Goal: Task Accomplishment & Management: Manage account settings

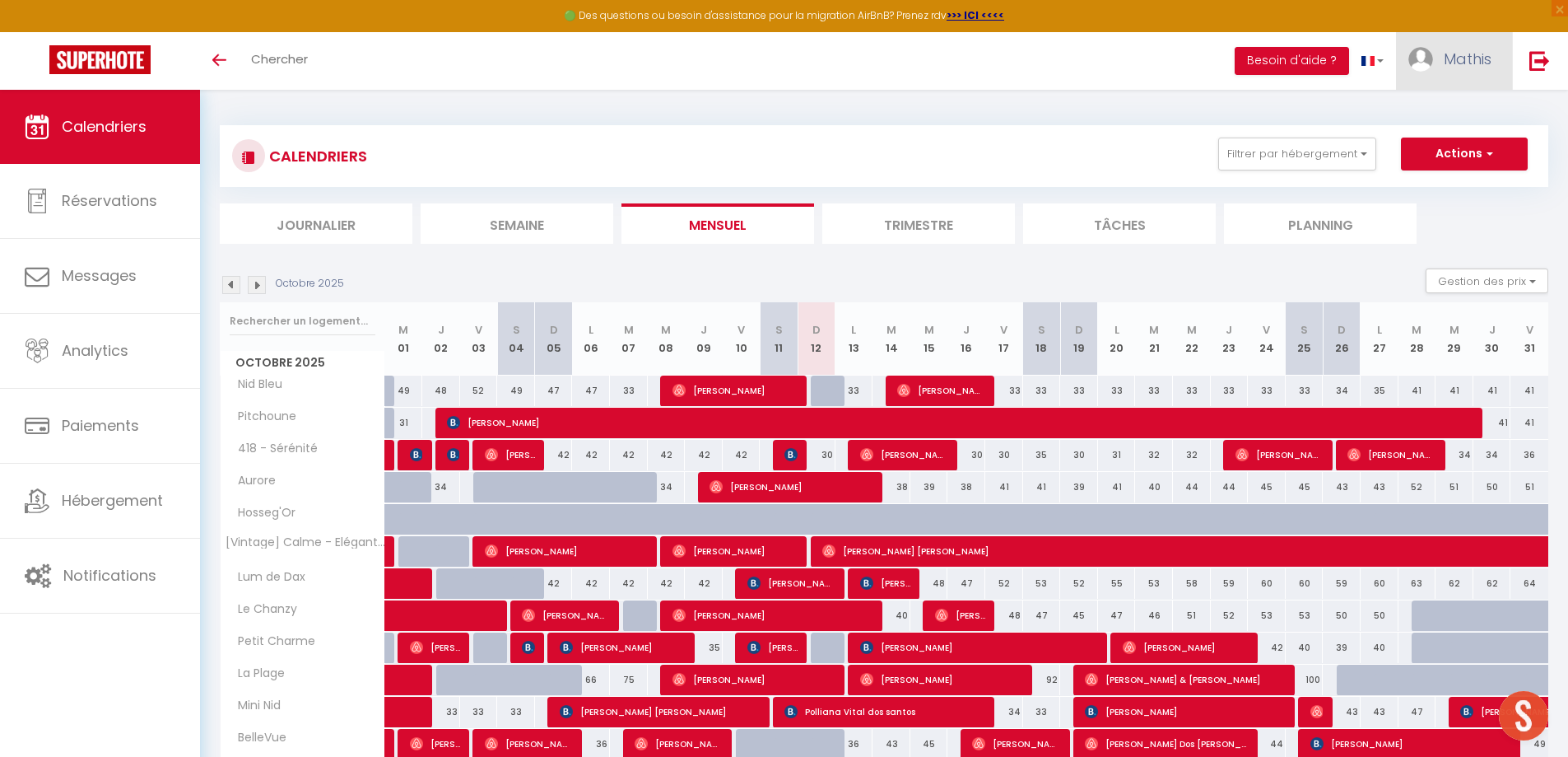
click at [1463, 71] on link "Mathis" at bounding box center [1453, 60] width 116 height 58
click at [1437, 128] on link "Paramètres" at bounding box center [1445, 114] width 122 height 28
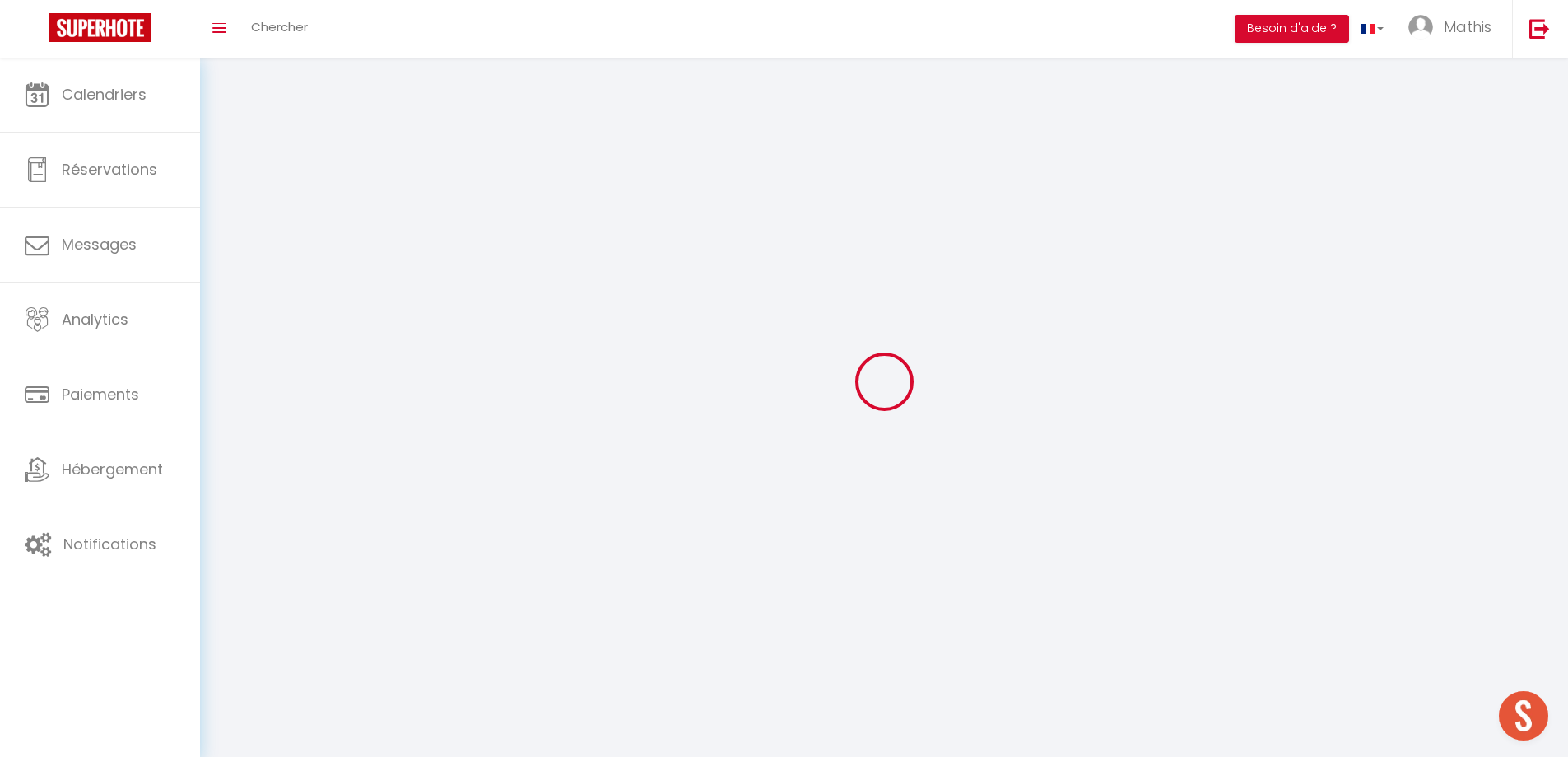
type input "Mathis"
type input "Capera"
type input "0651278040"
type input "[STREET_ADDRESS]"
type input "40100"
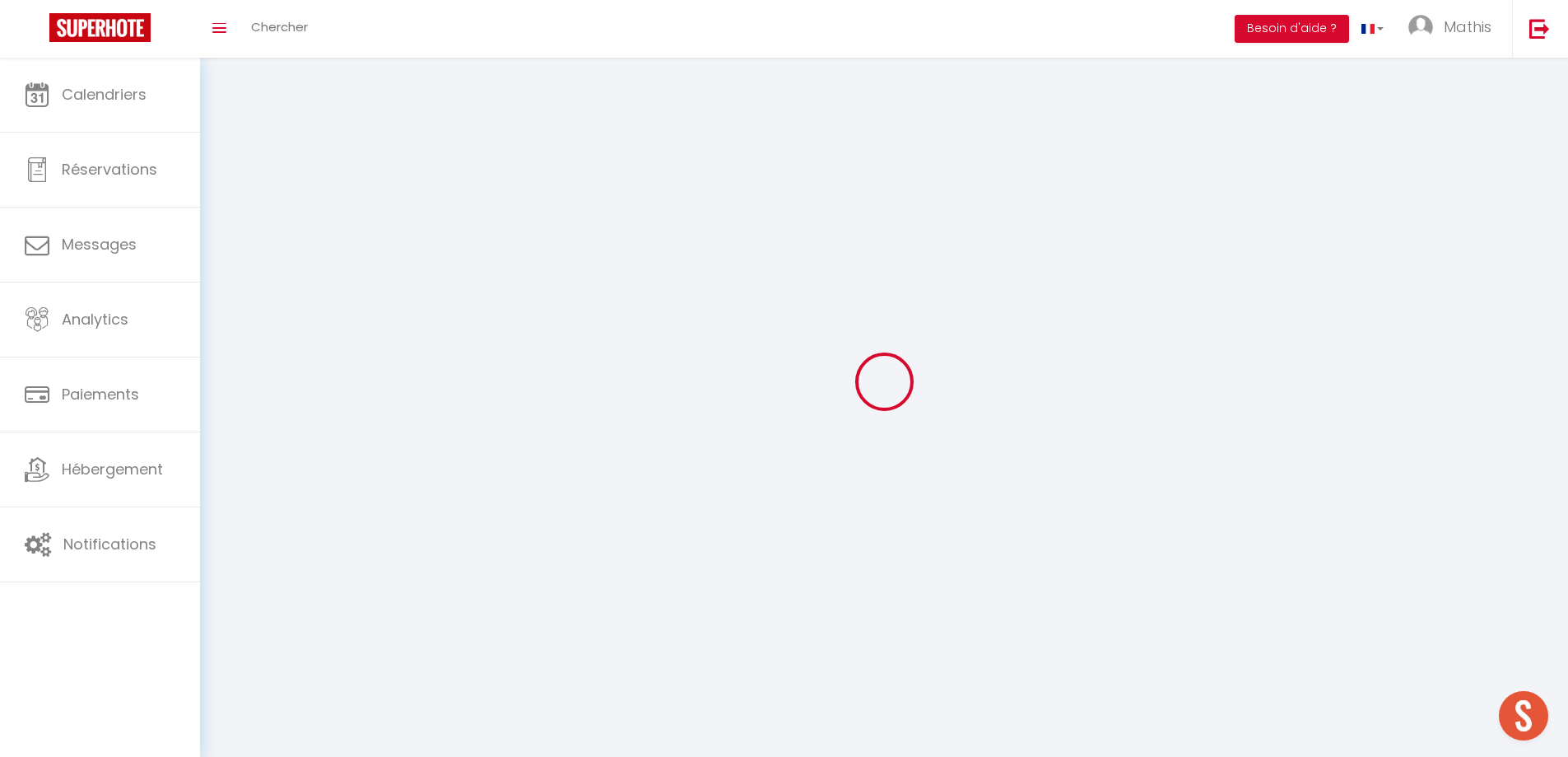
type input "Dax"
type input "4ukq7vx2CY3HvsTBZDDv50r0P"
type input "YUc7k6UPpUYzRaenYIew3E64v"
type input "[URL][DOMAIN_NAME]"
select select "28"
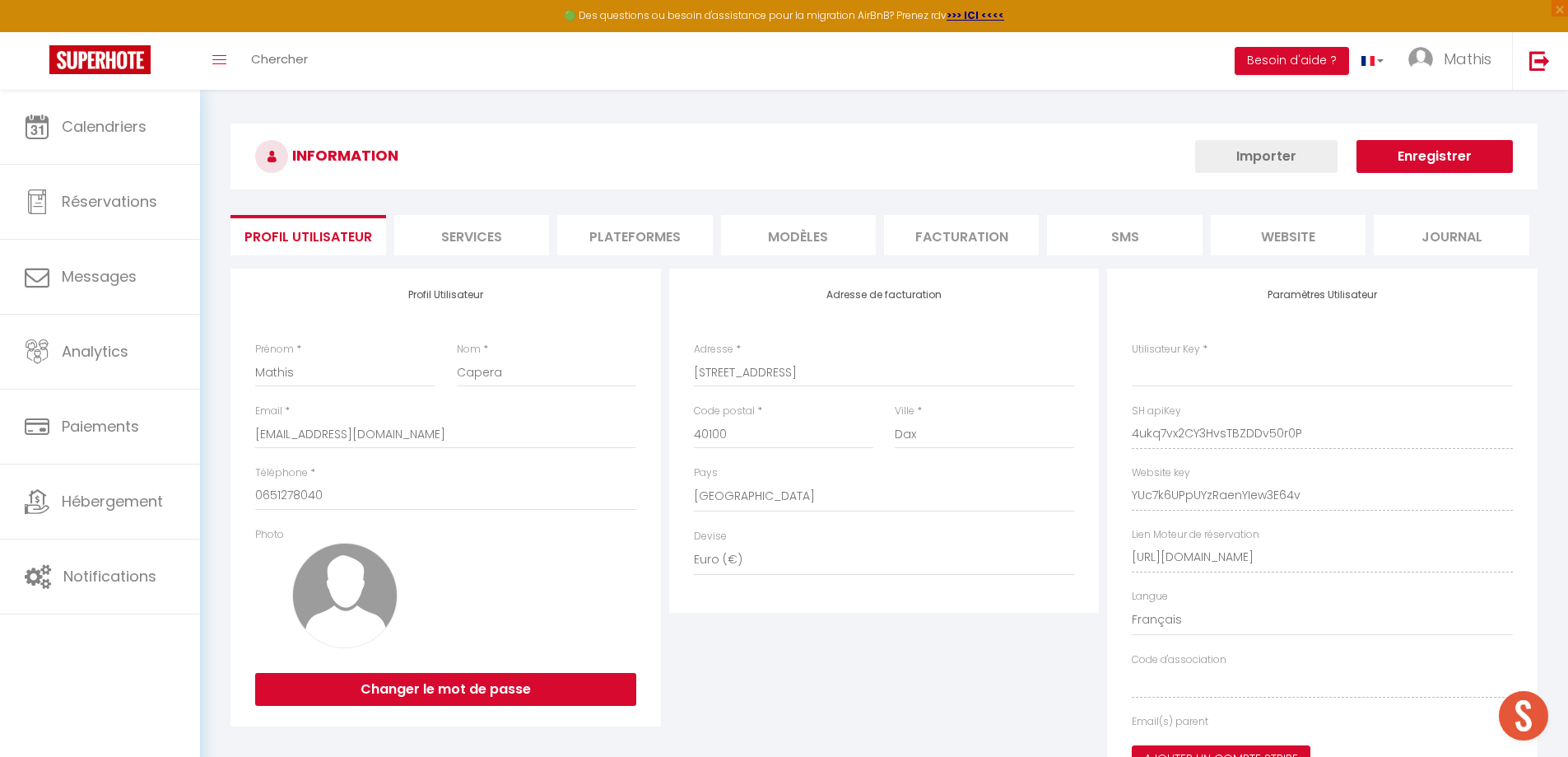
type input "4ukq7vx2CY3HvsTBZDDv50r0P"
type input "YUc7k6UPpUYzRaenYIew3E64v"
type input "[URL][DOMAIN_NAME]"
select select "fr"
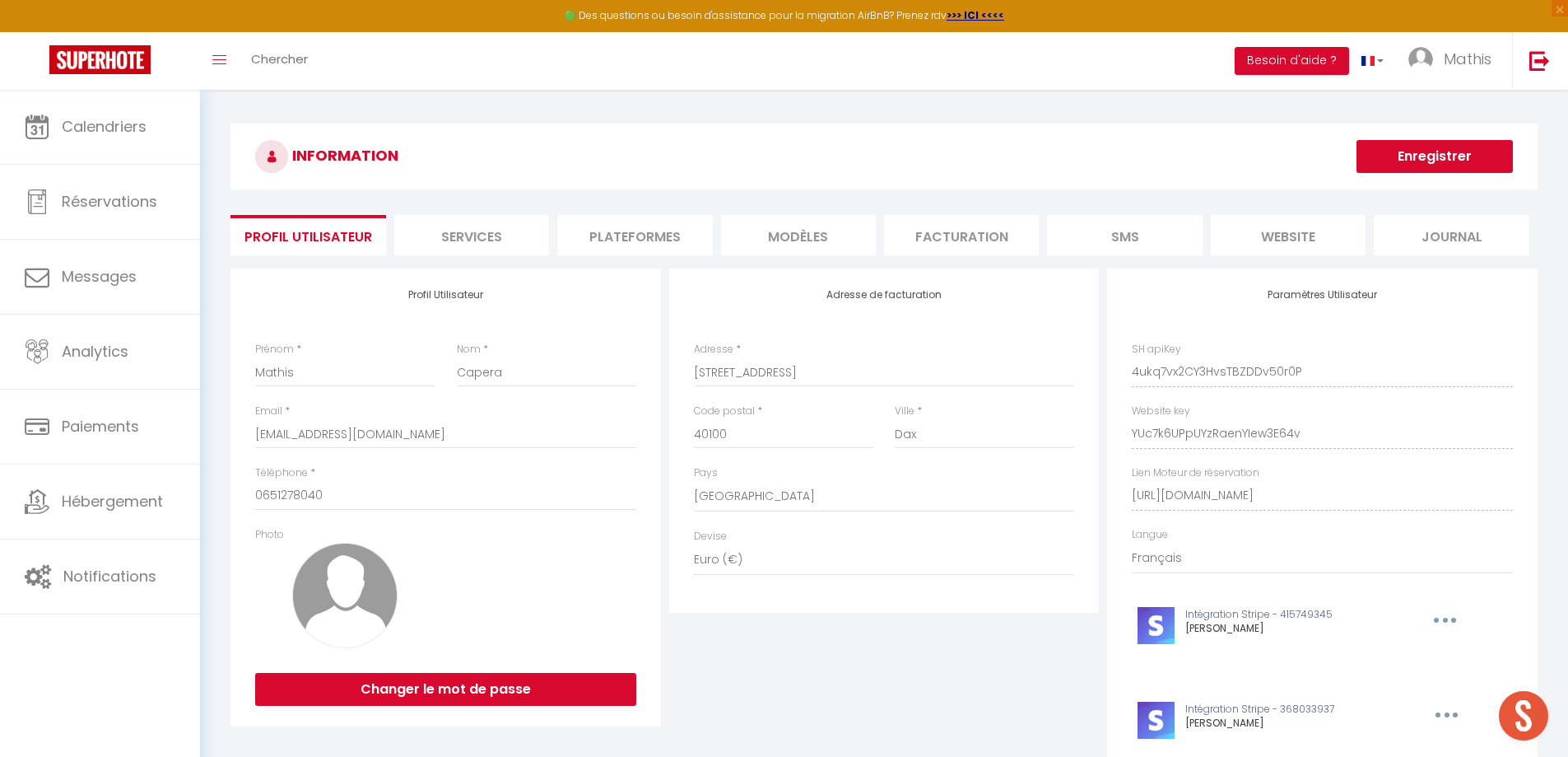
click at [854, 235] on li "MODÈLES" at bounding box center [798, 234] width 155 height 40
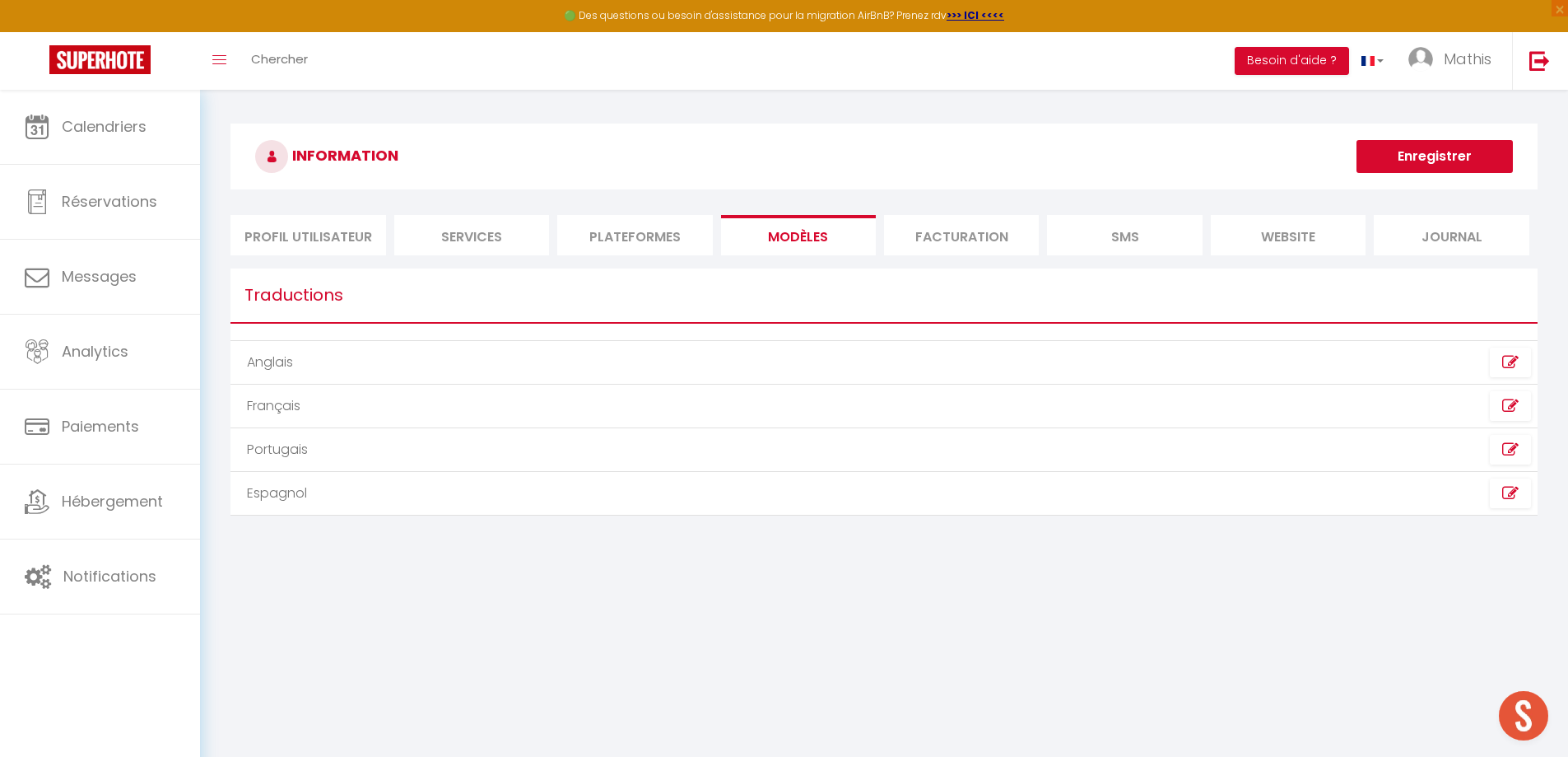
click at [976, 240] on li "Facturation" at bounding box center [960, 234] width 155 height 40
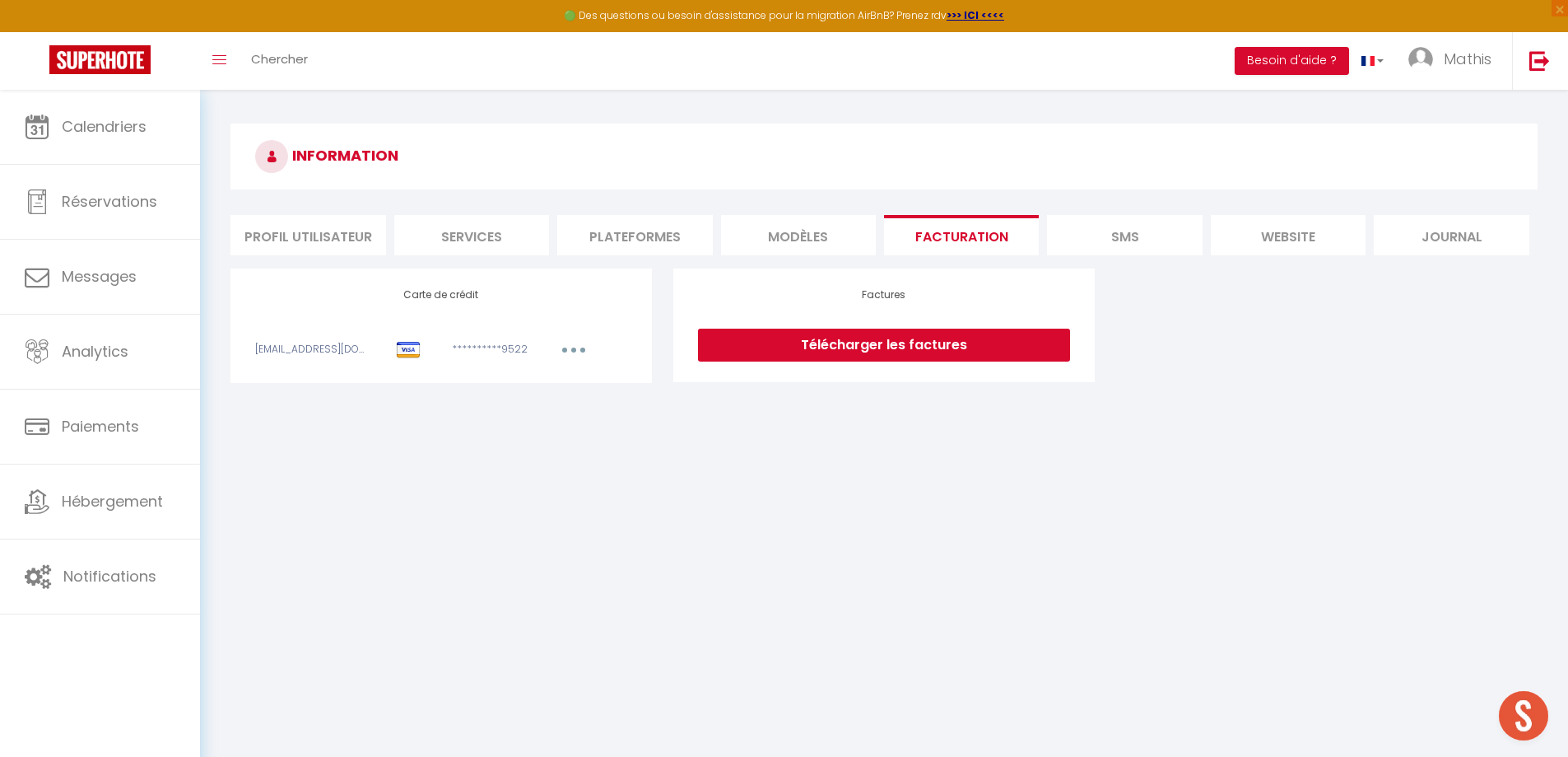
click at [650, 232] on li "Plateformes" at bounding box center [634, 234] width 155 height 40
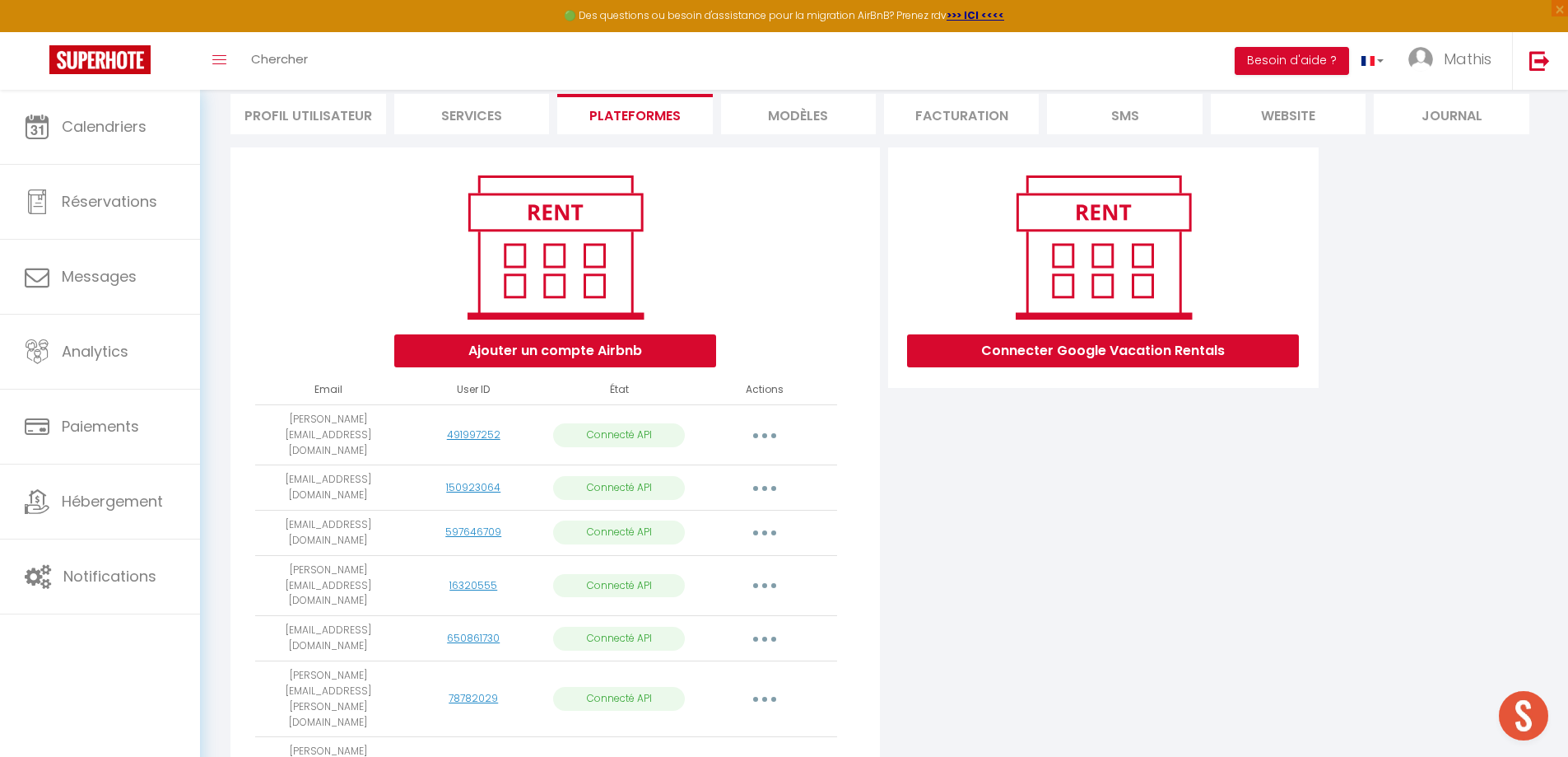
scroll to position [437, 0]
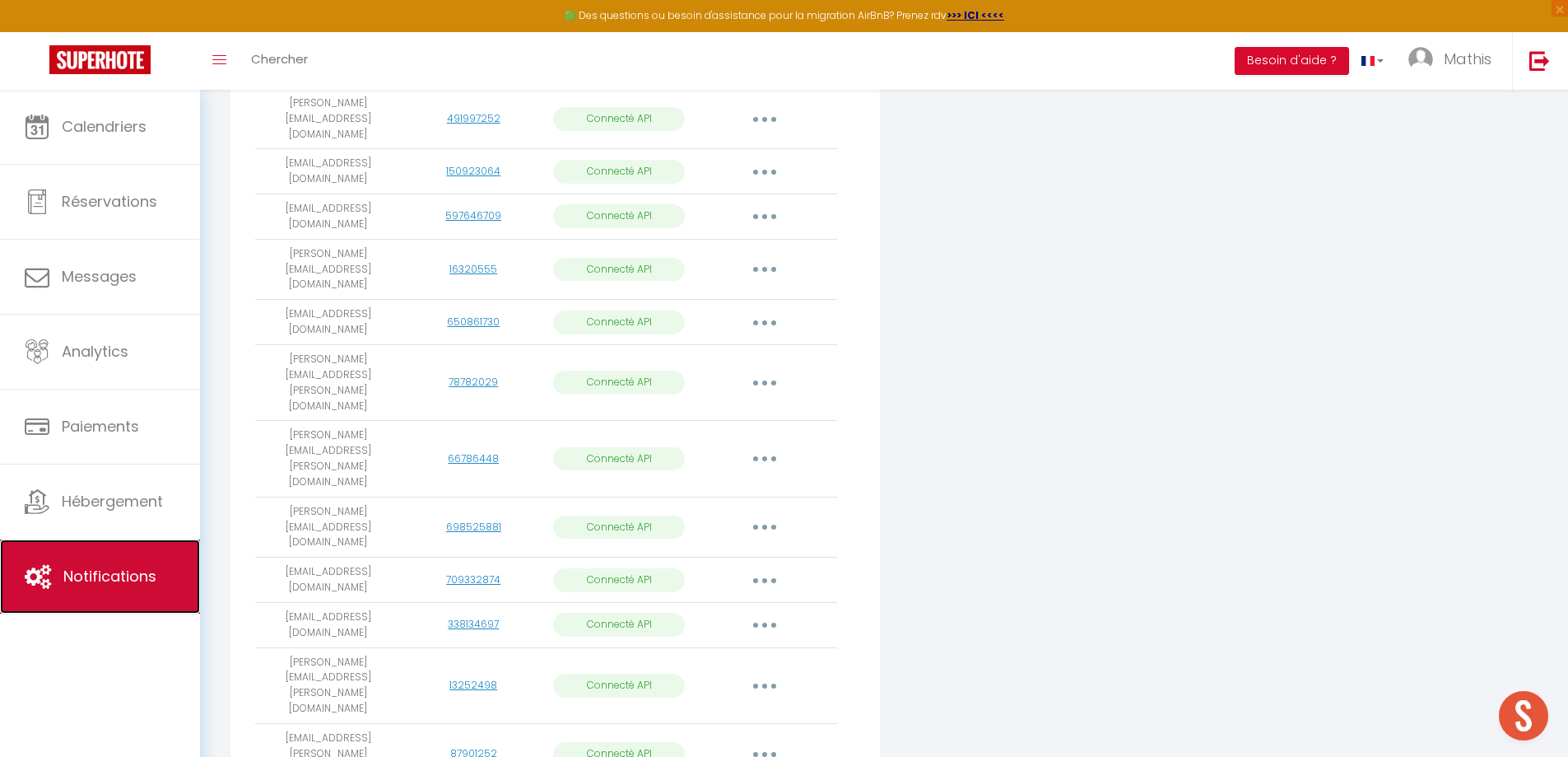
click at [135, 572] on span "Notifications" at bounding box center [109, 576] width 93 height 20
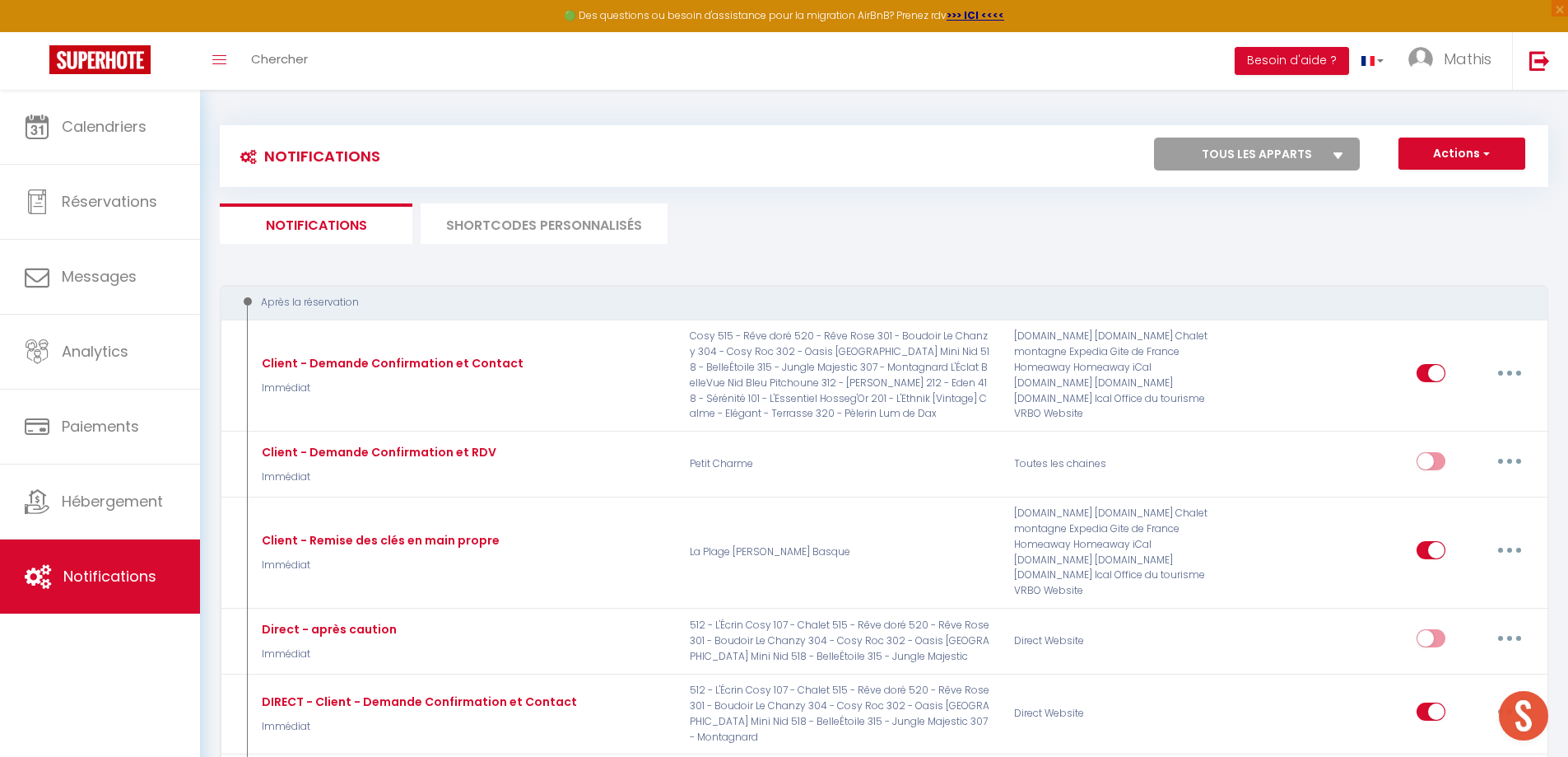
click at [514, 231] on li "SHORTCODES PERSONNALISÉS" at bounding box center [543, 222] width 247 height 40
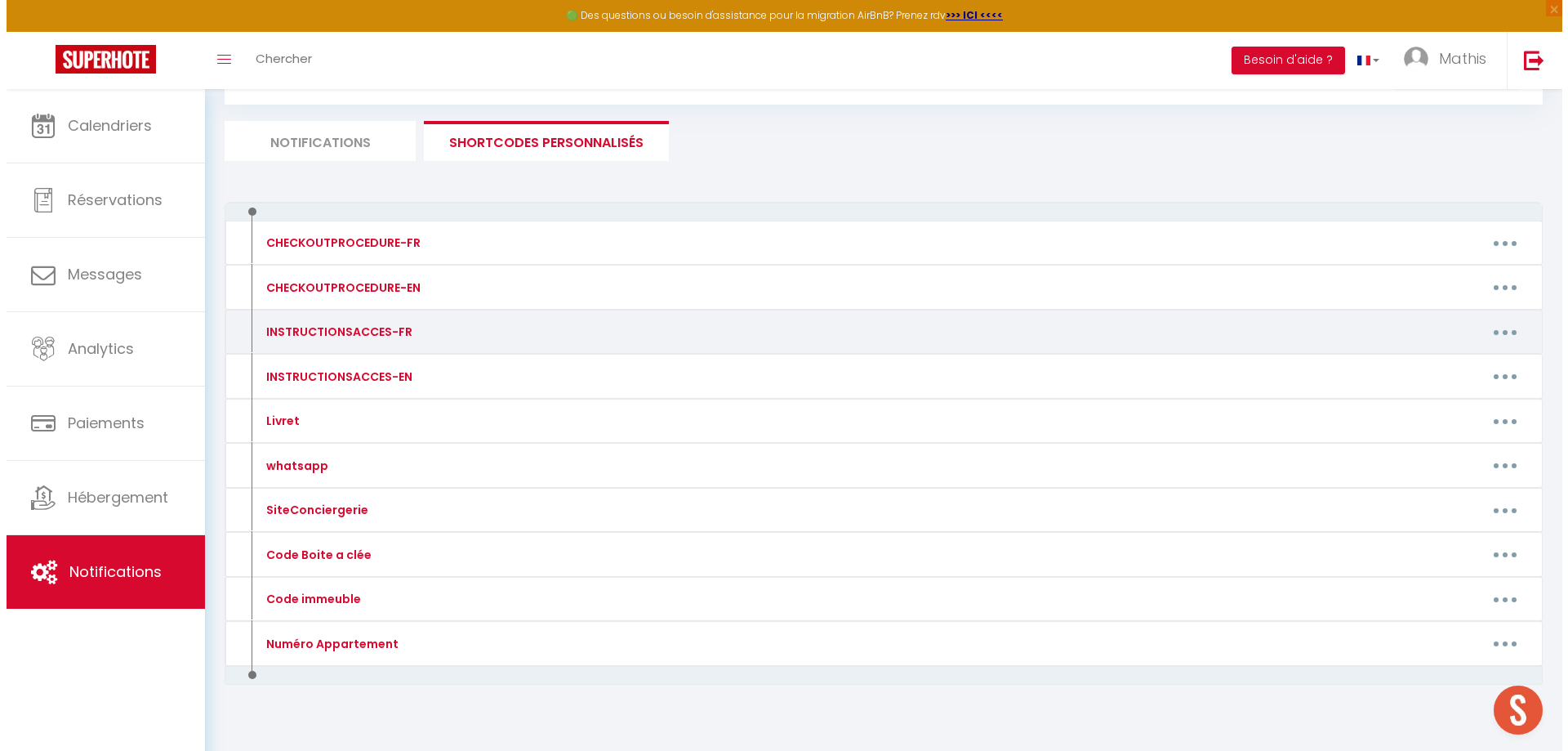
scroll to position [103, 0]
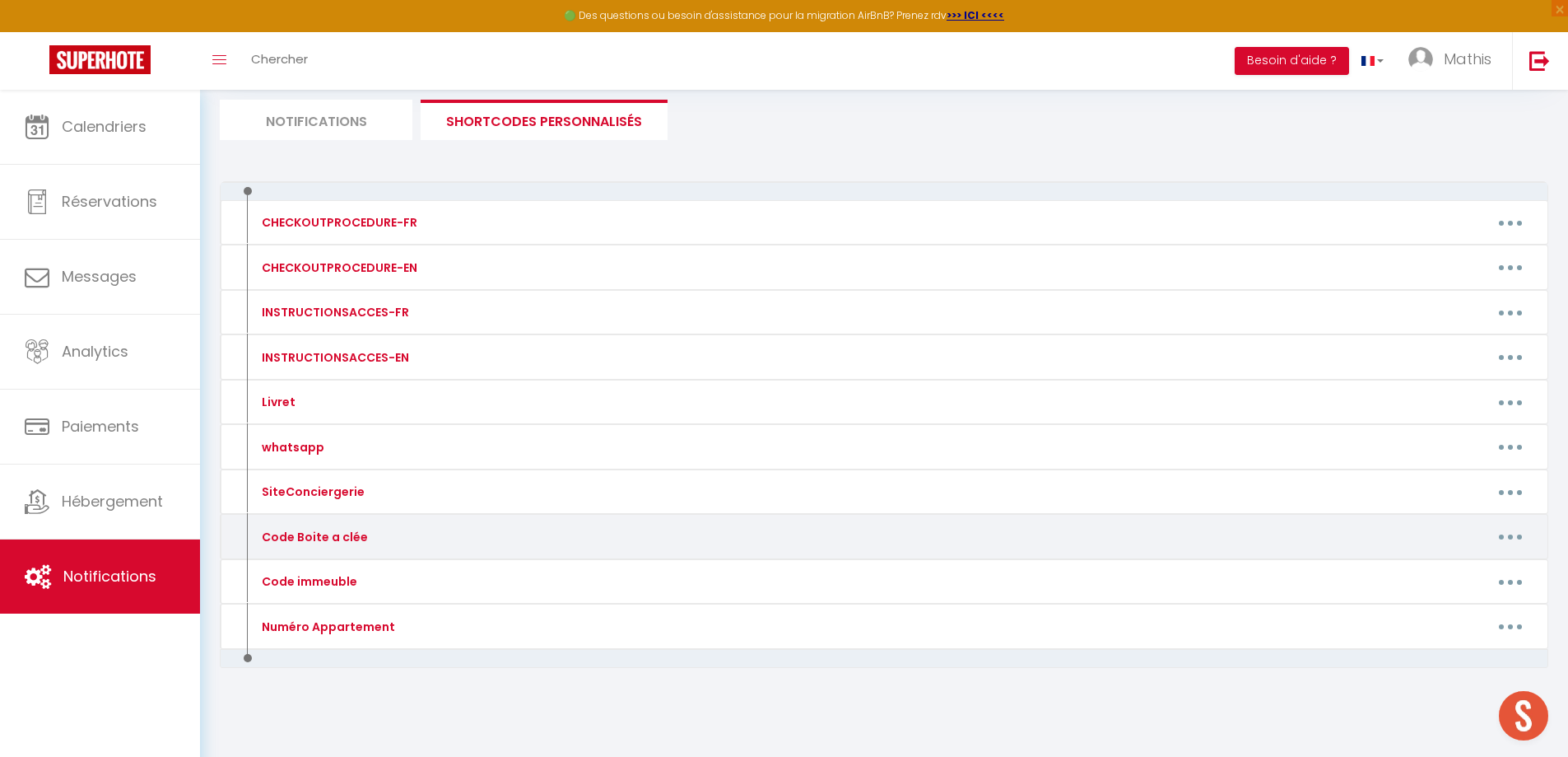
click at [443, 551] on div "Code Boite a clée Editer Supprimer" at bounding box center [883, 537] width 1328 height 45
click at [1510, 538] on button "button" at bounding box center [1509, 537] width 46 height 26
click at [1457, 573] on link "Editer" at bounding box center [1467, 574] width 122 height 28
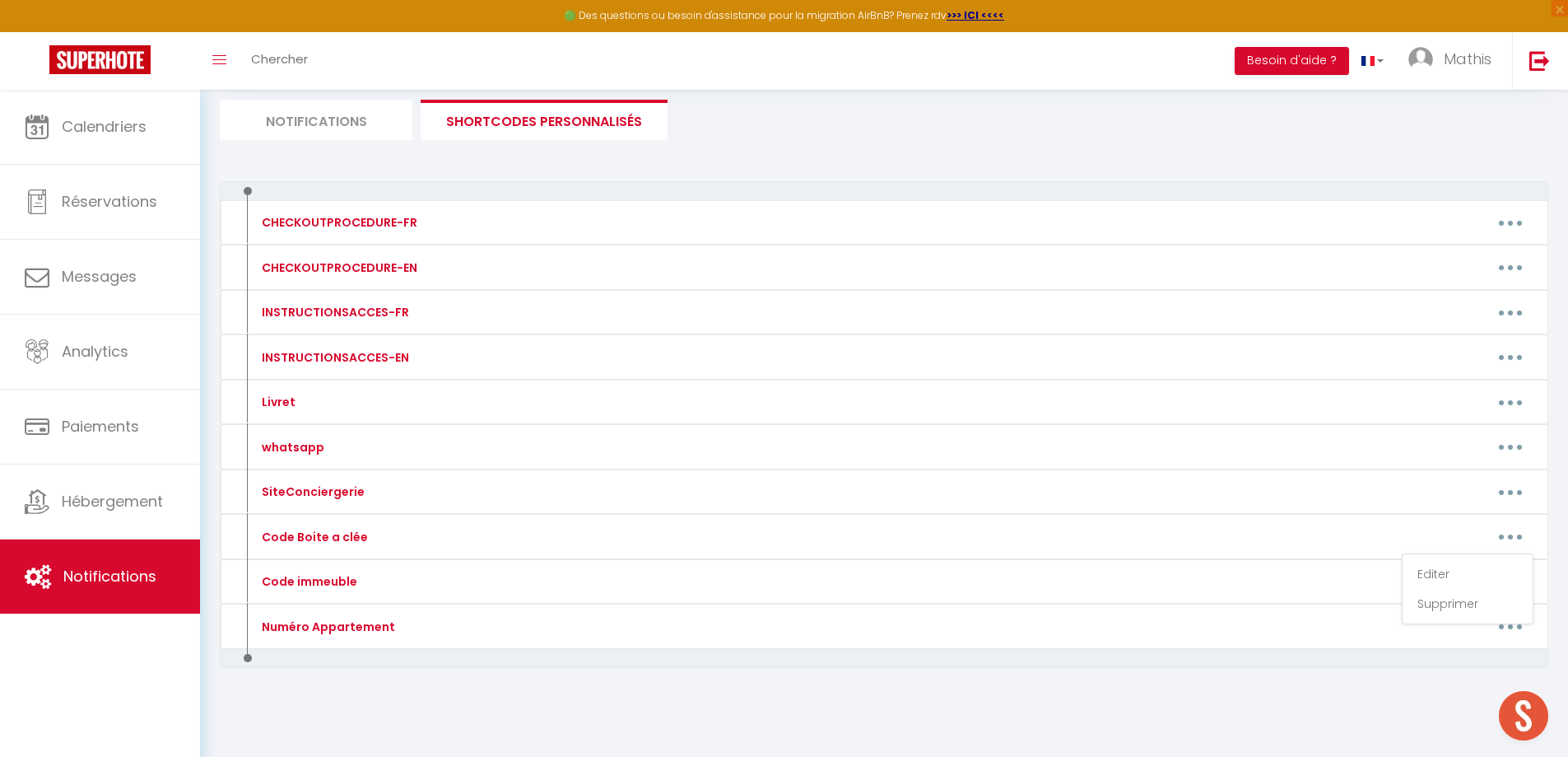
type input "Code Boite a clée"
type textarea ":"
type textarea "sas : 1979🔑 Porte : 0208🔑"
type textarea "0409"
type textarea "2007🔑"
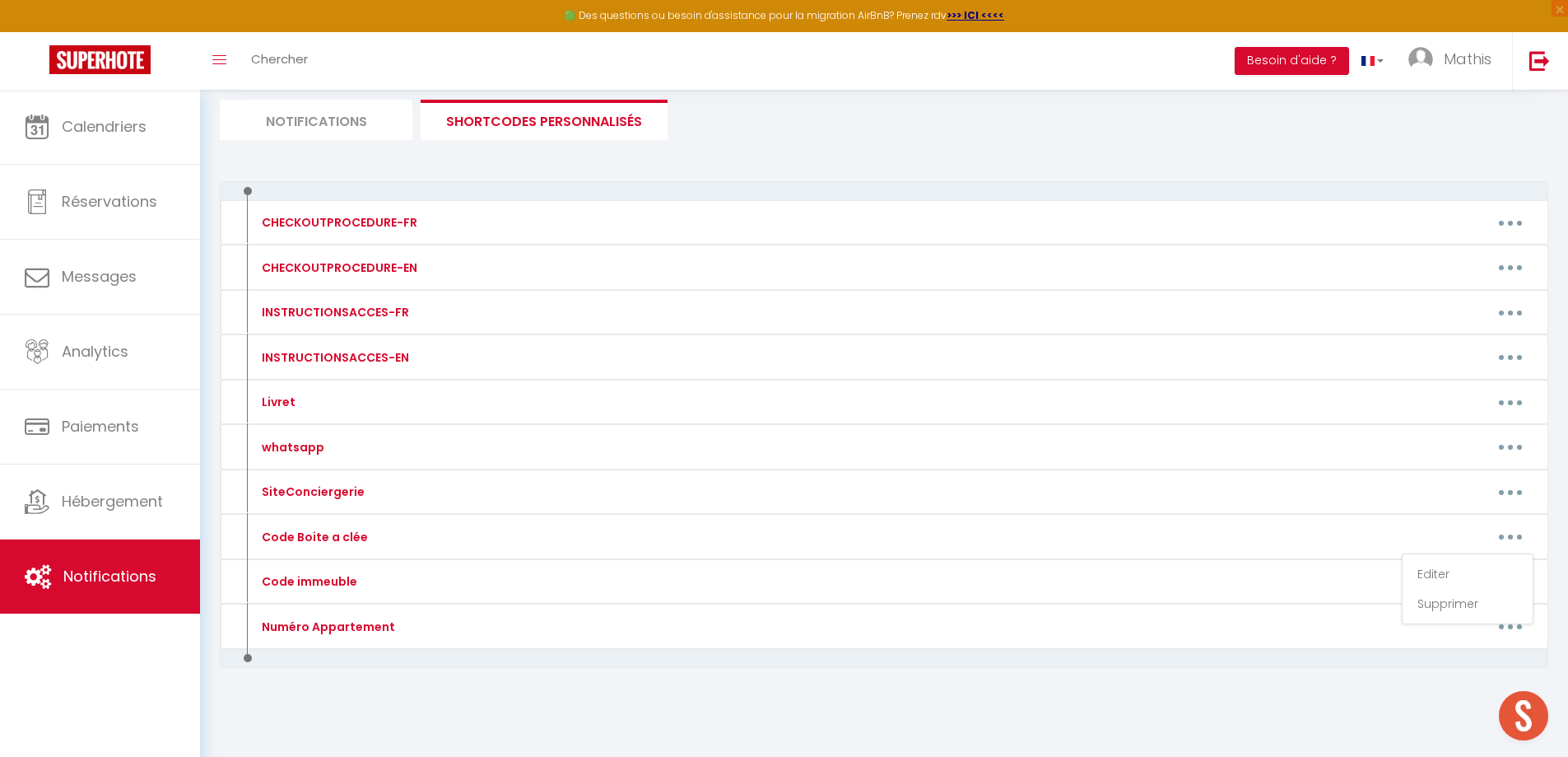
type textarea "8116"
type textarea "2405🔑"
type textarea "1402🔑"
type textarea "0830🔑"
type textarea "7540"
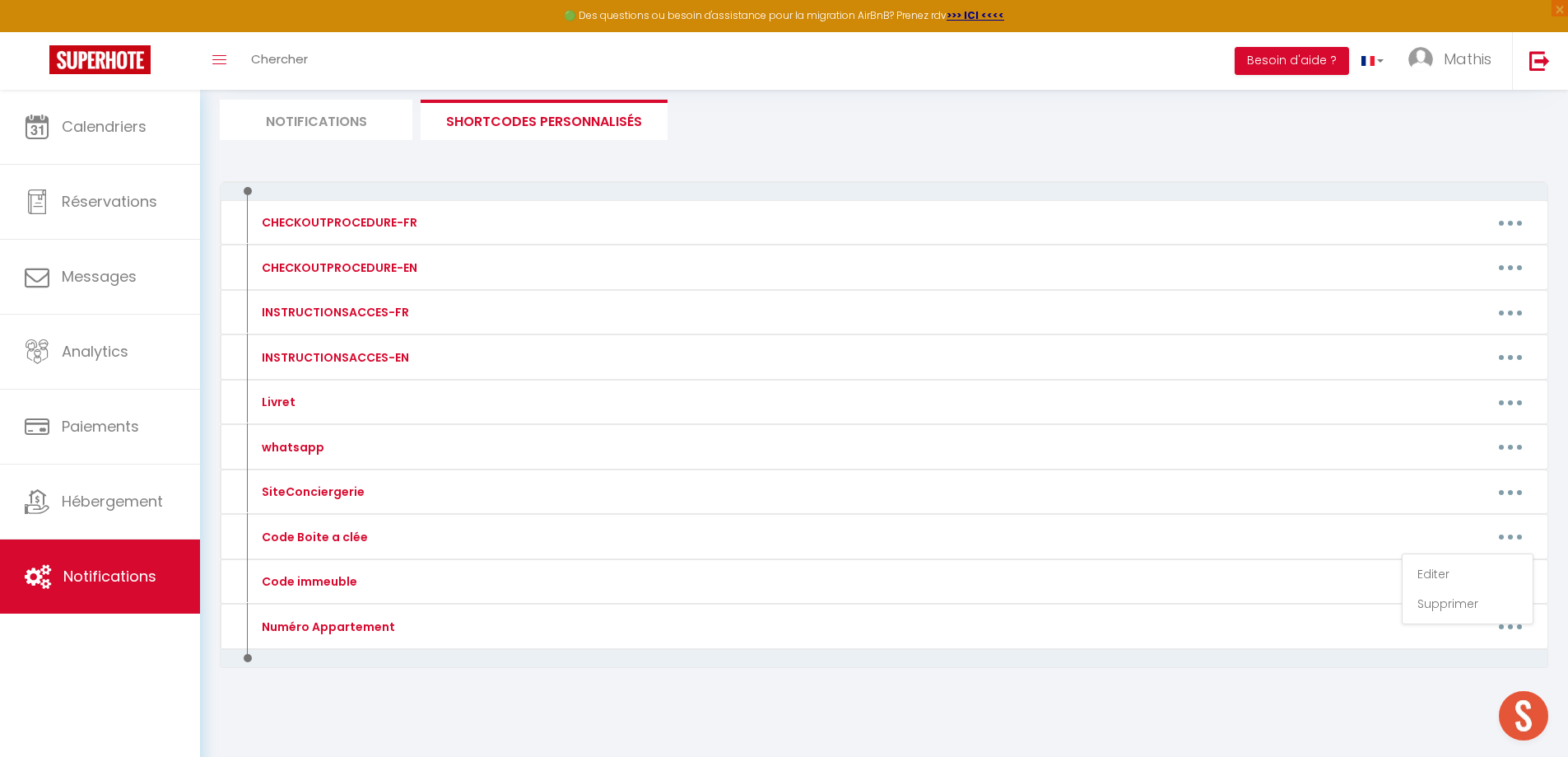
type textarea "1998"
type textarea "2002"
type textarea "2007"
type textarea "1971 🔑"
type textarea "2906"
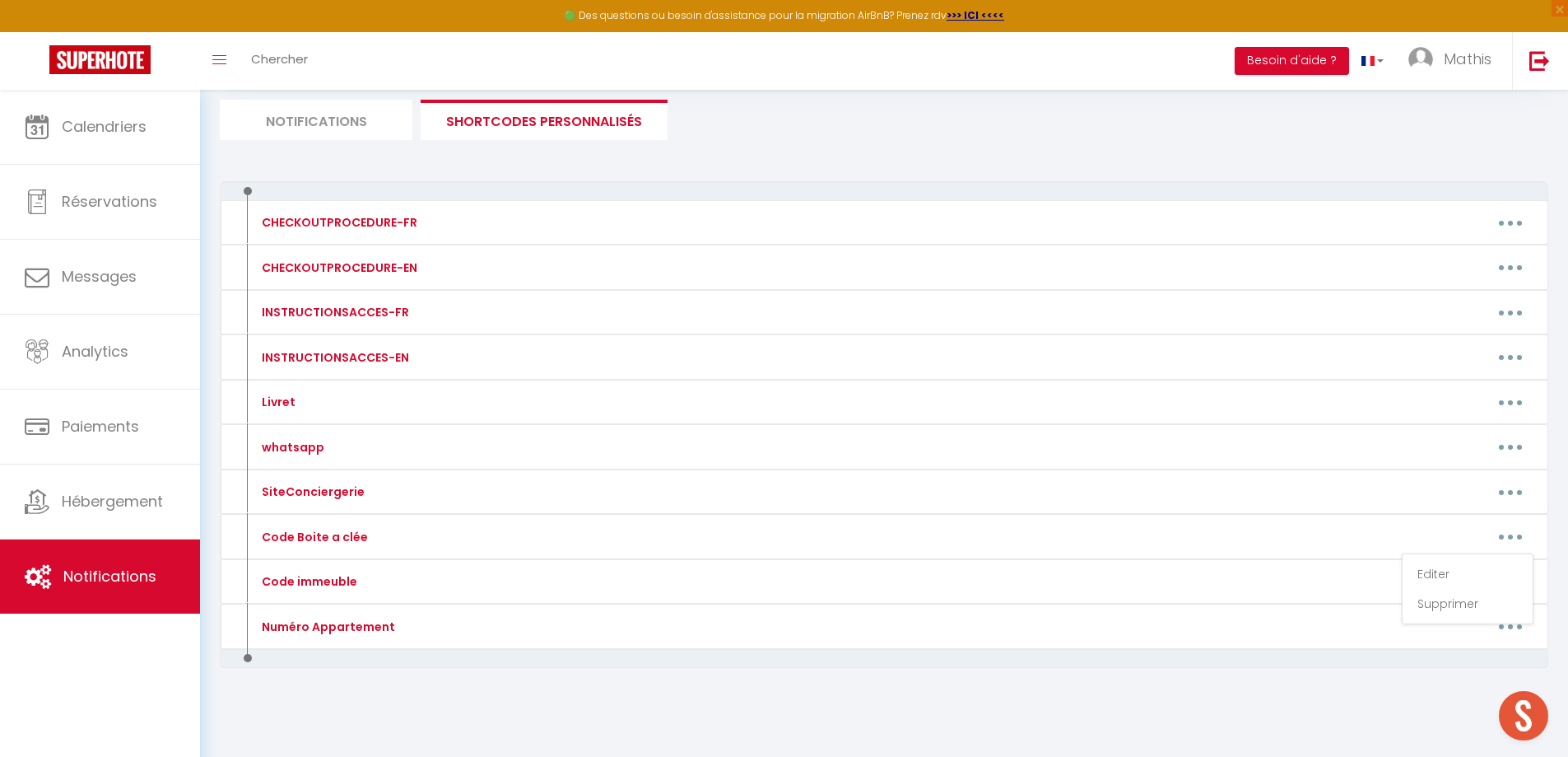
type textarea "0605 🔑"
type textarea "5214🔑"
type textarea "2407"
type textarea "2109"
type textarea "2108"
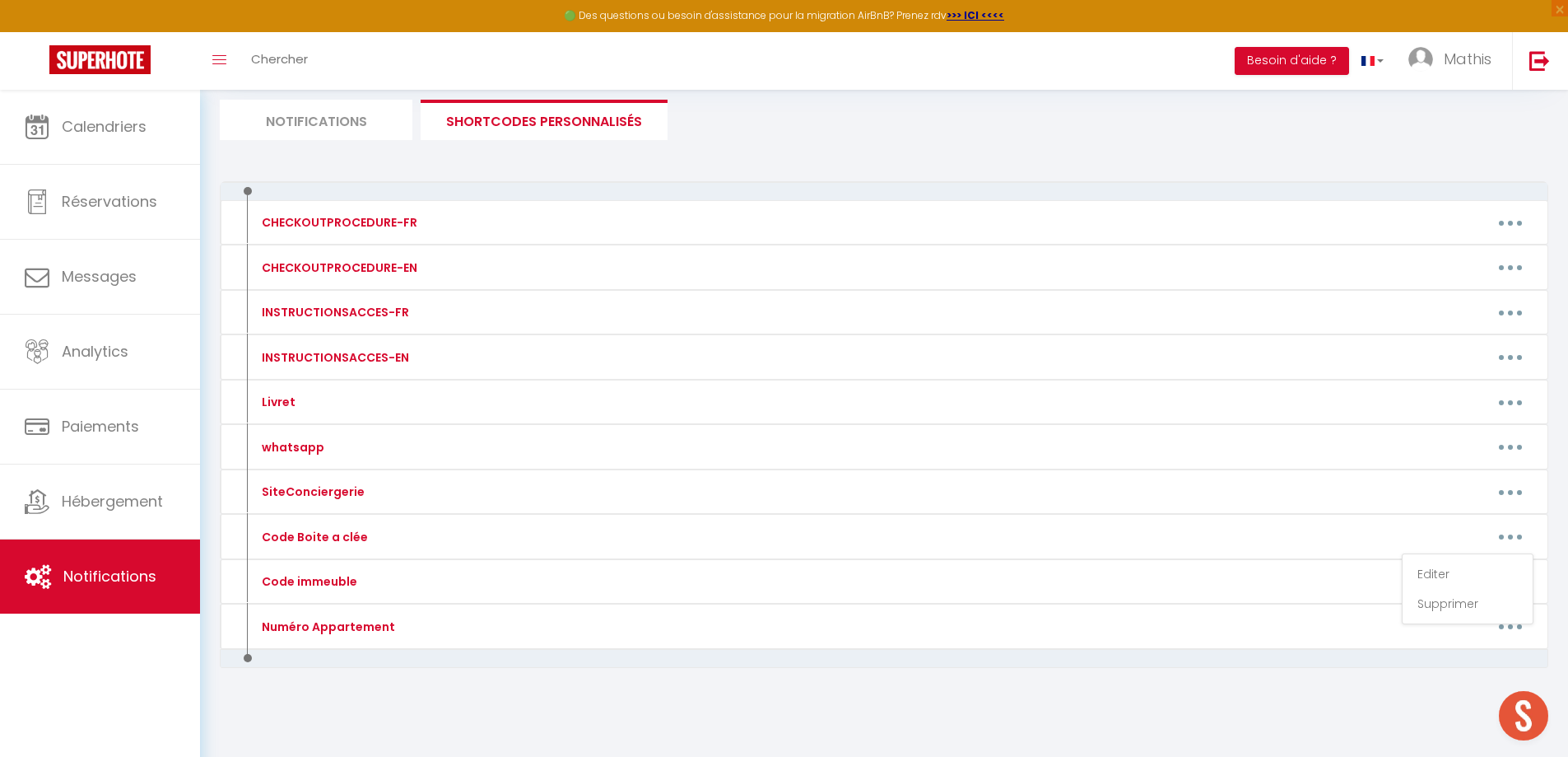
type textarea "2803"
type textarea "1205"
type textarea "1965"
type textarea "1405"
type textarea "3008"
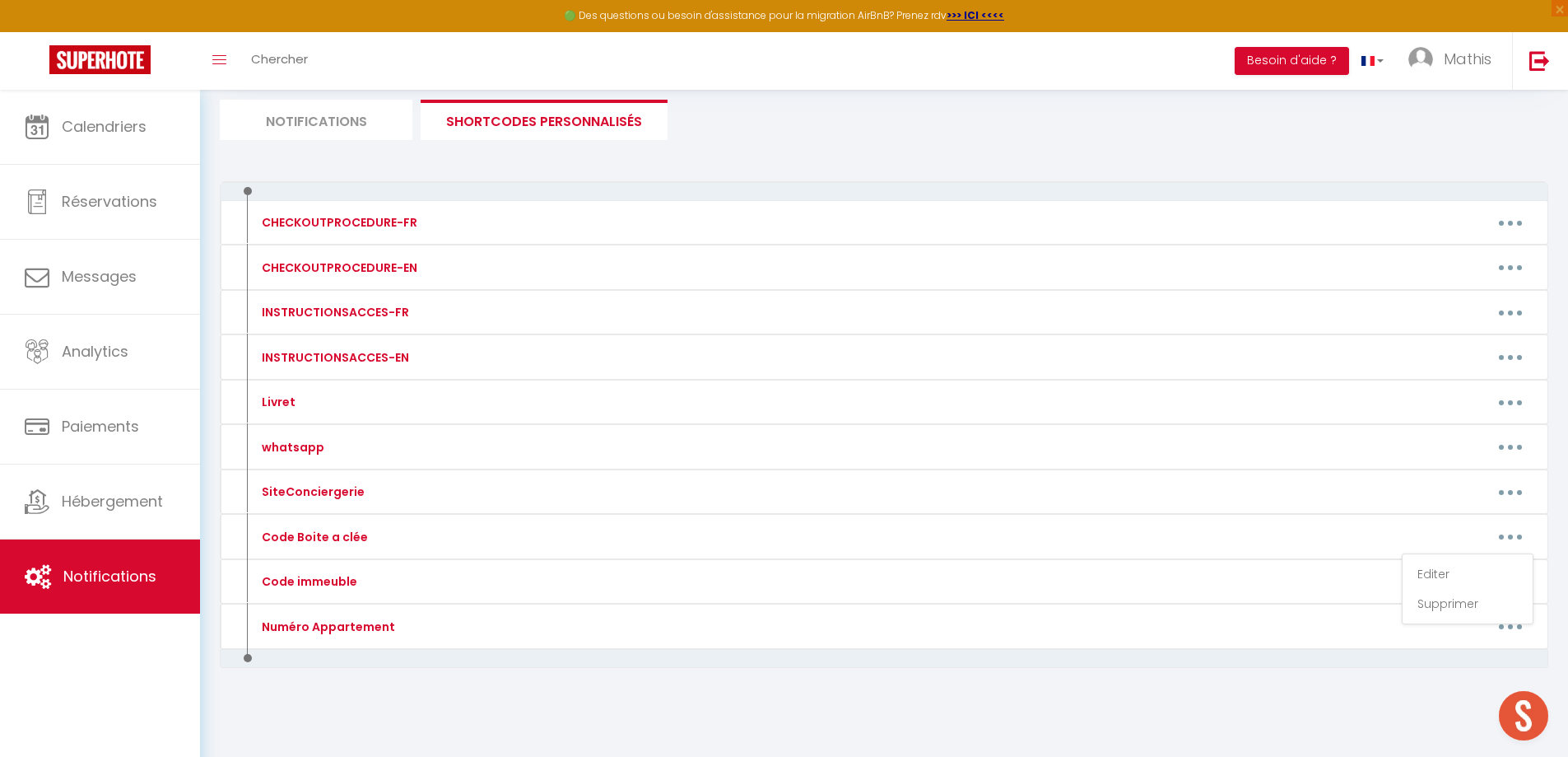
type textarea "2108"
type textarea "75333613"
type textarea "1405"
type textarea "4064"
type textarea "0605"
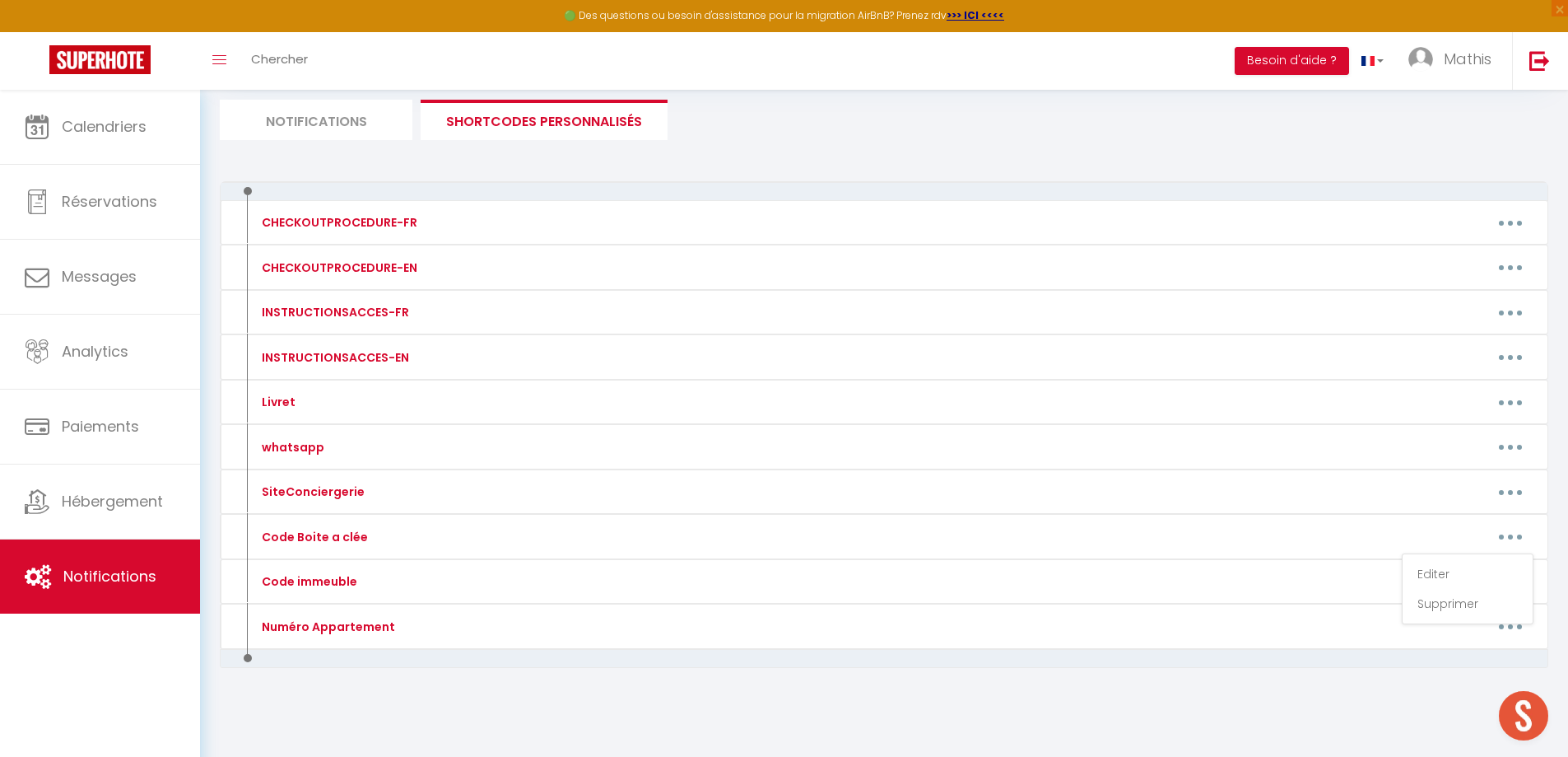
type textarea "1405"
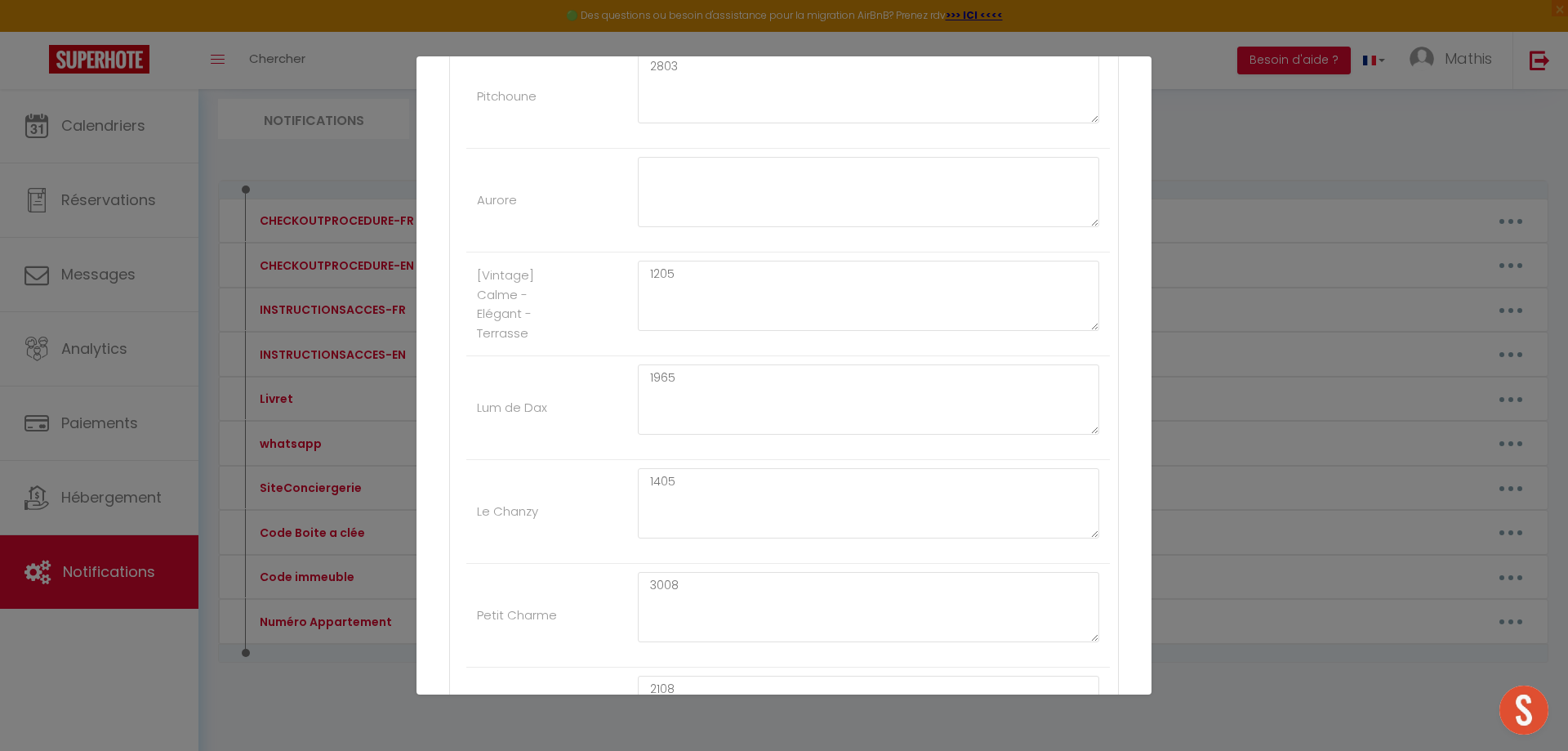
scroll to position [2415, 0]
drag, startPoint x: 769, startPoint y: 385, endPoint x: 610, endPoint y: 401, distance: 159.8
click at [610, 397] on li "Lum de Dax 1965" at bounding box center [788, 413] width 644 height 104
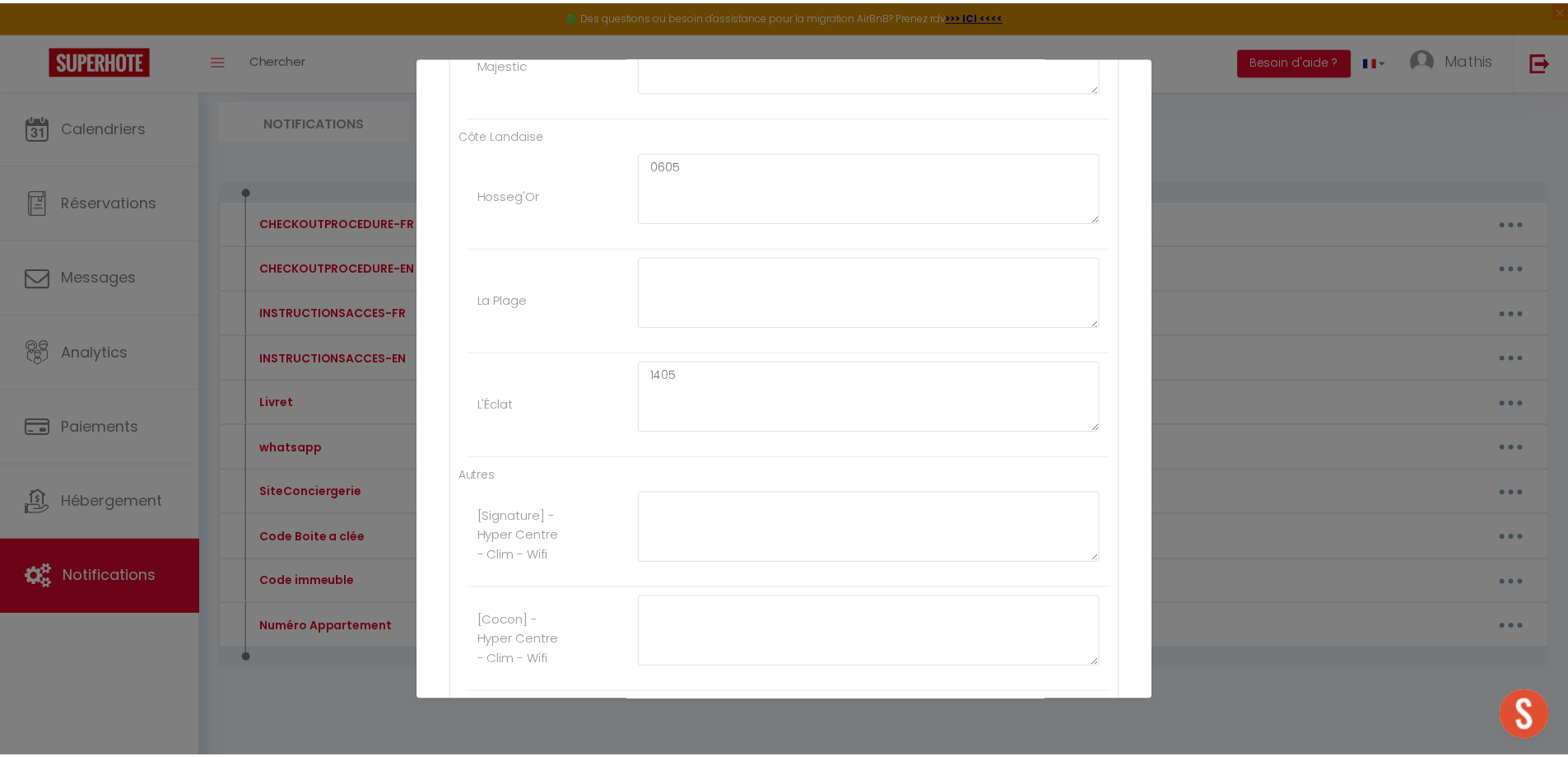
scroll to position [3752, 0]
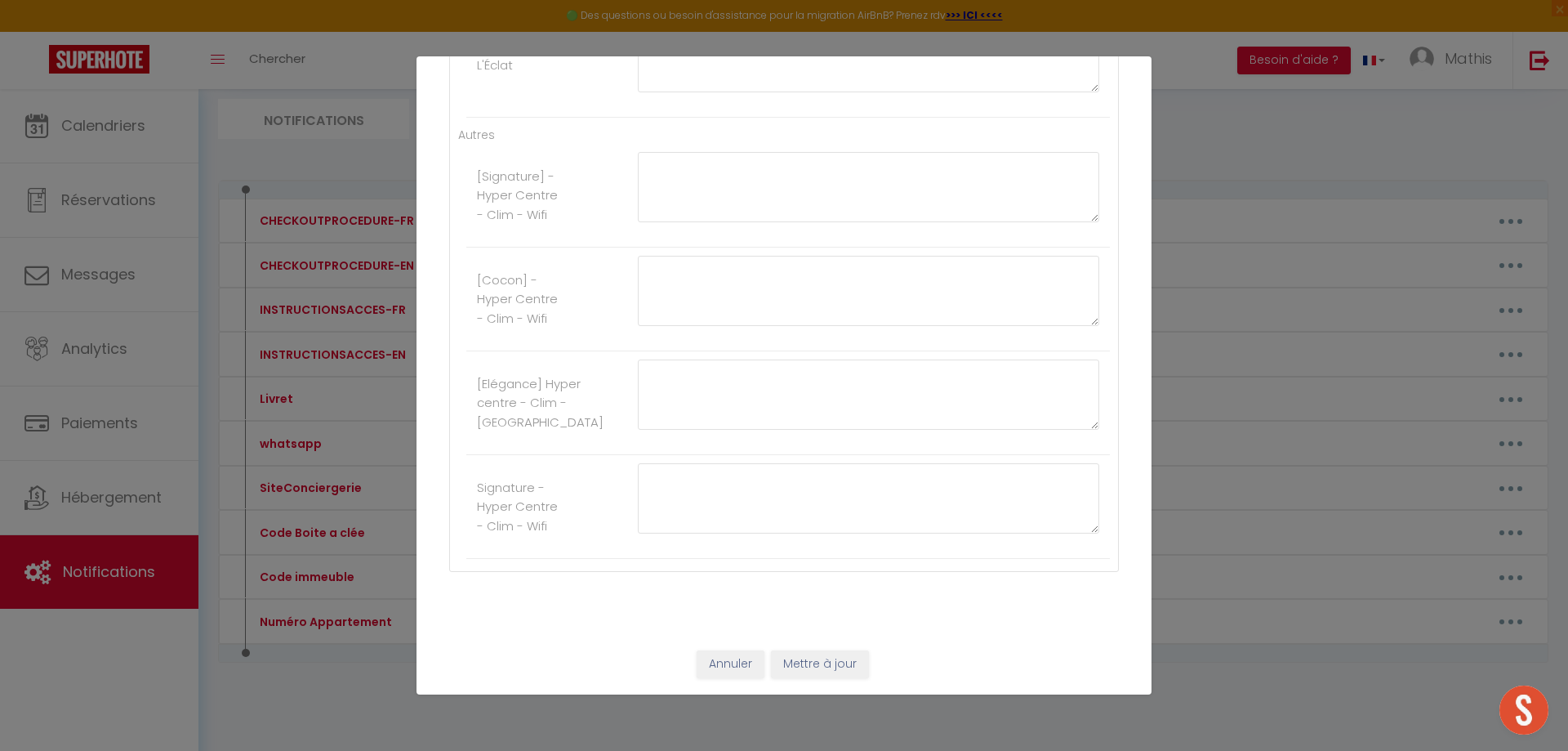
type textarea "1405"
click at [814, 667] on button "Mettre à jour" at bounding box center [820, 664] width 98 height 28
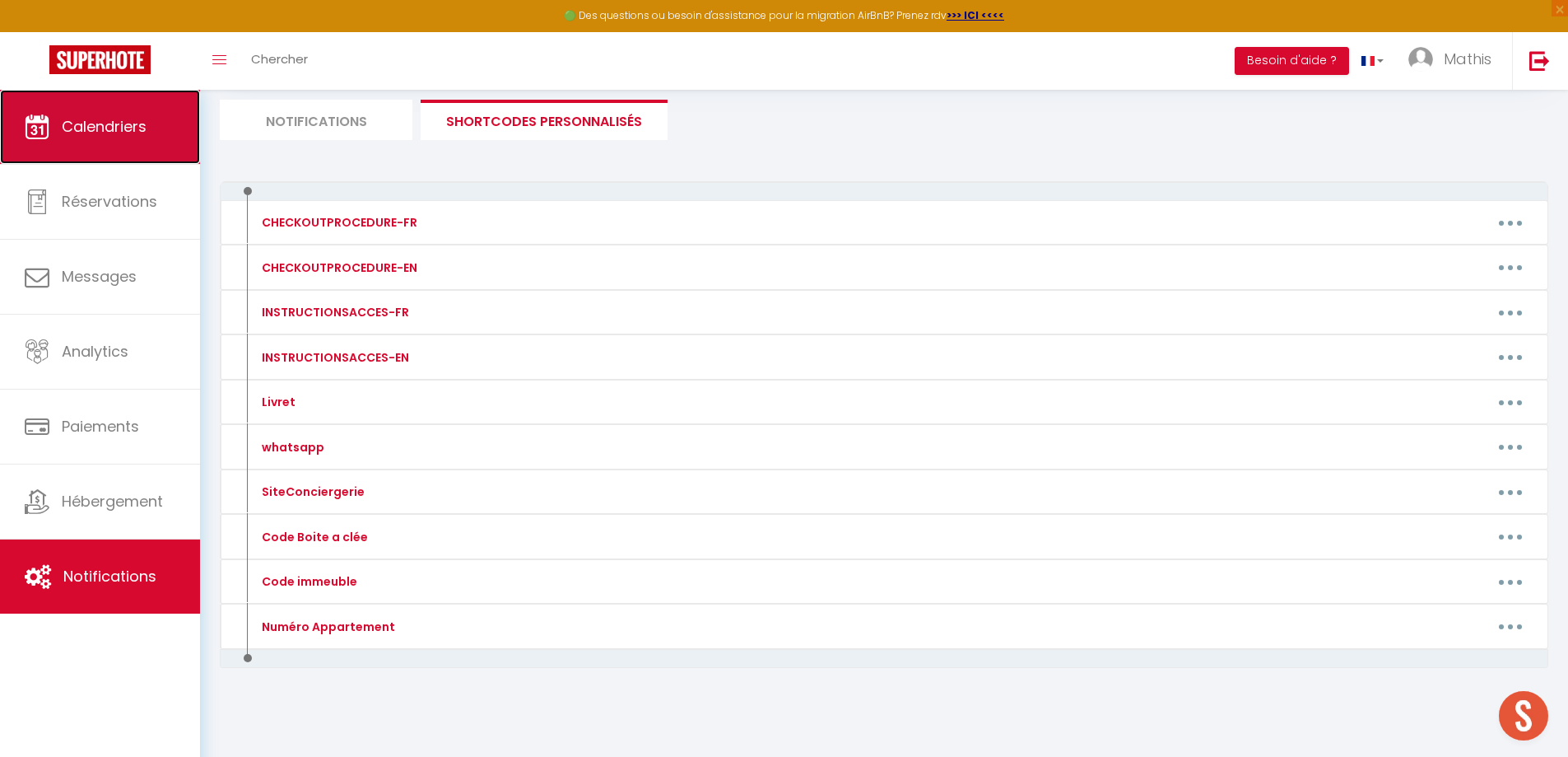
click at [152, 138] on link "Calendriers" at bounding box center [99, 127] width 200 height 74
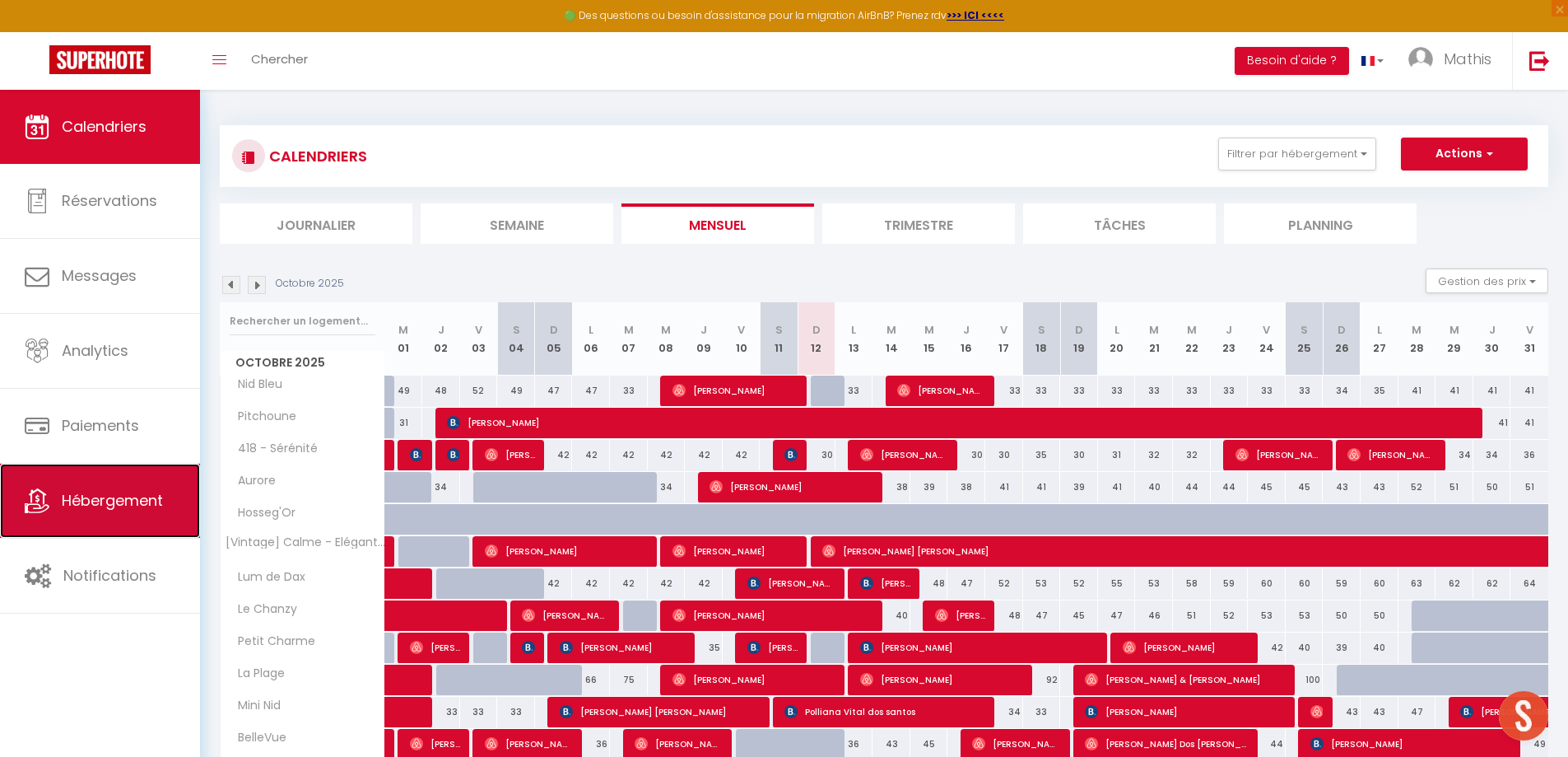
click at [150, 489] on link "Hébergement" at bounding box center [99, 500] width 200 height 74
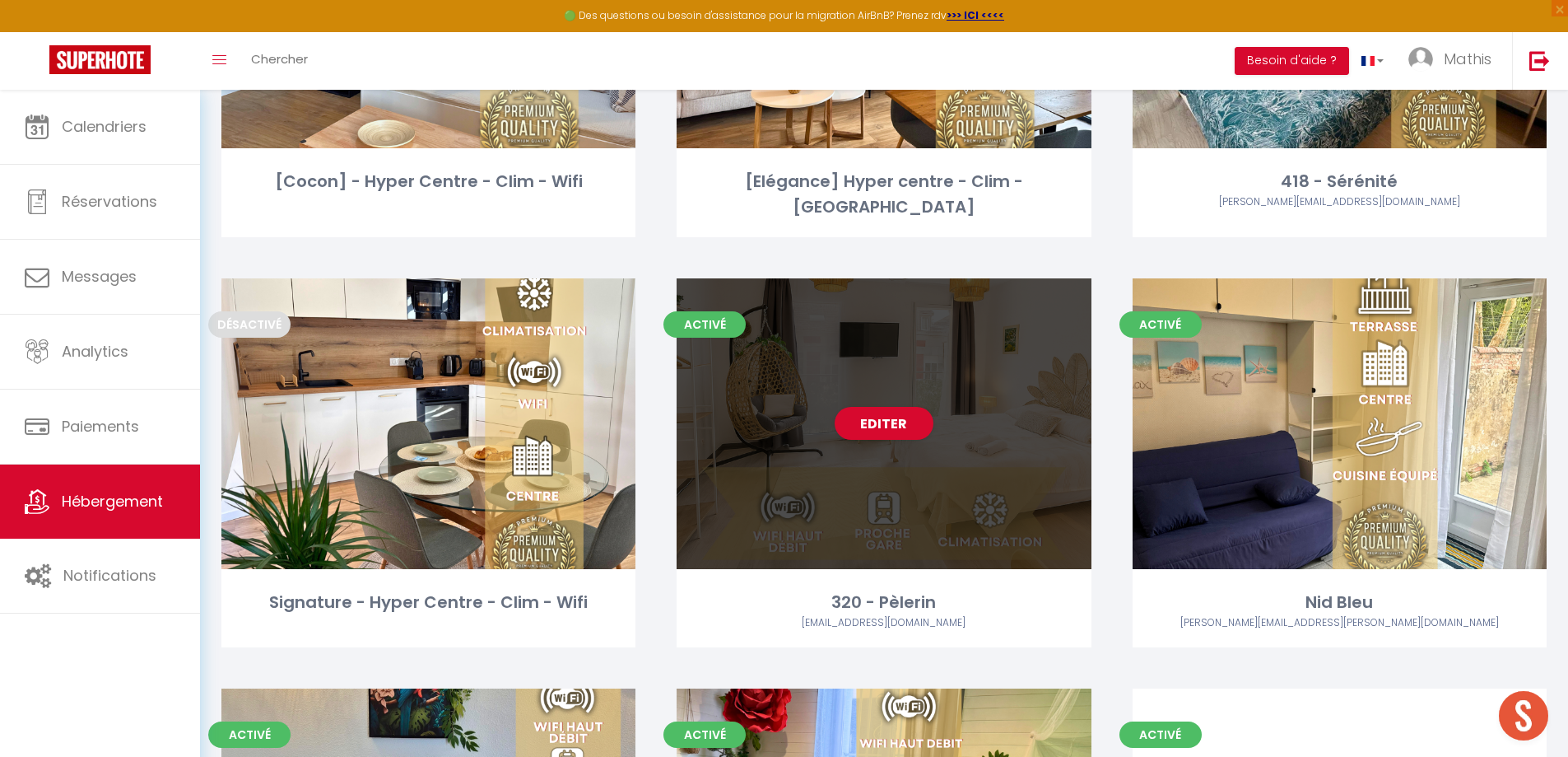
scroll to position [3292, 0]
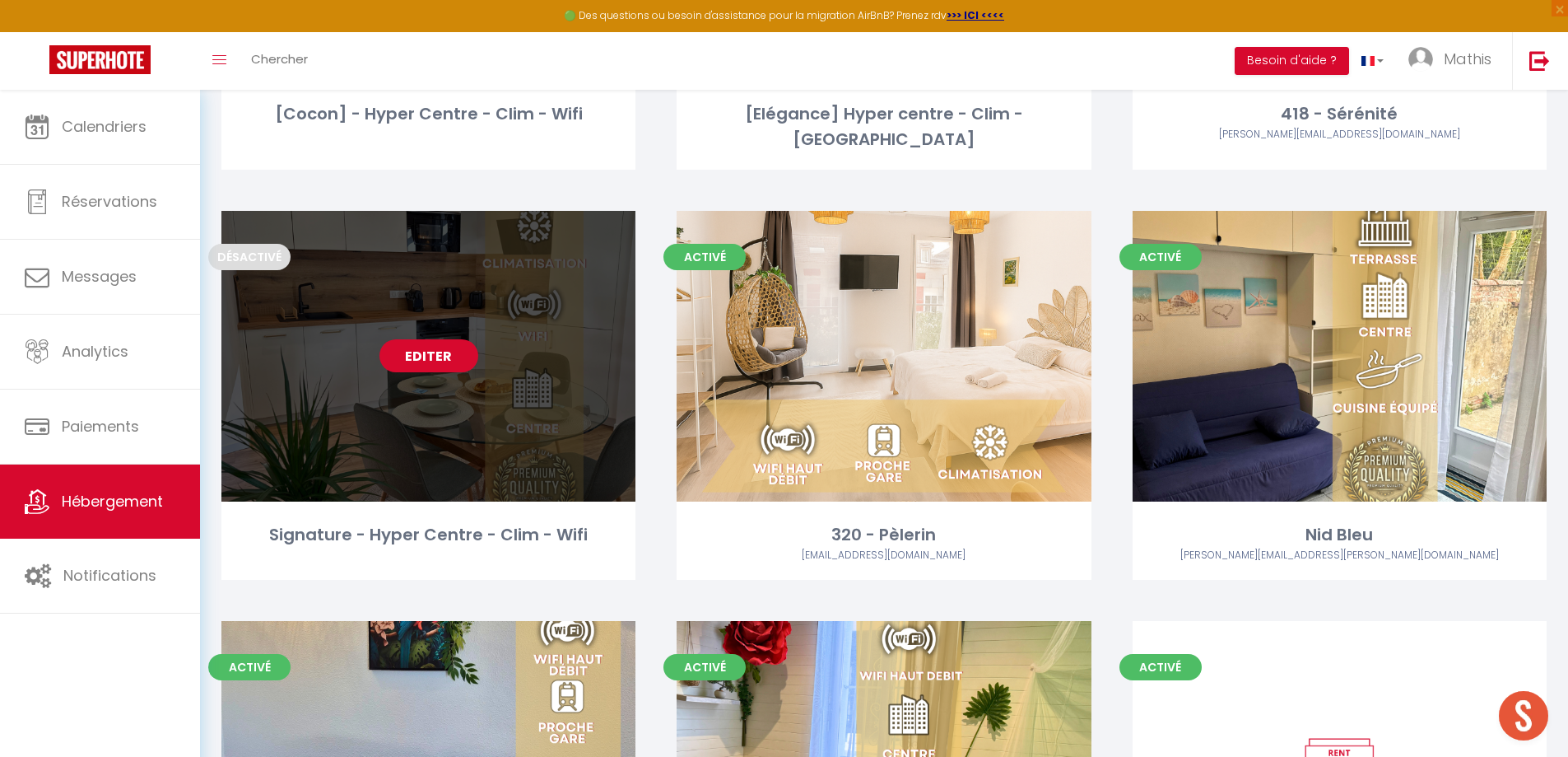
click at [449, 355] on link "Editer" at bounding box center [428, 356] width 98 height 33
click at [446, 355] on link "Editer" at bounding box center [428, 356] width 98 height 33
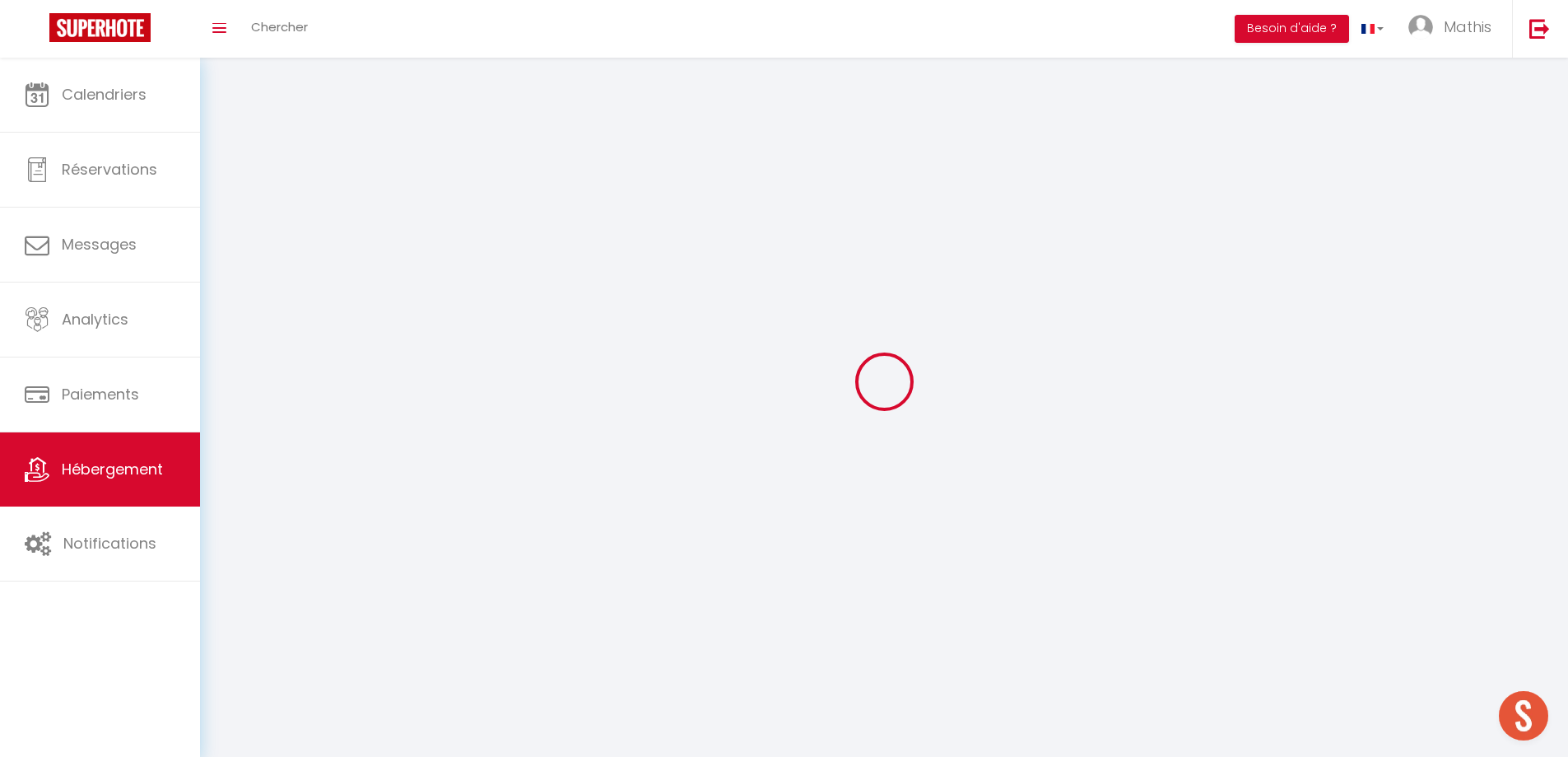
select select "1"
select select
select select "28"
select select
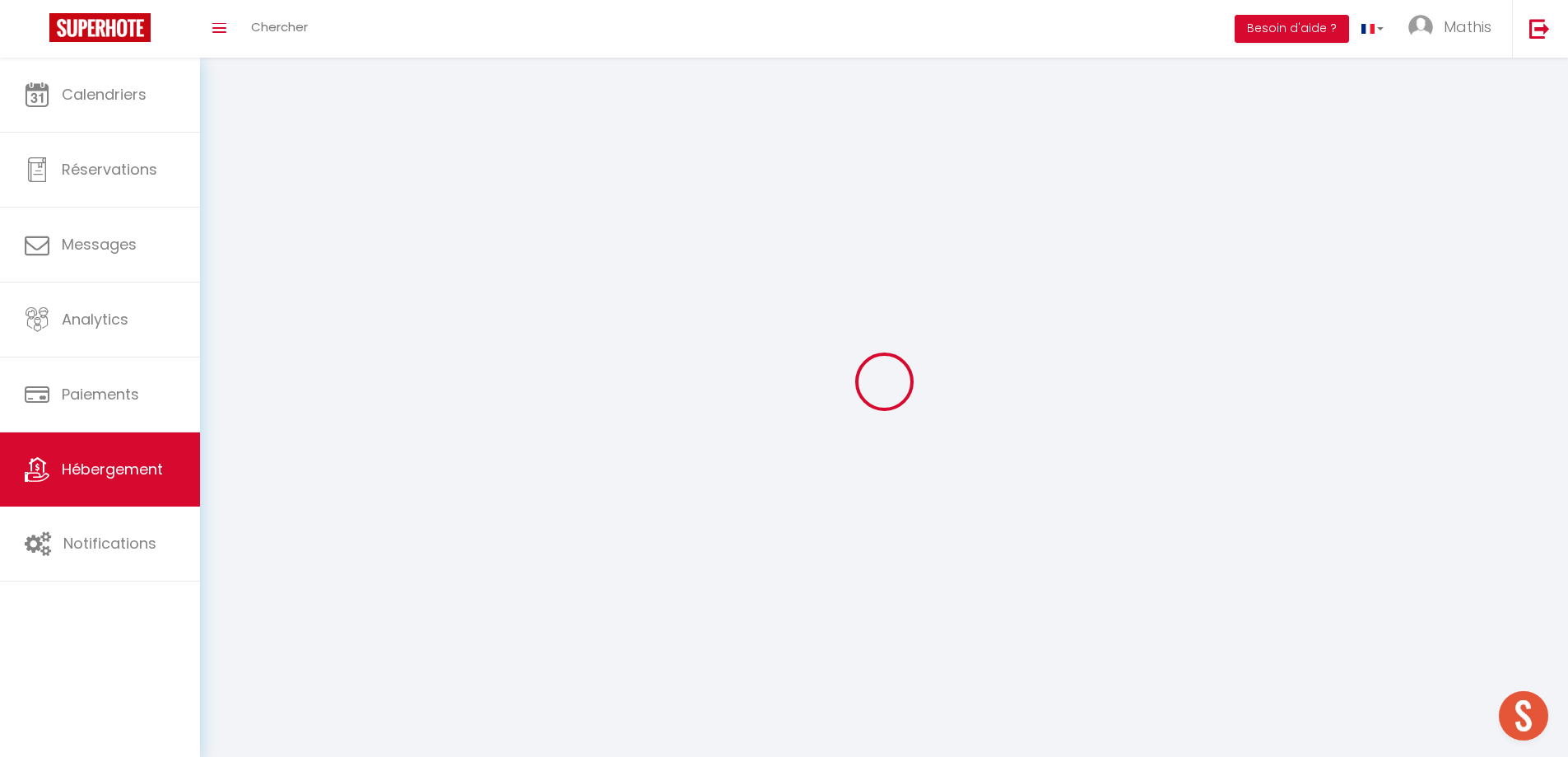
select select
checkbox input "false"
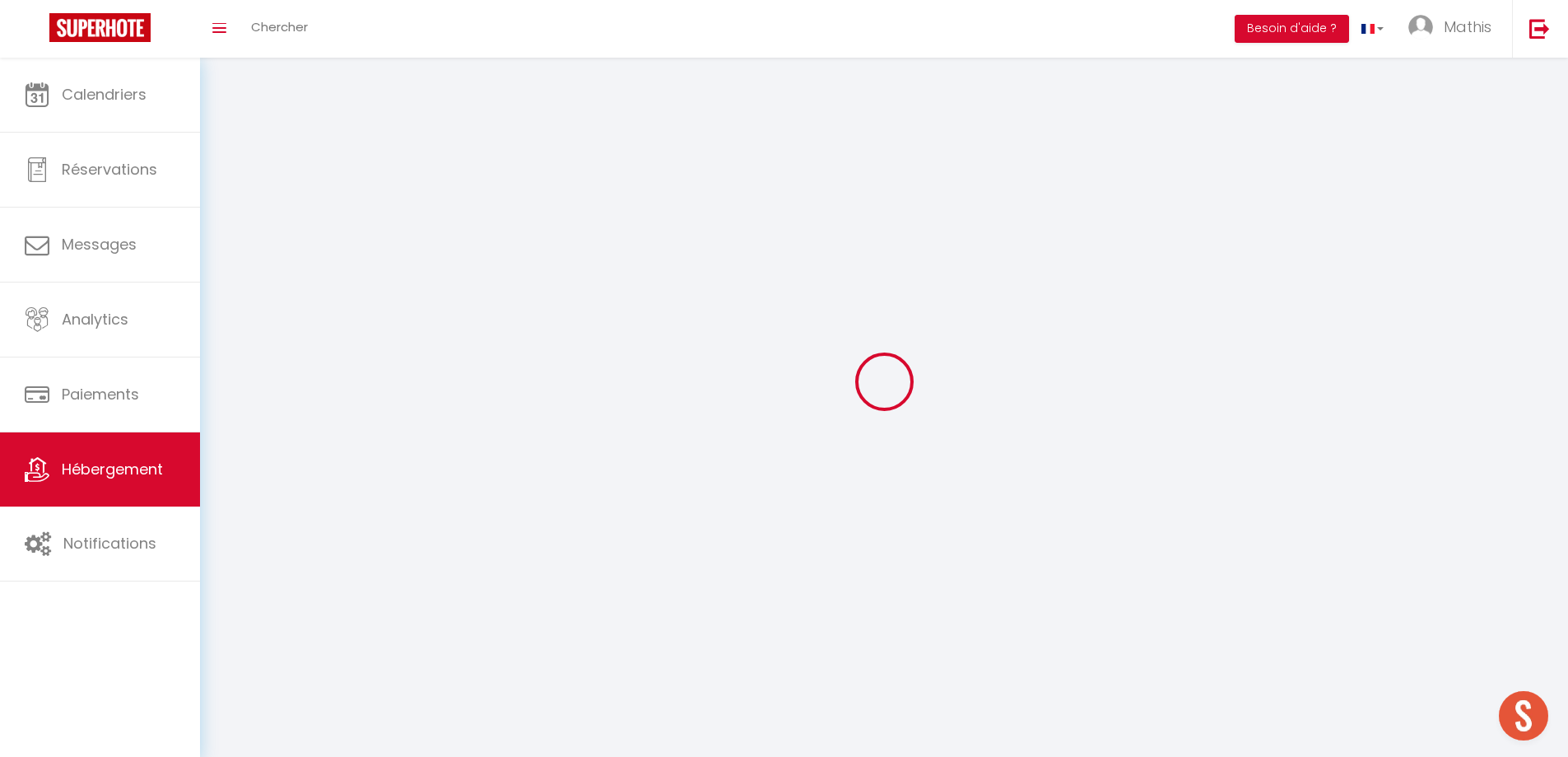
checkbox input "false"
select select
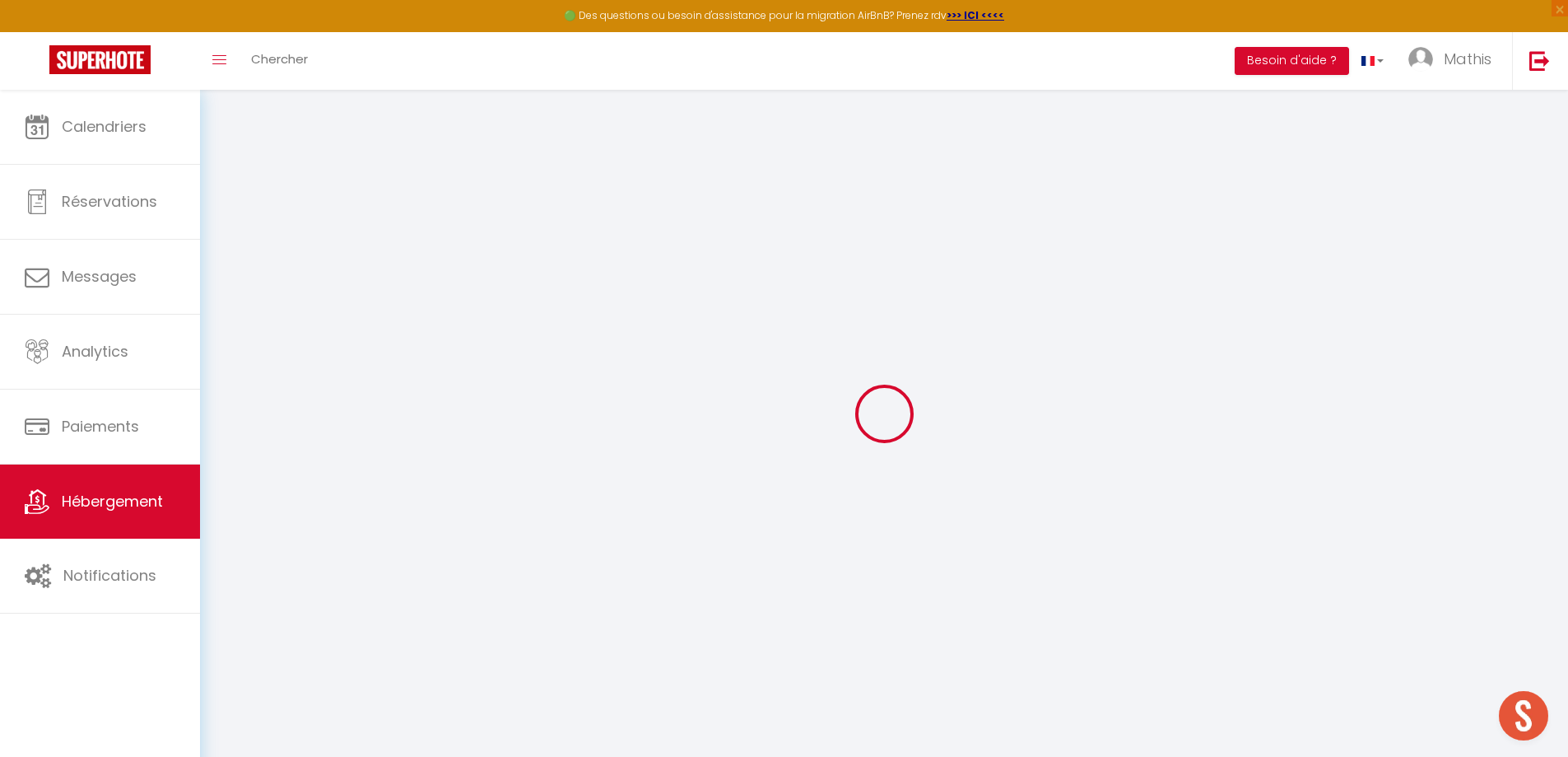
select select
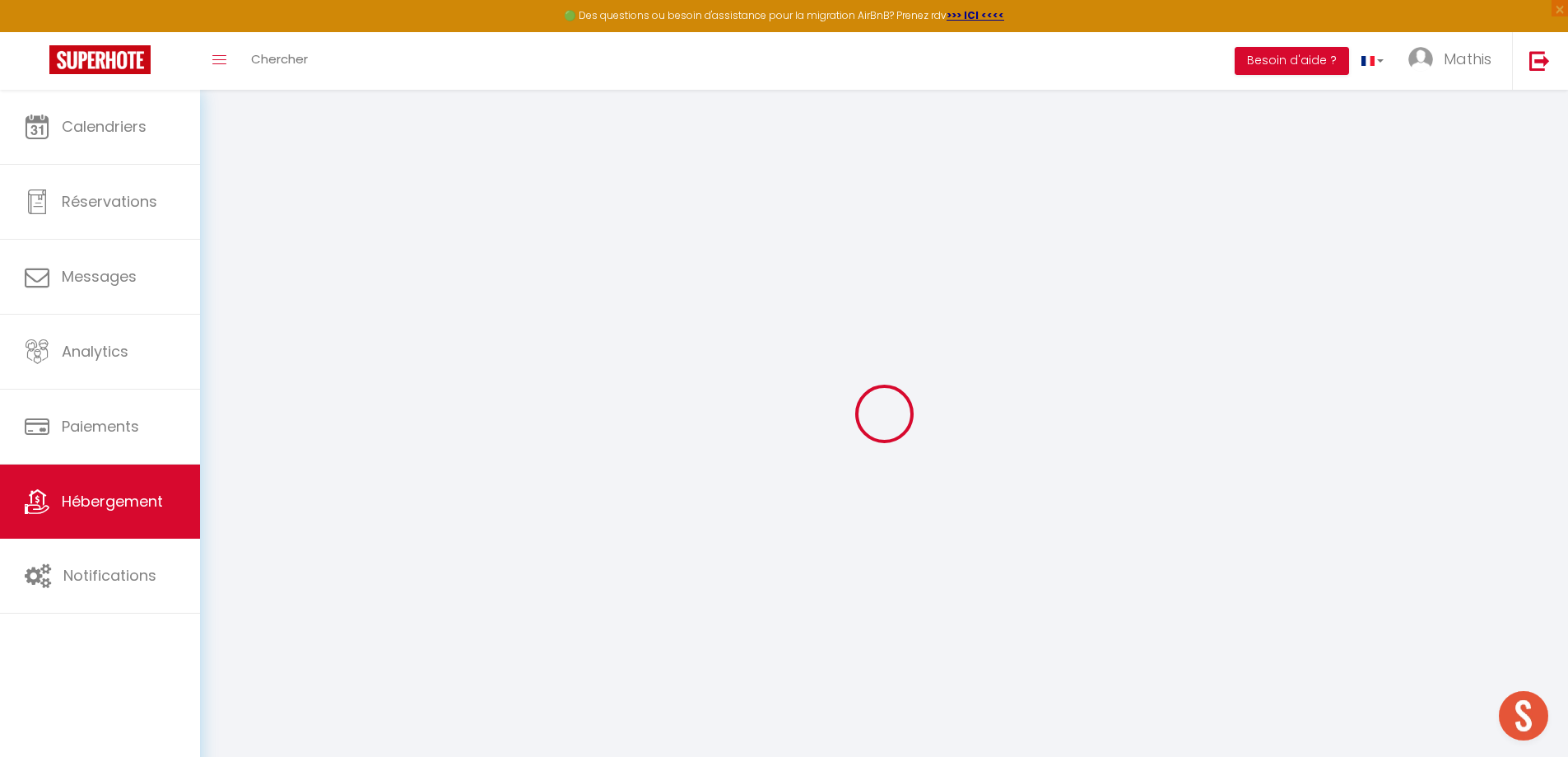
select select
checkbox input "false"
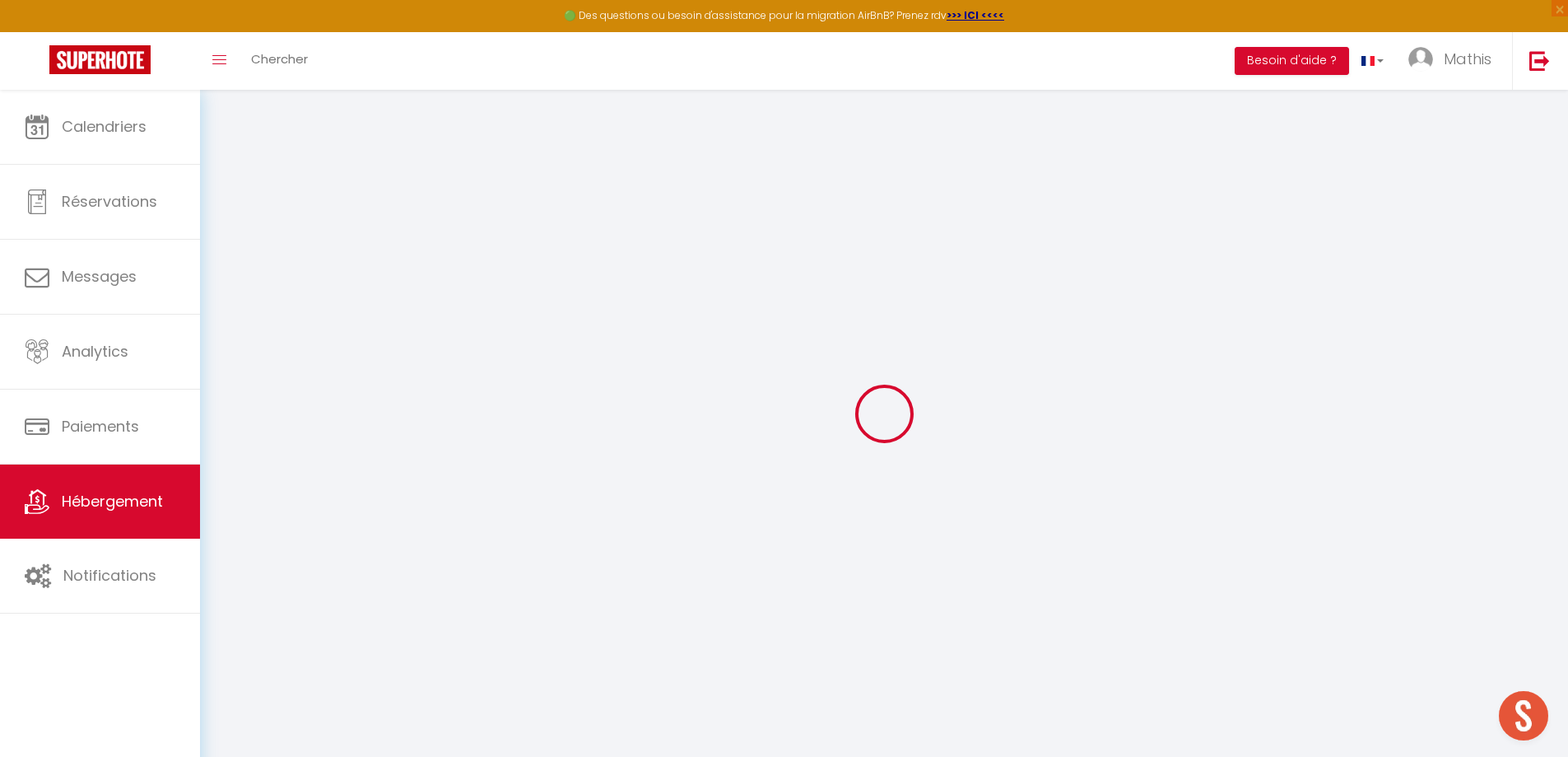
select select
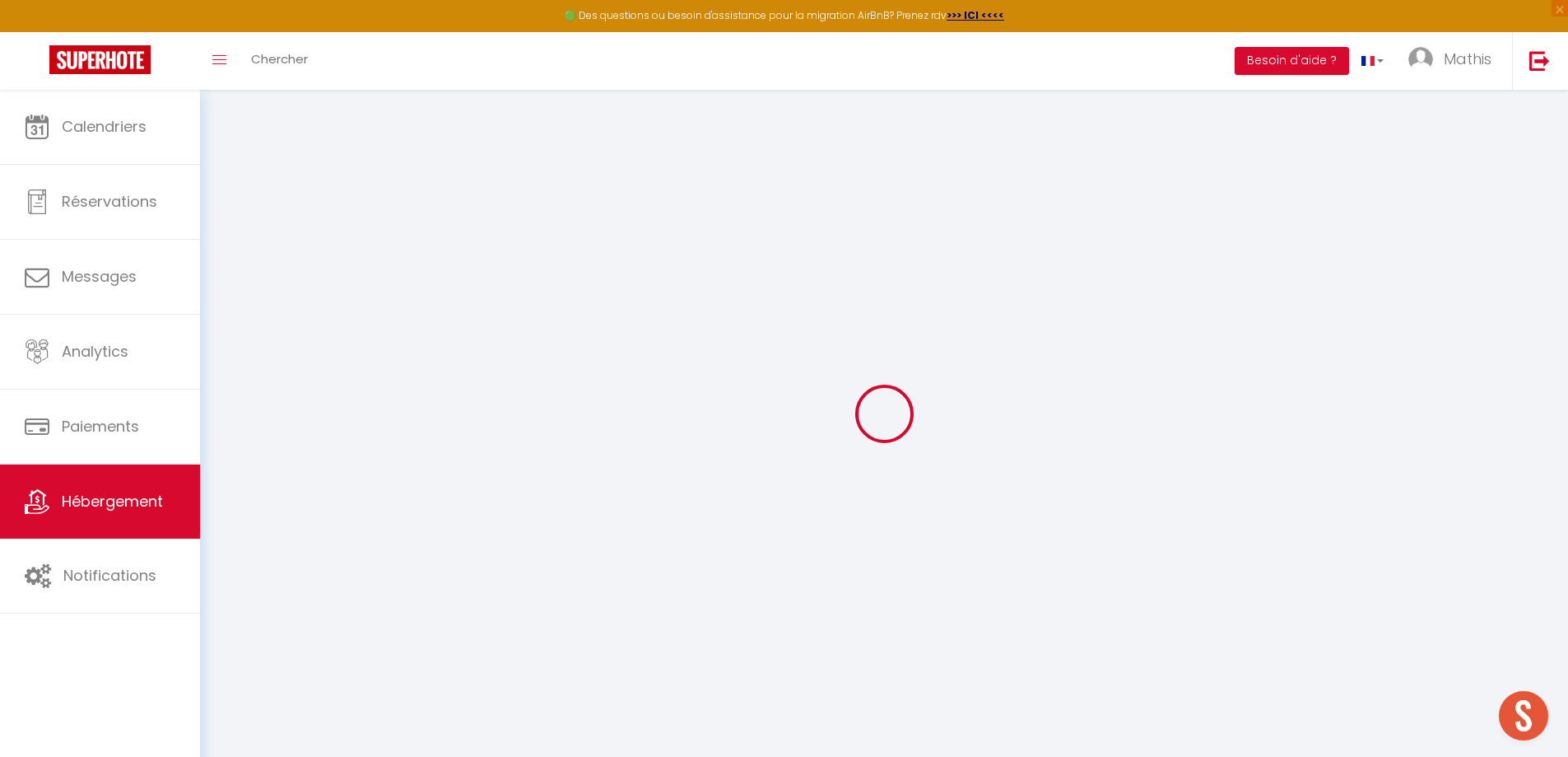
select select
checkbox input "false"
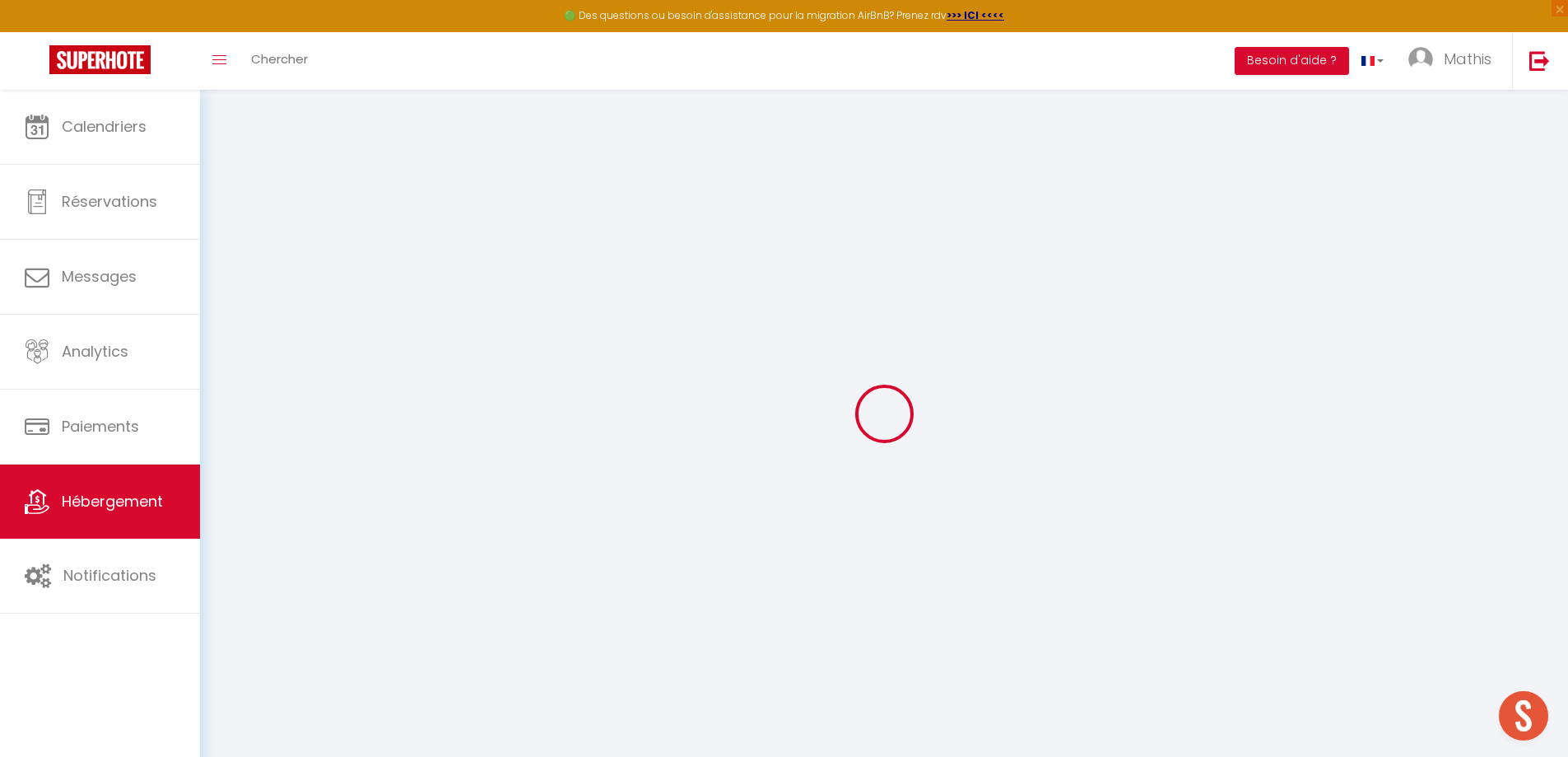
checkbox input "false"
select select
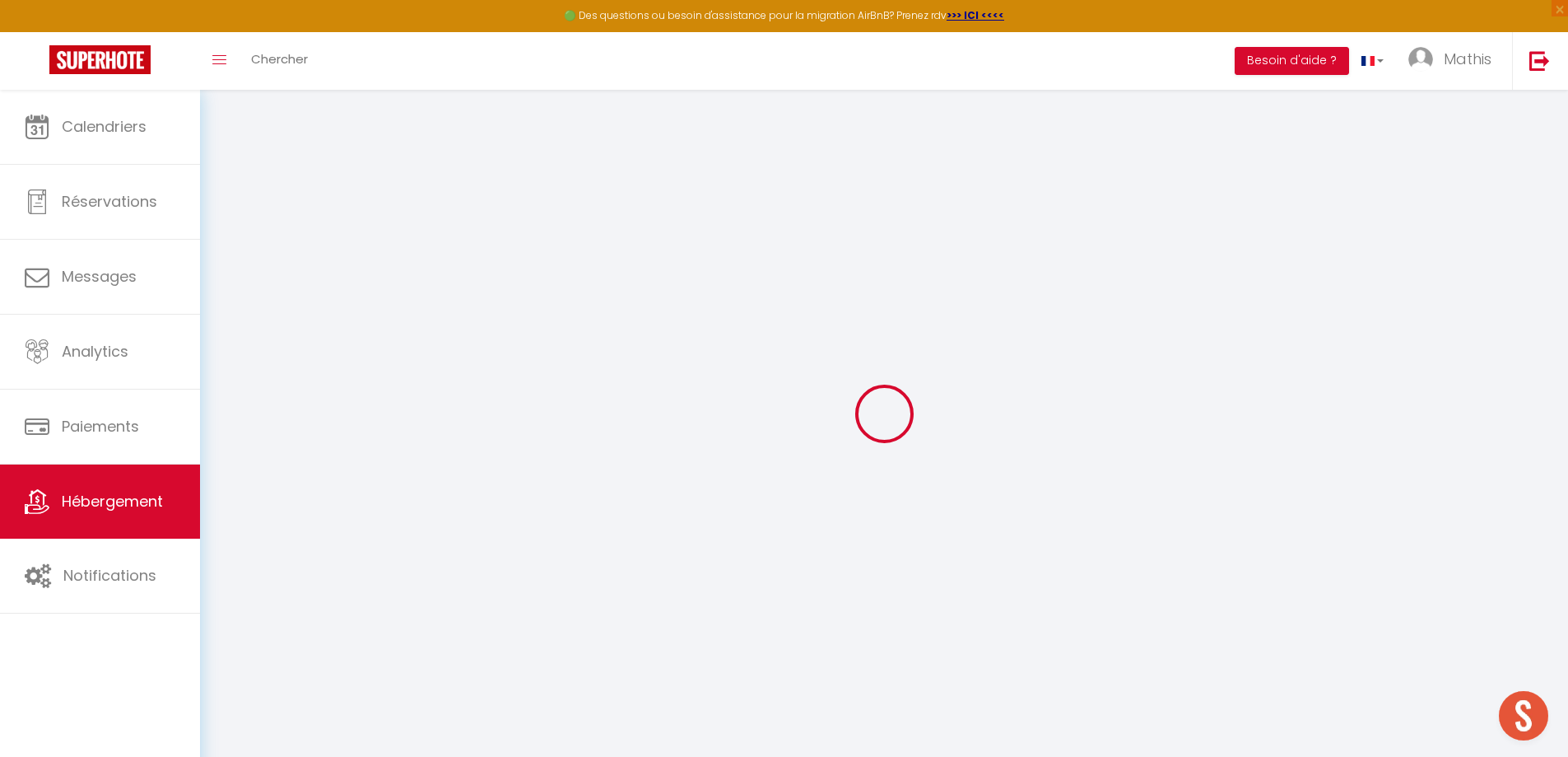
select select
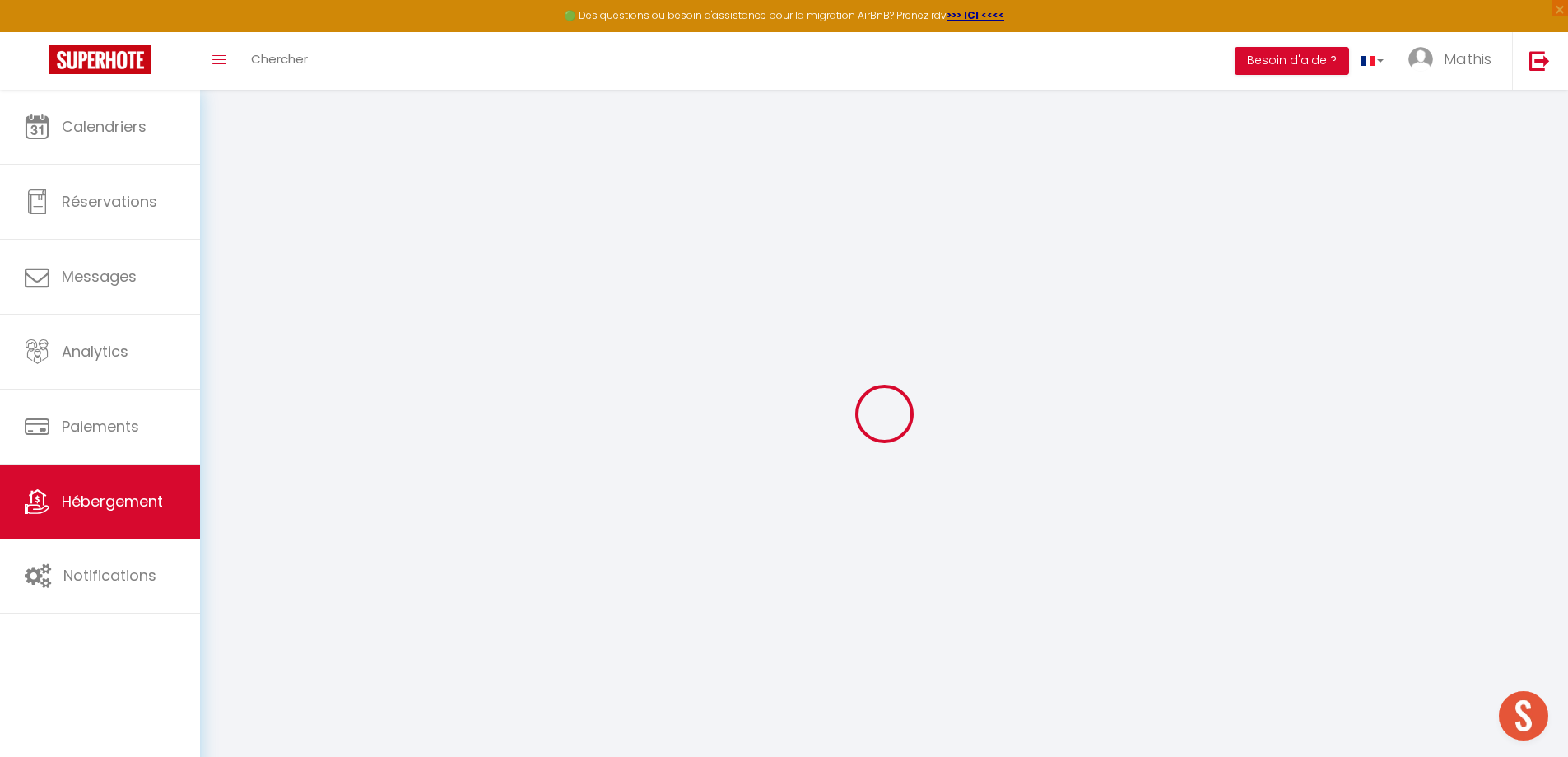
checkbox input "false"
select select
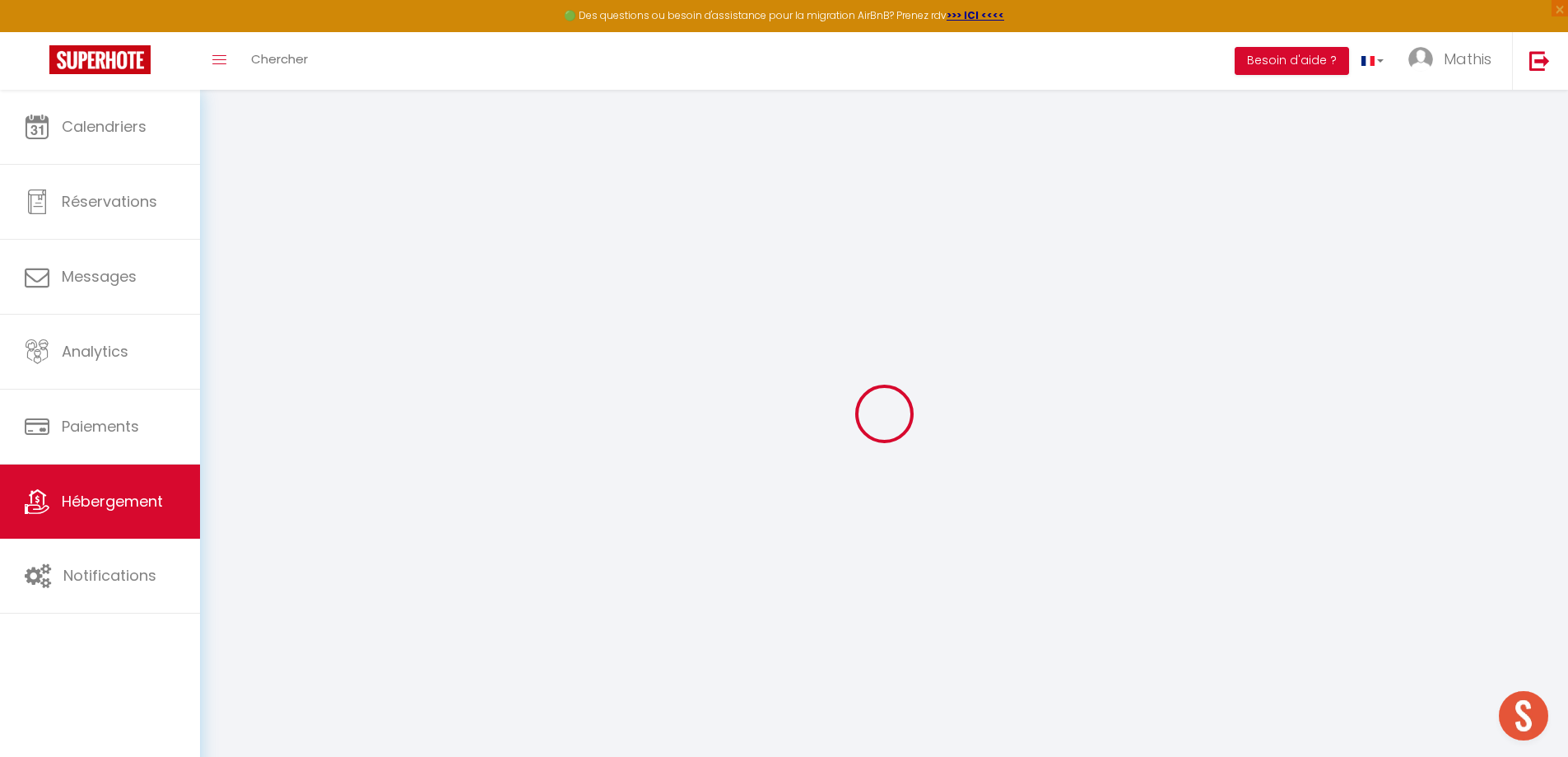
select select
type input "Signature - Hyper Centre - Clim - Wifi"
type input "[PERSON_NAME]"
type input "Nowak"
type input "35"
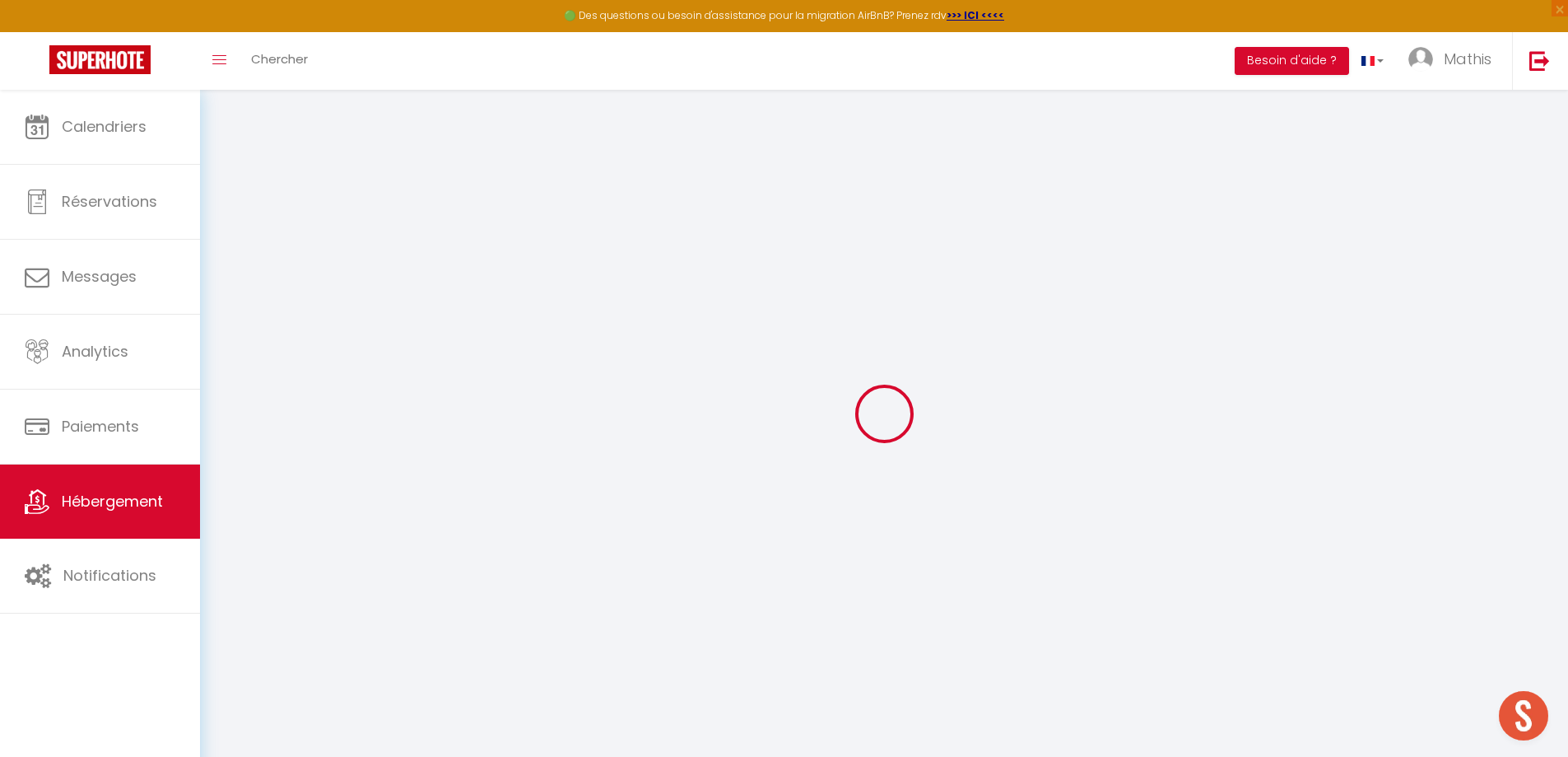
type input "45"
select select
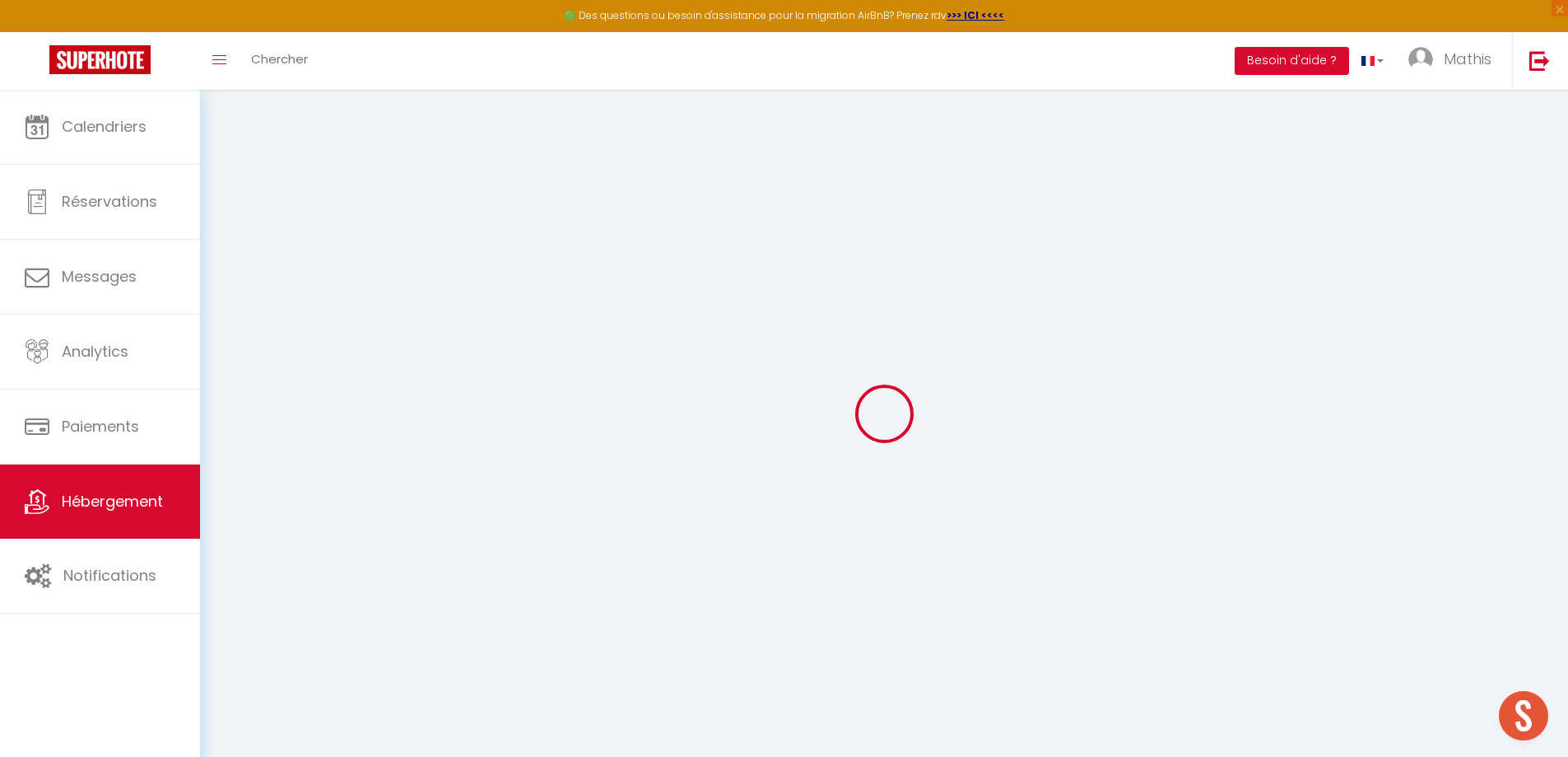
select select
type input "[STREET_ADDRESS]"
type input "40100"
type input "Dax"
type input "[PERSON_NAME][EMAIL_ADDRESS][DOMAIN_NAME]"
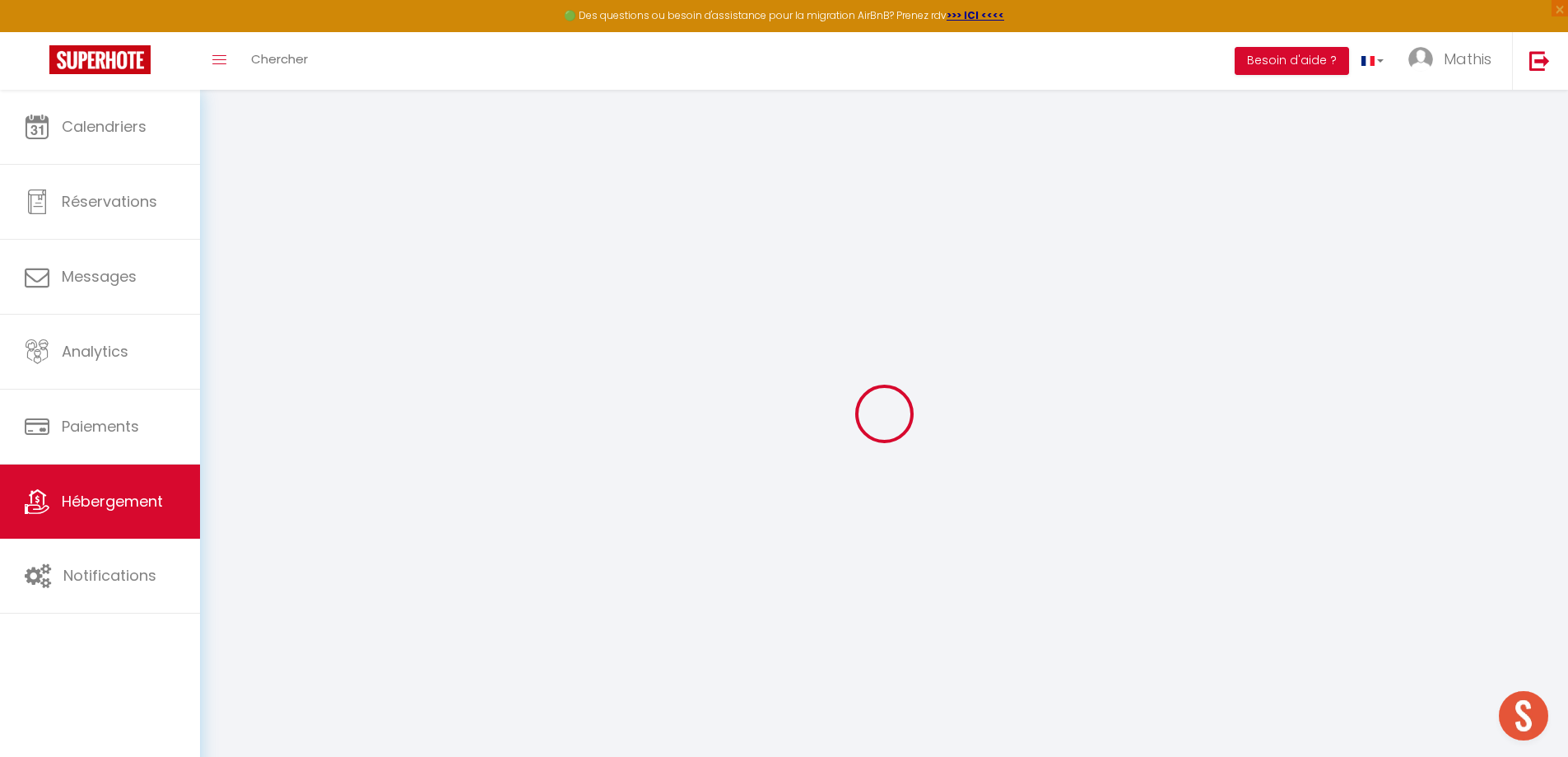
select select
checkbox input "false"
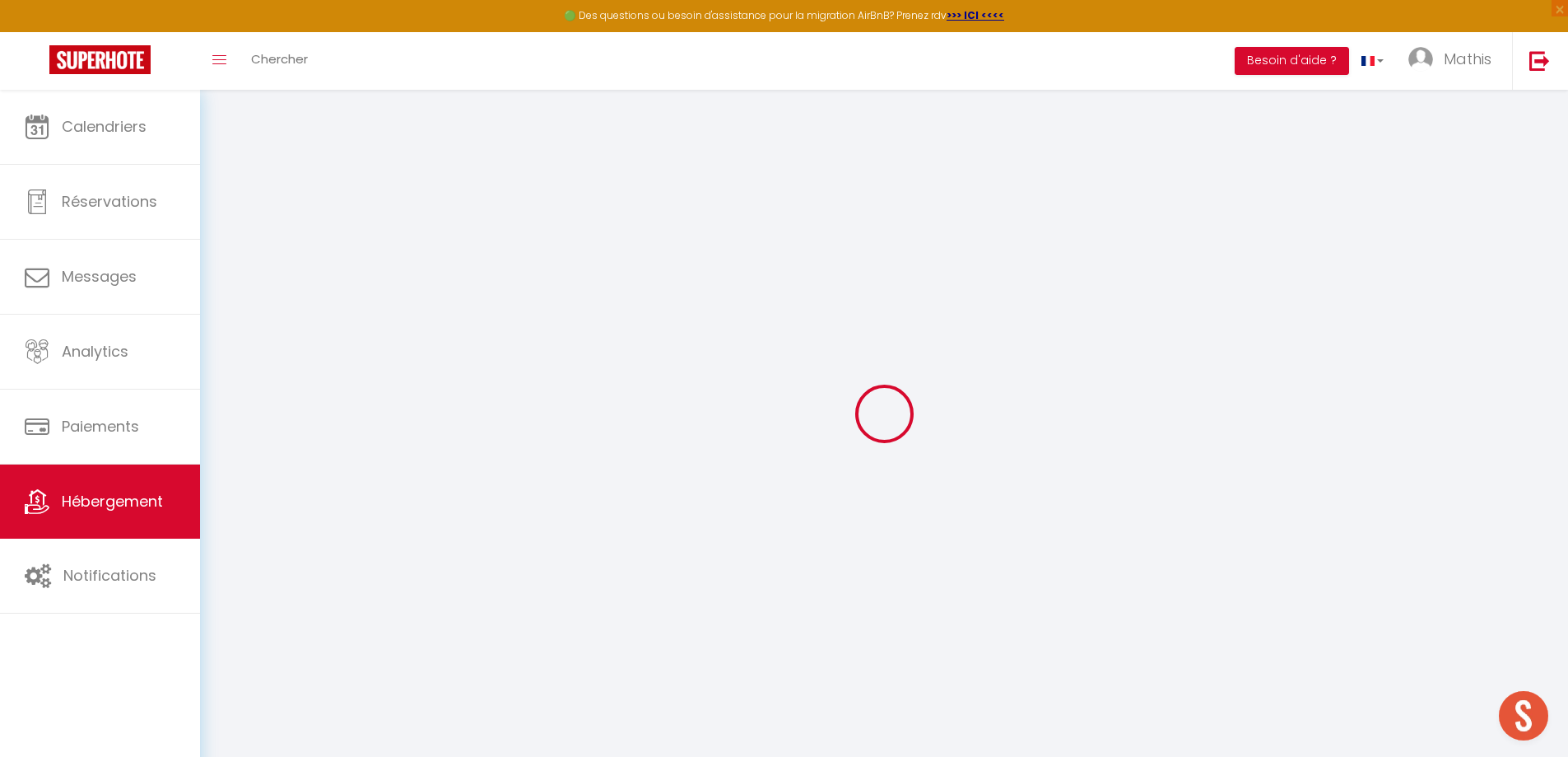
type input "47"
type input "0"
select select
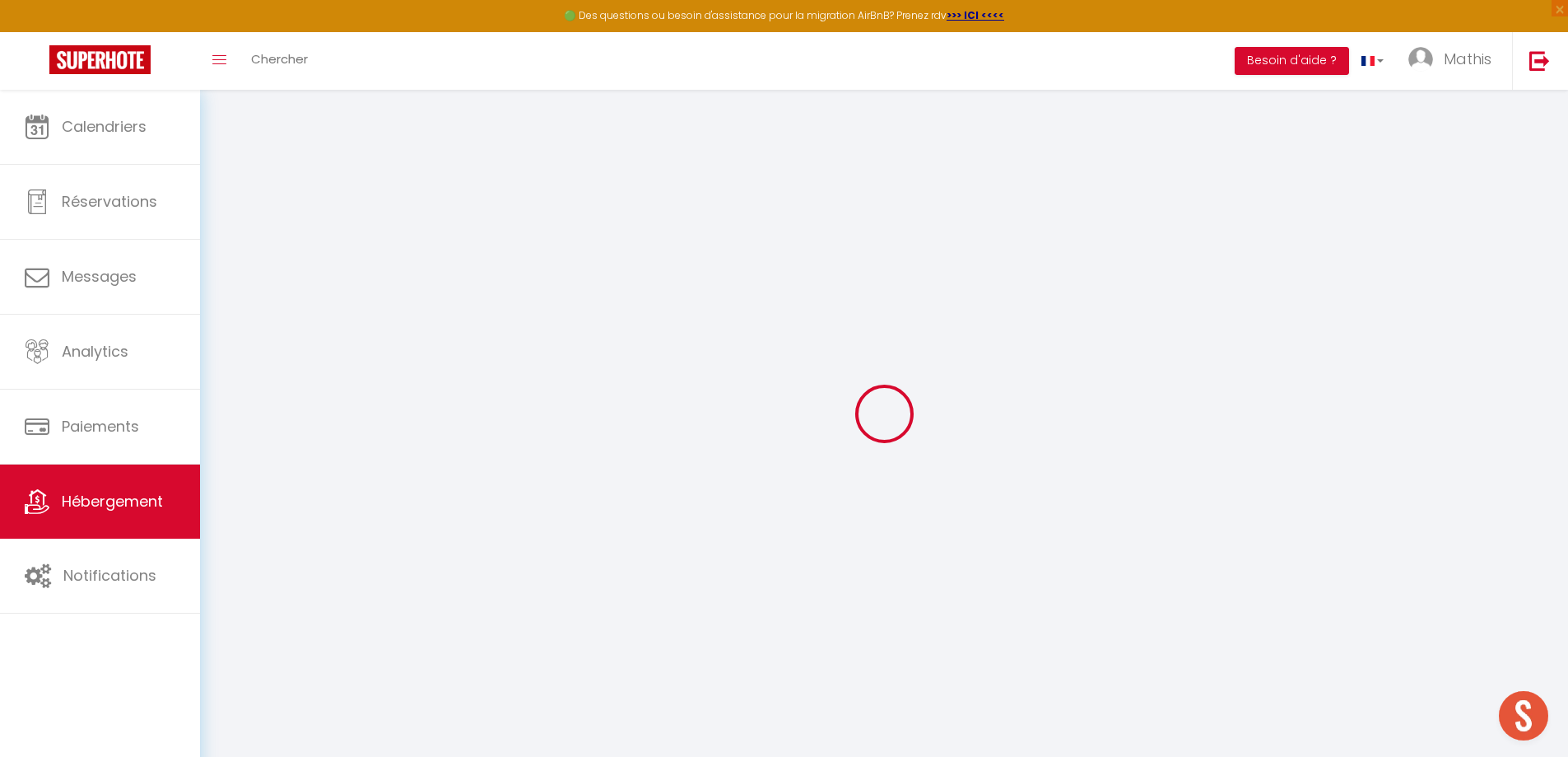
select select
checkbox input "false"
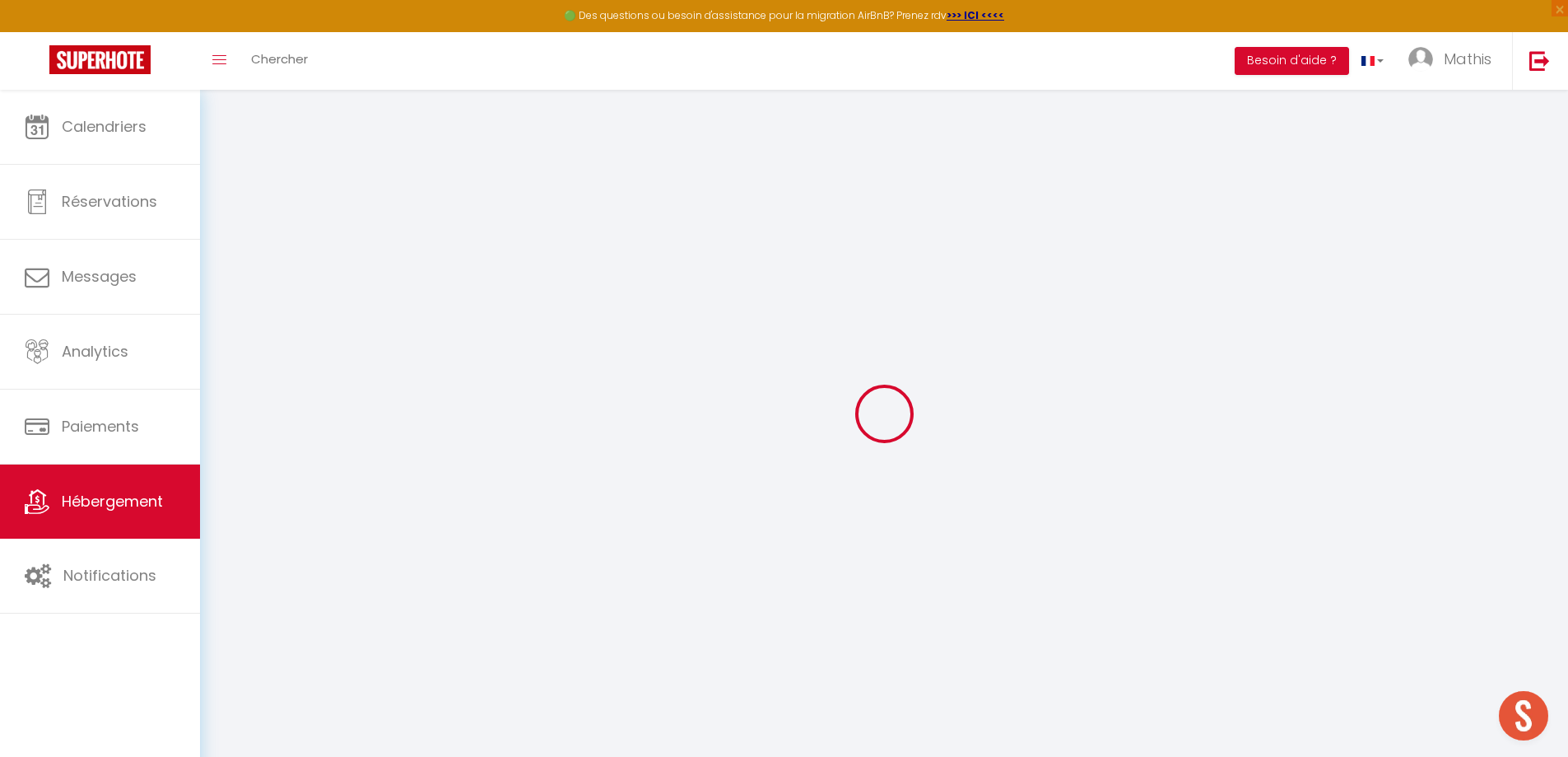
checkbox input "false"
select select
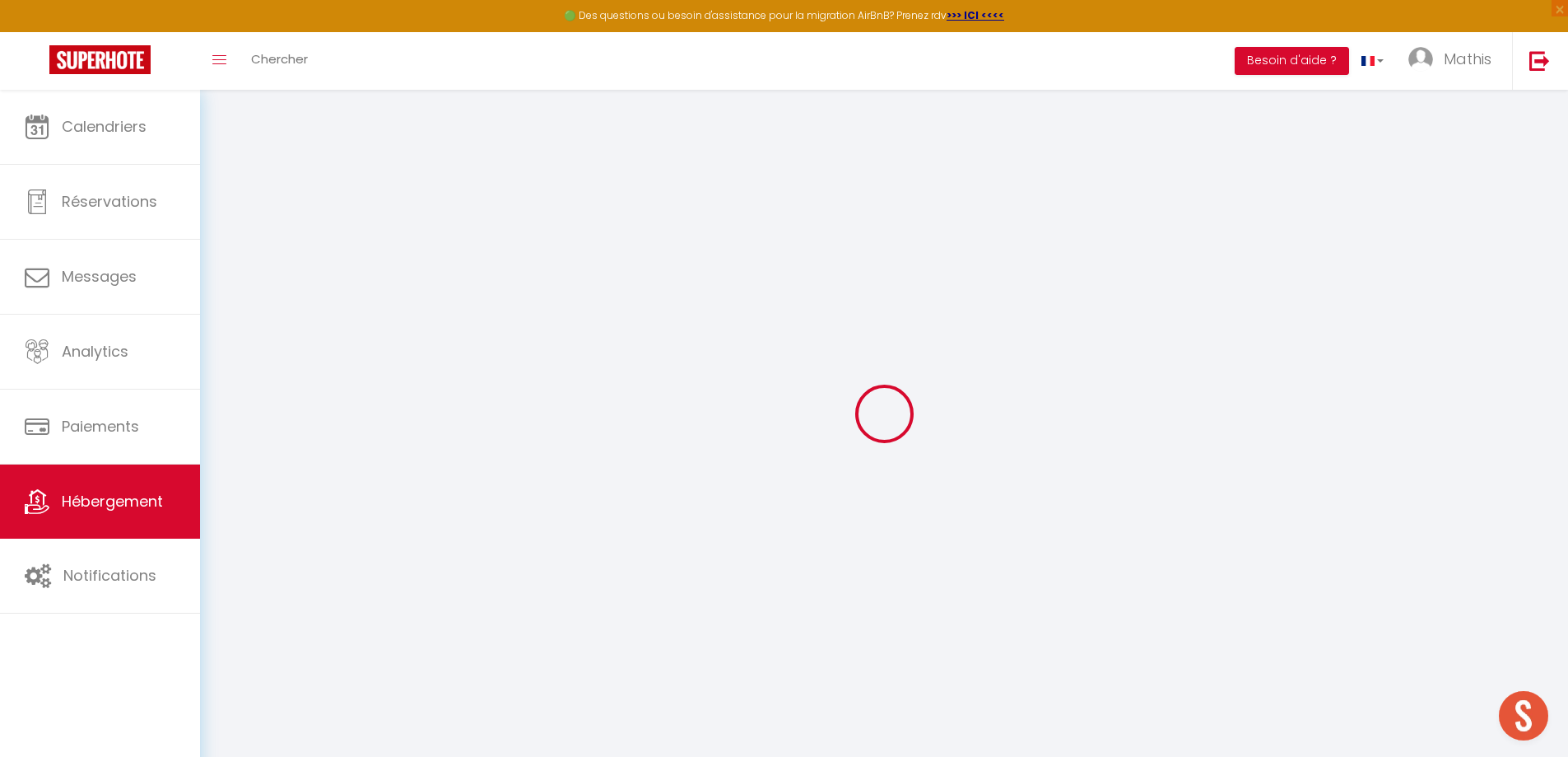
select select
checkbox input "false"
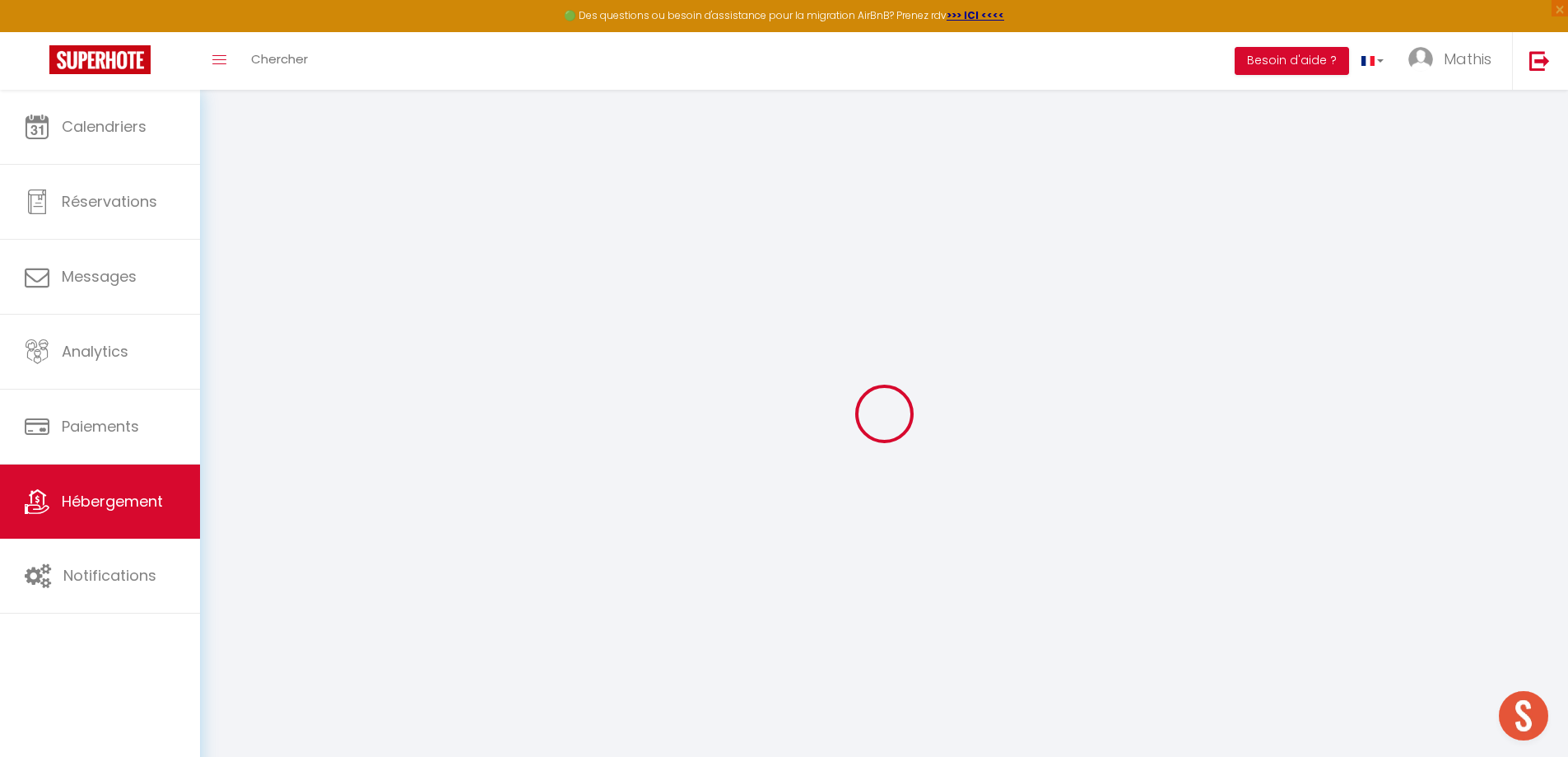
checkbox input "false"
select select
checkbox input "false"
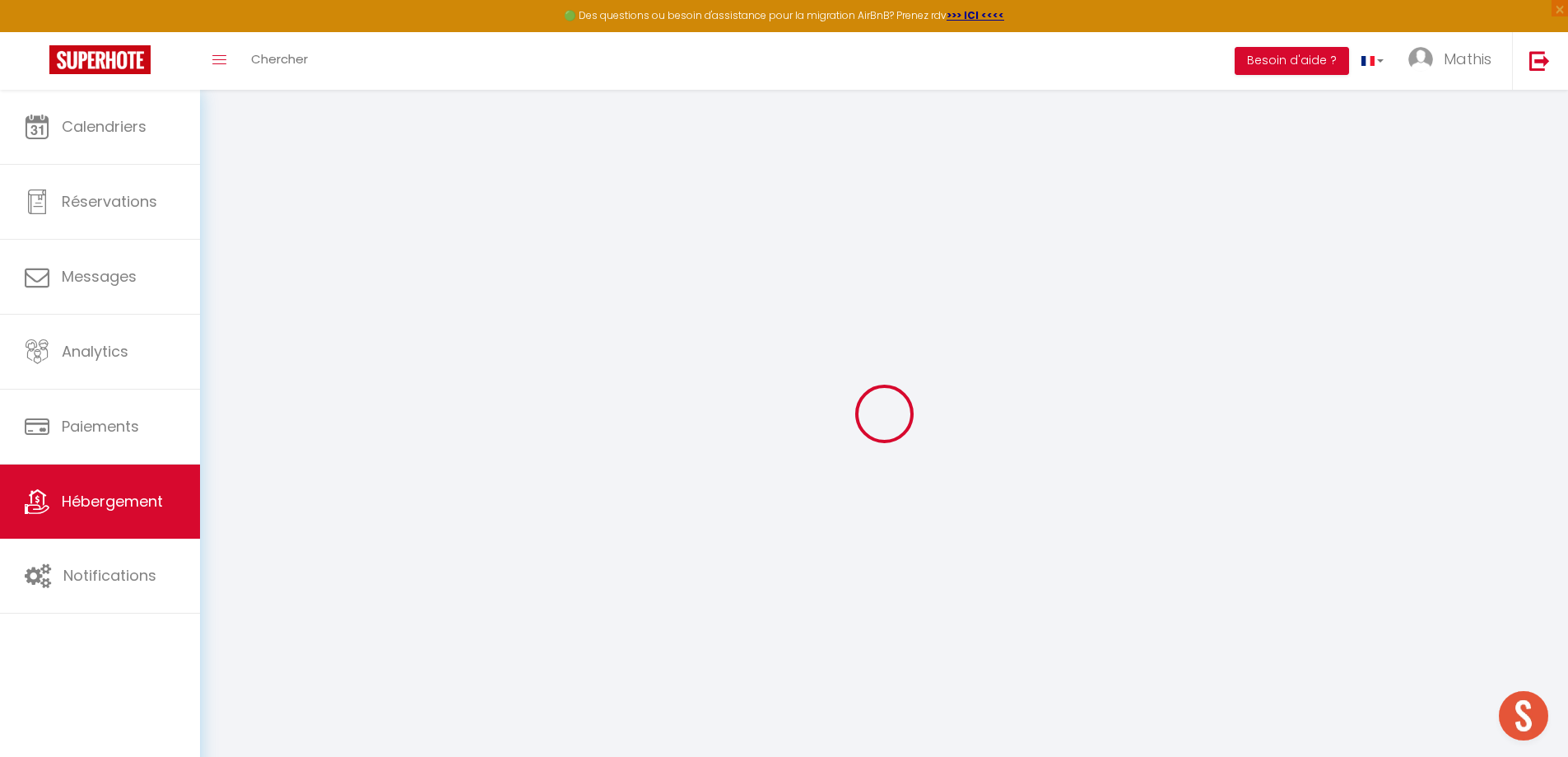
checkbox input "false"
select select "17:00"
select select "23:45"
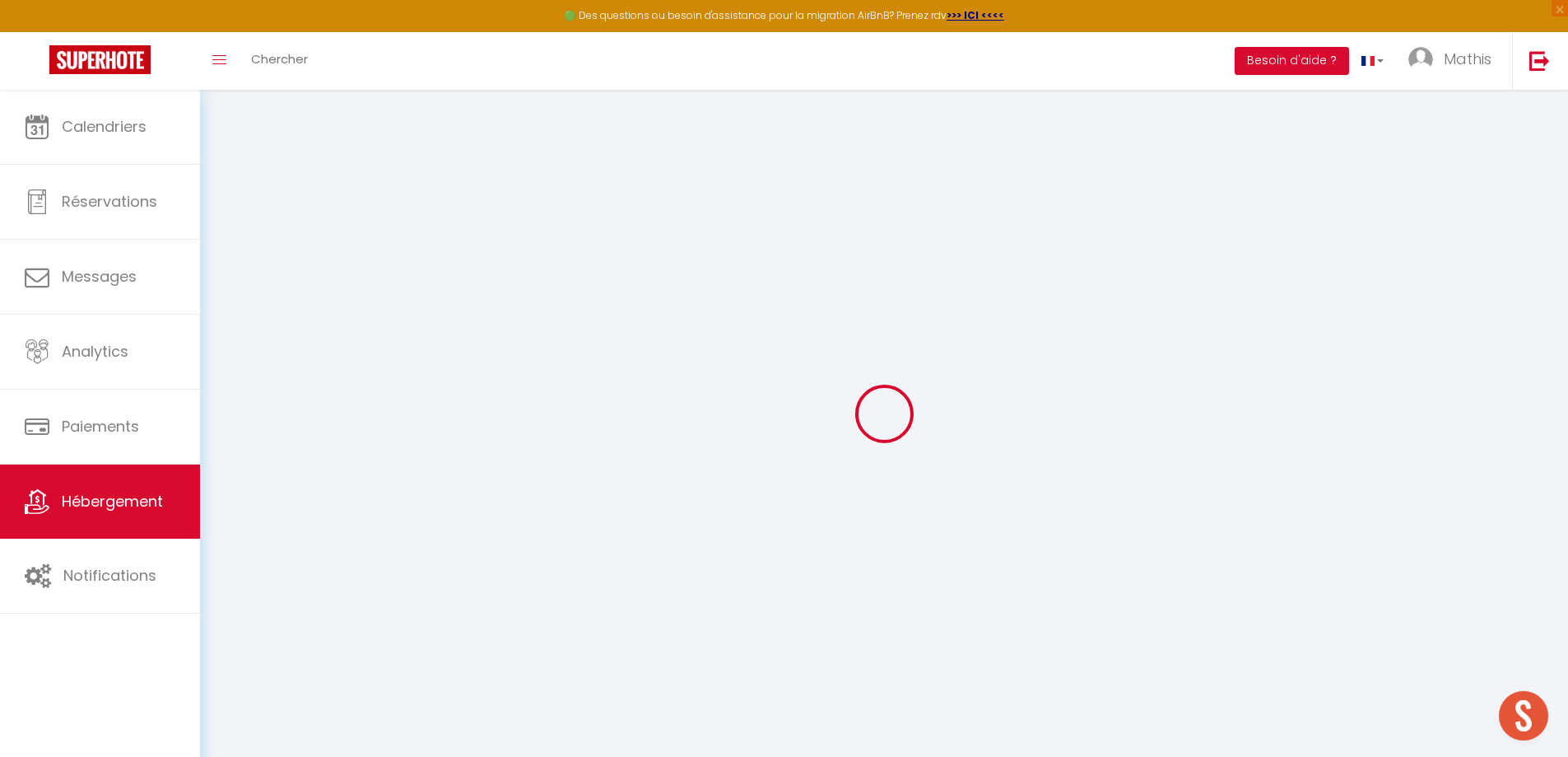
select select "11:00"
select select "30"
select select "120"
select select
checkbox input "false"
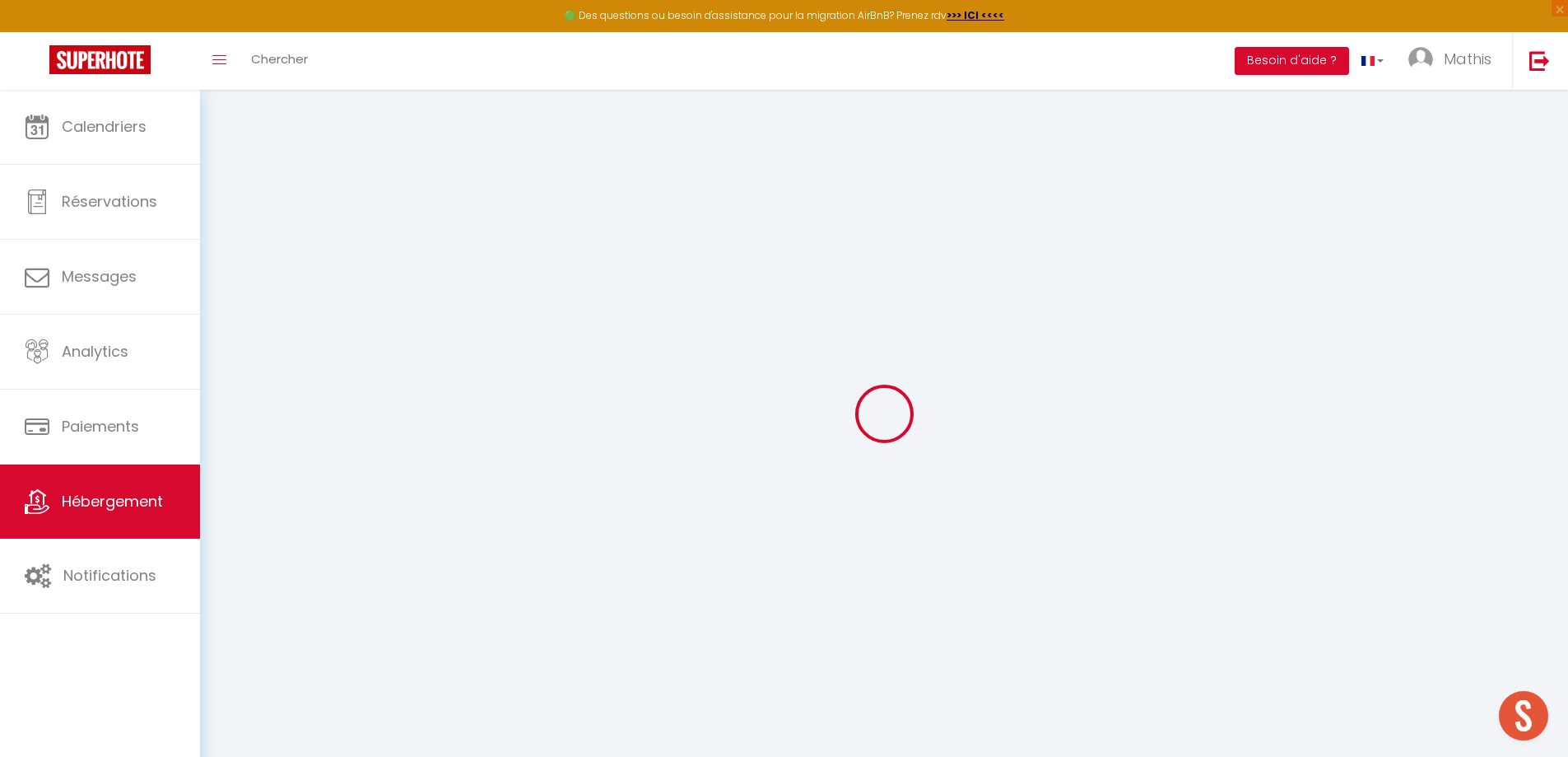
checkbox input "false"
select select
checkbox input "false"
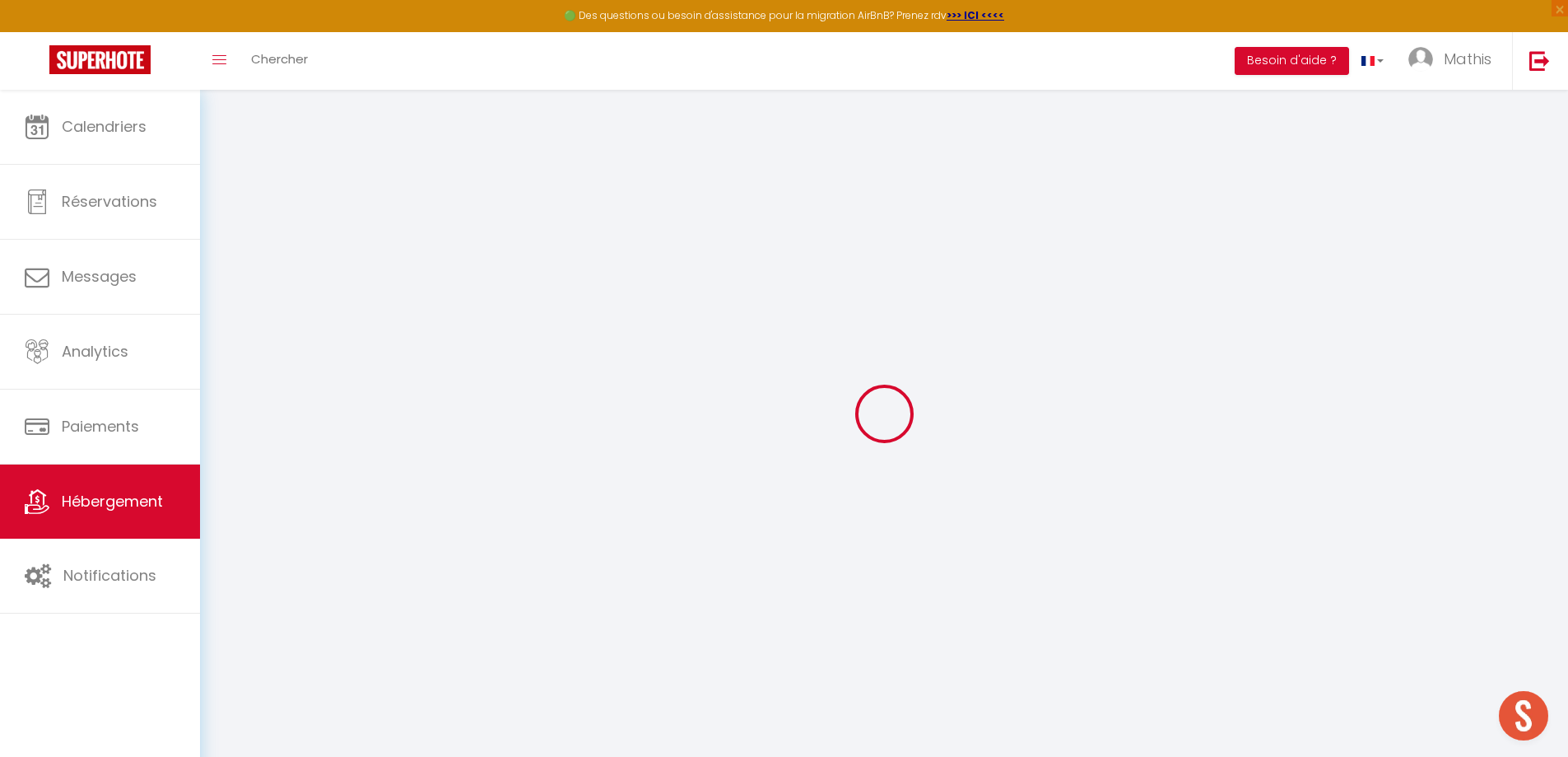
checkbox input "false"
select select
checkbox input "false"
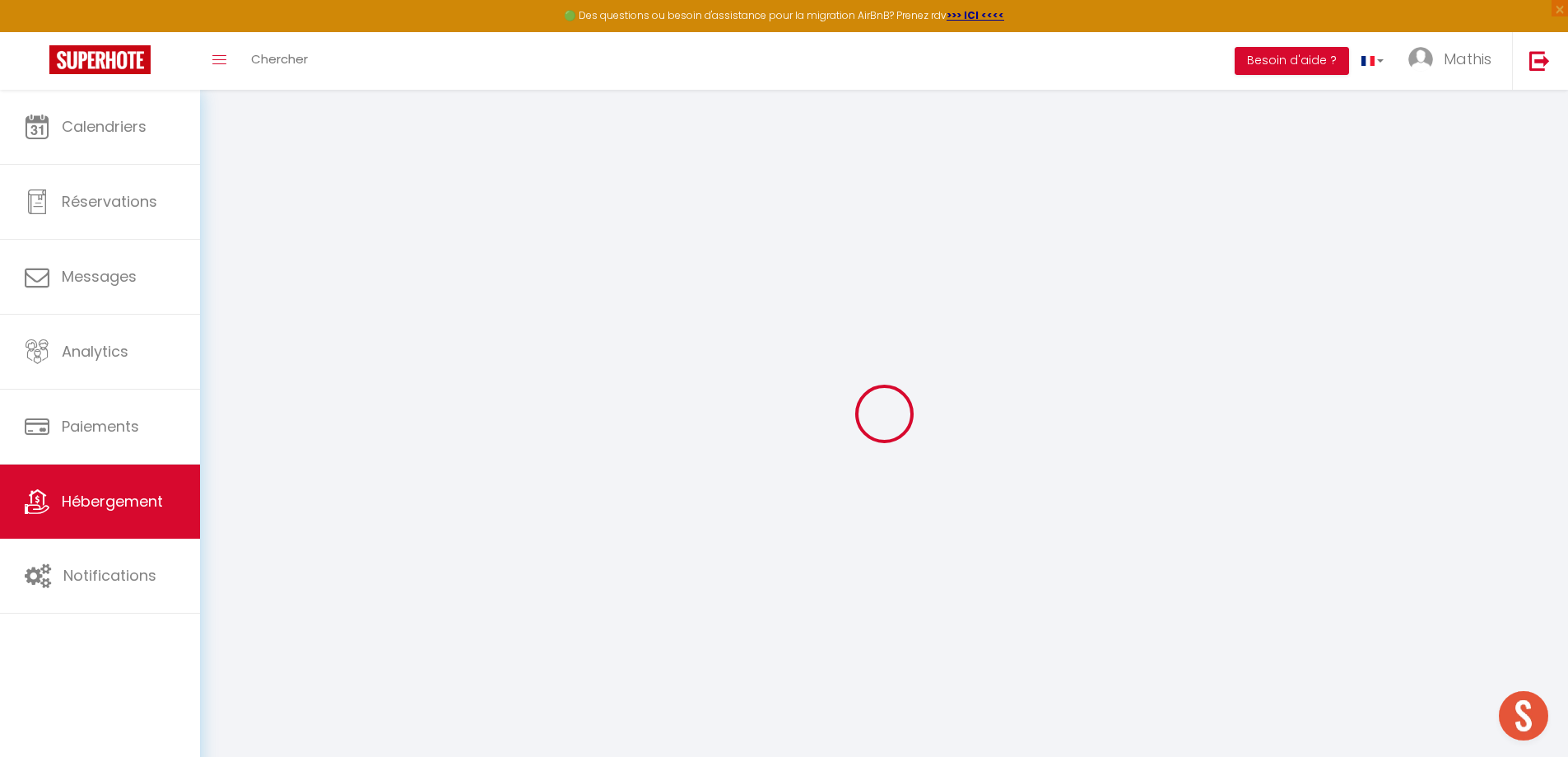
checkbox input "false"
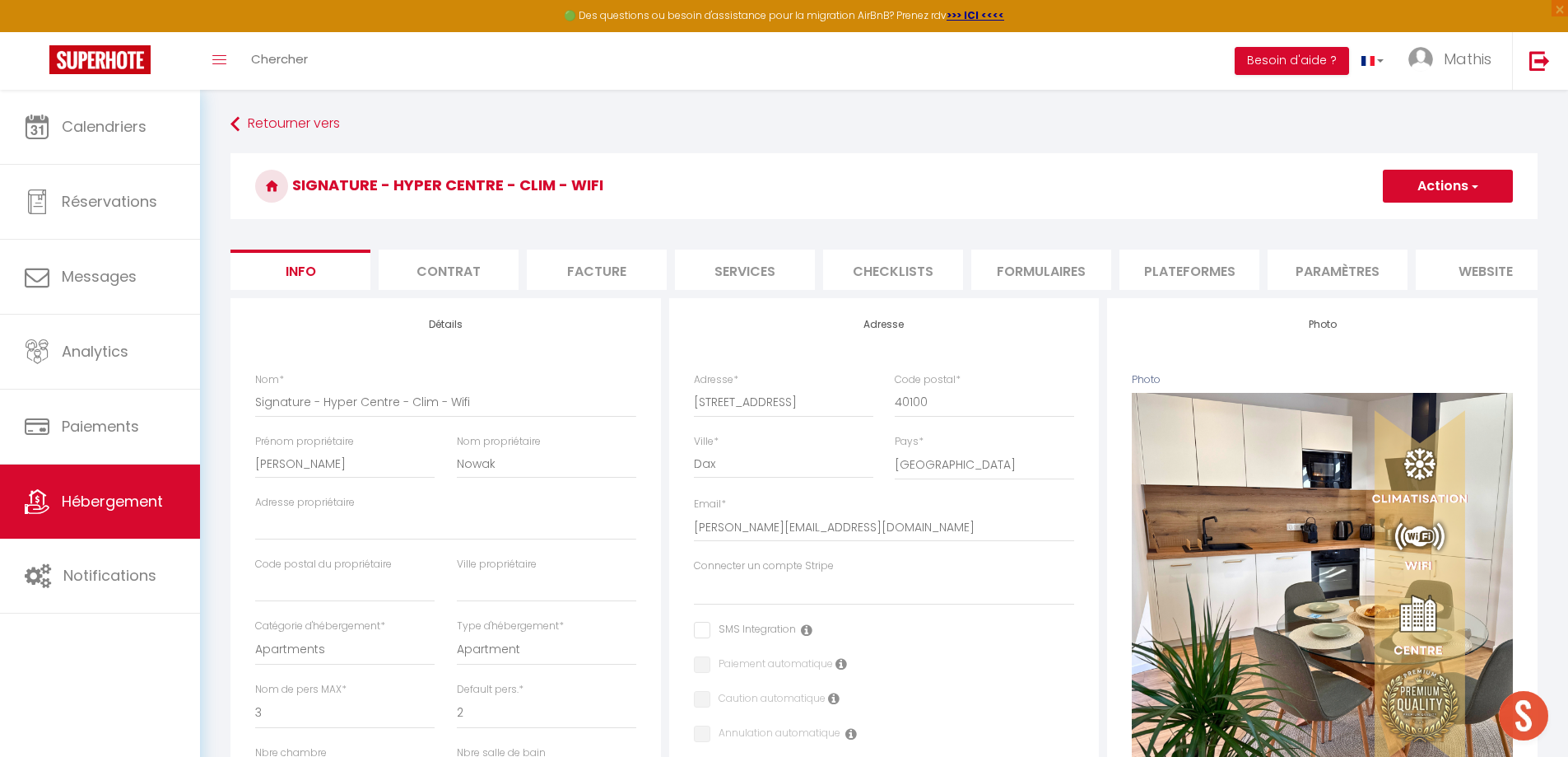
click at [775, 260] on li "Services" at bounding box center [744, 269] width 139 height 40
select select
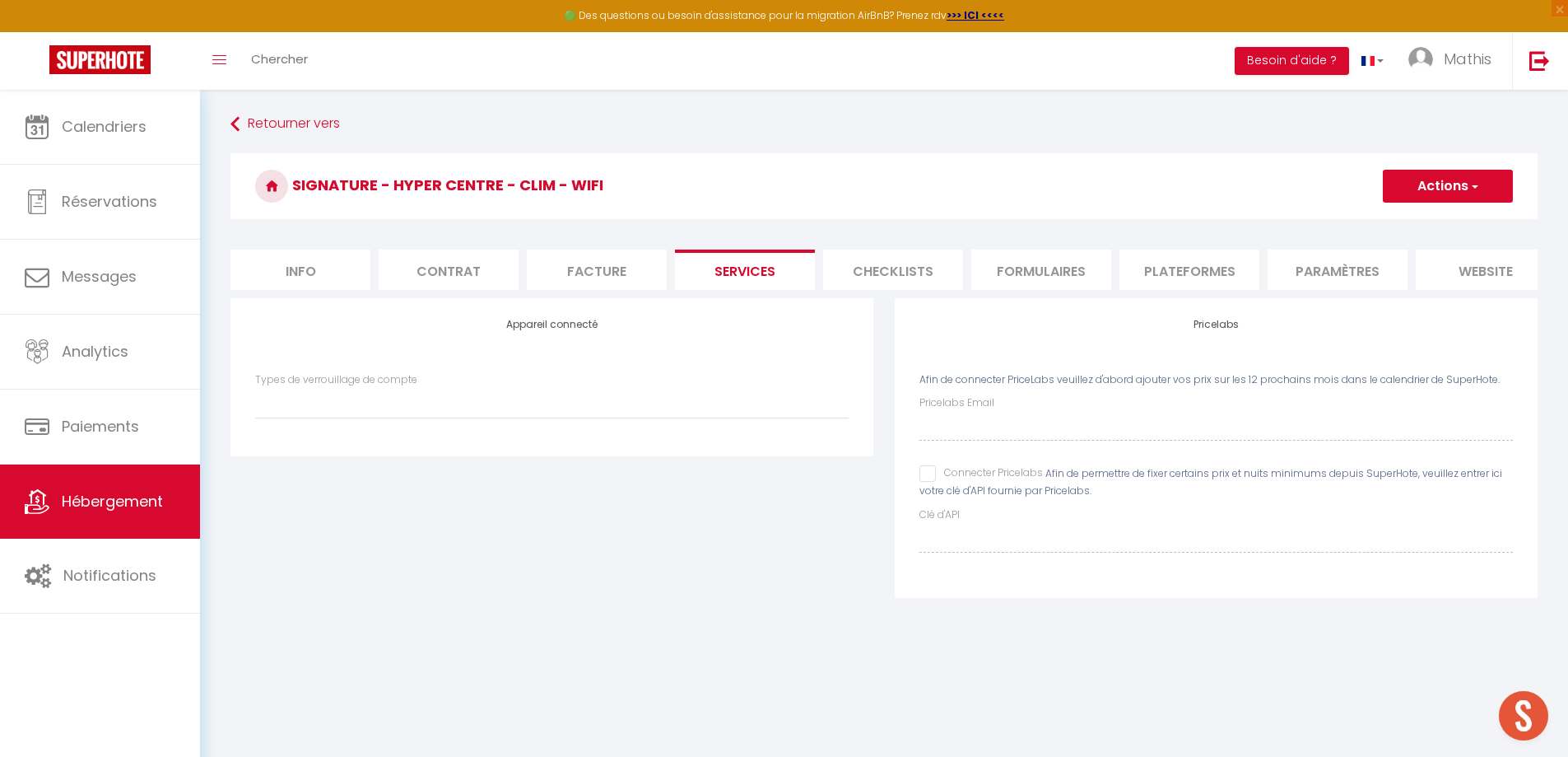
click at [897, 266] on li "Checklists" at bounding box center [892, 269] width 139 height 40
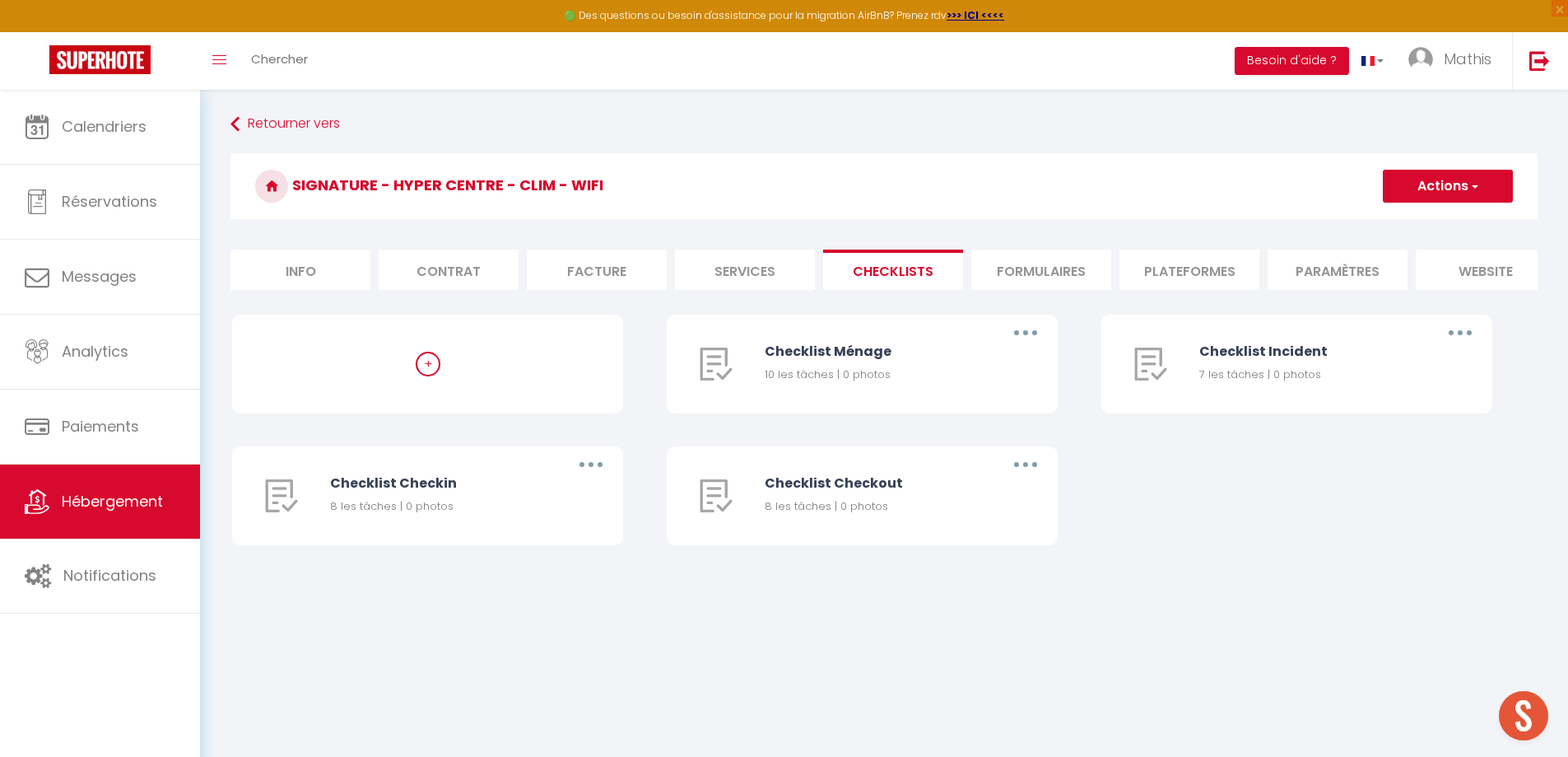
click at [1000, 264] on li "Formulaires" at bounding box center [1040, 269] width 139 height 40
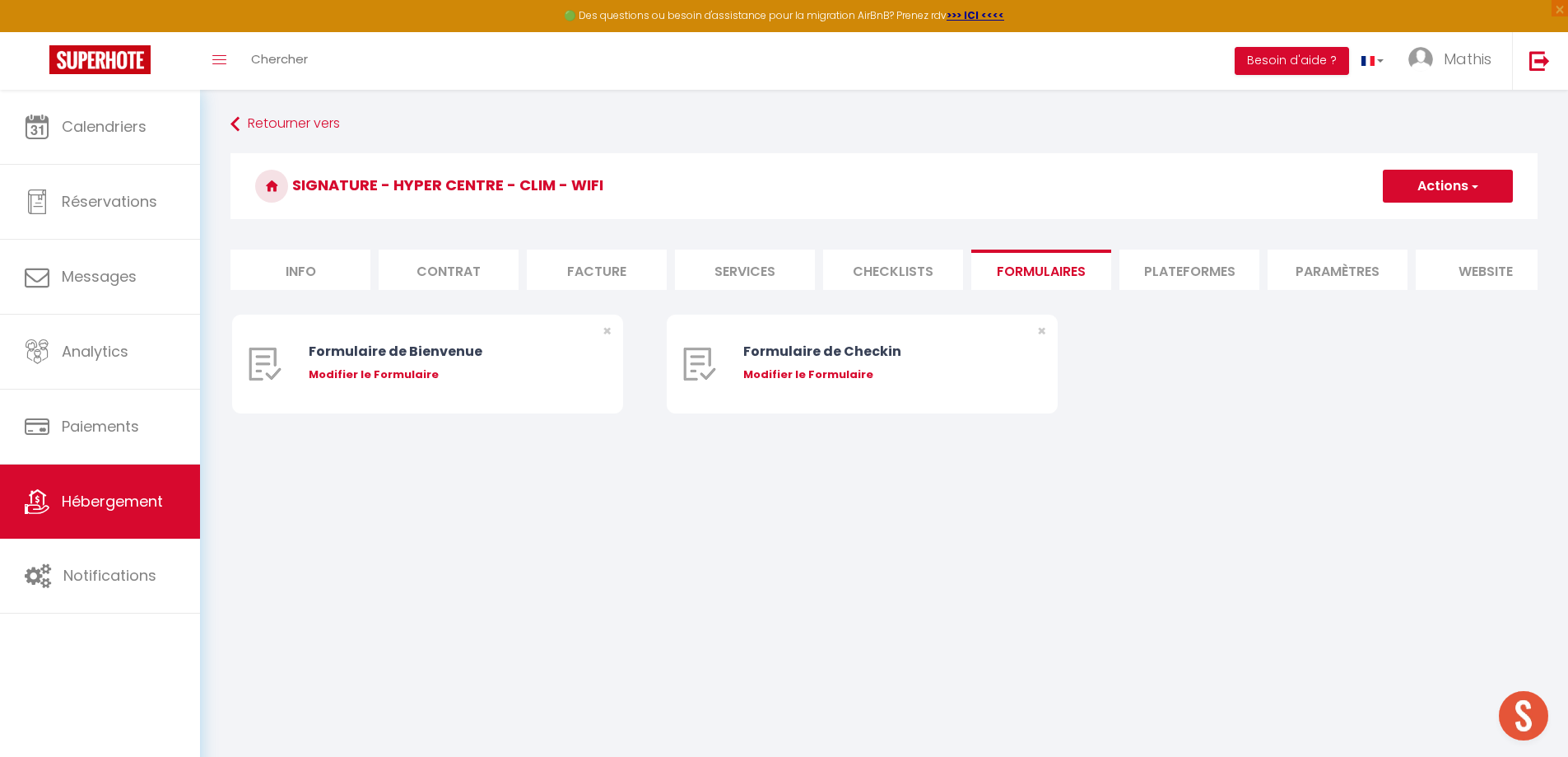
click at [1183, 263] on li "Plateformes" at bounding box center [1189, 269] width 139 height 40
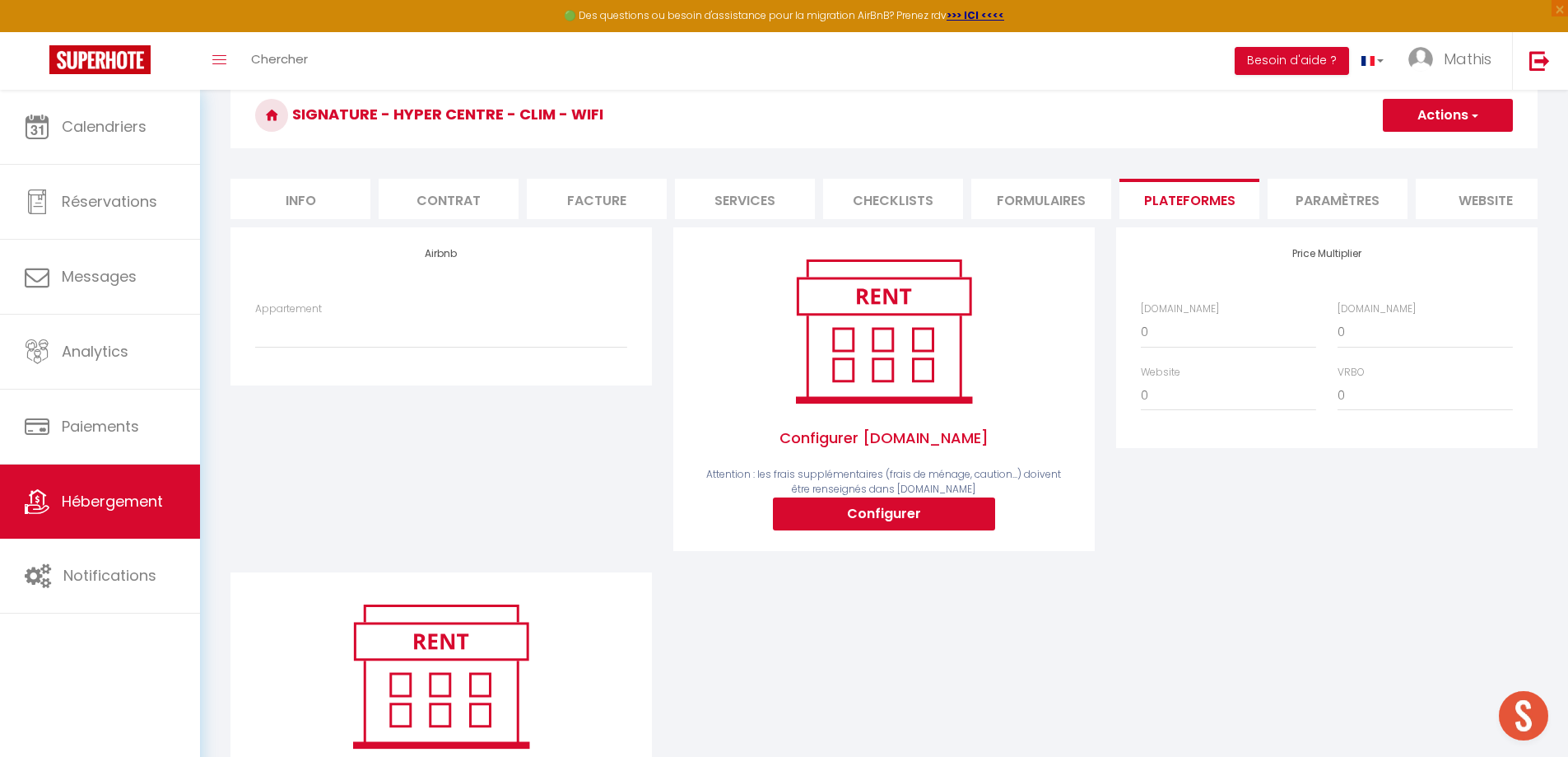
scroll to position [82, 0]
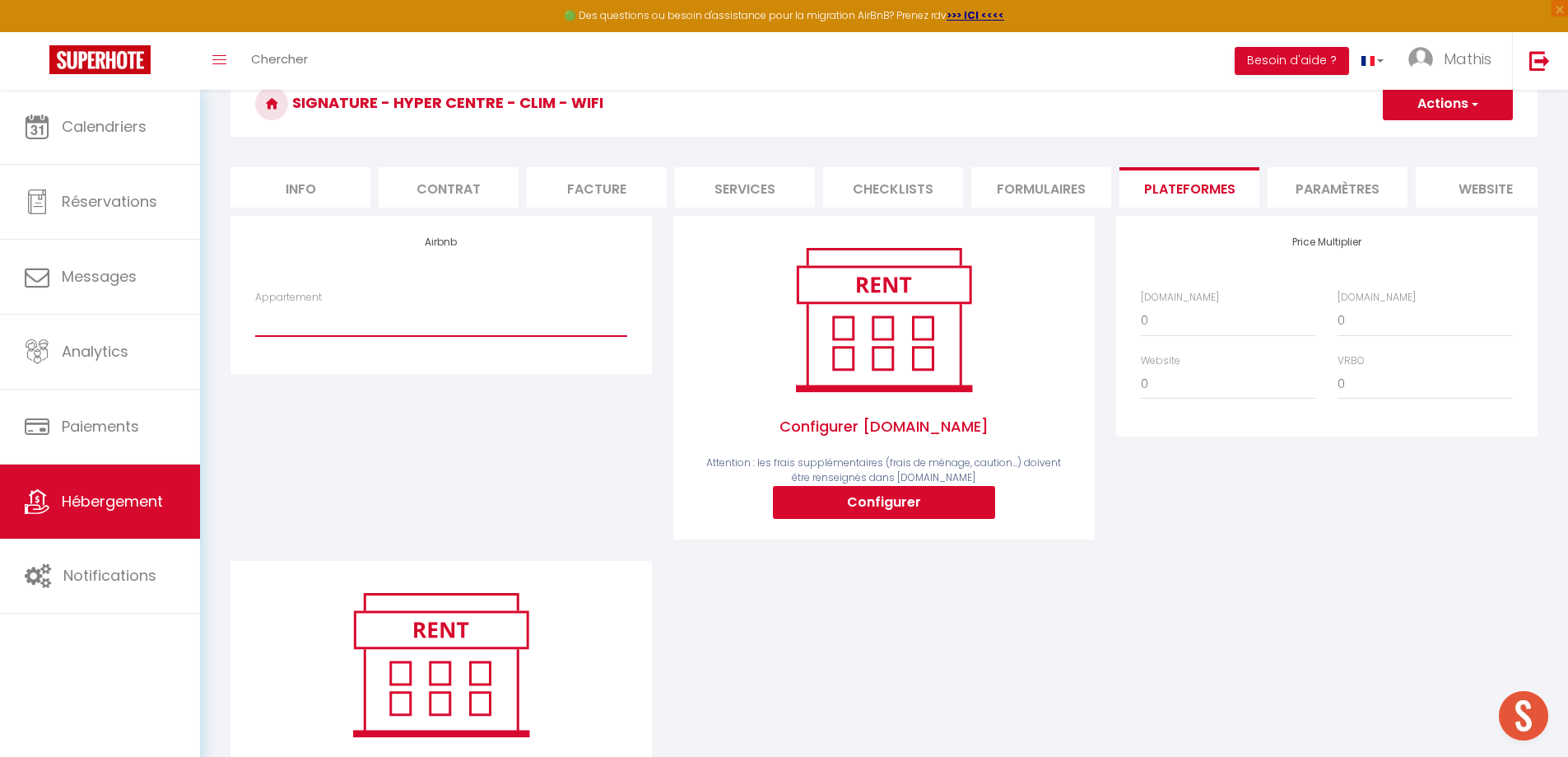
click at [389, 336] on select "[Les Arcades] Wifi - Spacieux - Centrale - [EMAIL_ADDRESS][DOMAIN_NAME] Grande …" at bounding box center [441, 320] width 372 height 31
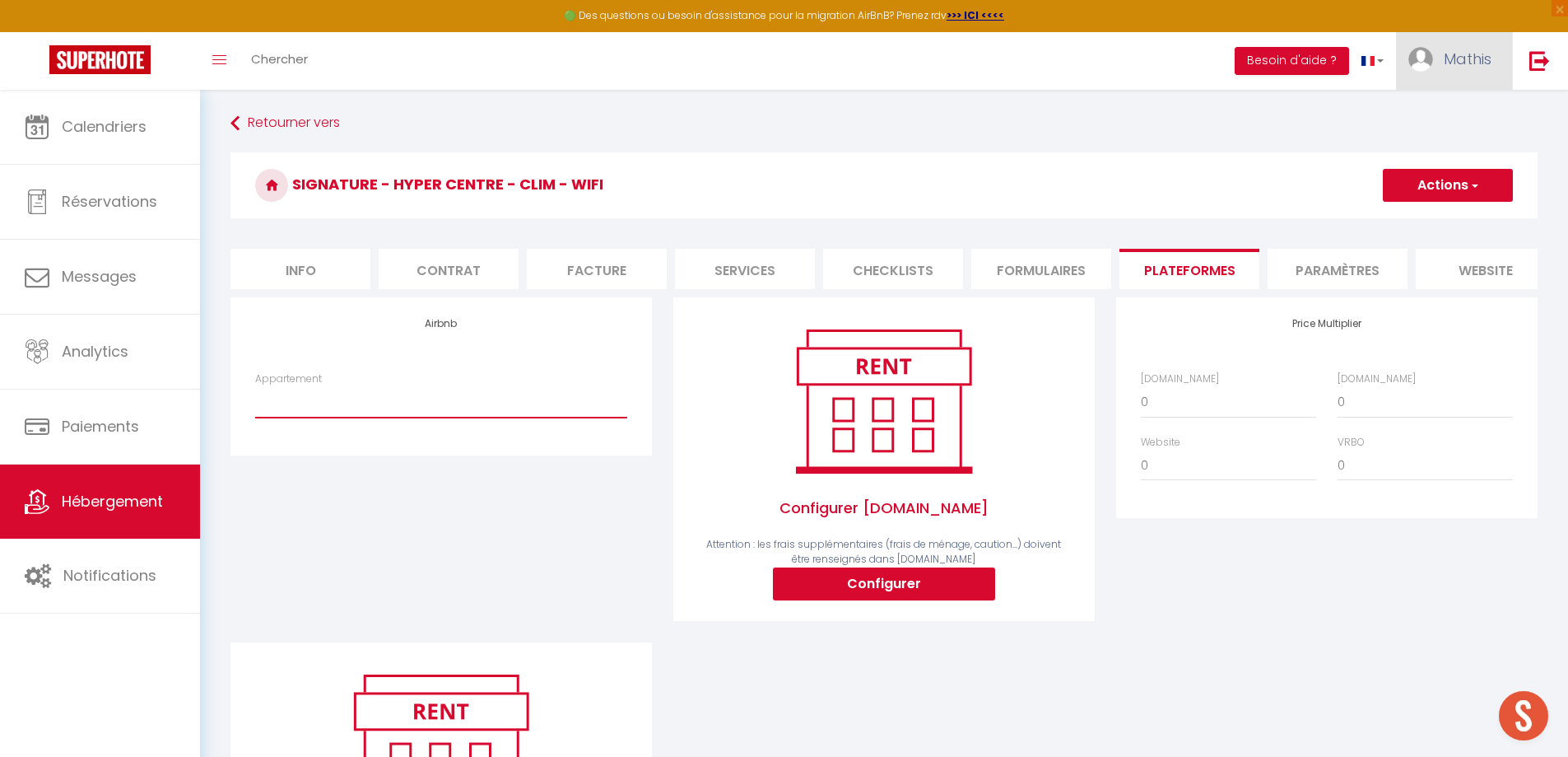
scroll to position [0, 0]
click at [1463, 60] on span "Mathis" at bounding box center [1467, 59] width 48 height 20
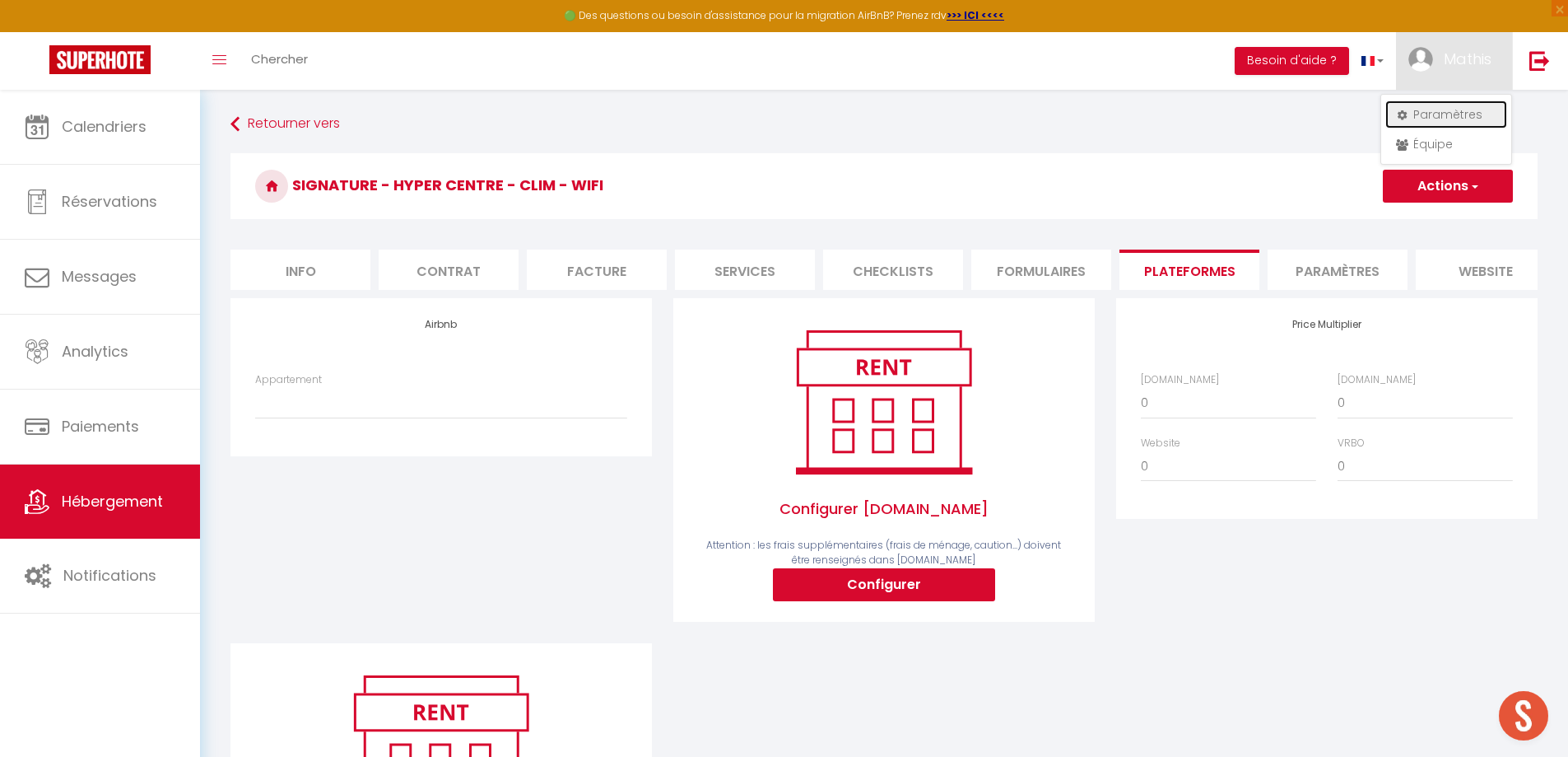
click at [1438, 111] on link "Paramètres" at bounding box center [1445, 114] width 122 height 28
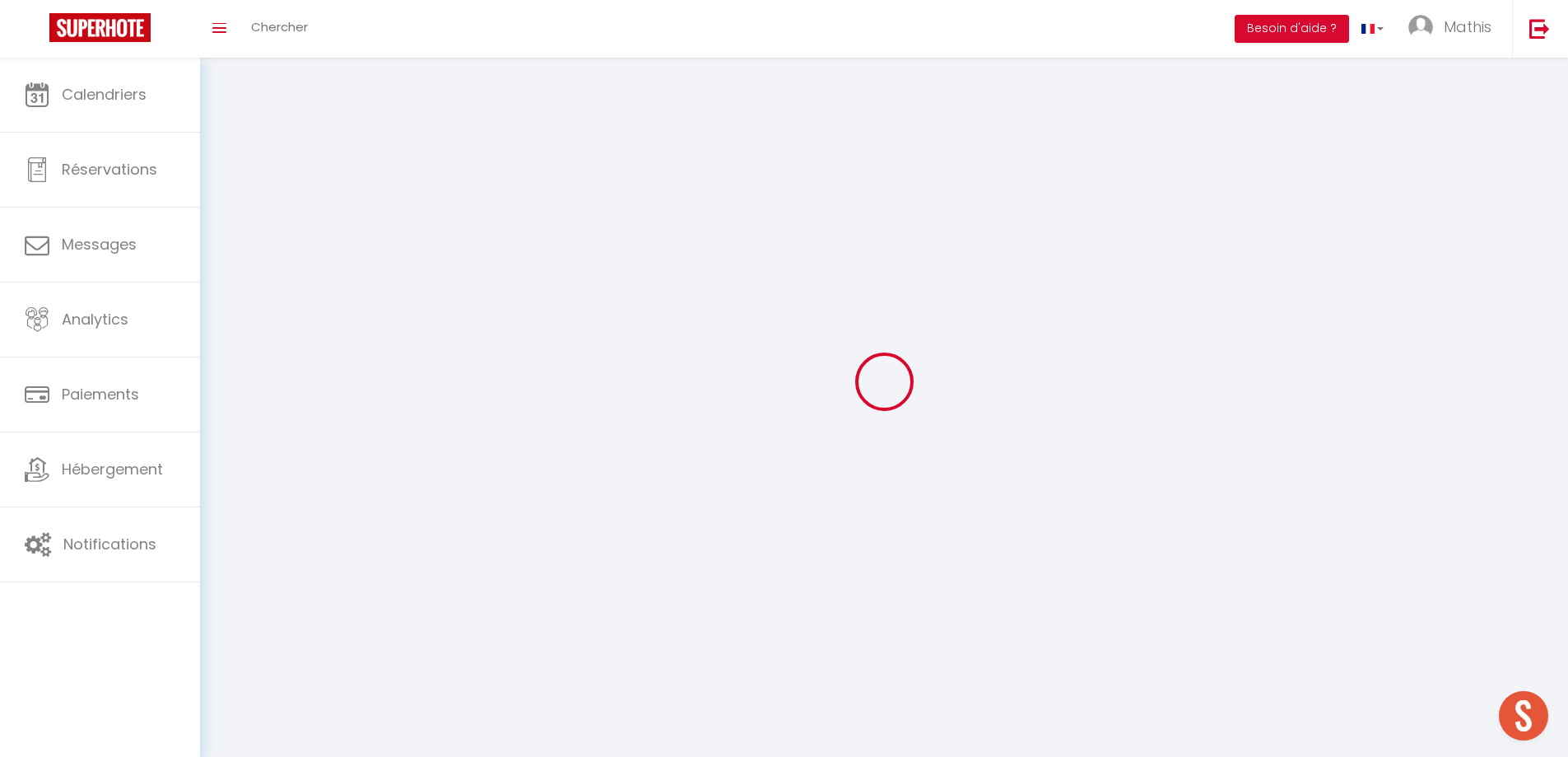
type input "Mathis"
type input "Capera"
type input "0651278040"
type input "[STREET_ADDRESS]"
type input "40100"
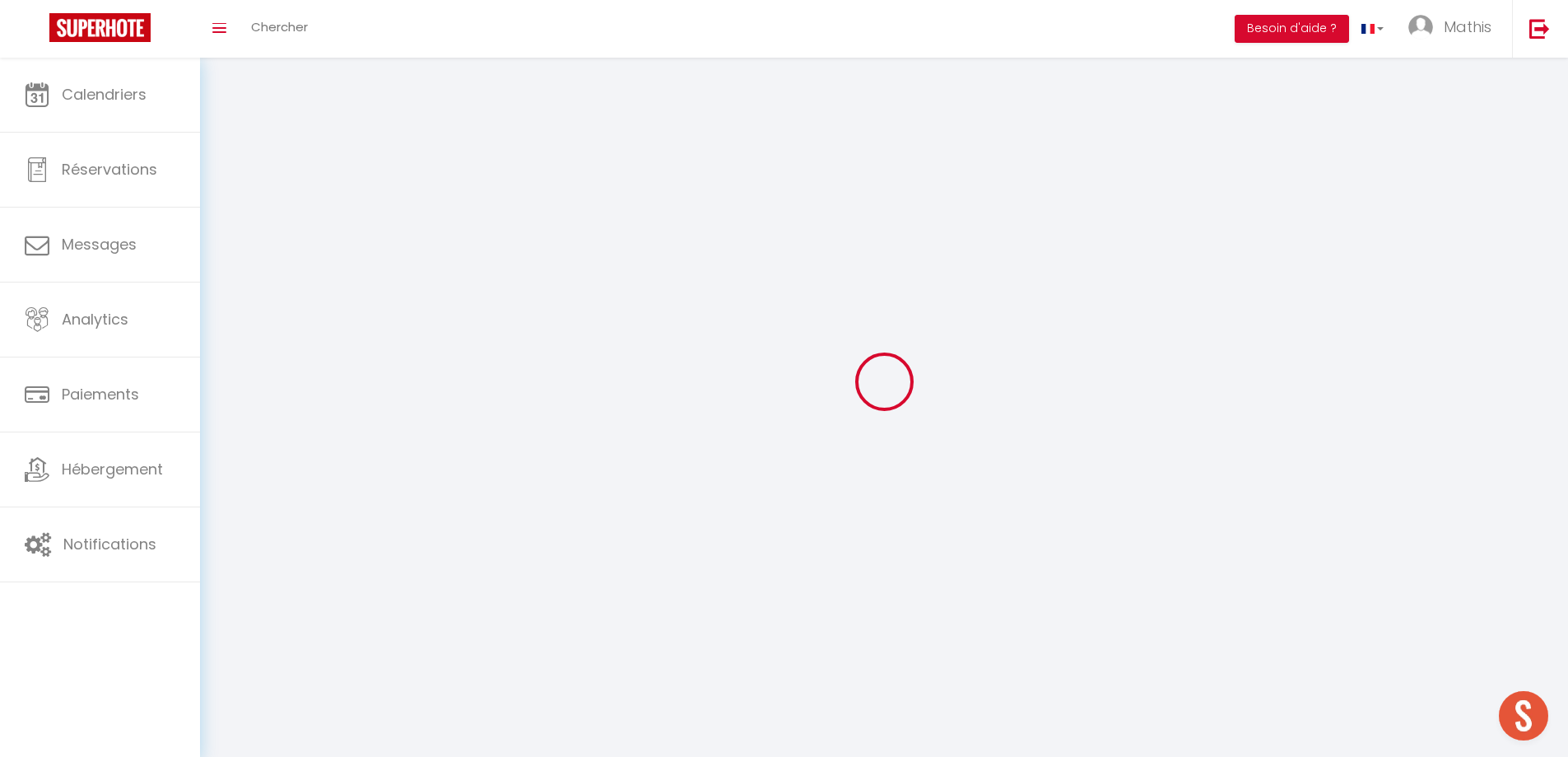
type input "Dax"
select select "28"
type input "4ukq7vx2CY3HvsTBZDDv50r0P"
type input "YUc7k6UPpUYzRaenYIew3E64v"
type input "[URL][DOMAIN_NAME]"
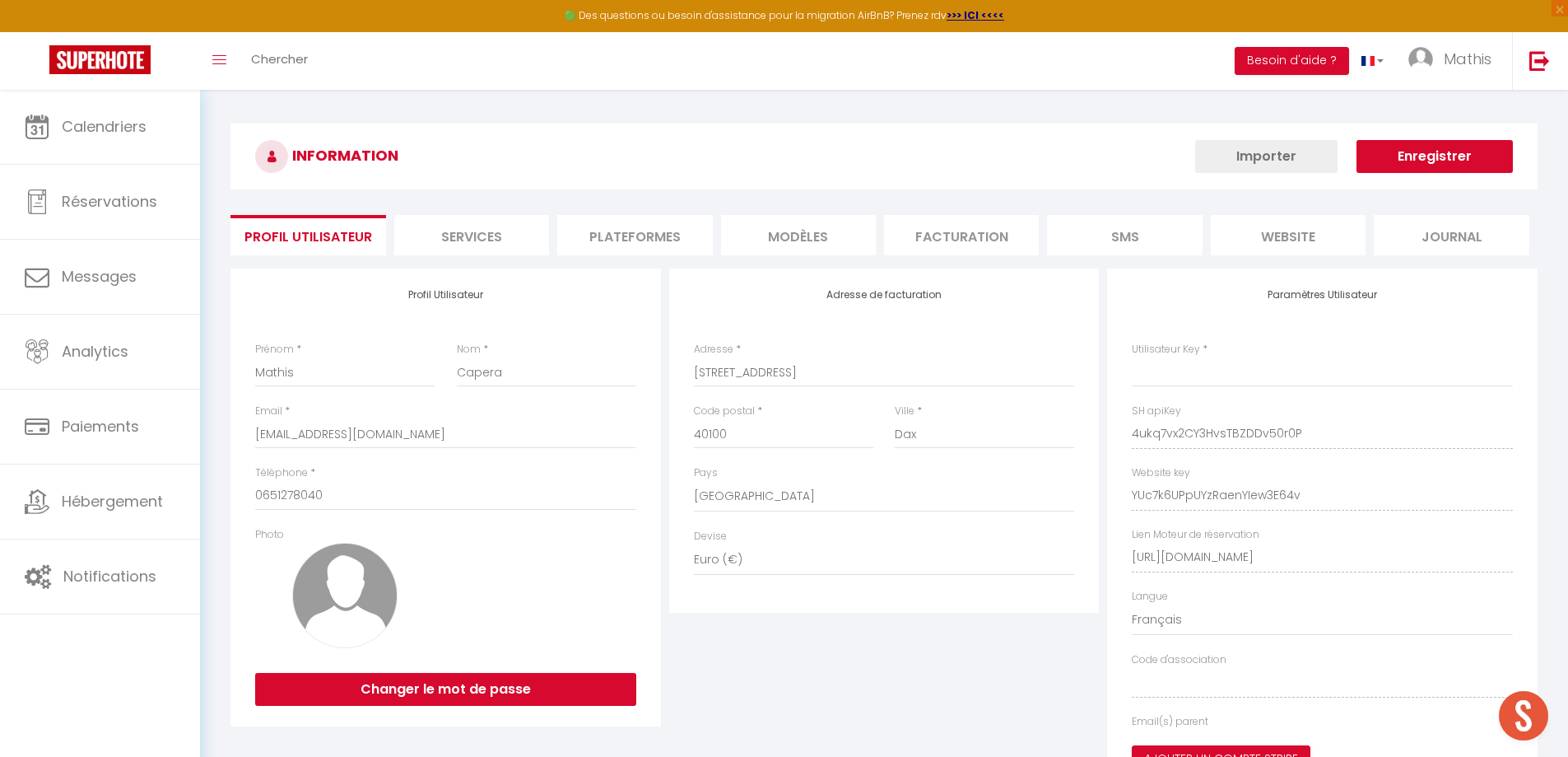
type input "4ukq7vx2CY3HvsTBZDDv50r0P"
type input "YUc7k6UPpUYzRaenYIew3E64v"
type input "[URL][DOMAIN_NAME]"
select select "fr"
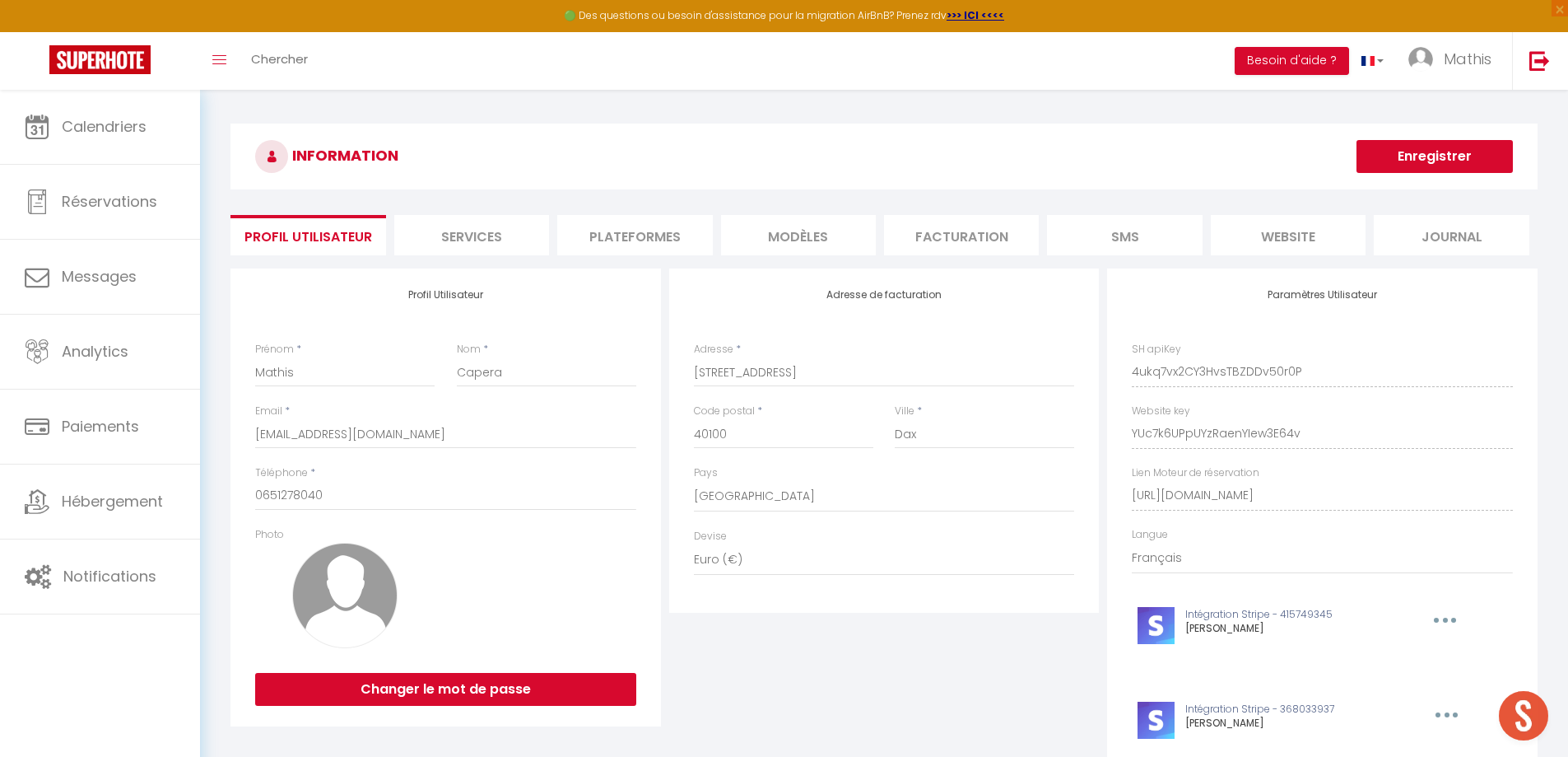
click at [519, 242] on li "Services" at bounding box center [471, 234] width 155 height 40
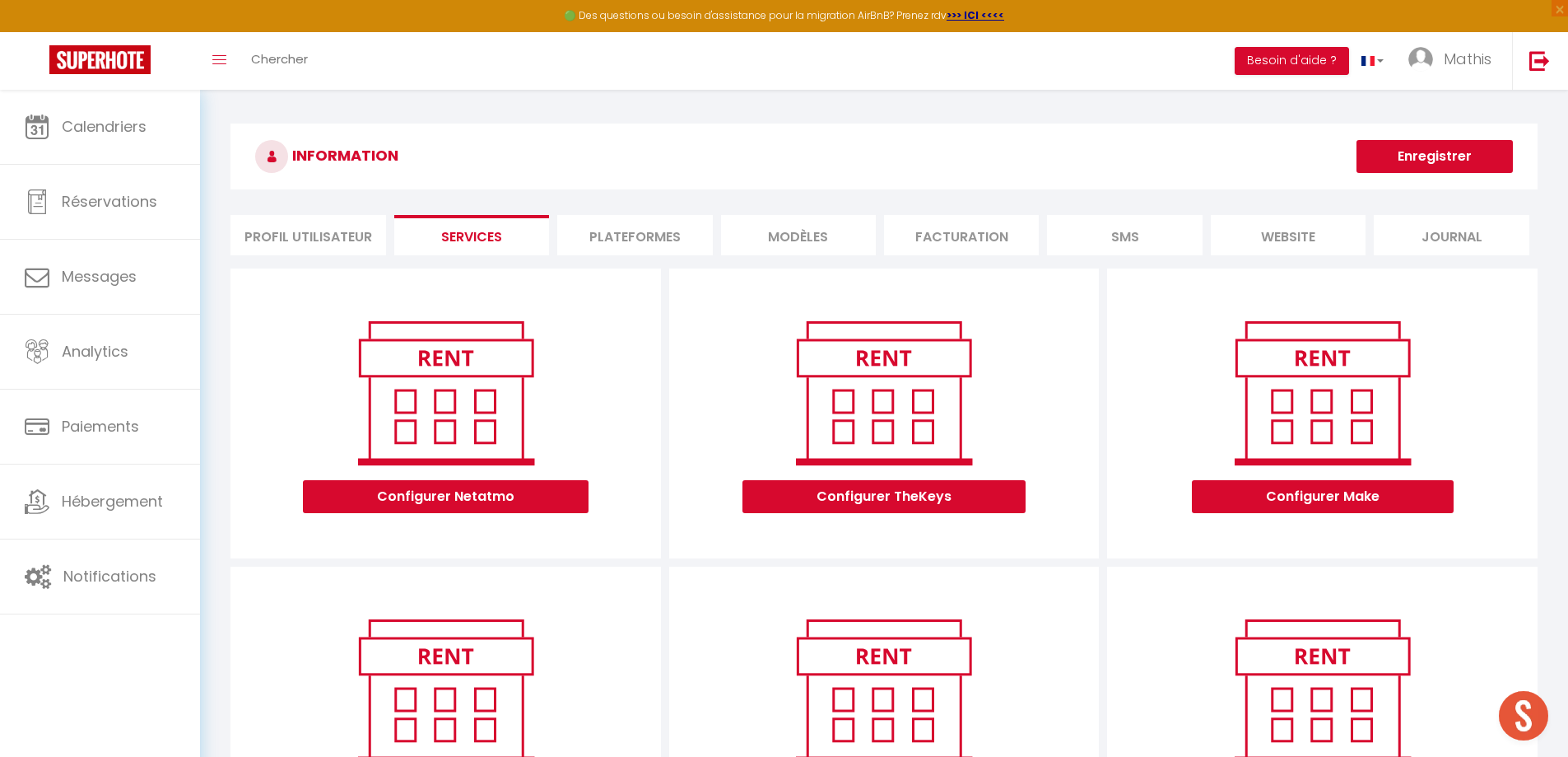
click at [606, 239] on li "Plateformes" at bounding box center [634, 234] width 155 height 40
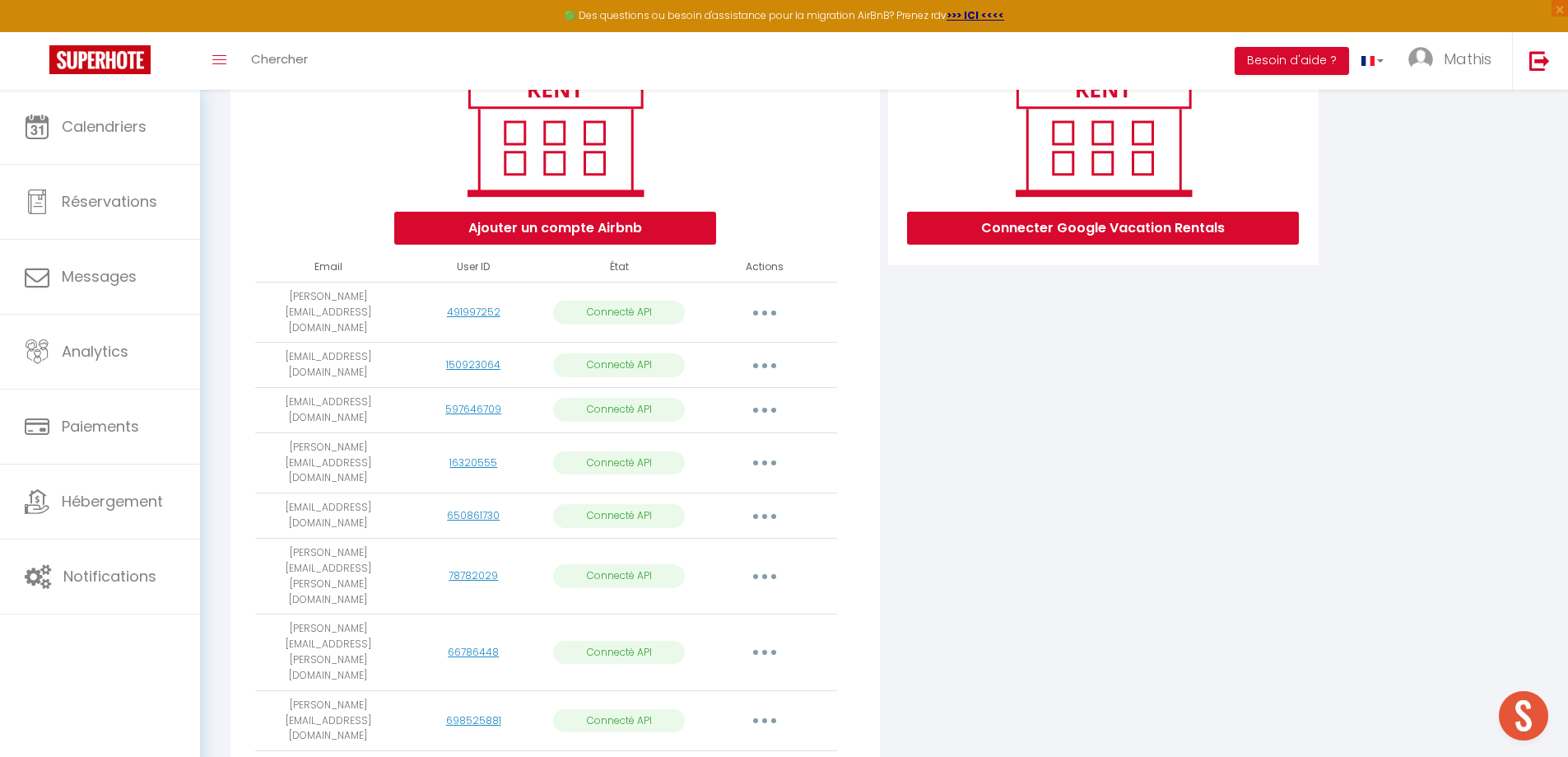
scroll to position [412, 0]
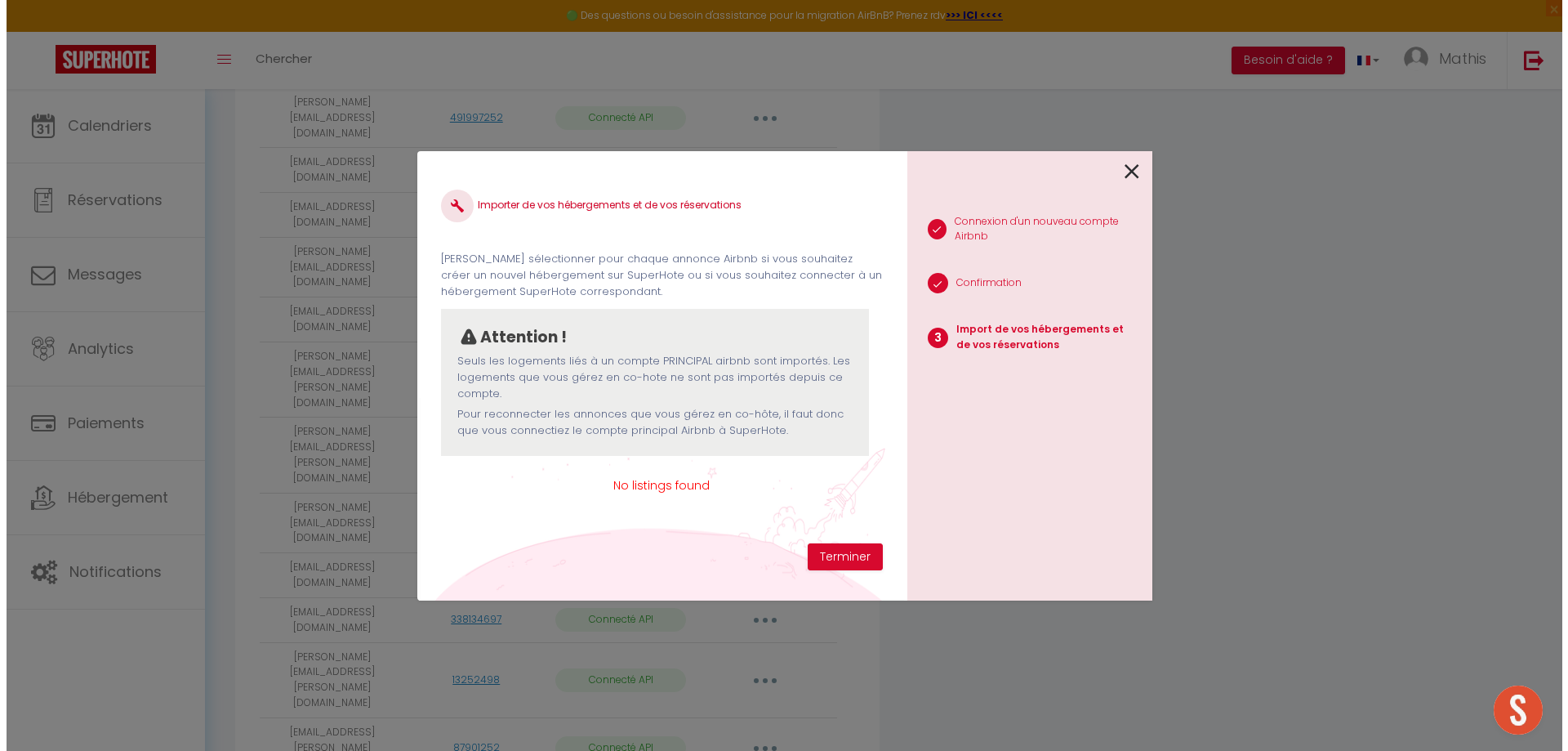
scroll to position [429, 0]
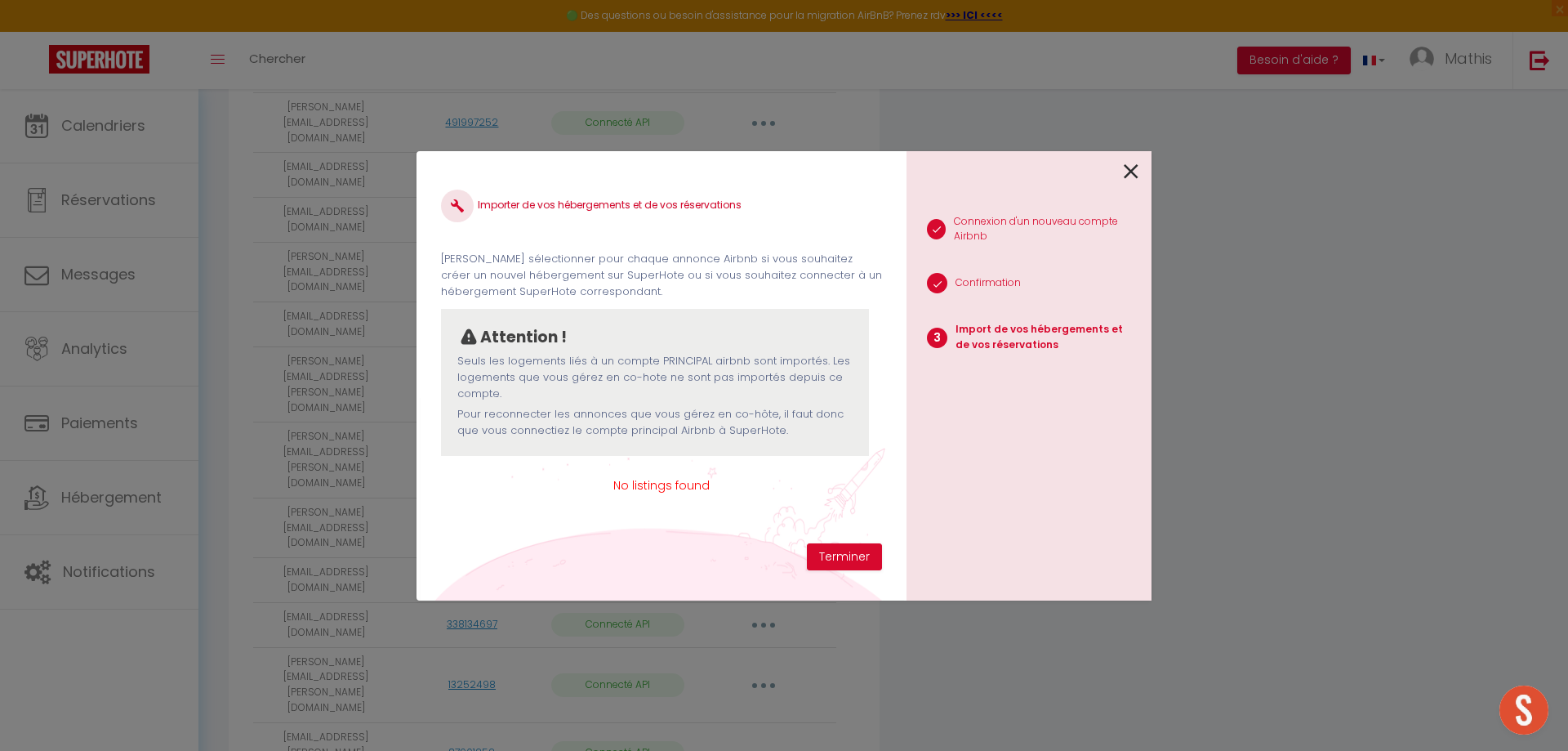
click at [1129, 168] on icon at bounding box center [1131, 171] width 15 height 24
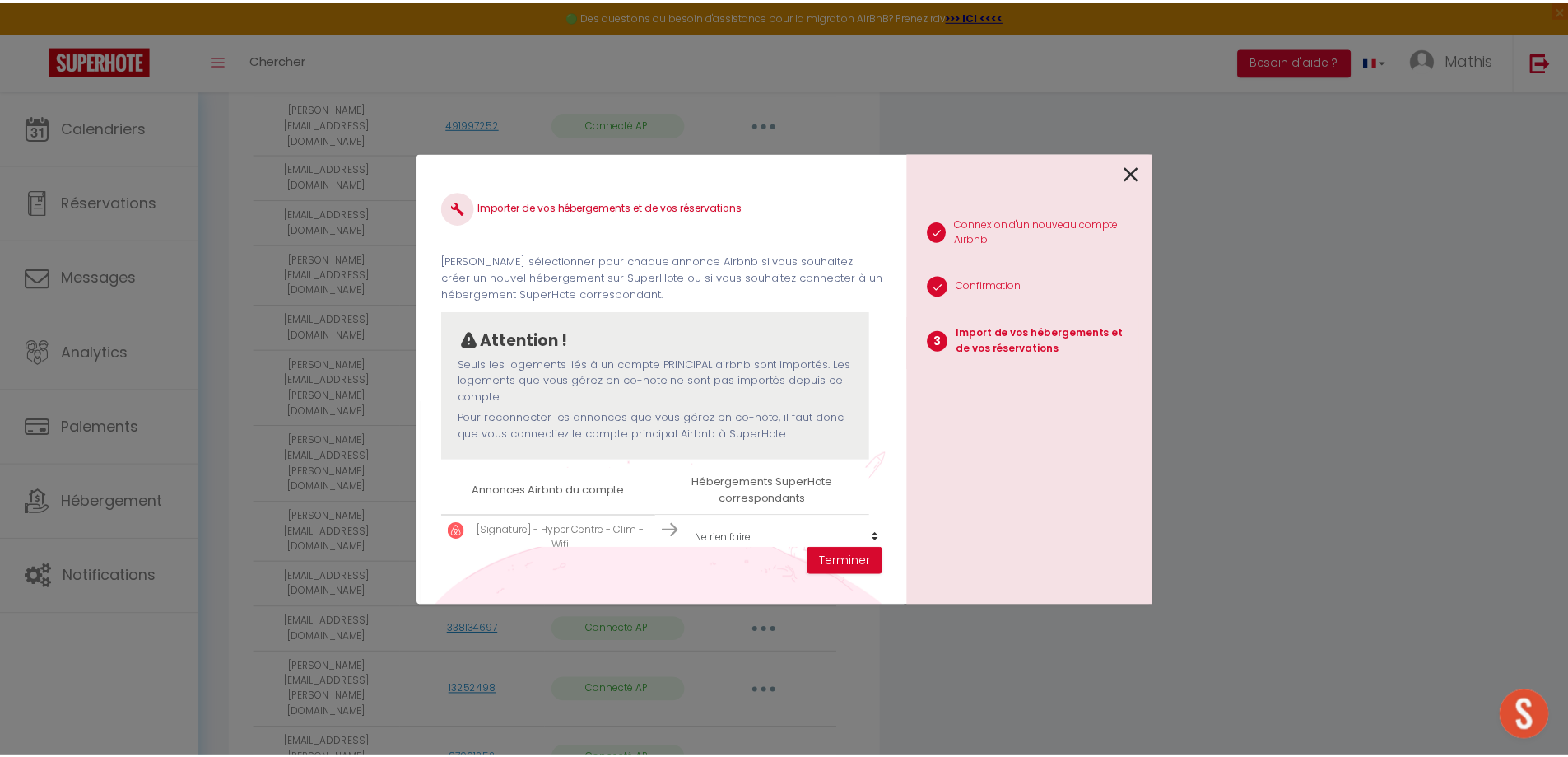
scroll to position [37, 0]
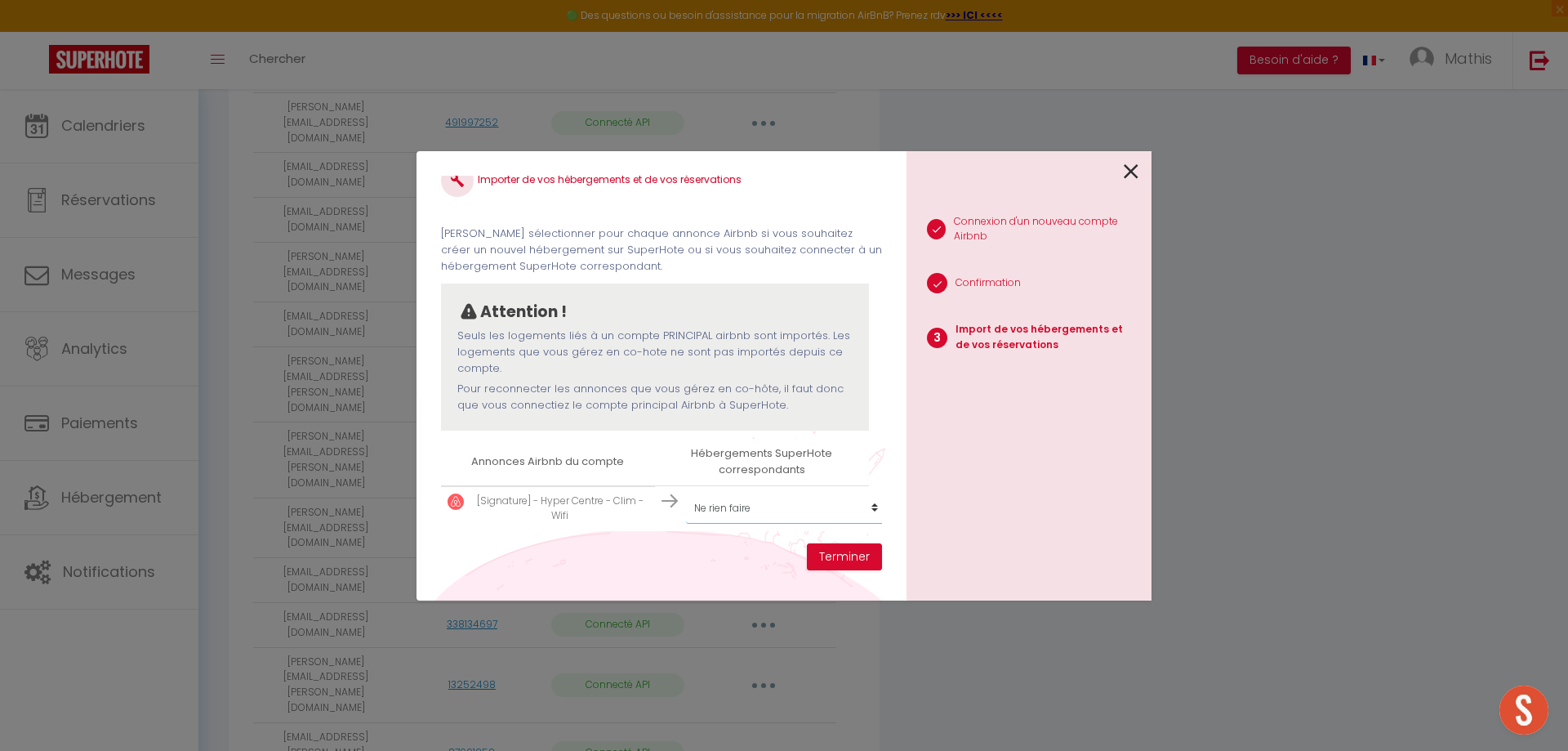
click at [757, 493] on select "Créer un nouvel hébergement Ne rien faire 512 - L'Écrin 107 - Chalet Cosy 515 -…" at bounding box center [787, 508] width 201 height 31
select select "78623"
click at [686, 493] on select "Créer un nouvel hébergement Ne rien faire 512 - L'Écrin 107 - Chalet Cosy 515 -…" at bounding box center [787, 508] width 201 height 31
click at [832, 556] on button "Terminer" at bounding box center [845, 556] width 75 height 28
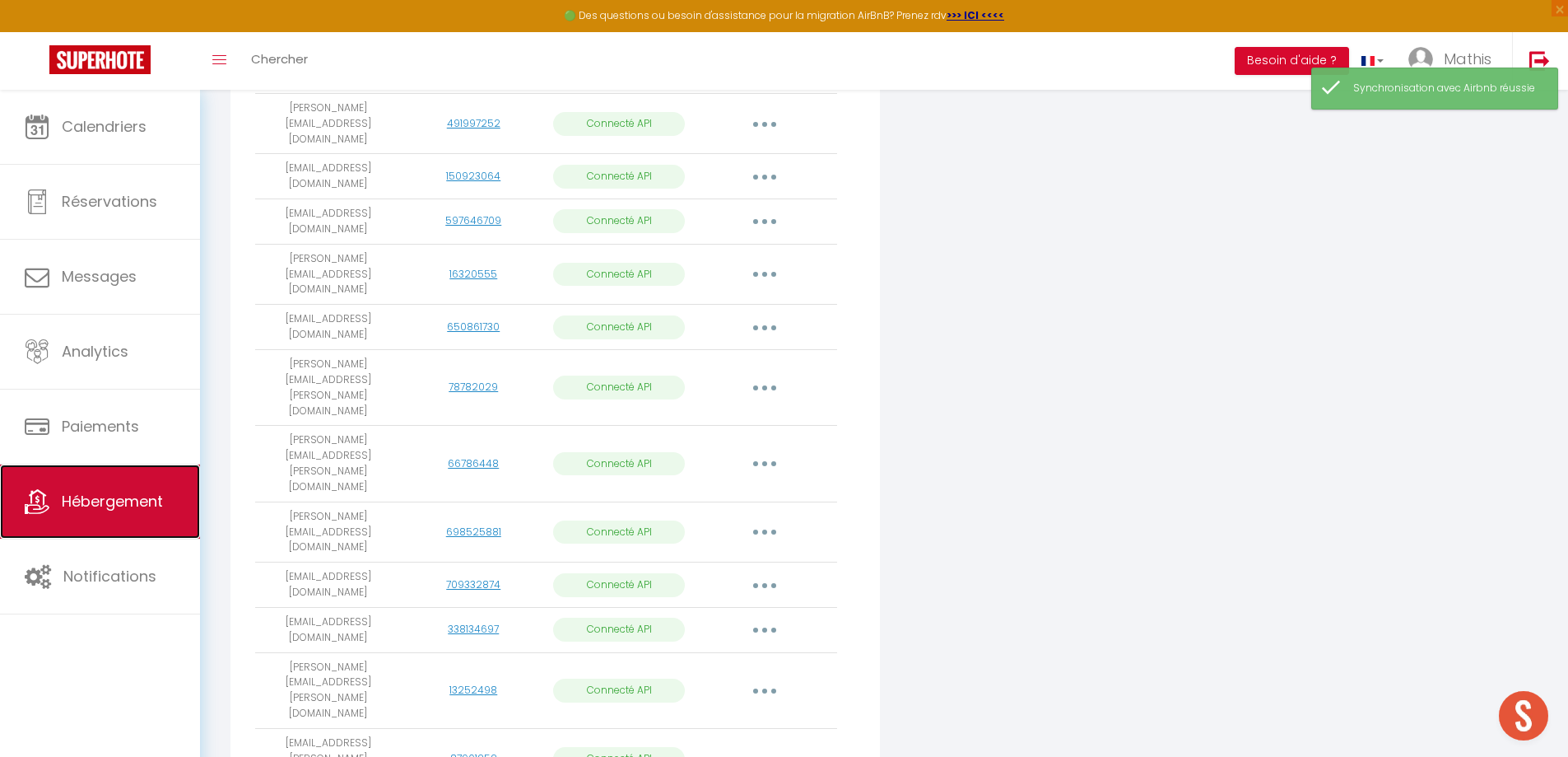
click at [117, 490] on link "Hébergement" at bounding box center [99, 501] width 200 height 74
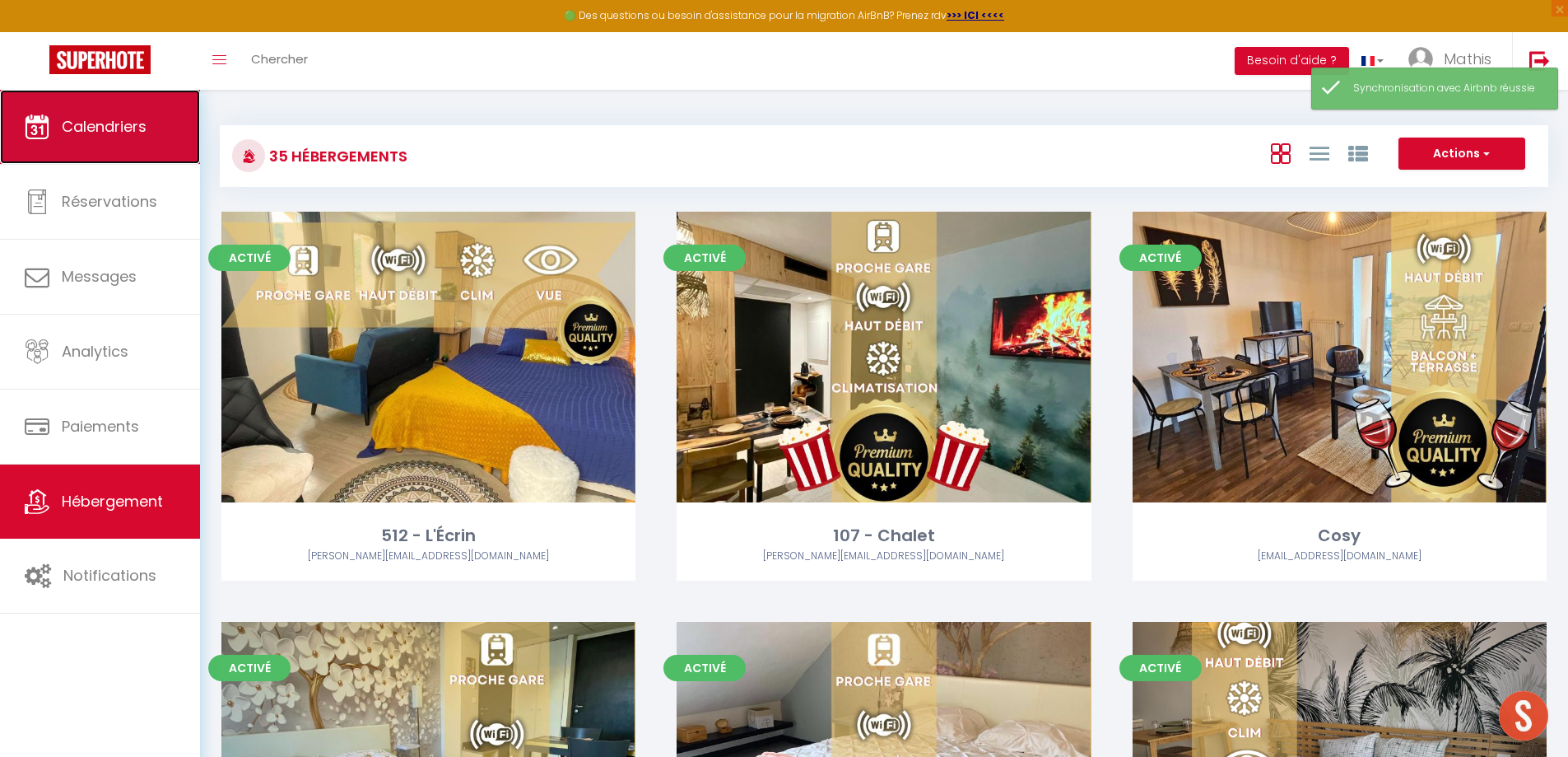
click at [176, 150] on link "Calendriers" at bounding box center [99, 127] width 200 height 74
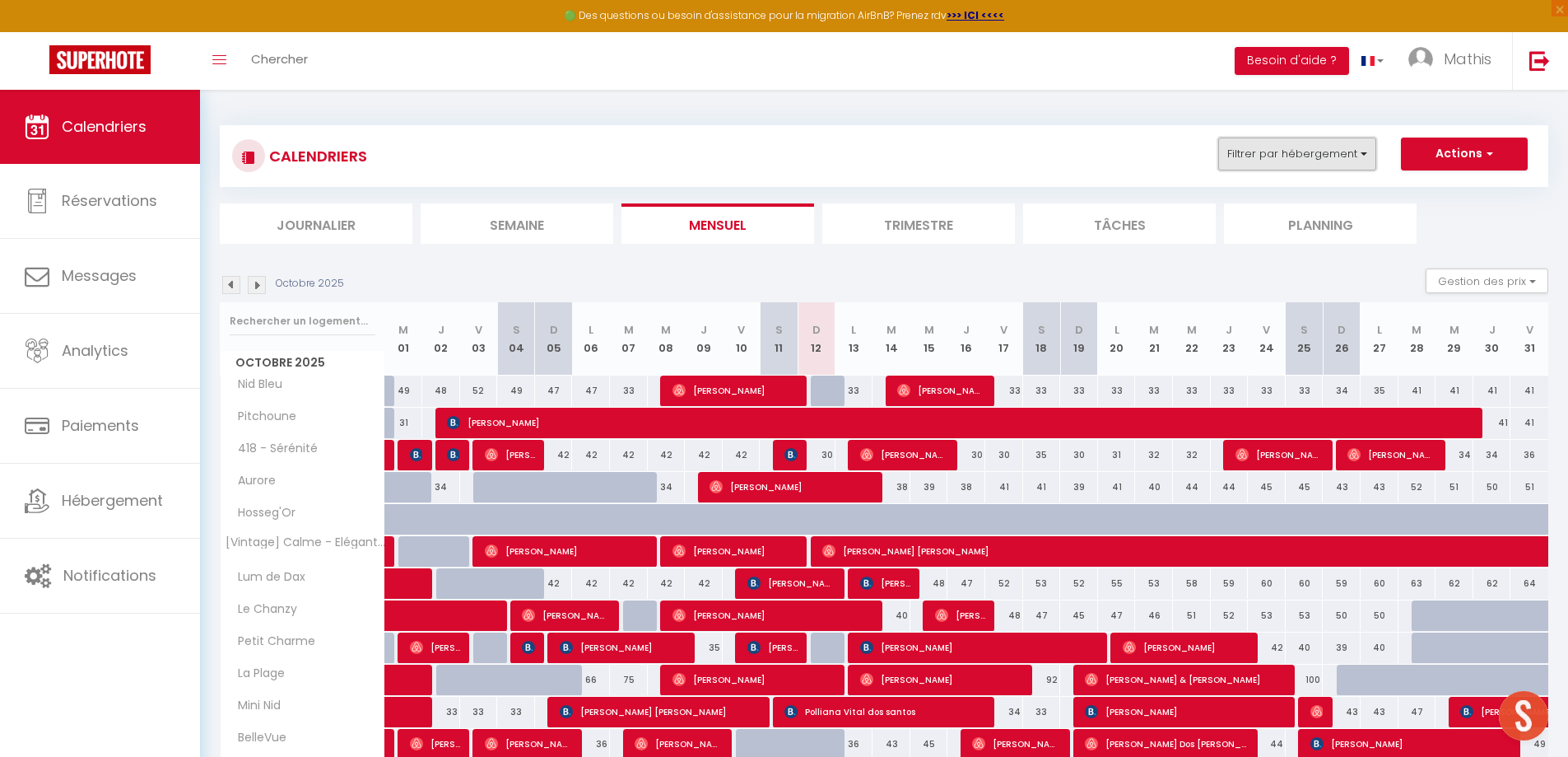
click at [1352, 158] on button "Filtrer par hébergement" at bounding box center [1297, 154] width 158 height 33
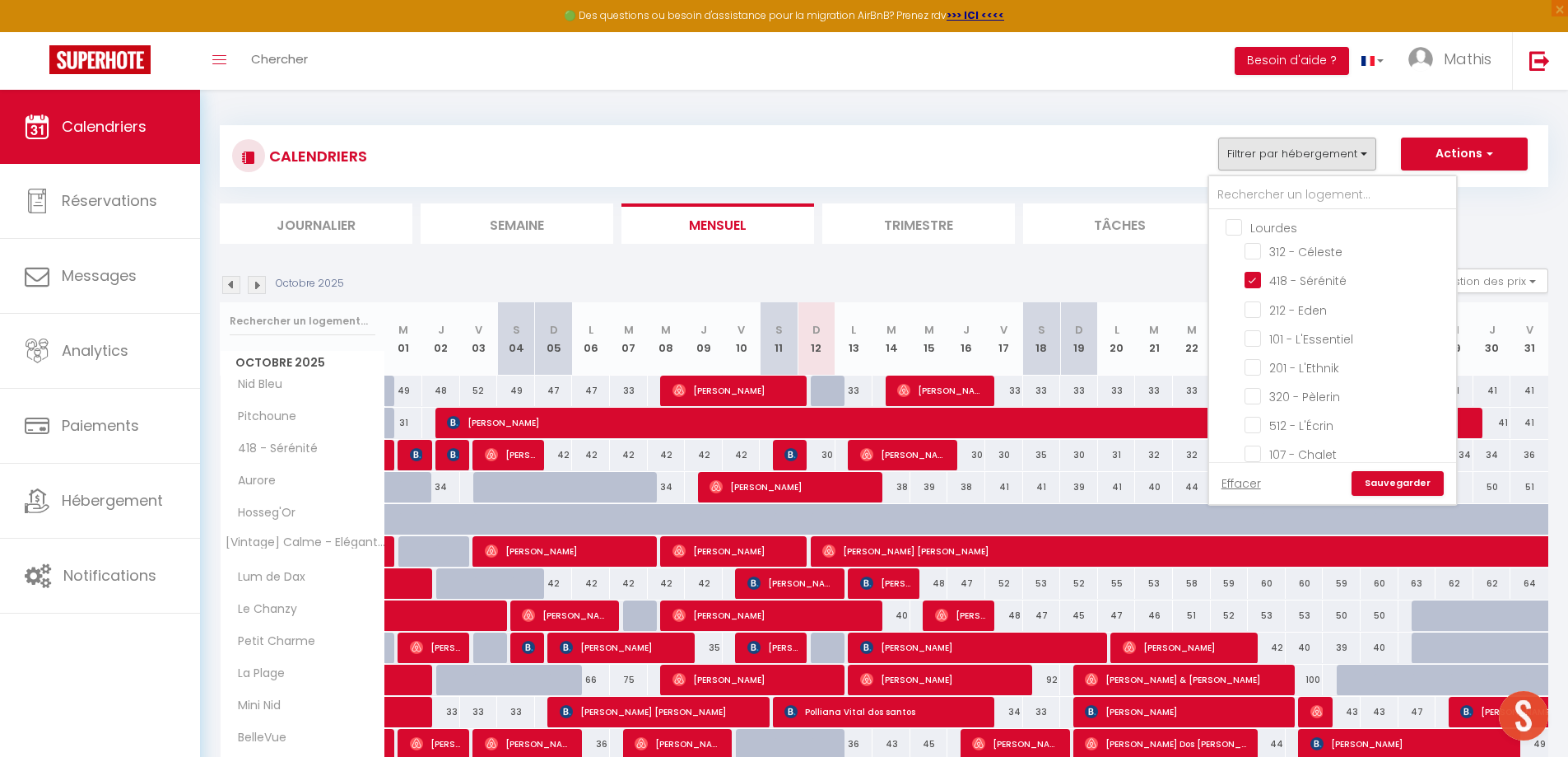
click at [1301, 232] on input "Lourdes" at bounding box center [1349, 226] width 247 height 17
checkbox input "true"
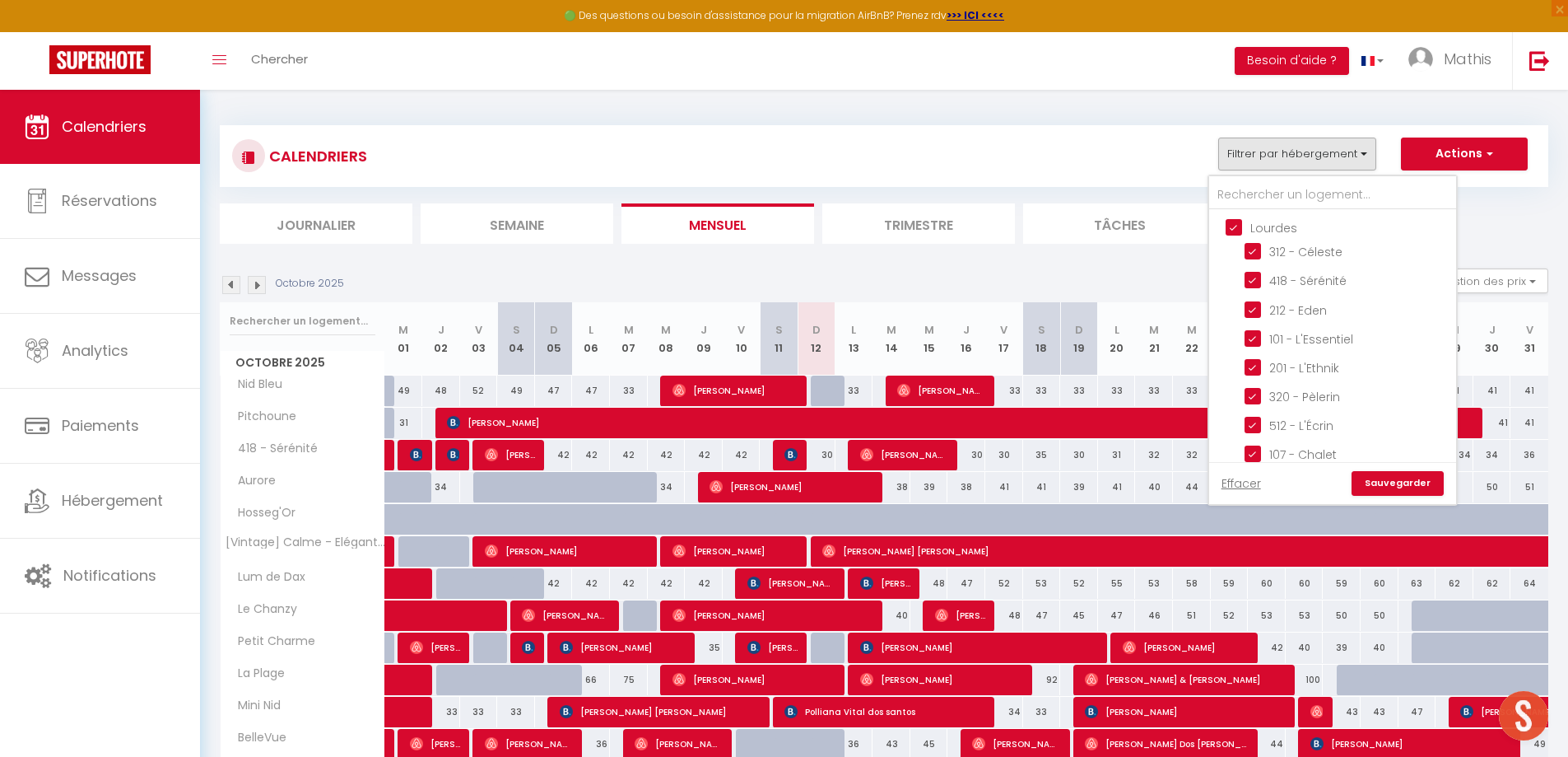
checkbox input "true"
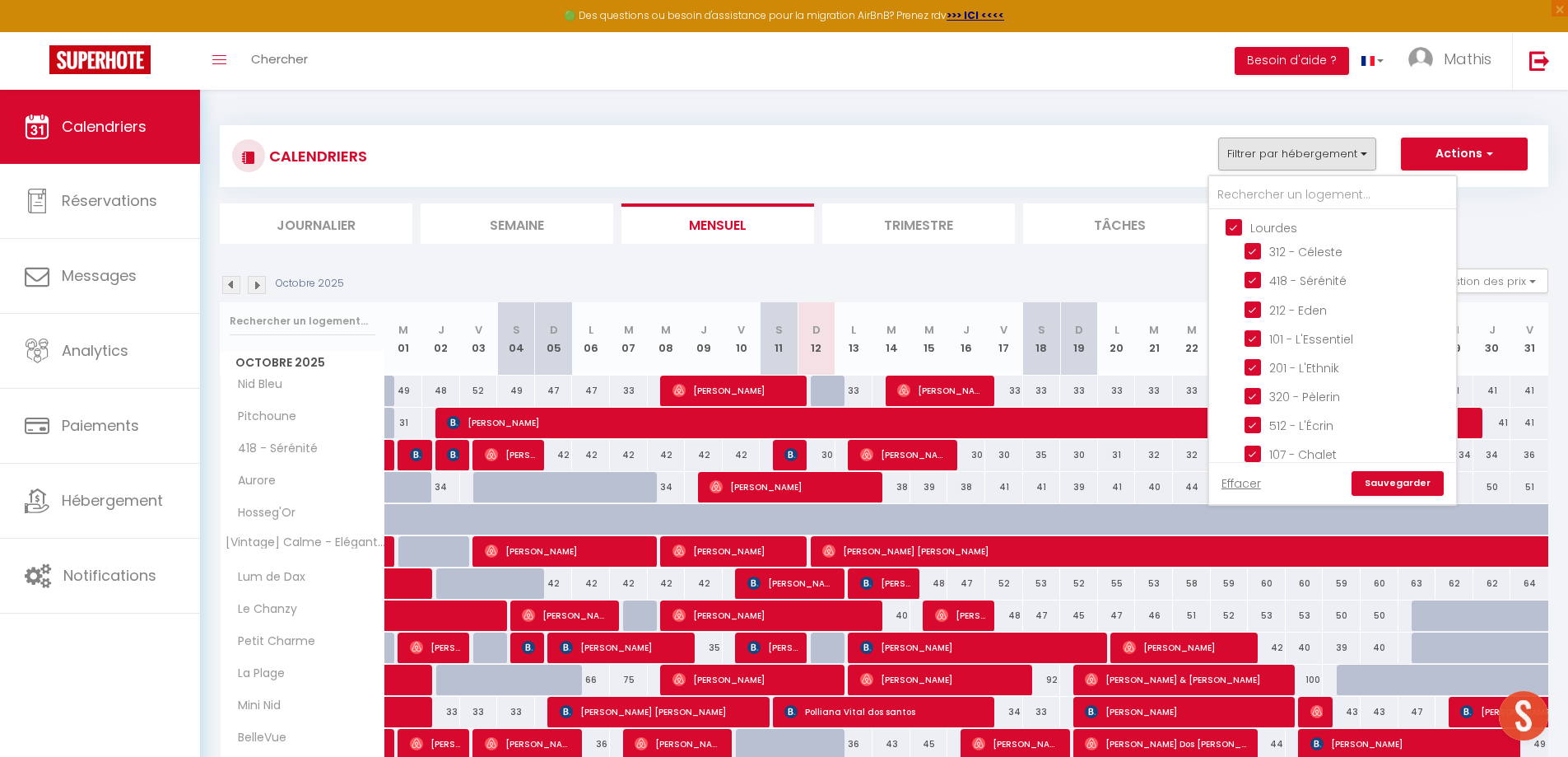
checkbox input "true"
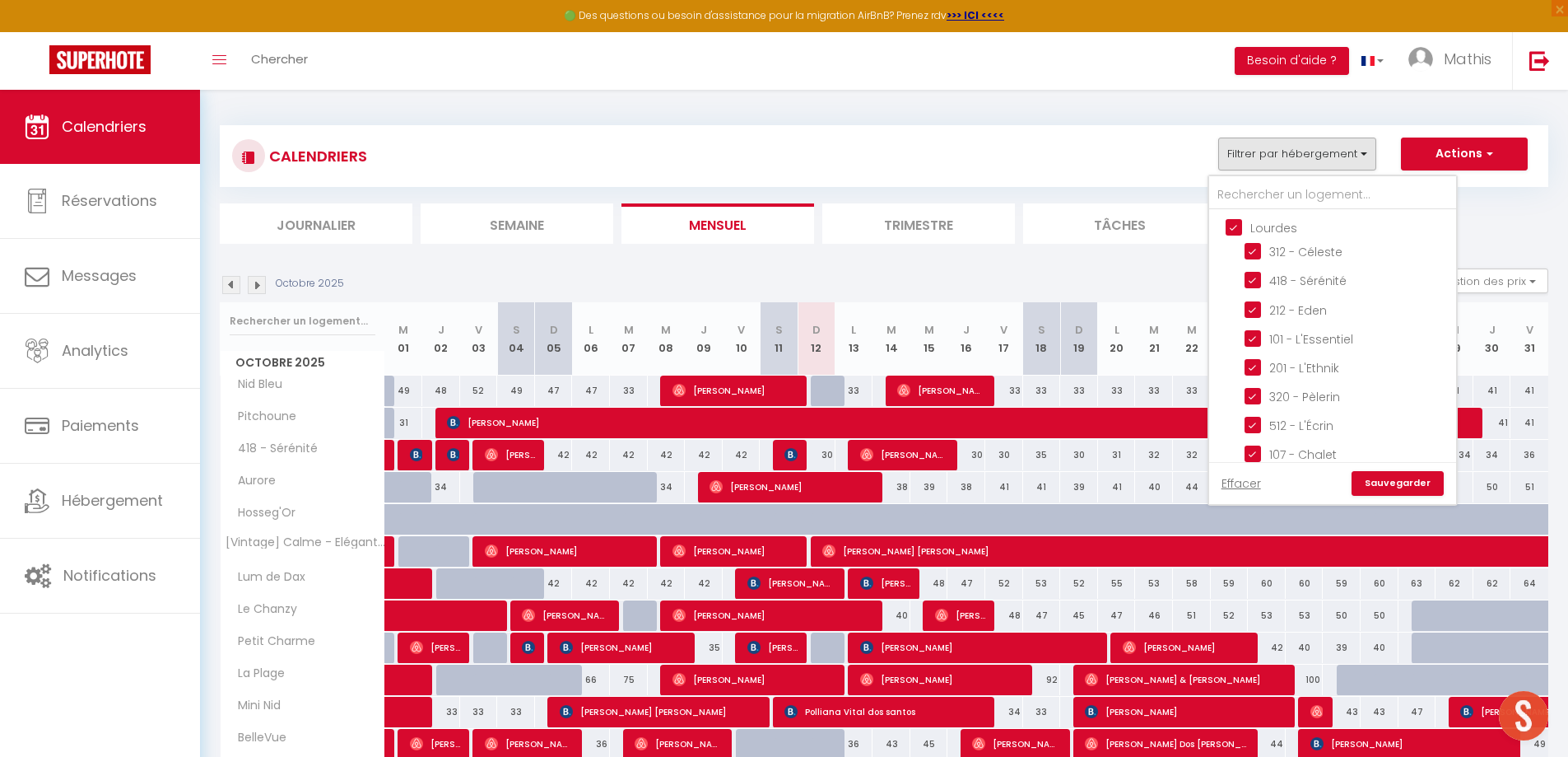
checkbox input "true"
checkbox input "false"
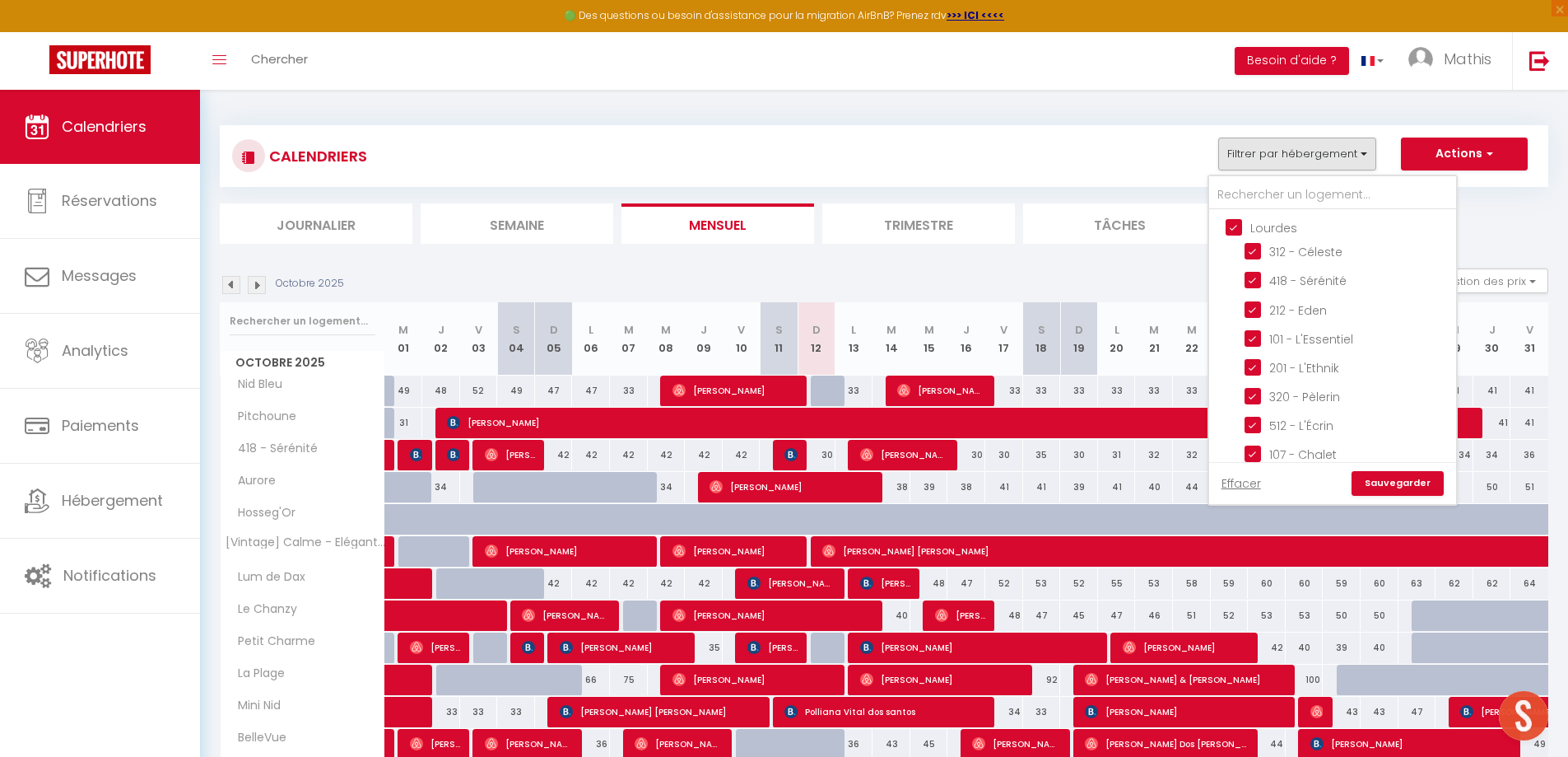
click at [1301, 232] on input "Lourdes" at bounding box center [1349, 226] width 247 height 17
click at [1245, 363] on input "Dax" at bounding box center [1349, 359] width 247 height 17
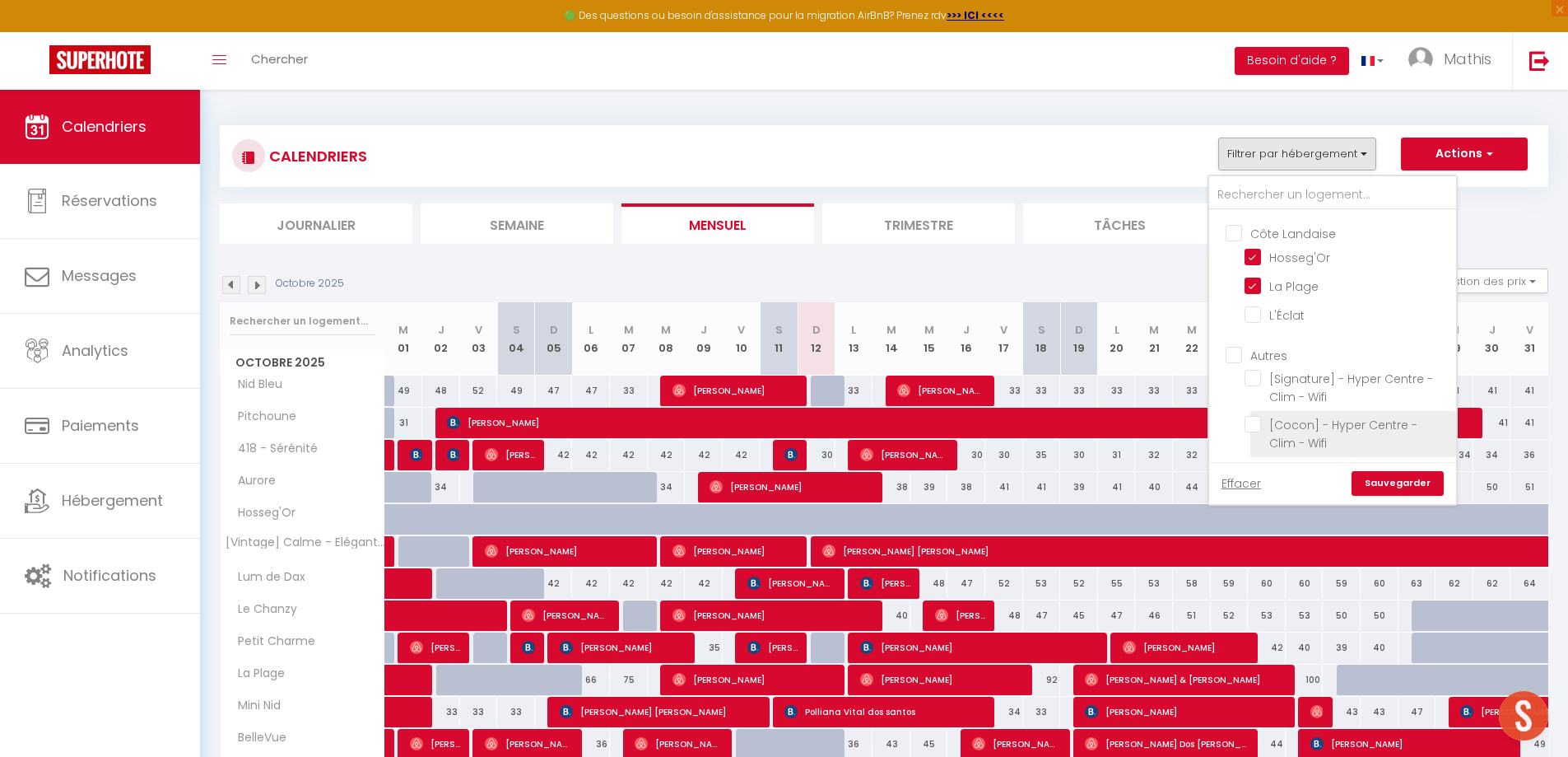
scroll to position [842, 0]
click at [1273, 379] on input "Côte Landaise" at bounding box center [1349, 382] width 247 height 17
click at [1272, 379] on input "Côte Landaise" at bounding box center [1349, 382] width 247 height 17
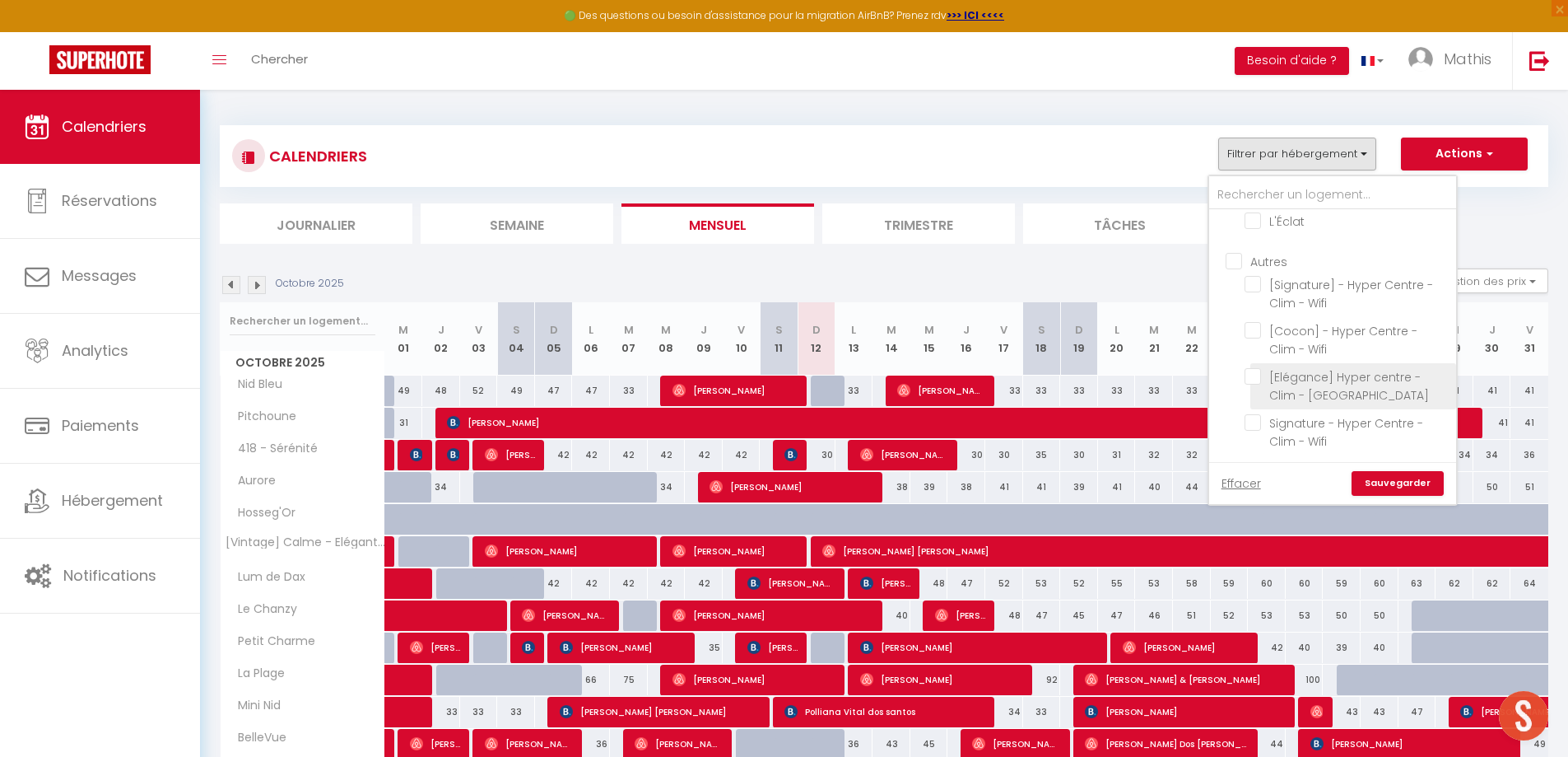
scroll to position [1089, 0]
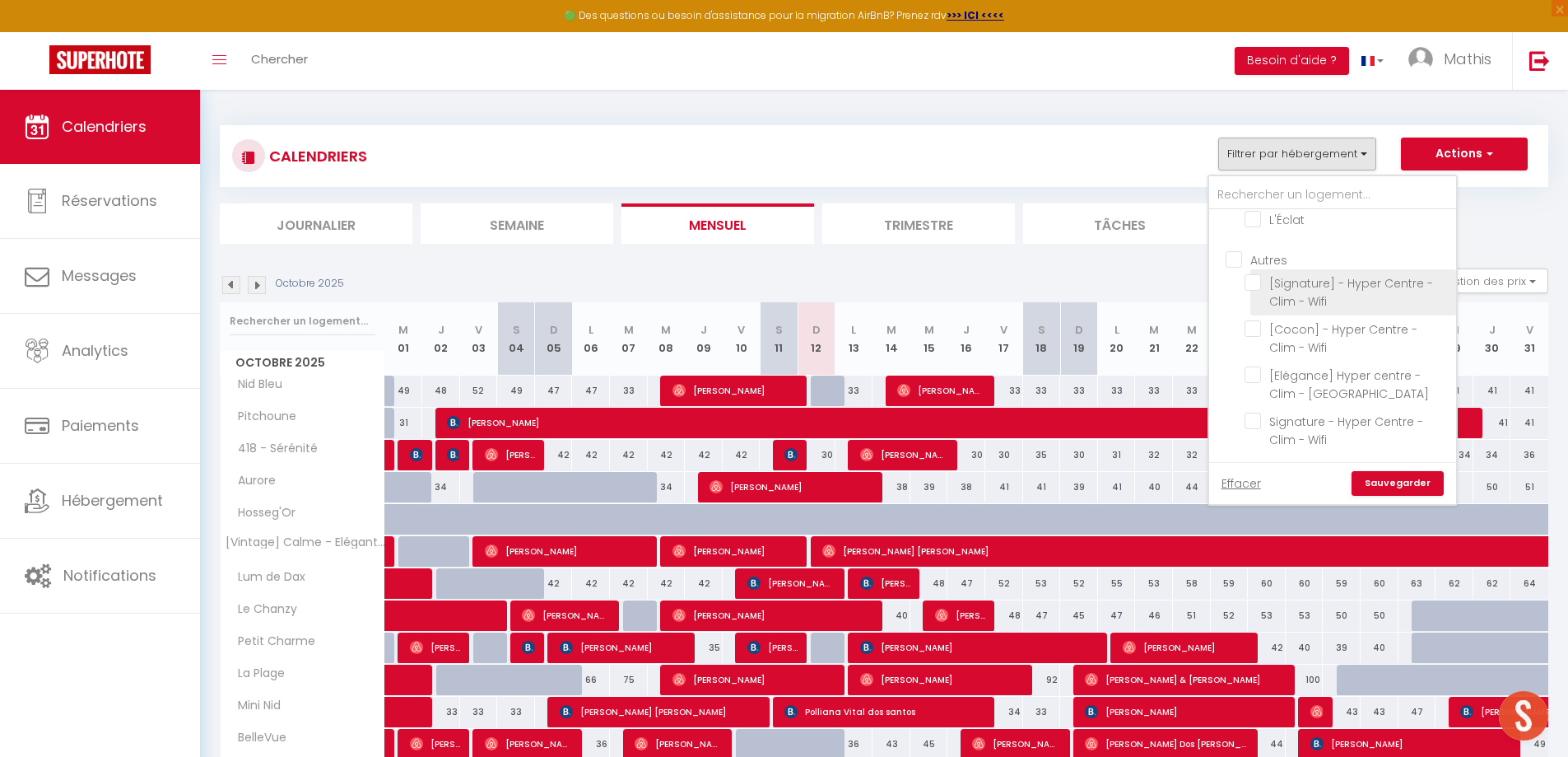
click at [1299, 289] on input "[Signature] - Hyper Centre - Clim - Wifi" at bounding box center [1347, 282] width 206 height 17
click at [1394, 480] on link "Sauvegarder" at bounding box center [1397, 483] width 93 height 24
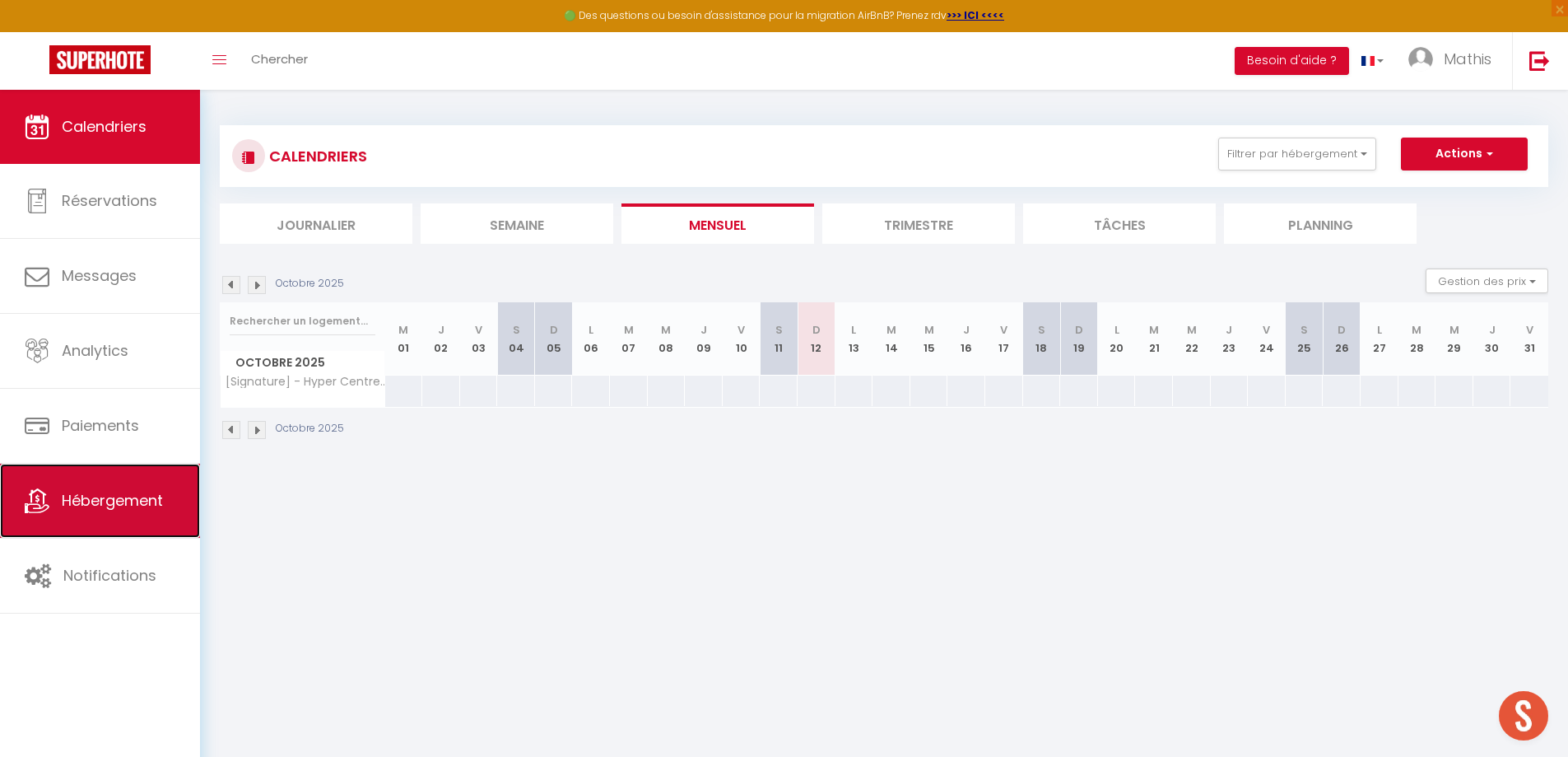
click at [144, 497] on span "Hébergement" at bounding box center [112, 499] width 101 height 20
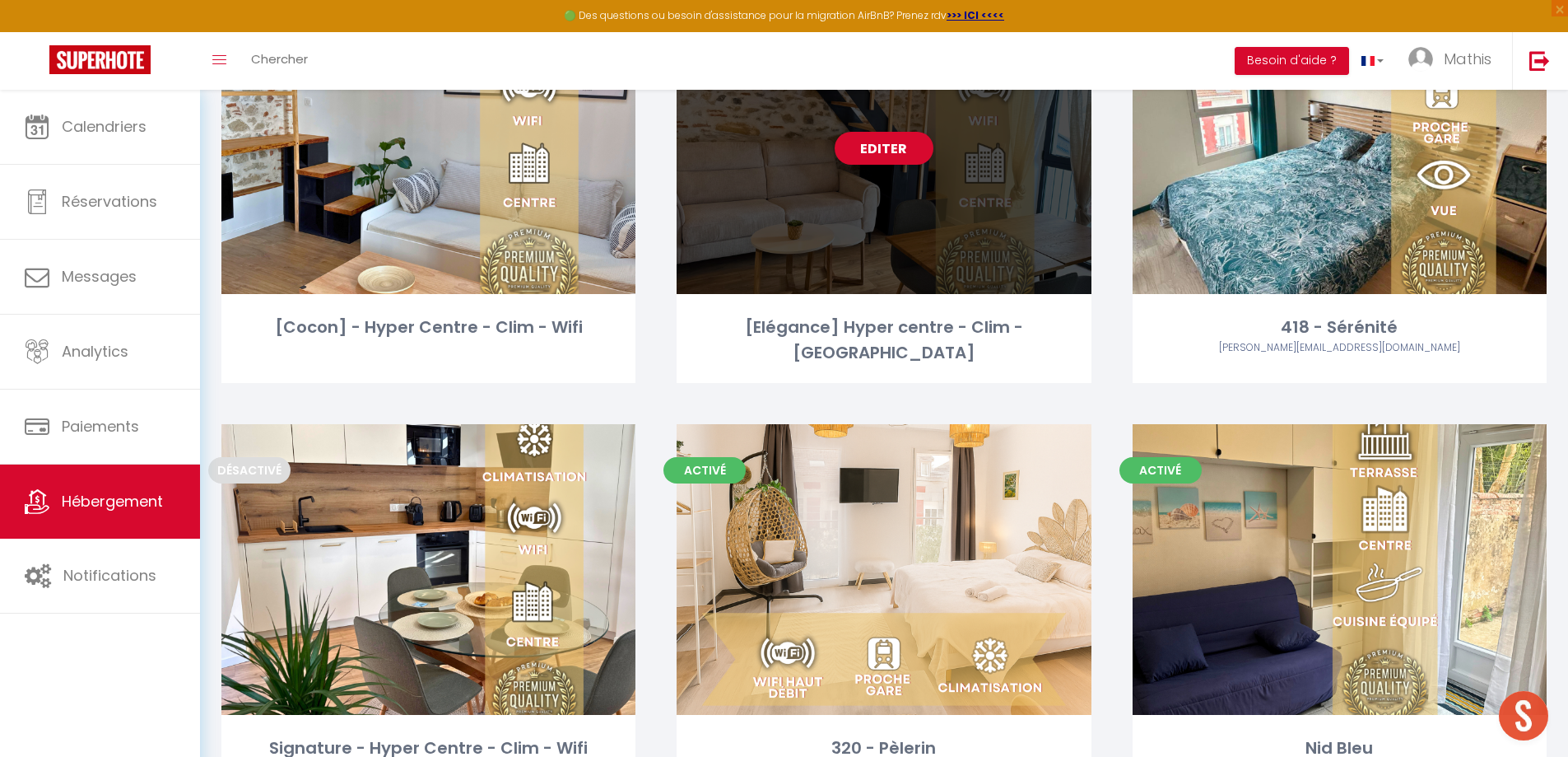
scroll to position [3162, 0]
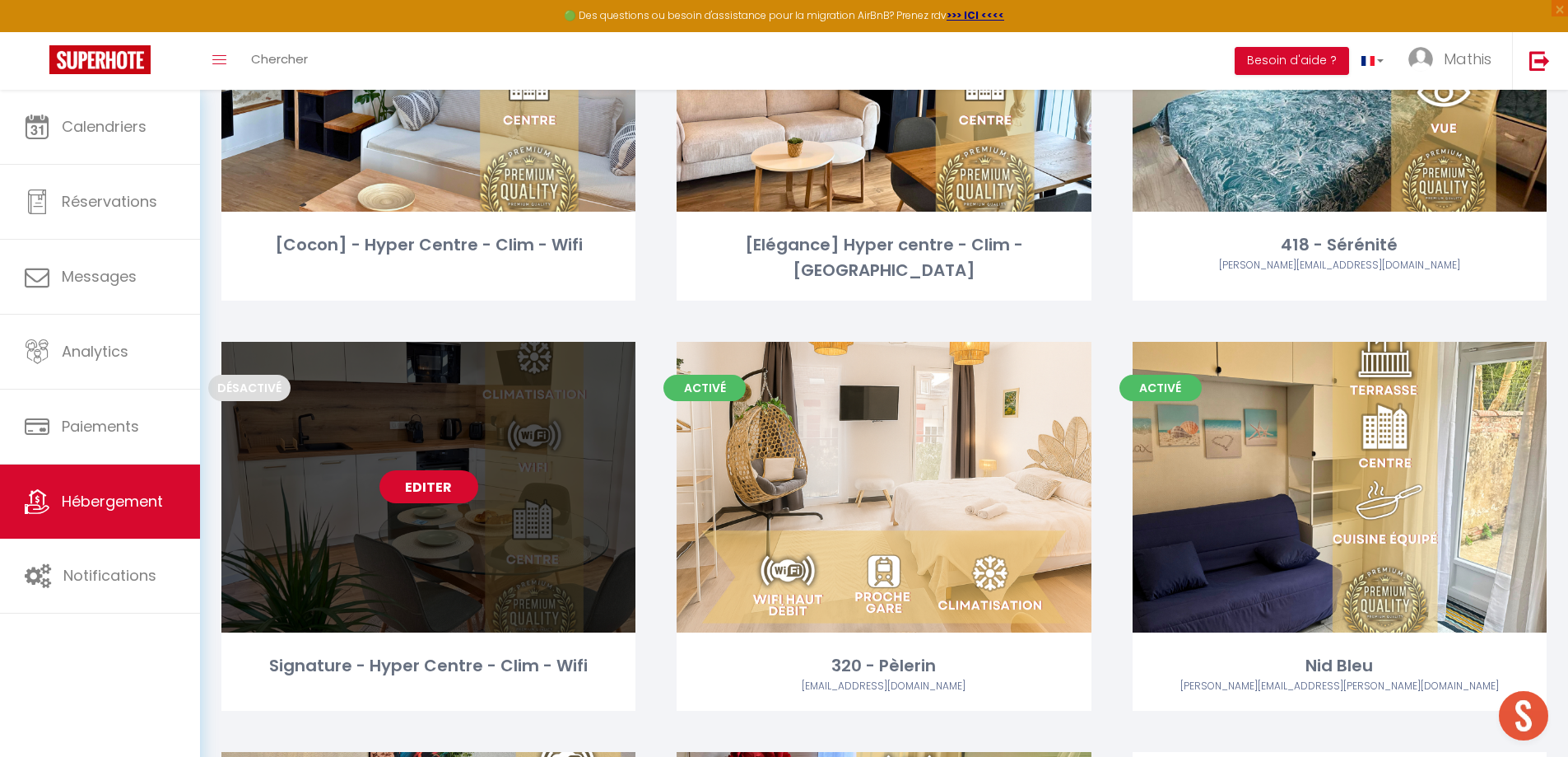
click at [428, 486] on link "Editer" at bounding box center [428, 487] width 98 height 33
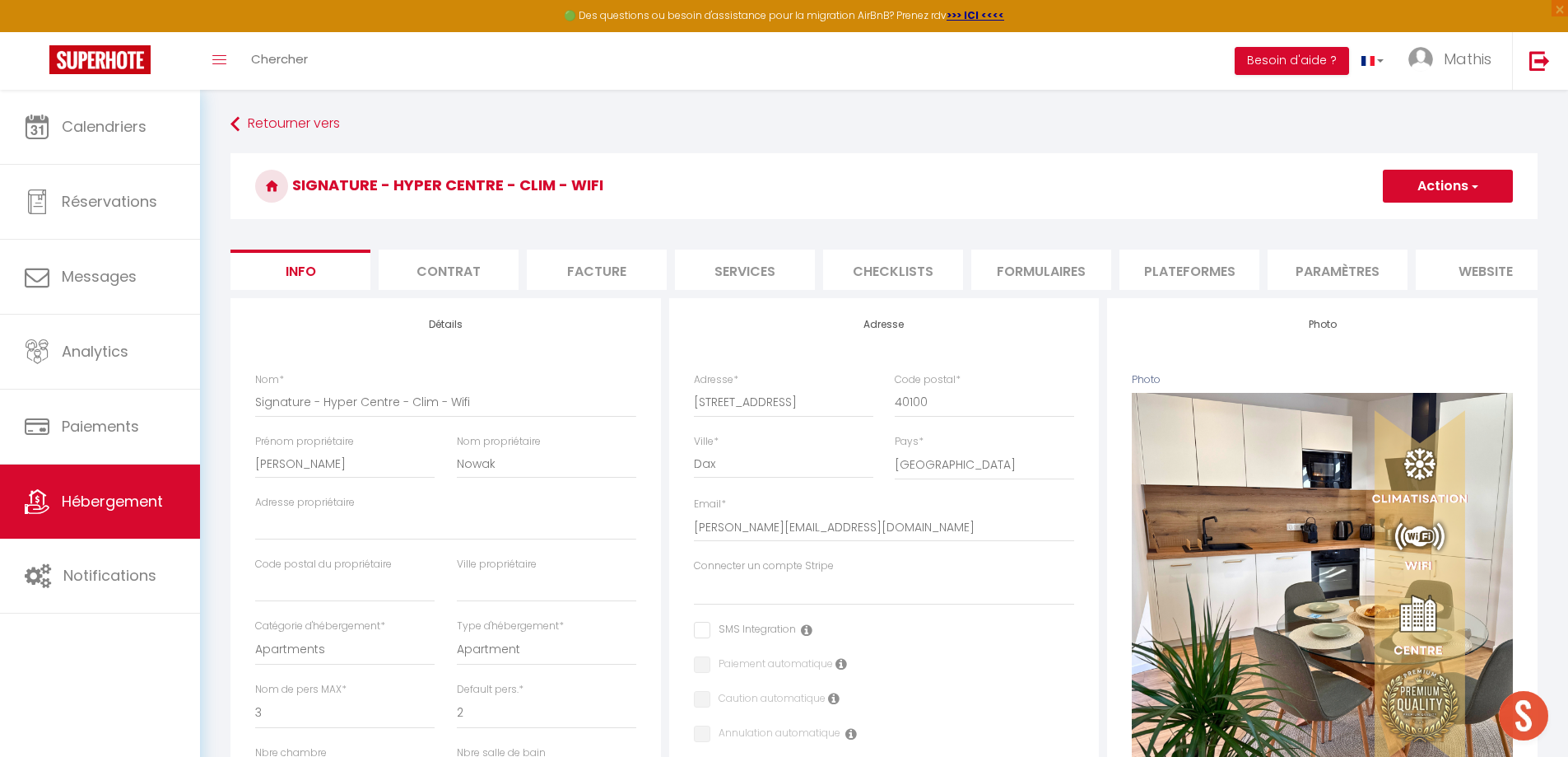
click at [1392, 194] on button "Actions" at bounding box center [1447, 186] width 130 height 33
click at [1384, 263] on link "Supprimer" at bounding box center [1424, 265] width 176 height 21
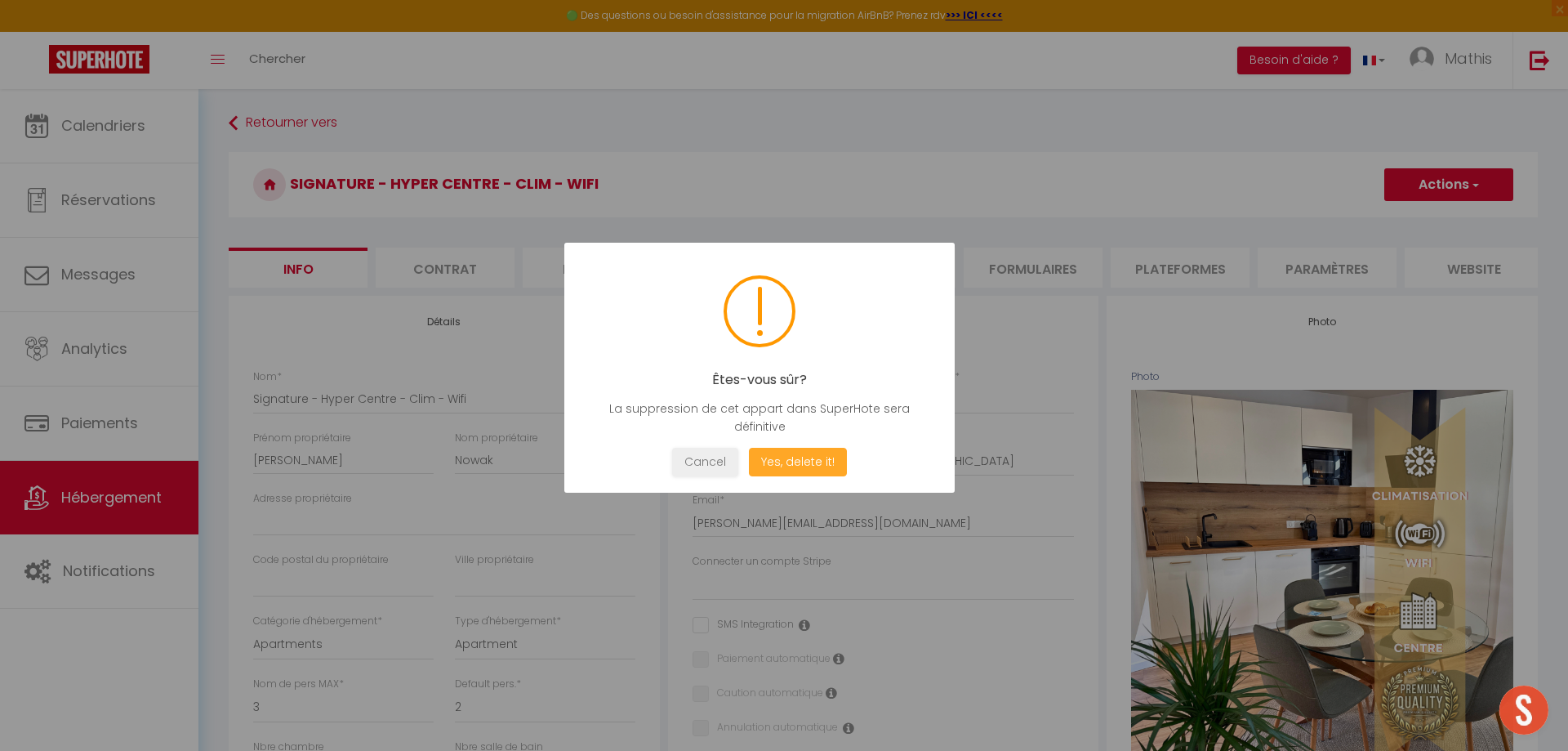
click at [816, 461] on button "Yes, delete it!" at bounding box center [798, 462] width 98 height 29
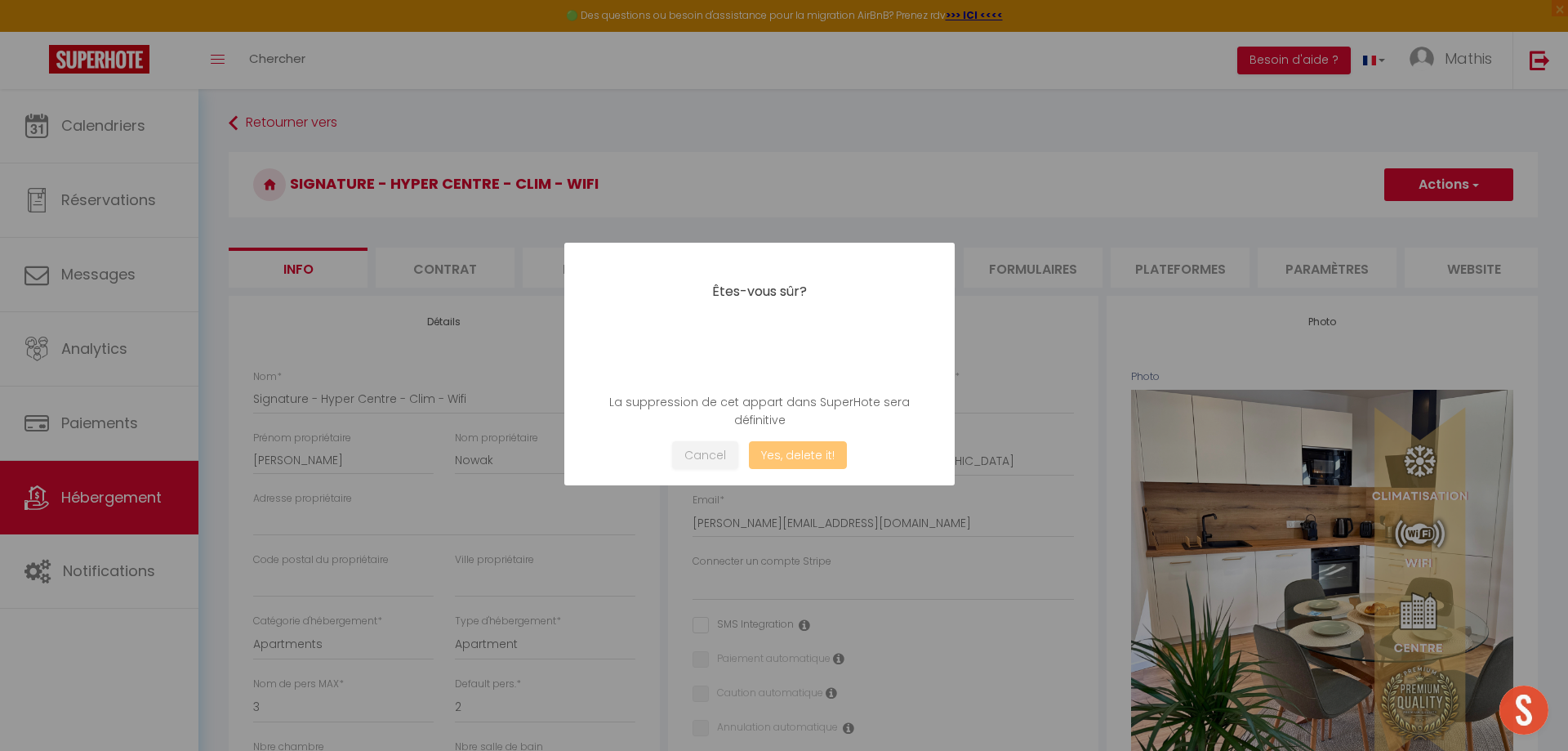
click at [816, 456] on button "Yes, delete it!" at bounding box center [798, 456] width 98 height 29
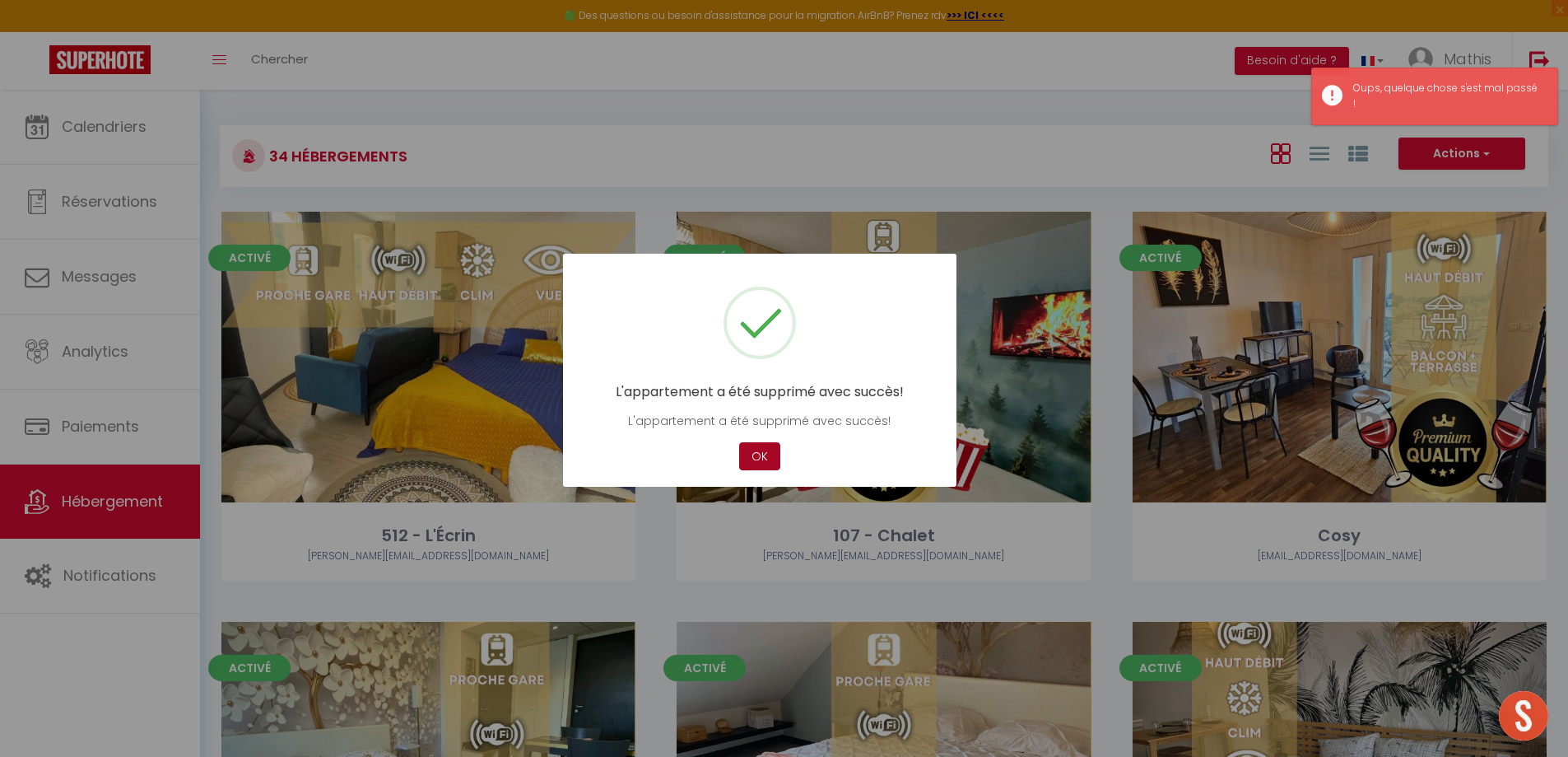
click at [770, 454] on button "OK" at bounding box center [760, 457] width 41 height 29
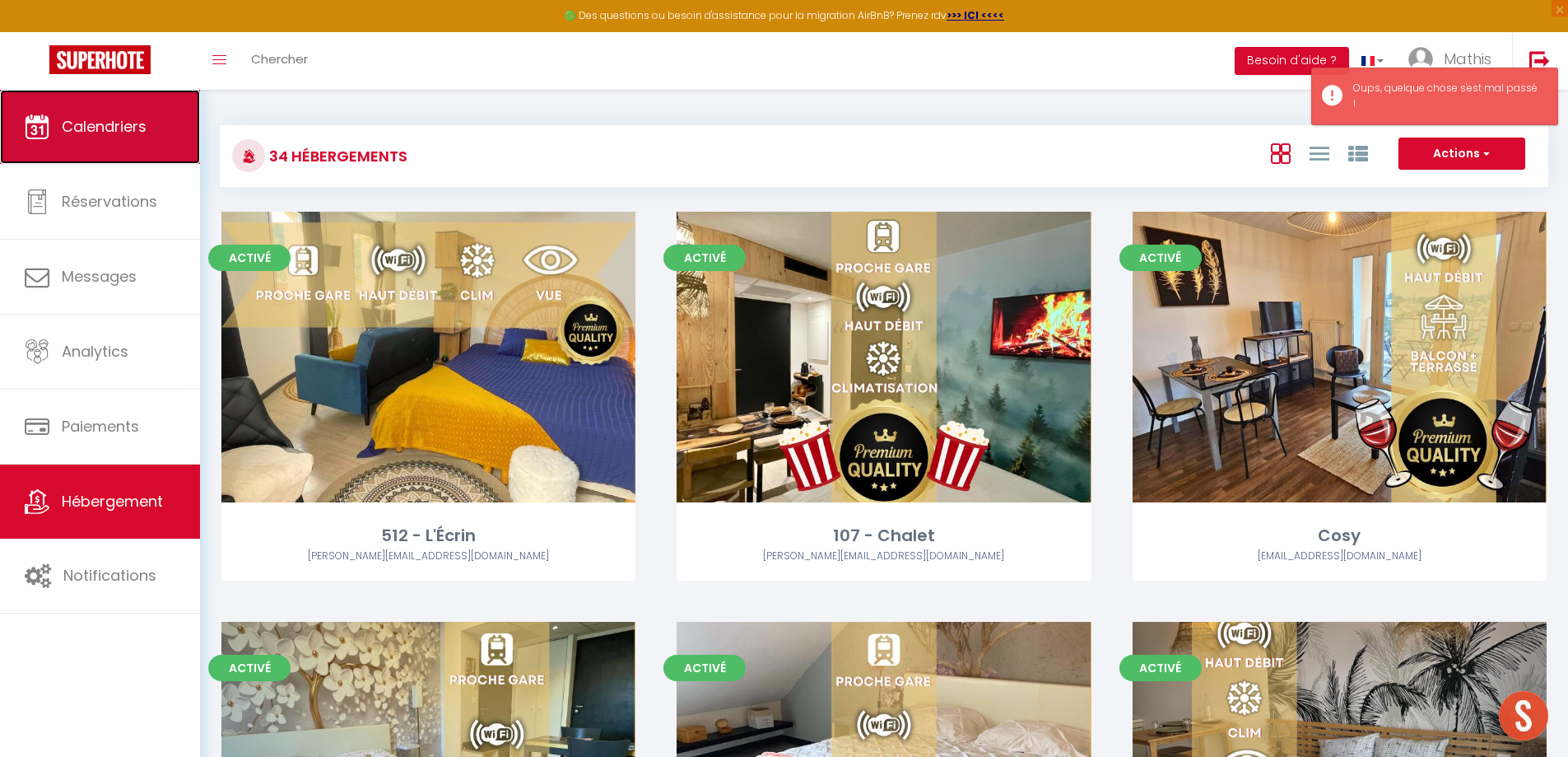
click at [104, 124] on span "Calendriers" at bounding box center [103, 126] width 85 height 20
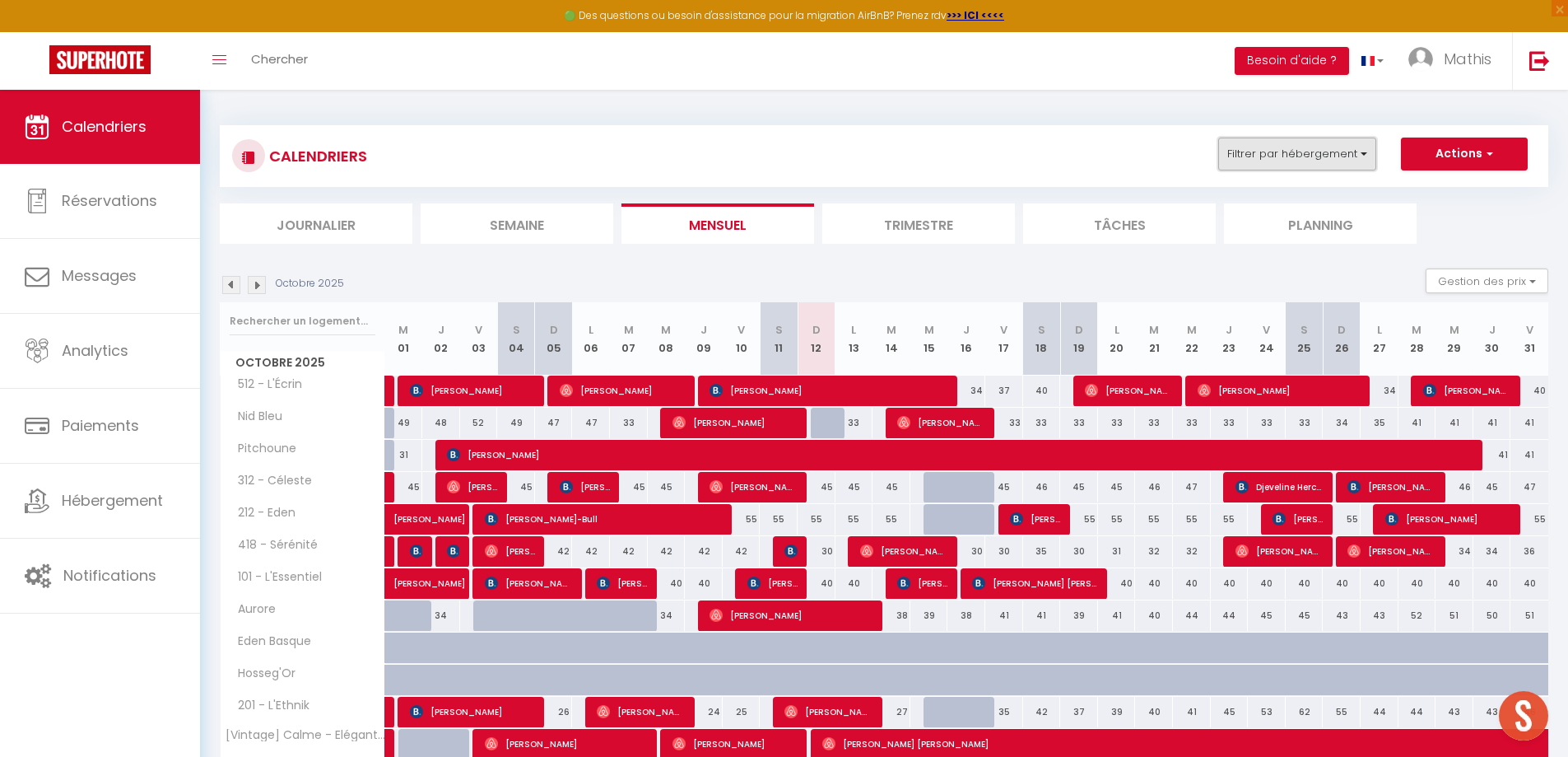
click at [1313, 164] on button "Filtrer par hébergement" at bounding box center [1297, 154] width 158 height 33
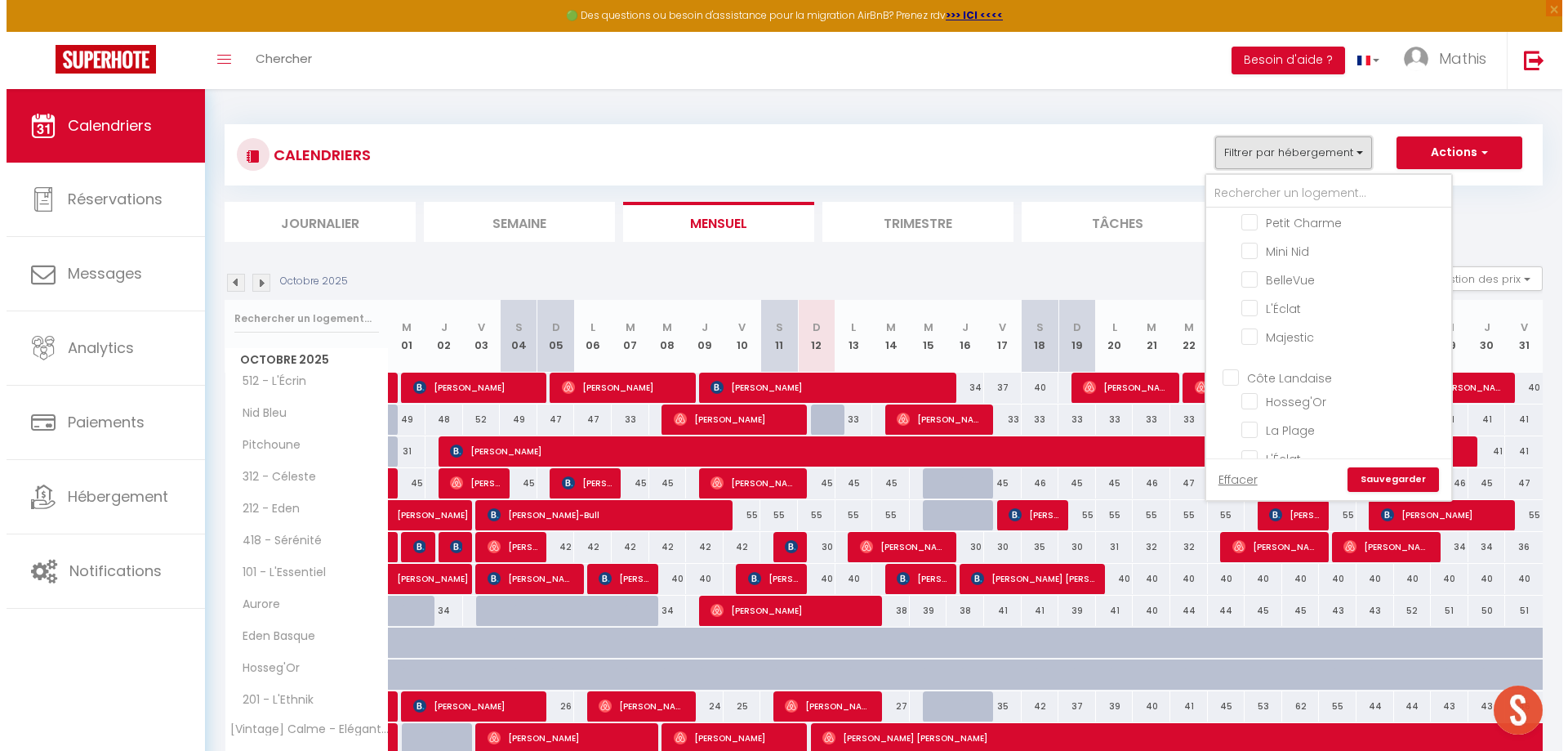
scroll to position [1035, 0]
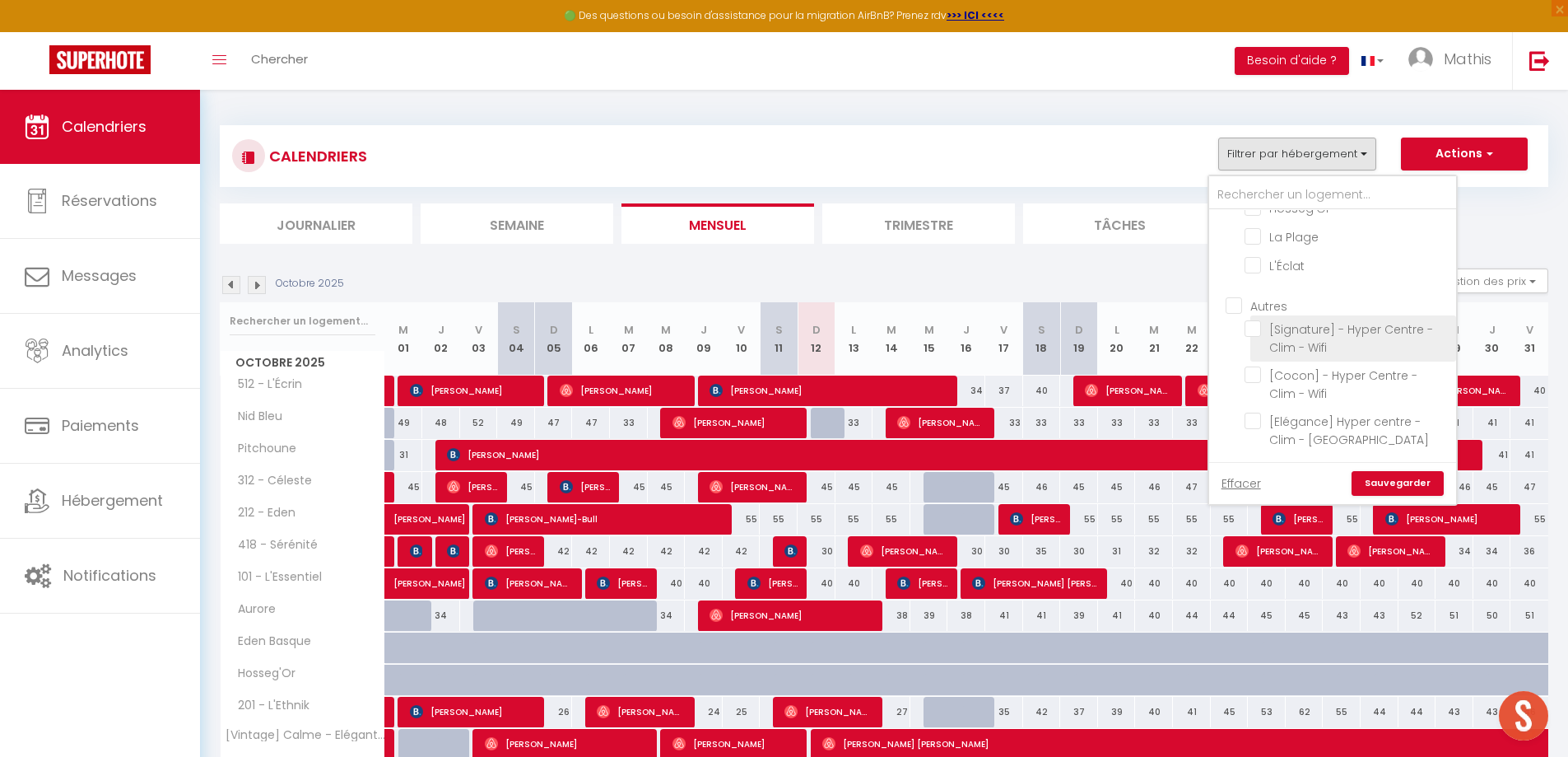
click at [1319, 332] on input "[Signature] - Hyper Centre - Clim - Wifi" at bounding box center [1347, 328] width 206 height 17
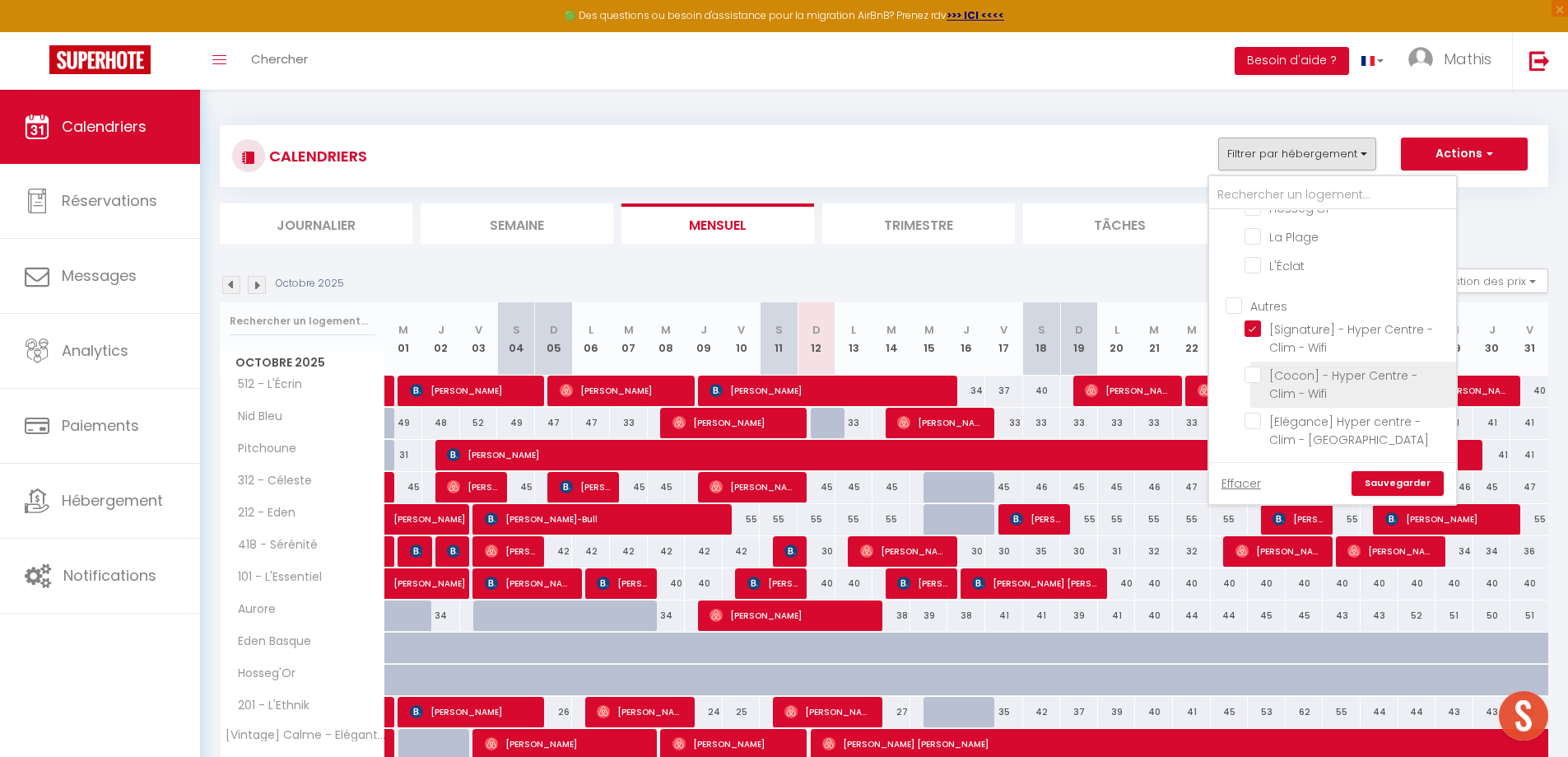
click at [1313, 373] on input "[Cocon] - Hyper Centre - Clim - Wifi" at bounding box center [1347, 375] width 206 height 17
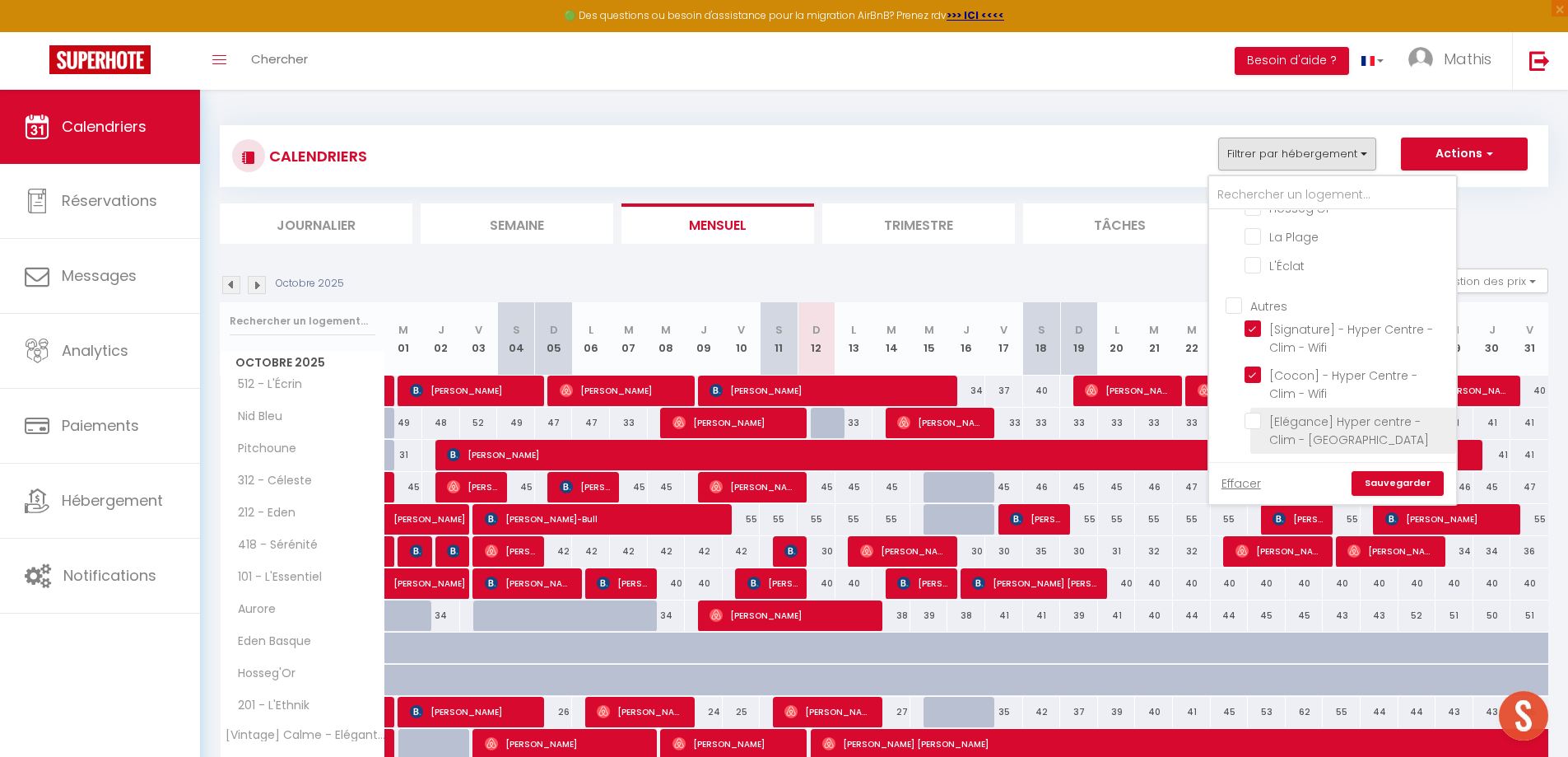
click at [1336, 437] on label "[Elégance] Hyper centre - Clim - [GEOGRAPHIC_DATA]" at bounding box center [1352, 430] width 184 height 36
click at [1336, 429] on input "[Elégance] Hyper centre - Clim - [GEOGRAPHIC_DATA]" at bounding box center [1347, 420] width 206 height 17
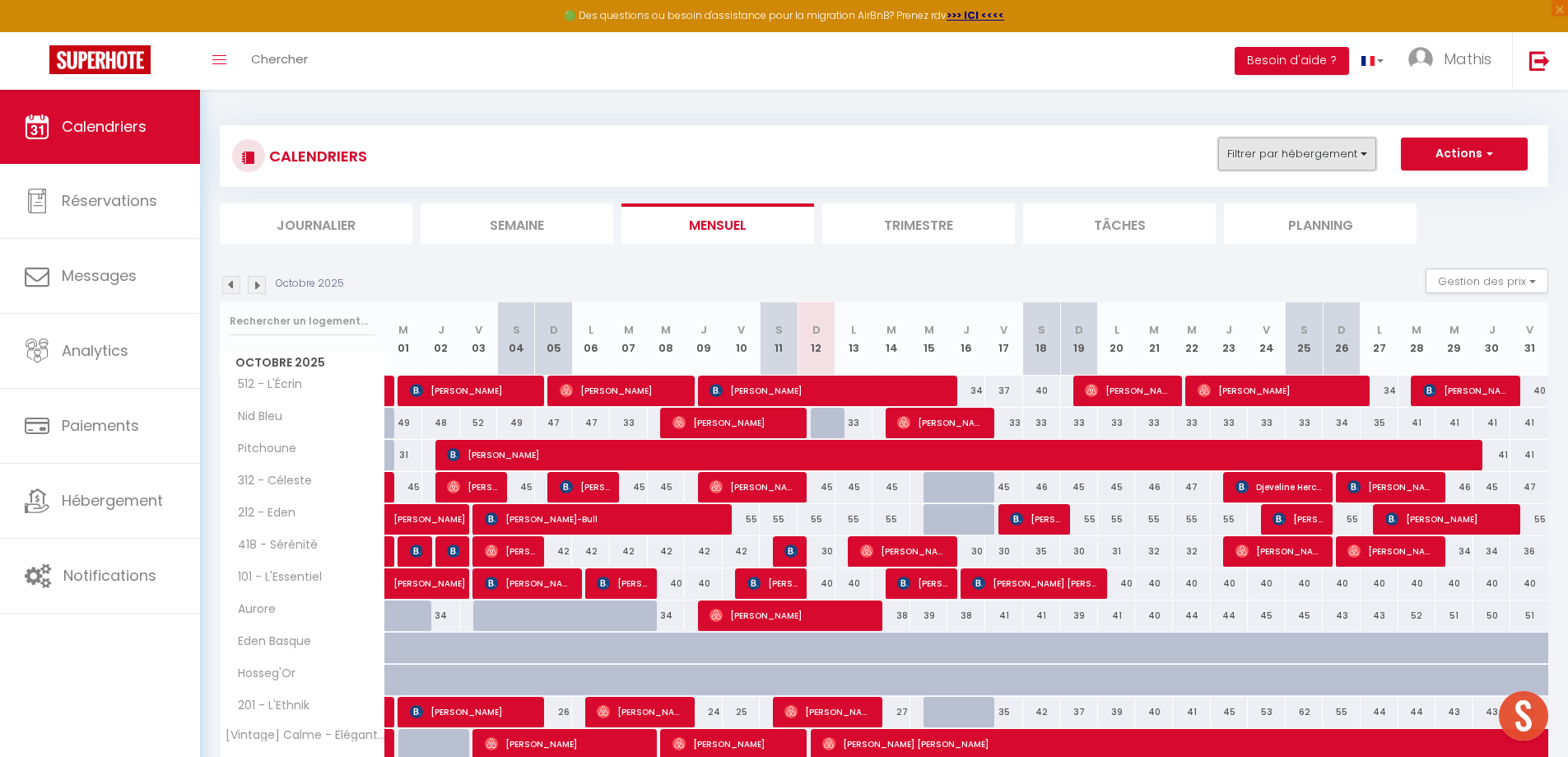
click at [1294, 159] on button "Filtrer par hébergement" at bounding box center [1297, 154] width 158 height 33
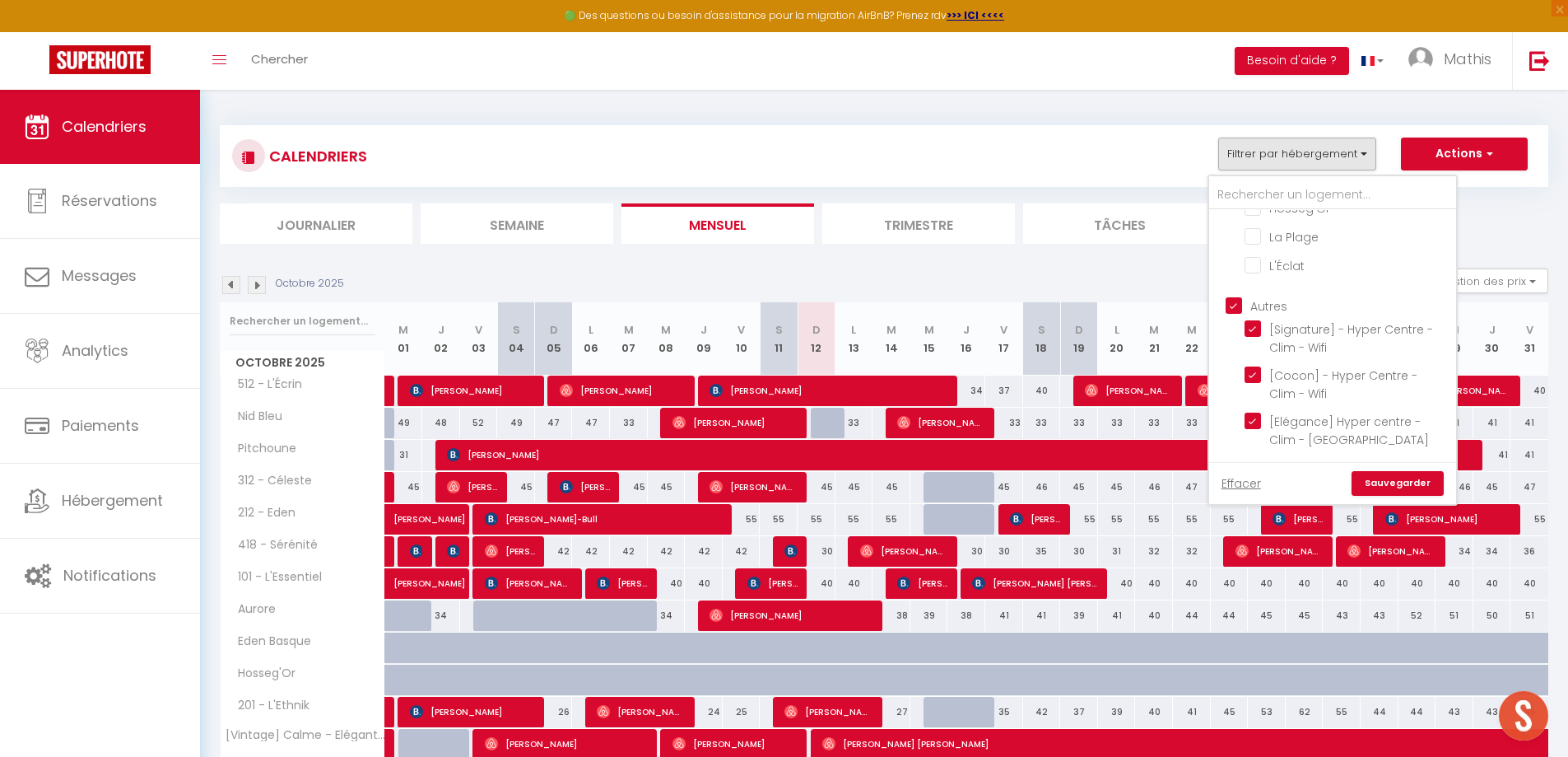
click at [1377, 490] on link "Sauvegarder" at bounding box center [1397, 483] width 93 height 24
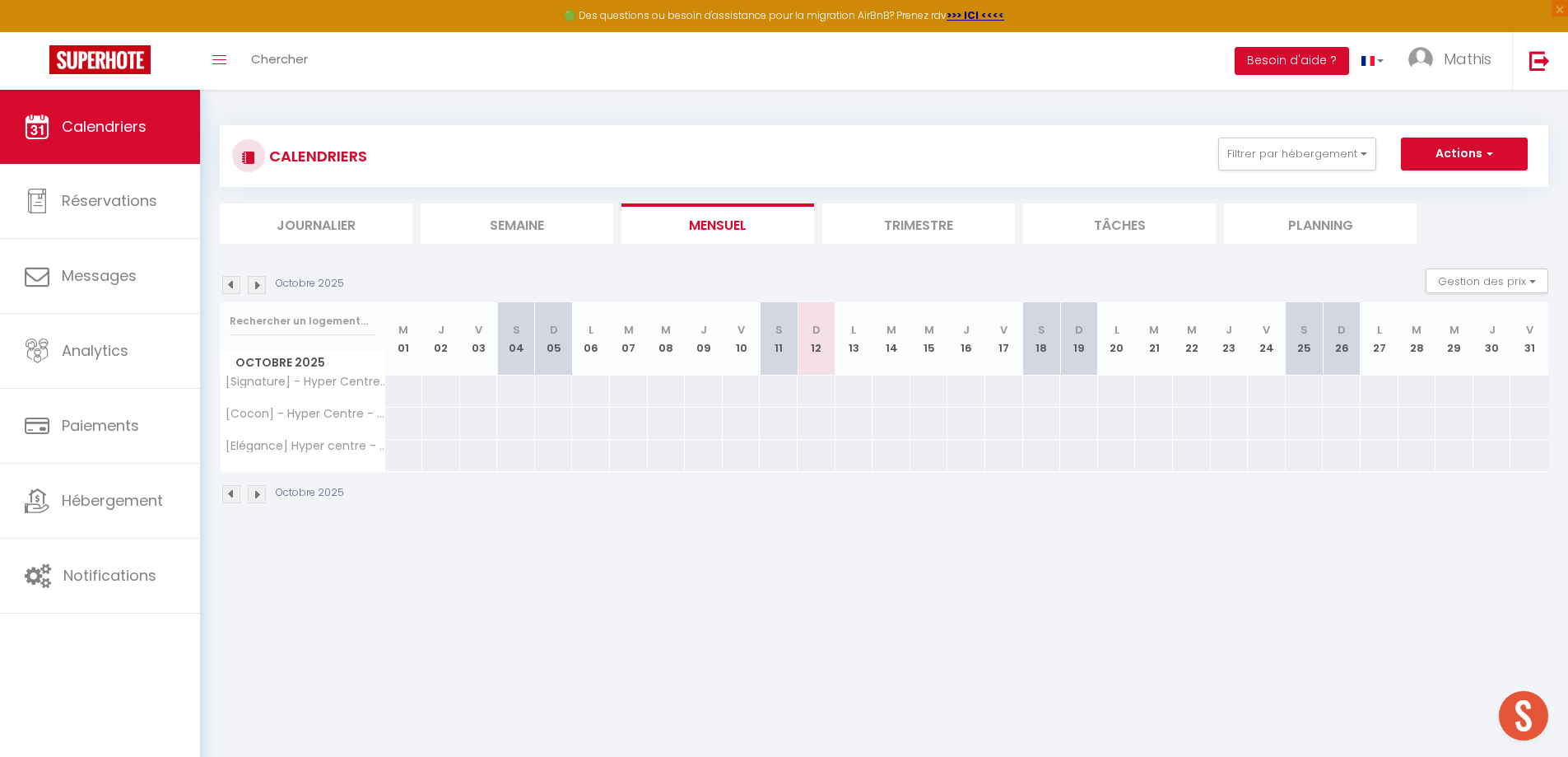
click at [814, 392] on div at bounding box center [816, 390] width 39 height 30
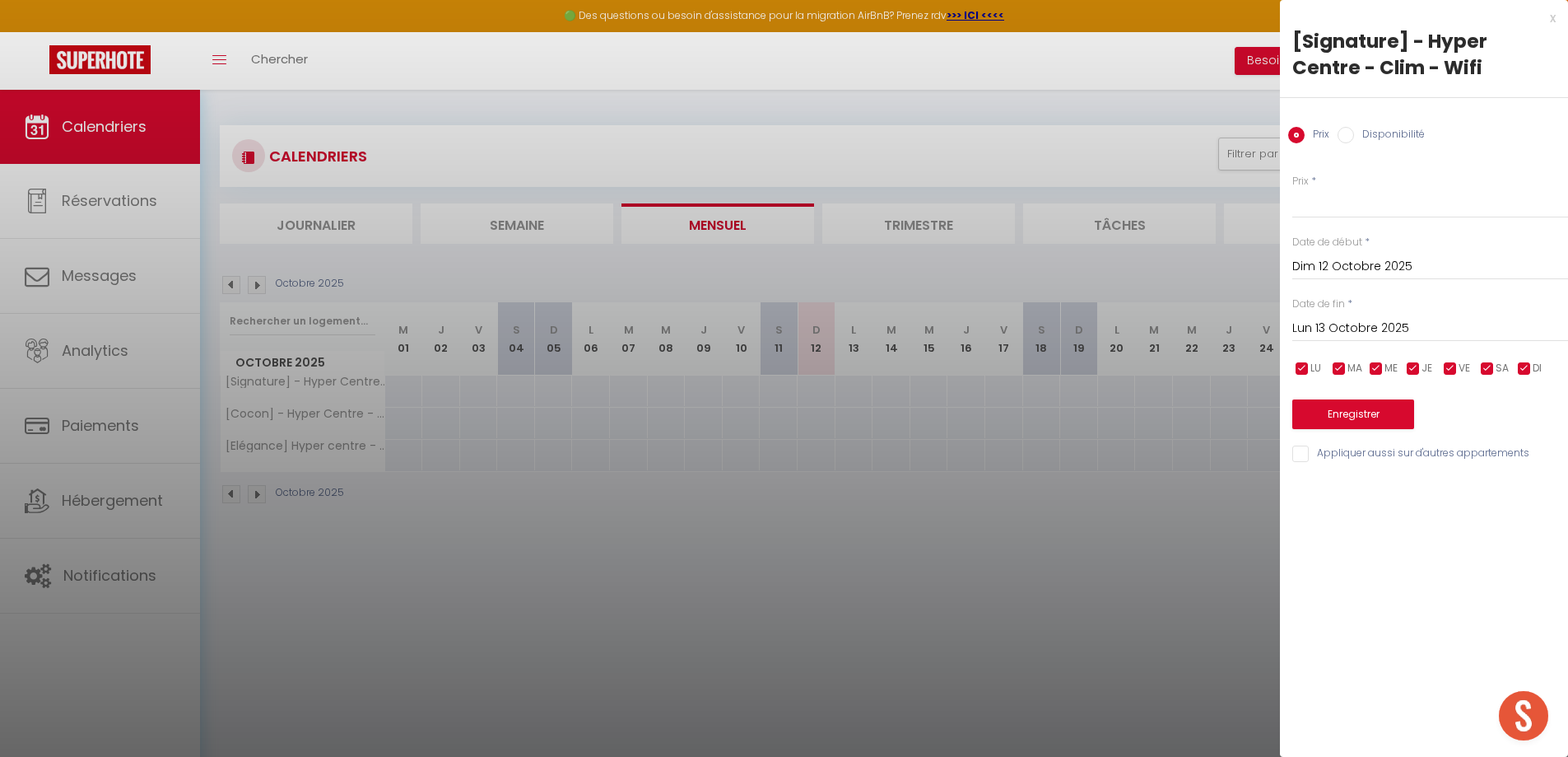
click at [1372, 139] on label "Disponibilité" at bounding box center [1389, 136] width 71 height 19
click at [1353, 139] on input "Disponibilité" at bounding box center [1345, 135] width 17 height 17
click at [1357, 208] on select "Disponible Indisponible" at bounding box center [1430, 204] width 276 height 31
click at [1292, 188] on select "Disponible Indisponible" at bounding box center [1430, 204] width 276 height 31
click at [1352, 334] on input "Lun 13 Octobre 2025" at bounding box center [1430, 330] width 276 height 21
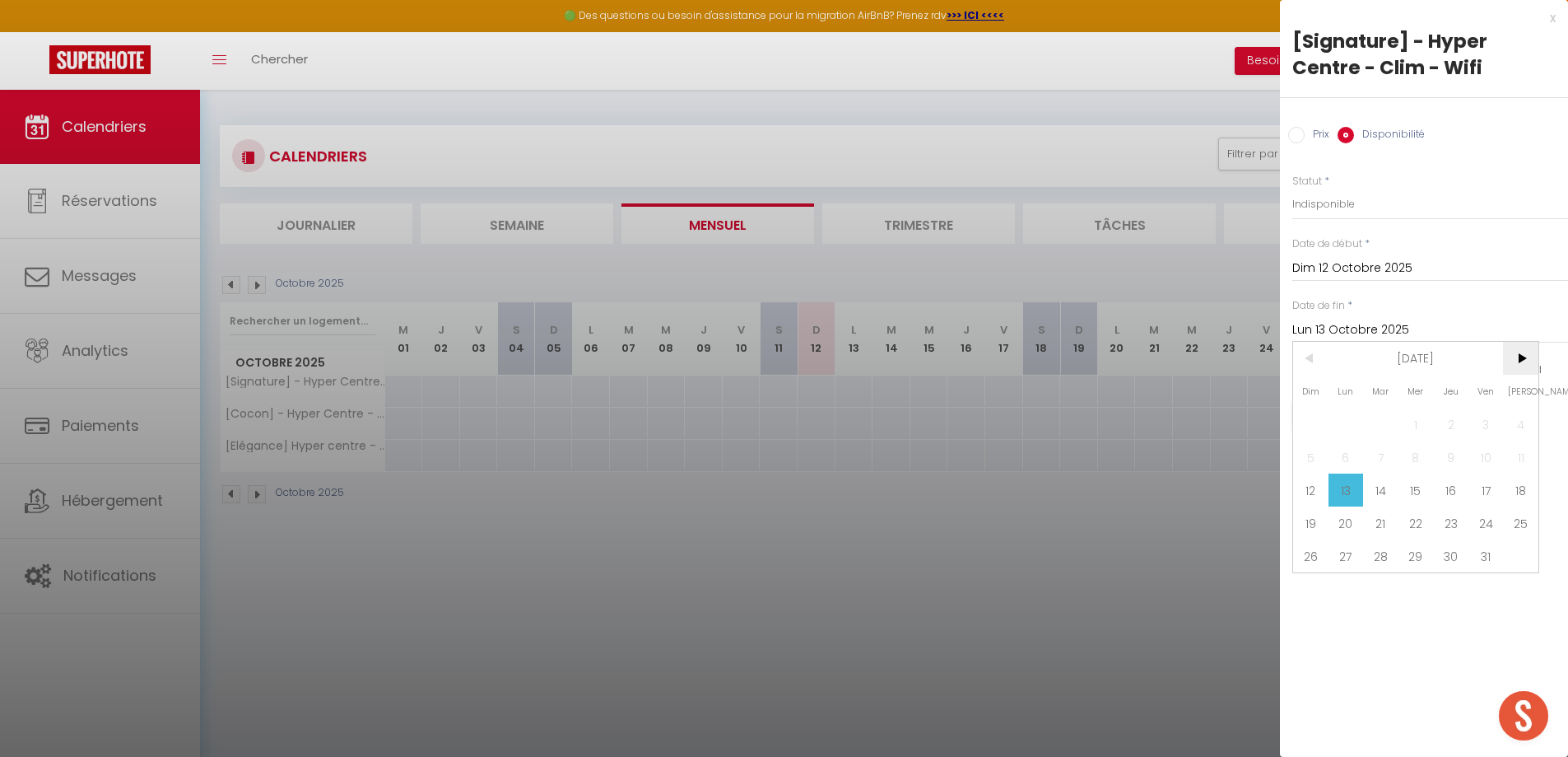
click at [1531, 359] on span ">" at bounding box center [1520, 358] width 35 height 33
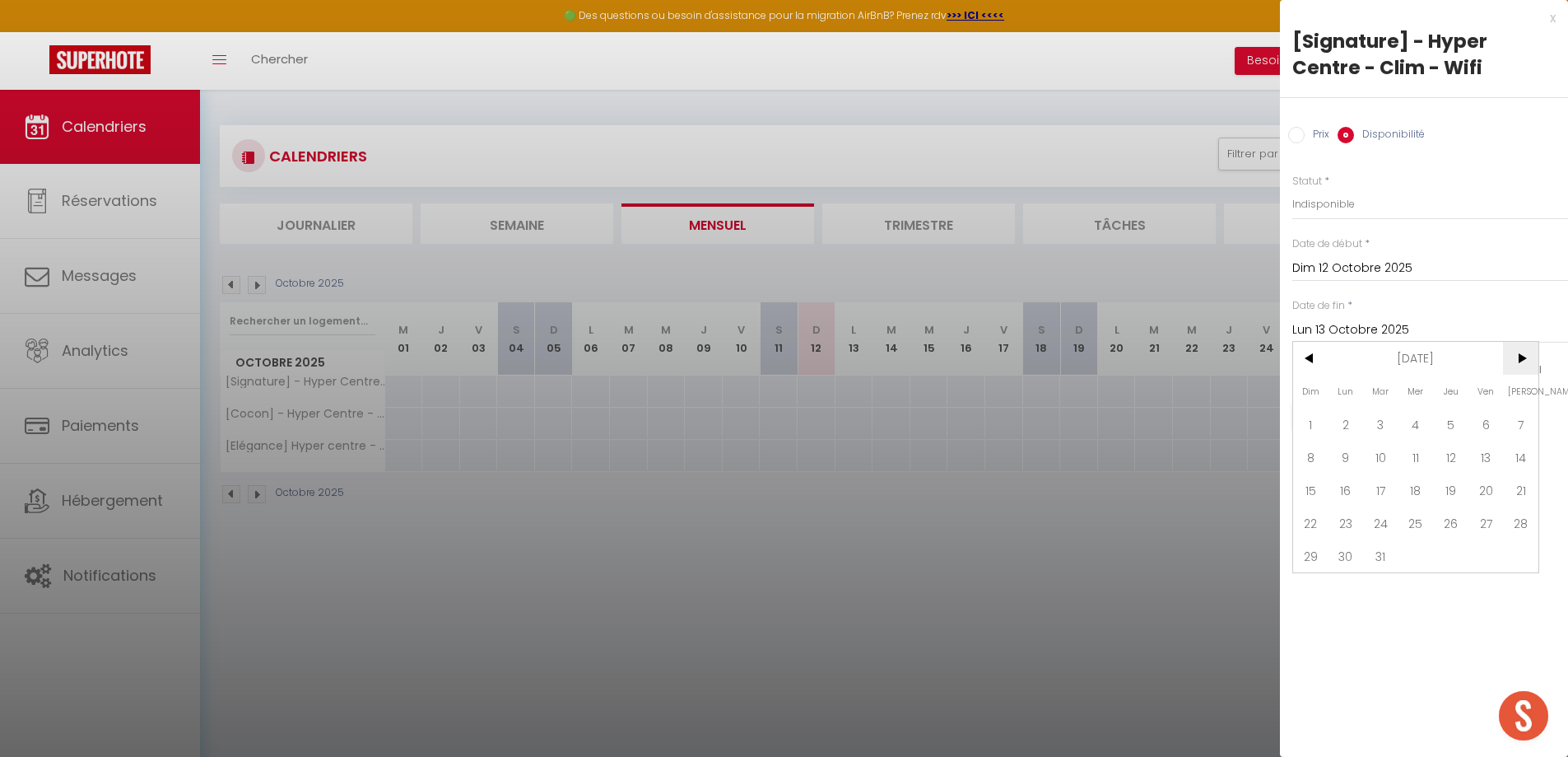
click at [1531, 359] on span ">" at bounding box center [1520, 358] width 35 height 33
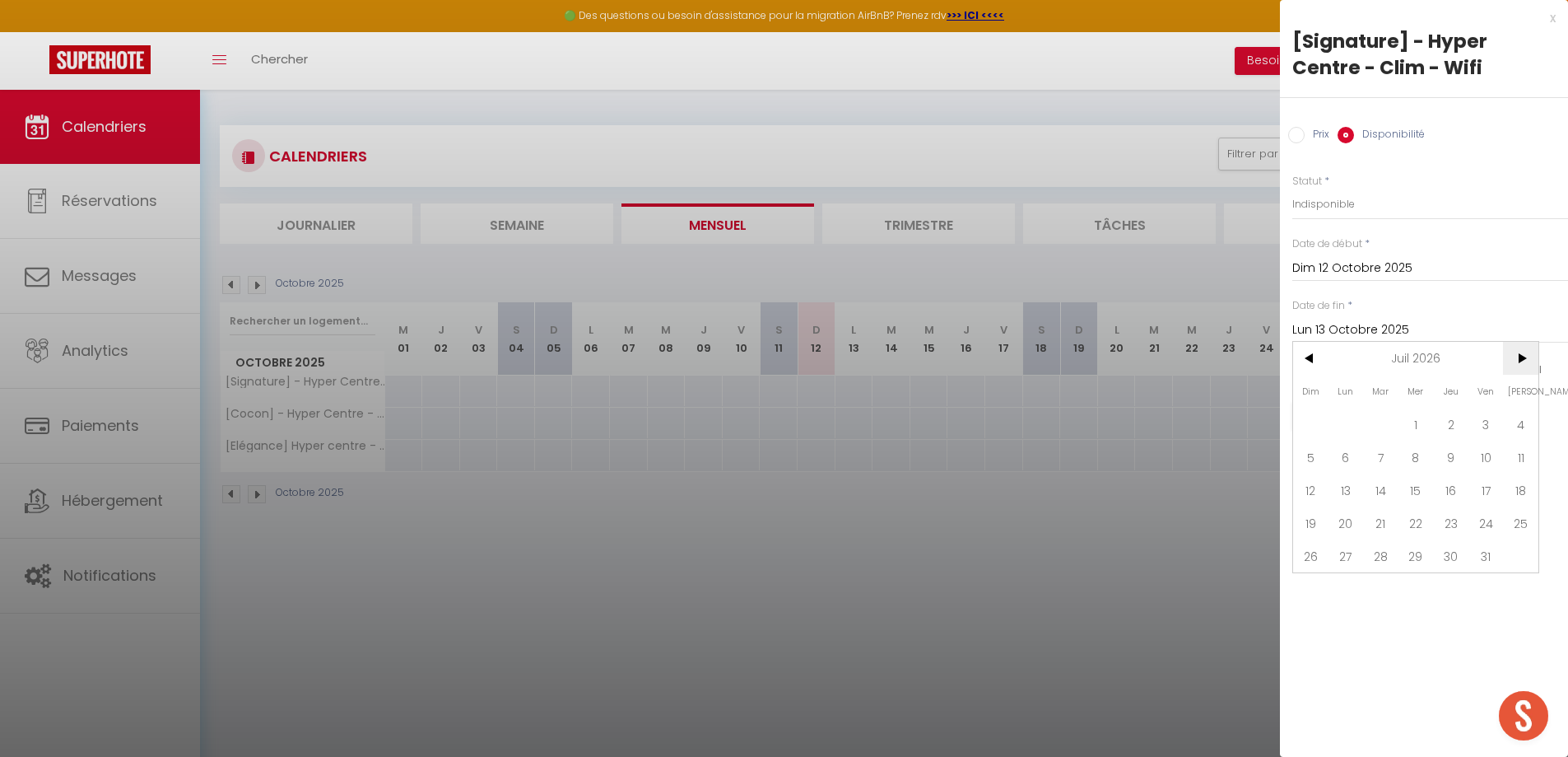
click at [1531, 359] on span ">" at bounding box center [1520, 358] width 35 height 33
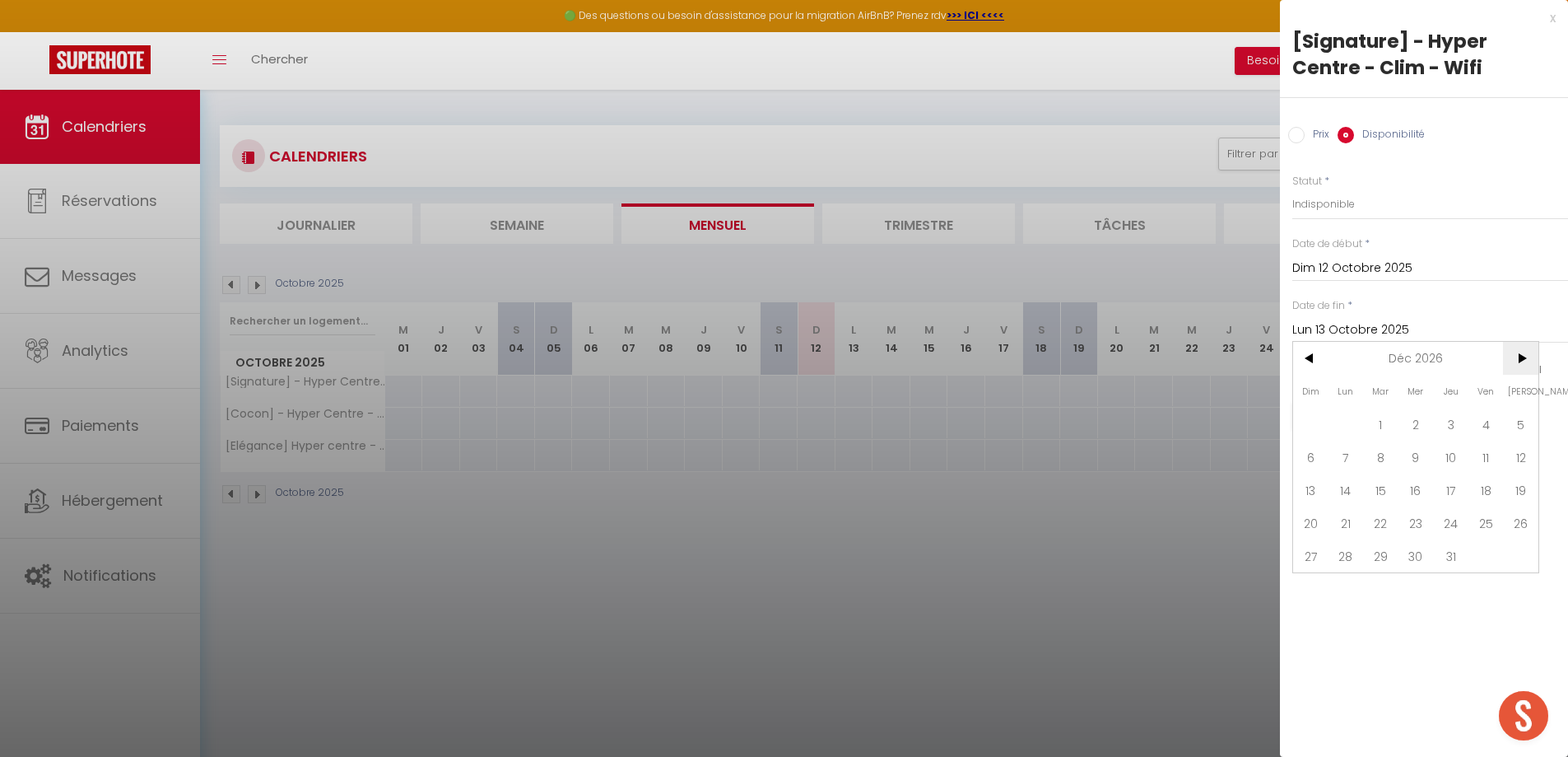
click at [1531, 359] on span ">" at bounding box center [1520, 358] width 35 height 33
click at [1294, 355] on span "<" at bounding box center [1311, 358] width 35 height 33
click at [1477, 419] on span "1" at bounding box center [1485, 424] width 35 height 33
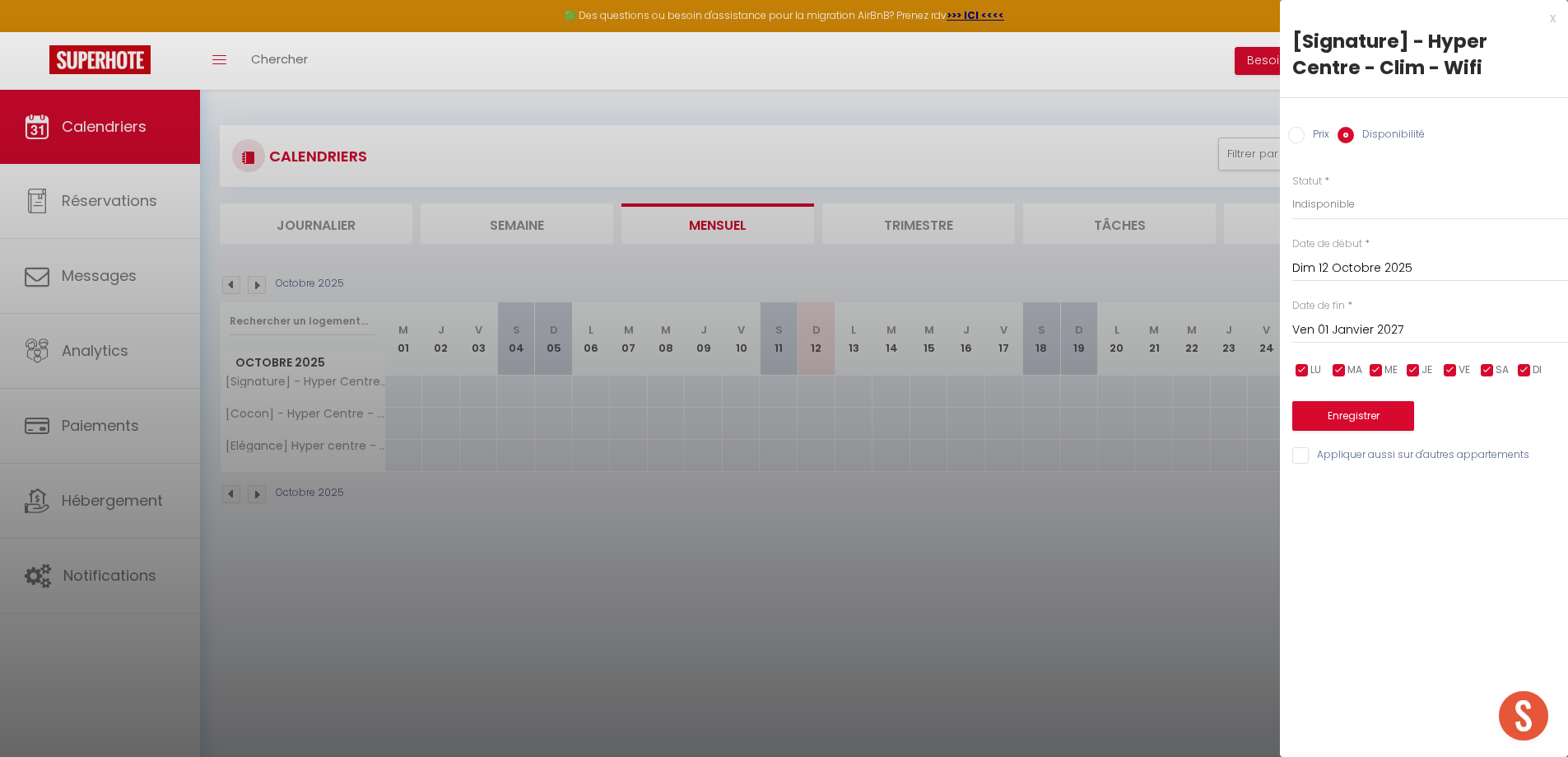
click at [1352, 458] on input "Appliquer aussi sur d'autres appartements" at bounding box center [1430, 455] width 276 height 17
click at [1347, 413] on button "Enregistrer" at bounding box center [1352, 416] width 122 height 29
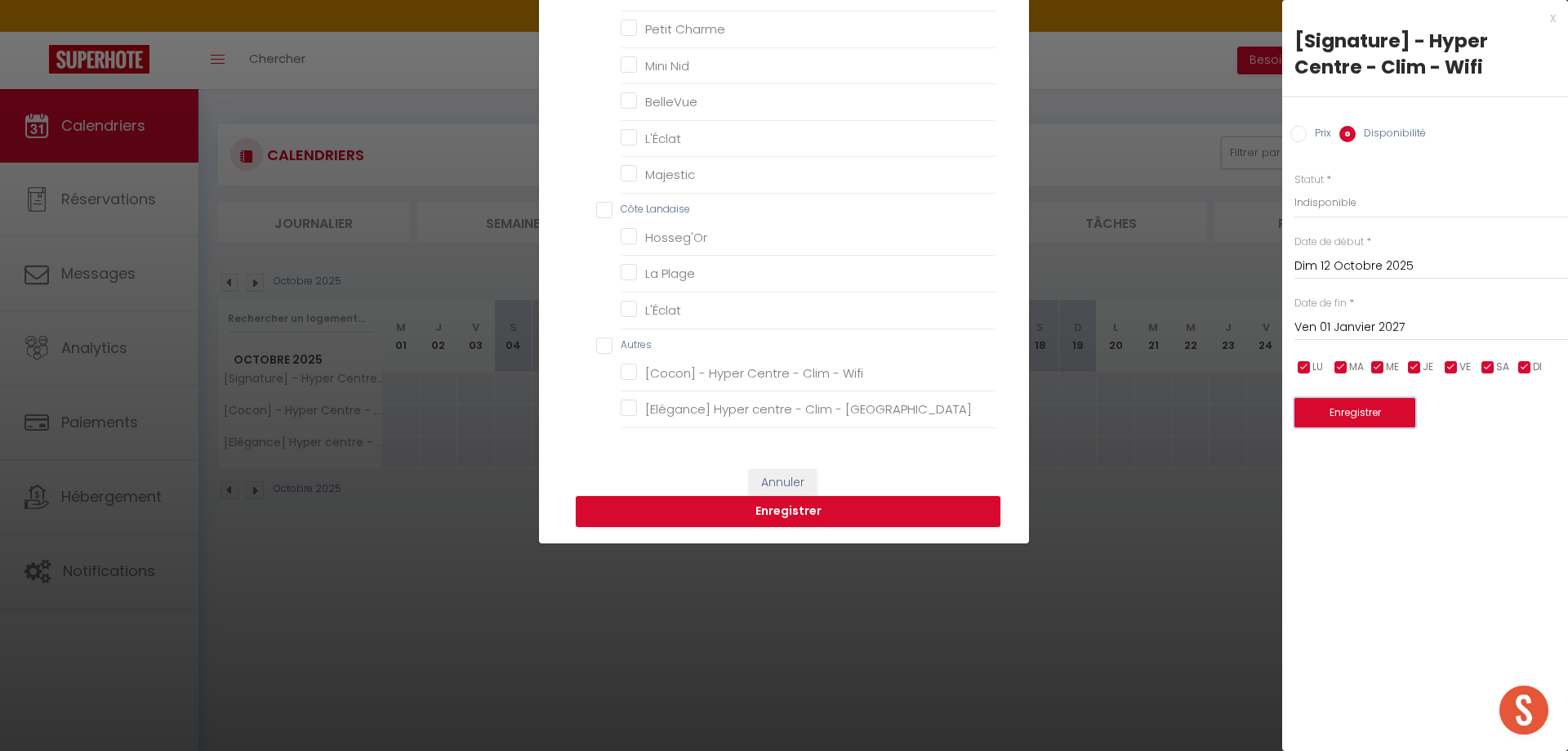
scroll to position [490, 0]
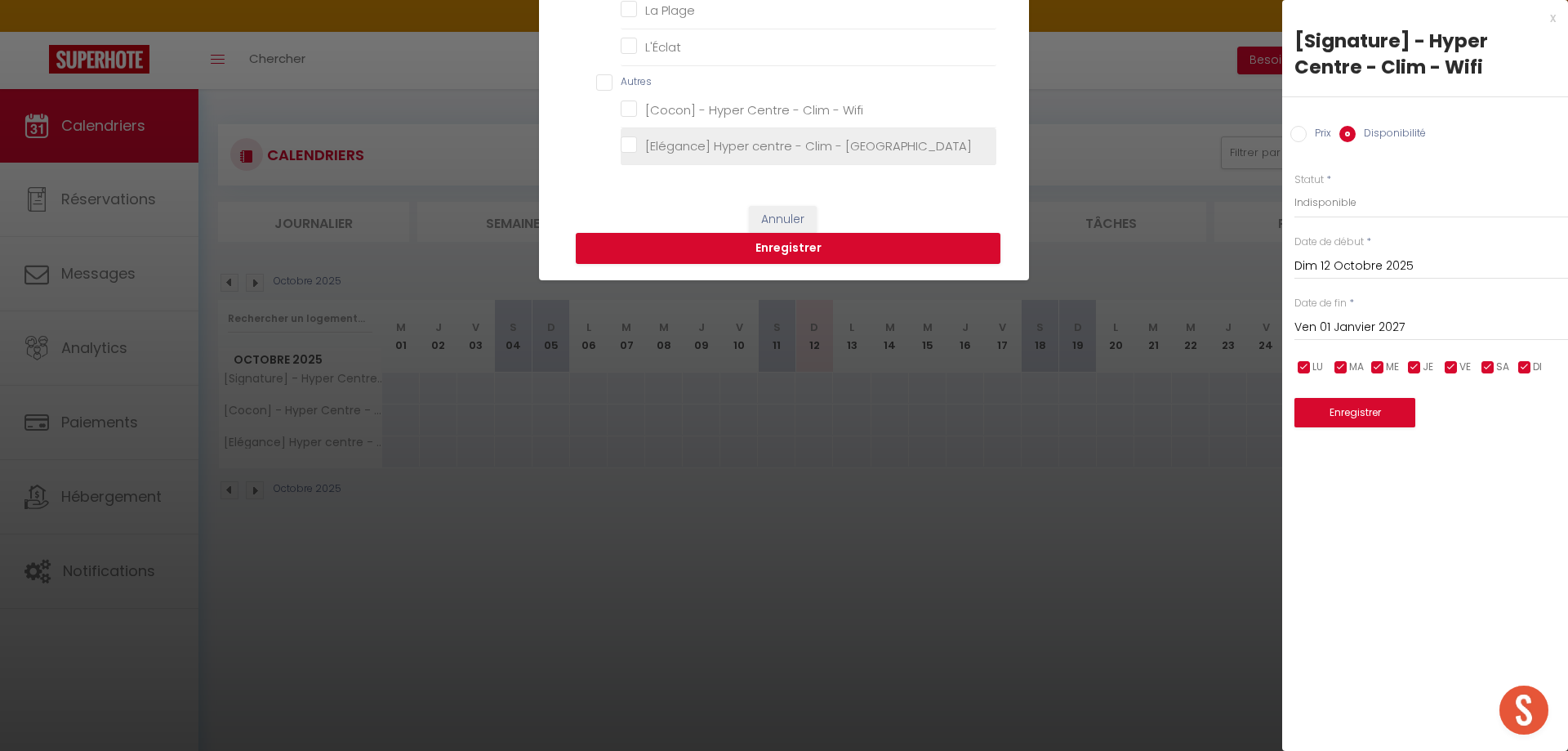
click at [673, 144] on Wifi "[Elégance] Hyper centre - Clim - [GEOGRAPHIC_DATA]" at bounding box center [808, 146] width 376 height 16
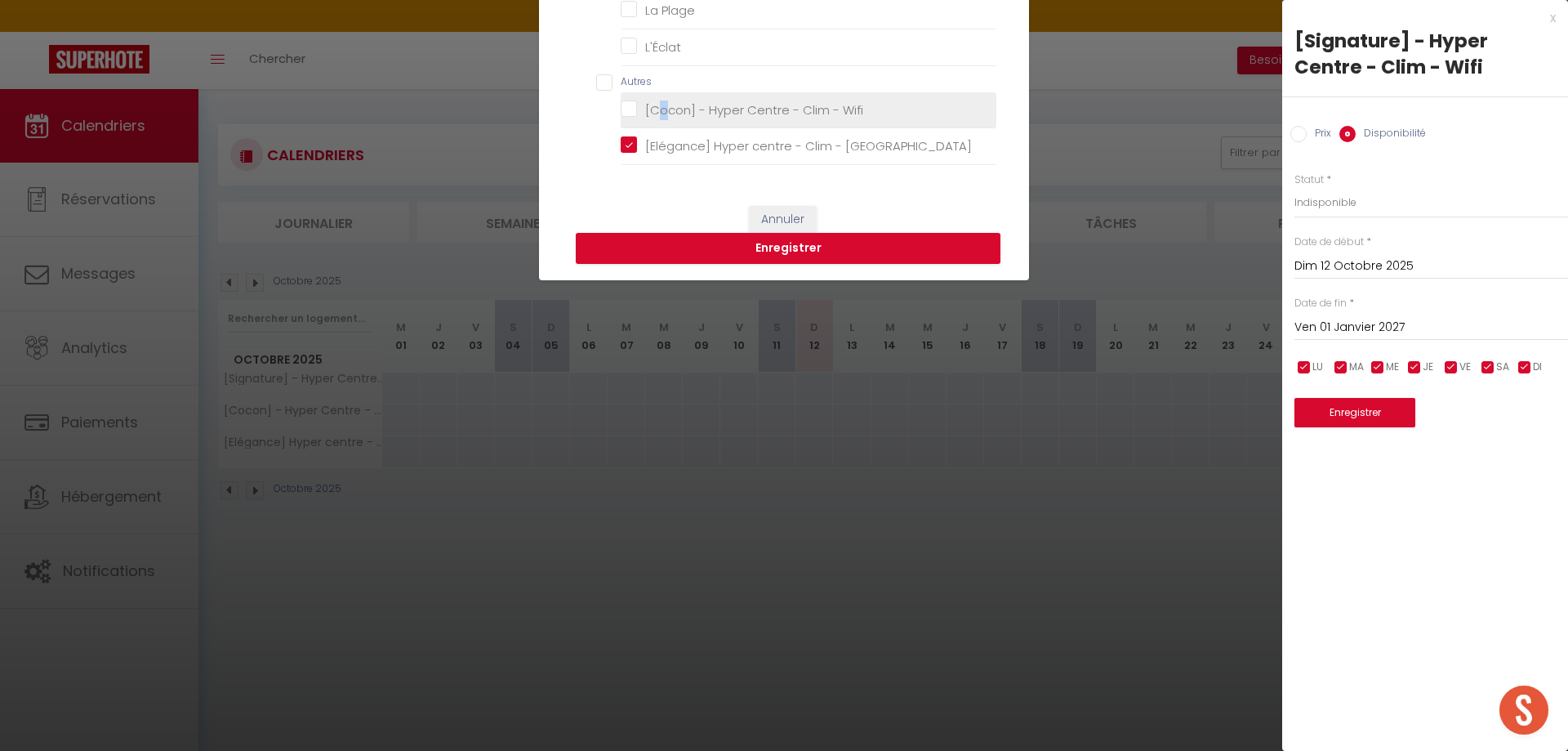
click at [656, 118] on Wifi"] "[Cocon] - Hyper Centre - Clim - Wifi" at bounding box center [750, 110] width 226 height 19
click at [620, 108] on Wifi "[Cocon] - Hyper Centre - Clim - Wifi" at bounding box center [808, 109] width 376 height 16
click at [740, 249] on button "Enregistrer" at bounding box center [788, 249] width 425 height 31
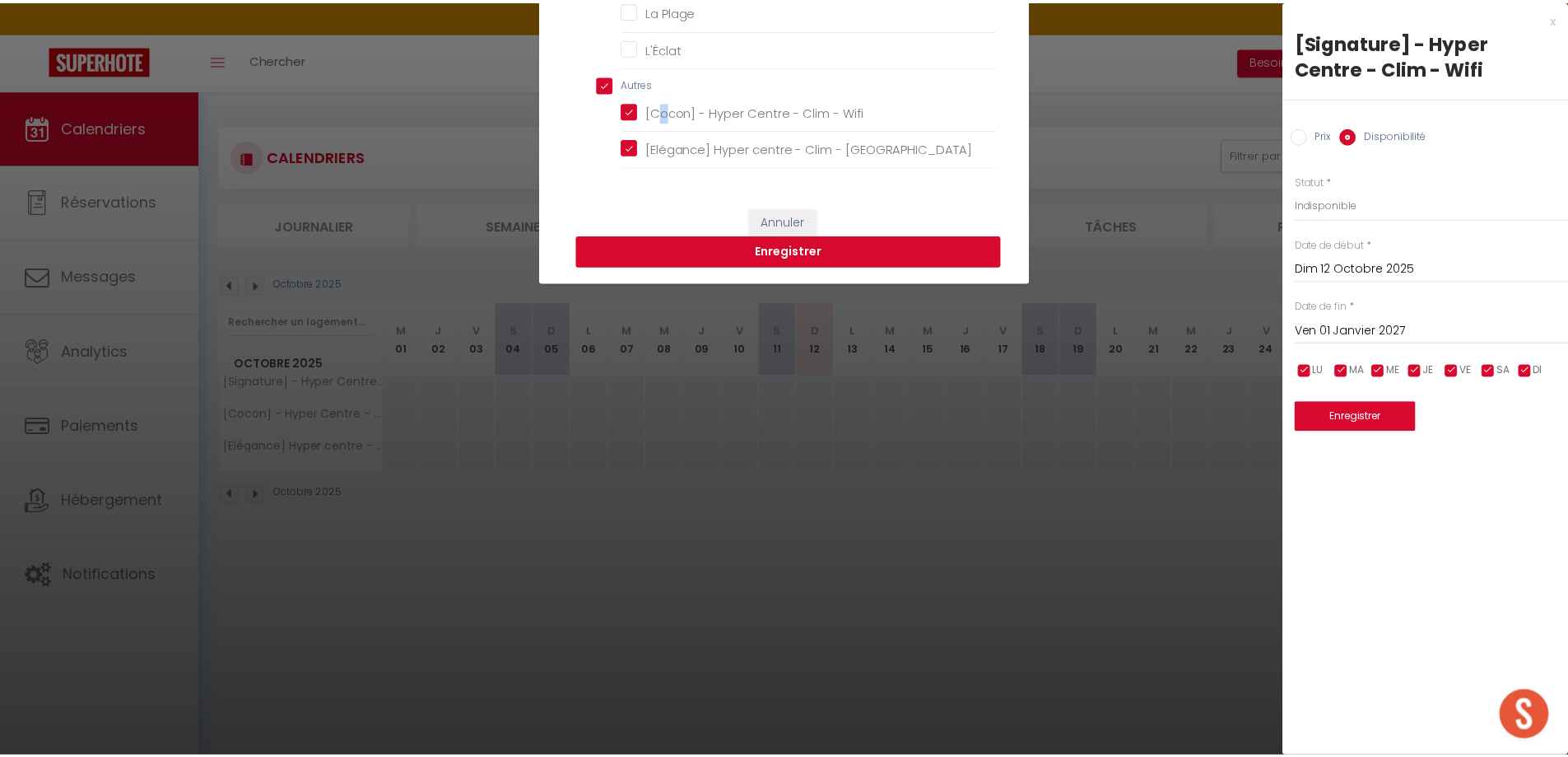
scroll to position [0, 0]
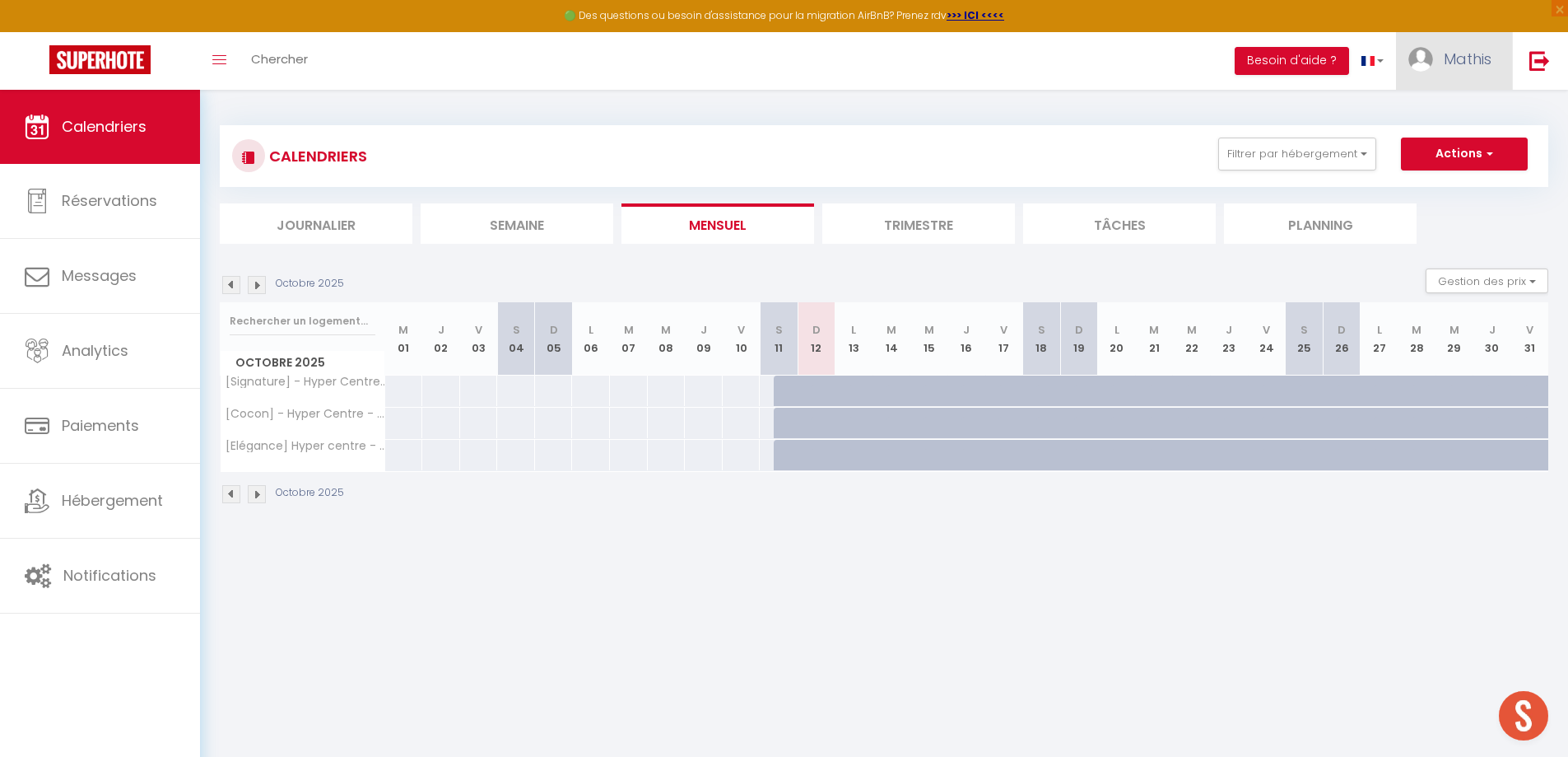
click at [1426, 86] on link "Mathis" at bounding box center [1453, 60] width 116 height 58
click at [1437, 119] on link "Paramètres" at bounding box center [1445, 114] width 122 height 28
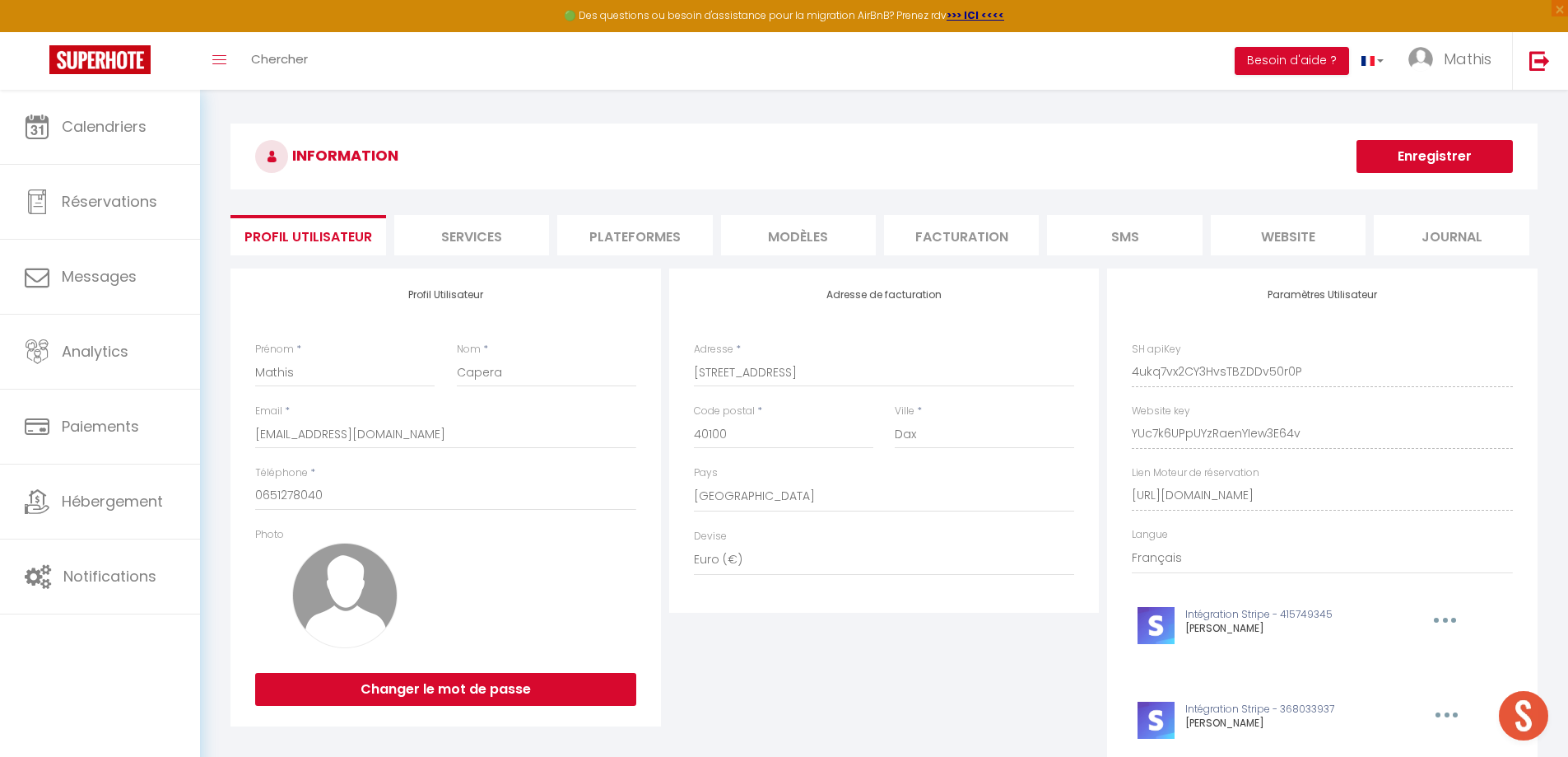
click at [656, 228] on li "Plateformes" at bounding box center [634, 234] width 155 height 40
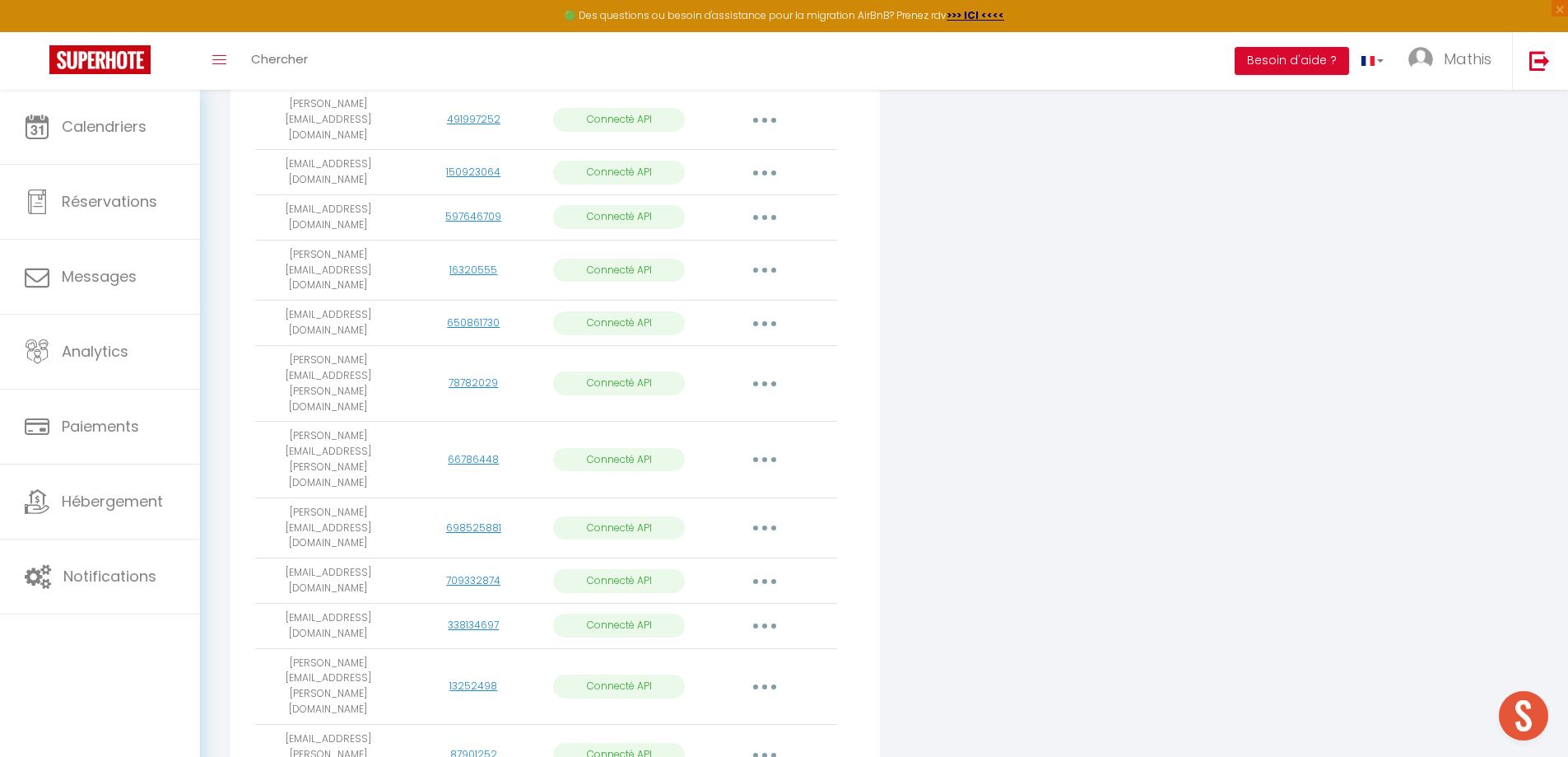
scroll to position [437, 0]
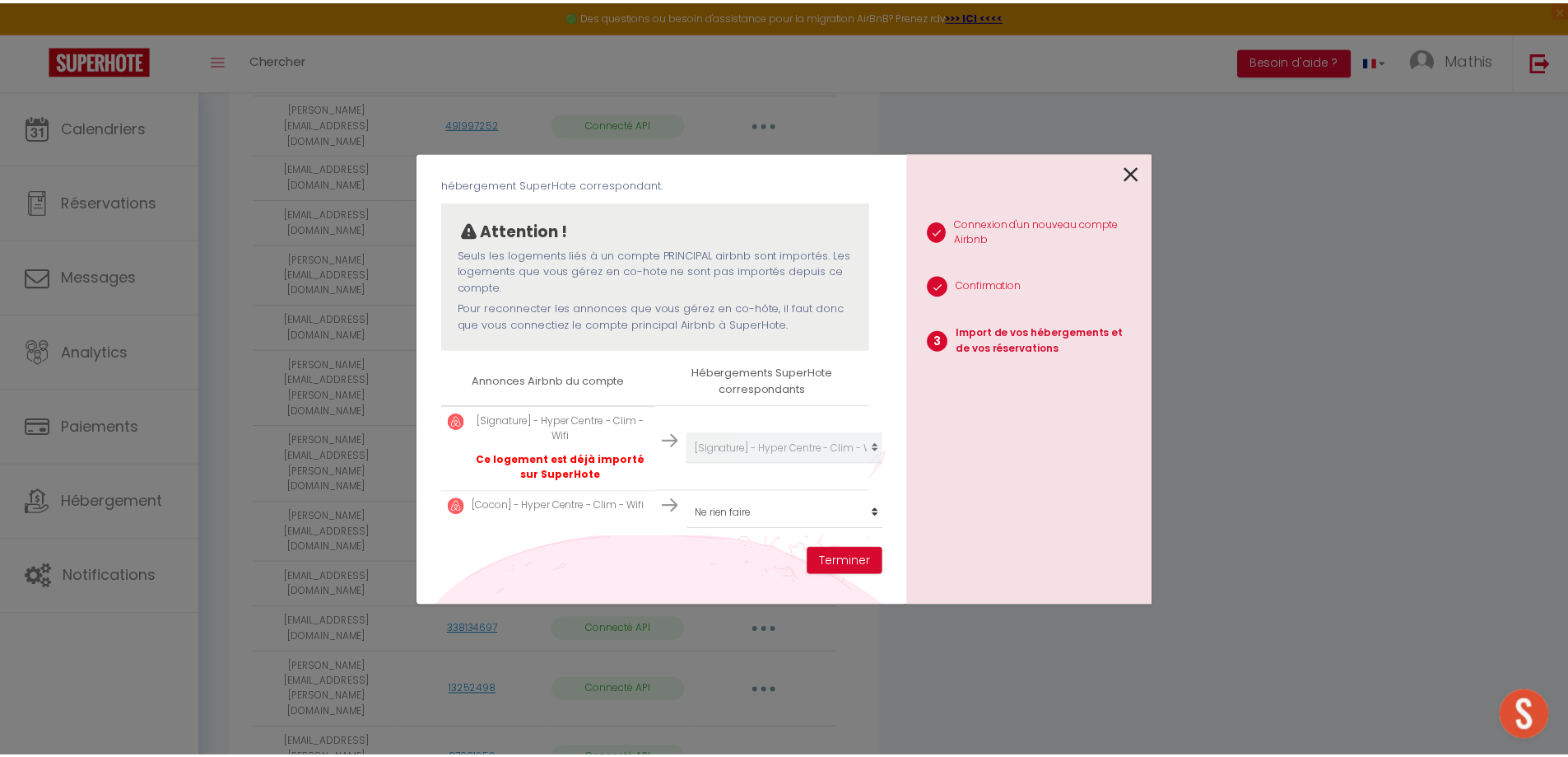
scroll to position [123, 0]
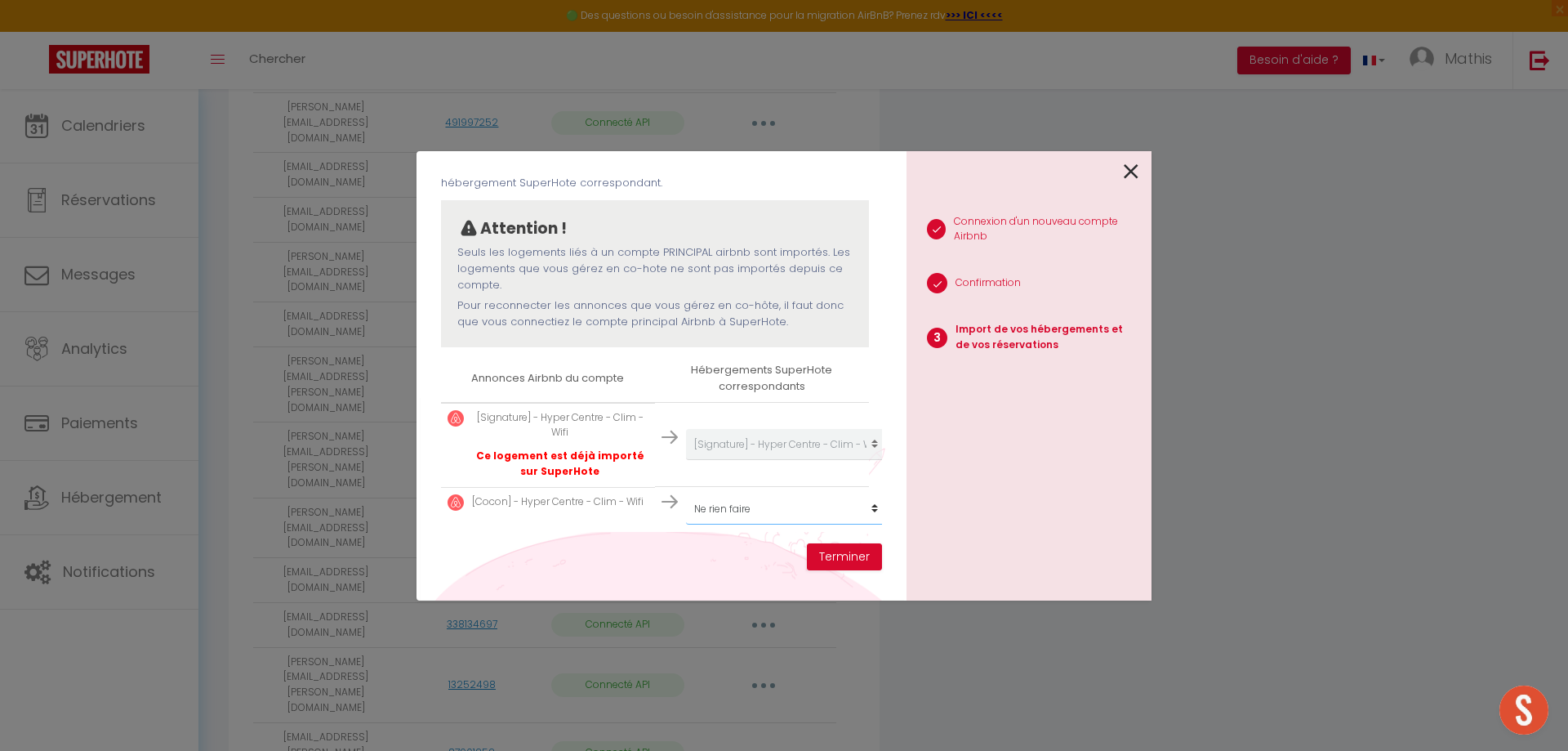
click at [730, 496] on select "Créer un nouvel hébergement Ne rien faire 512 - L'Écrin 107 - Chalet Cosy 515 -…" at bounding box center [787, 509] width 201 height 31
click at [686, 494] on select "Créer un nouvel hébergement Ne rien faire 512 - L'Écrin 107 - Chalet Cosy 515 -…" at bounding box center [787, 509] width 201 height 31
click at [860, 559] on button "Terminer" at bounding box center [845, 556] width 75 height 28
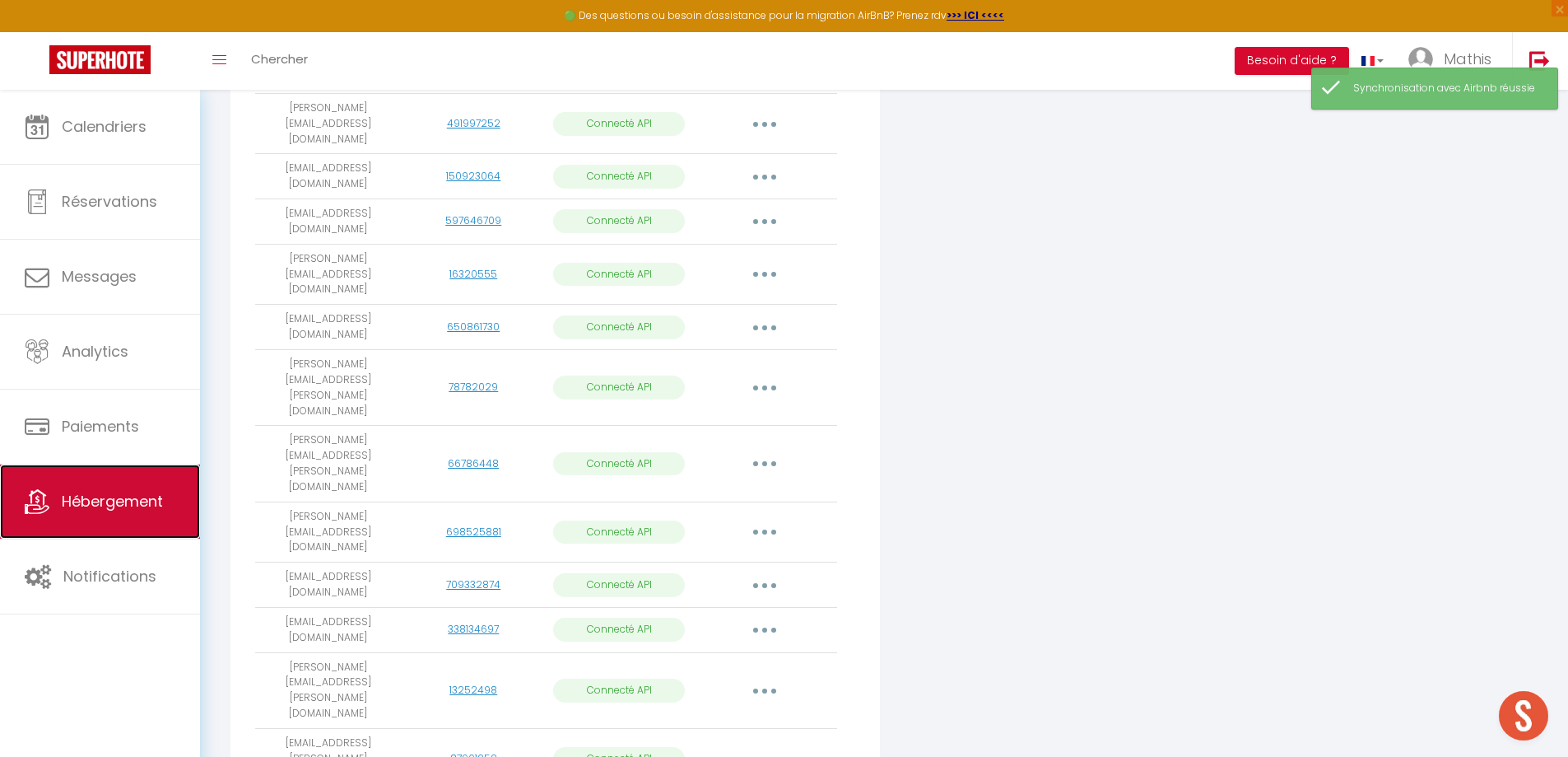
click at [98, 497] on span "Hébergement" at bounding box center [112, 500] width 101 height 20
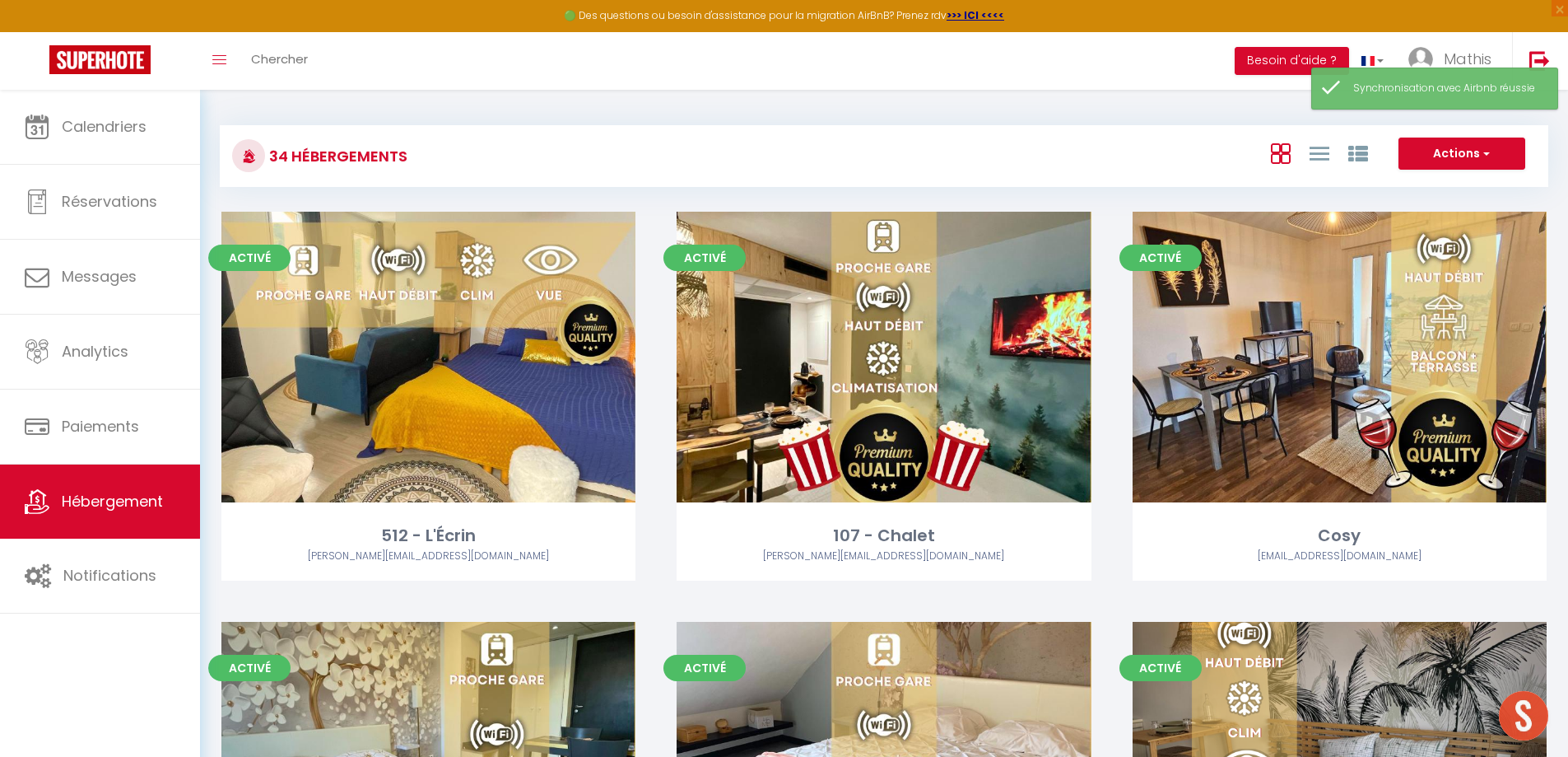
click at [1344, 159] on div at bounding box center [1319, 153] width 113 height 31
click at [1353, 156] on icon at bounding box center [1357, 154] width 20 height 20
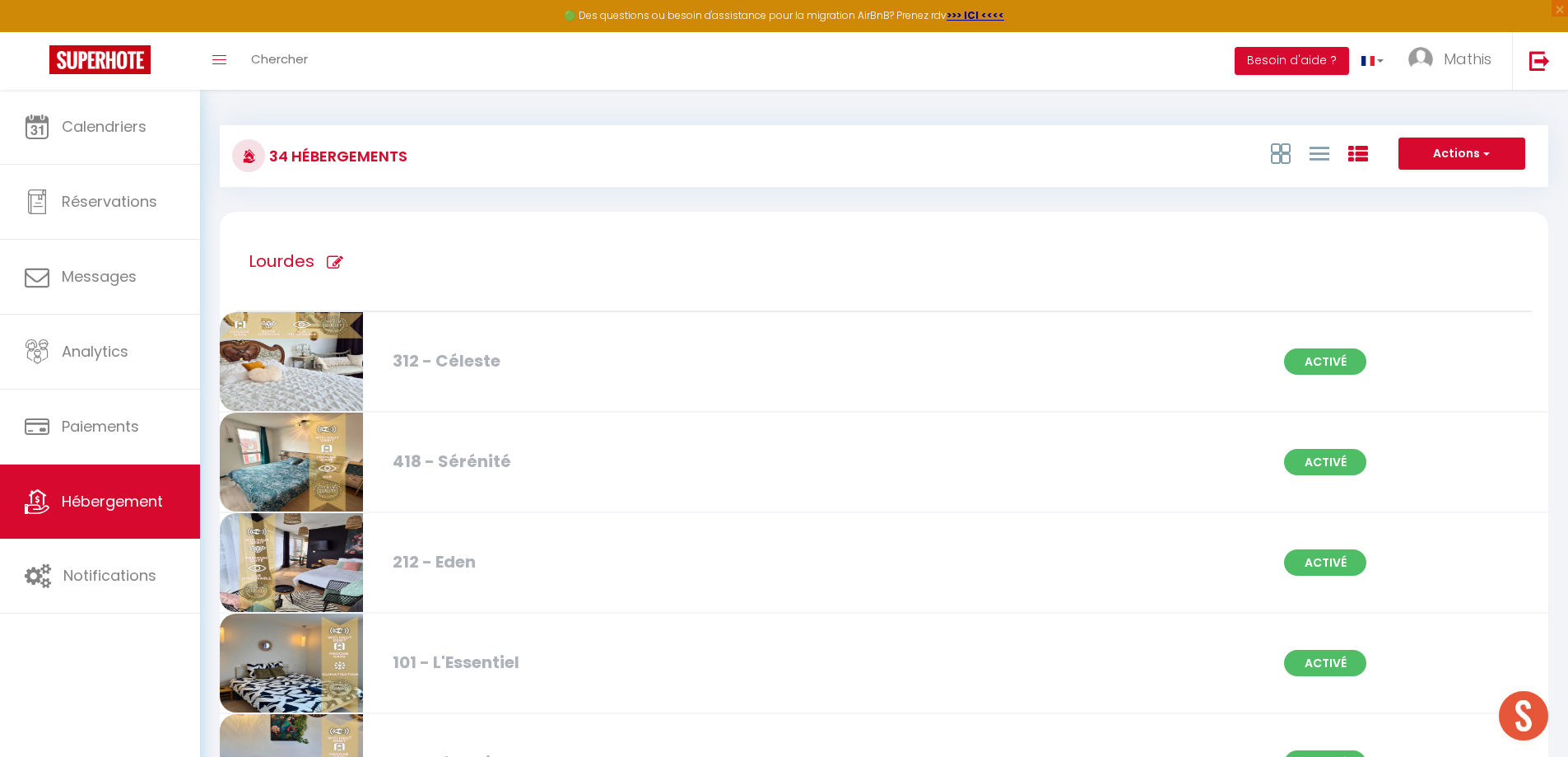
click at [1249, 153] on div "Actions Créer un Hébergement Nouveau groupe" at bounding box center [1104, 156] width 882 height 37
click at [1278, 153] on icon at bounding box center [1280, 153] width 20 height 20
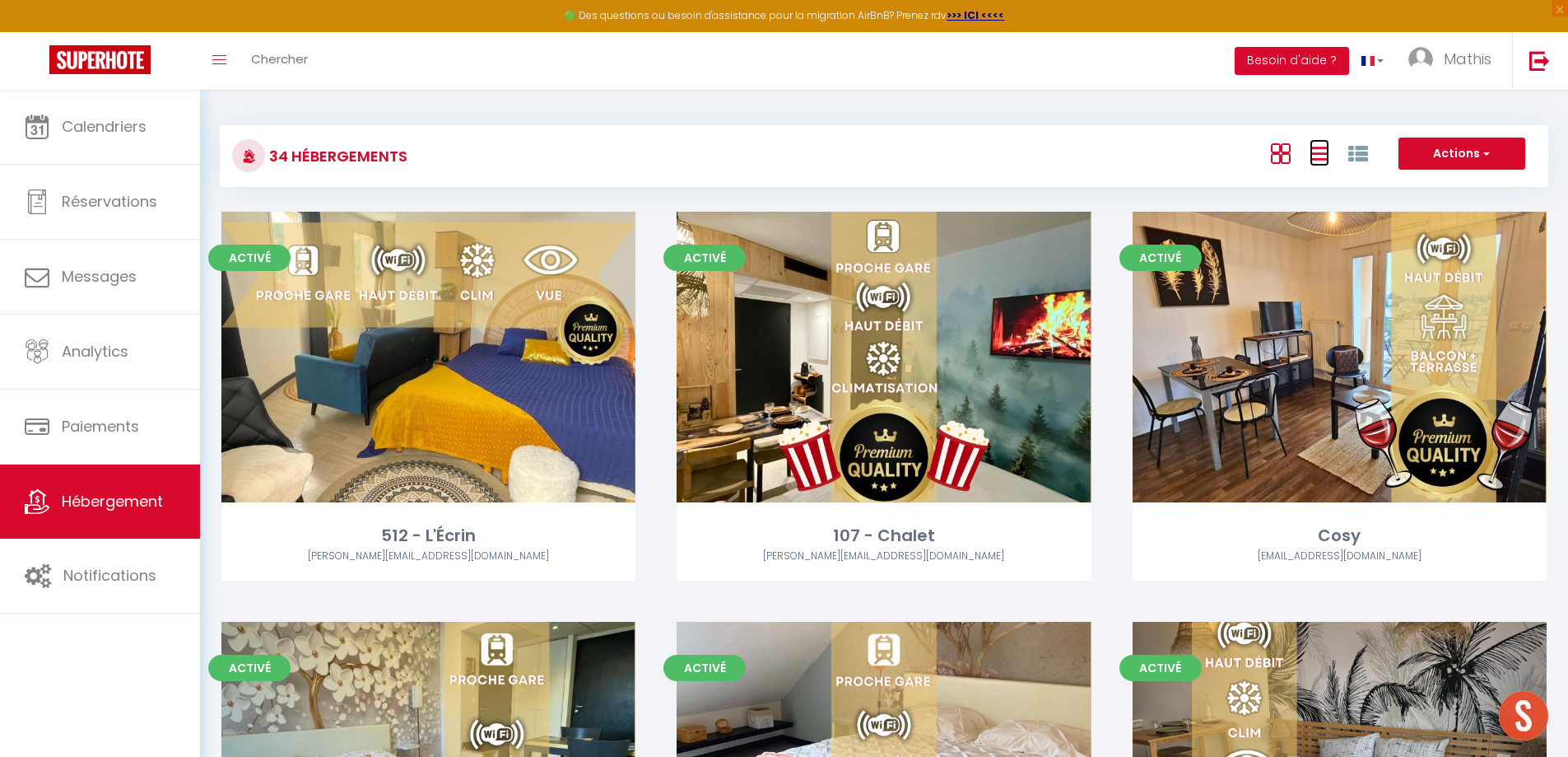
click at [1314, 151] on icon at bounding box center [1319, 153] width 20 height 20
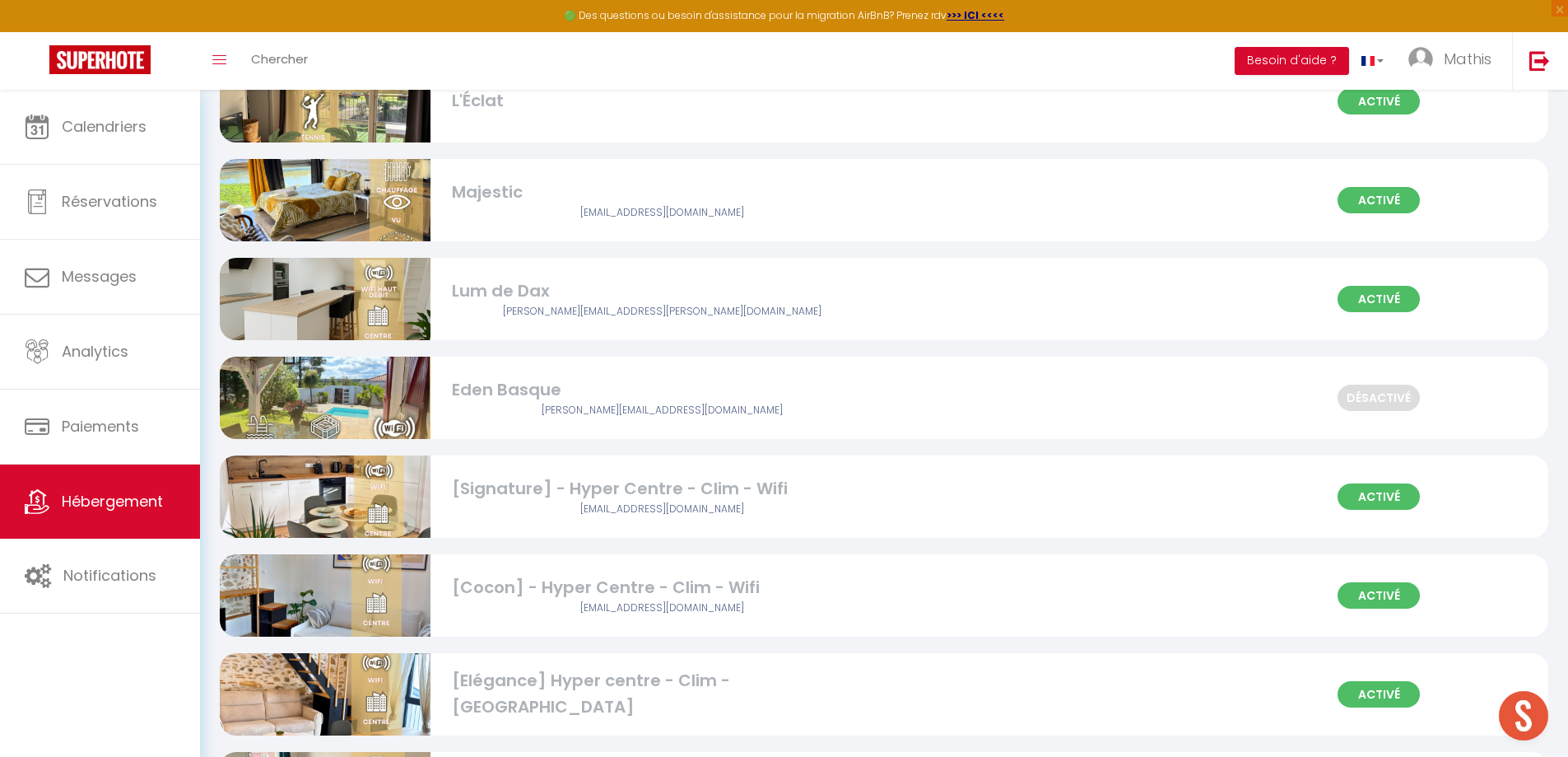
scroll to position [1773, 0]
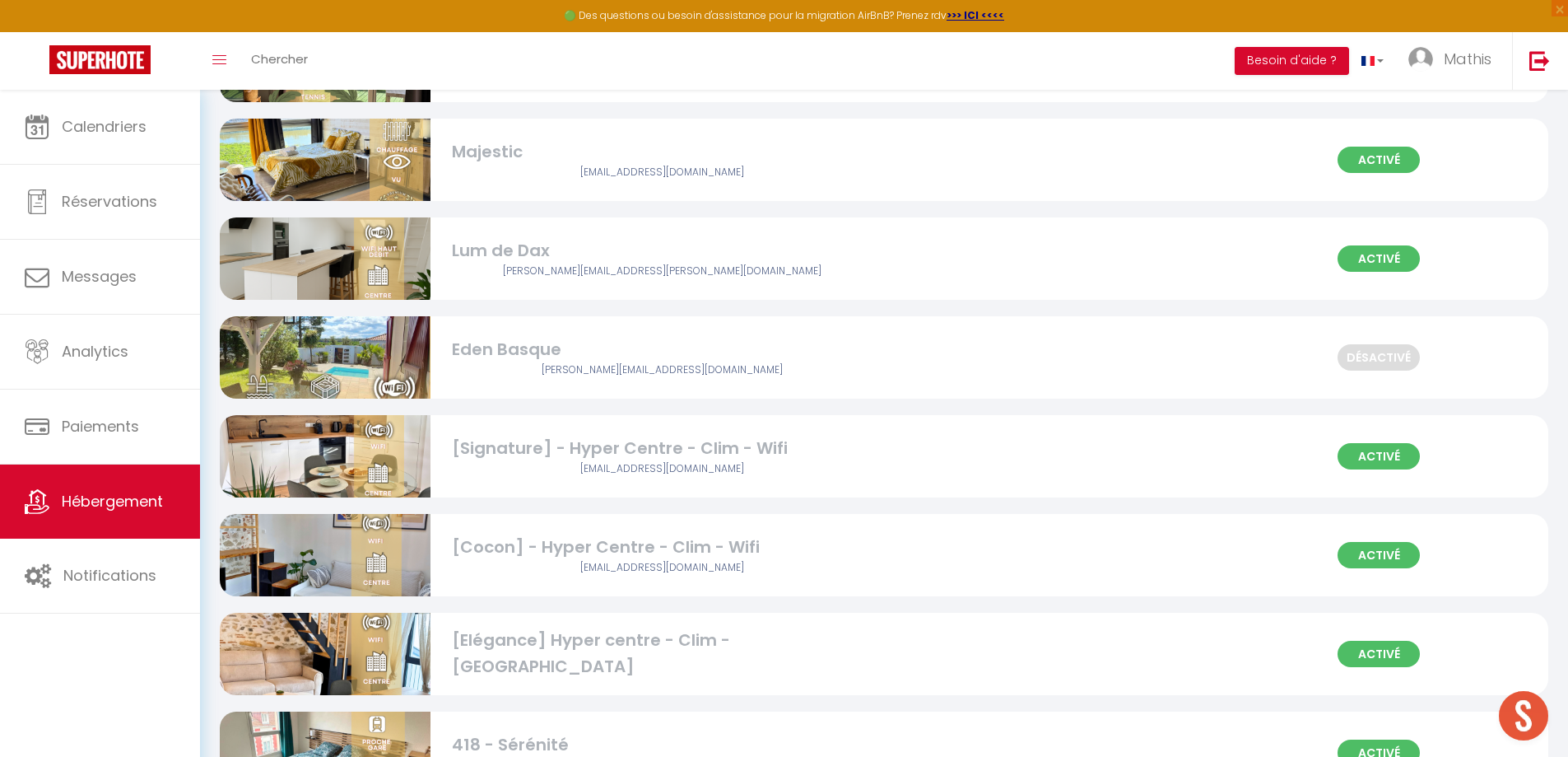
click at [746, 449] on div "[Signature] - Hyper Centre - Clim - Wifi" at bounding box center [662, 448] width 421 height 25
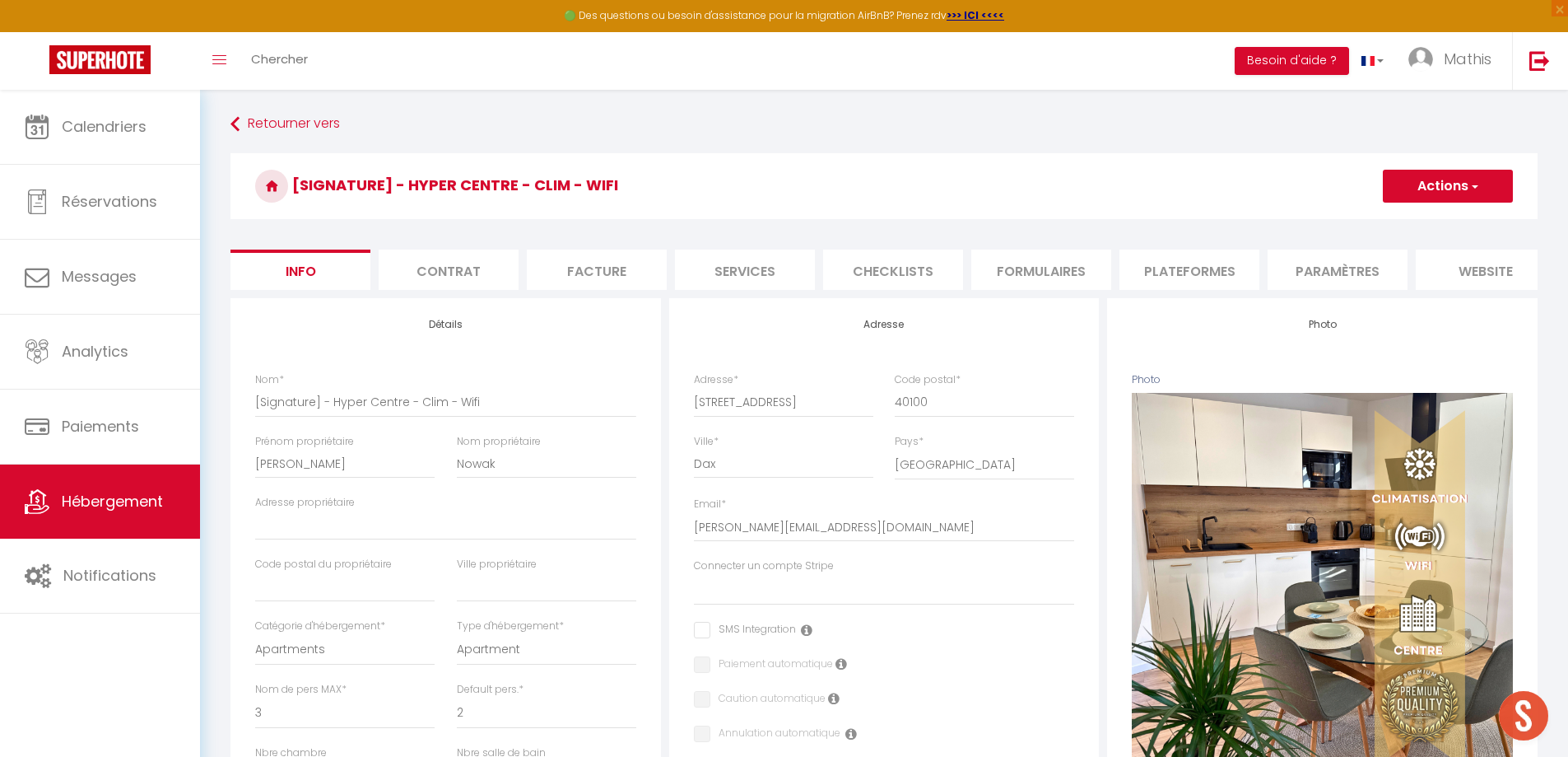
click at [1054, 275] on li "Formulaires" at bounding box center [1040, 269] width 139 height 40
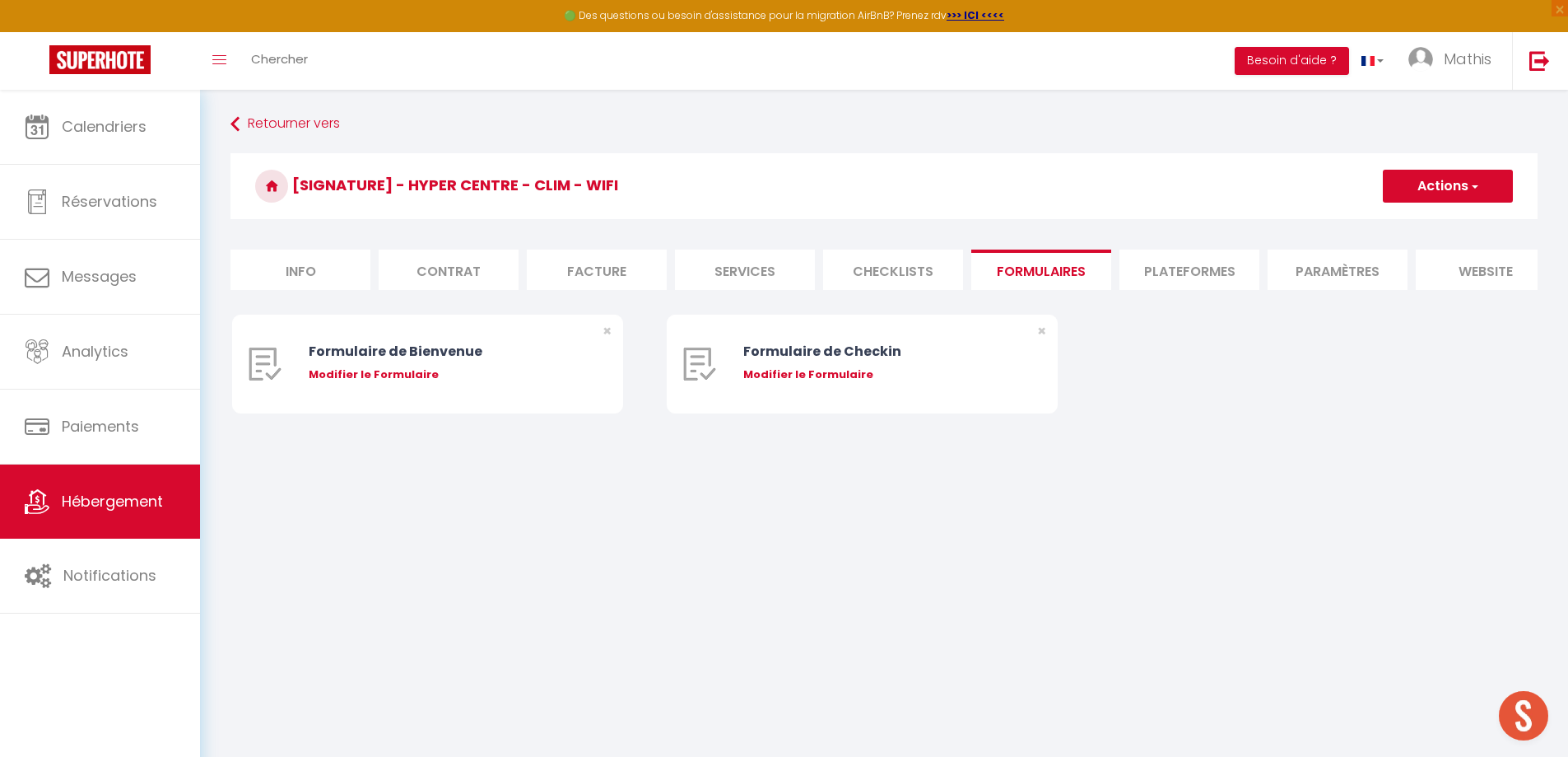
click at [1195, 270] on li "Plateformes" at bounding box center [1189, 269] width 139 height 40
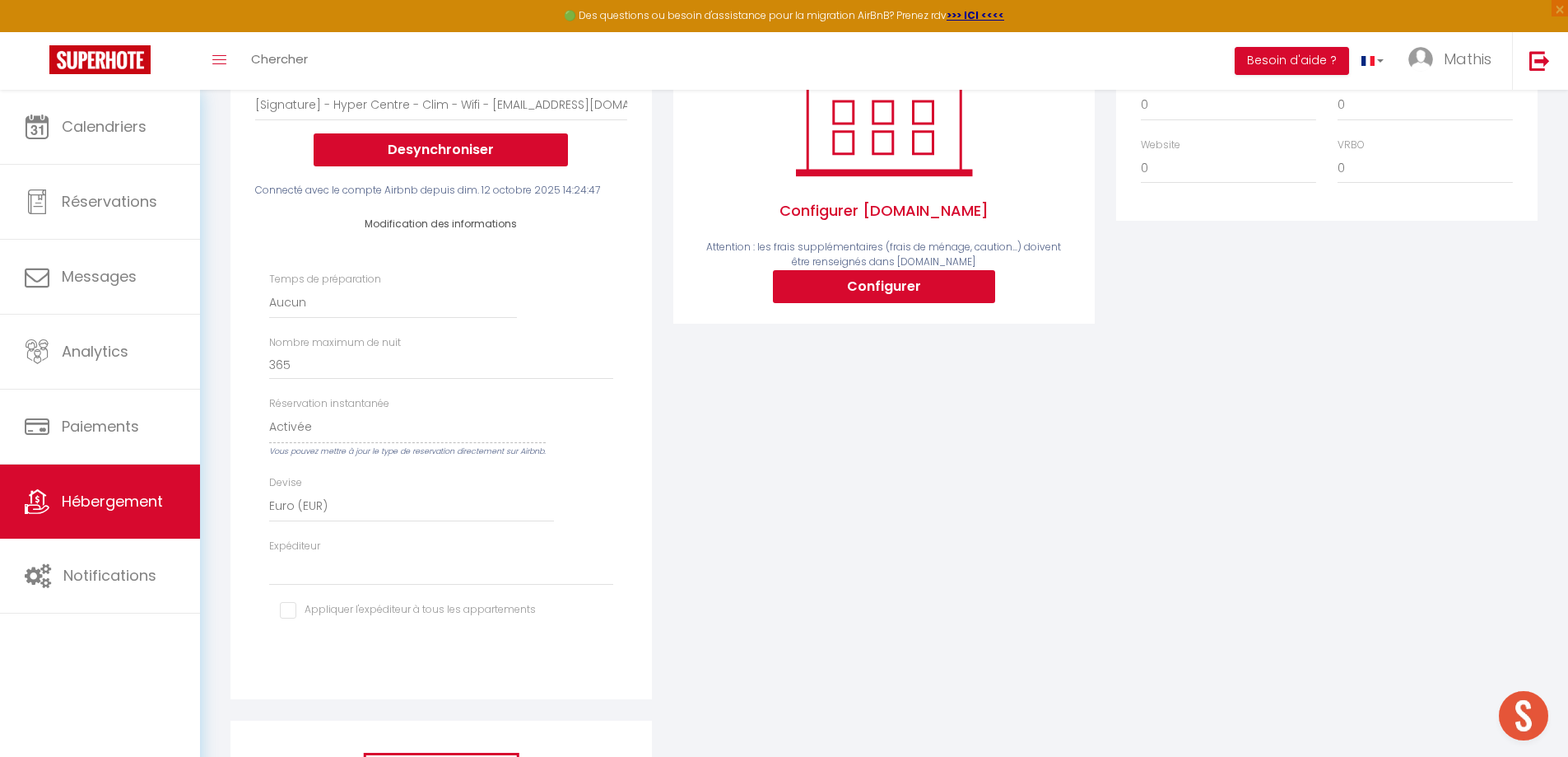
scroll to position [330, 0]
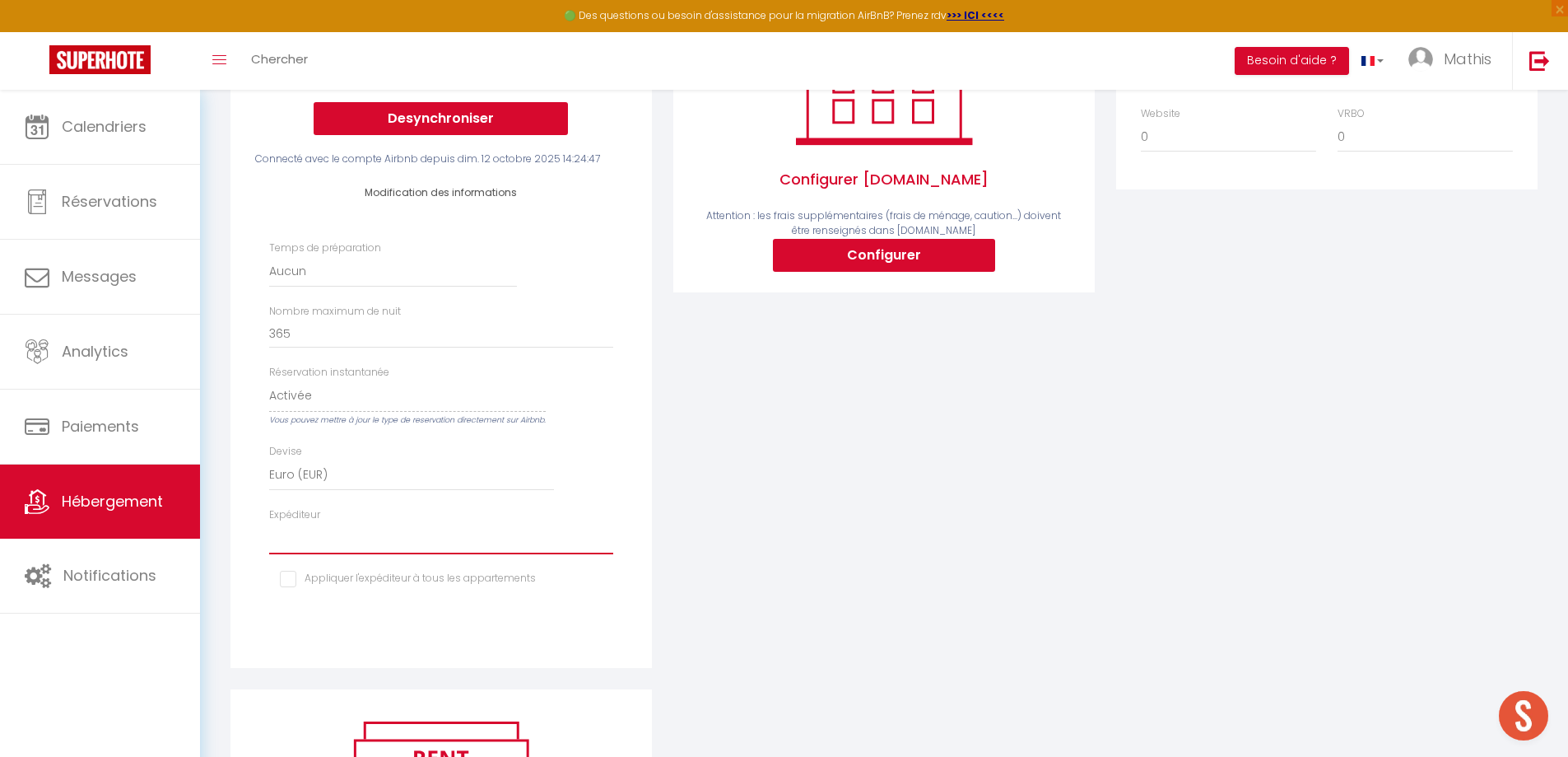
click at [319, 554] on select "[PERSON_NAME][EMAIL_ADDRESS][DOMAIN_NAME] [EMAIL_ADDRESS][DOMAIN_NAME] [EMAIL_A…" at bounding box center [441, 538] width 344 height 31
click at [269, 535] on select "[PERSON_NAME][EMAIL_ADDRESS][DOMAIN_NAME] [EMAIL_ADDRESS][DOMAIN_NAME] [EMAIL_A…" at bounding box center [441, 538] width 344 height 31
click at [369, 552] on select "[PERSON_NAME][EMAIL_ADDRESS][DOMAIN_NAME] [EMAIL_ADDRESS][DOMAIN_NAME] [EMAIL_A…" at bounding box center [441, 538] width 344 height 31
click at [269, 535] on select "[PERSON_NAME][EMAIL_ADDRESS][DOMAIN_NAME] [EMAIL_ADDRESS][DOMAIN_NAME] [EMAIL_A…" at bounding box center [441, 538] width 344 height 31
click at [500, 587] on input "checkbox" at bounding box center [408, 578] width 255 height 17
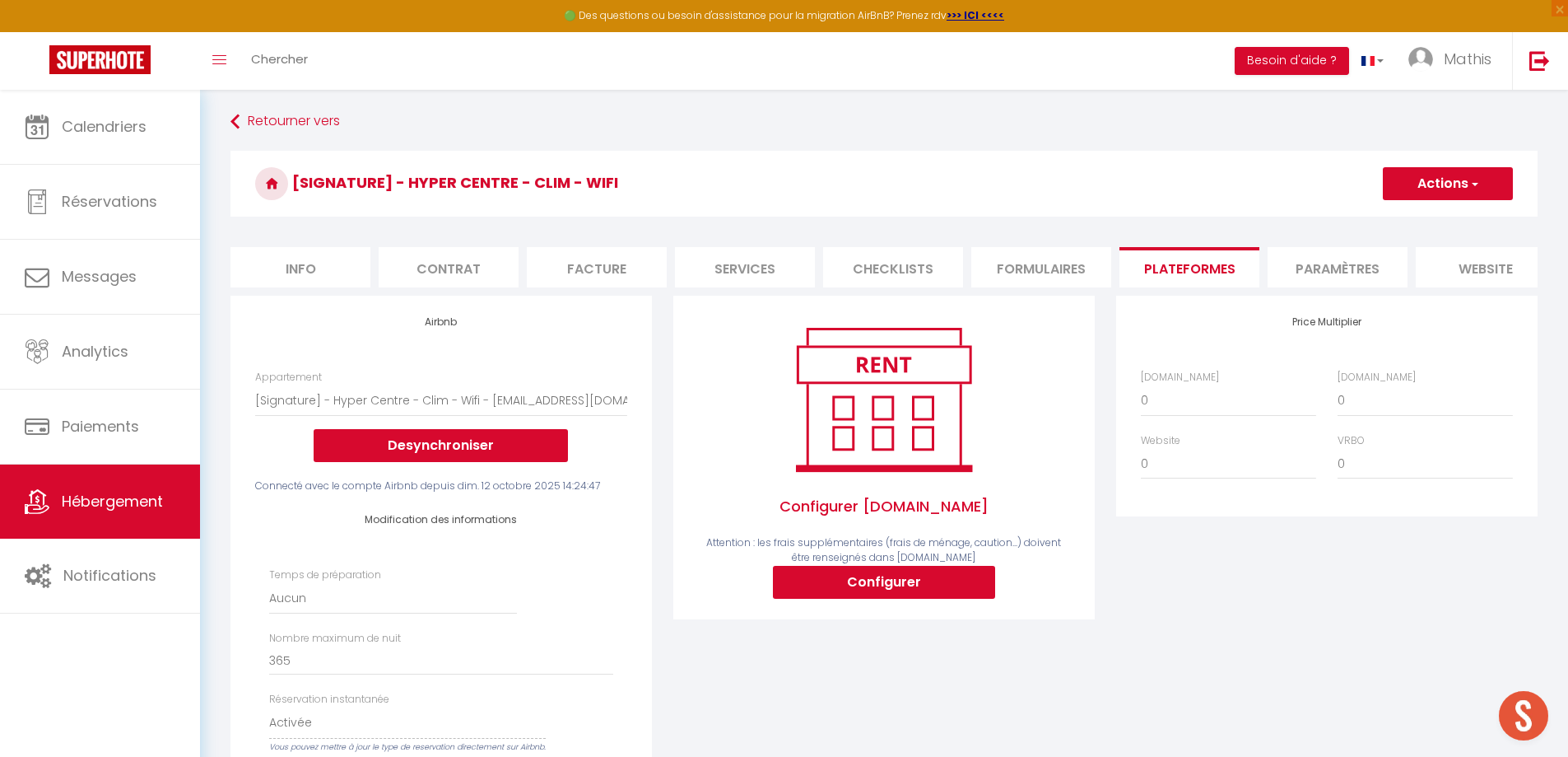
scroll to position [0, 0]
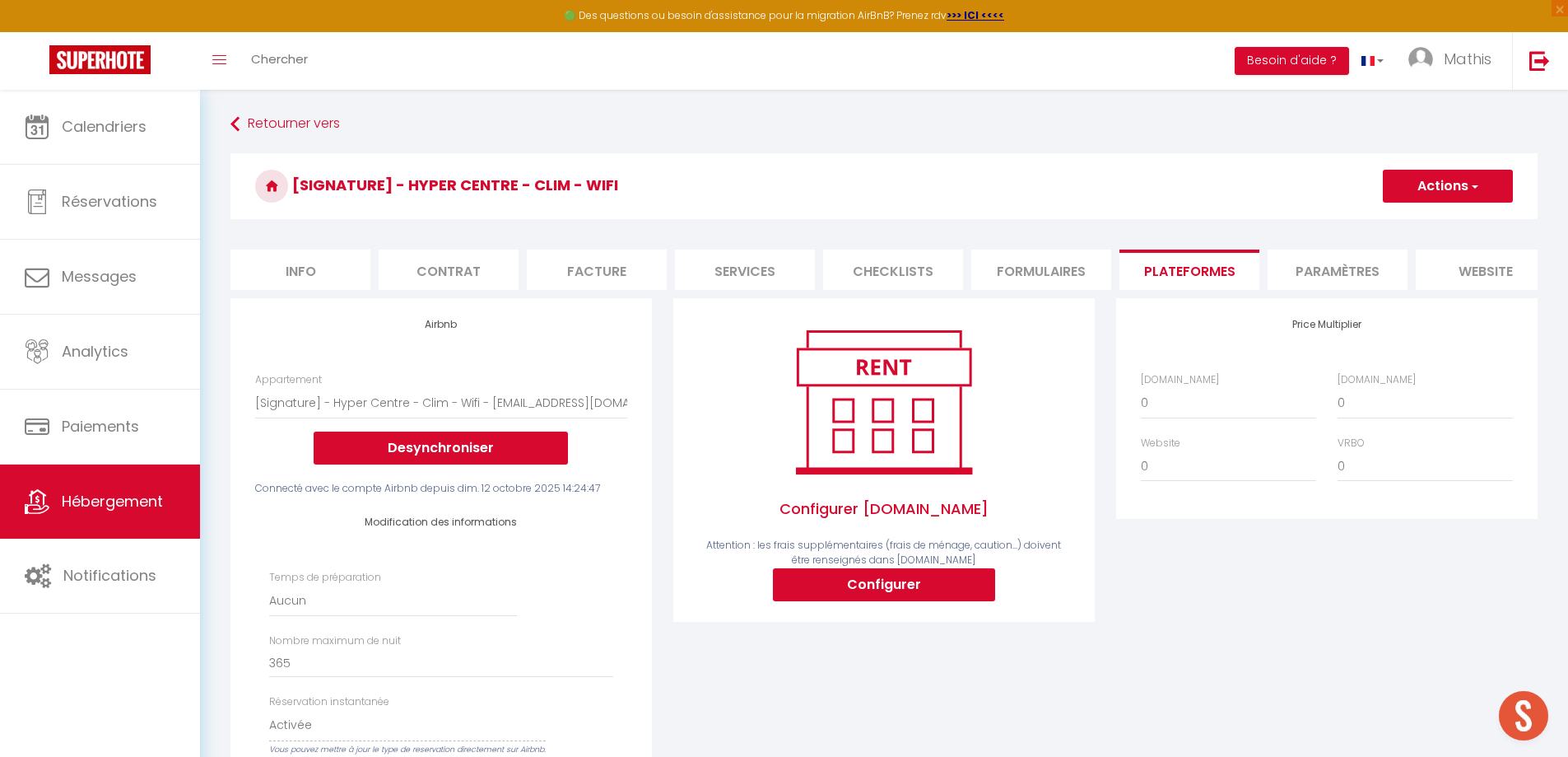
click at [1446, 193] on button "Actions" at bounding box center [1447, 186] width 130 height 33
click at [1421, 220] on link "Enregistrer" at bounding box center [1446, 222] width 130 height 21
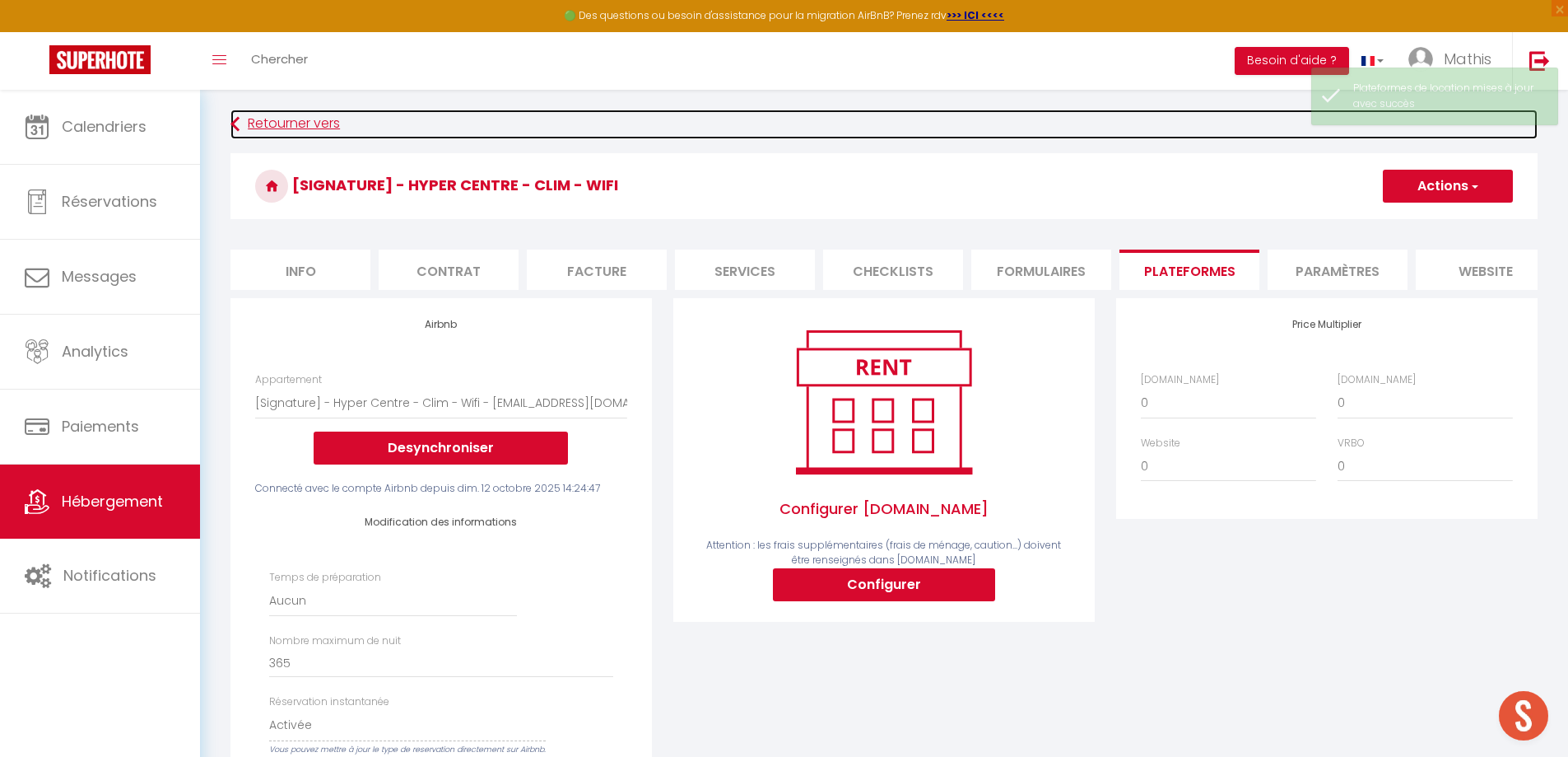
click at [308, 131] on link "Retourner vers" at bounding box center [883, 124] width 1307 height 29
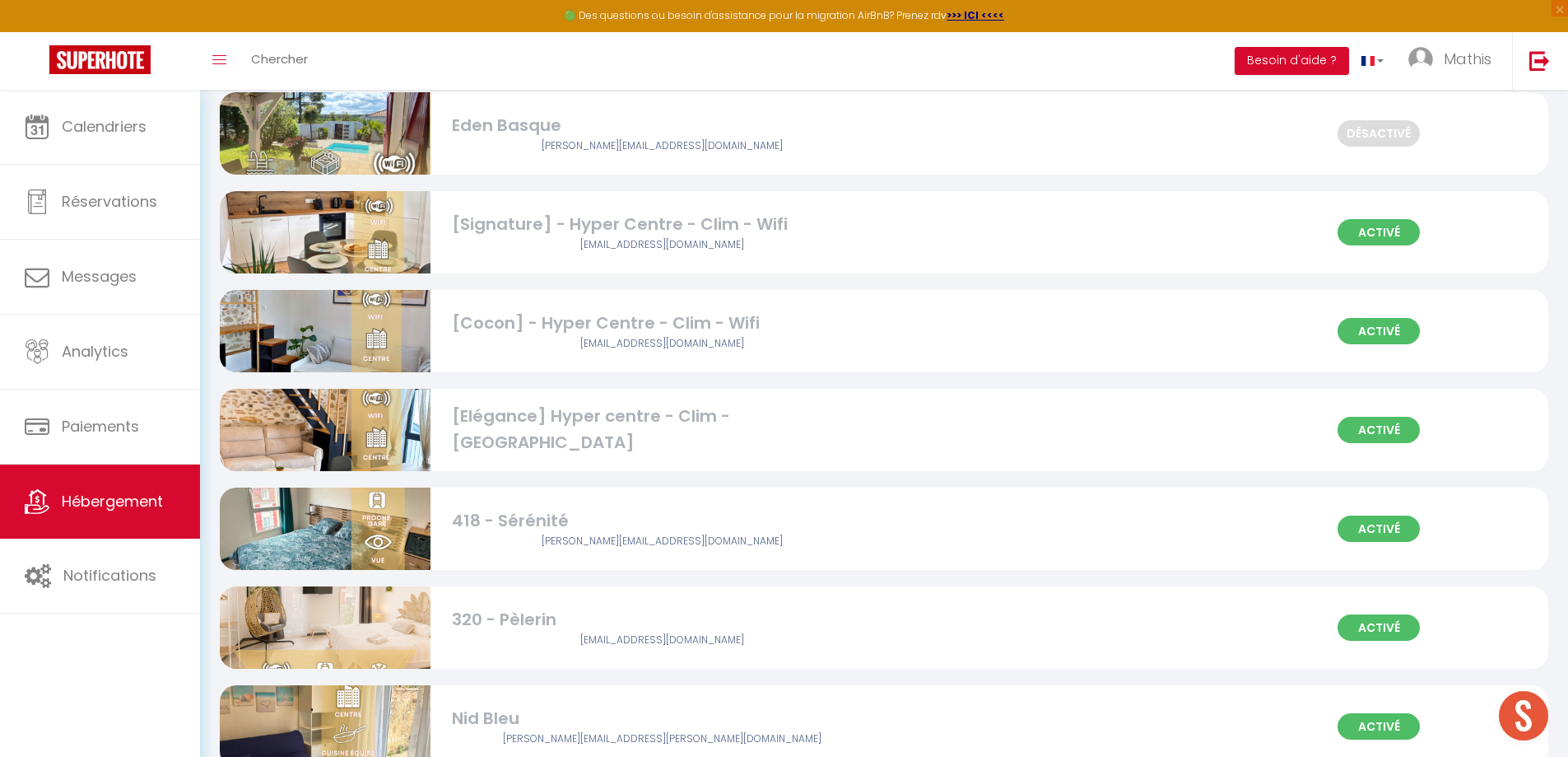
scroll to position [1975, 0]
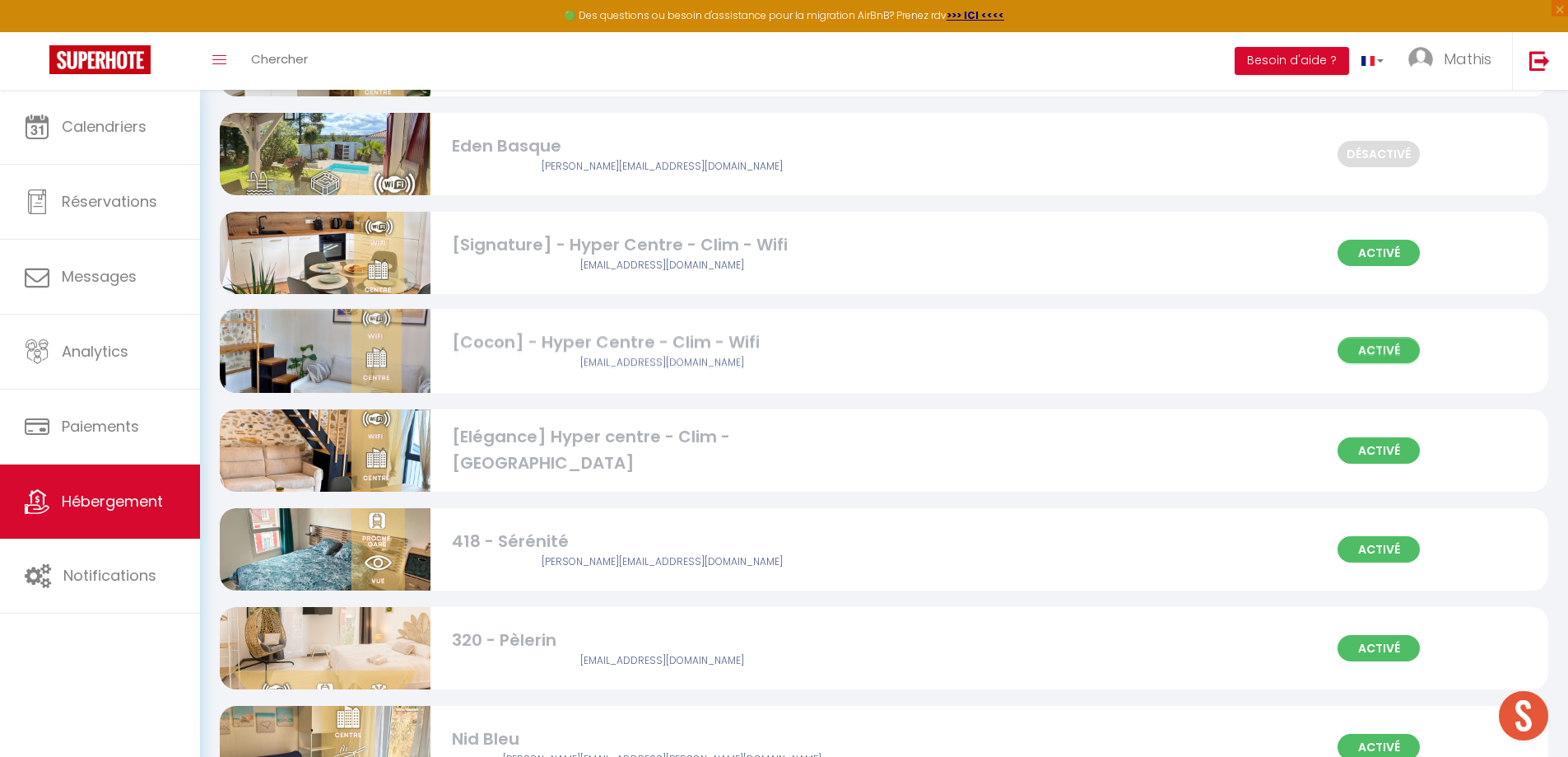
click at [655, 360] on div "[EMAIL_ADDRESS][DOMAIN_NAME]" at bounding box center [662, 364] width 421 height 16
click at [656, 358] on div "[EMAIL_ADDRESS][DOMAIN_NAME]" at bounding box center [662, 364] width 421 height 16
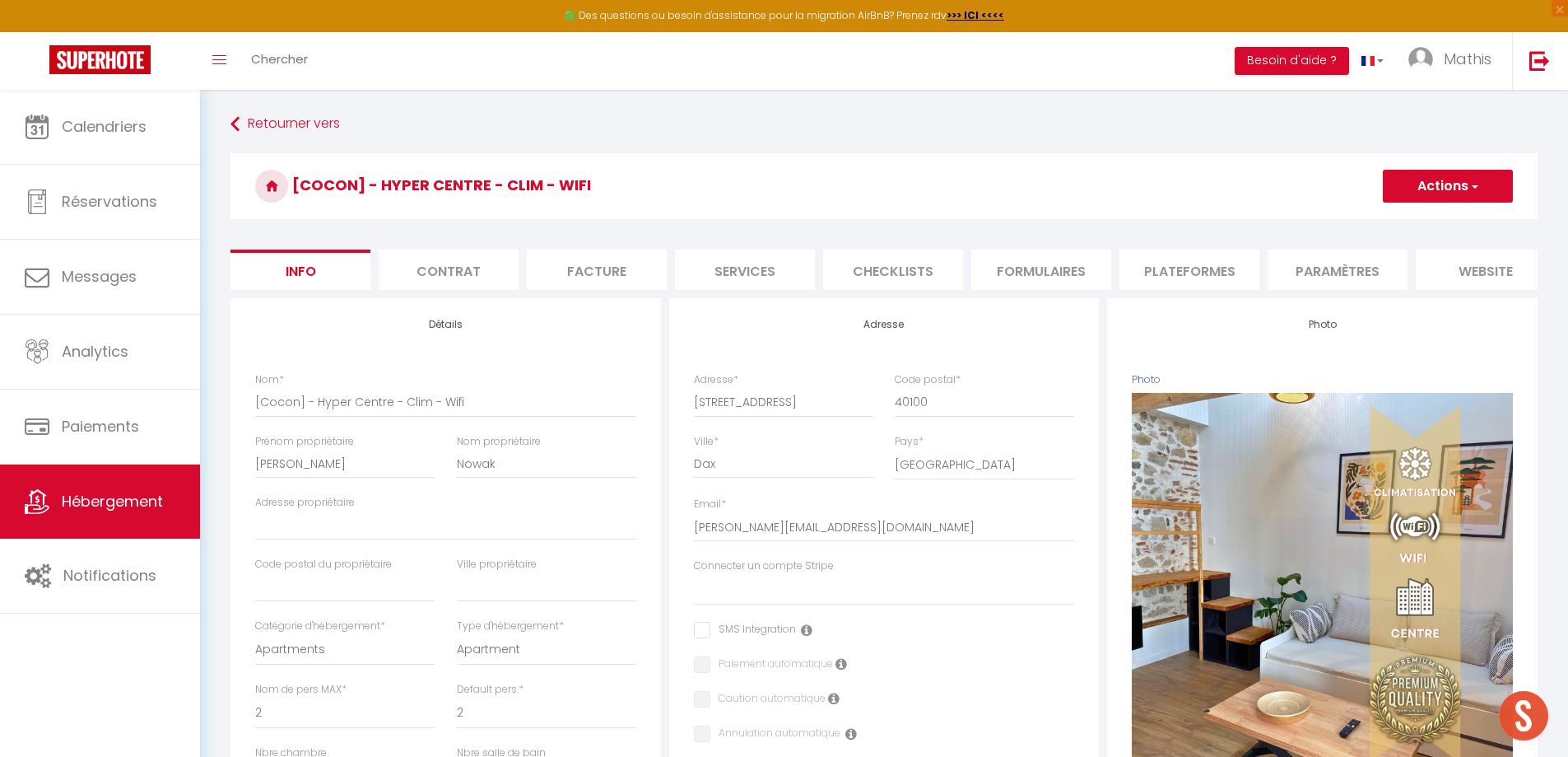
click at [1051, 269] on li "Formulaires" at bounding box center [1040, 269] width 139 height 40
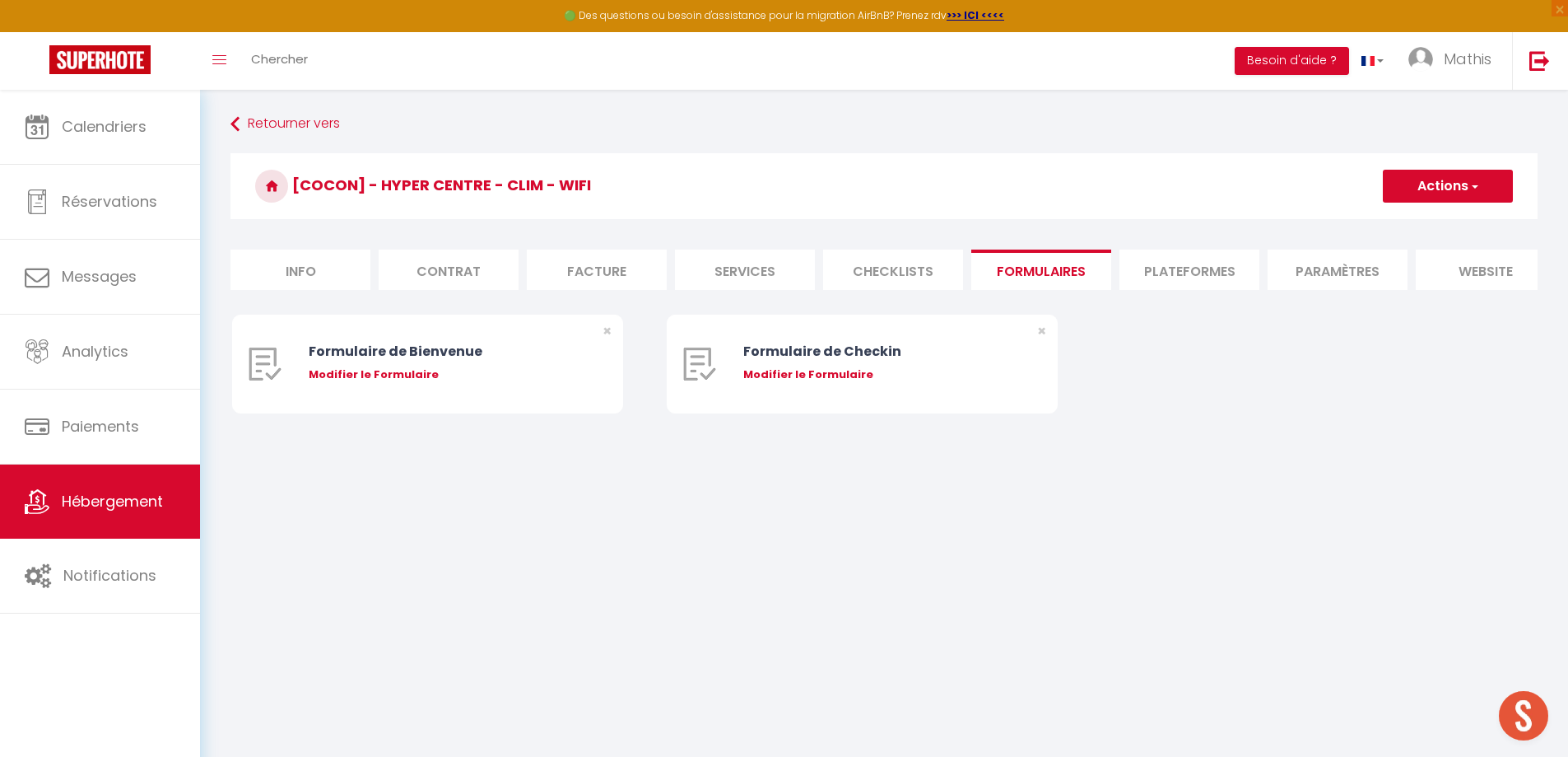
click at [1189, 276] on li "Plateformes" at bounding box center [1189, 269] width 139 height 40
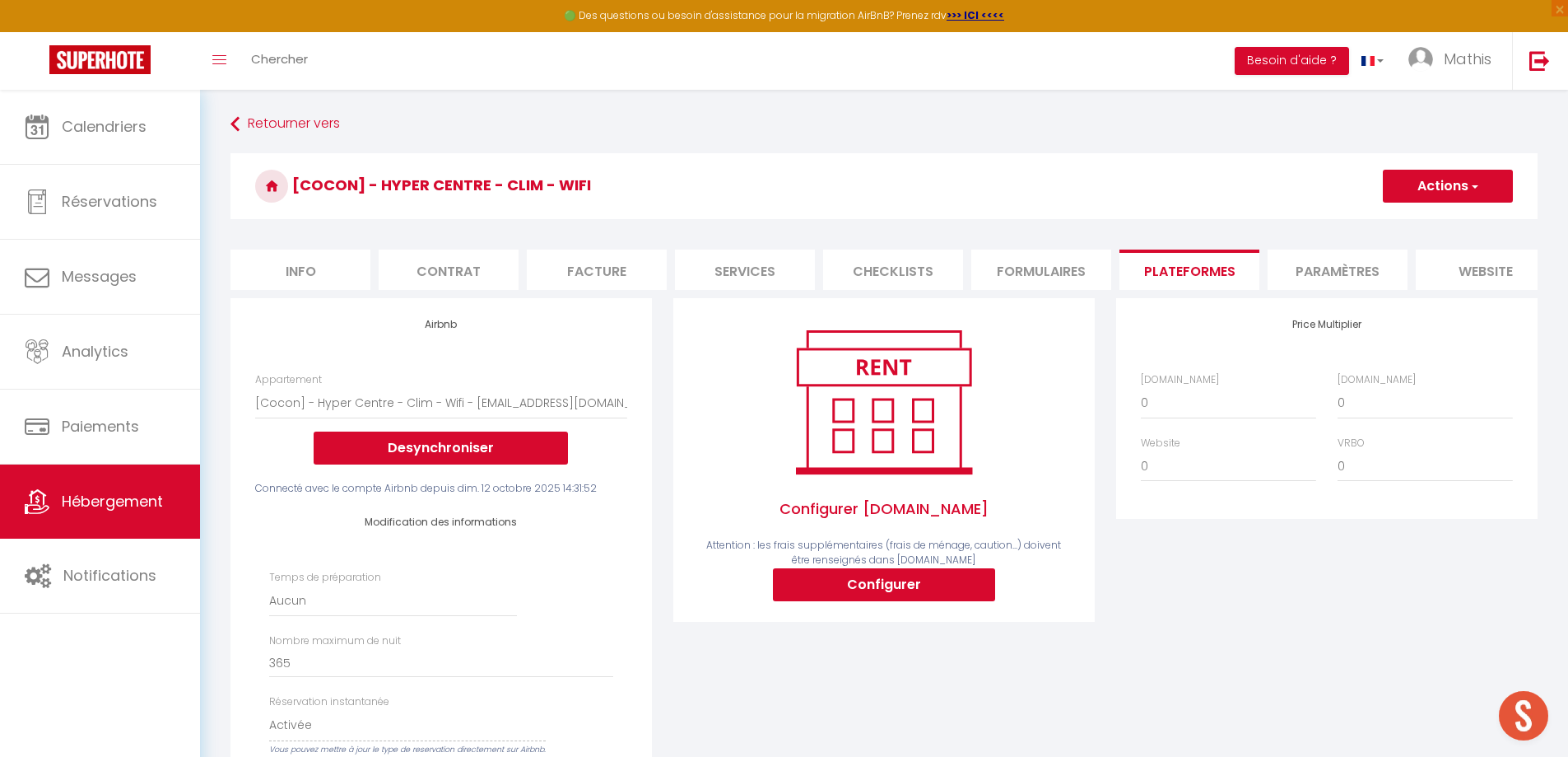
click at [308, 280] on li "Info" at bounding box center [299, 269] width 139 height 40
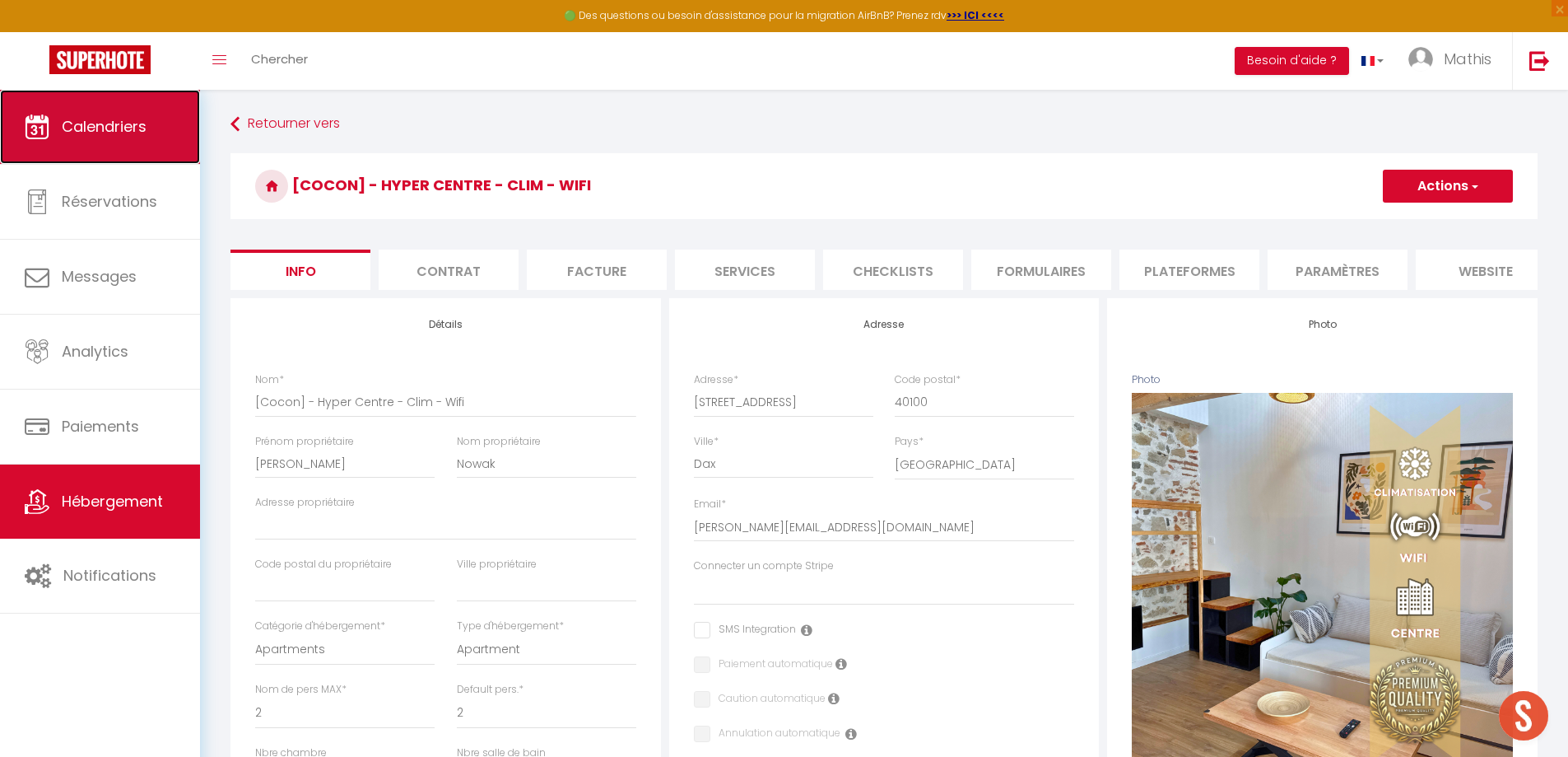
click at [191, 135] on link "Calendriers" at bounding box center [99, 127] width 200 height 74
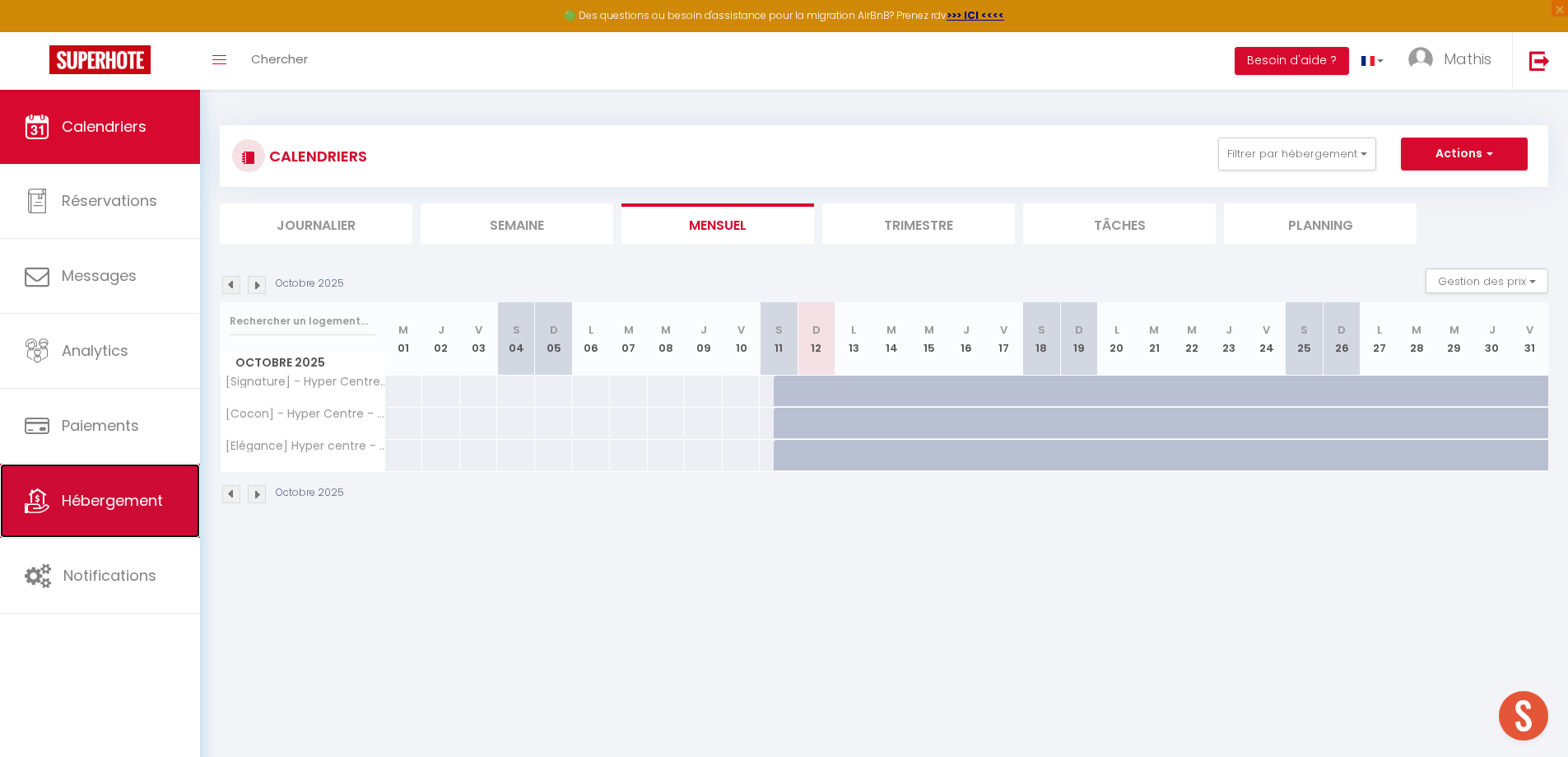
click at [160, 517] on link "Hébergement" at bounding box center [99, 500] width 200 height 74
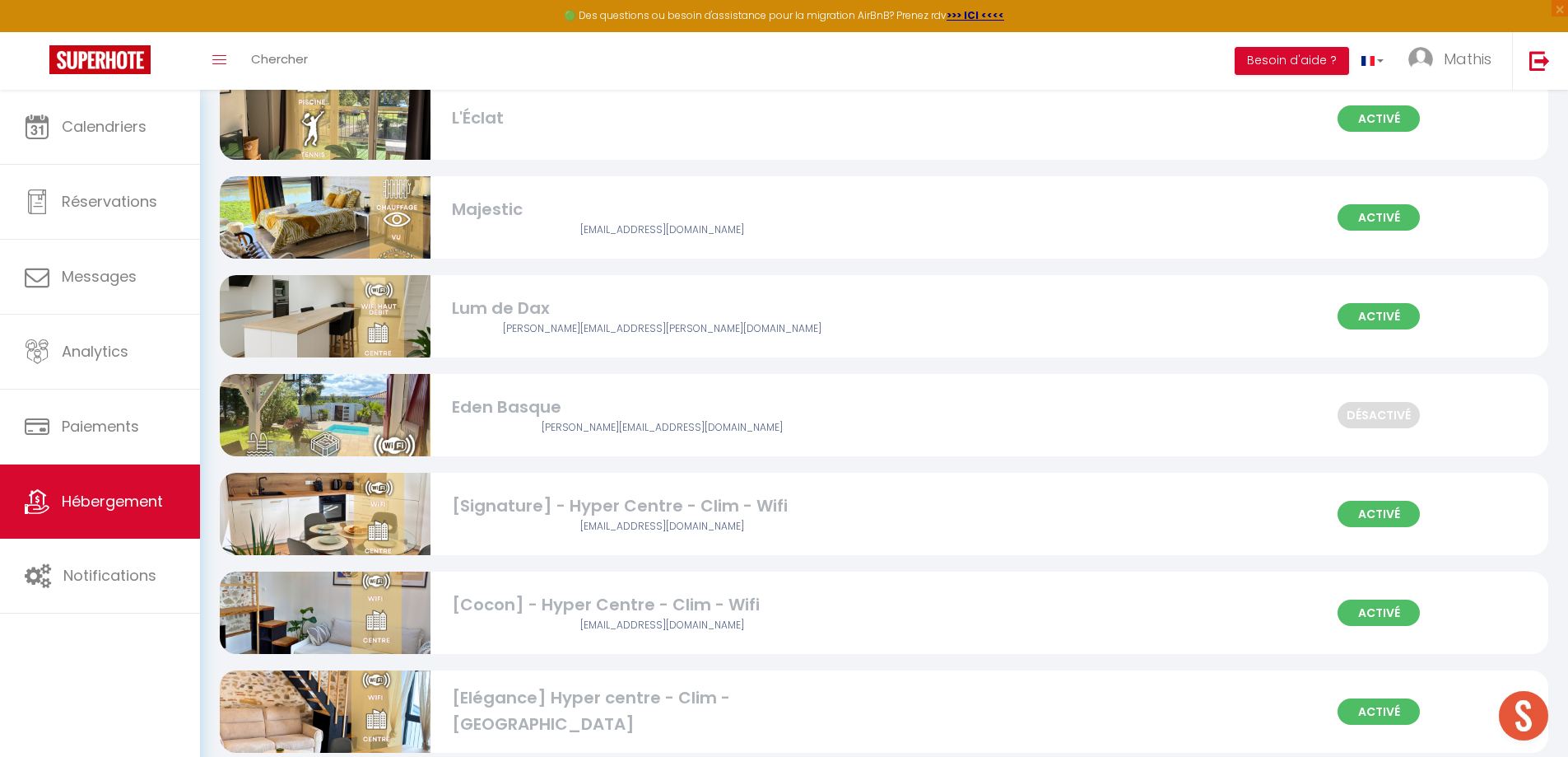
scroll to position [1975, 0]
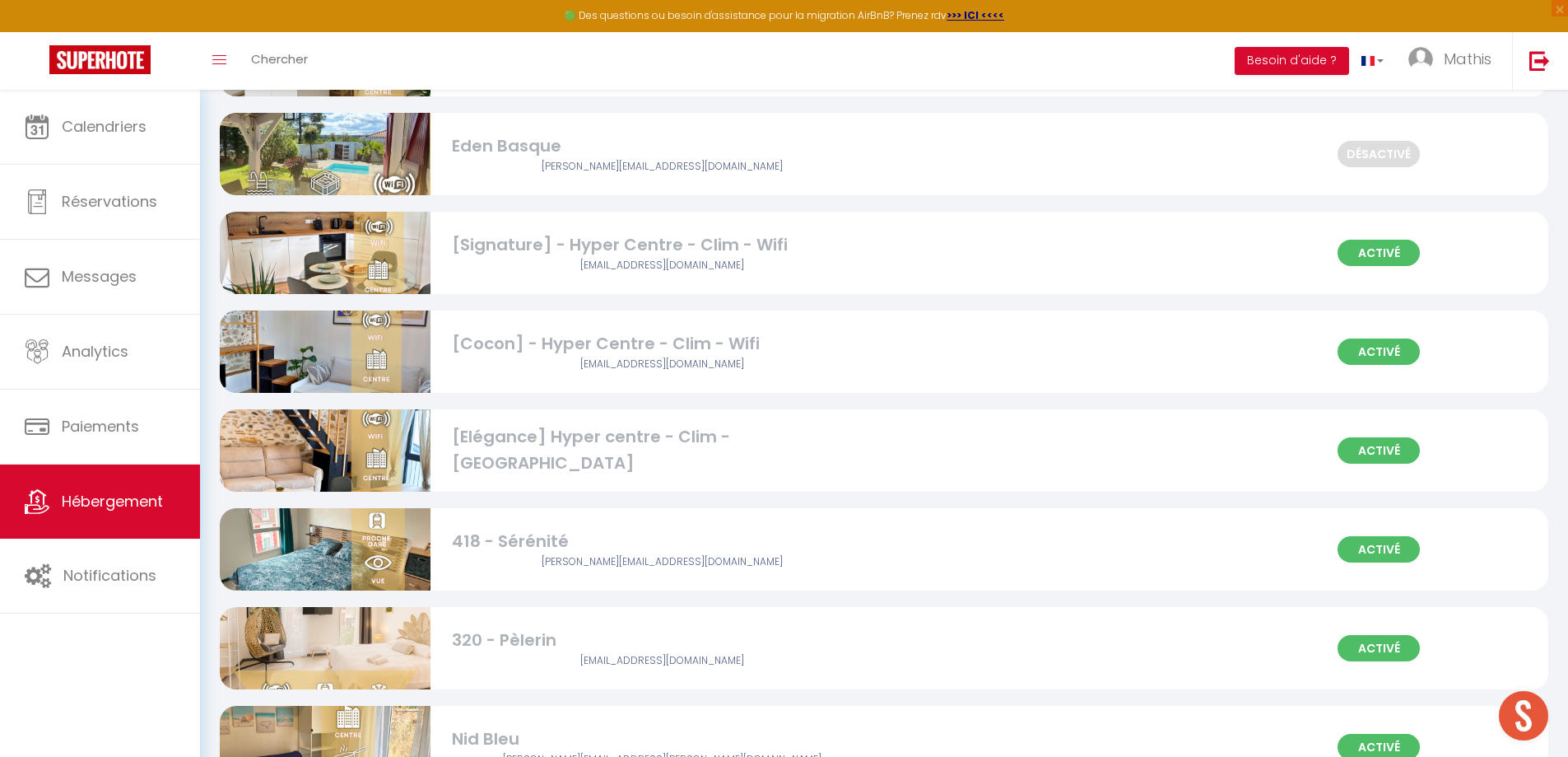
click at [528, 449] on div "[Elégance] Hyper centre - Clim - [GEOGRAPHIC_DATA]" at bounding box center [662, 450] width 421 height 52
click at [569, 452] on div "[Elégance] Hyper centre - Clim - [GEOGRAPHIC_DATA]" at bounding box center [662, 450] width 421 height 52
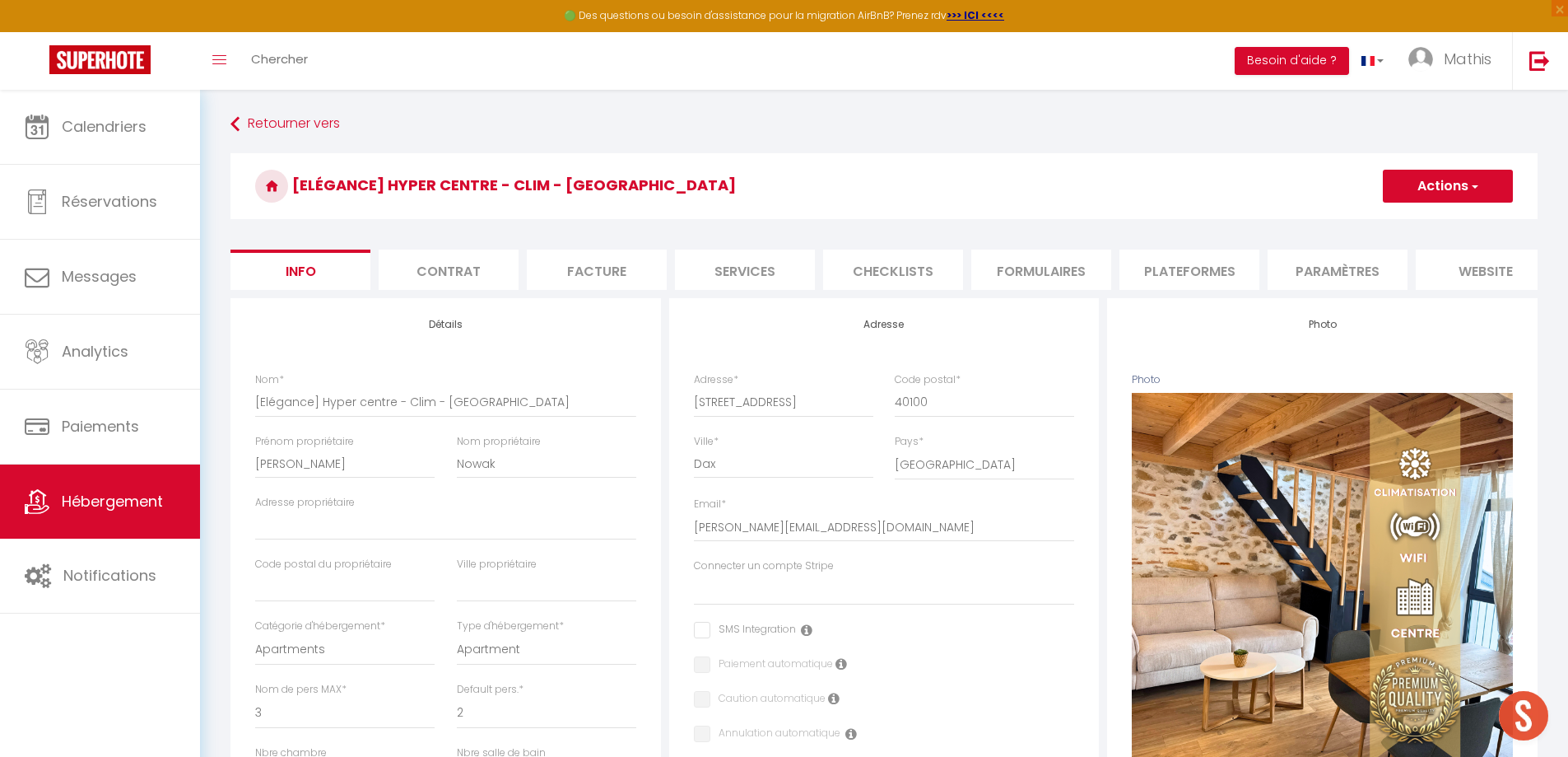
click at [887, 266] on li "Checklists" at bounding box center [892, 269] width 139 height 40
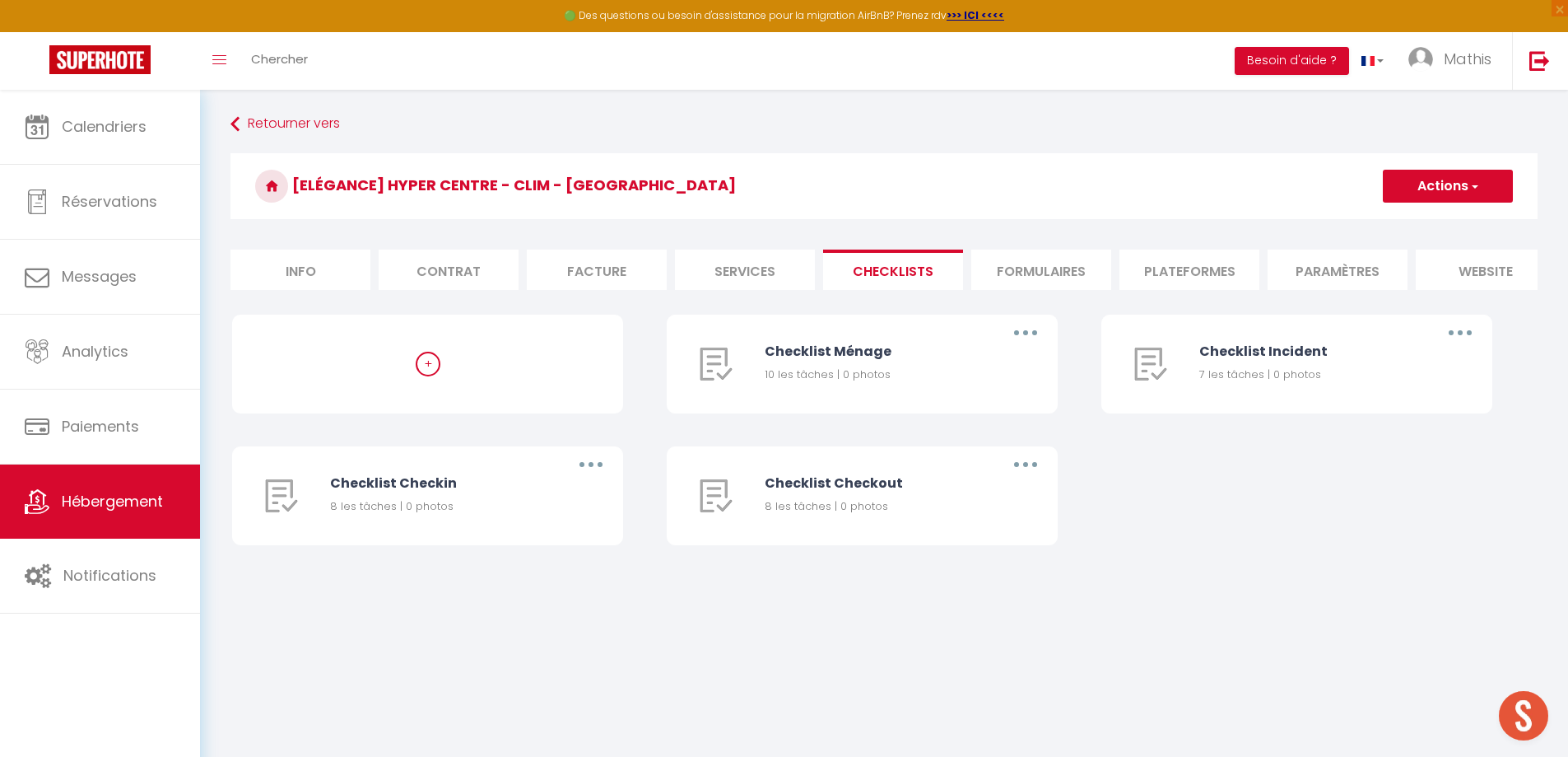
click at [1086, 267] on li "Formulaires" at bounding box center [1040, 269] width 139 height 40
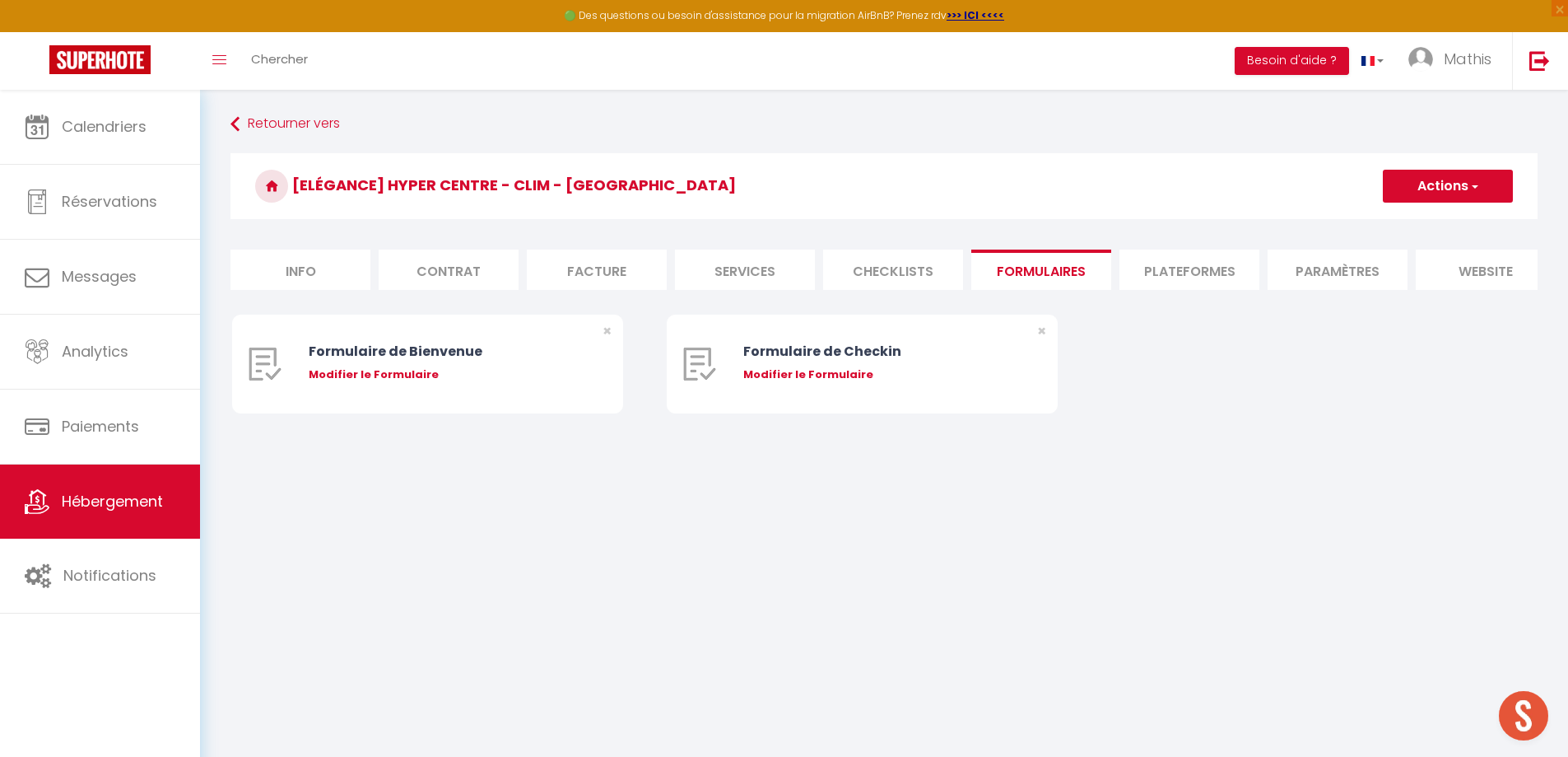
click at [1163, 269] on li "Plateformes" at bounding box center [1189, 269] width 139 height 40
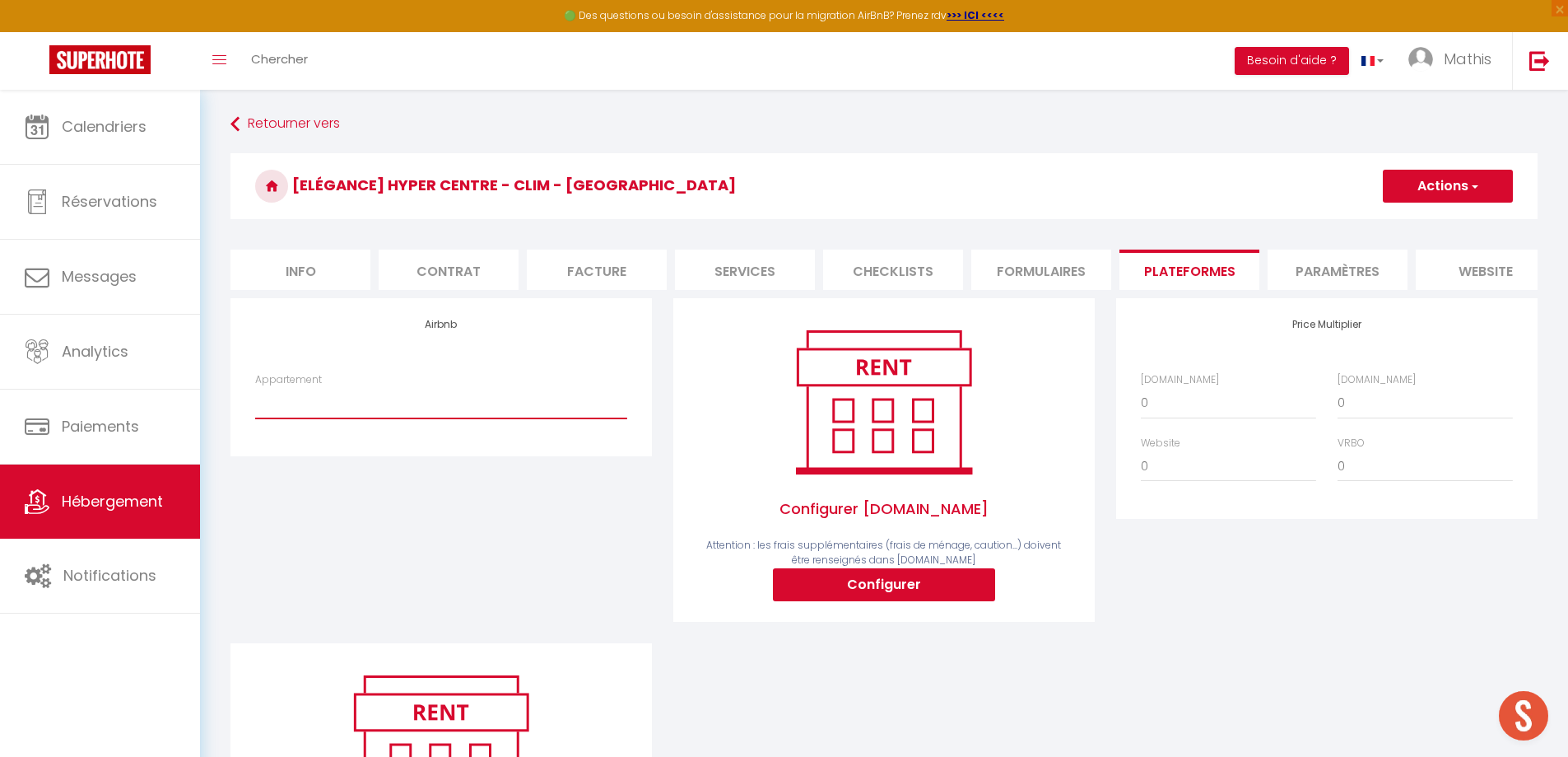
click at [345, 418] on select "[Les Arcades] Wifi - Spacieux - Centrale - [EMAIL_ADDRESS][DOMAIN_NAME] Grande …" at bounding box center [441, 403] width 372 height 31
click at [255, 399] on select "[Les Arcades] Wifi - Spacieux - Centrale - [EMAIL_ADDRESS][DOMAIN_NAME] Grande …" at bounding box center [441, 403] width 372 height 31
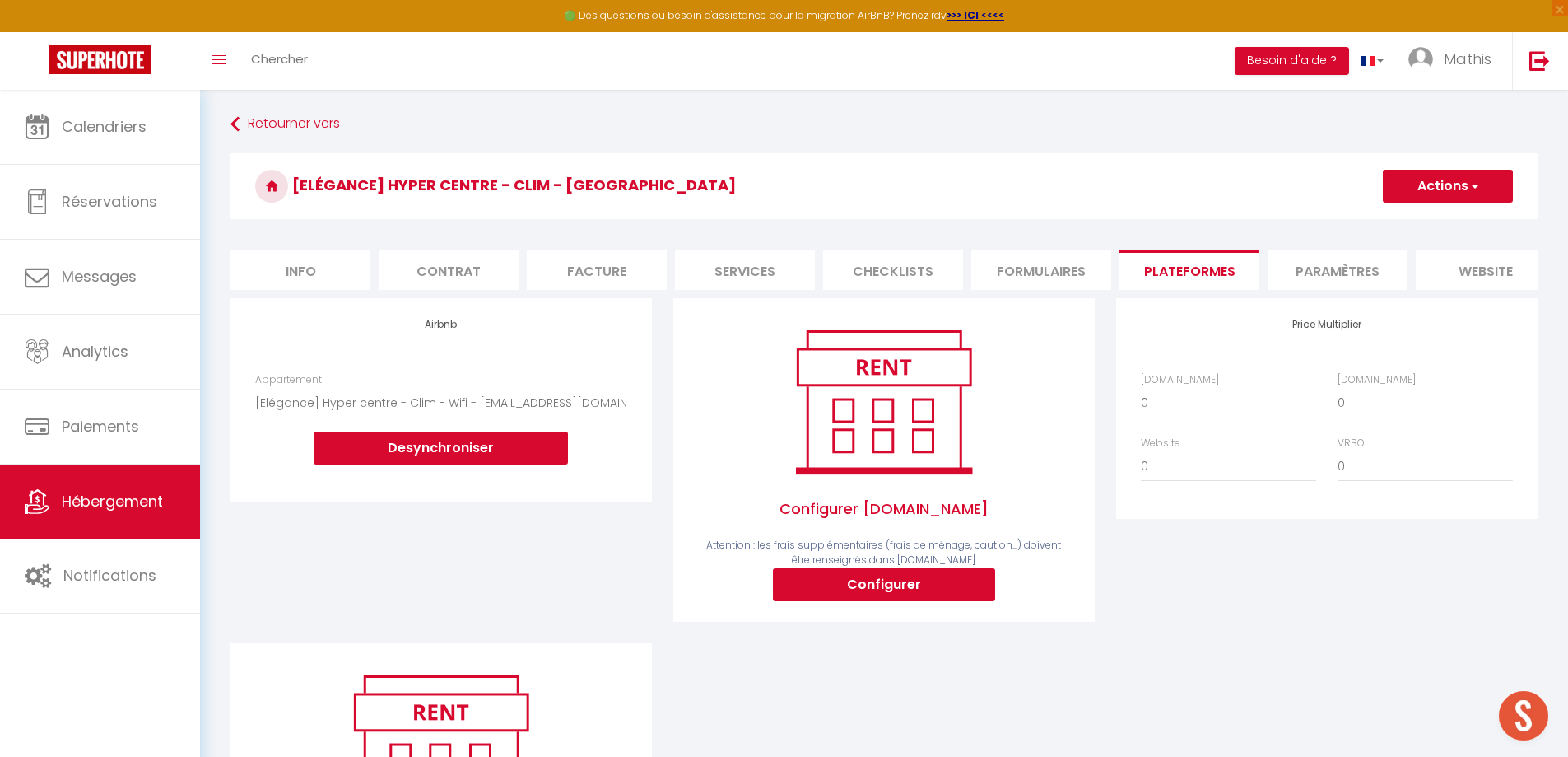
click at [1460, 186] on button "Actions" at bounding box center [1447, 186] width 130 height 33
click at [1422, 219] on link "Enregistrer" at bounding box center [1446, 222] width 130 height 21
click at [994, 272] on li "Formulaires" at bounding box center [1040, 269] width 139 height 40
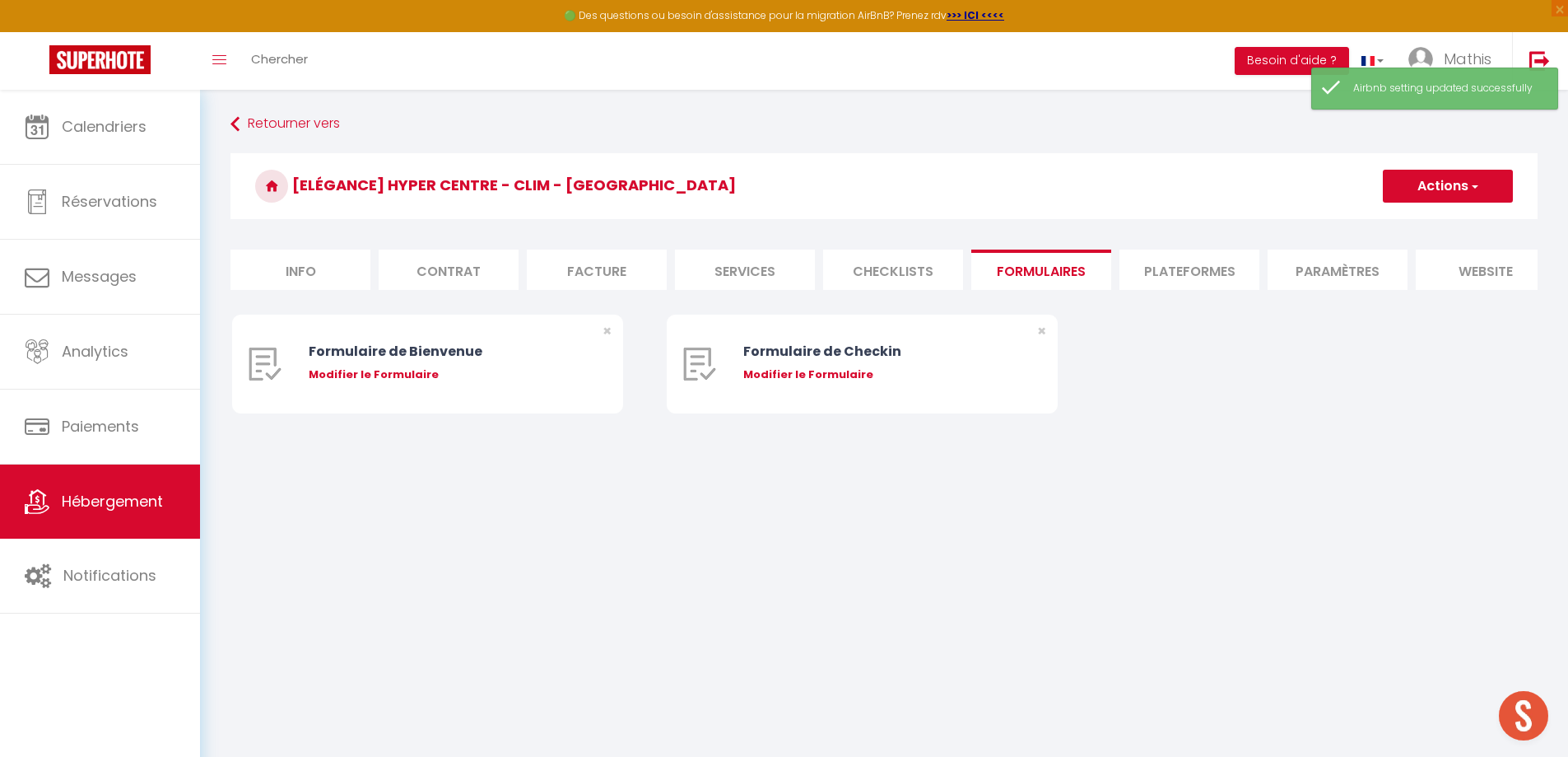
click at [1155, 272] on li "Plateformes" at bounding box center [1189, 269] width 139 height 40
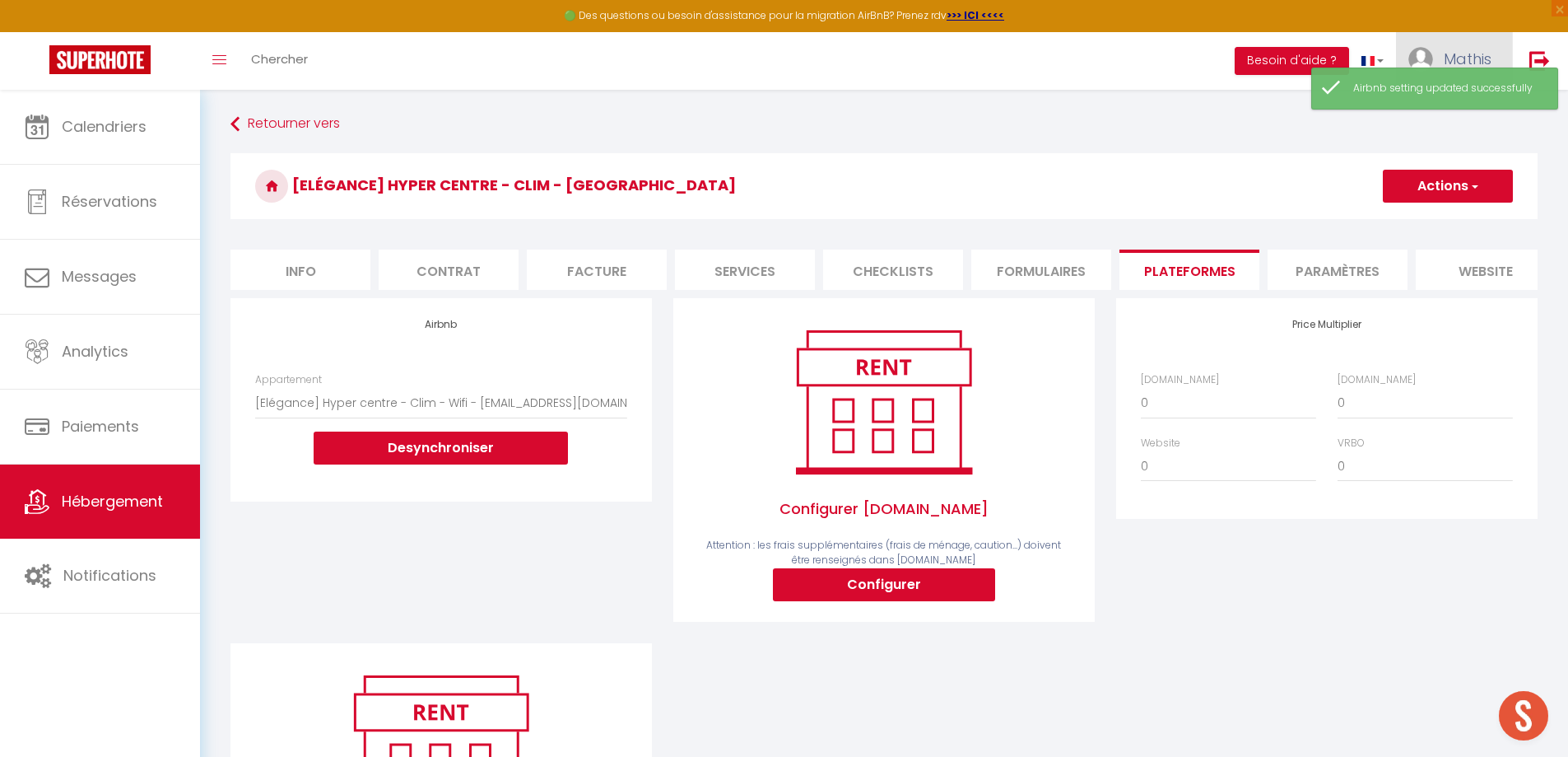
click at [1449, 44] on link "Mathis" at bounding box center [1453, 60] width 116 height 58
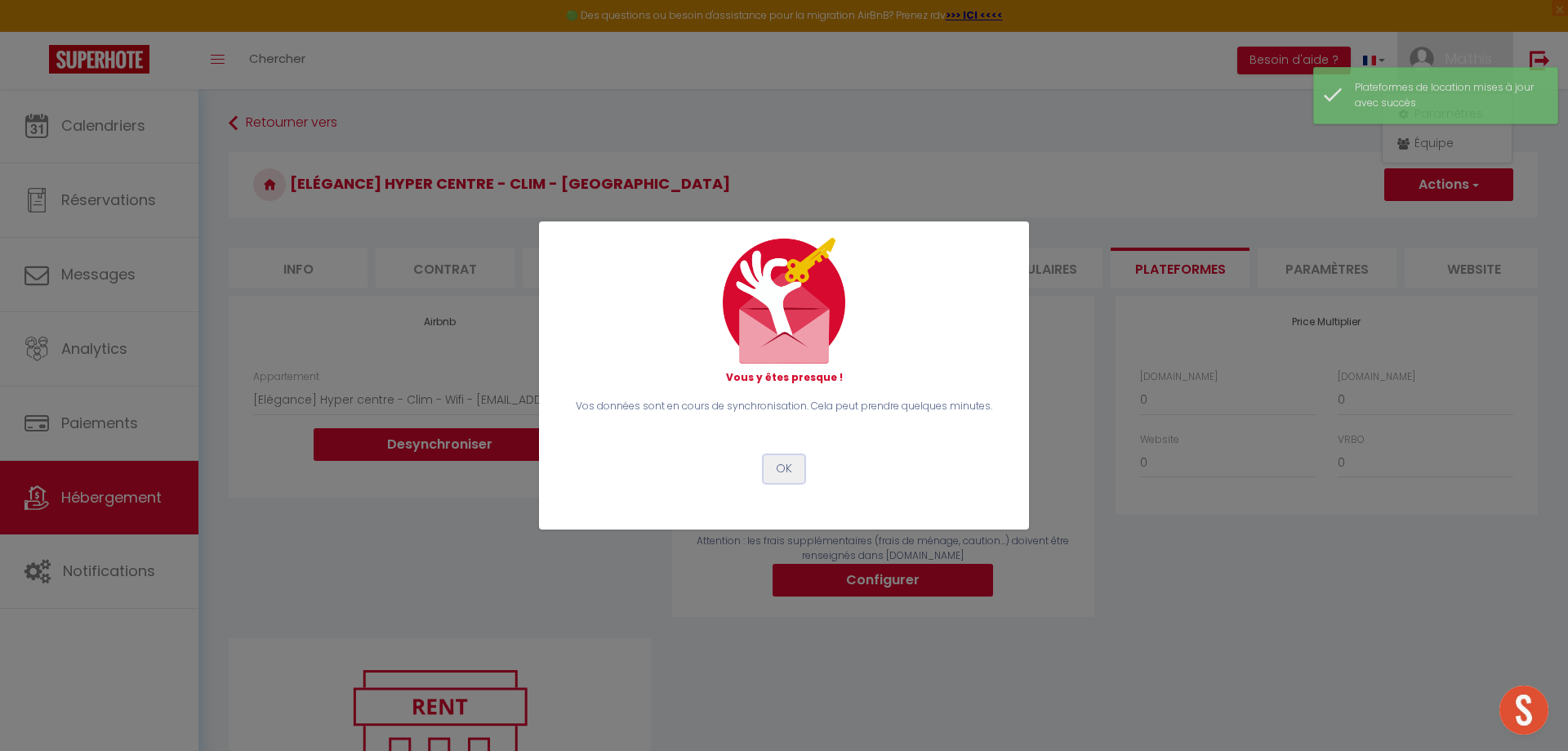
click at [785, 468] on button "OK" at bounding box center [784, 468] width 41 height 28
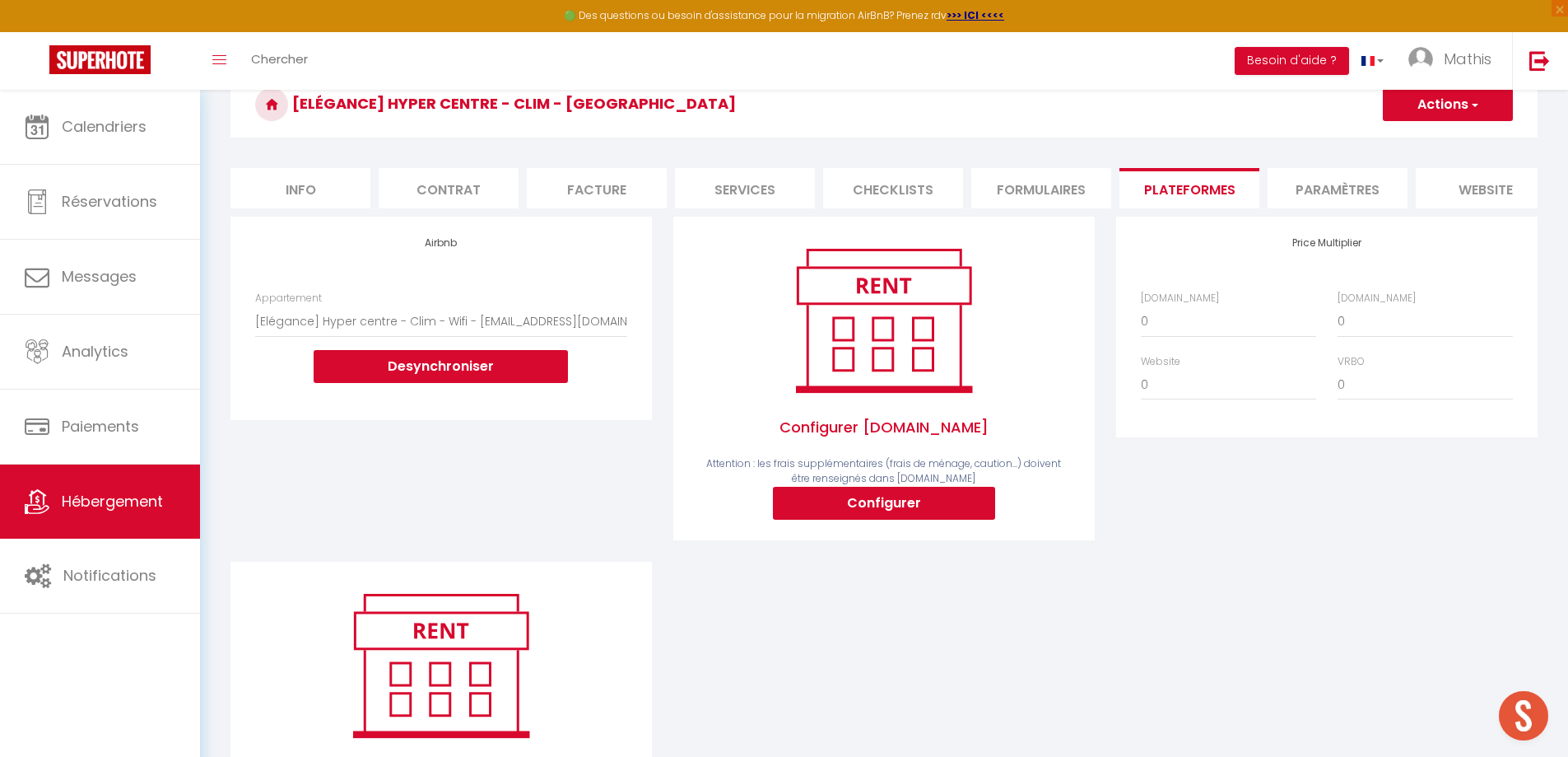
scroll to position [82, 0]
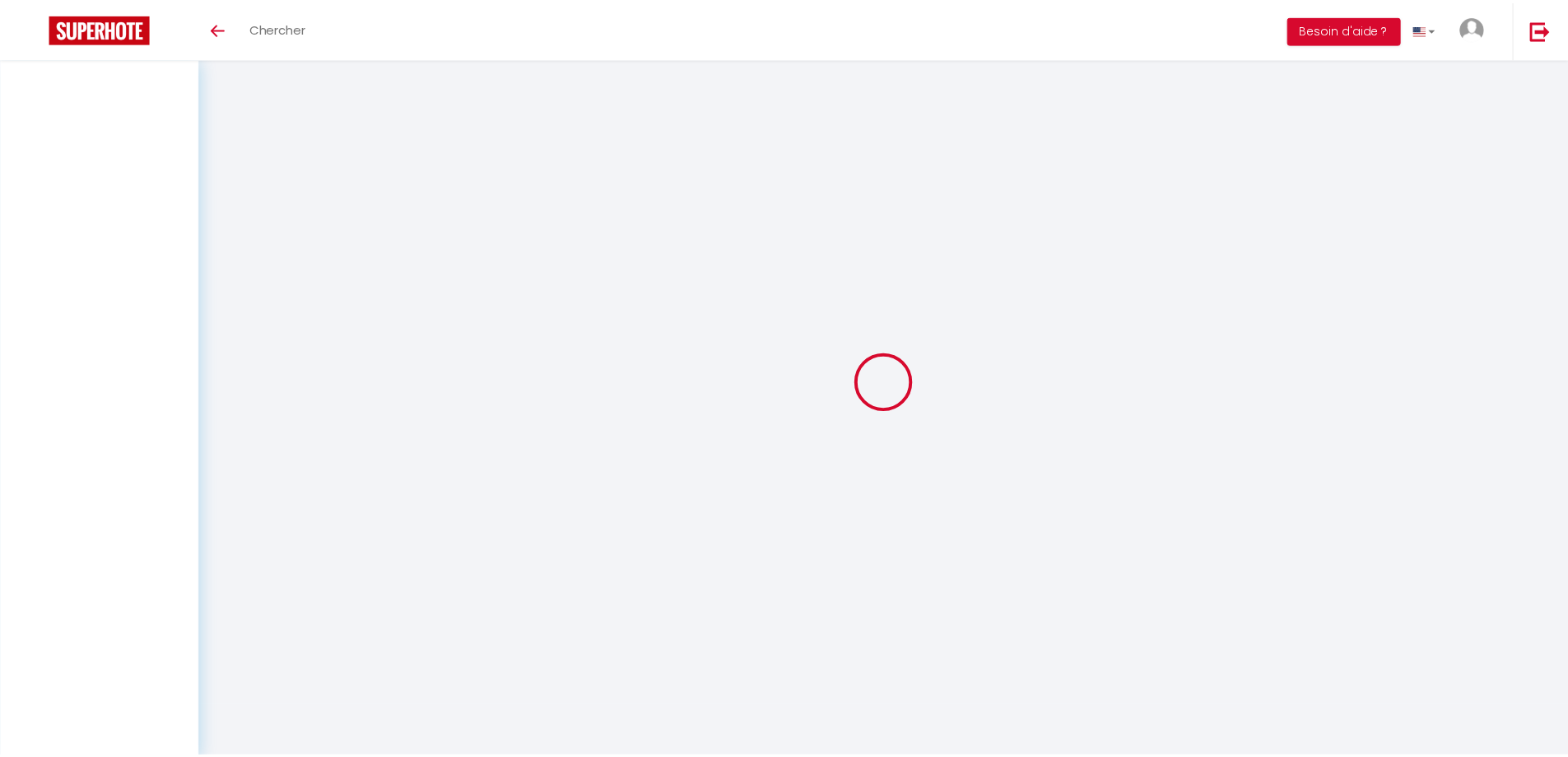
scroll to position [82, 0]
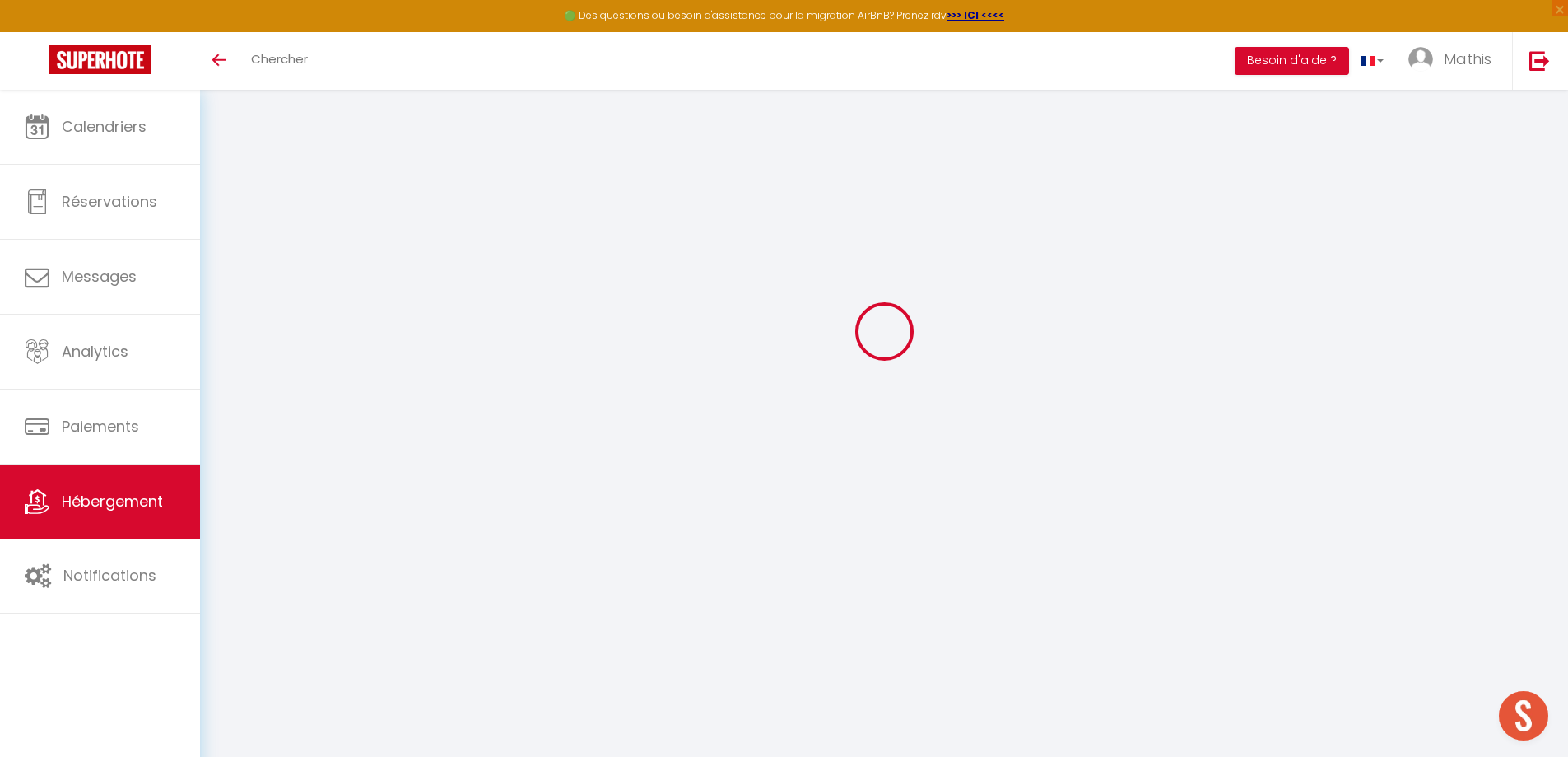
select select "EUR"
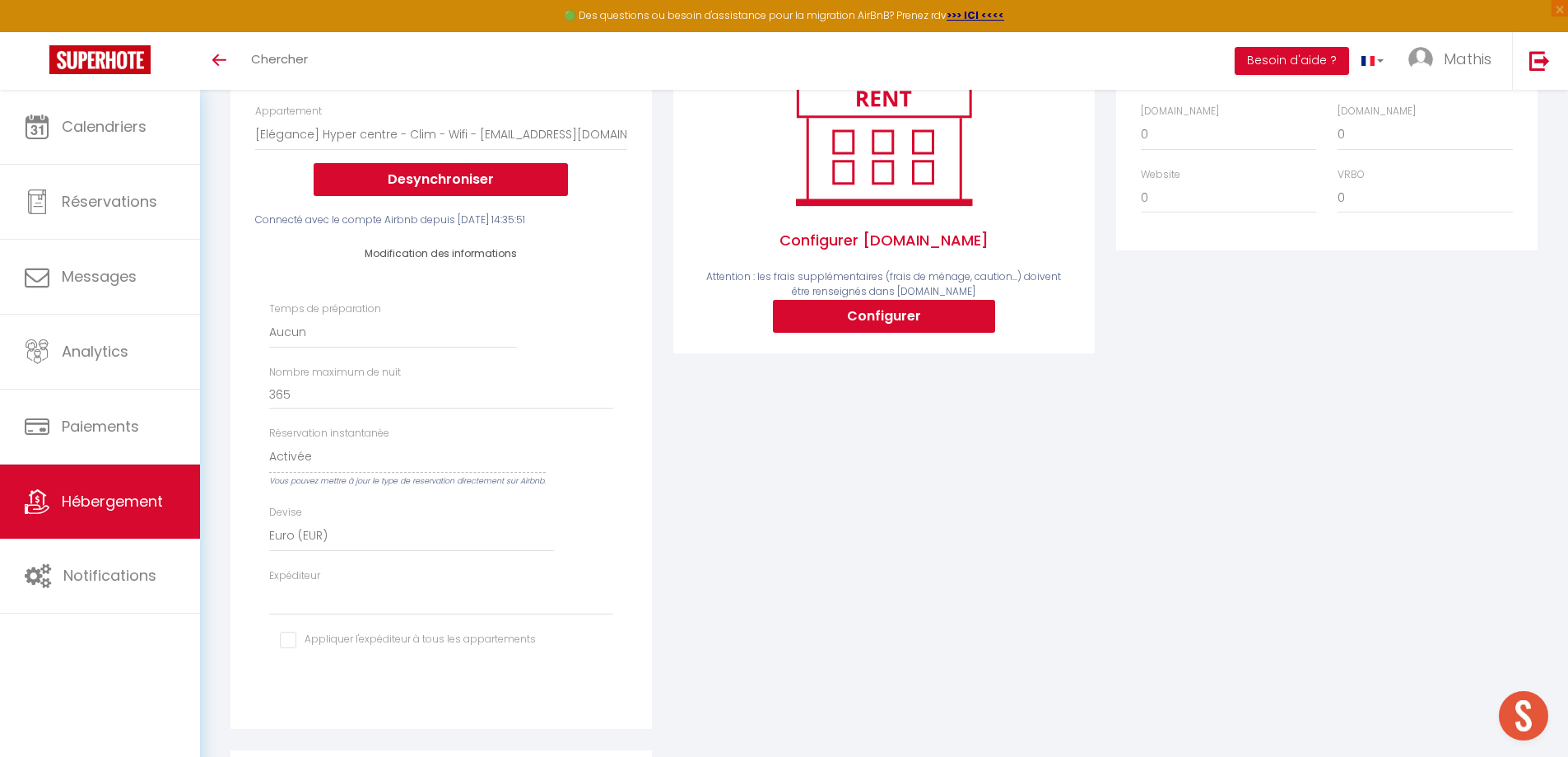
scroll to position [330, 0]
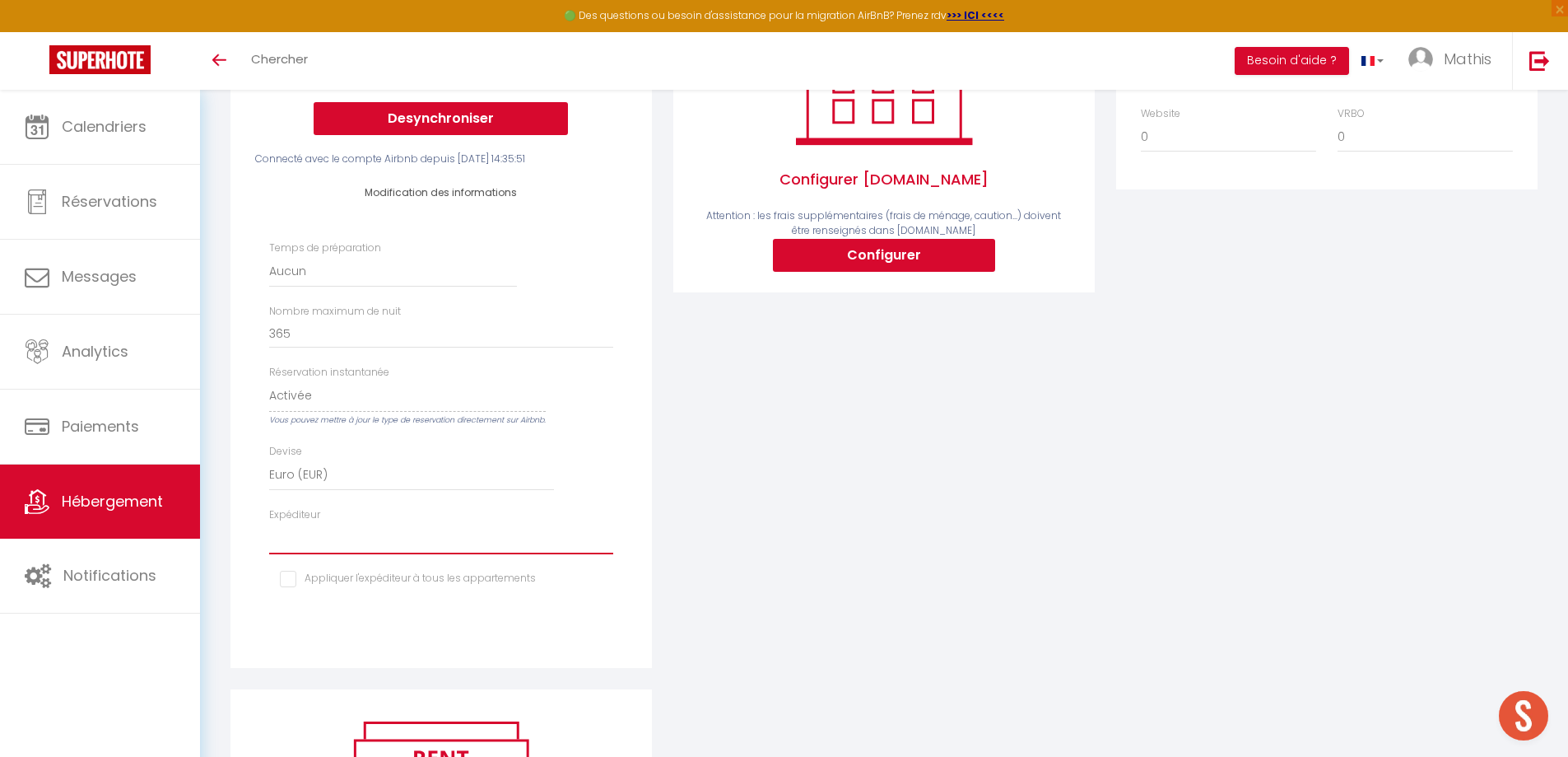
click at [374, 542] on select "mathis.capera@gmail.com nicolacomme@yahoo.fr conciergerie.des.voyageurs@gmail.c…" at bounding box center [441, 538] width 344 height 31
select select "4160"
click at [269, 535] on select "mathis.capera@gmail.com nicolacomme@yahoo.fr conciergerie.des.voyageurs@gmail.c…" at bounding box center [441, 538] width 344 height 31
click at [400, 587] on input "checkbox" at bounding box center [408, 578] width 255 height 17
checkbox input "true"
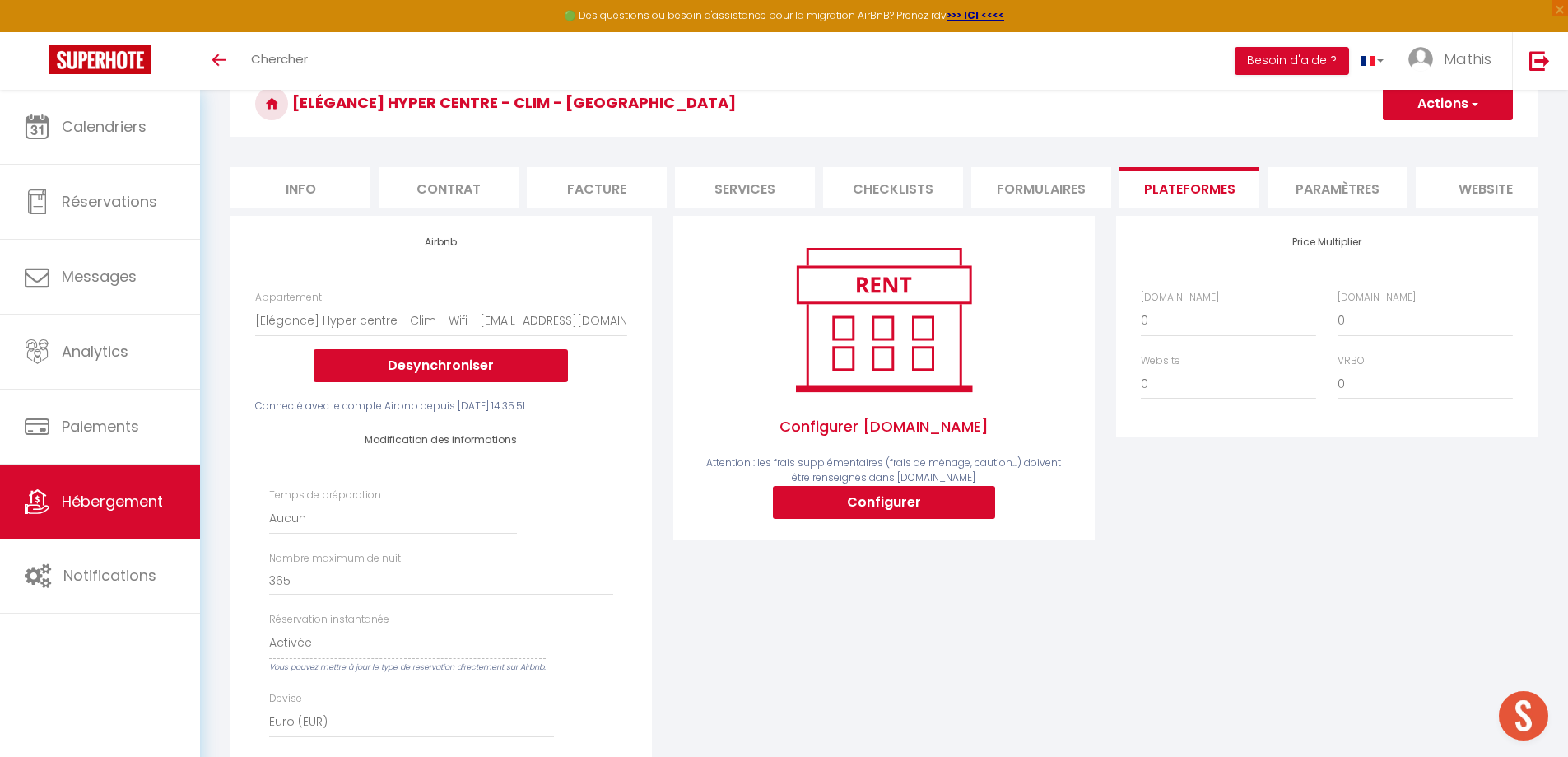
scroll to position [0, 0]
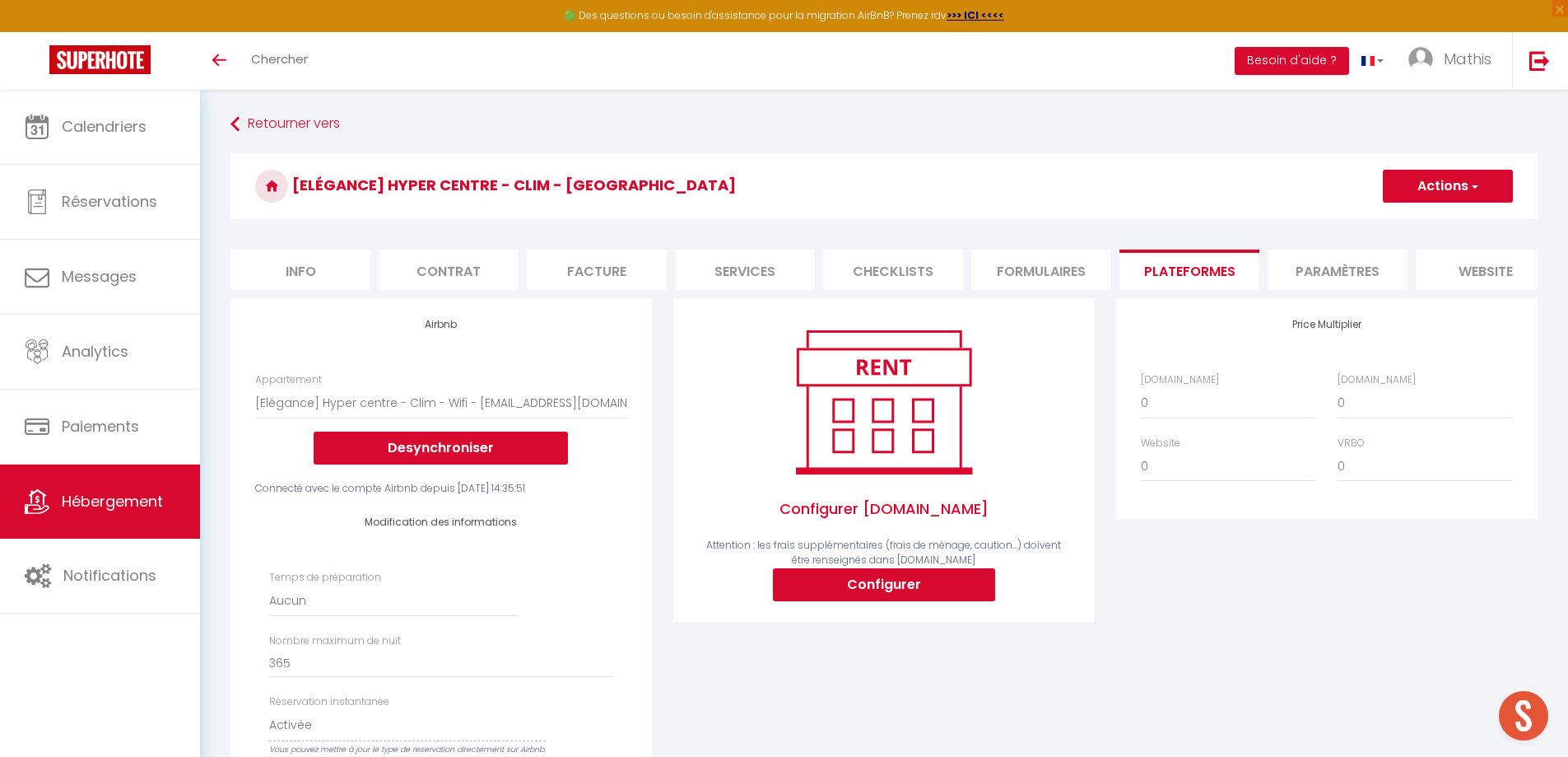
click at [1426, 181] on button "Actions" at bounding box center [1447, 186] width 130 height 33
click at [1419, 223] on link "Enregistrer" at bounding box center [1446, 222] width 130 height 21
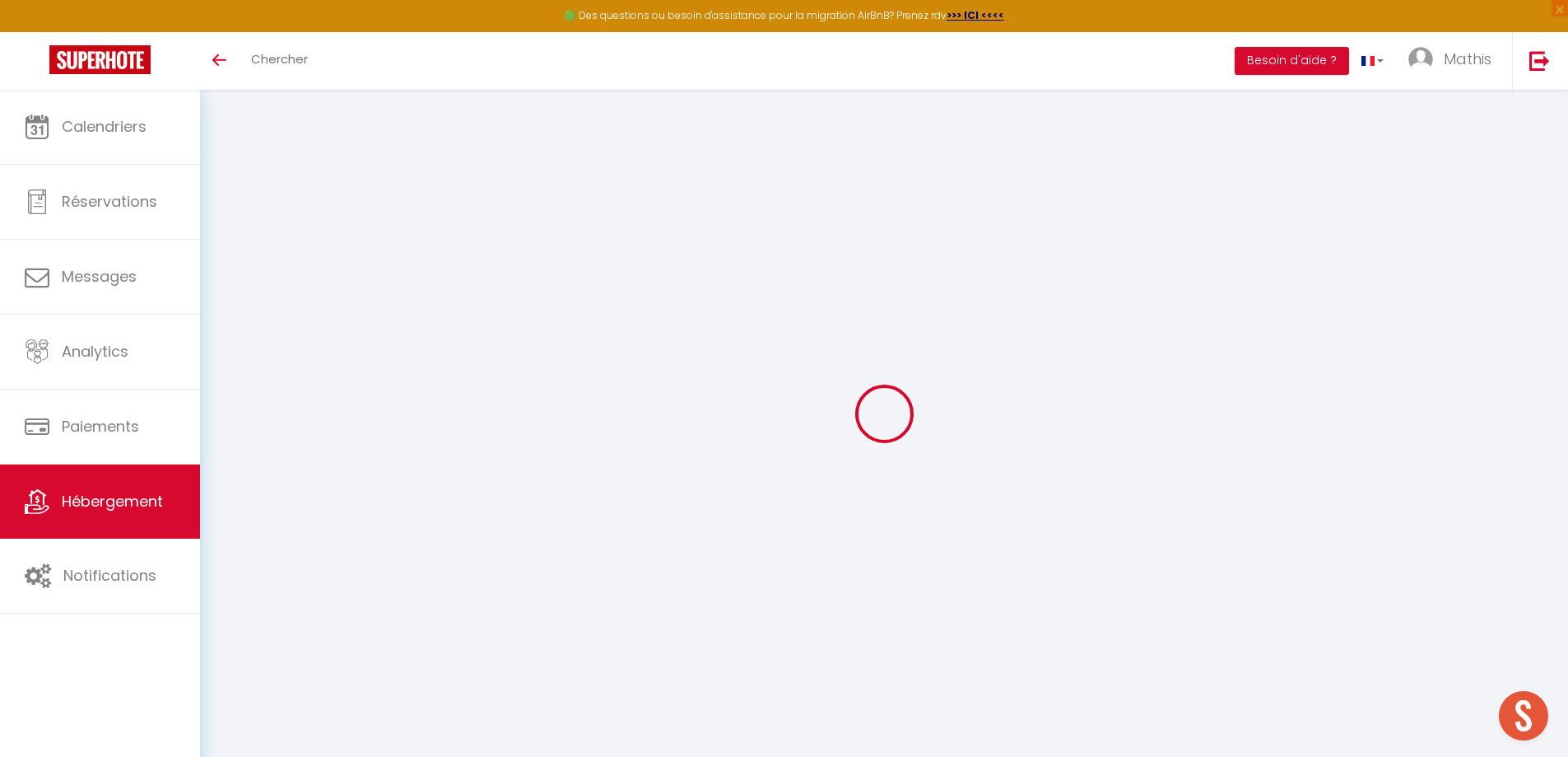
select select "EUR"
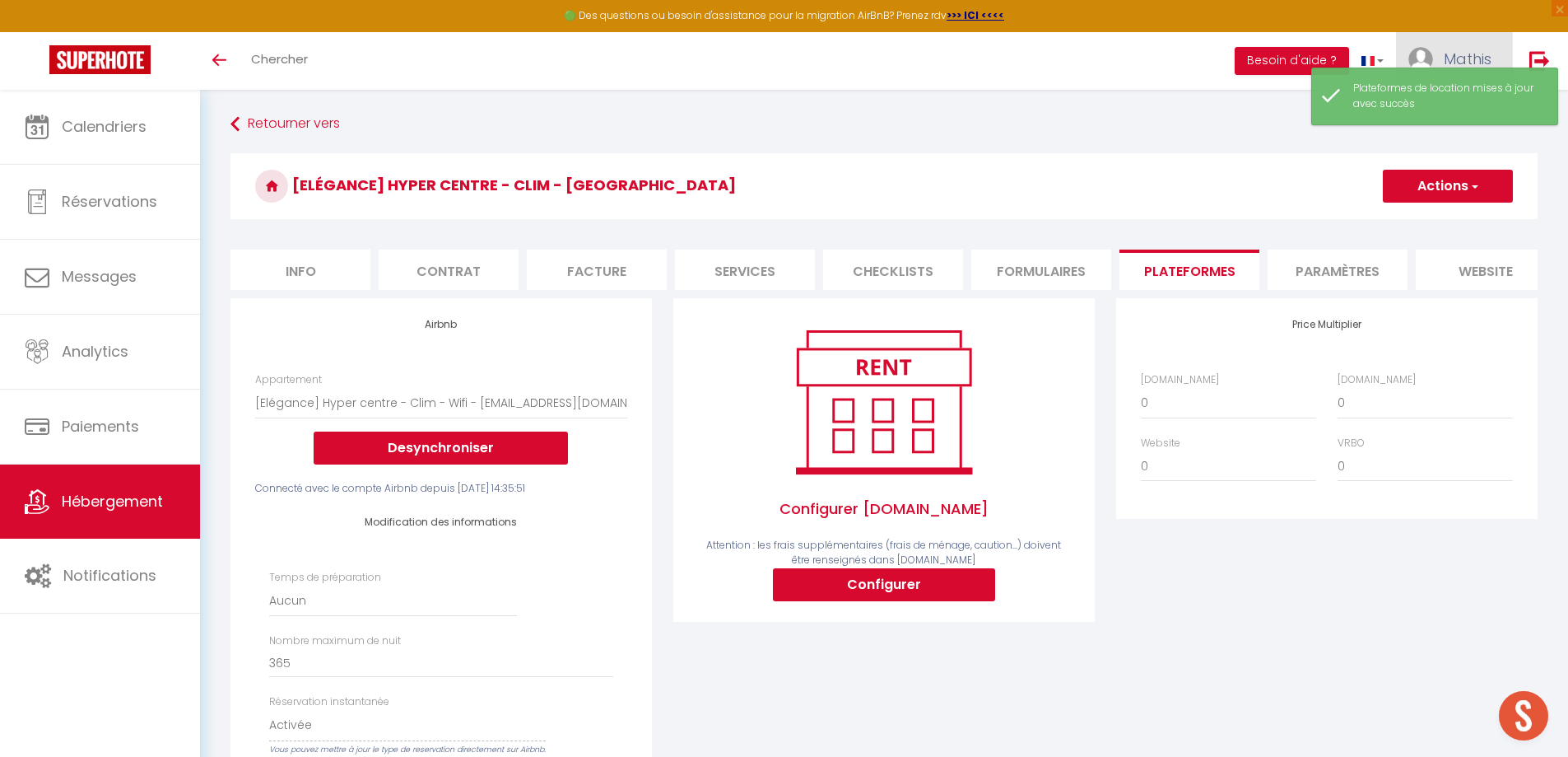
click at [1443, 62] on span "Mathis" at bounding box center [1467, 59] width 48 height 20
click at [1462, 124] on div "Plateformes de location mises à jour avec succès" at bounding box center [1433, 96] width 247 height 58
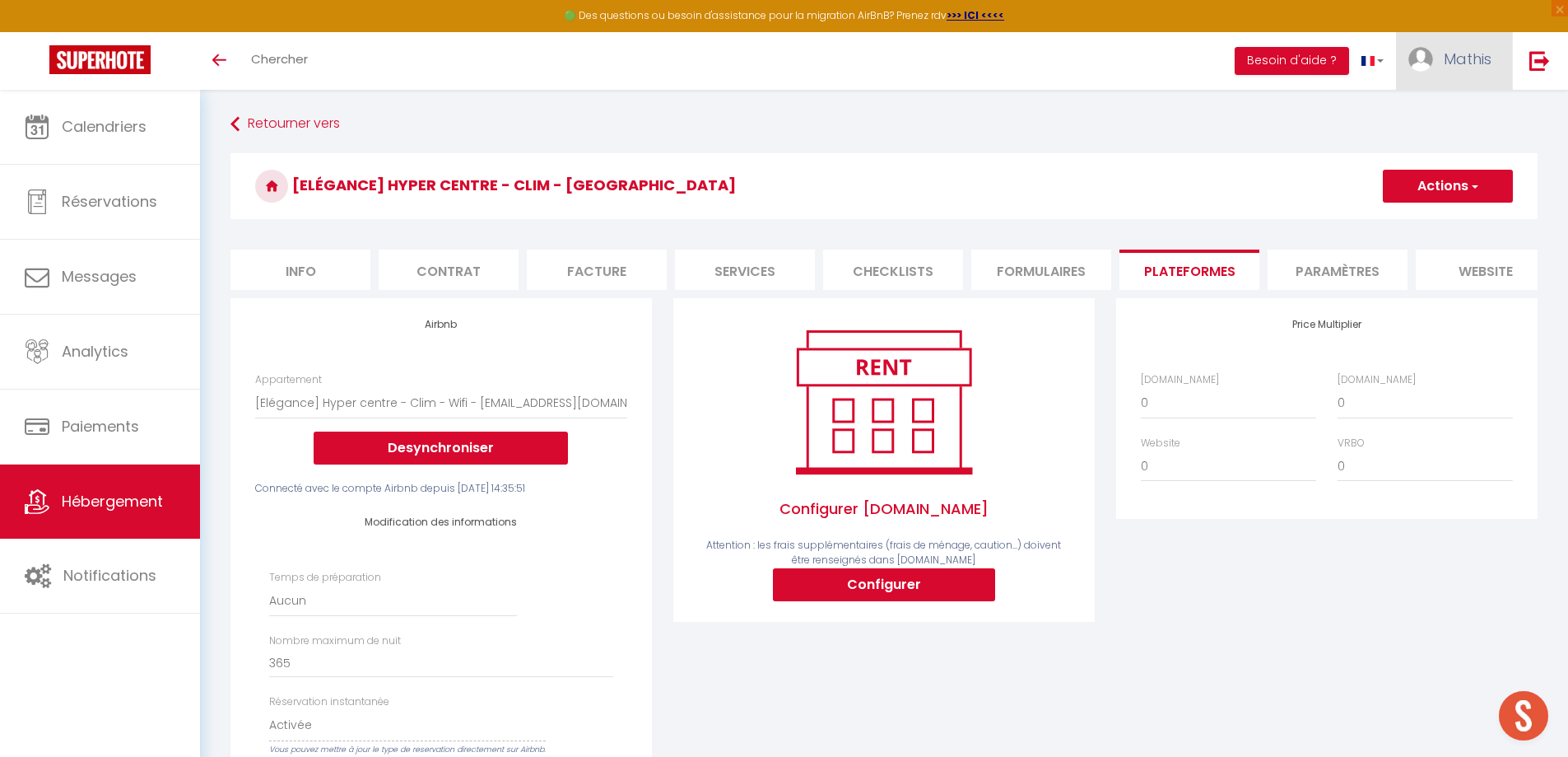
click at [1457, 60] on span "Mathis" at bounding box center [1467, 59] width 48 height 20
click at [1440, 120] on link "Paramètres" at bounding box center [1445, 114] width 122 height 28
select select "fr"
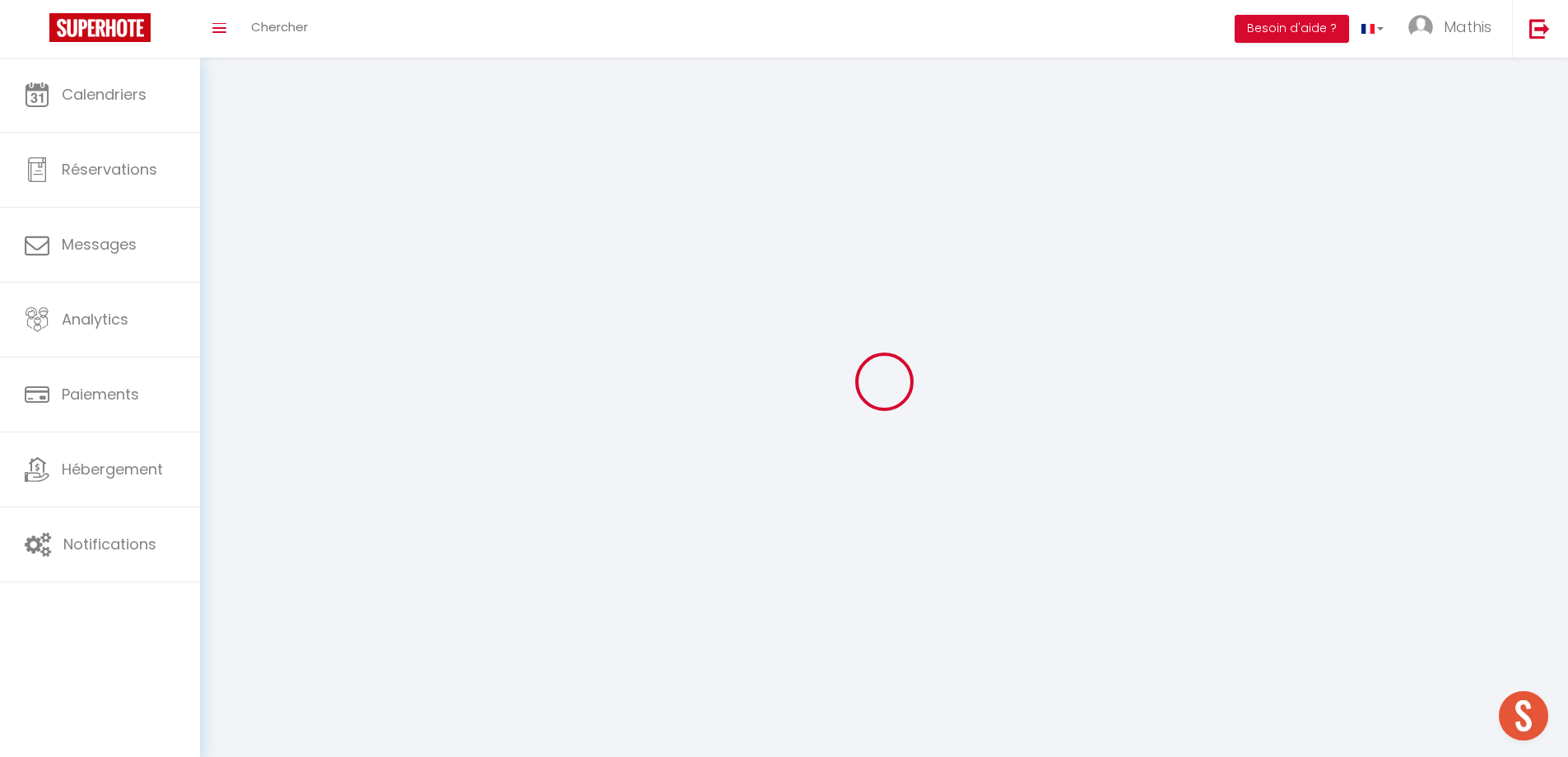
type input "Mathis"
type input "Capera"
type input "0651278040"
type input "[STREET_ADDRESS]"
type input "40100"
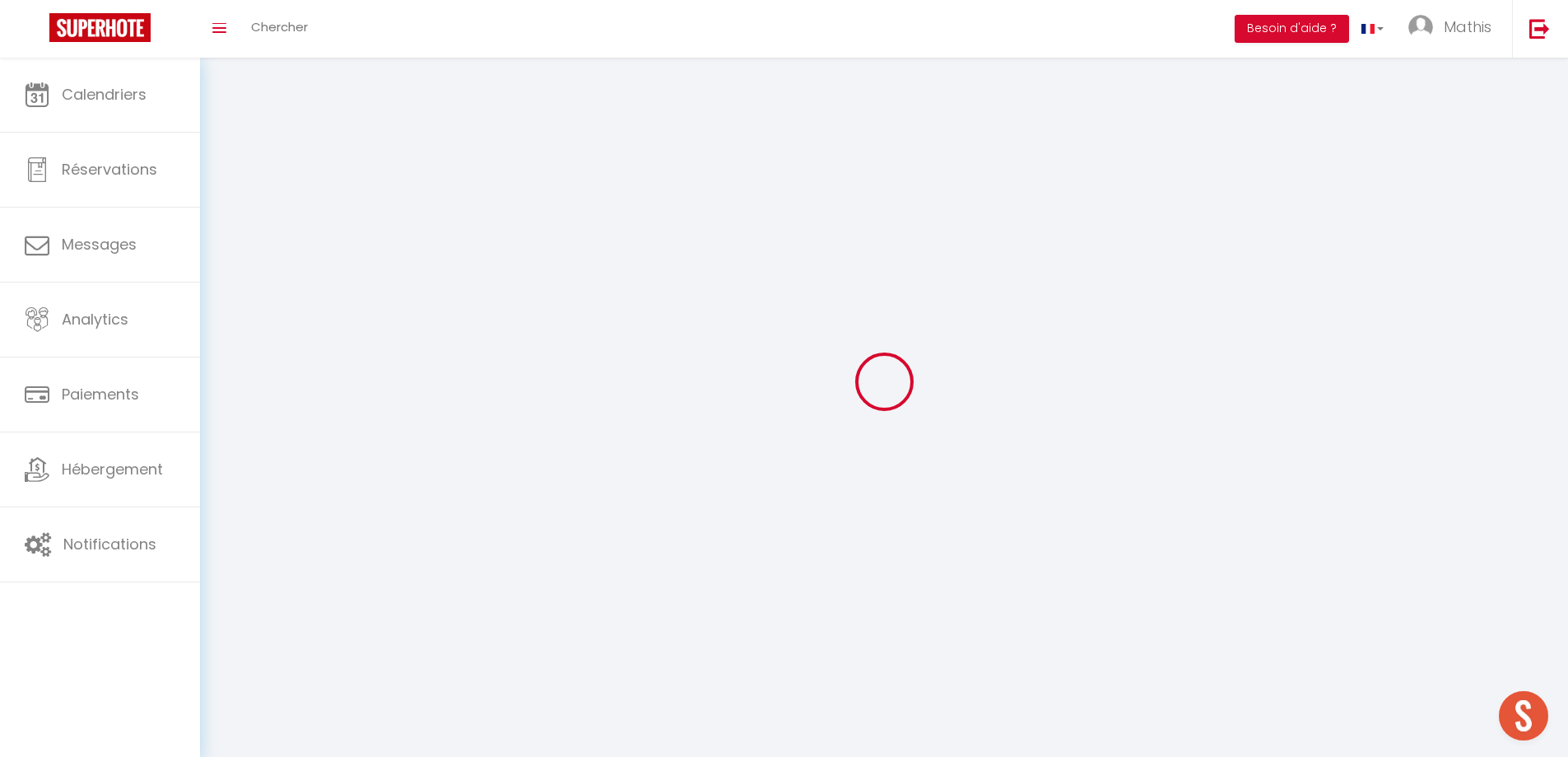
type input "Dax"
type input "4ukq7vx2CY3HvsTBZDDv50r0P"
type input "YUc7k6UPpUYzRaenYIew3E64v"
type input "[URL][DOMAIN_NAME]"
select select "28"
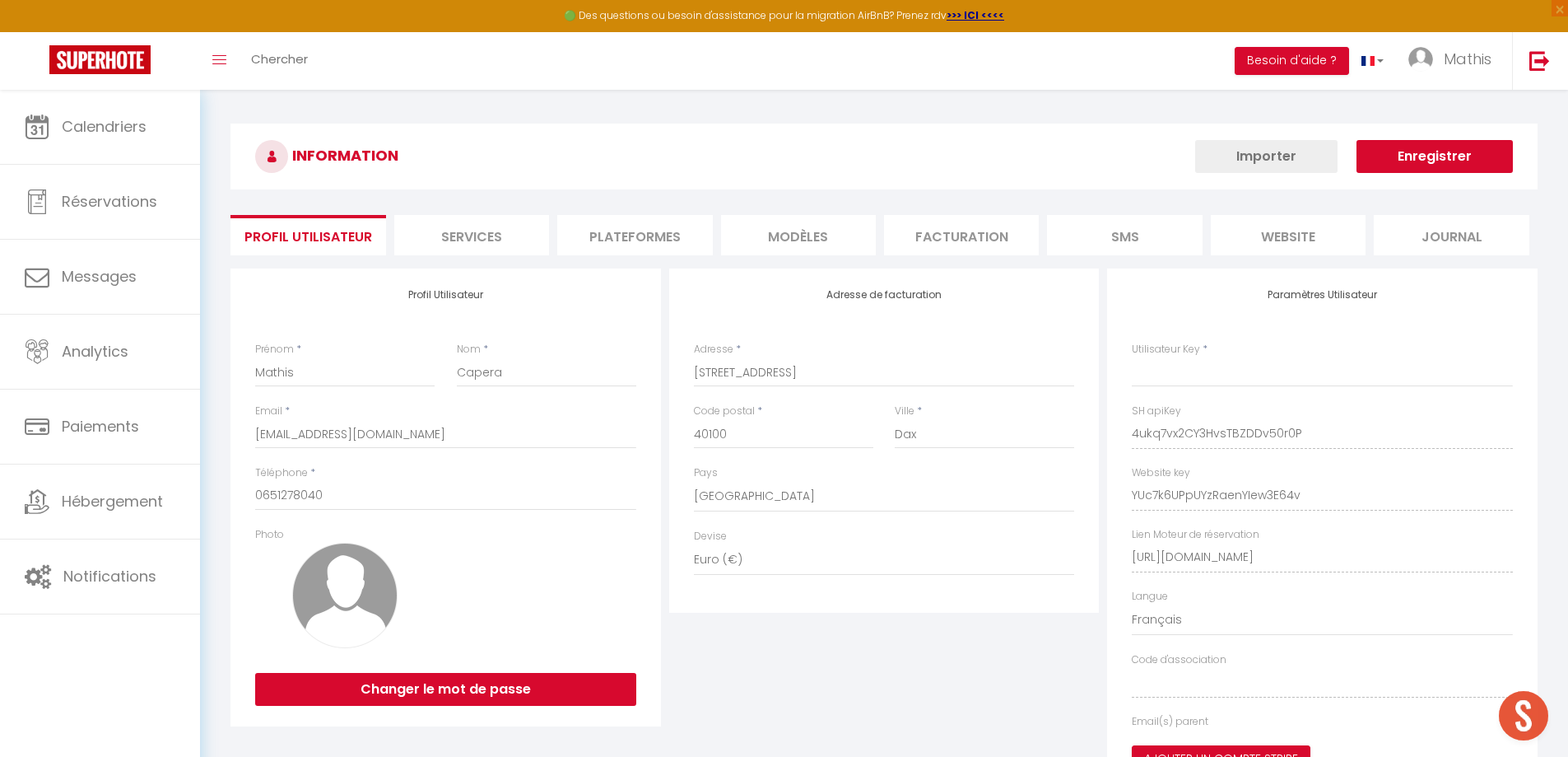
type input "4ukq7vx2CY3HvsTBZDDv50r0P"
type input "YUc7k6UPpUYzRaenYIew3E64v"
type input "[URL][DOMAIN_NAME]"
select select "fr"
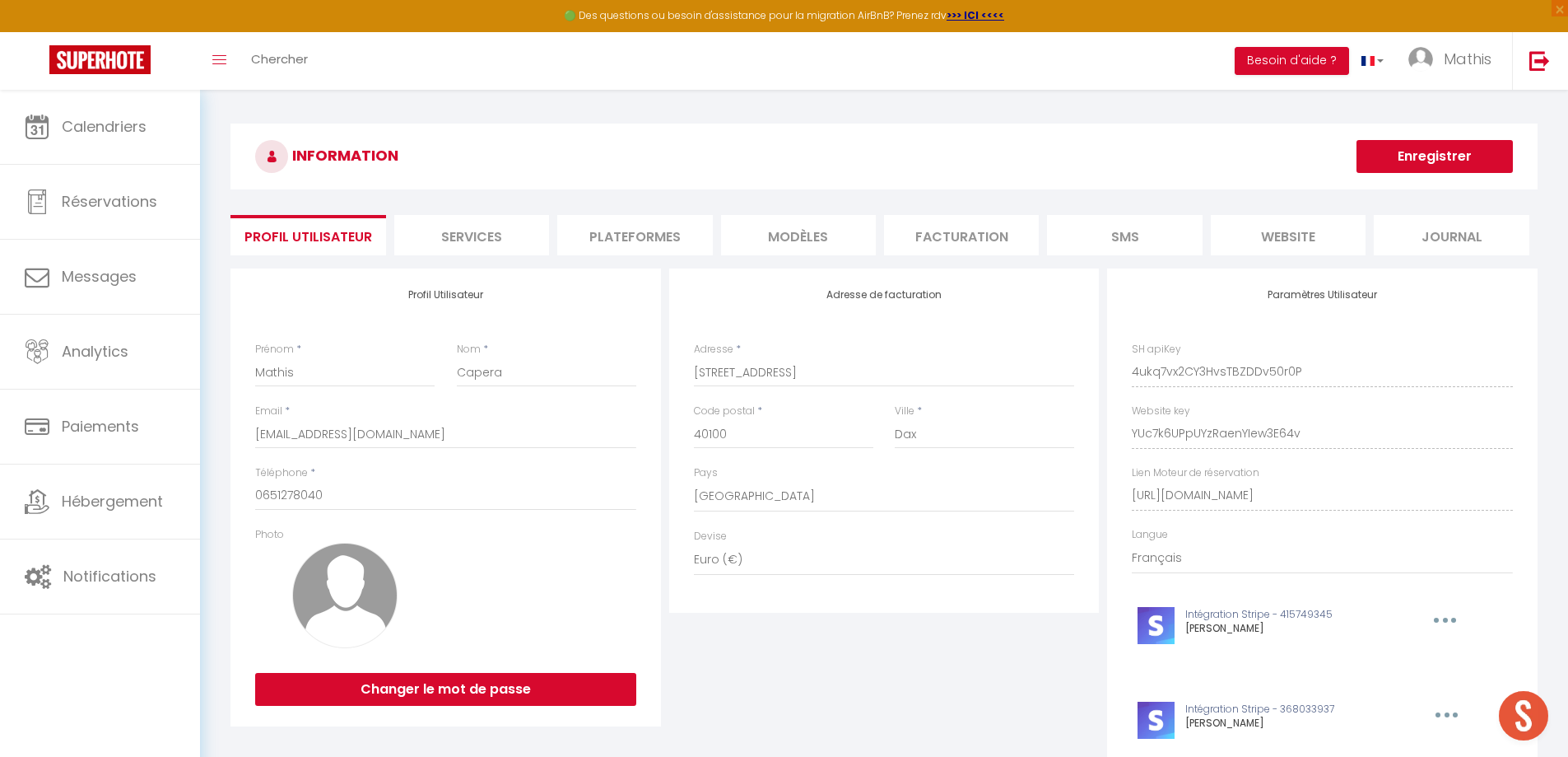
click at [854, 247] on li "MODÈLES" at bounding box center [798, 234] width 155 height 40
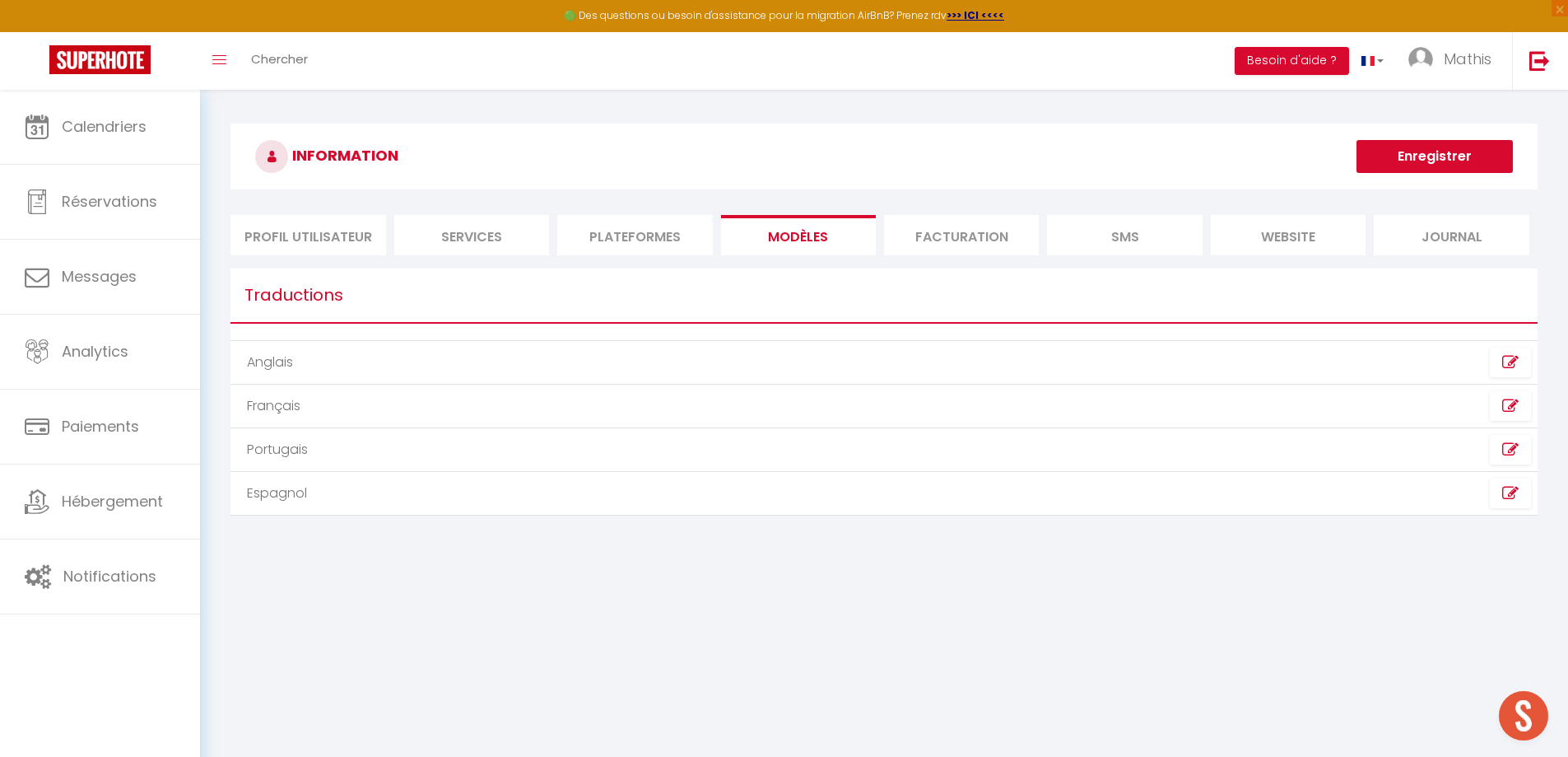
click at [1276, 236] on li "website" at bounding box center [1287, 234] width 155 height 40
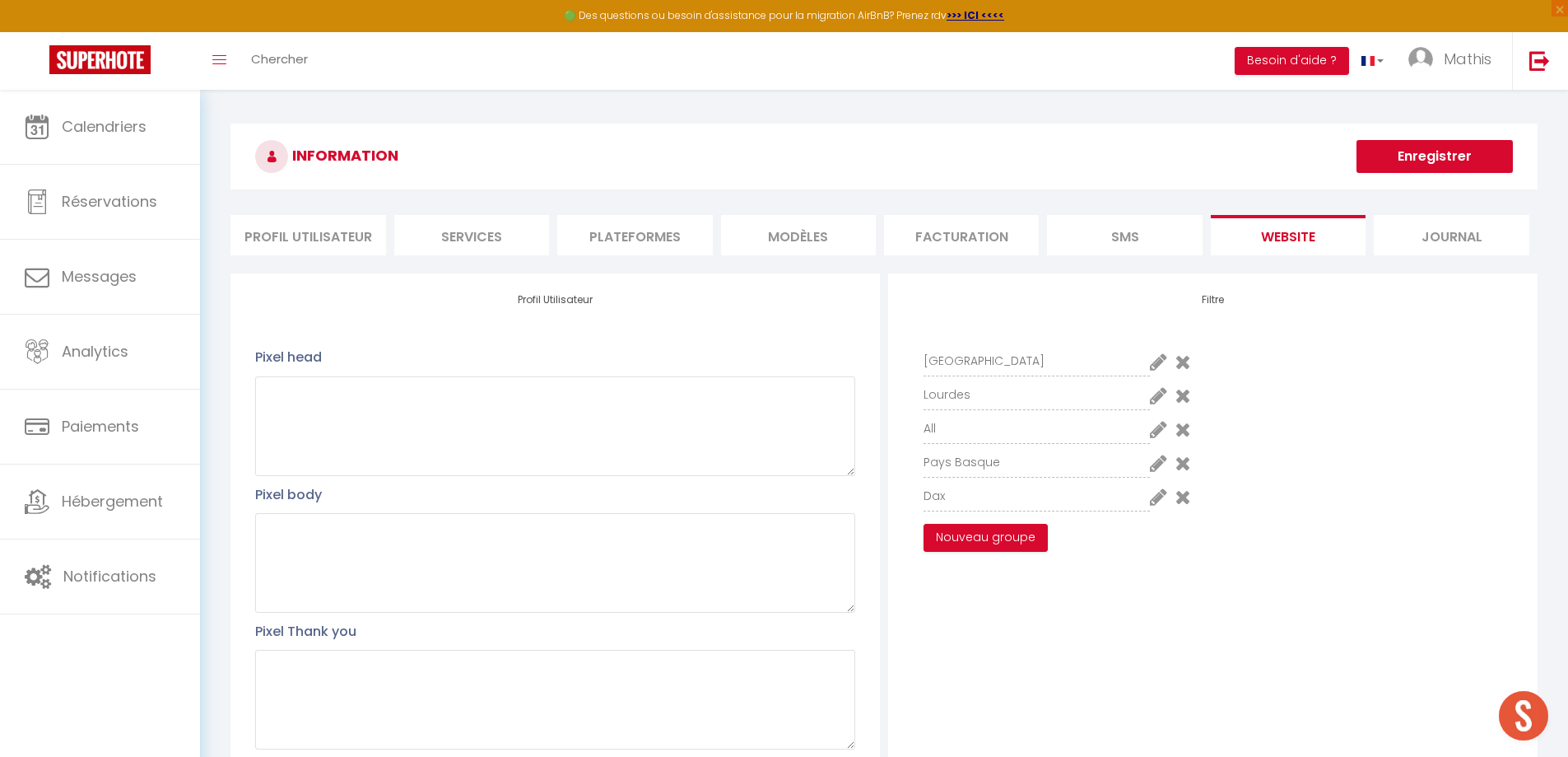
click at [282, 235] on li "Profil Utilisateur" at bounding box center [307, 234] width 155 height 40
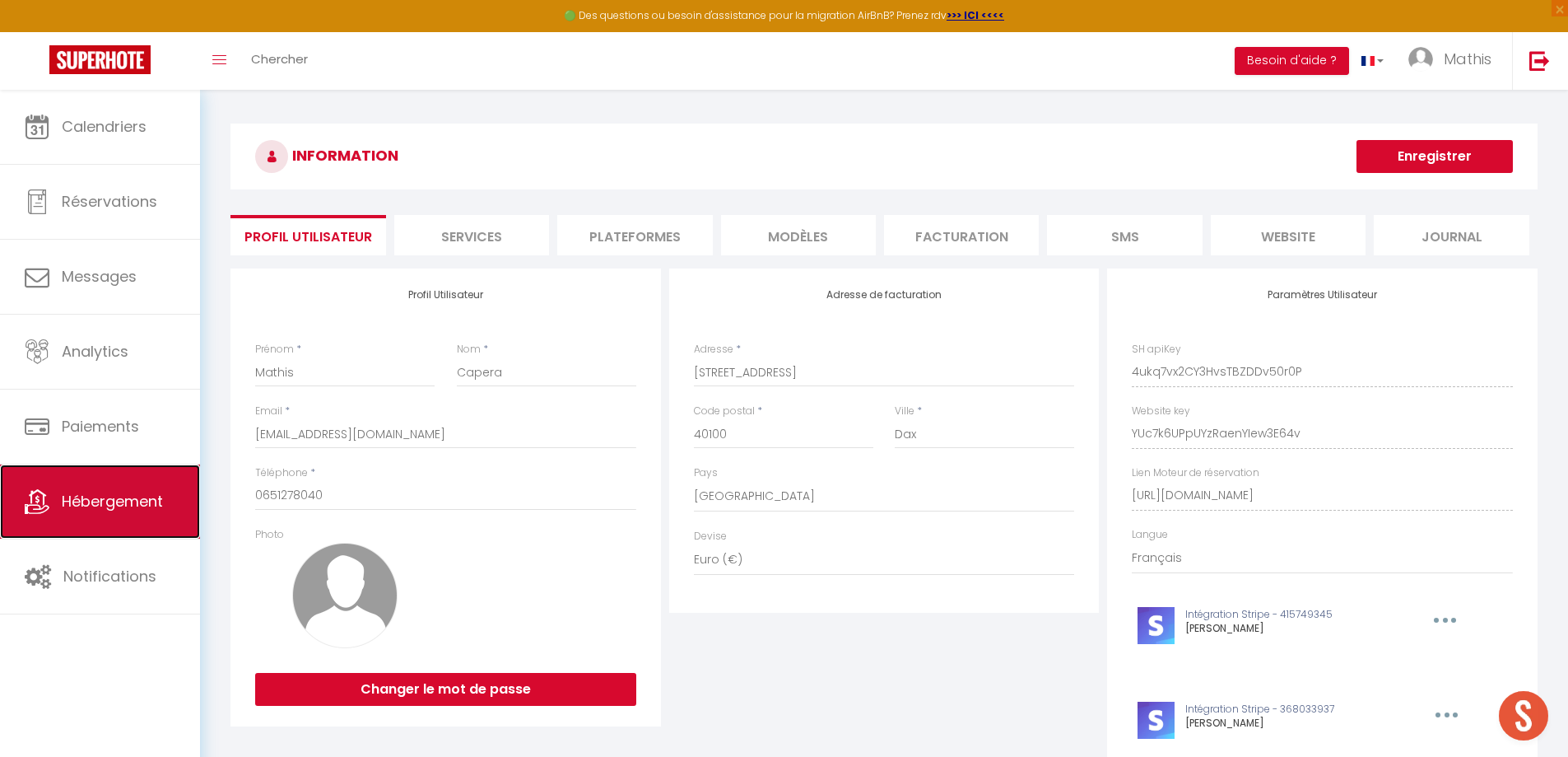
click at [139, 502] on span "Hébergement" at bounding box center [112, 500] width 101 height 20
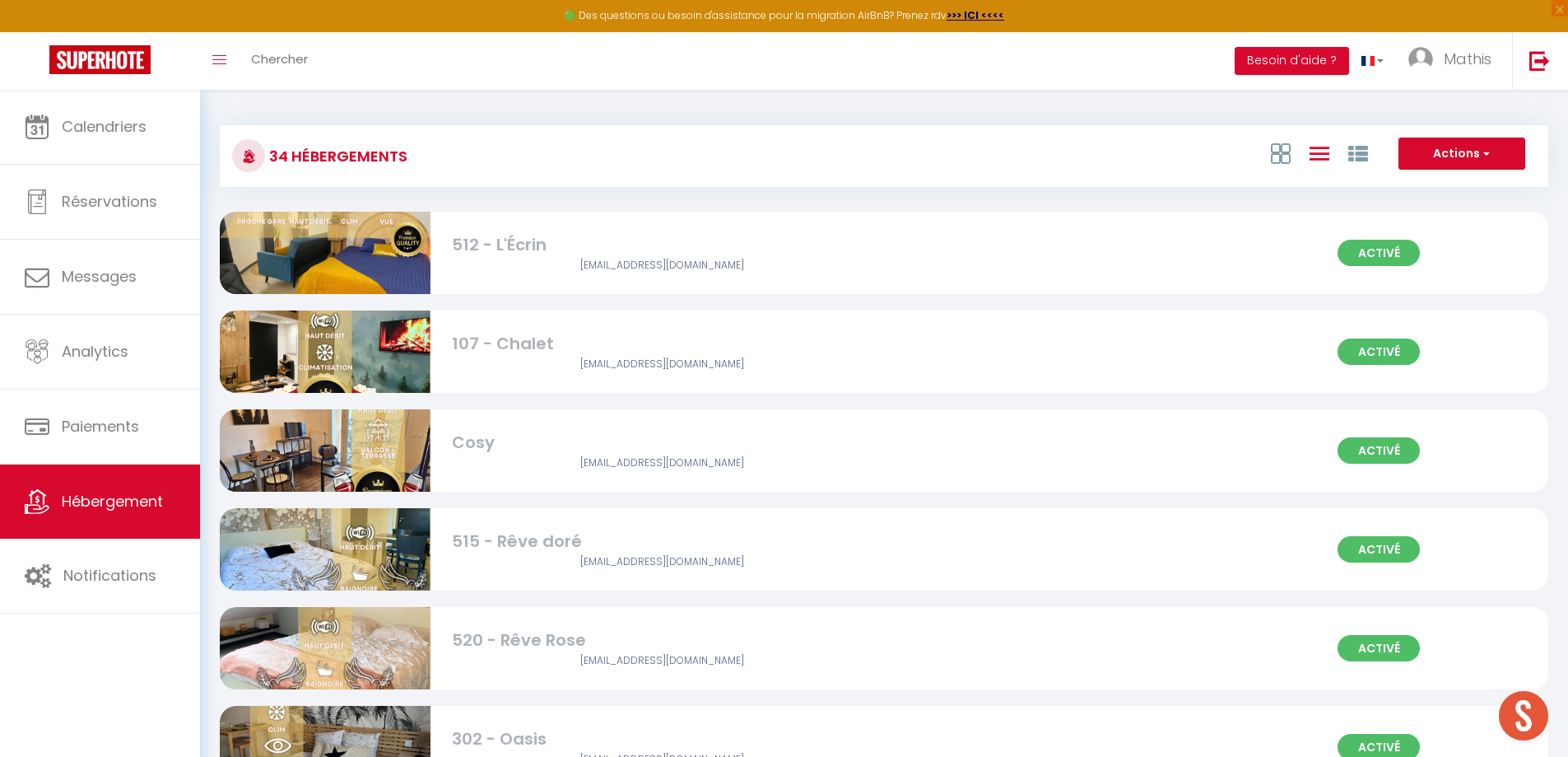
click at [568, 368] on div "[PERSON_NAME][EMAIL_ADDRESS][DOMAIN_NAME]" at bounding box center [662, 364] width 421 height 16
click at [518, 333] on div "107 - Chalet" at bounding box center [662, 343] width 421 height 25
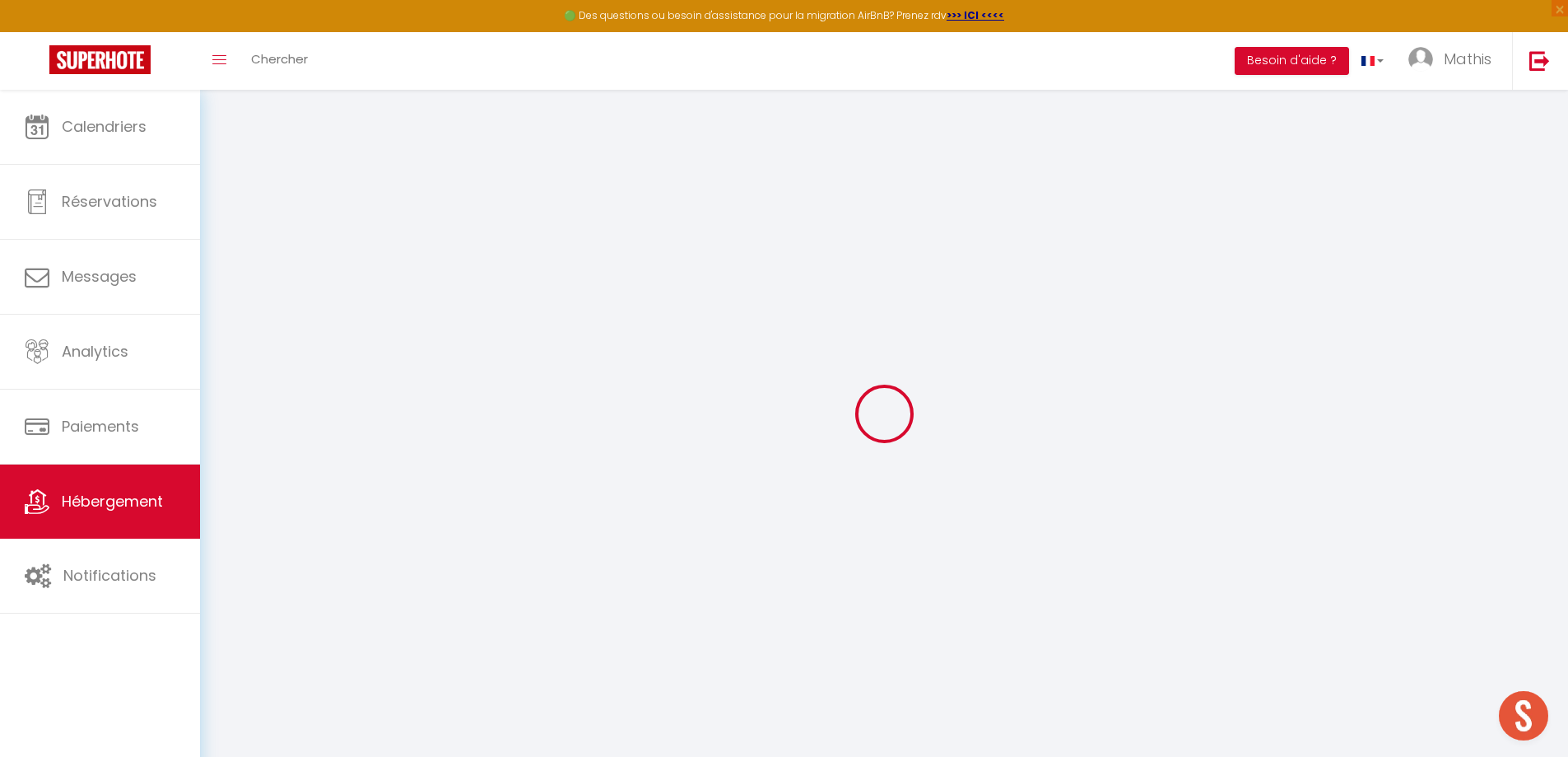
select select
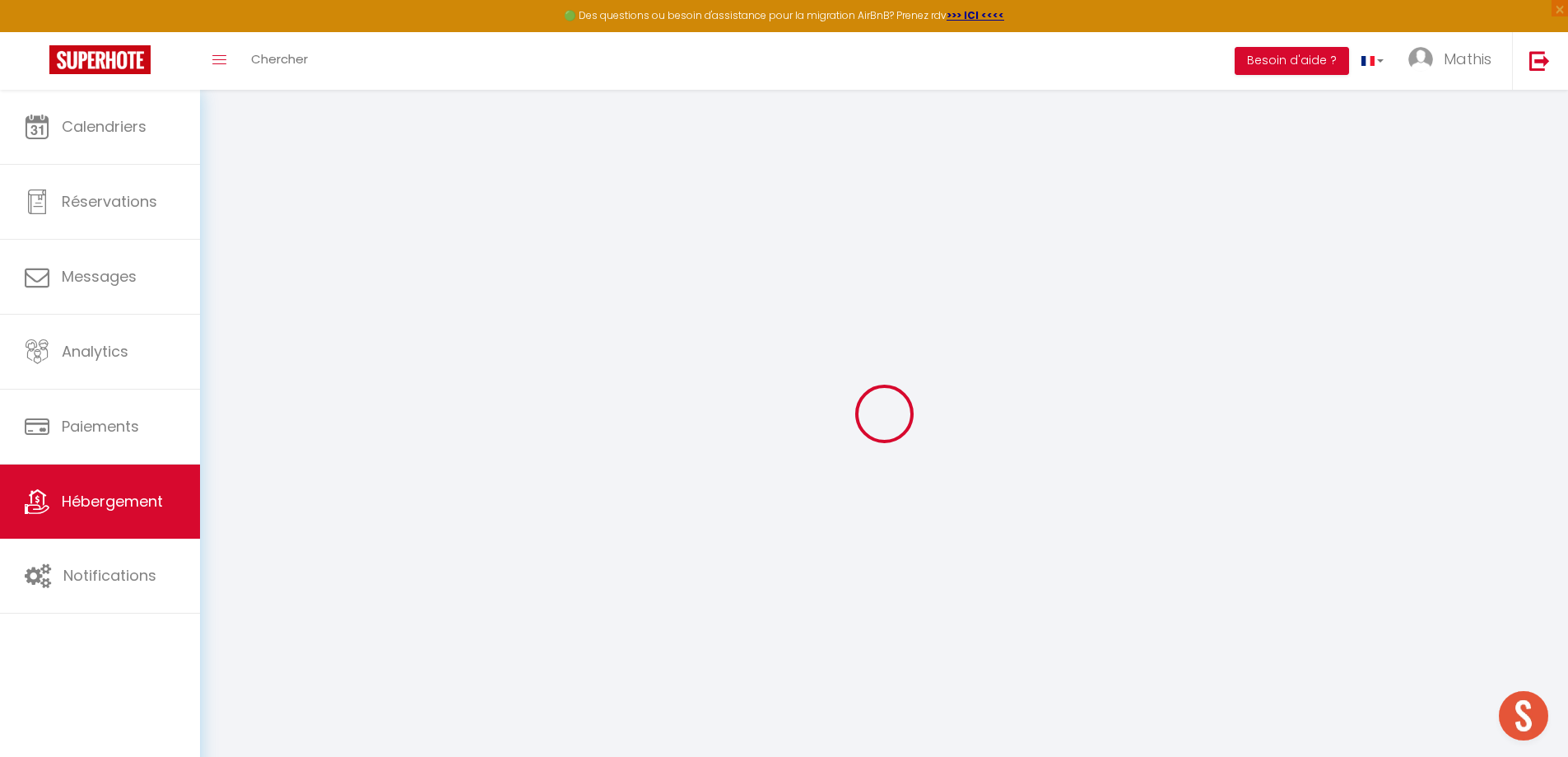
select select
checkbox input "false"
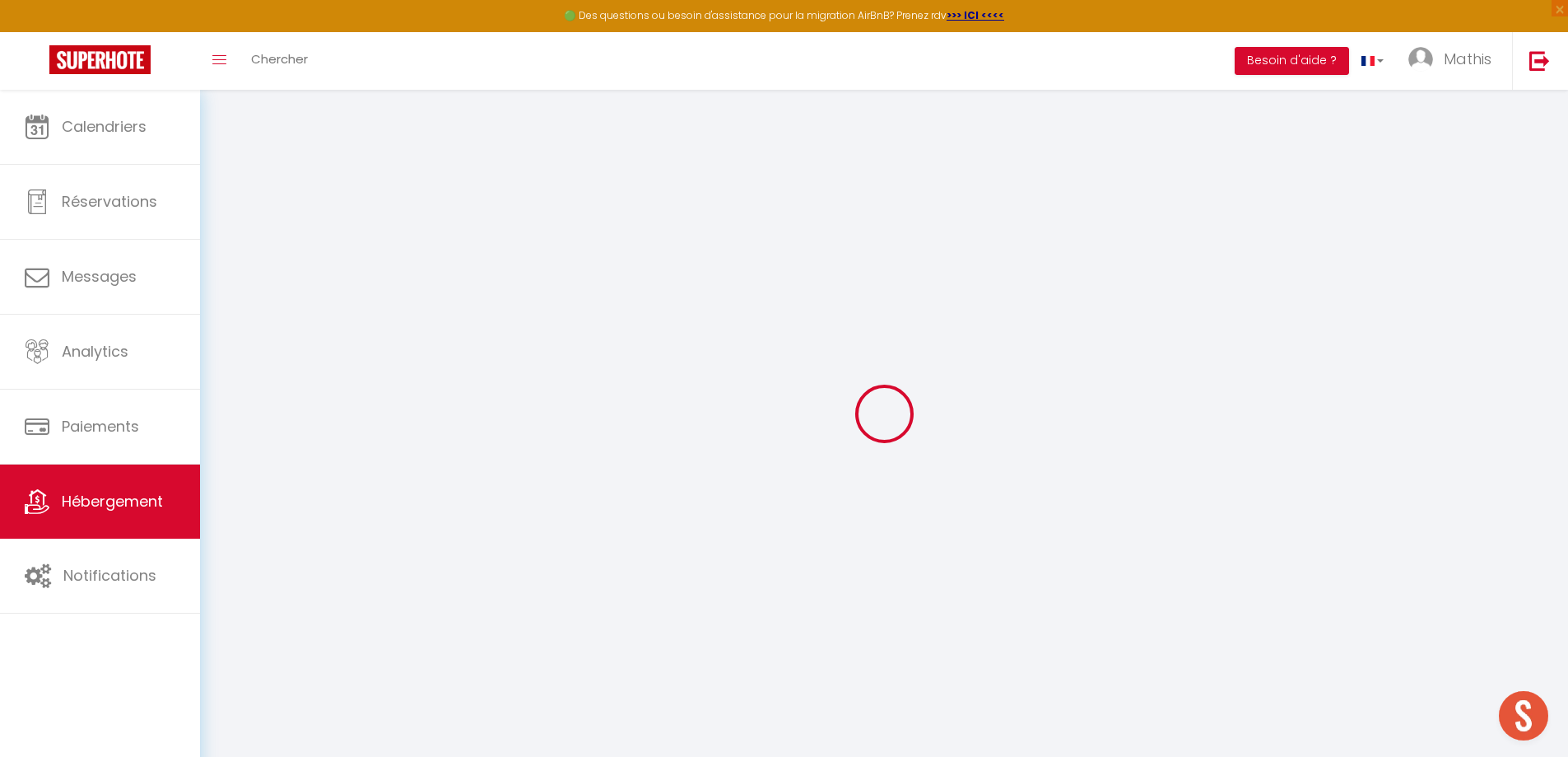
select select
type input "107 - Chalet"
type input "mathis"
type input "Capera mathis"
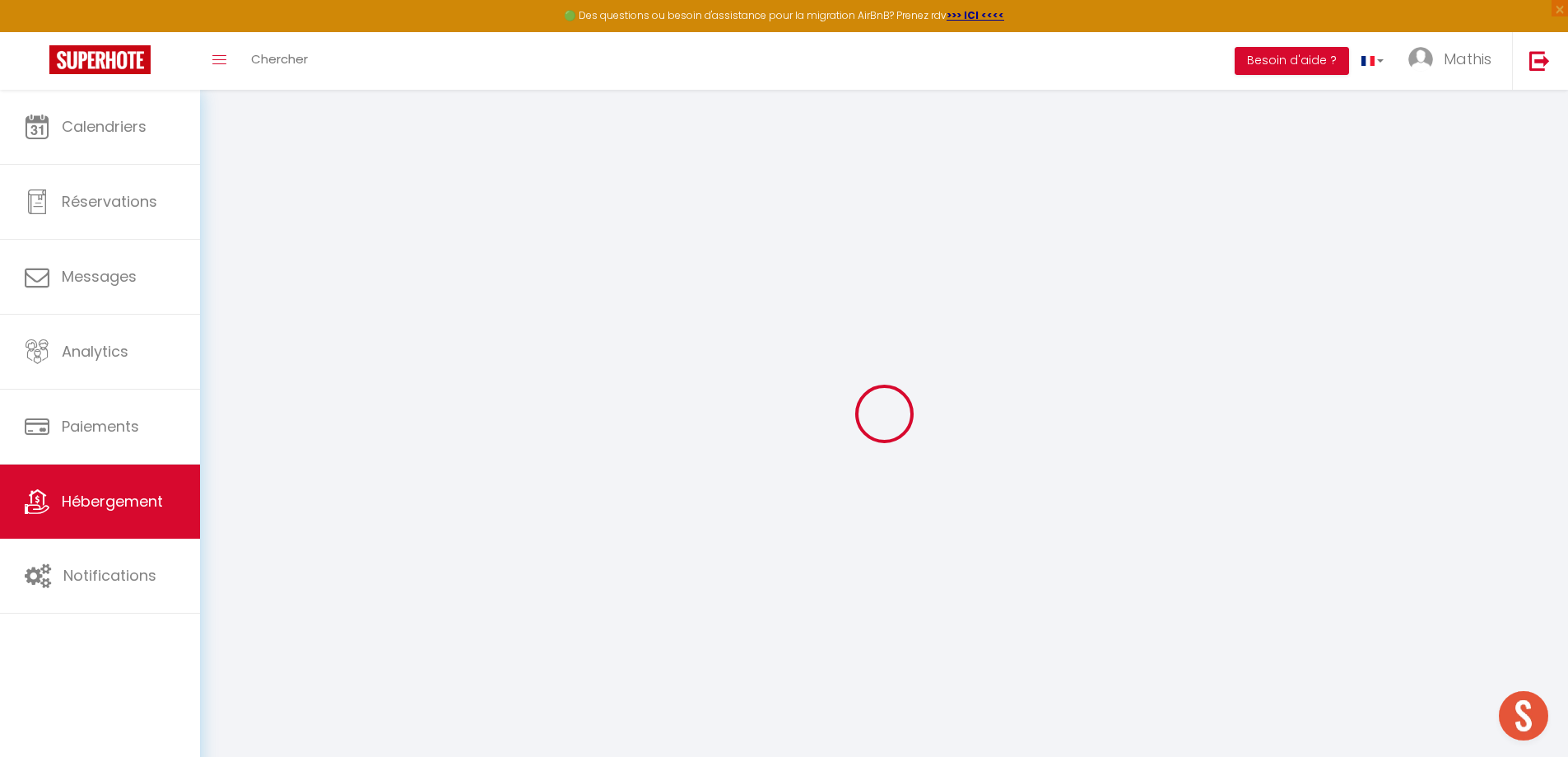
type input "[STREET_ADDRESS]"
type input "40100"
type input "Dax"
select select "2"
type input "33"
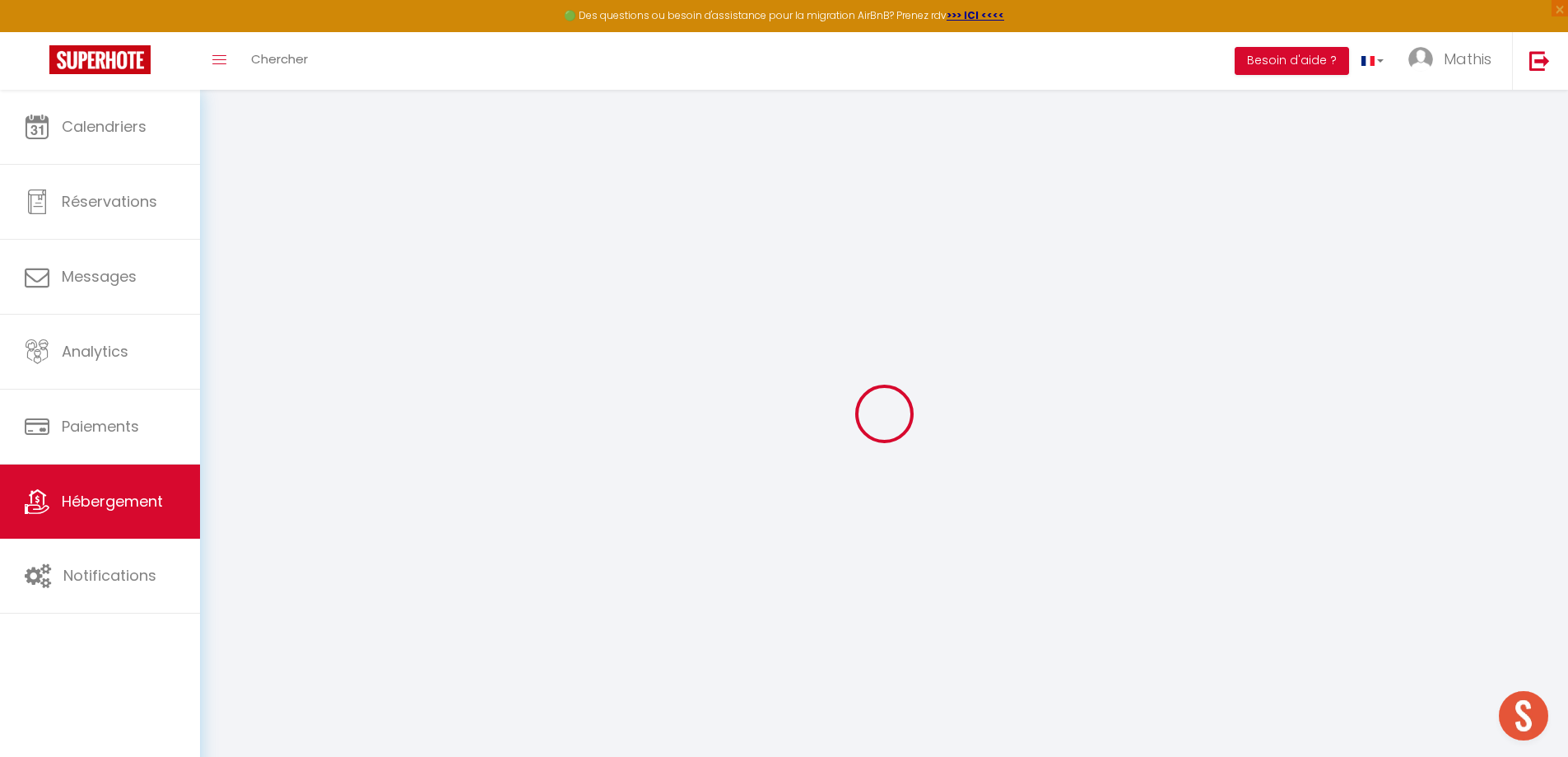
type input "20"
type input "2.00"
select select
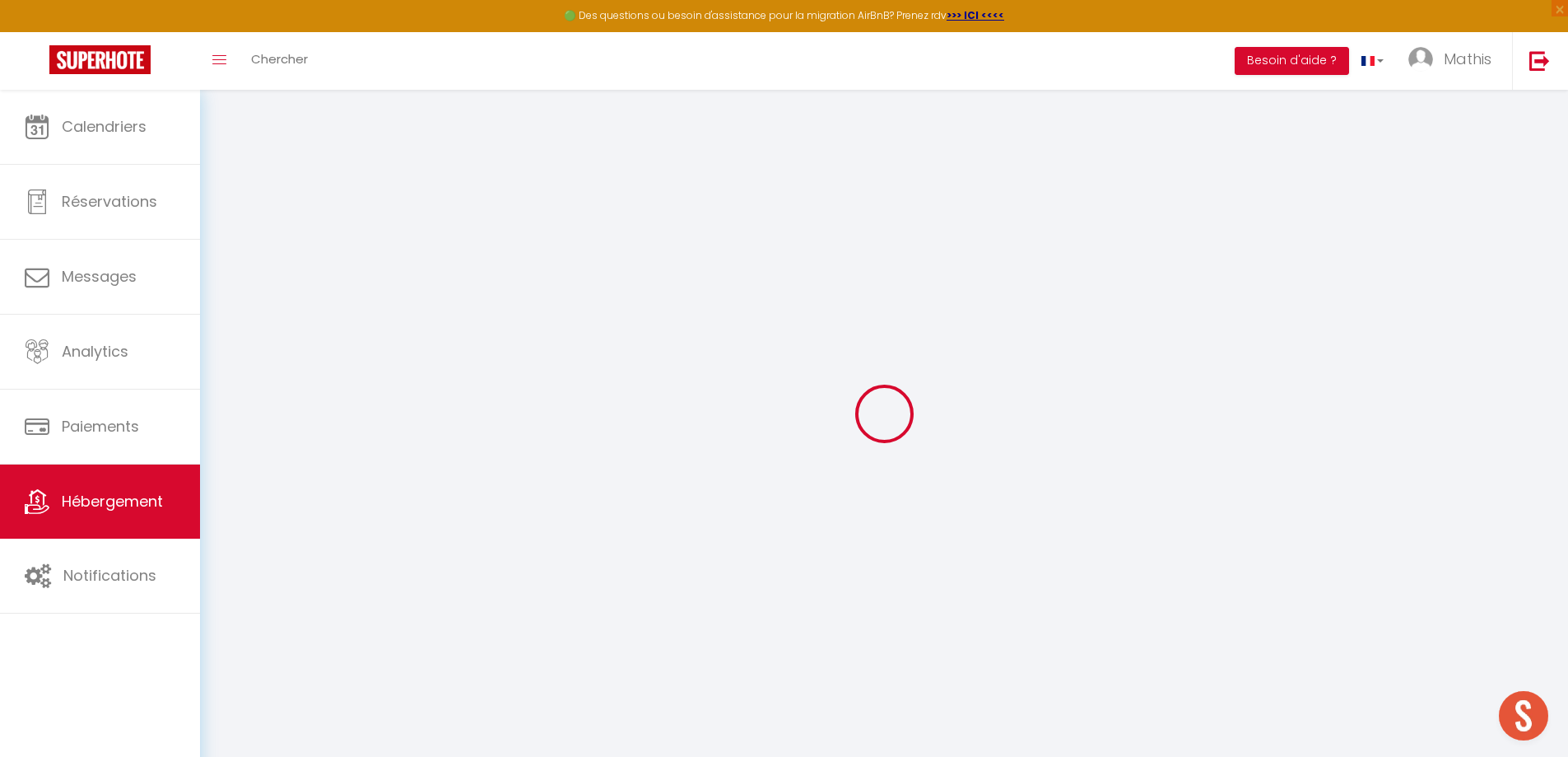
select select
type input "31 avenue de la gare"
type input "65100"
type input "Lourdes"
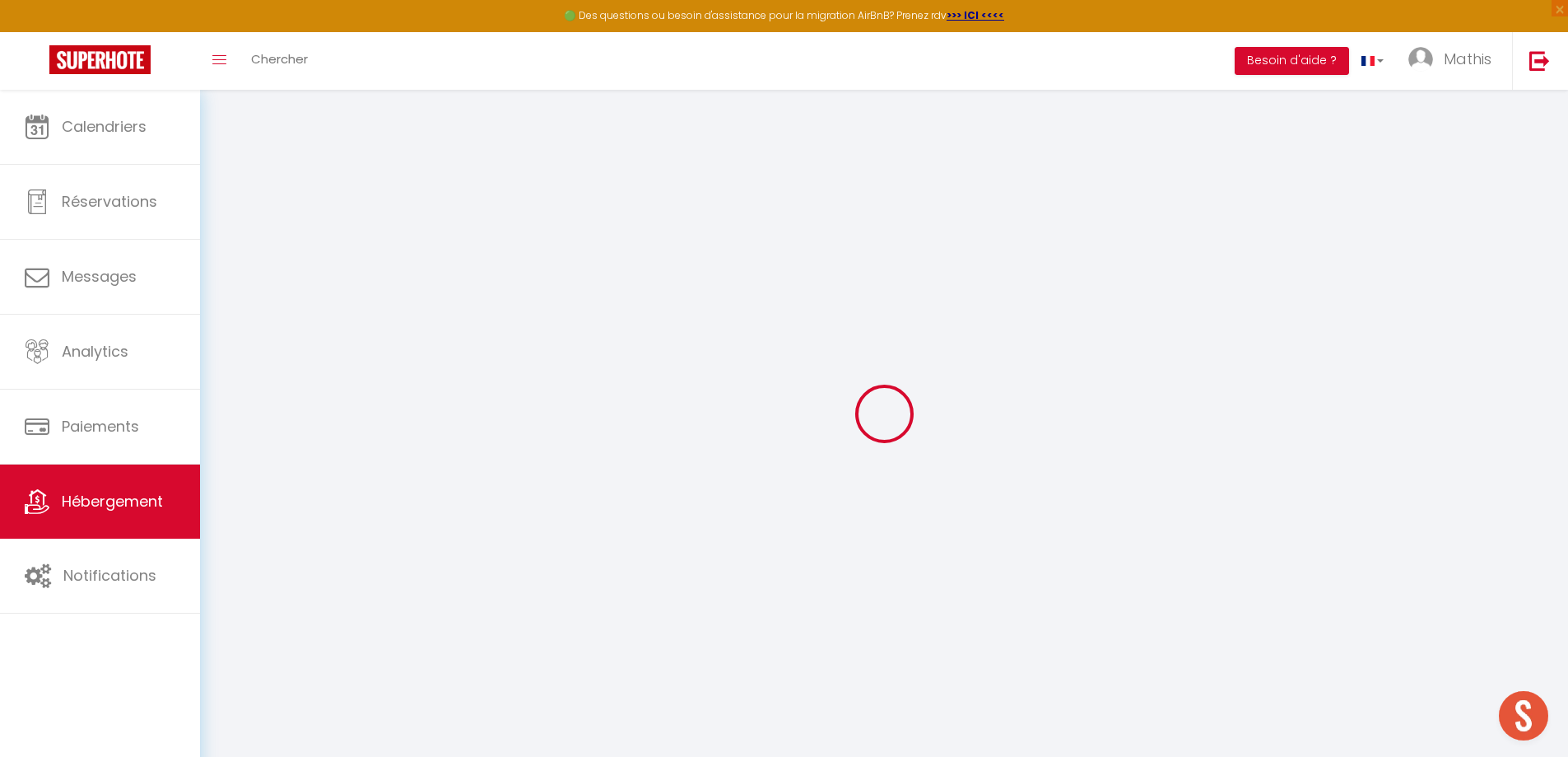
type input "[PERSON_NAME][EMAIL_ADDRESS][DOMAIN_NAME]"
select select "5830"
checkbox input "true"
checkbox input "false"
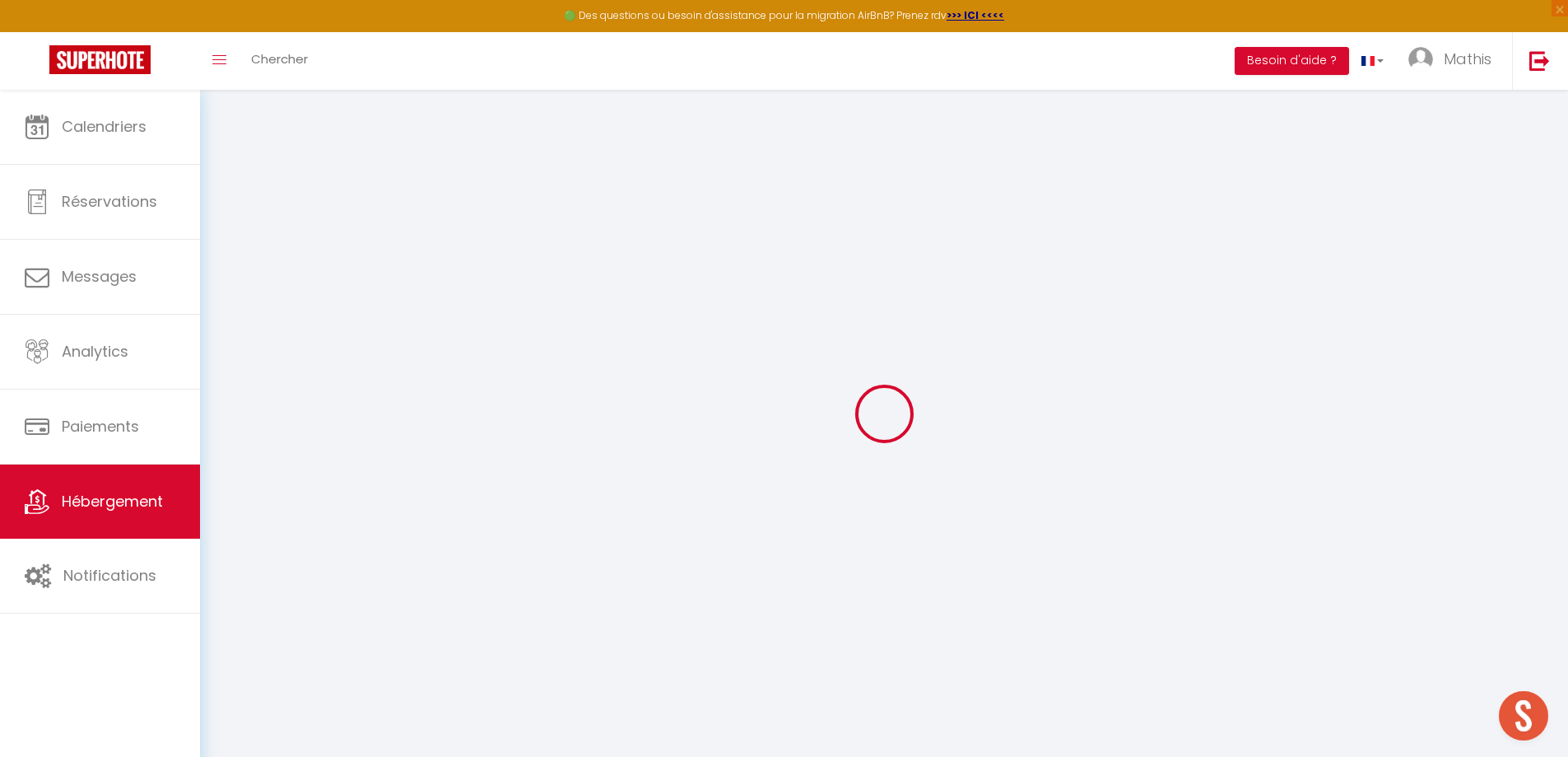
checkbox input "false"
select select
type input "0"
type input "4"
type input "0"
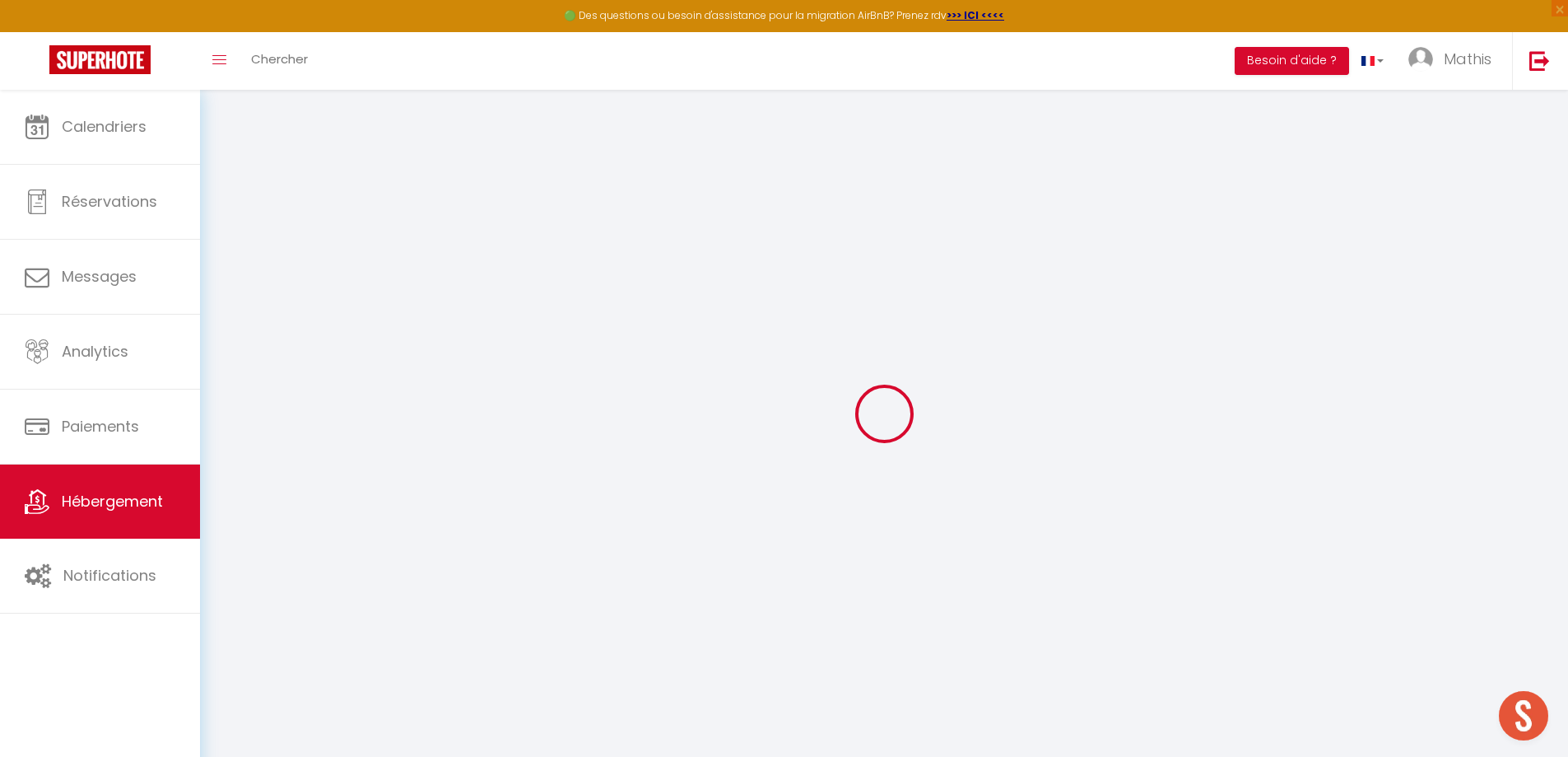
type input "0"
select select
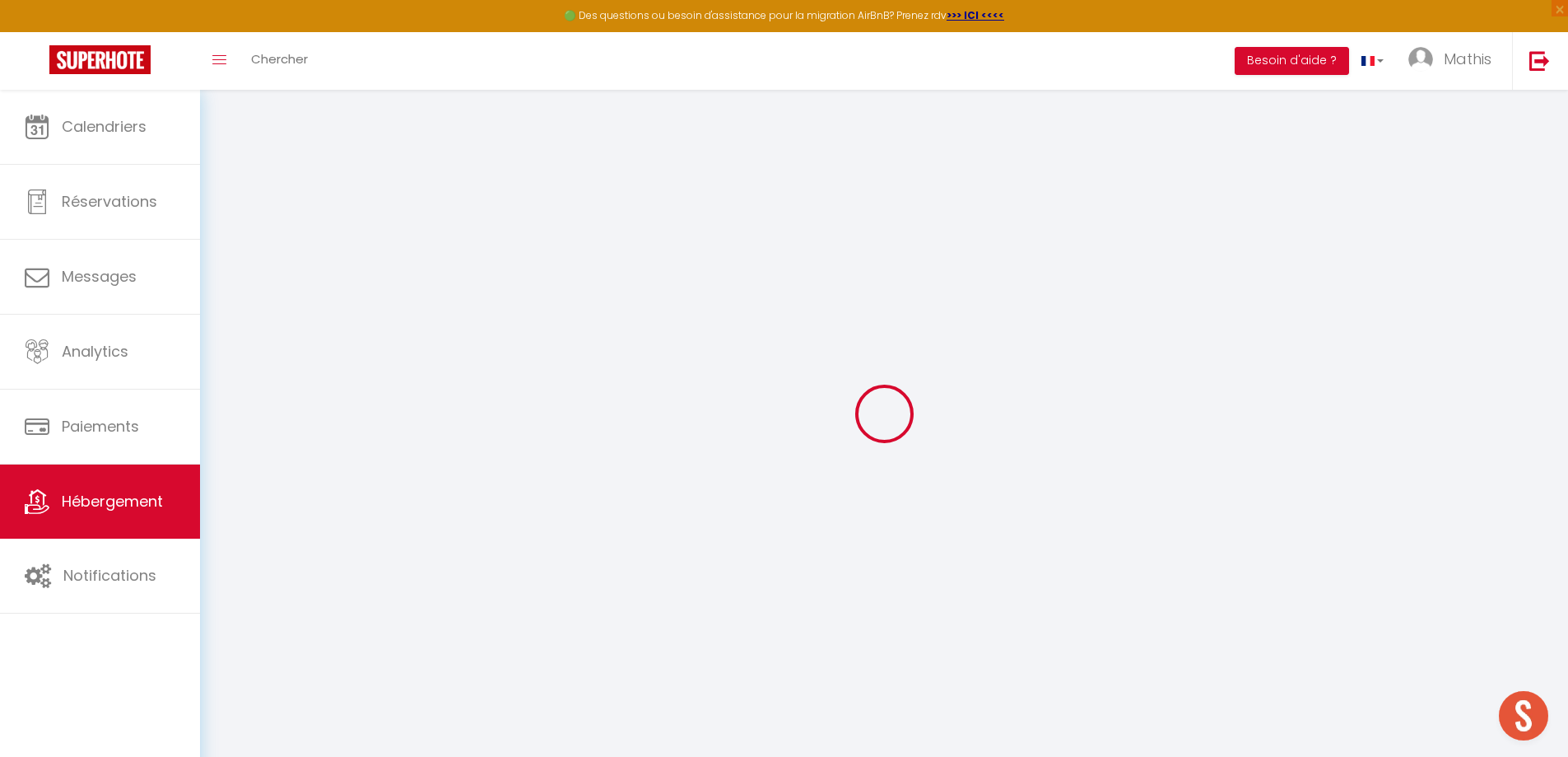
select select
checkbox input "true"
checkbox input "false"
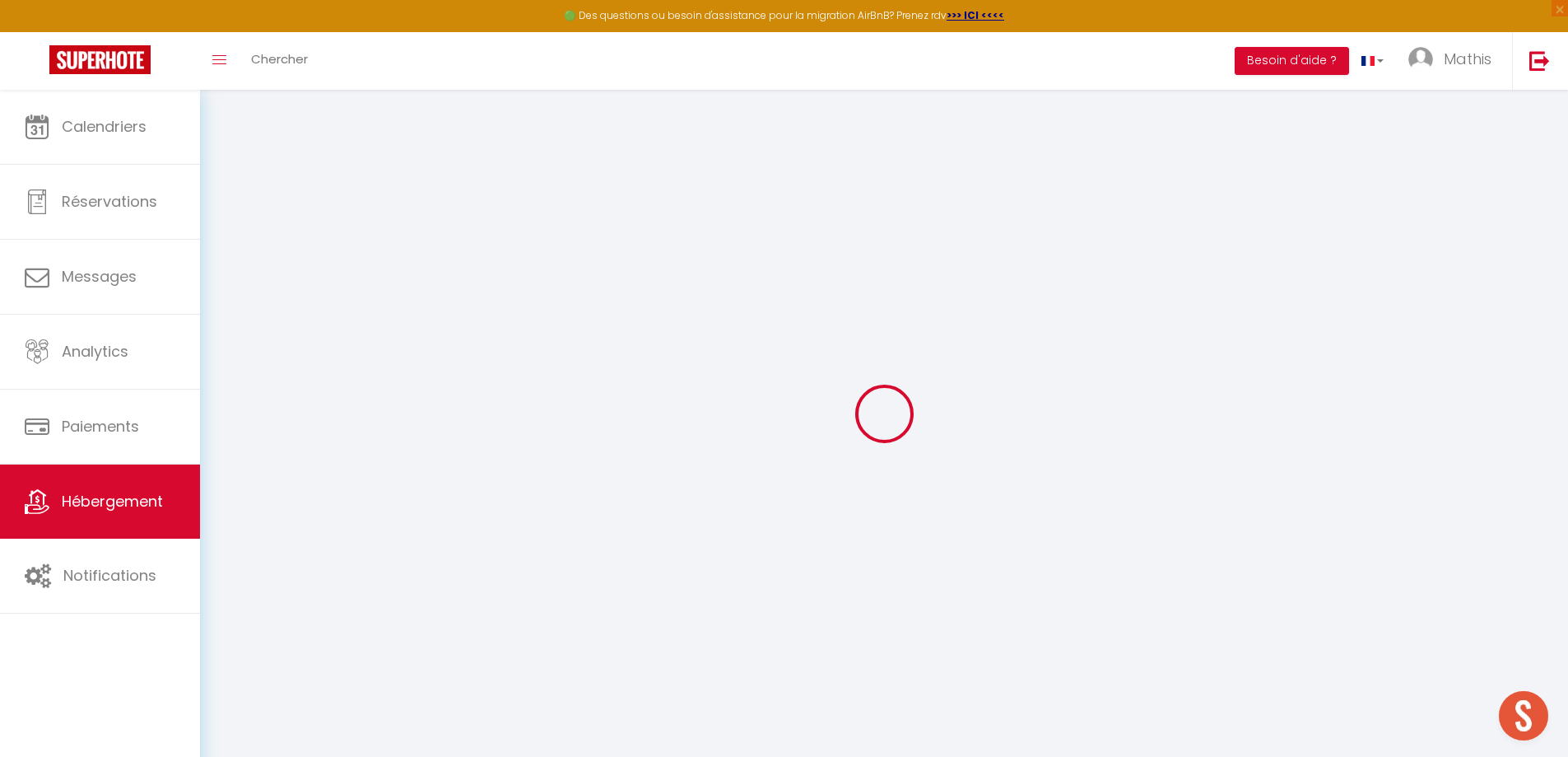
checkbox input "false"
select select
checkbox input "true"
checkbox input "false"
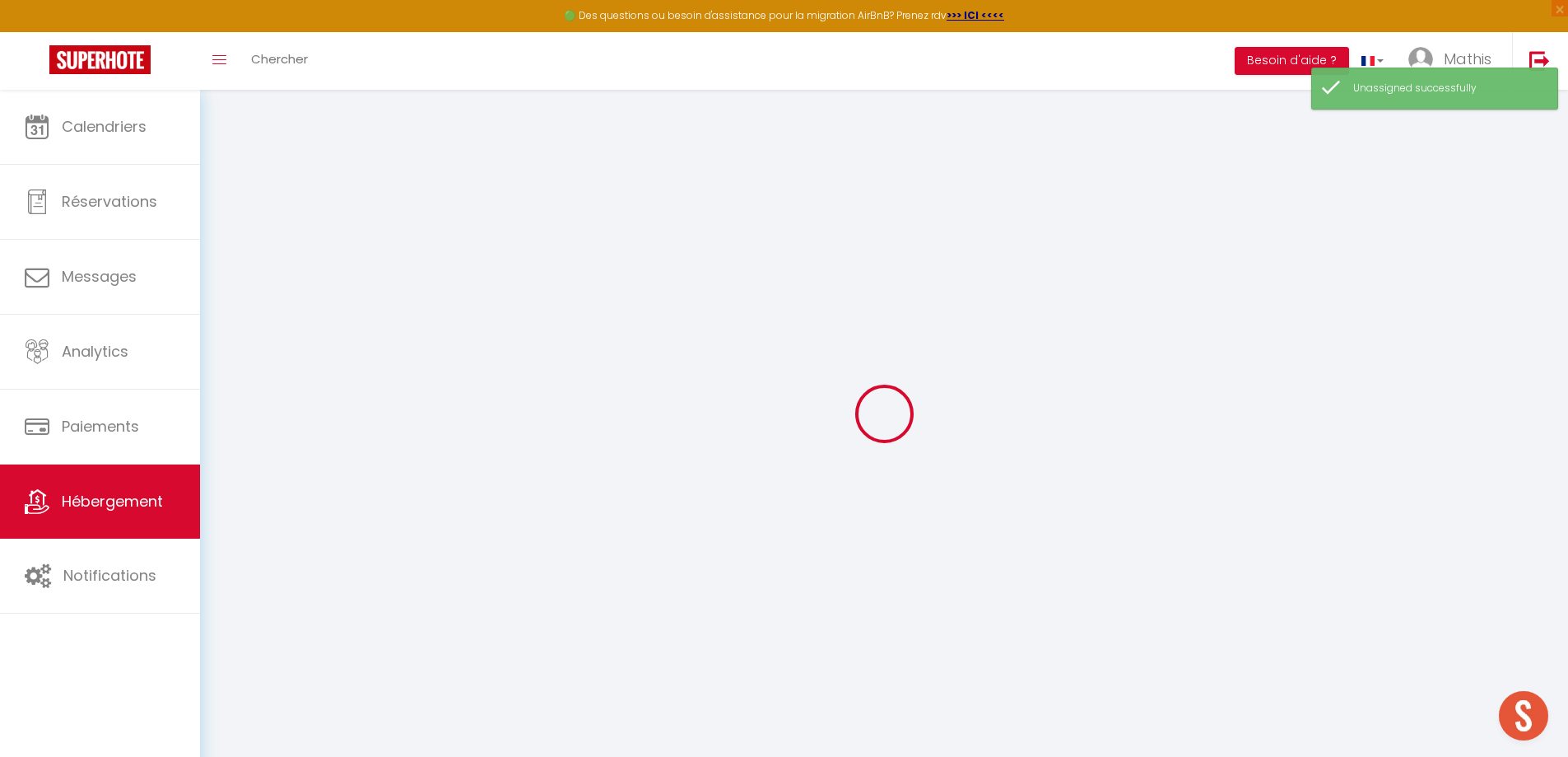
checkbox input "false"
select select
checkbox input "true"
checkbox input "false"
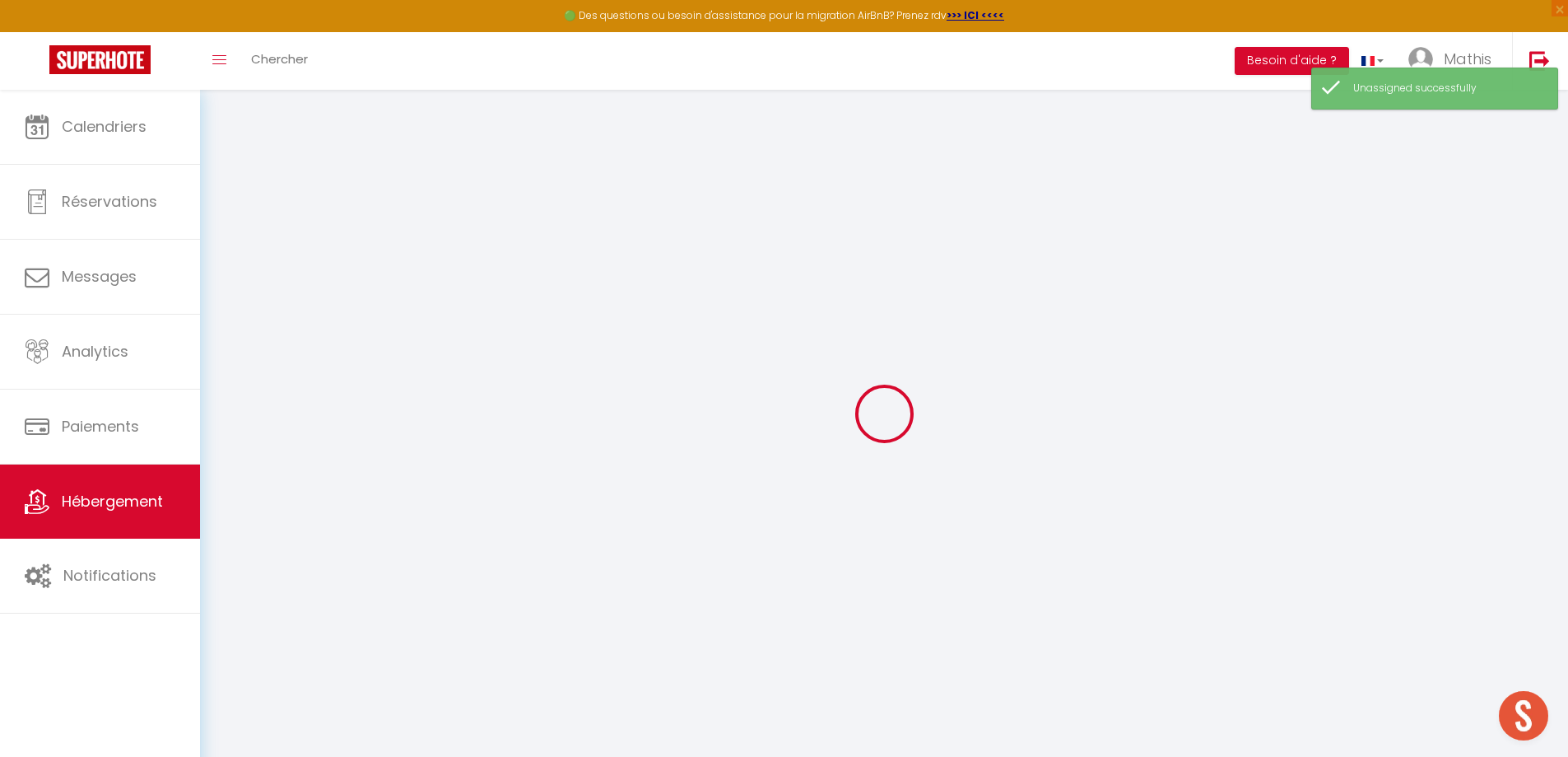
checkbox input "false"
select select
select select "EUR"
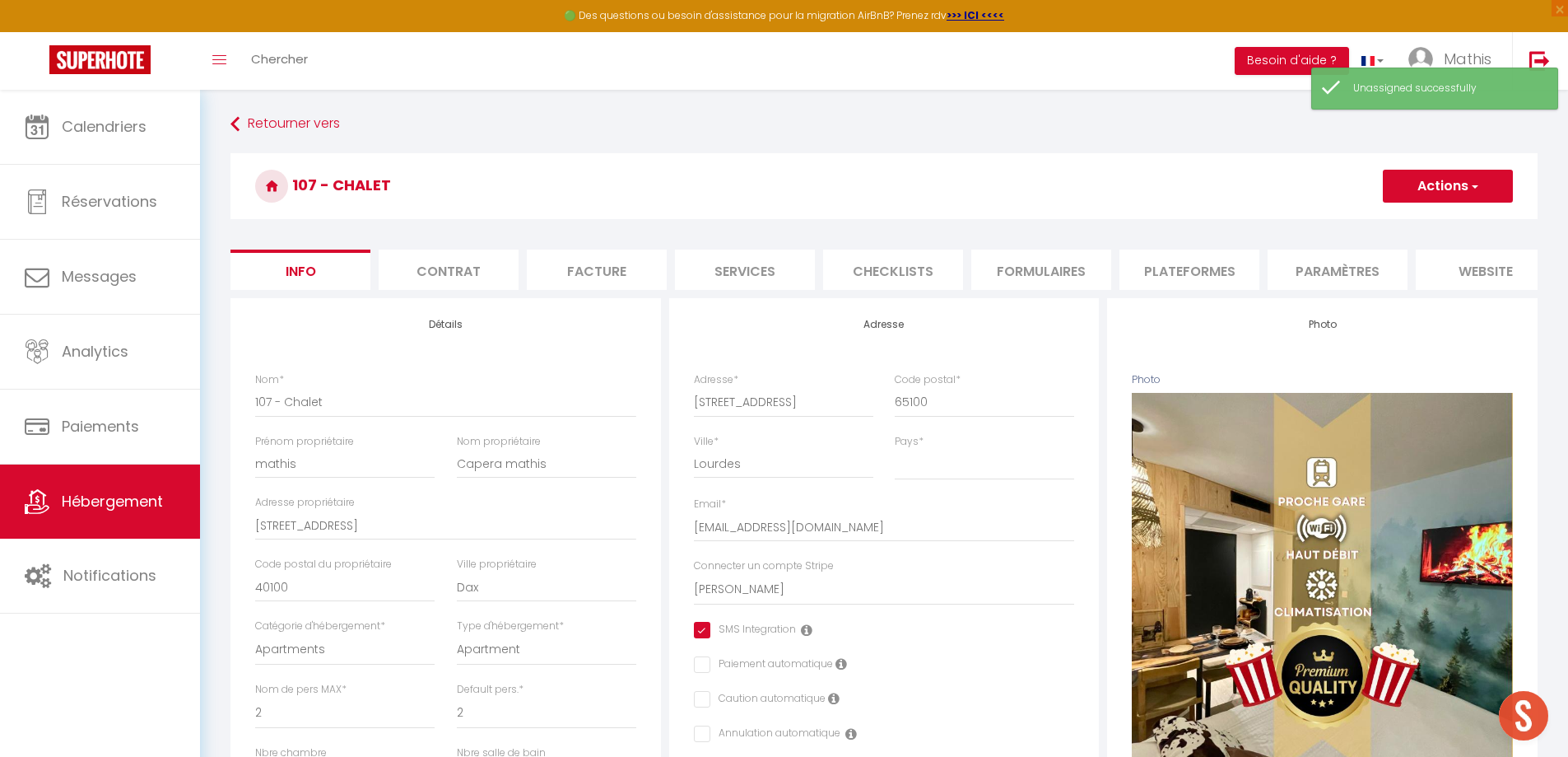
drag, startPoint x: 1149, startPoint y: 277, endPoint x: 1130, endPoint y: 276, distance: 19.0
click at [1146, 276] on li "Plateformes" at bounding box center [1189, 269] width 139 height 40
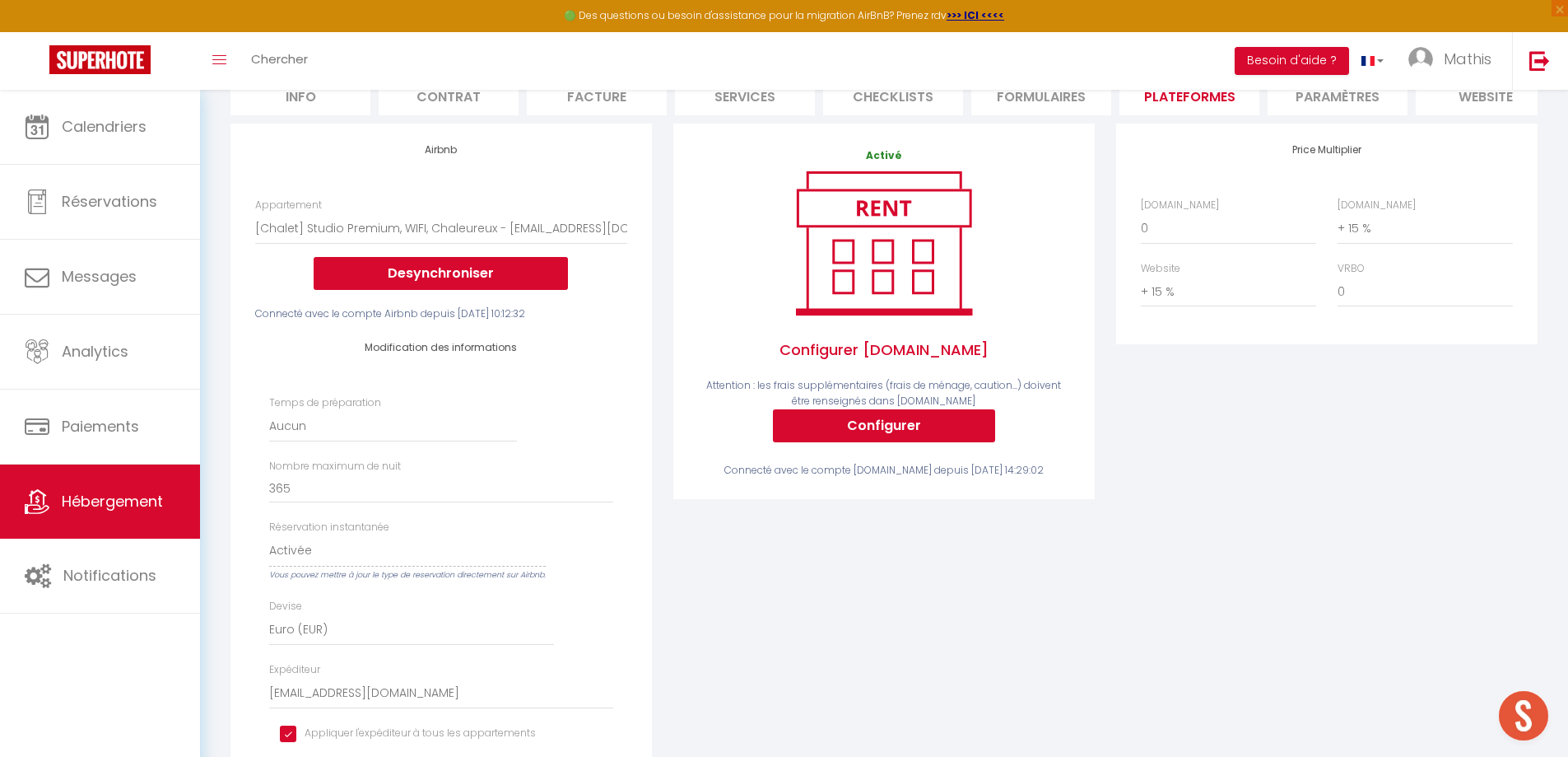
scroll to position [165, 0]
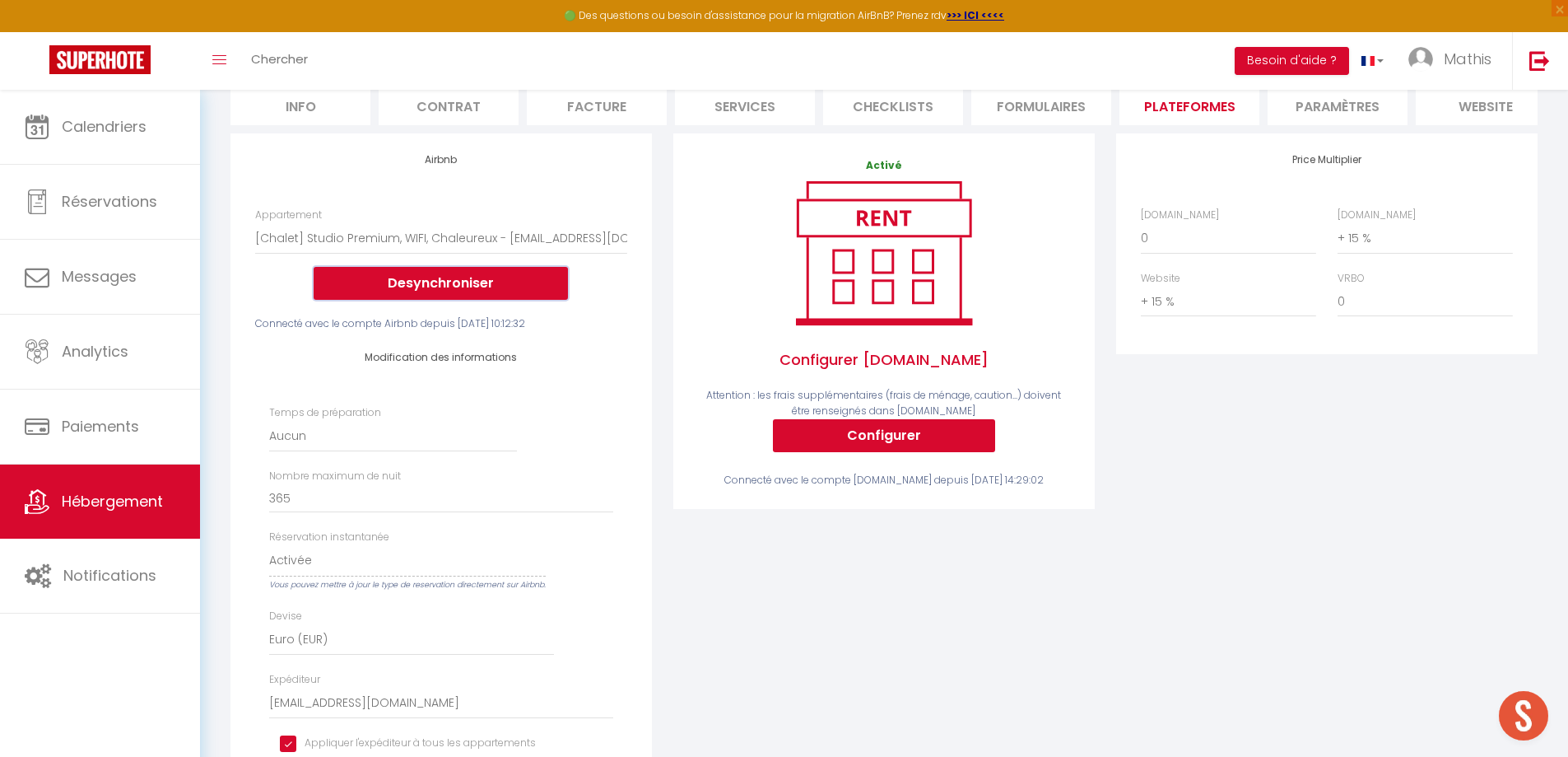
click at [497, 299] on button "Desynchroniser" at bounding box center [441, 283] width 255 height 33
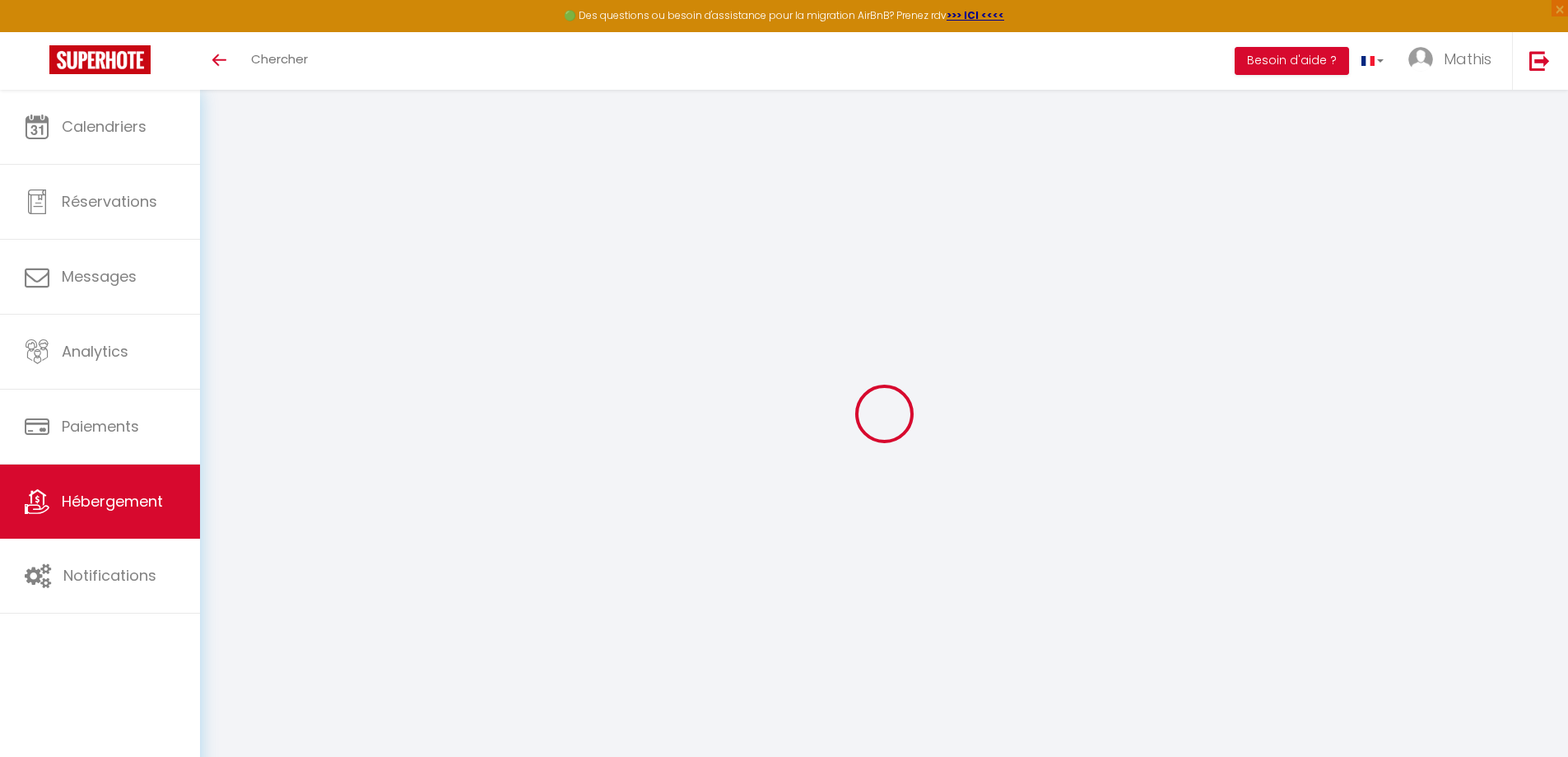
scroll to position [90, 0]
select select "+ 15 %"
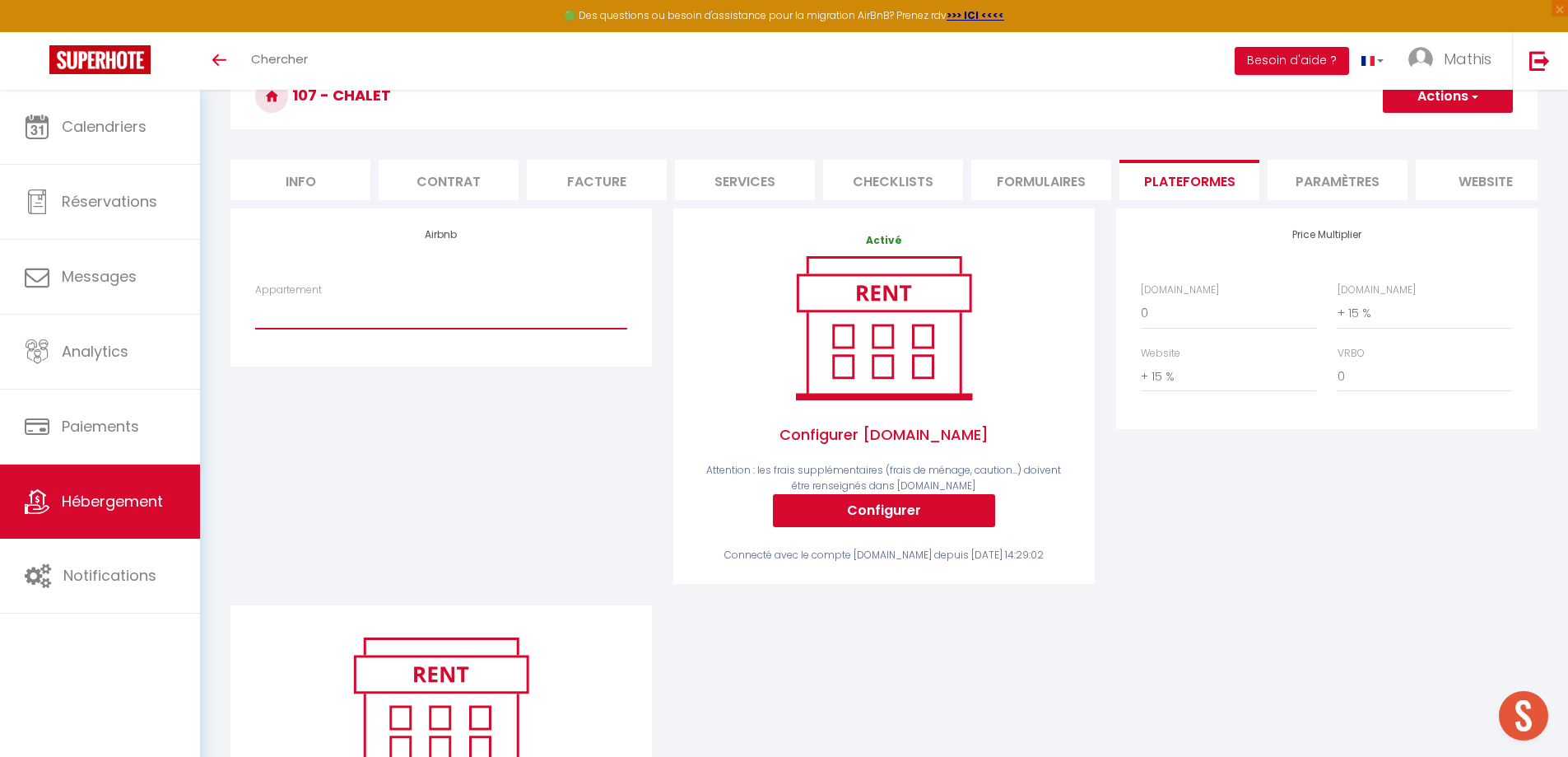
click at [380, 329] on select "[Chalet] Studio Premium, WIFI, Chaleureux - [PERSON_NAME][EMAIL_ADDRESS][DOMAIN…" at bounding box center [441, 313] width 372 height 31
drag, startPoint x: 386, startPoint y: 324, endPoint x: 395, endPoint y: 318, distance: 10.8
click at [386, 324] on select "[Chalet] Studio Premium, WIFI, Chaleureux - [PERSON_NAME][EMAIL_ADDRESS][DOMAIN…" at bounding box center [441, 313] width 372 height 31
click at [371, 327] on select "[Chalet] Studio Premium, WIFI, Chaleureux - mathis.capera@gmail.com [Les Arcade…" at bounding box center [441, 313] width 372 height 31
select select "4160-1104346853534457658"
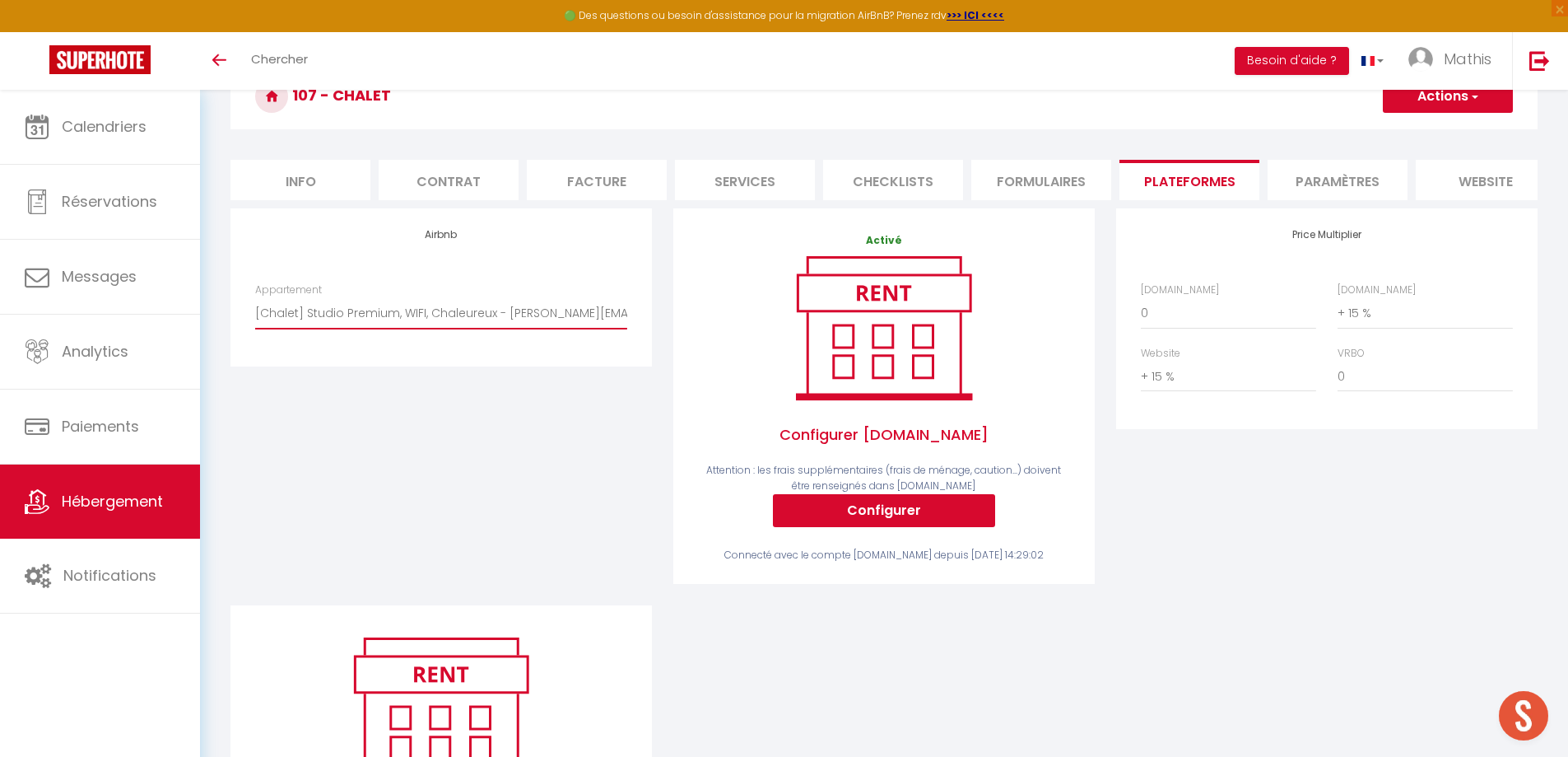
click at [255, 309] on select "[Chalet] Studio Premium, WIFI, Chaleureux - mathis.capera@gmail.com [Les Arcade…" at bounding box center [441, 313] width 372 height 31
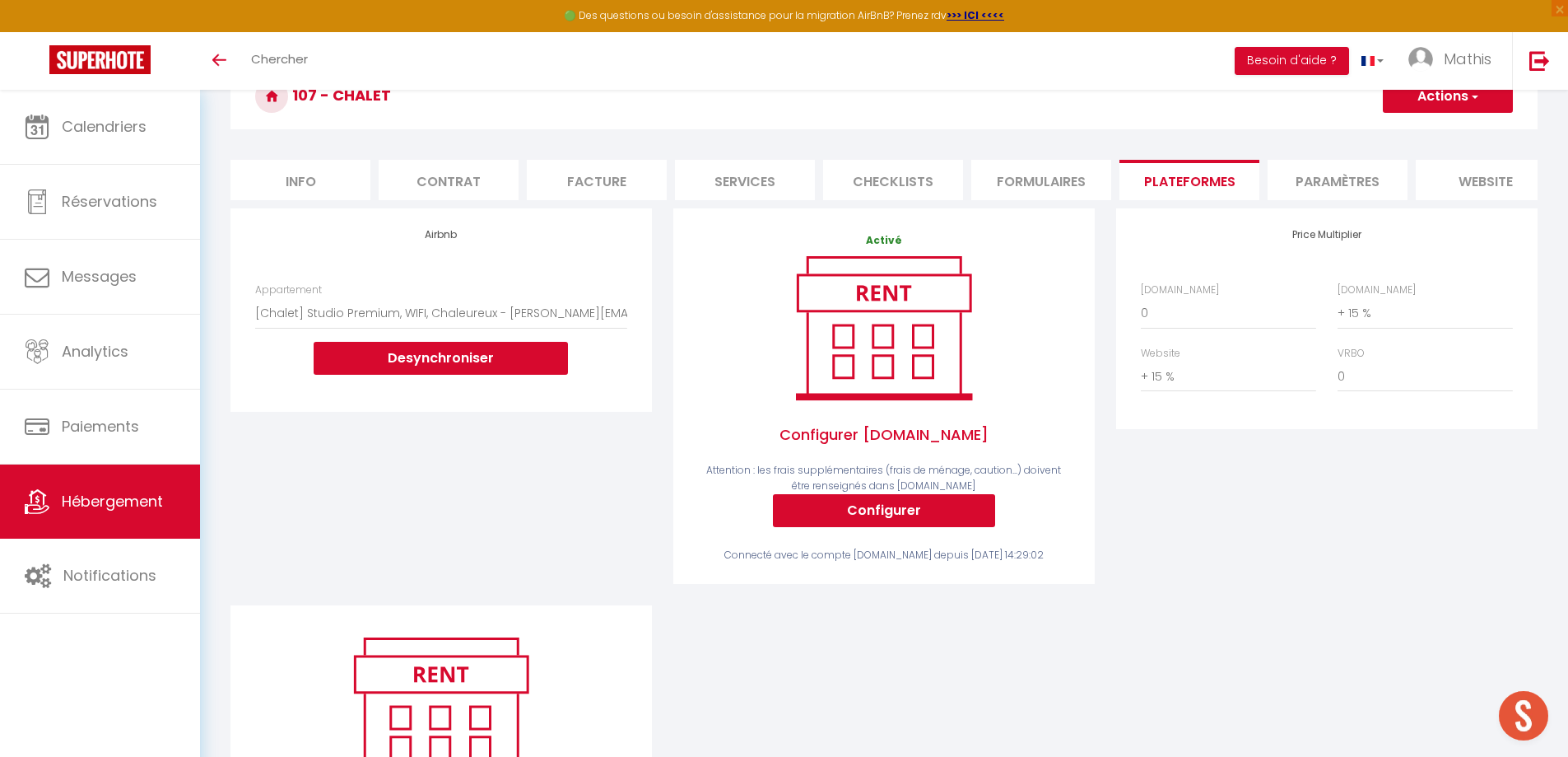
click at [1432, 104] on button "Actions" at bounding box center [1447, 97] width 130 height 33
click at [1426, 135] on link "Enregistrer" at bounding box center [1446, 133] width 130 height 21
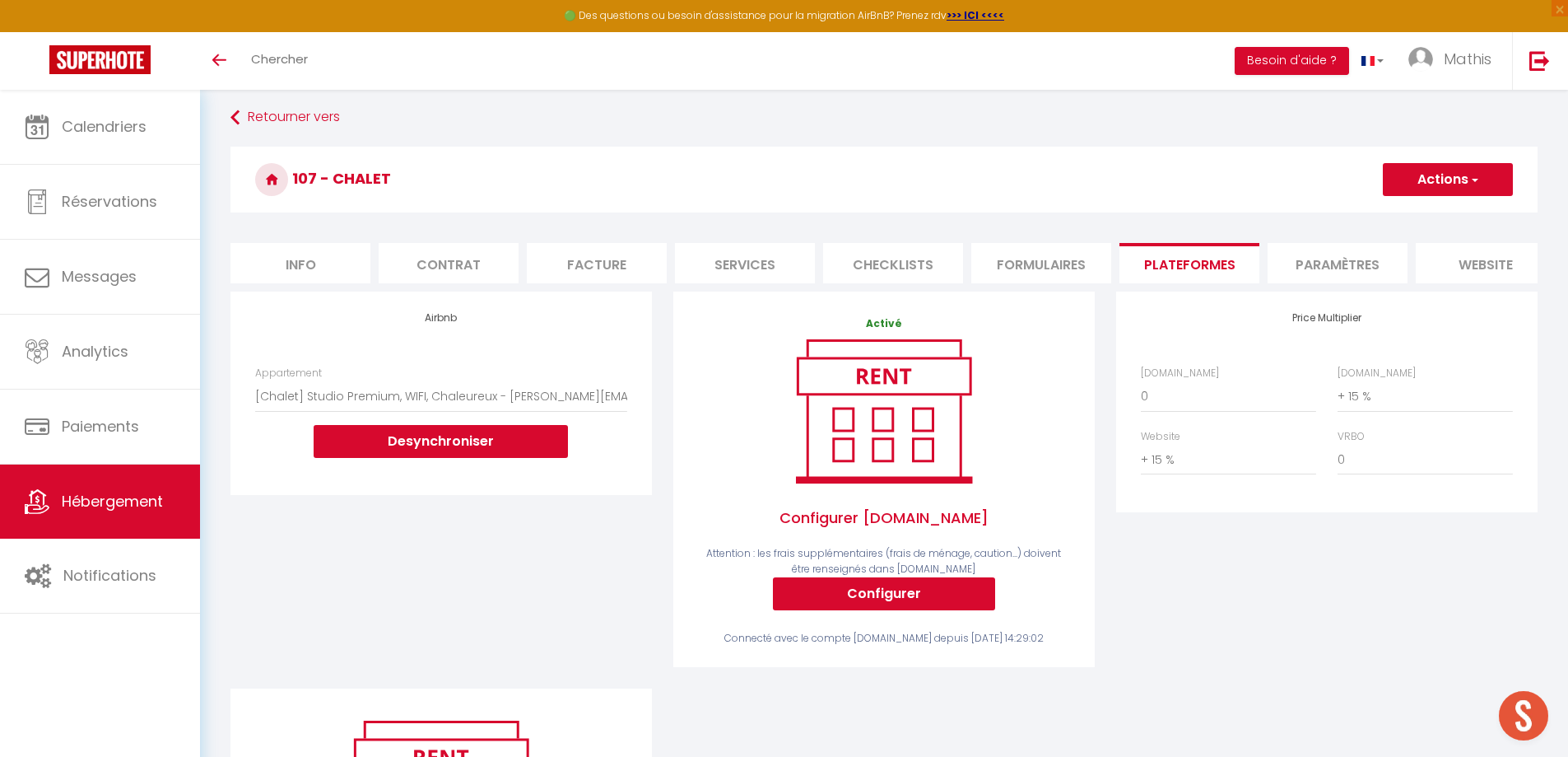
scroll to position [0, 0]
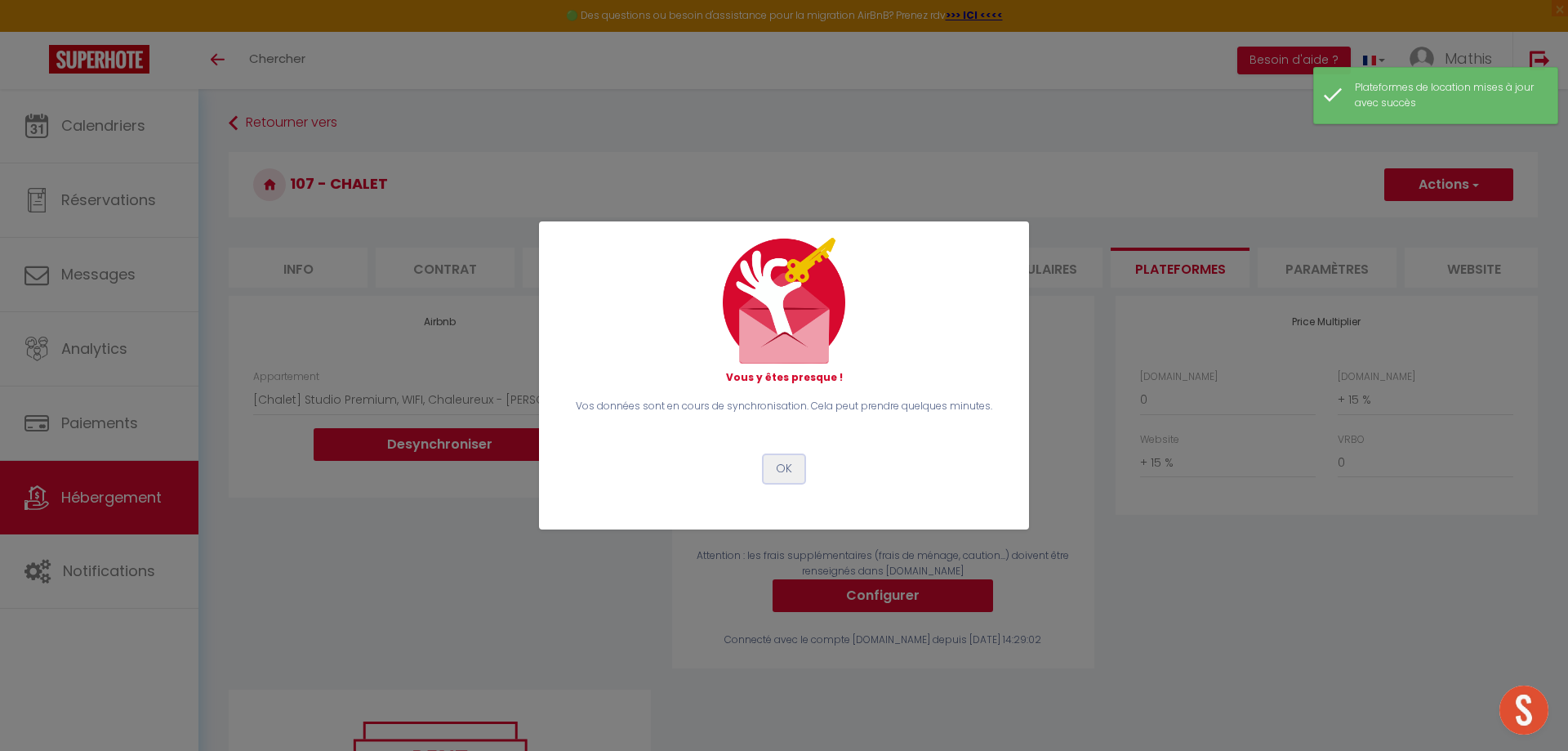
click at [769, 473] on button "OK" at bounding box center [784, 468] width 41 height 28
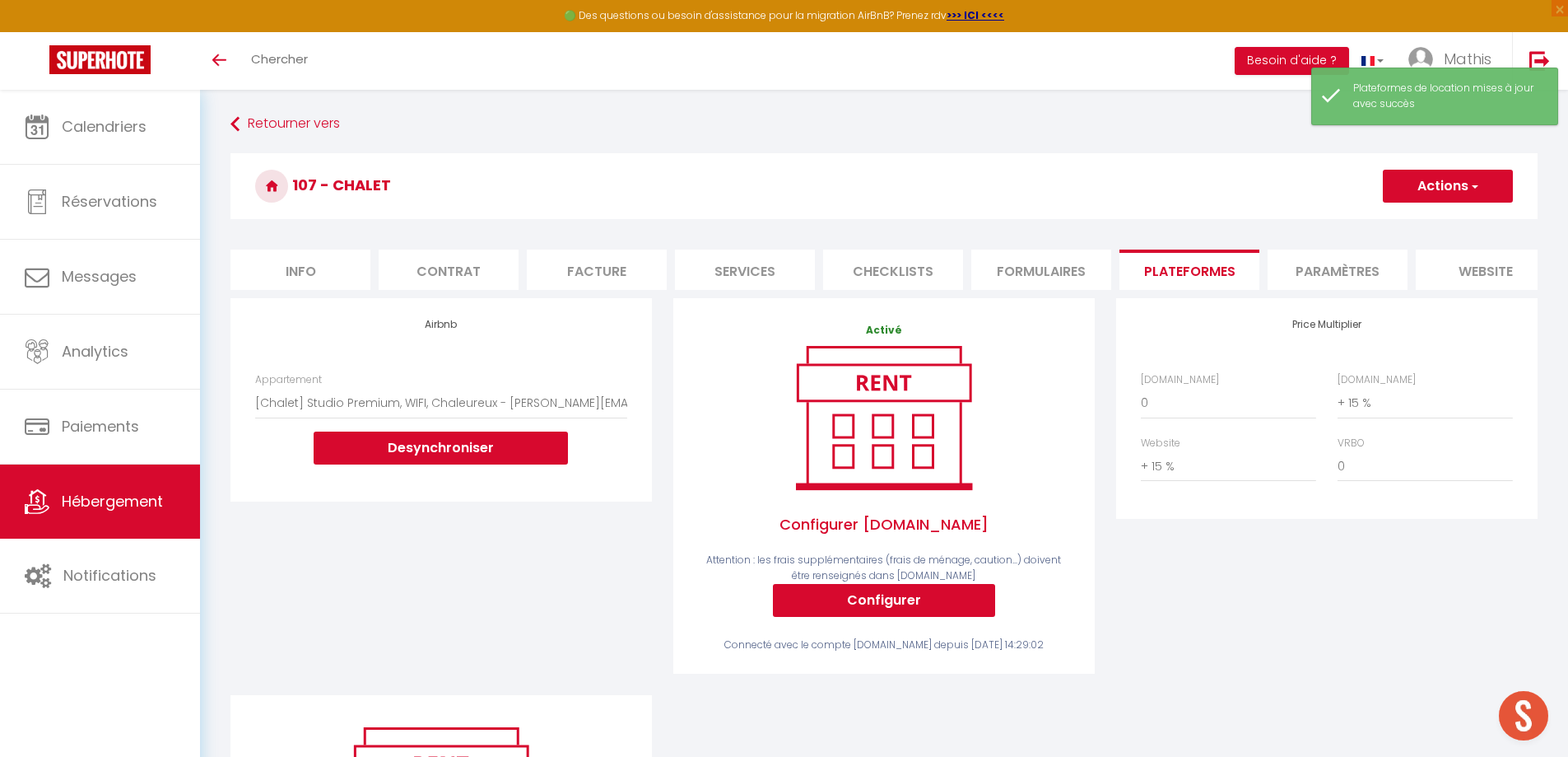
click at [155, 502] on span "Hébergement" at bounding box center [112, 500] width 101 height 20
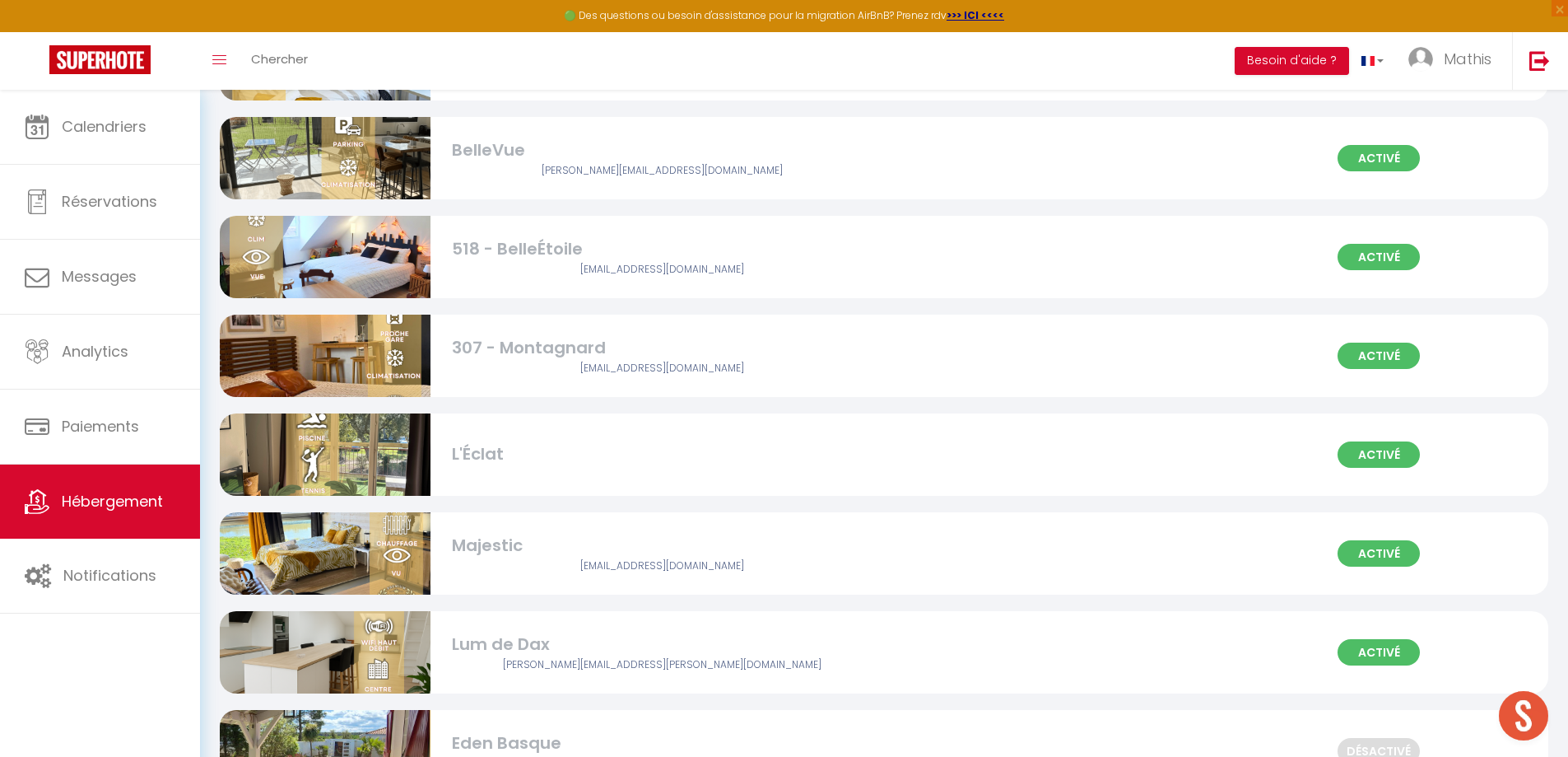
scroll to position [1400, 0]
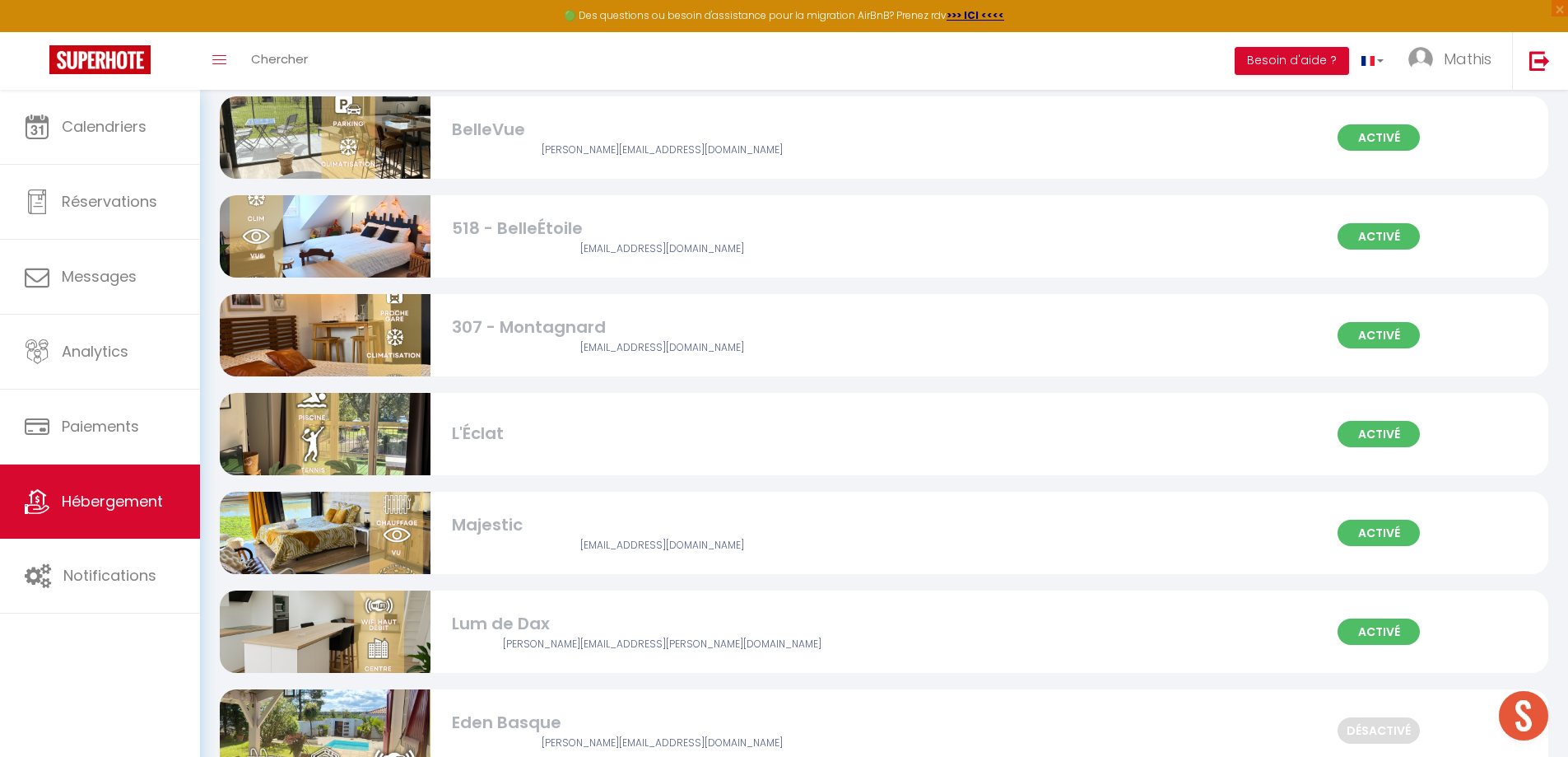
click at [563, 423] on div "L'Éclat" at bounding box center [662, 433] width 421 height 25
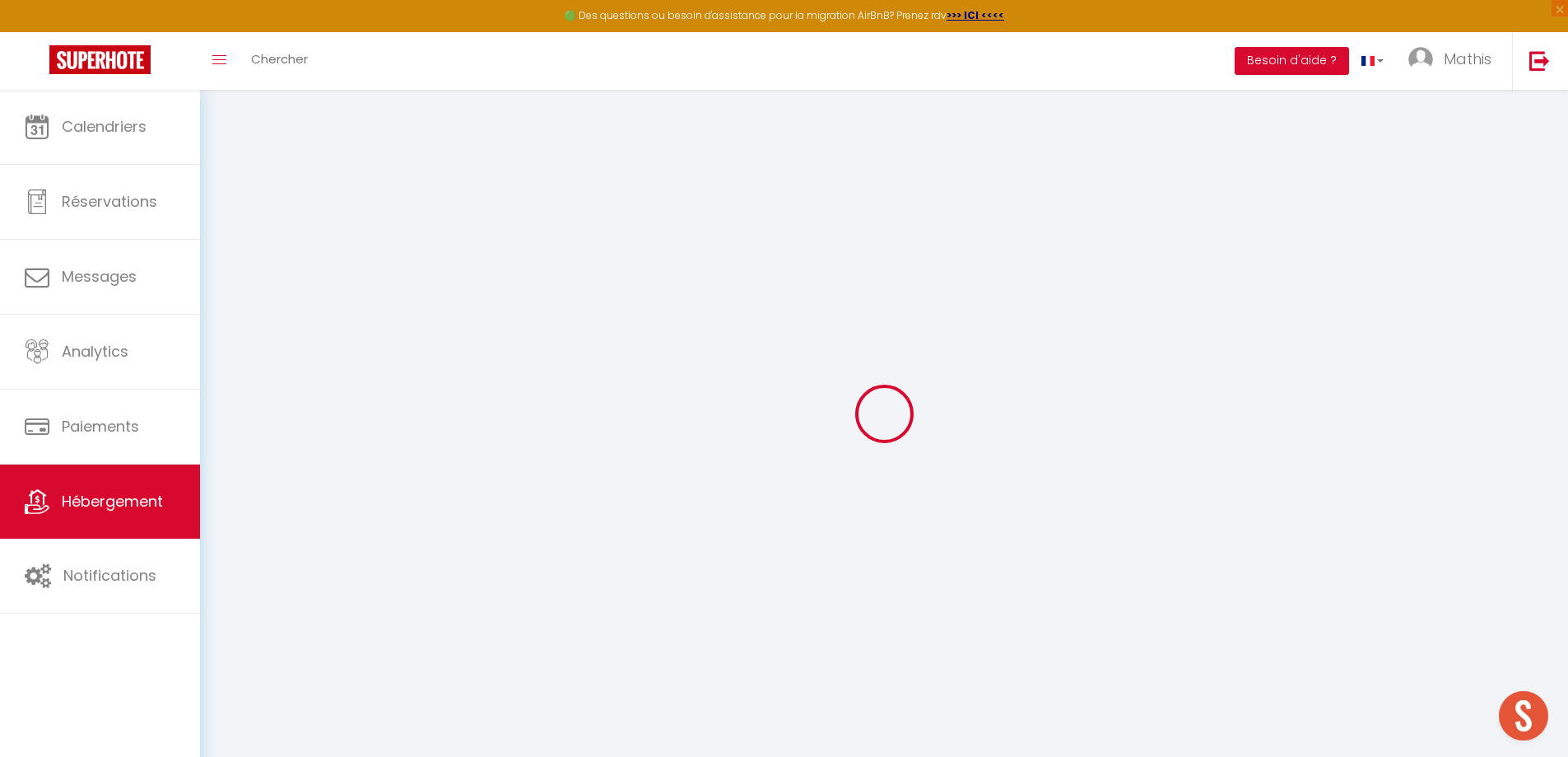
select select
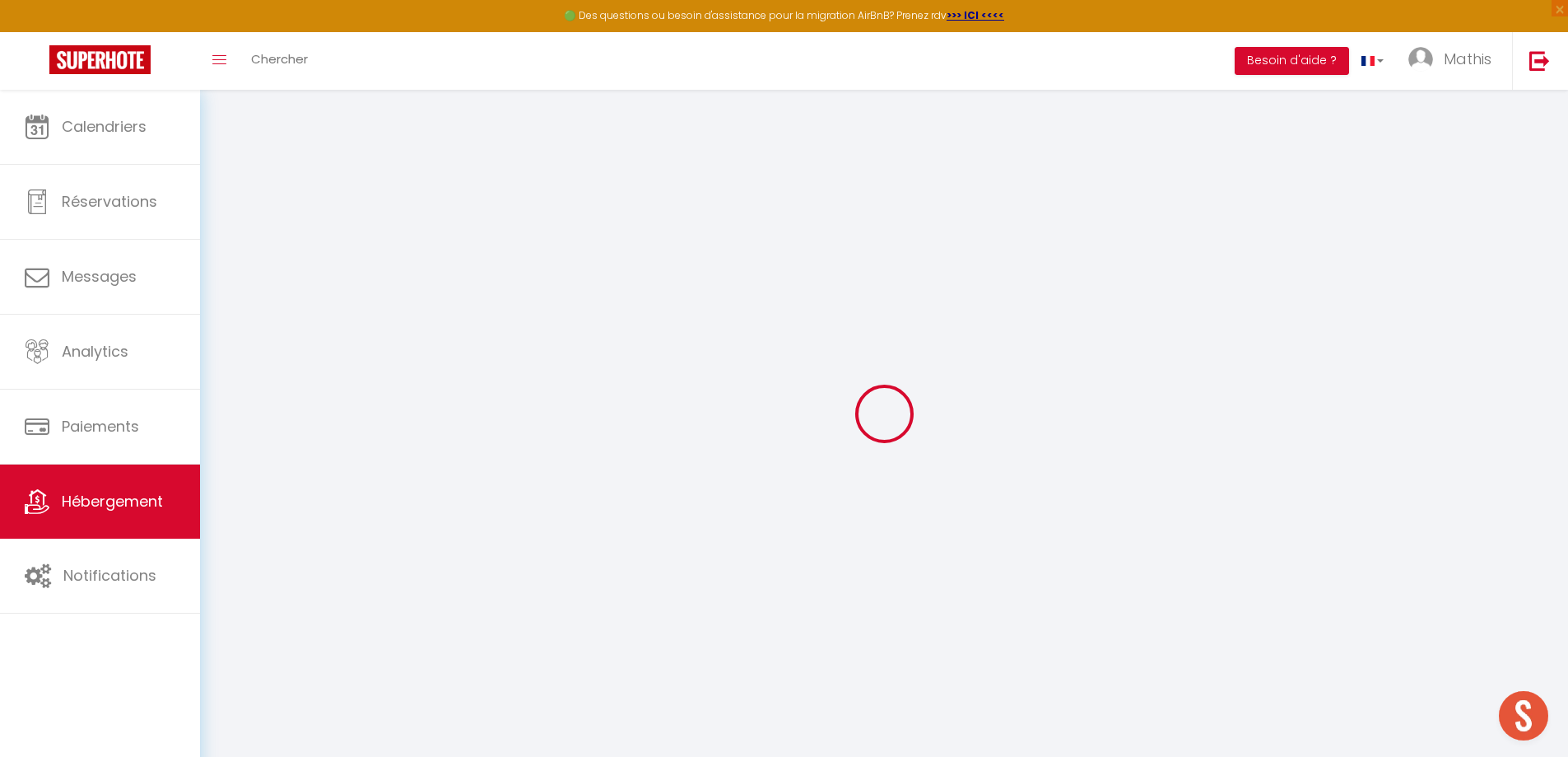
select select
checkbox input "false"
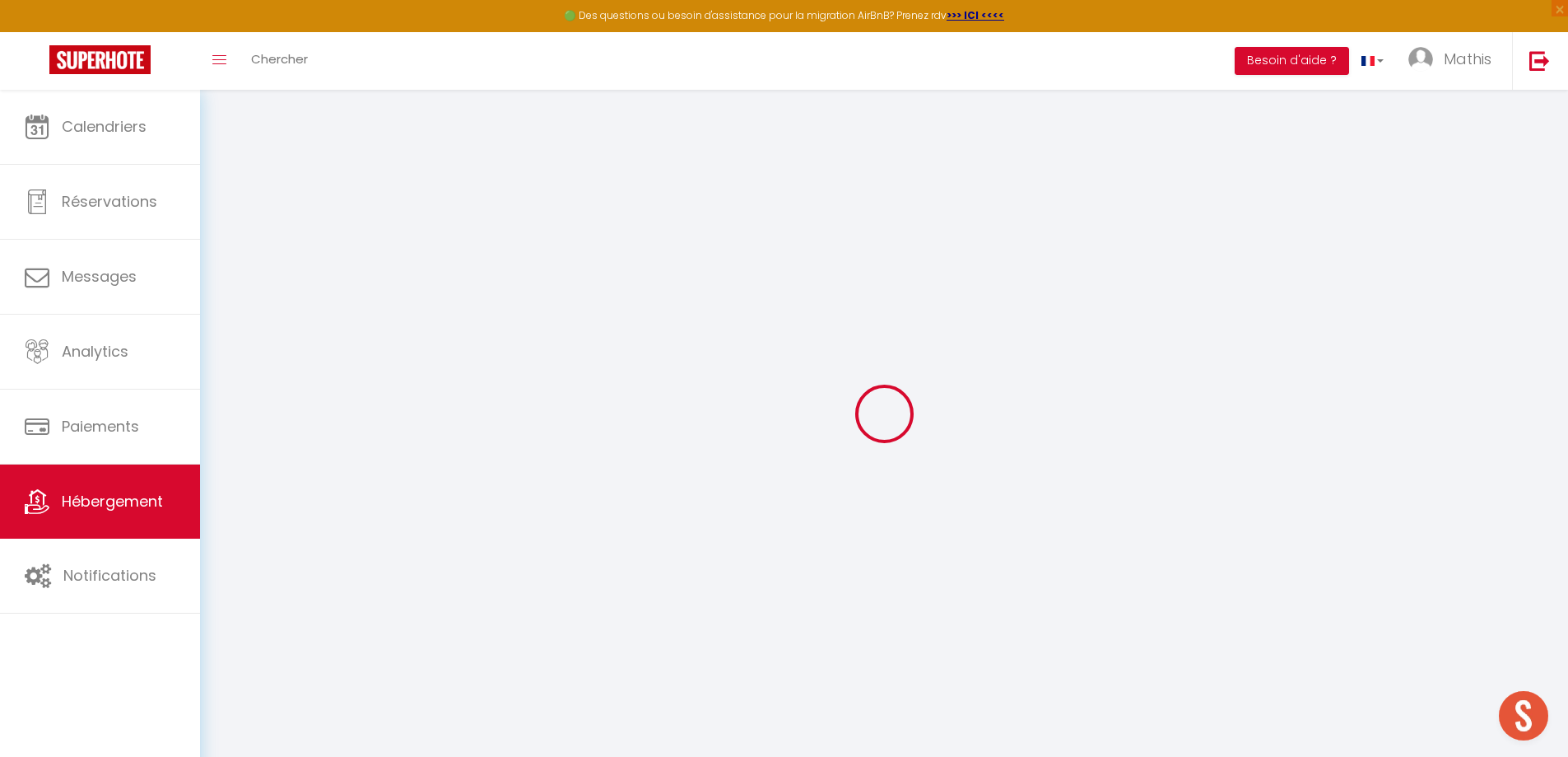
select select
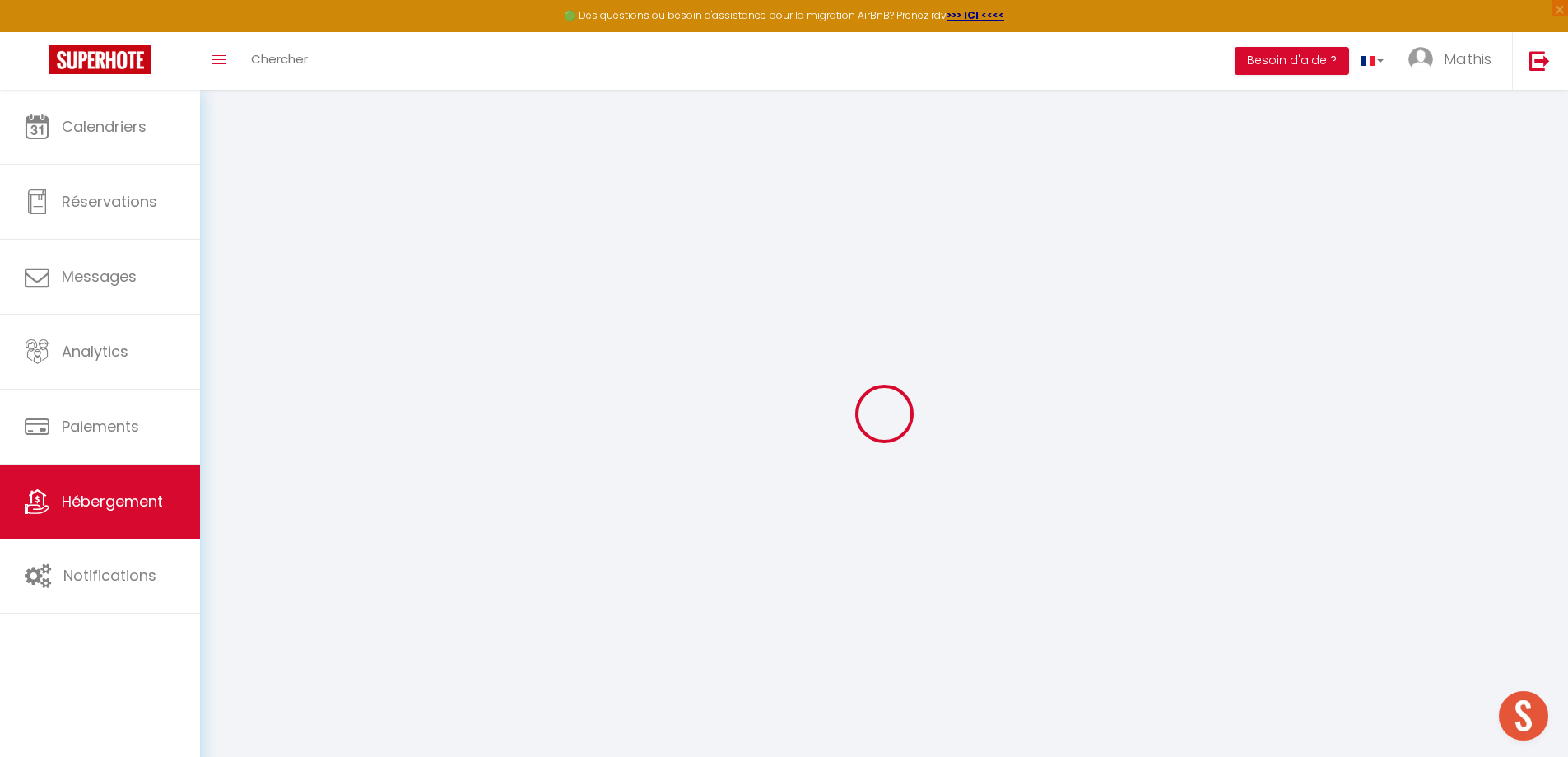
select select
checkbox input "false"
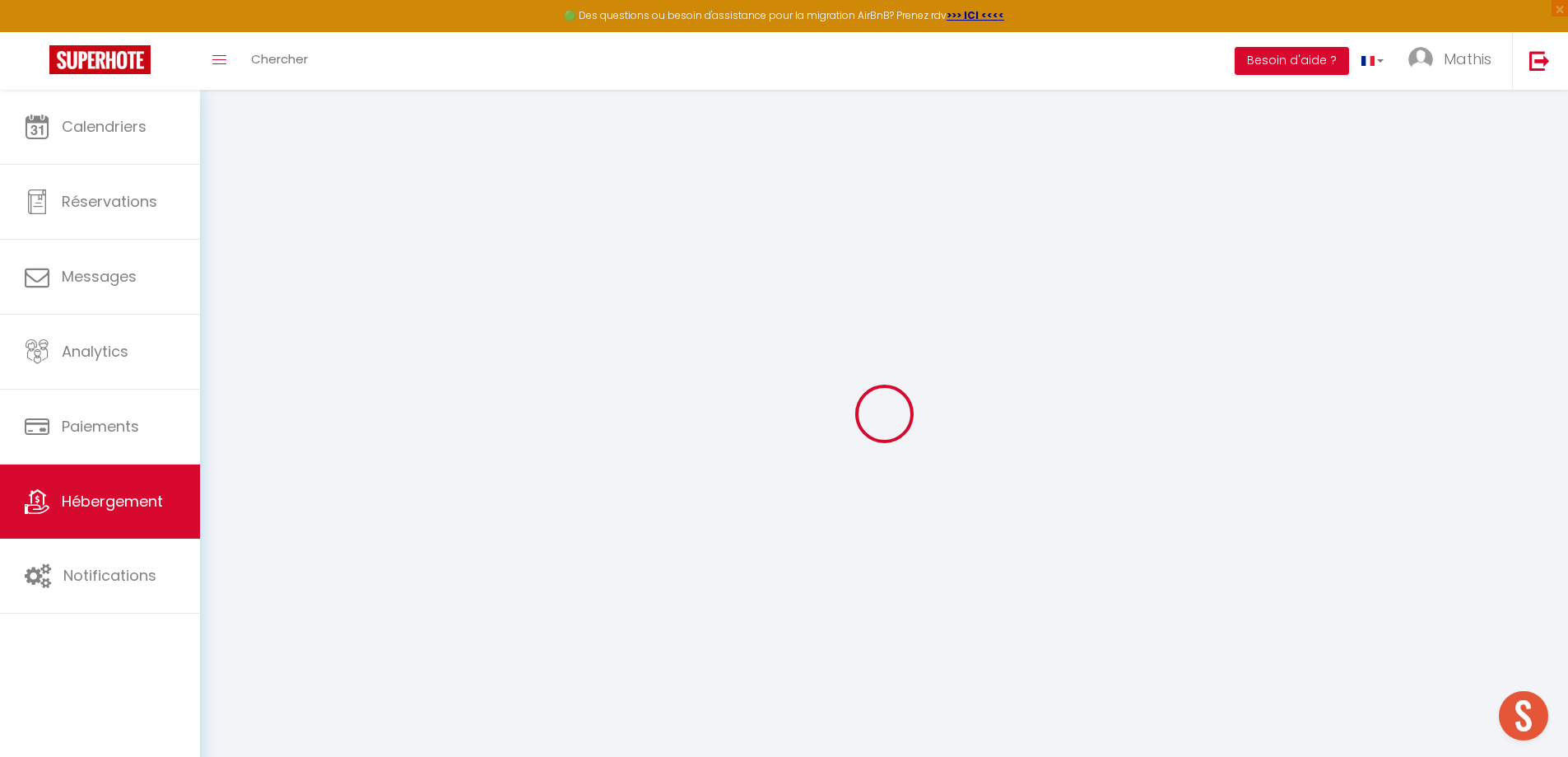
checkbox input "false"
select select
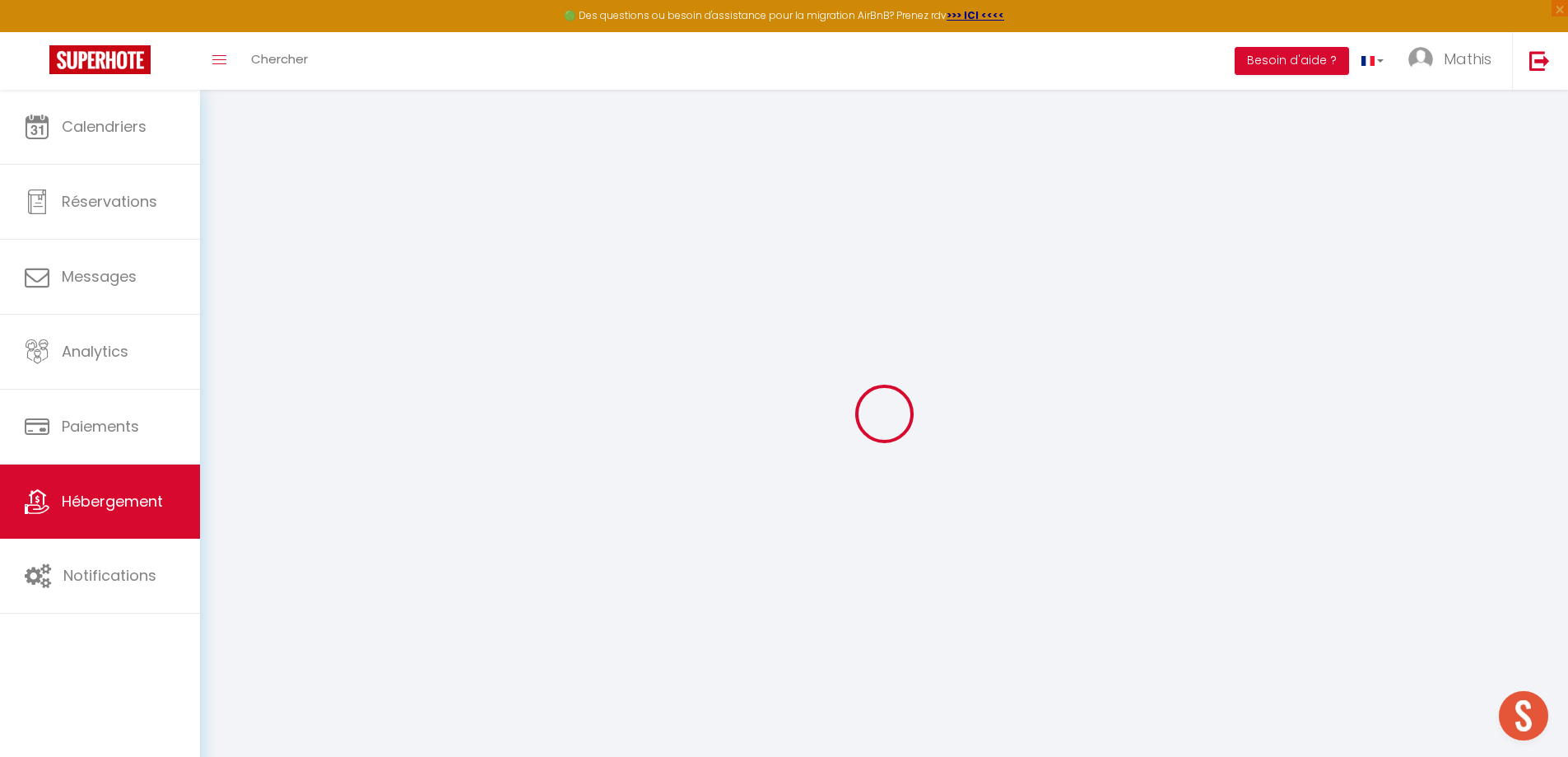
select select
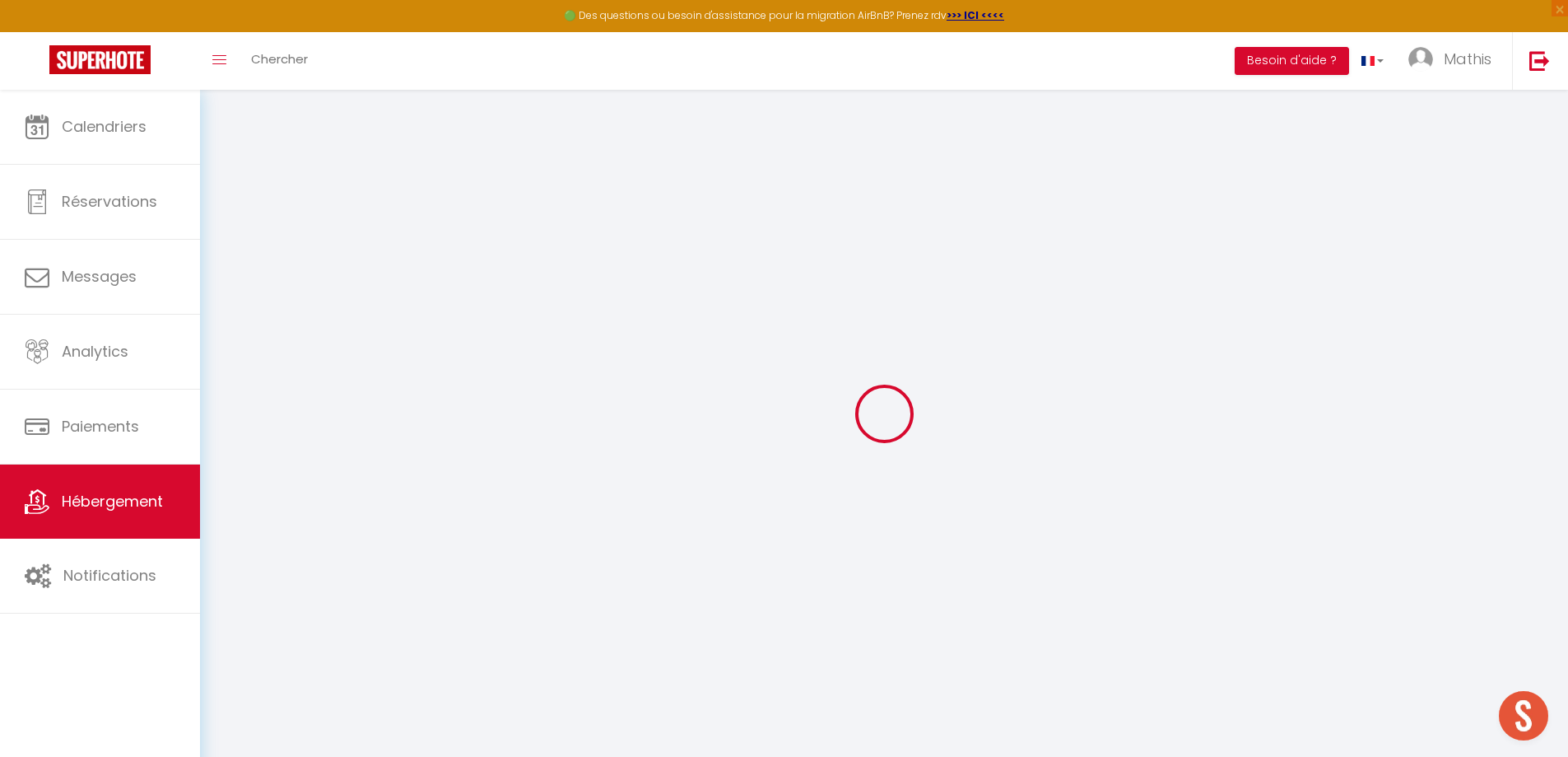
checkbox input "false"
select select
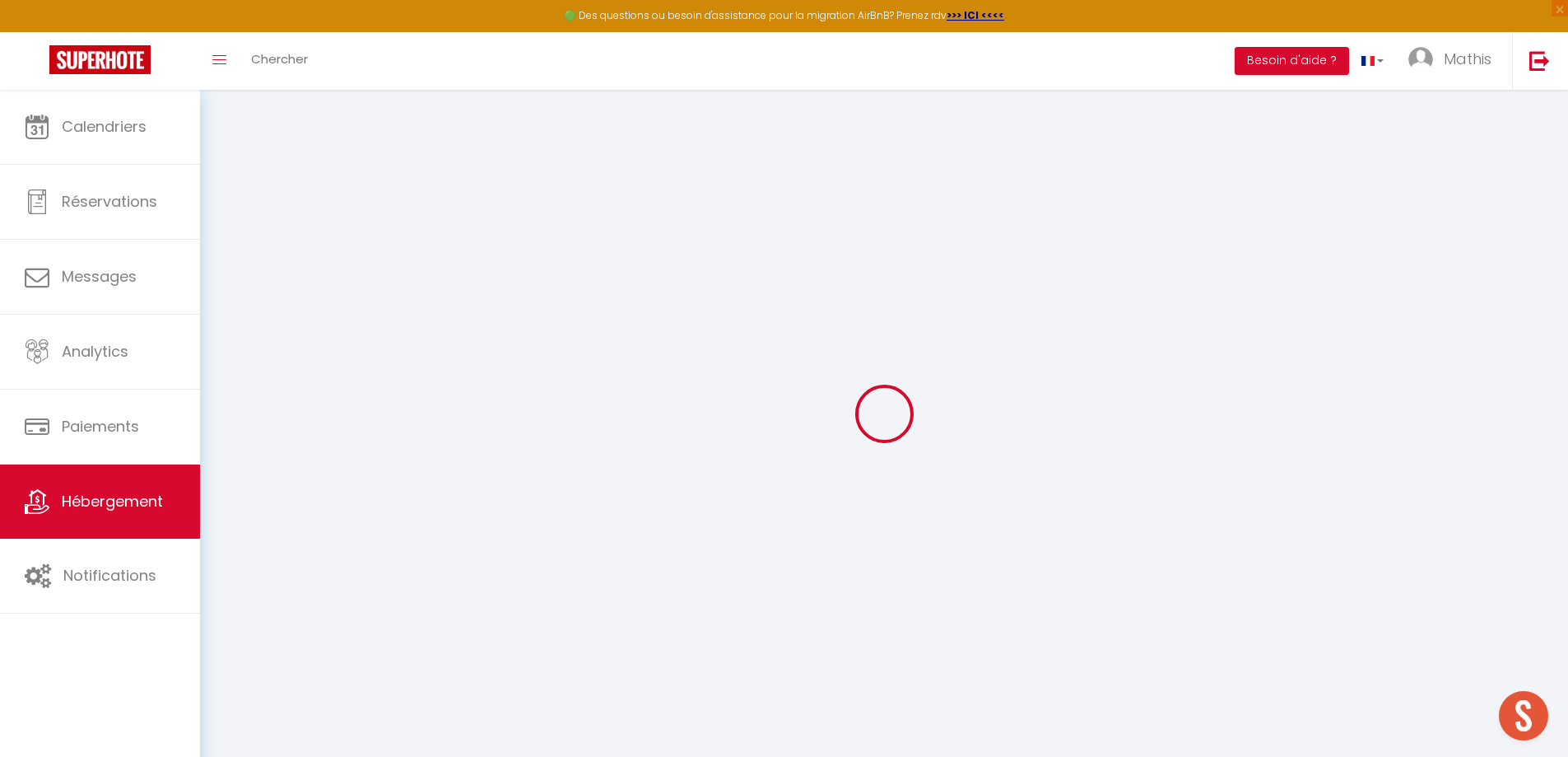
select select
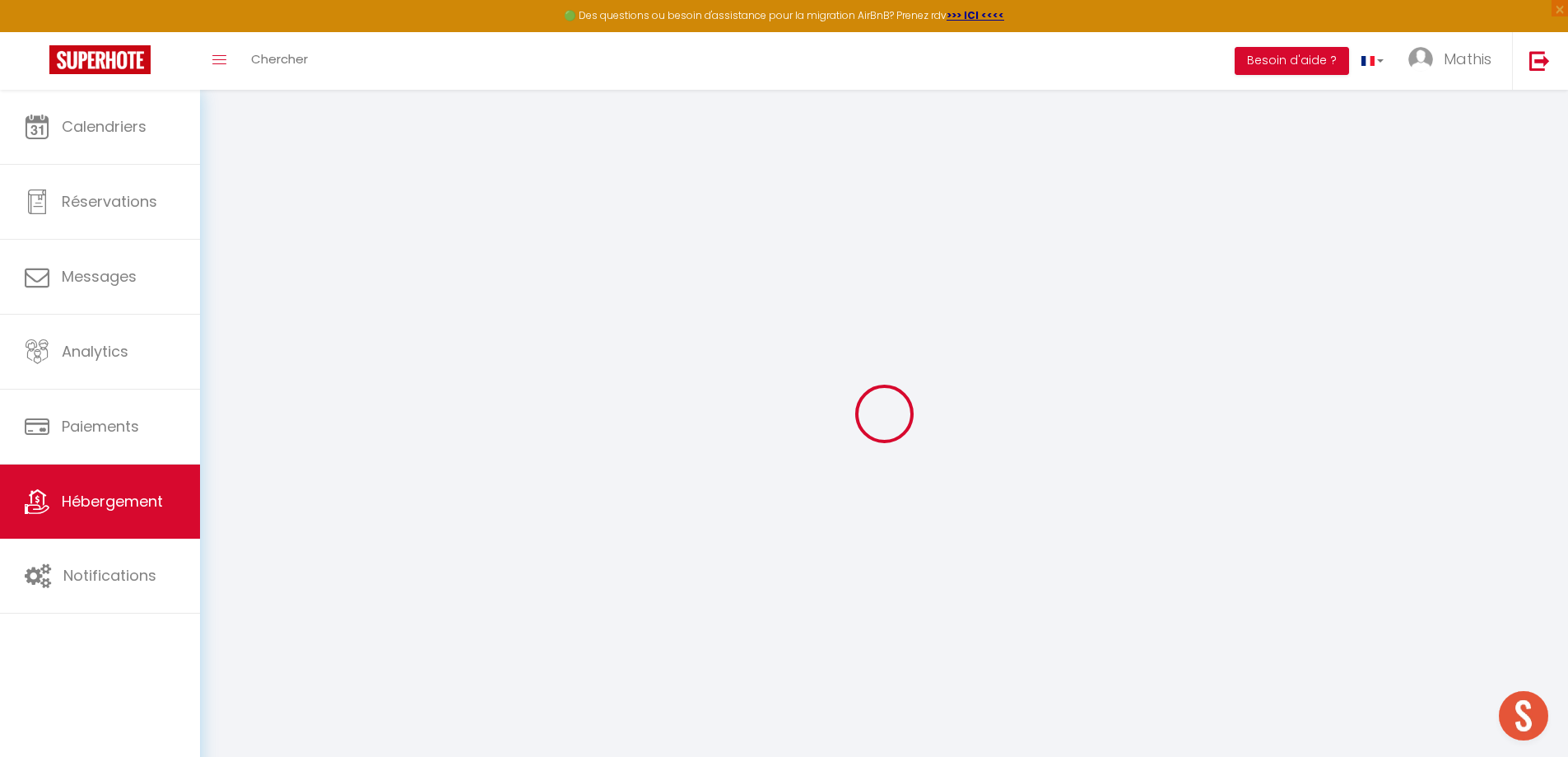
select select
checkbox input "false"
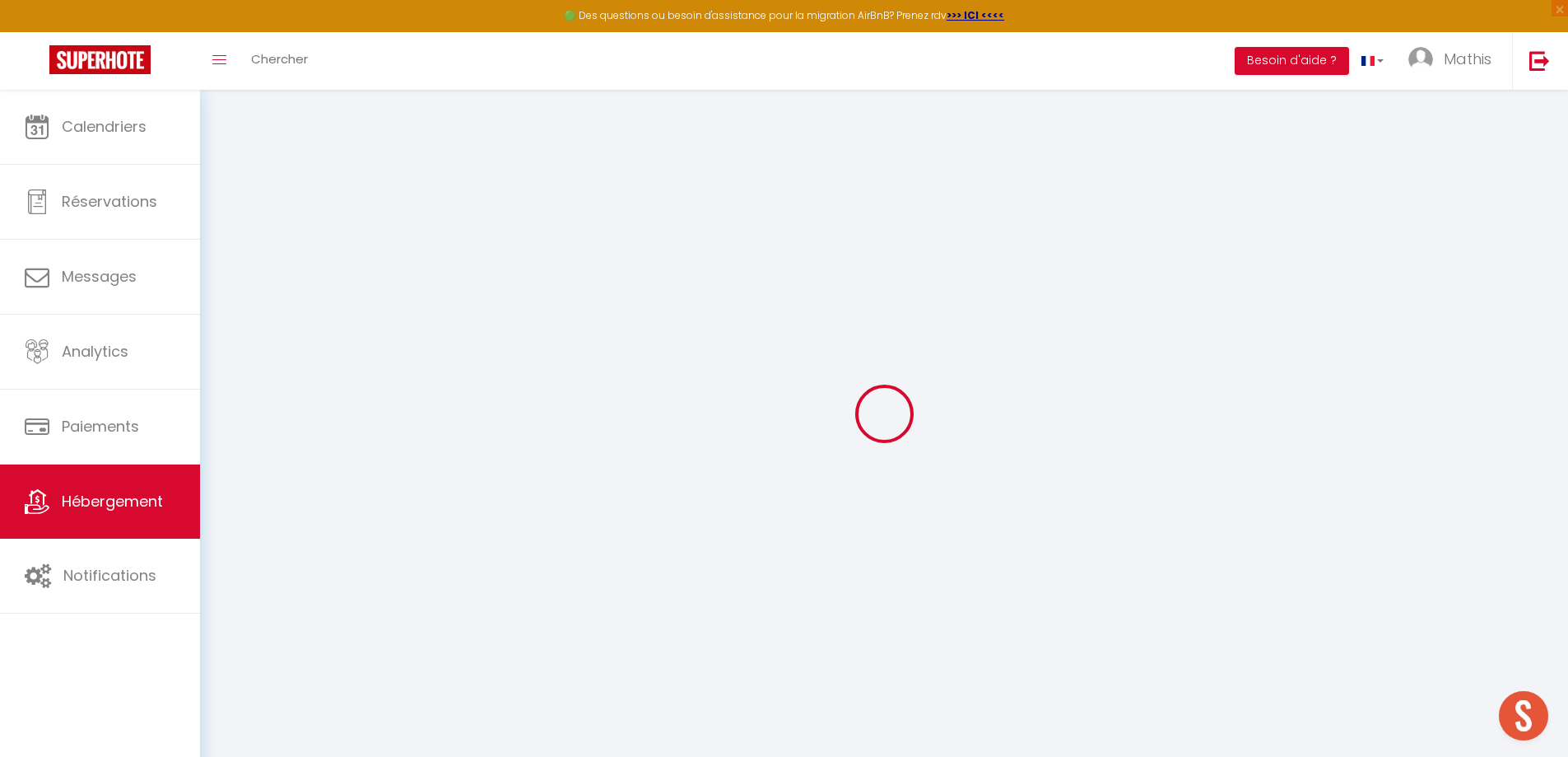
checkbox input "false"
select select
type input "L'Éclat"
type input "Jessica"
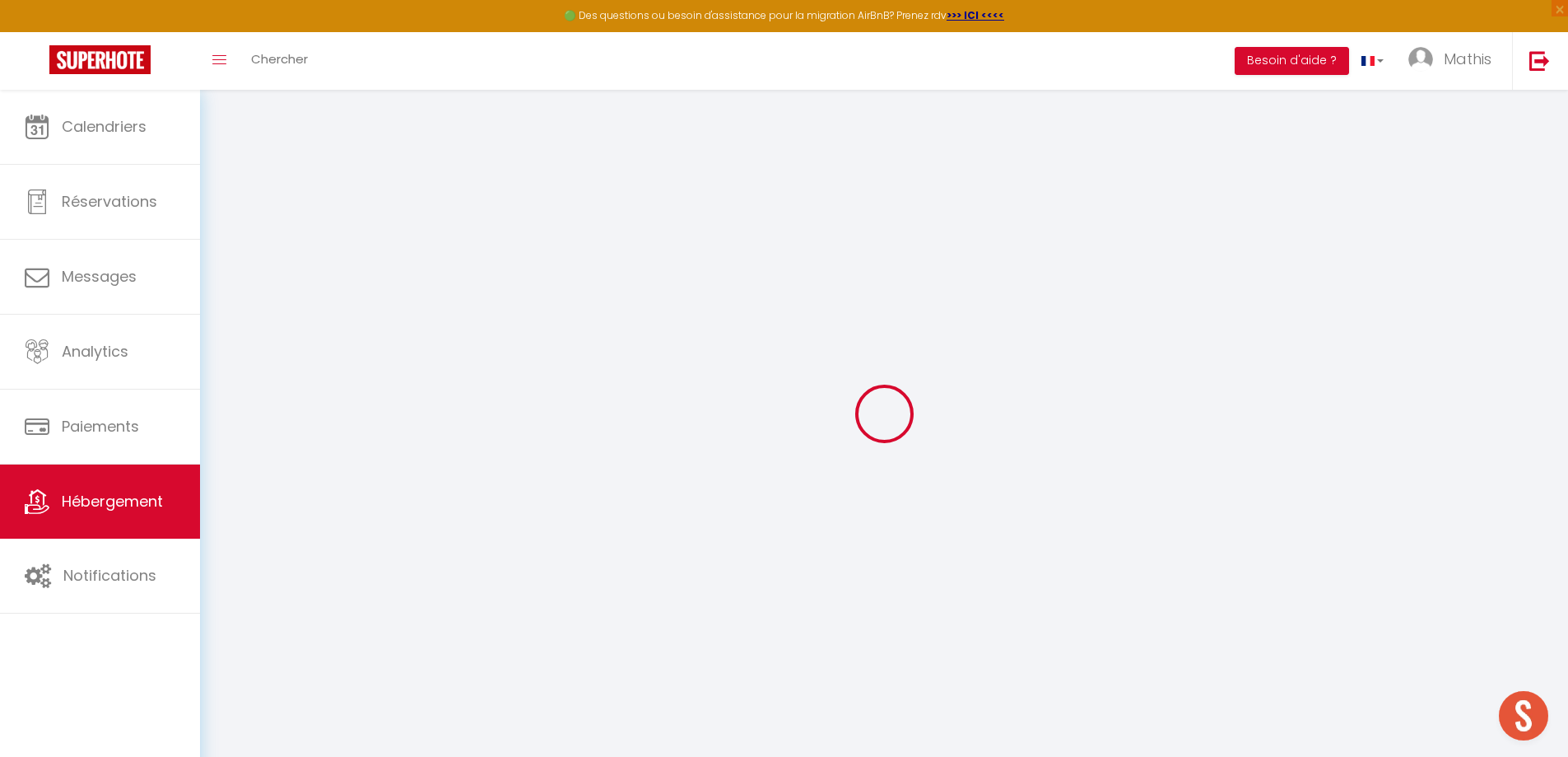
type input "Zueras"
type input "294 chemin de la montagne"
type input "401440"
type input "Ondres"
select select "4"
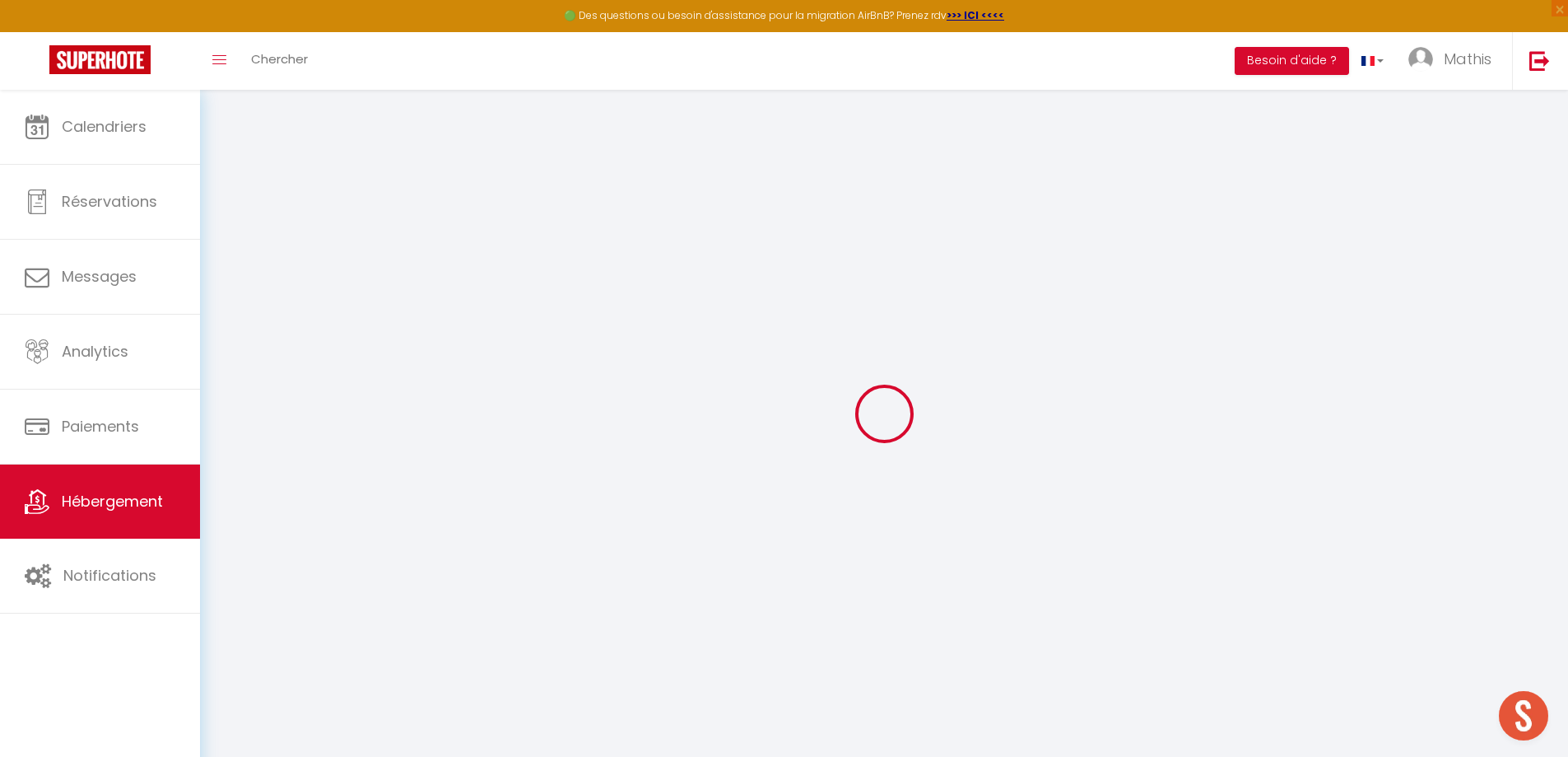
select select "2"
type input "76"
type input "150"
type input "38"
type input "2.00"
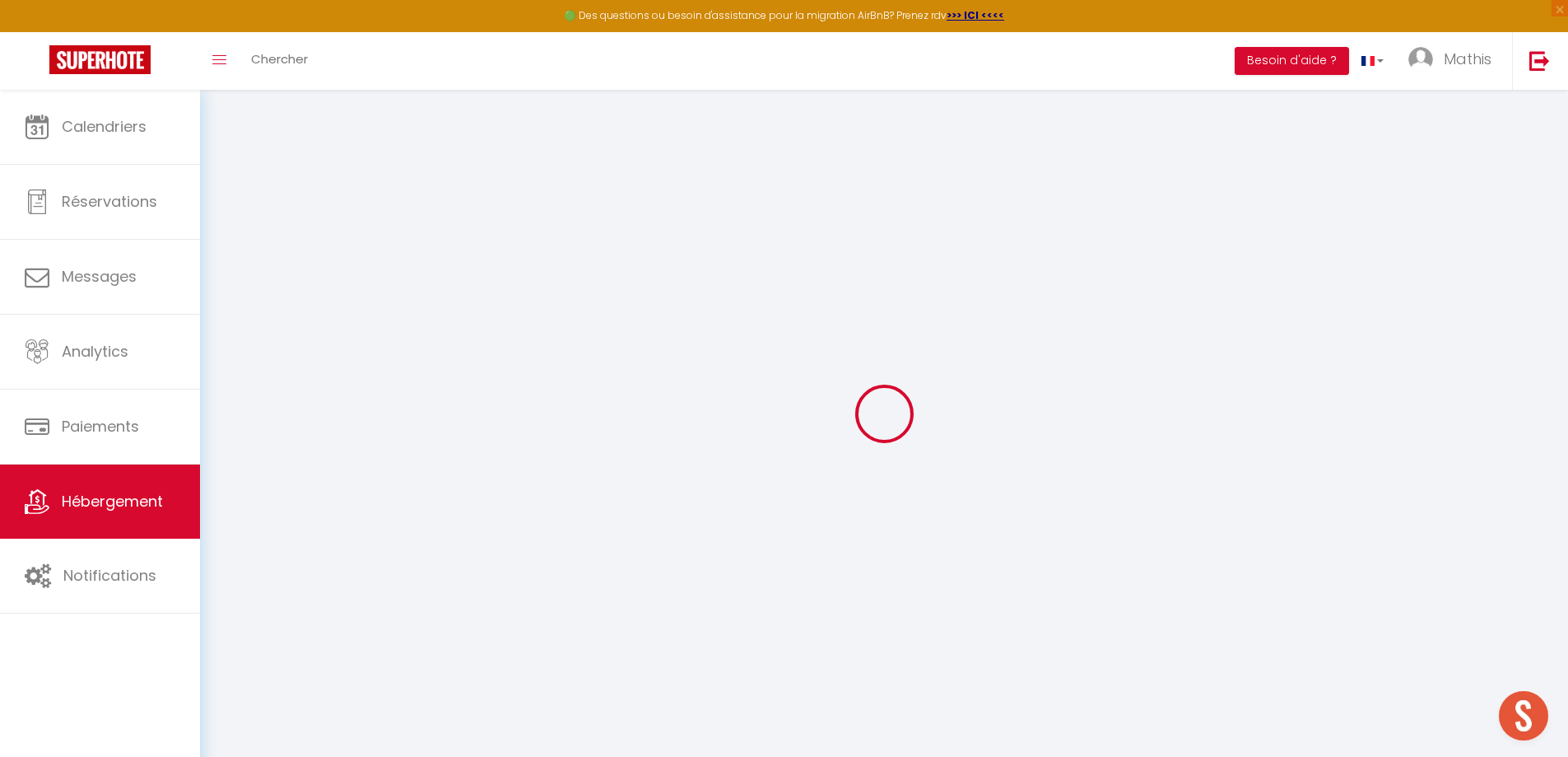
type input "300"
select select
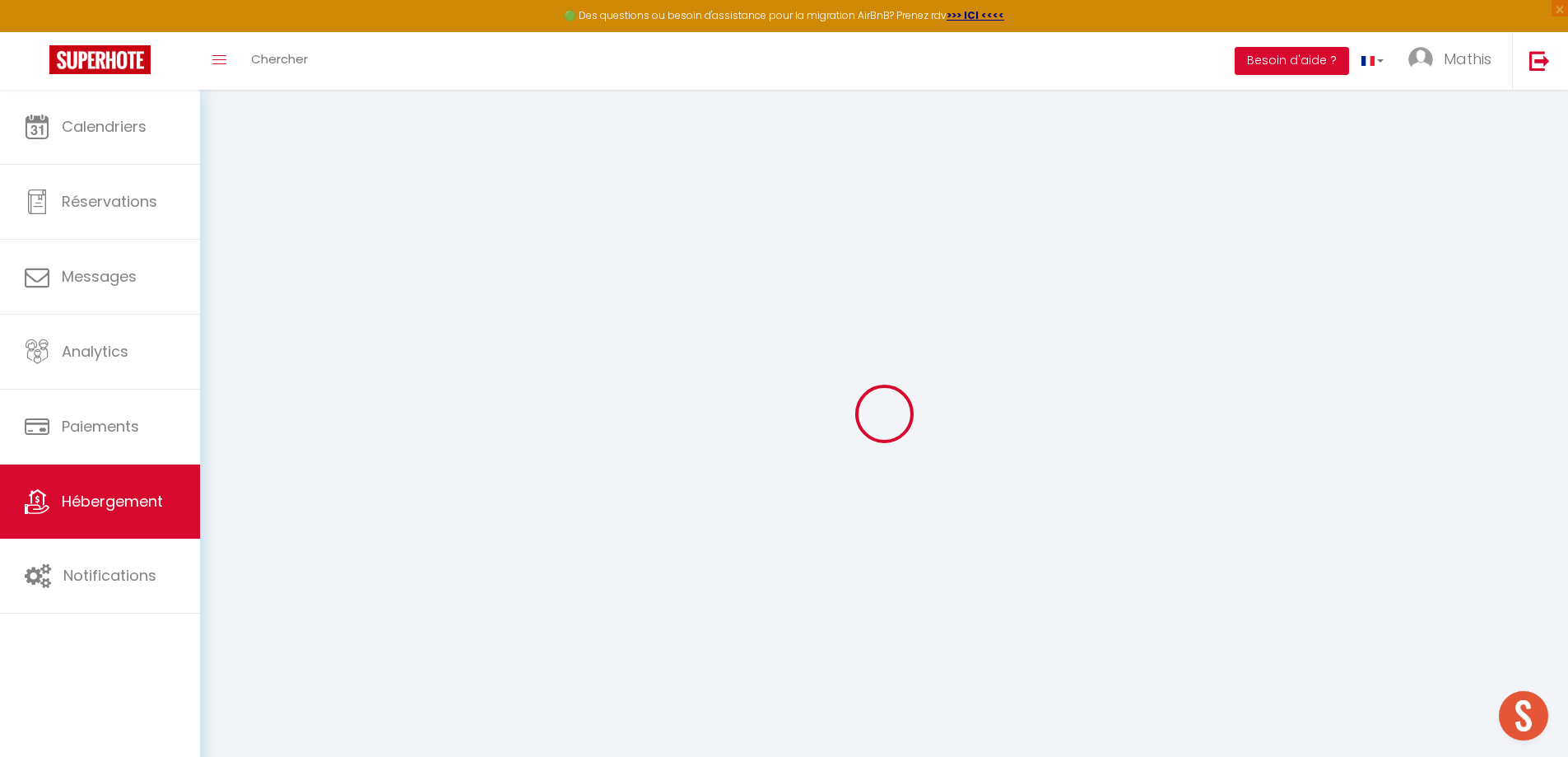
select select
type input "294 chemin de la montagne"
type input "40440"
type input "Ondres"
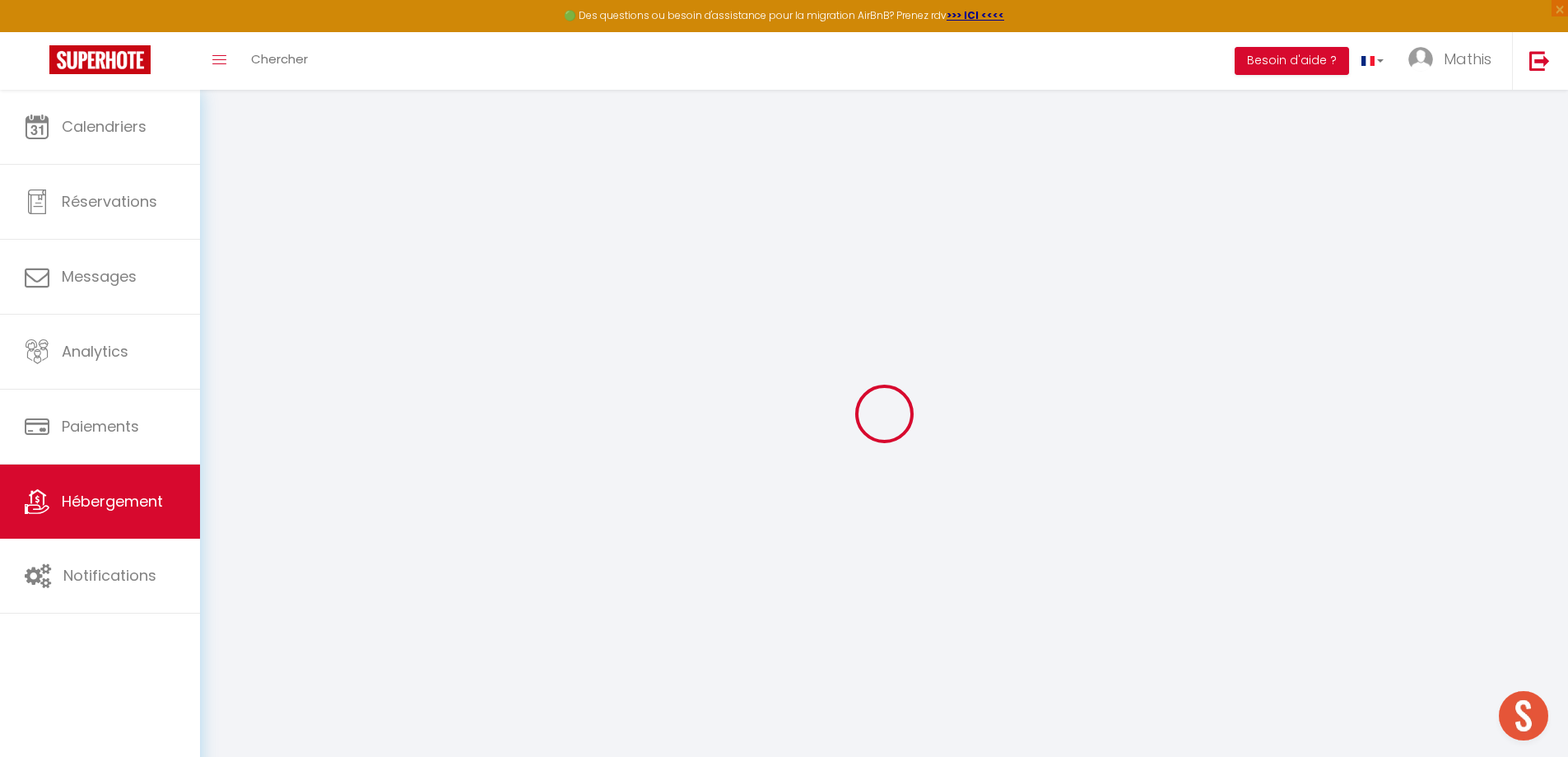
type input "conciergerreie.des.voyageurs@gmail.com"
select select
checkbox input "false"
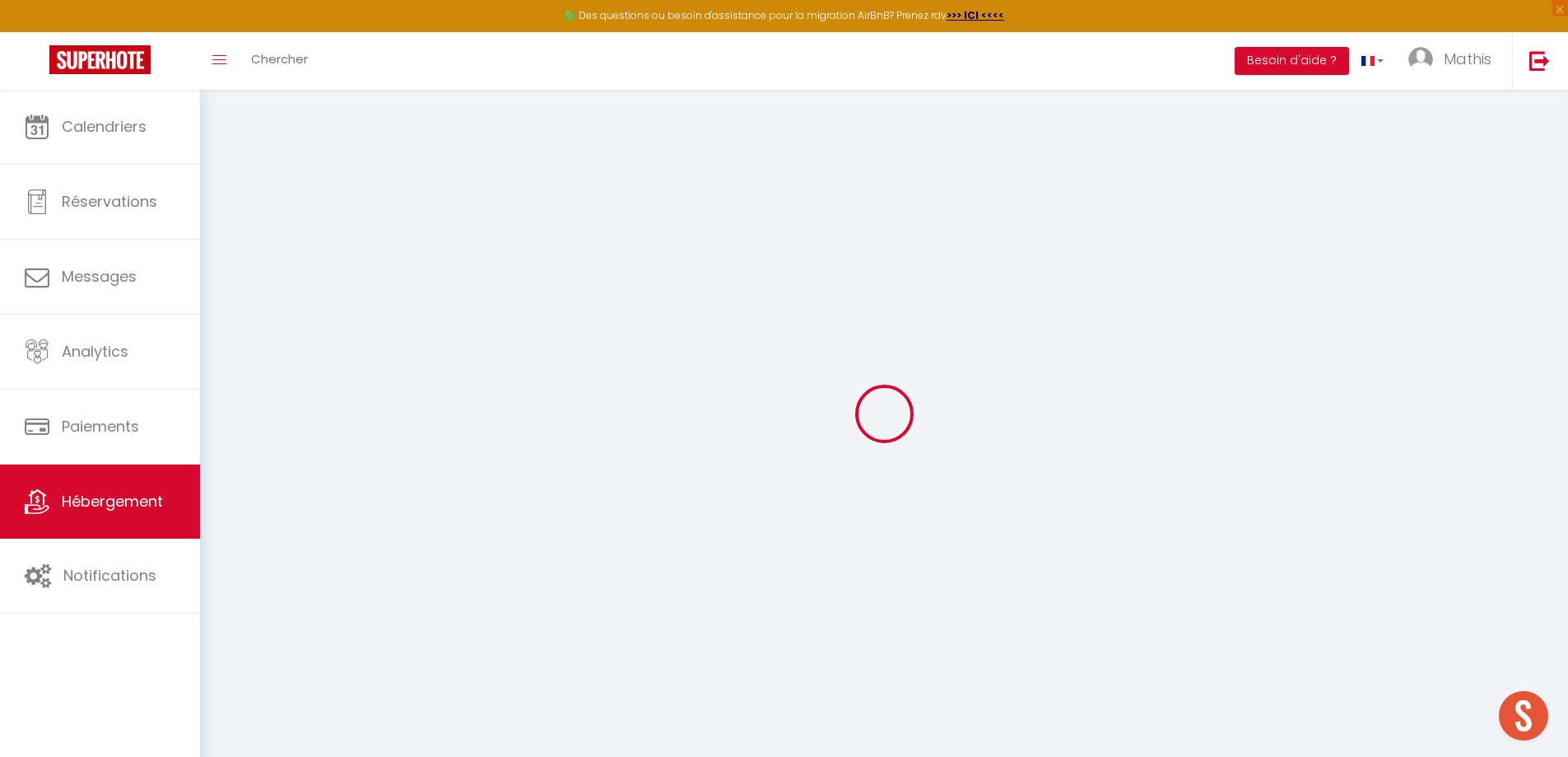
checkbox input "false"
type input "38"
type input "0"
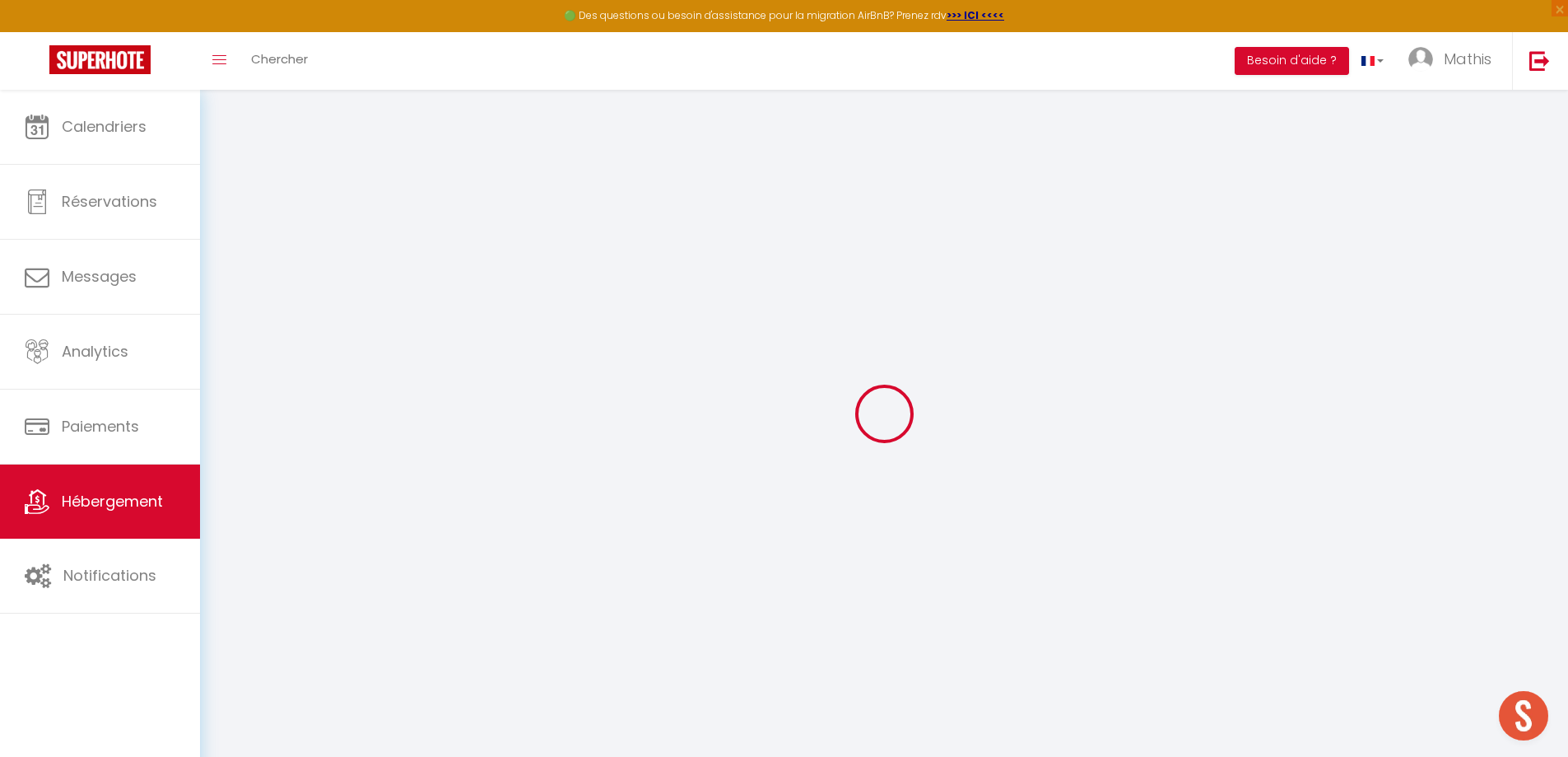
select select
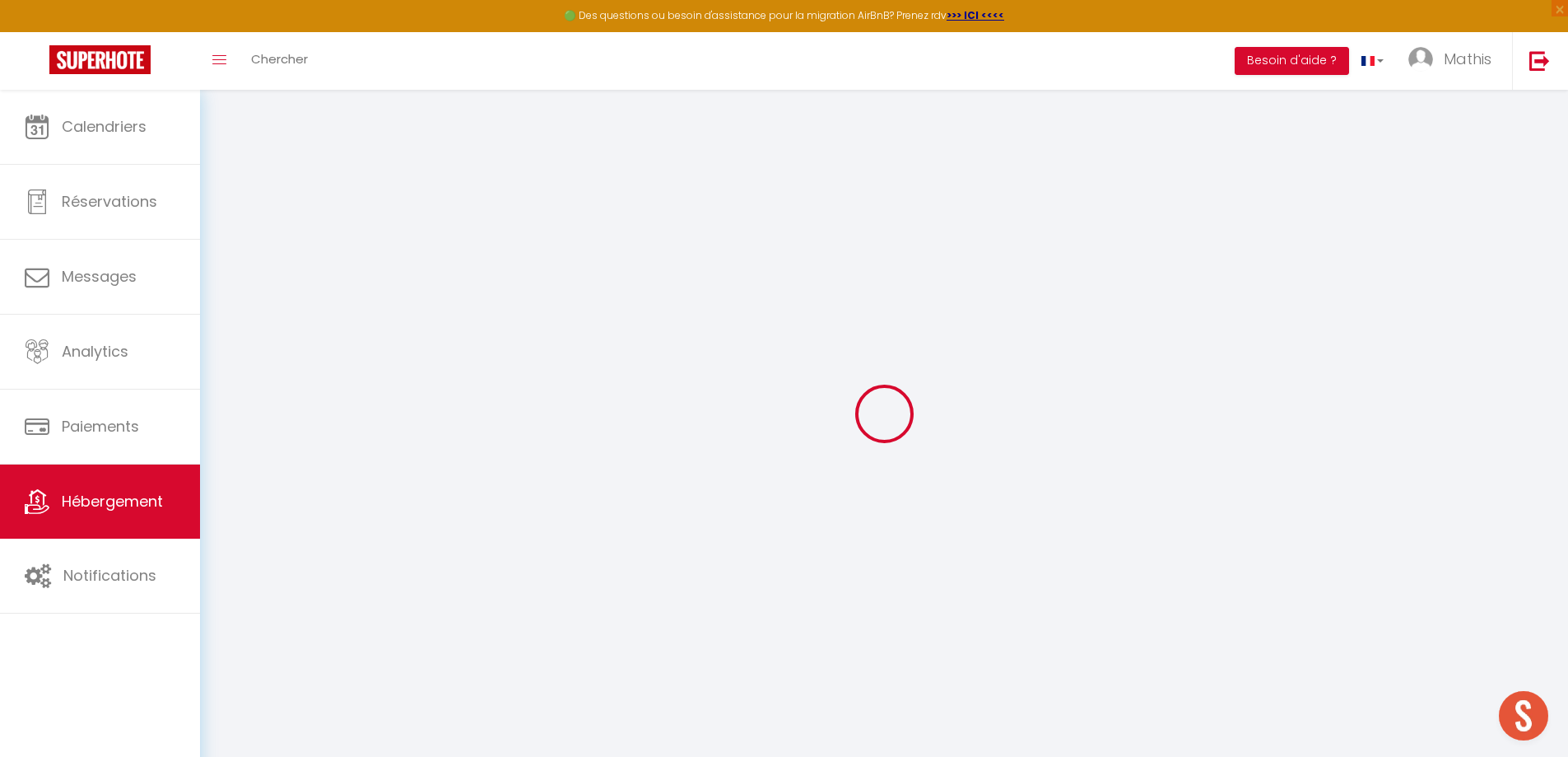
select select
checkbox input "false"
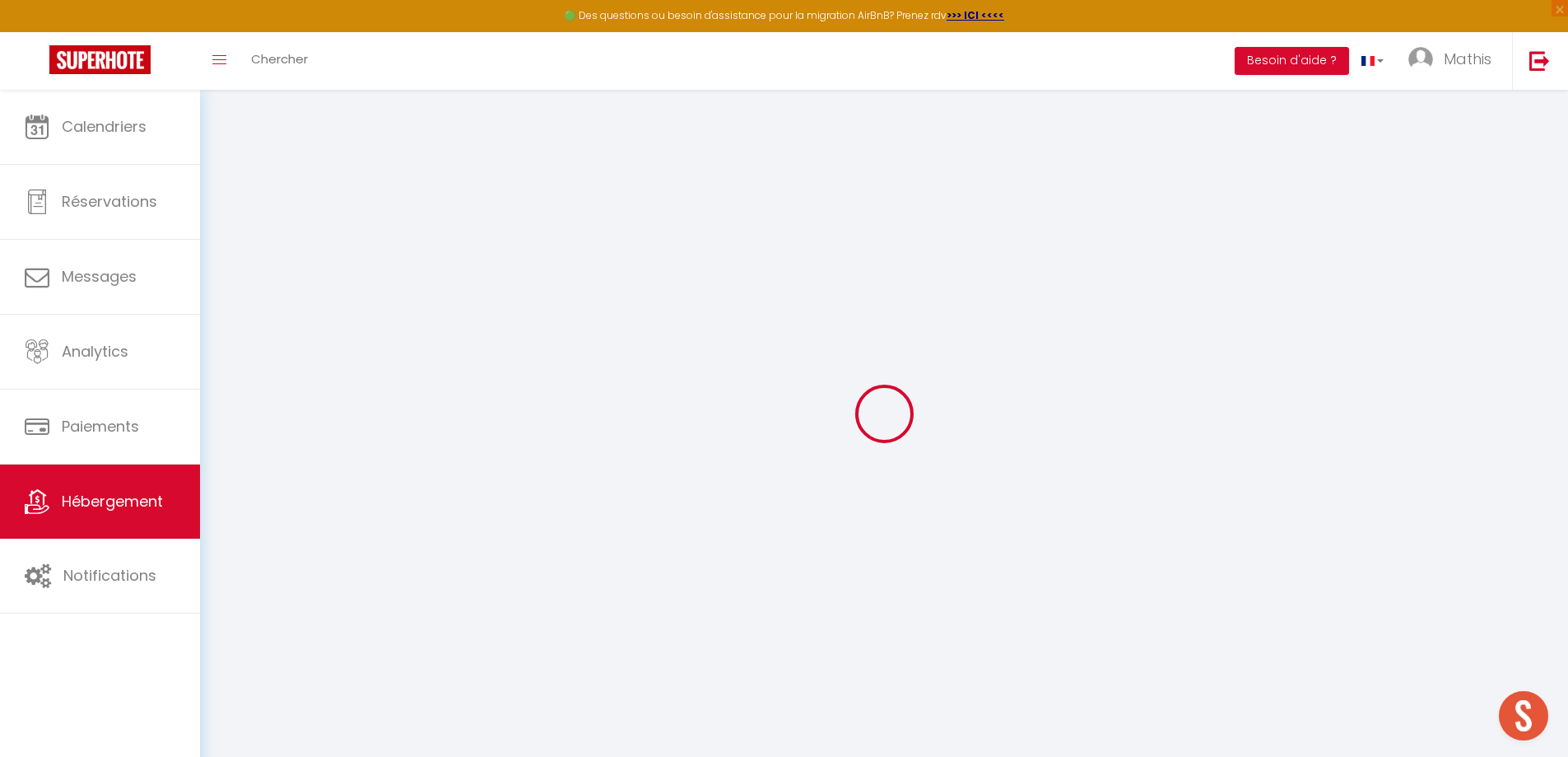
checkbox input "false"
select select
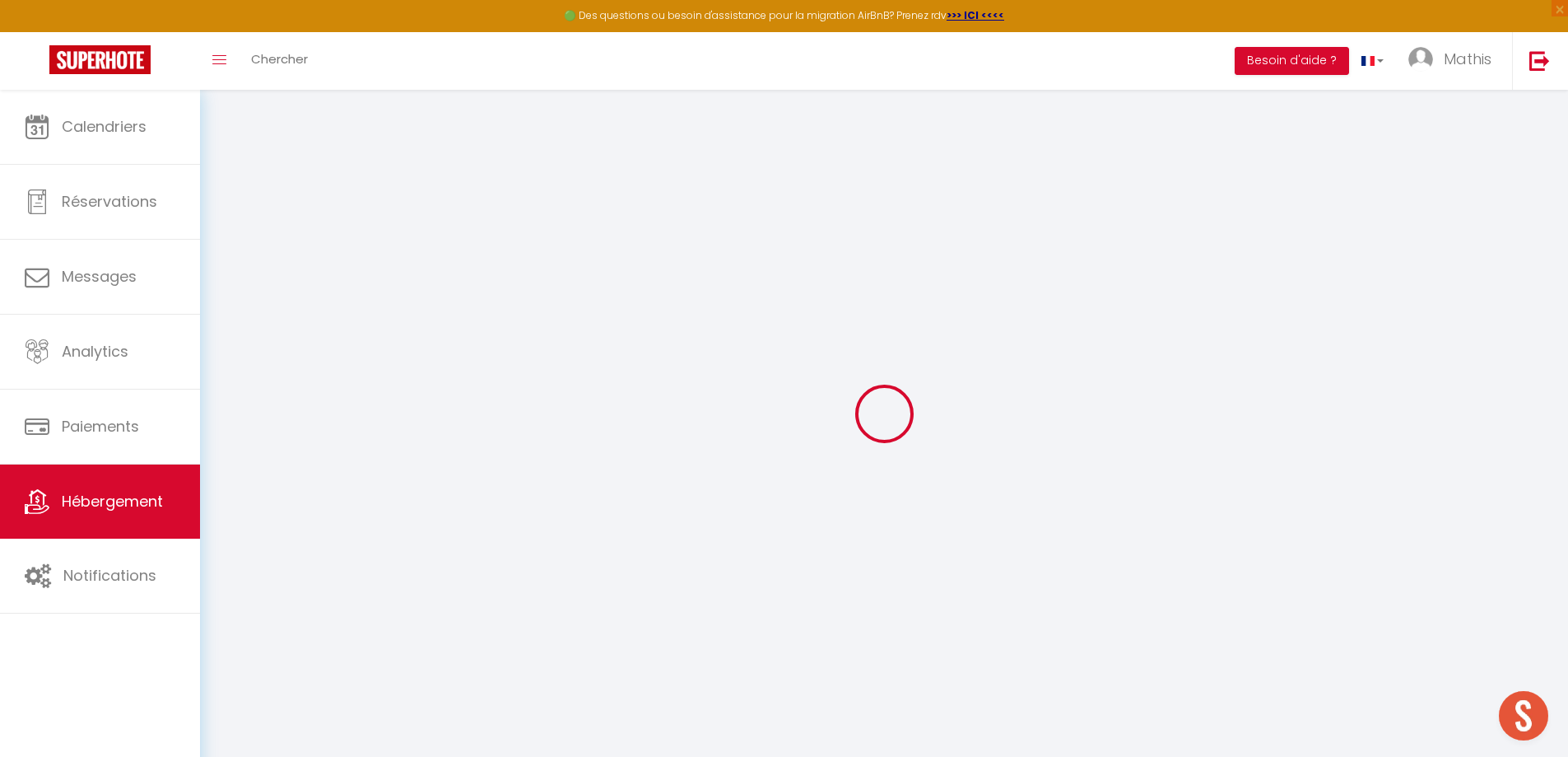
select select
checkbox input "false"
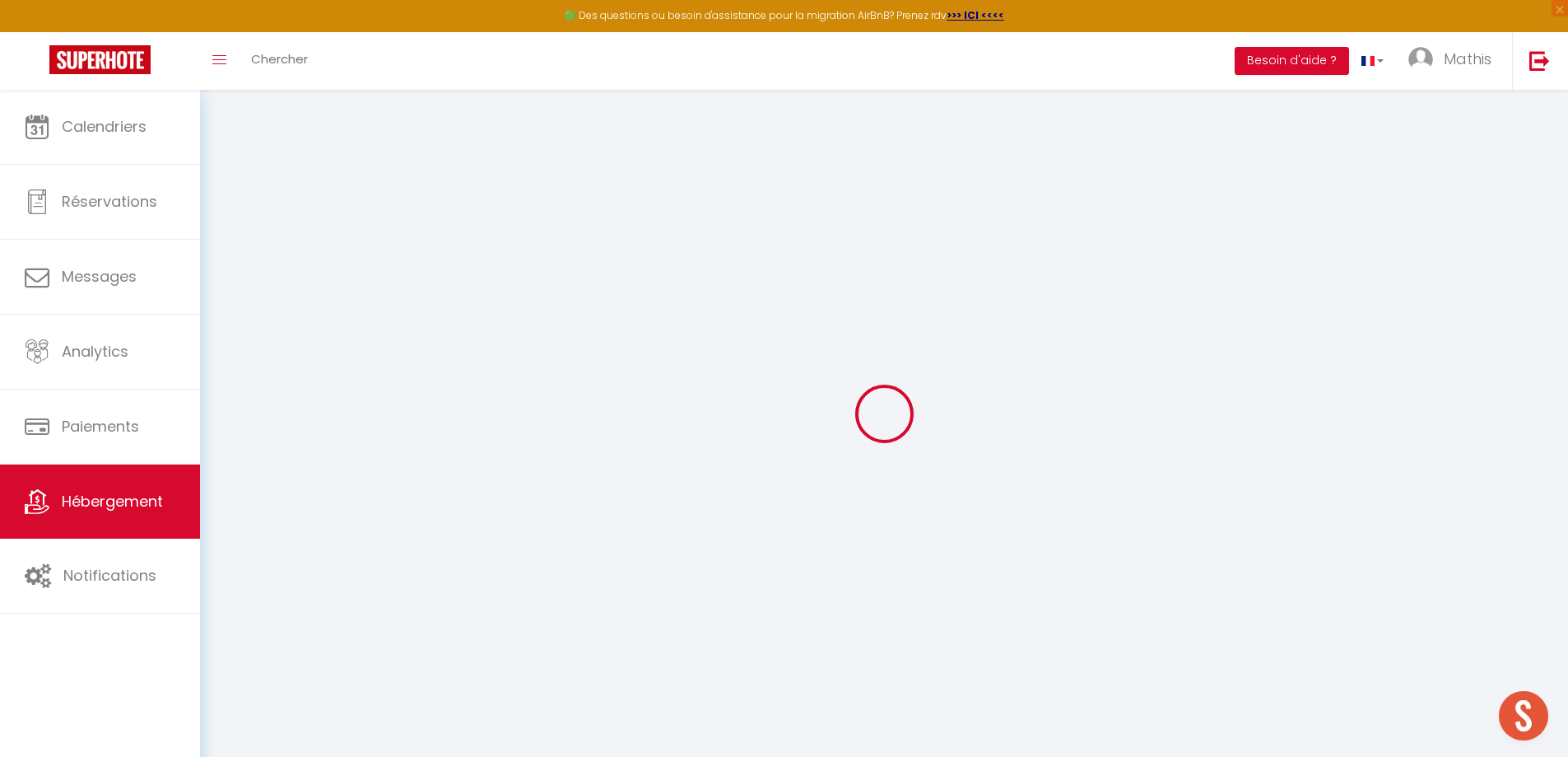
checkbox input "false"
select select
checkbox input "false"
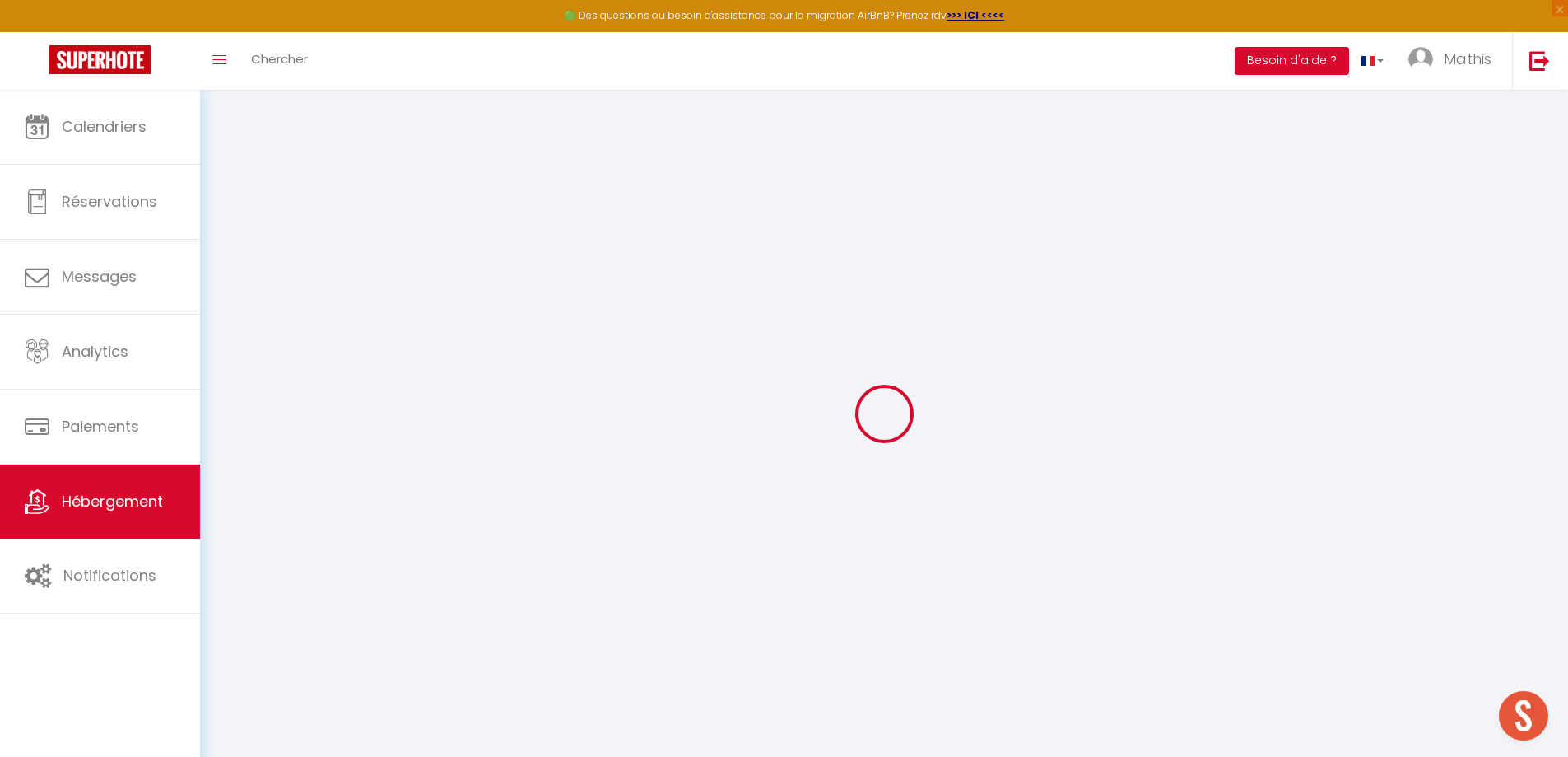
checkbox input "false"
select select "17:00"
select select "23:45"
select select "11:00"
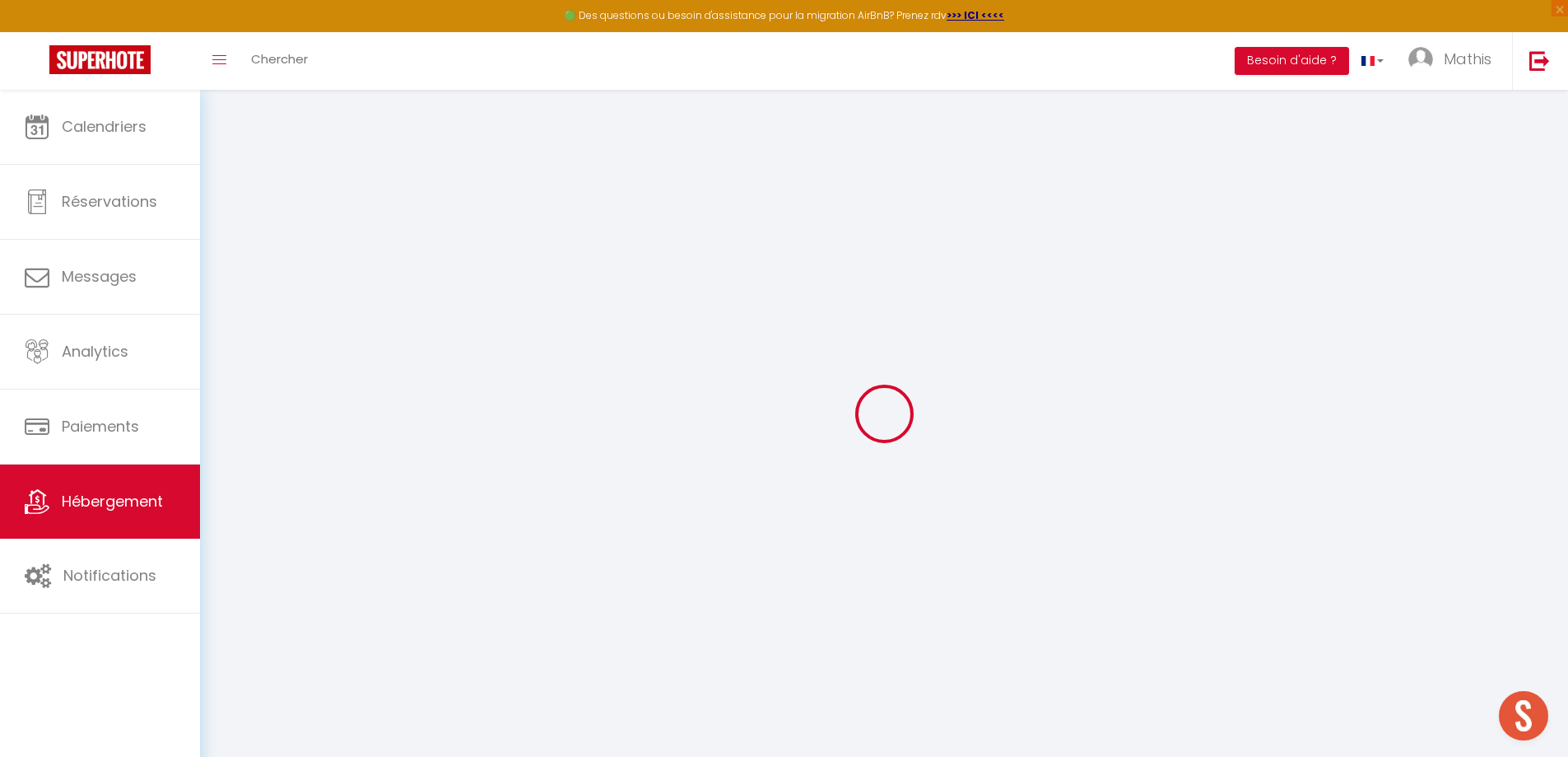
select select "30"
select select "120"
select select "19:00"
select select
checkbox input "false"
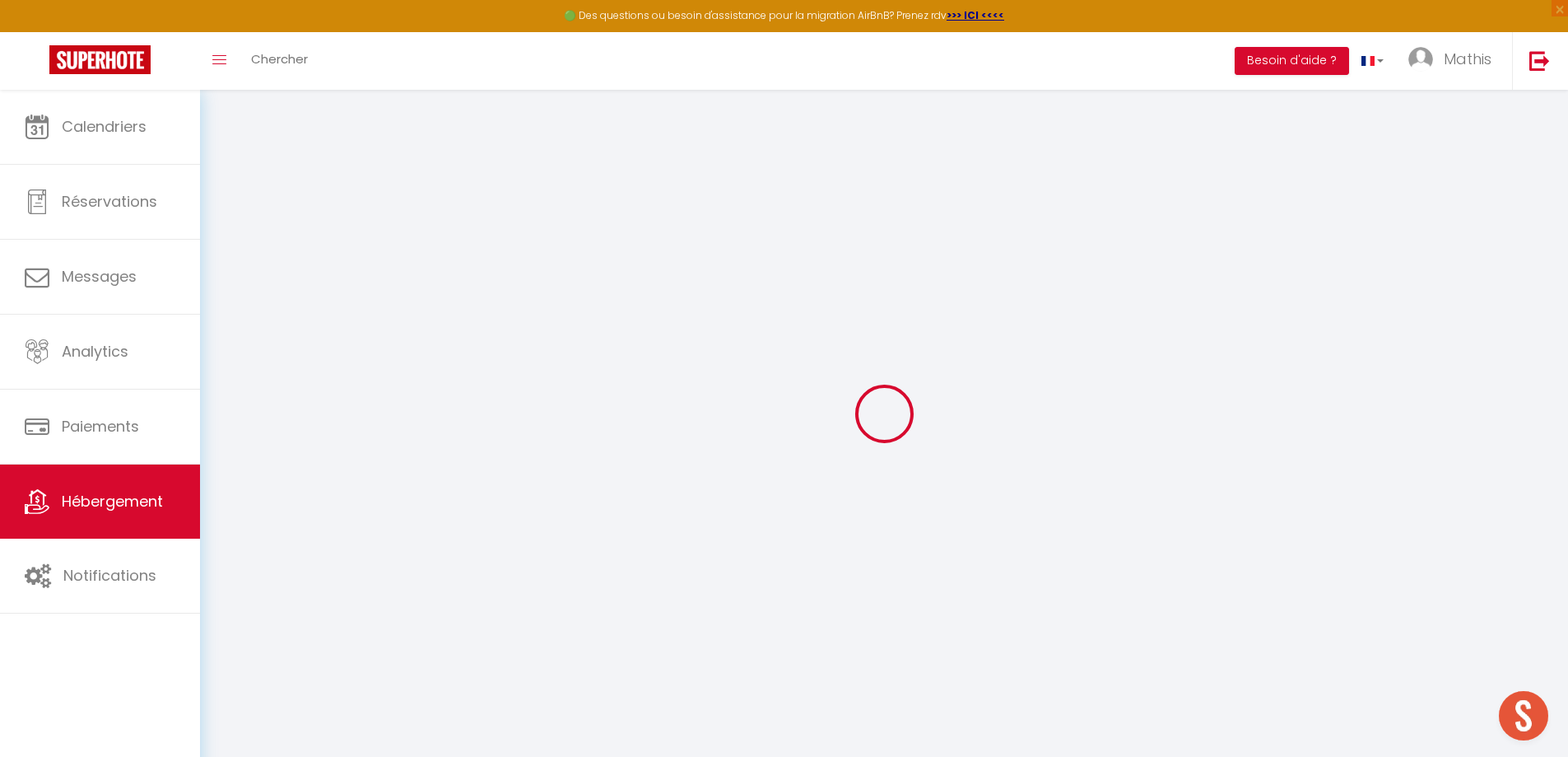
checkbox input "false"
select select
checkbox input "false"
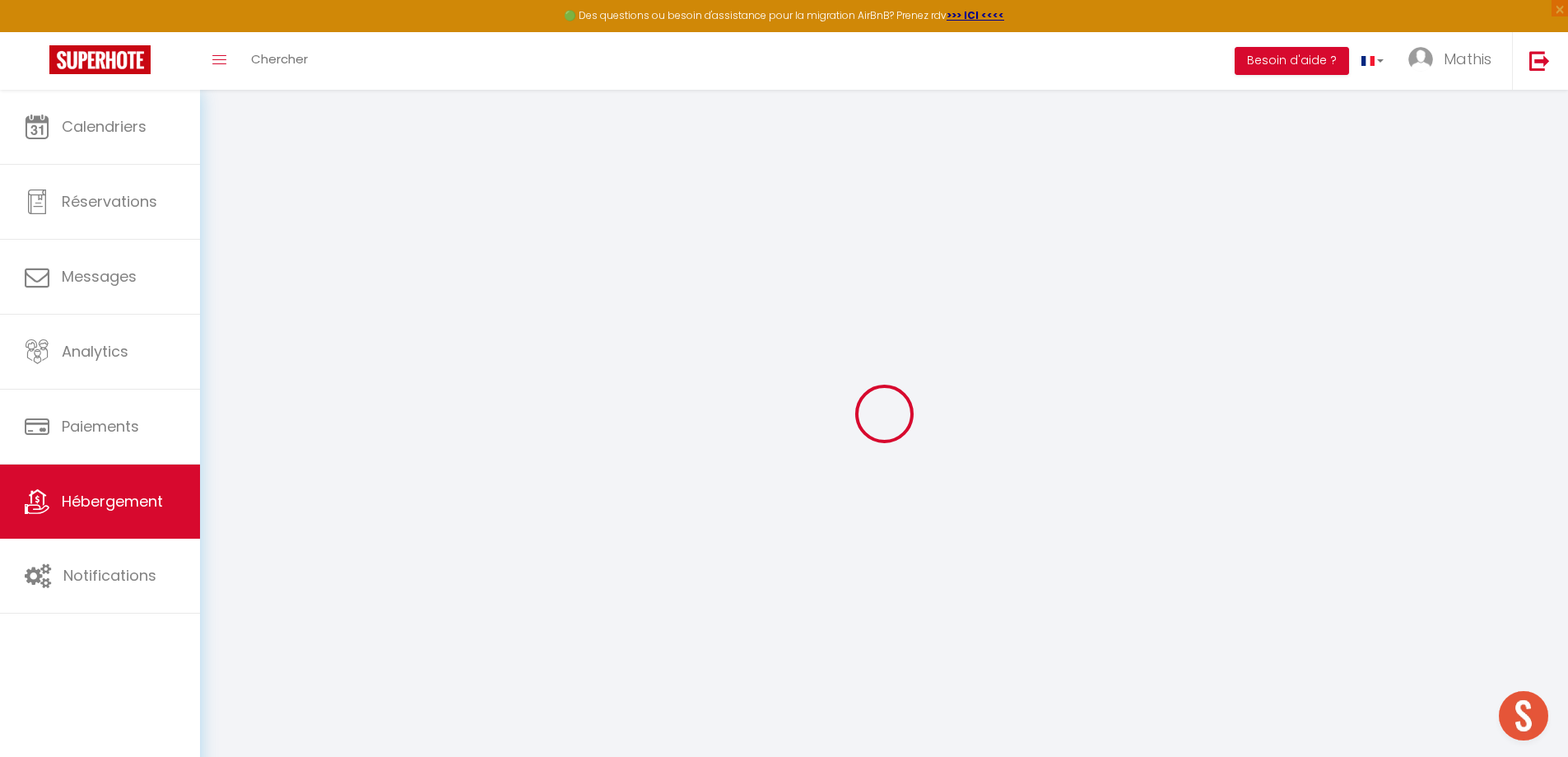
checkbox input "false"
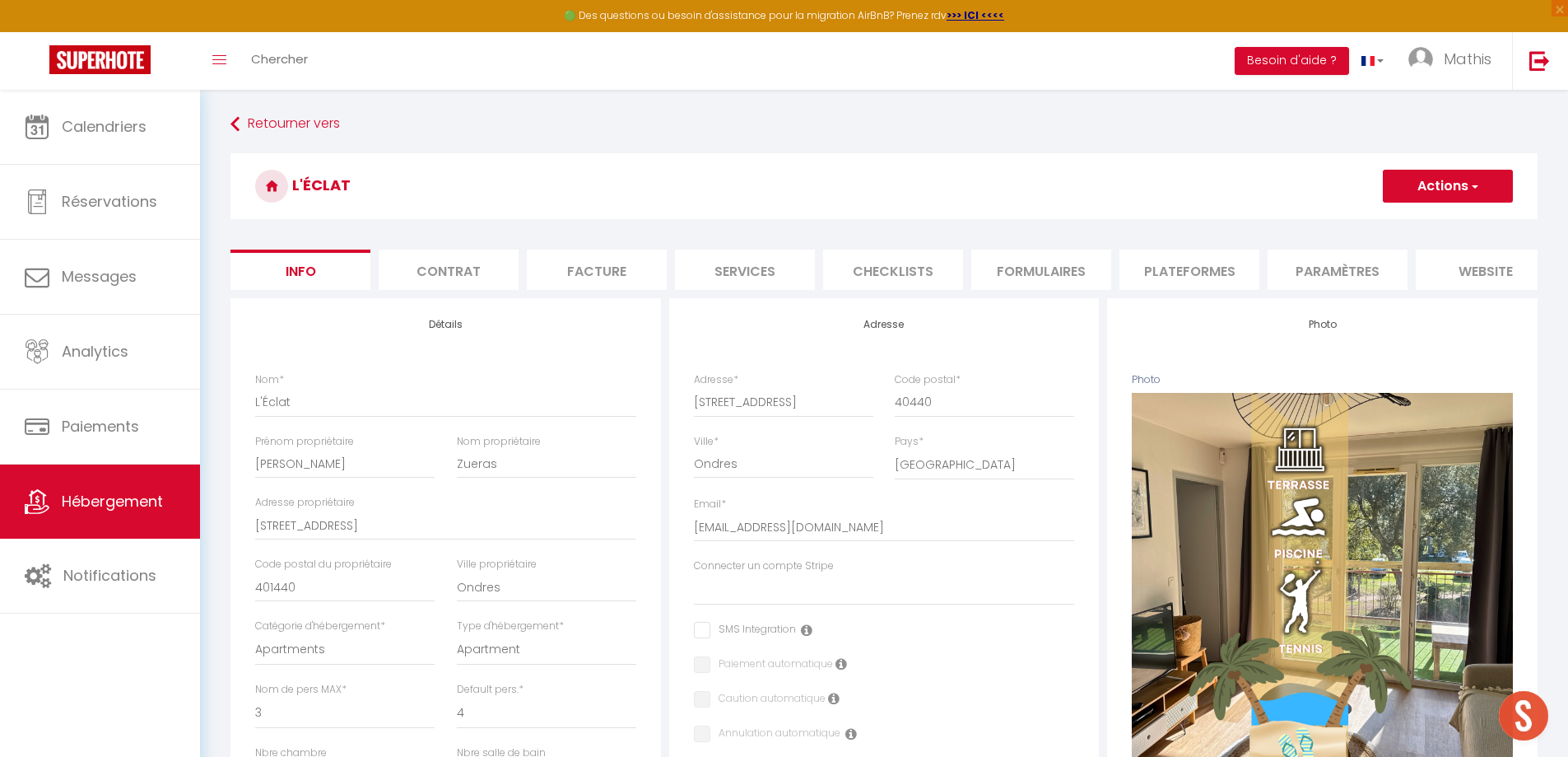
click at [1158, 272] on li "Plateformes" at bounding box center [1189, 269] width 139 height 40
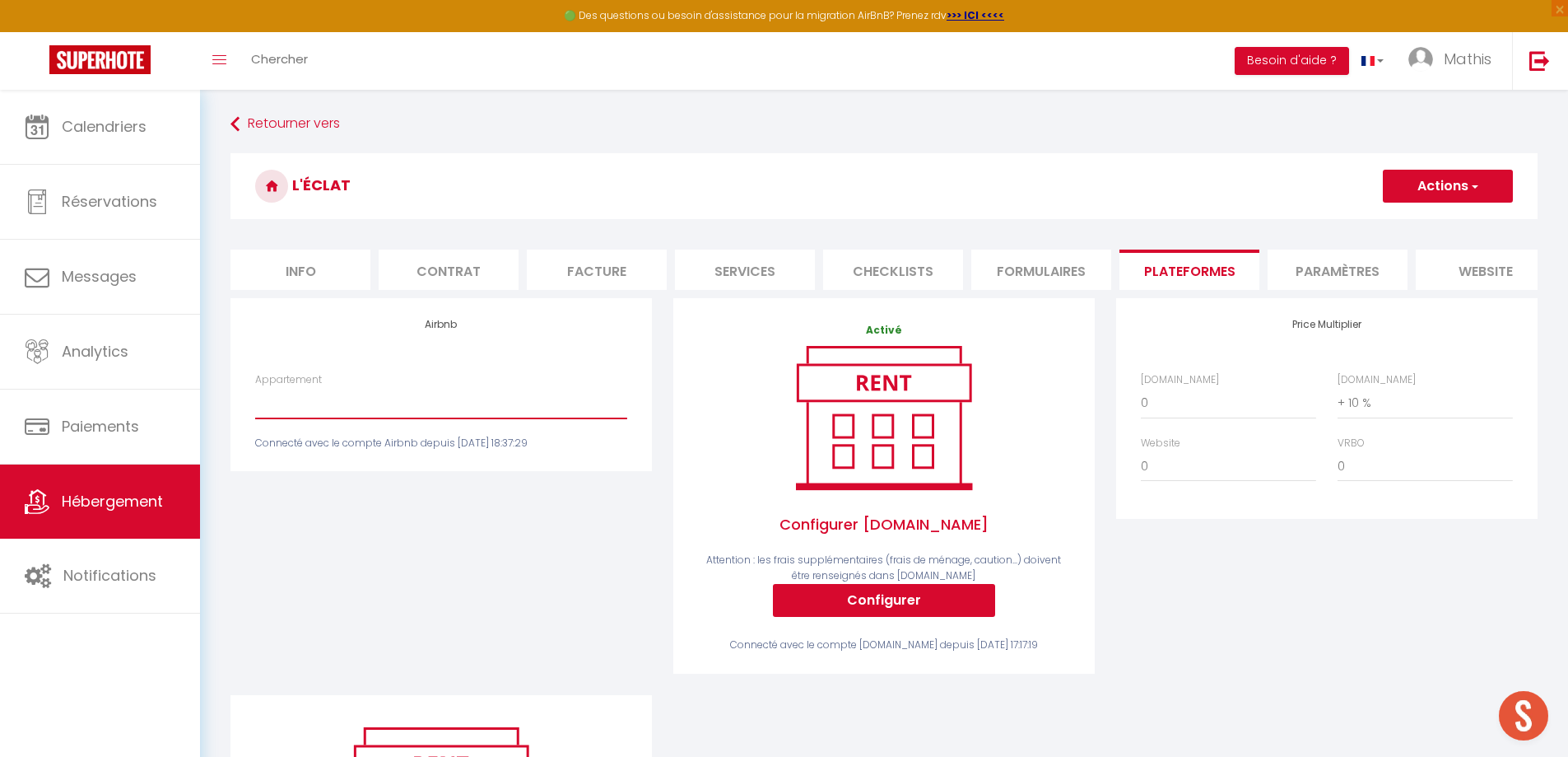
click at [372, 418] on select "[Les Arcades] Wifi - Spacieux - Centrale - [EMAIL_ADDRESS][DOMAIN_NAME] Grande …" at bounding box center [441, 403] width 372 height 31
select select "16591-1370142609875255920"
click at [255, 399] on select "[Les Arcades] Wifi - Spacieux - Centrale - [EMAIL_ADDRESS][DOMAIN_NAME] Grande …" at bounding box center [441, 403] width 372 height 31
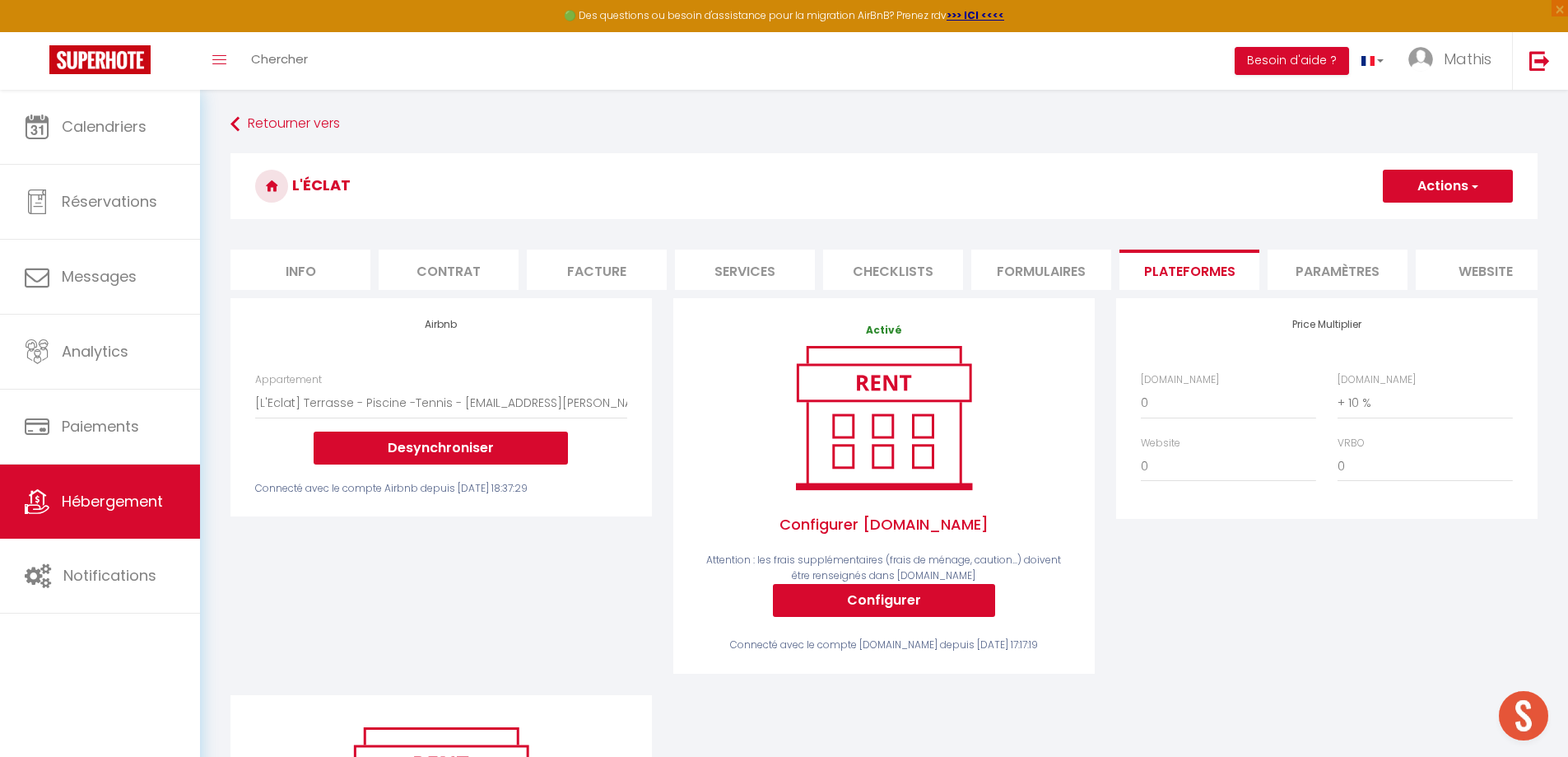
click at [1440, 213] on h3 "L'Éclat" at bounding box center [883, 186] width 1307 height 66
click at [1456, 173] on button "Actions" at bounding box center [1447, 186] width 130 height 33
click at [1424, 219] on link "Enregistrer" at bounding box center [1446, 222] width 130 height 21
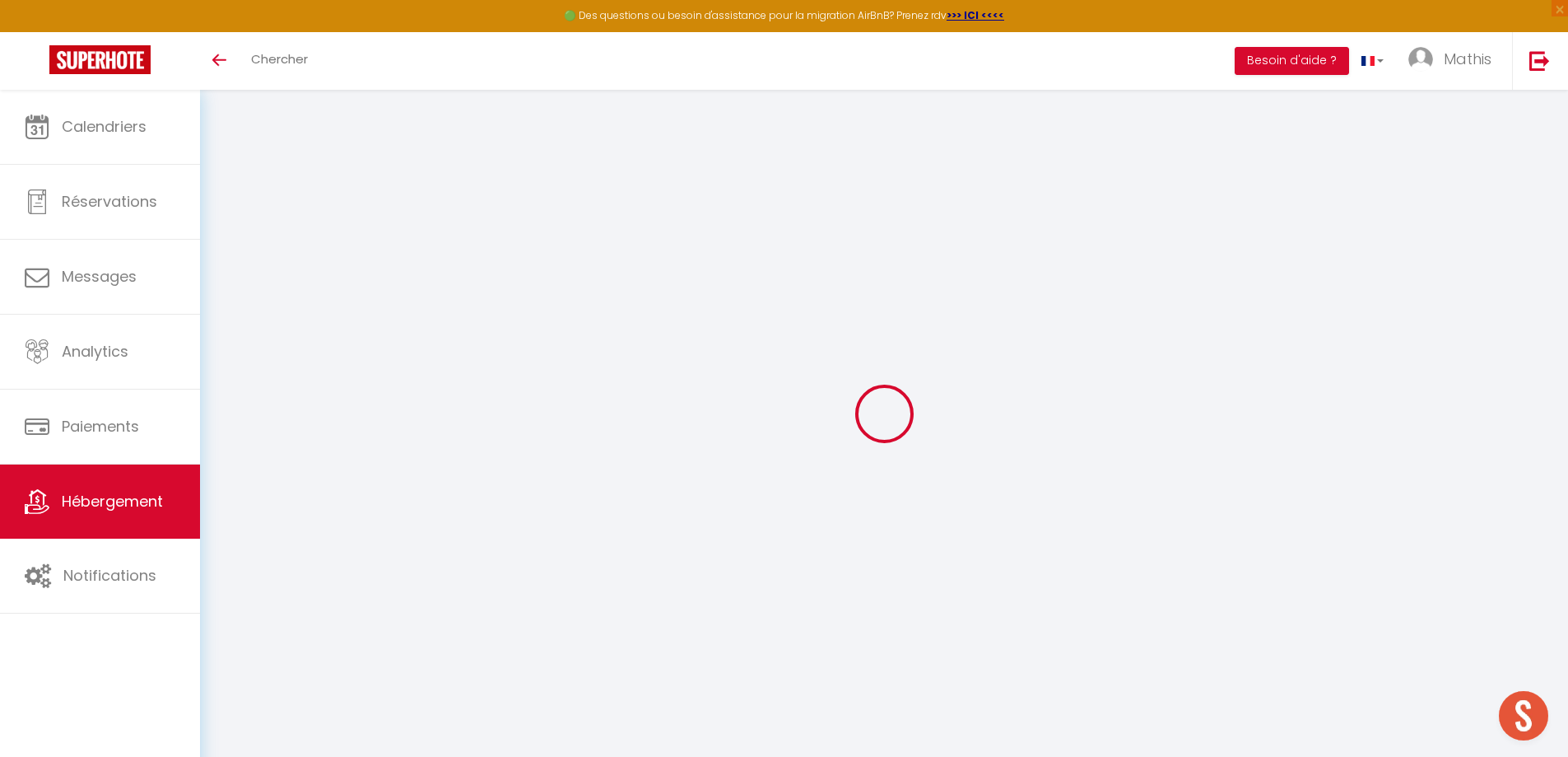
select select "16591-1370142609875255920"
select select "+ 10 %"
select select "EUR"
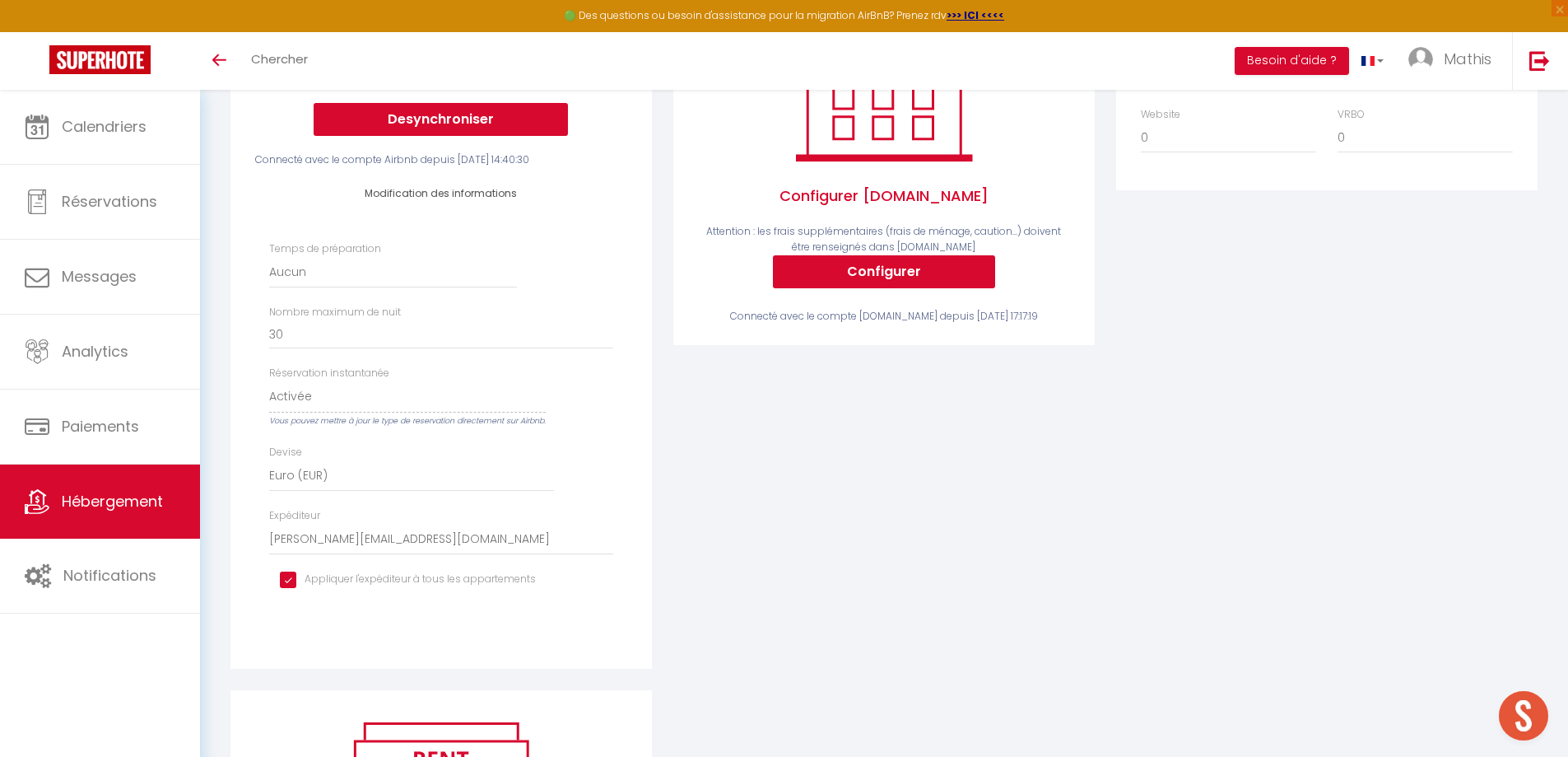
scroll to position [330, 0]
click at [535, 135] on button "Desynchroniser" at bounding box center [441, 119] width 255 height 33
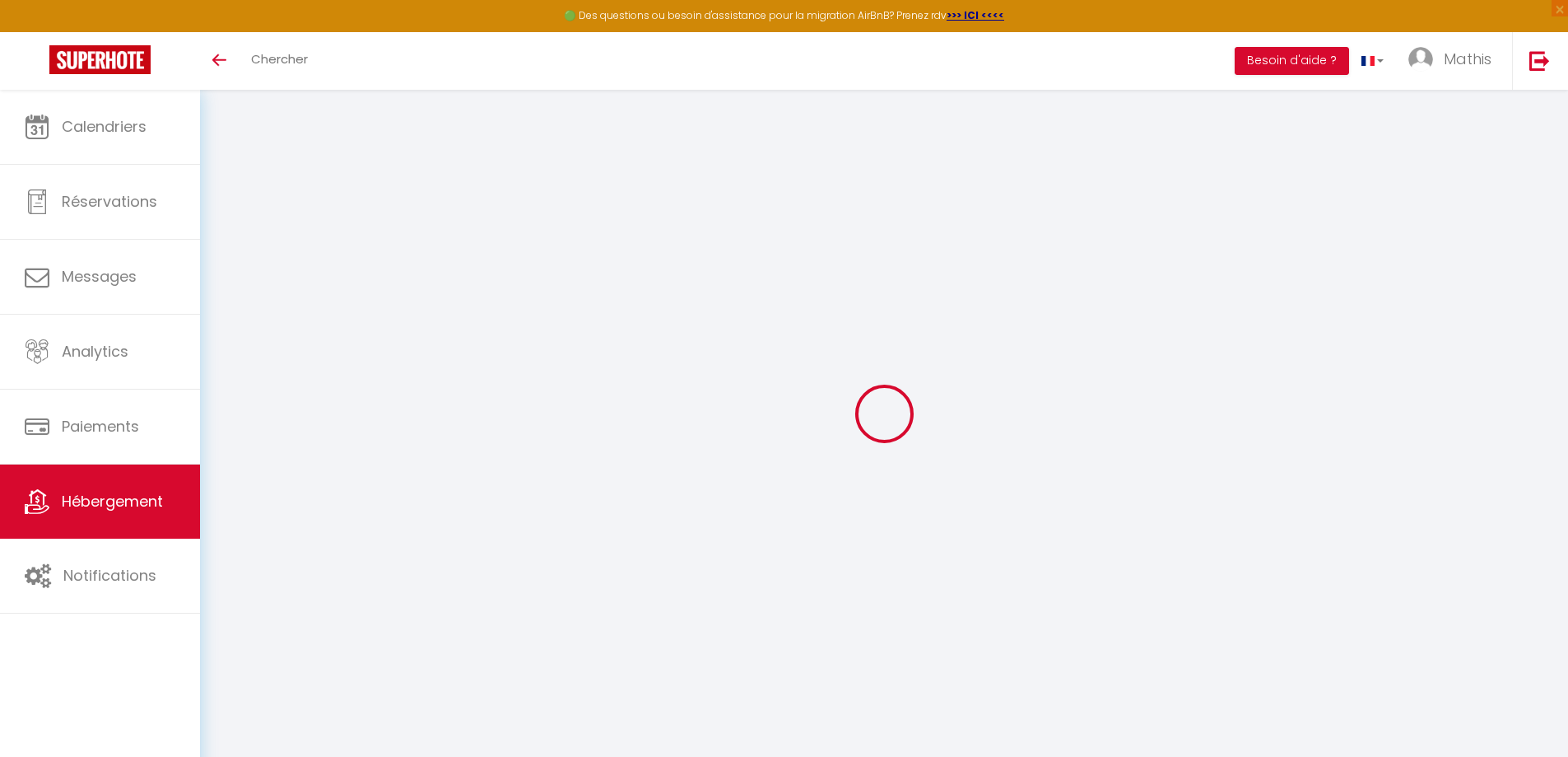
scroll to position [90, 0]
select select "+ 10 %"
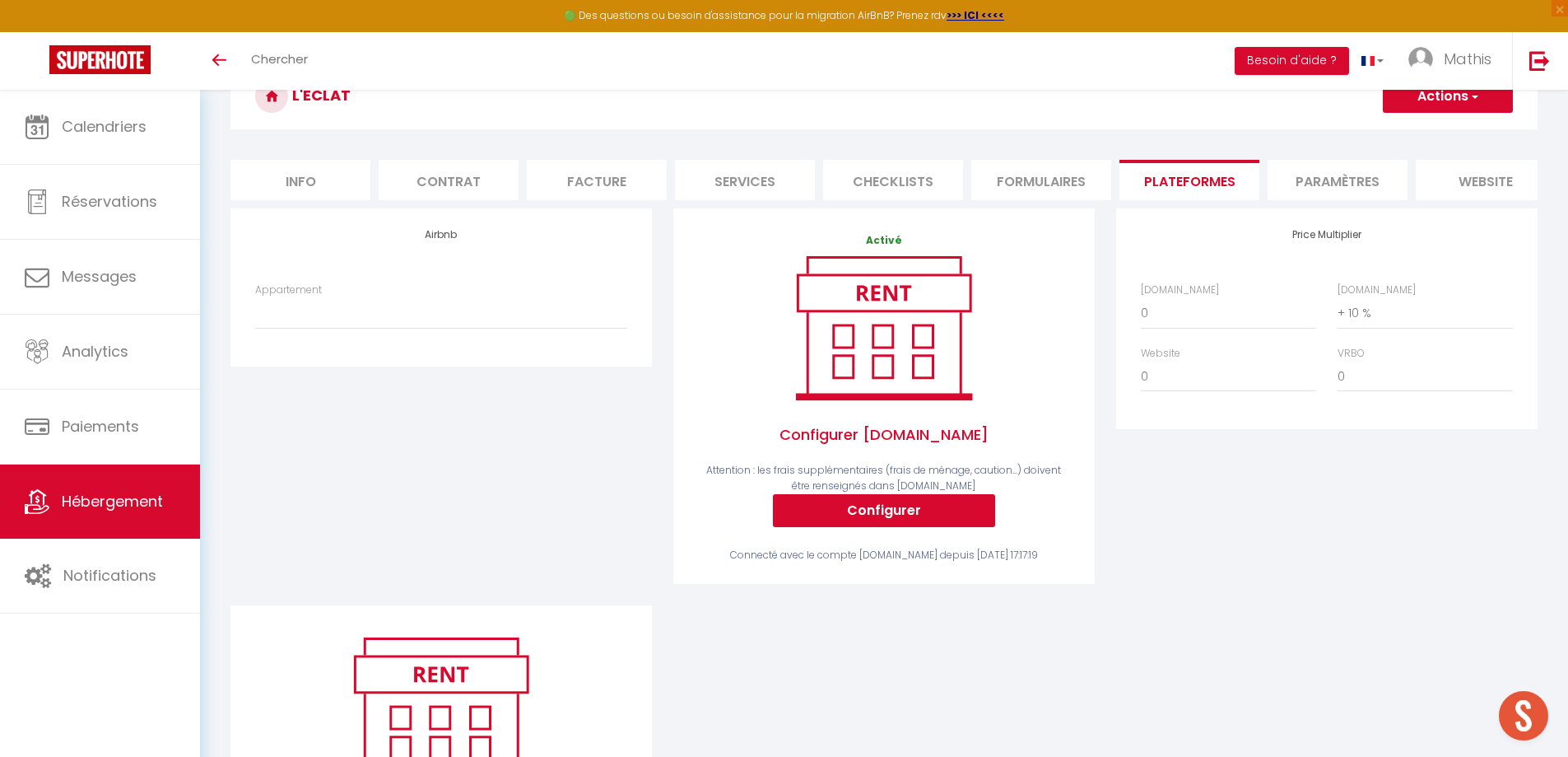
click at [305, 191] on li "Info" at bounding box center [299, 179] width 139 height 40
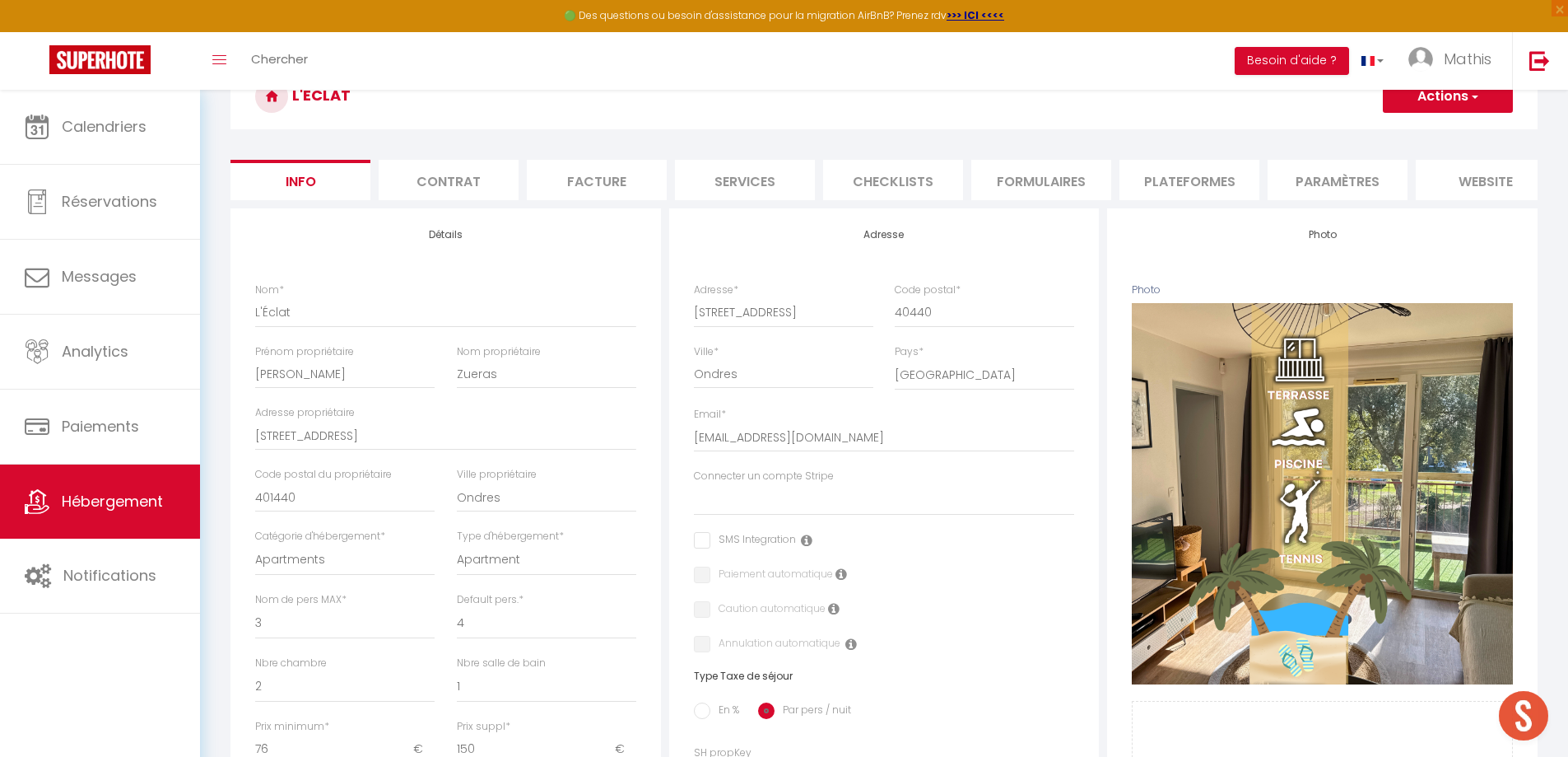
select select
checkbox input "false"
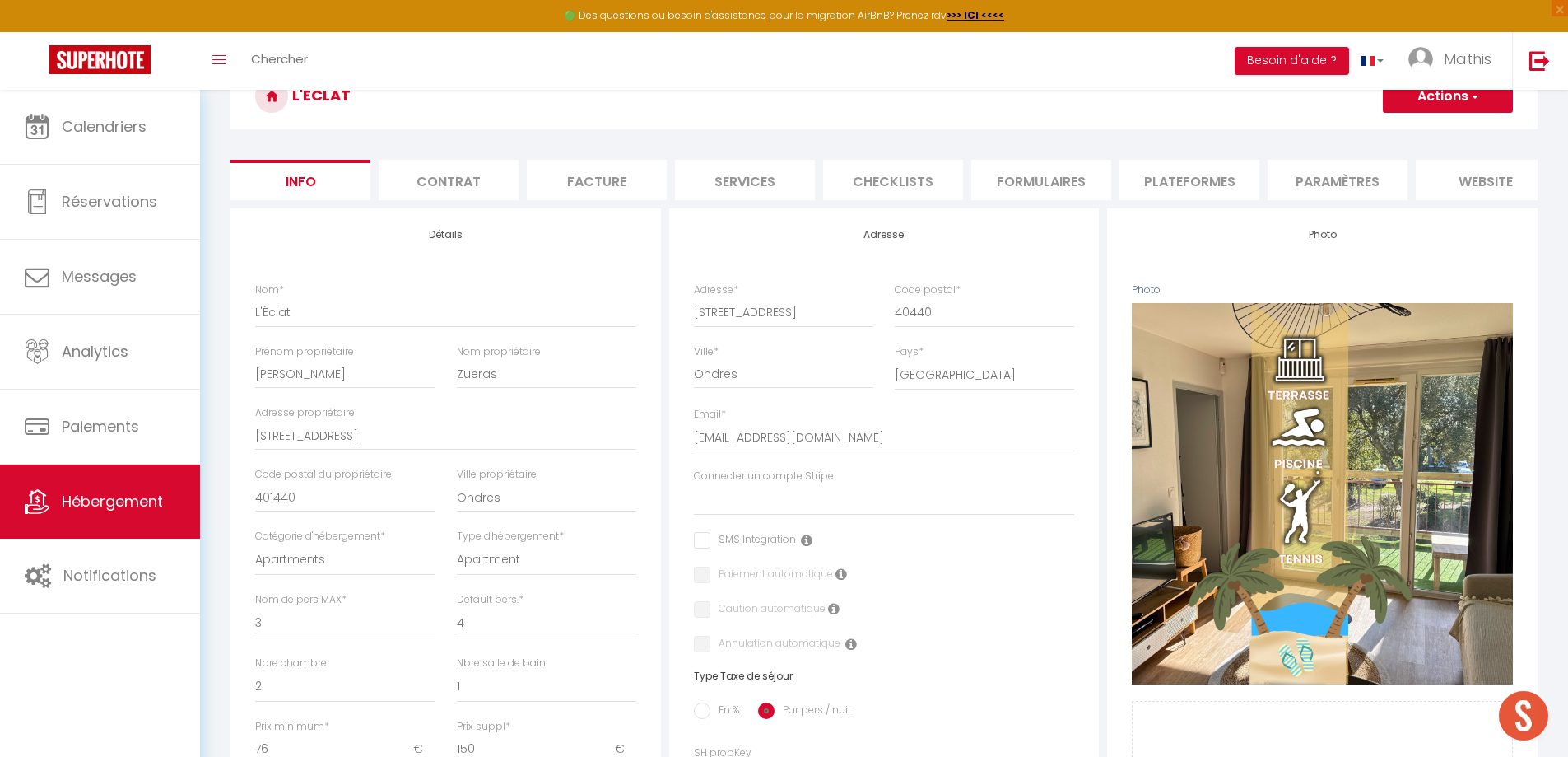
click at [1161, 187] on li "Plateformes" at bounding box center [1189, 179] width 139 height 40
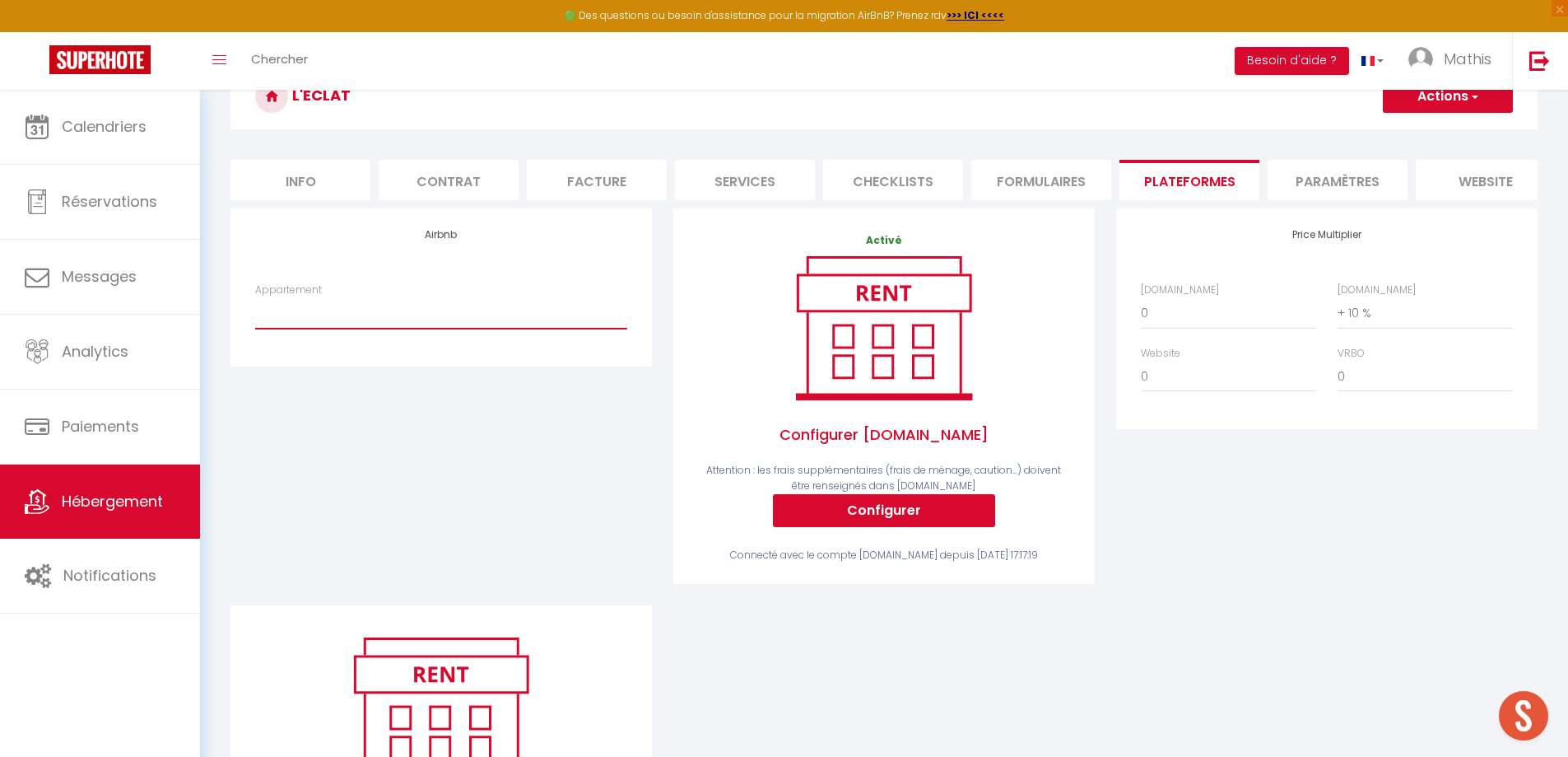
click at [425, 327] on select "[Les Arcades] Wifi - Spacieux - Centrale - [EMAIL_ADDRESS][DOMAIN_NAME] Grande …" at bounding box center [441, 313] width 372 height 31
select select "16591-1370142609875255920"
click at [255, 309] on select "[Les Arcades] Wifi - Spacieux - Centrale - [EMAIL_ADDRESS][DOMAIN_NAME] Grande …" at bounding box center [441, 313] width 372 height 31
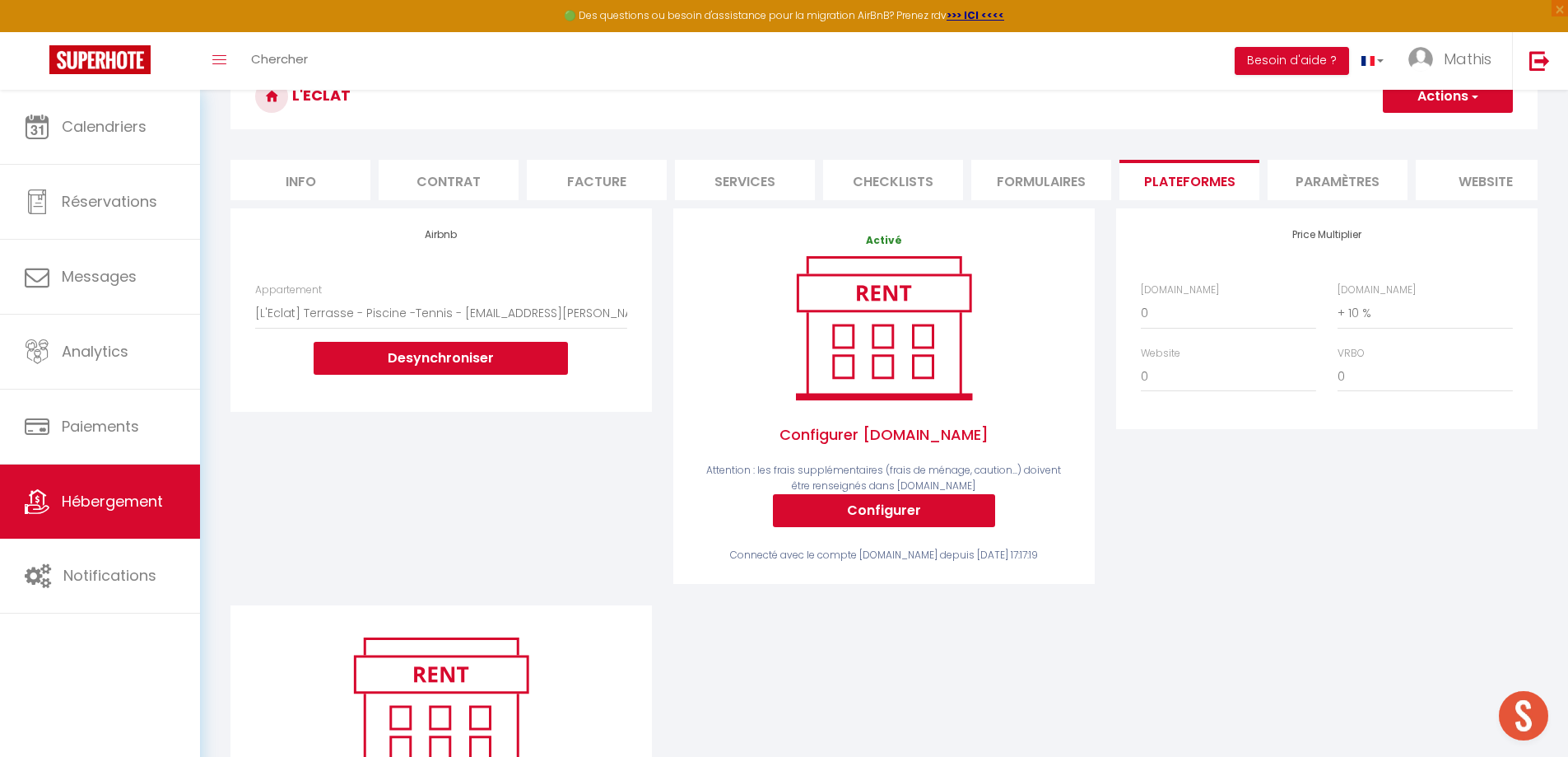
click at [1426, 106] on button "Actions" at bounding box center [1447, 97] width 130 height 33
click at [1416, 136] on link "Enregistrer" at bounding box center [1446, 133] width 130 height 21
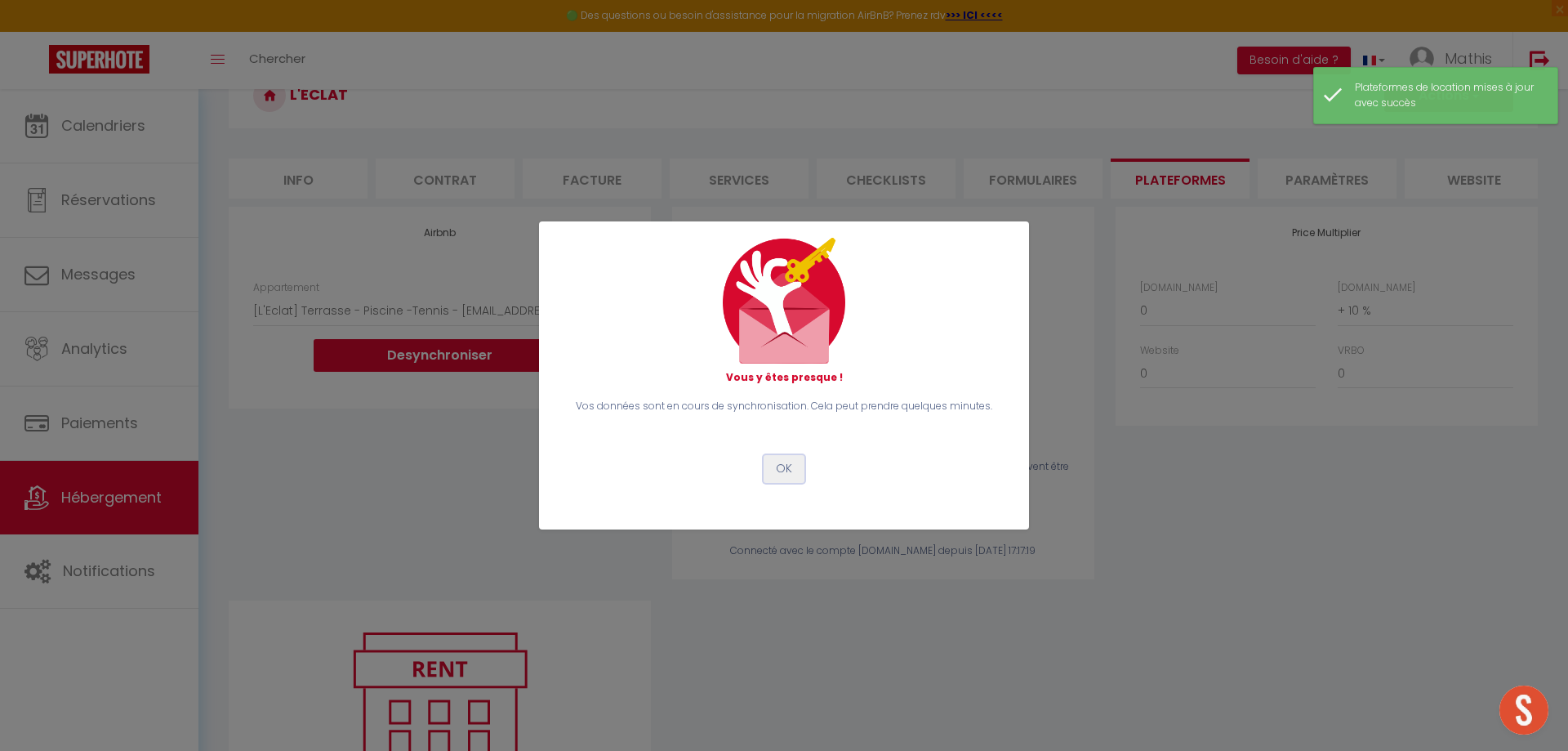
click at [779, 462] on button "OK" at bounding box center [784, 468] width 41 height 28
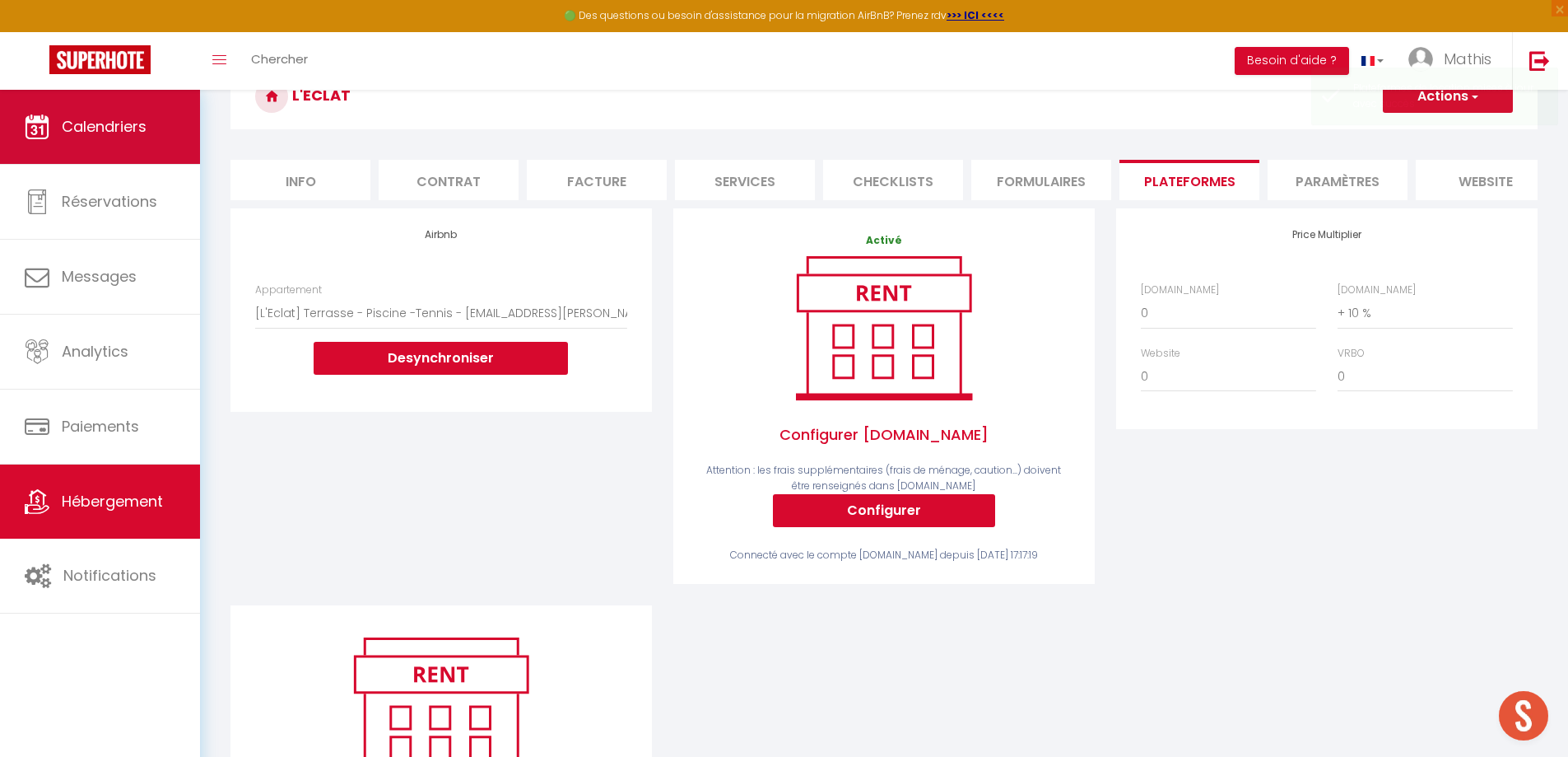
click at [103, 121] on span "Calendriers" at bounding box center [103, 126] width 85 height 20
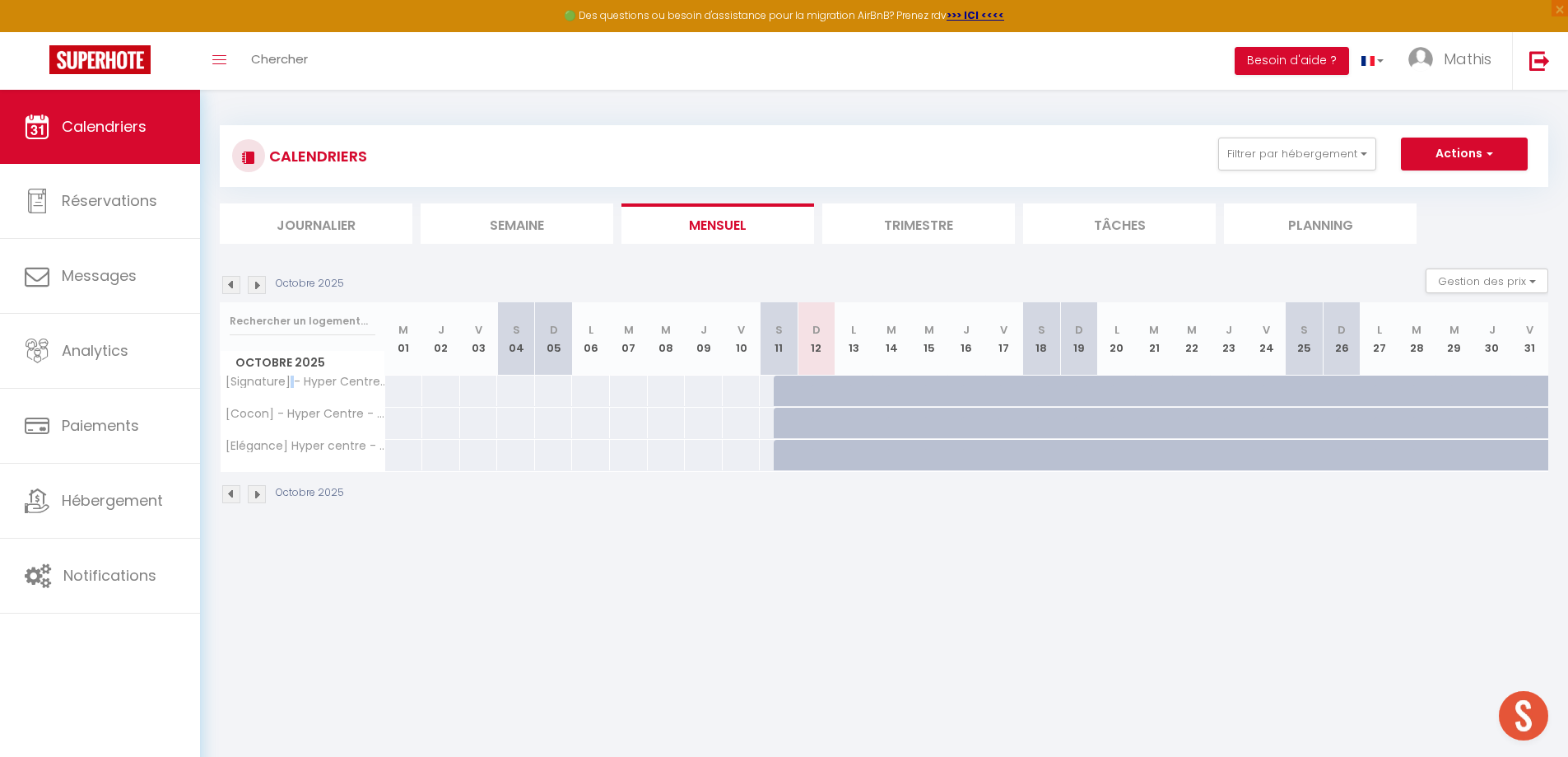
click at [290, 389] on th "[Signature] - Hyper Centre - Clim - Wifi" at bounding box center [302, 391] width 165 height 31
click at [288, 381] on span "[Signature] - Hyper Centre - Clim - Wifi" at bounding box center [353, 376] width 240 height 20
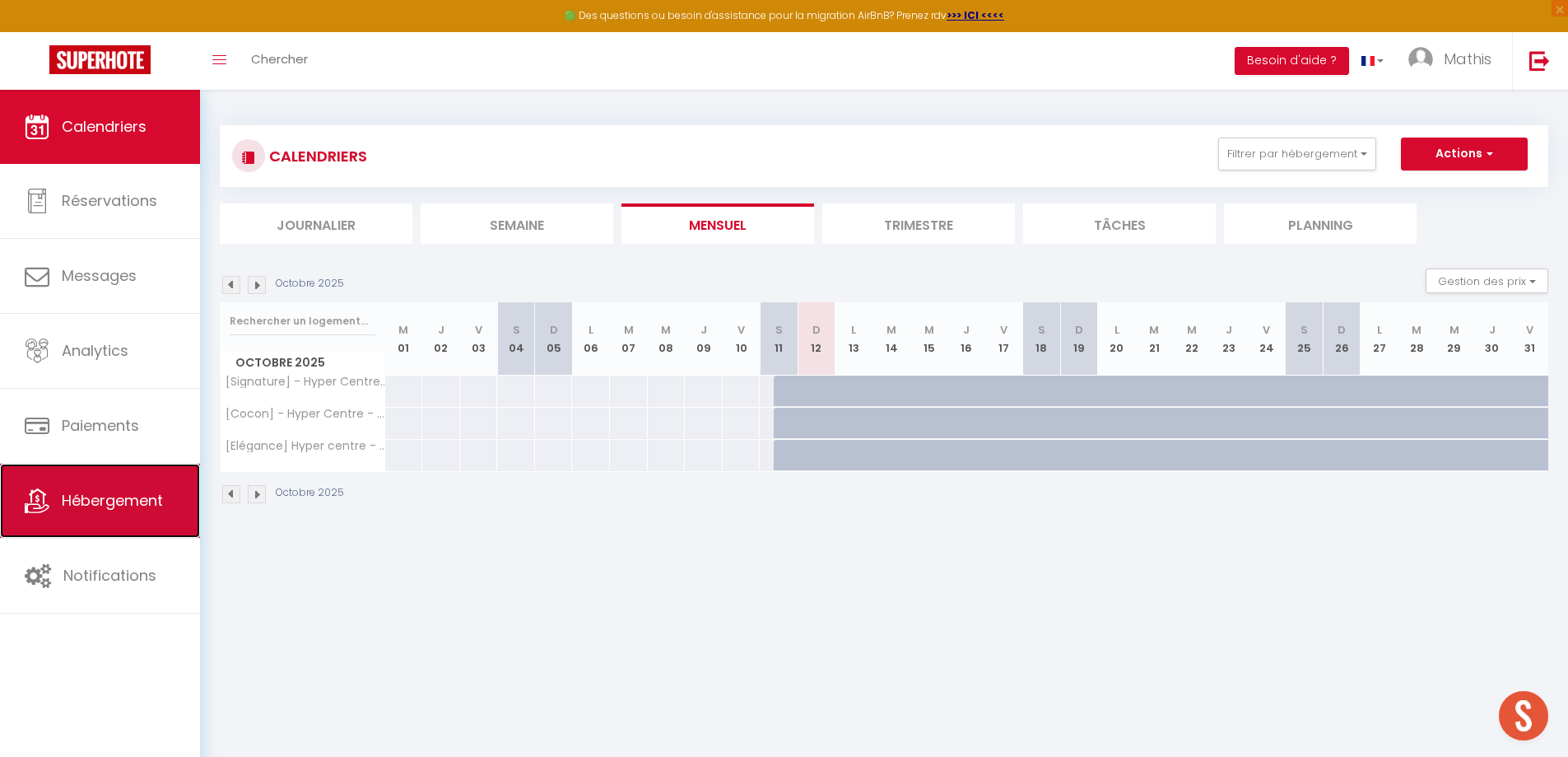
click at [137, 490] on span "Hébergement" at bounding box center [112, 499] width 101 height 20
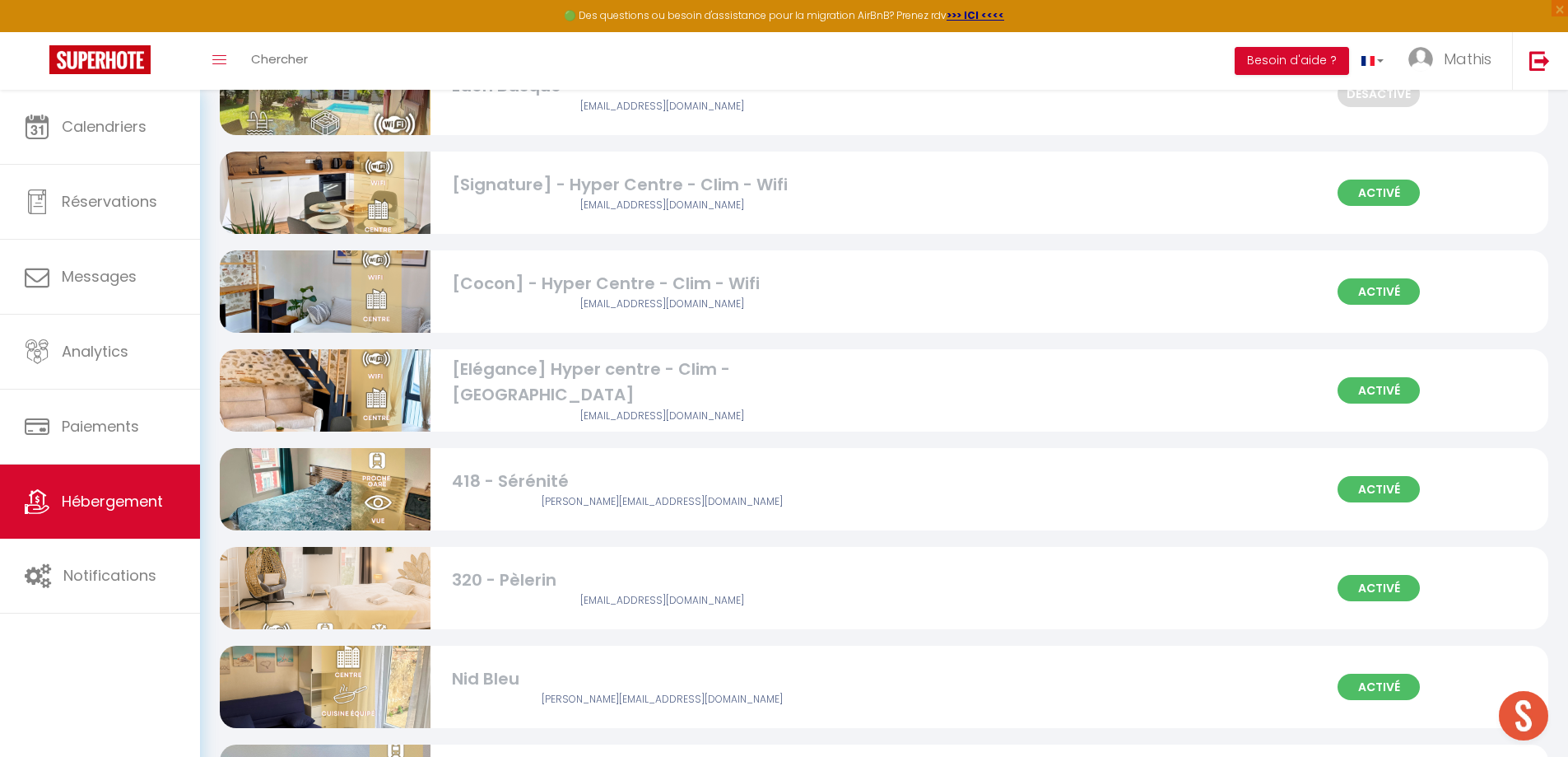
scroll to position [2058, 0]
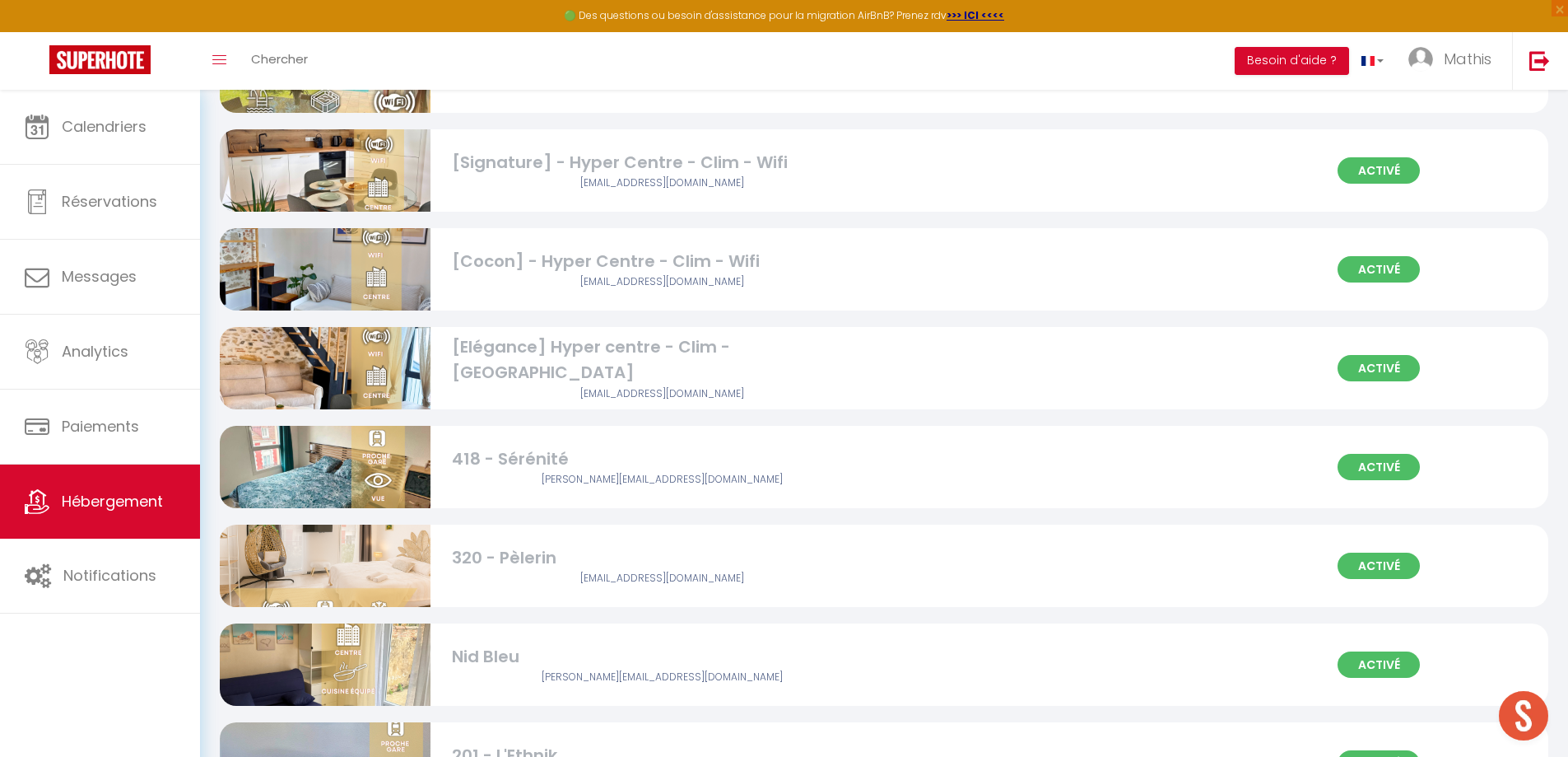
click at [619, 162] on div "[Signature] - Hyper Centre - Clim - Wifi" at bounding box center [662, 163] width 421 height 25
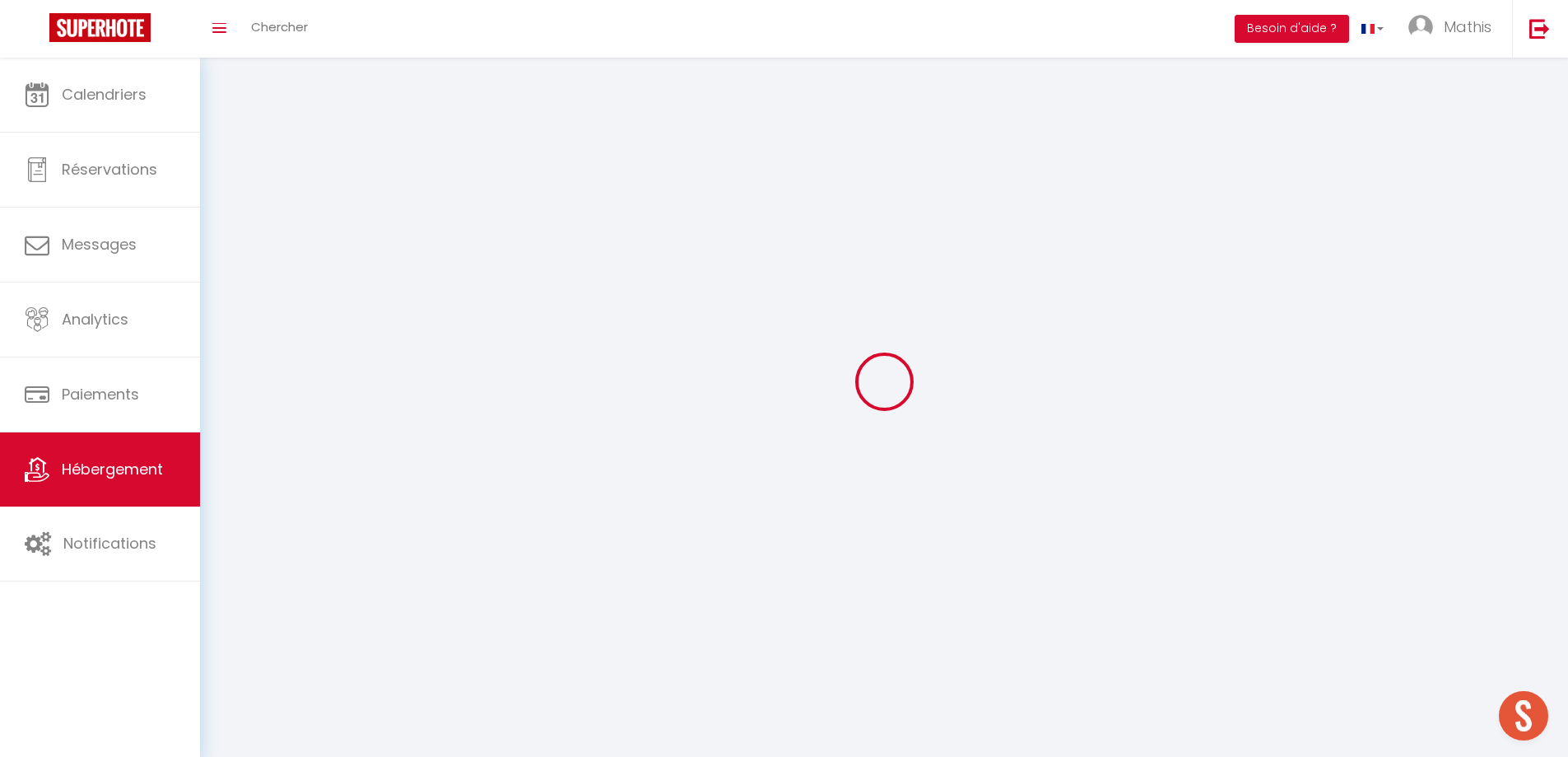
select select
select select "28"
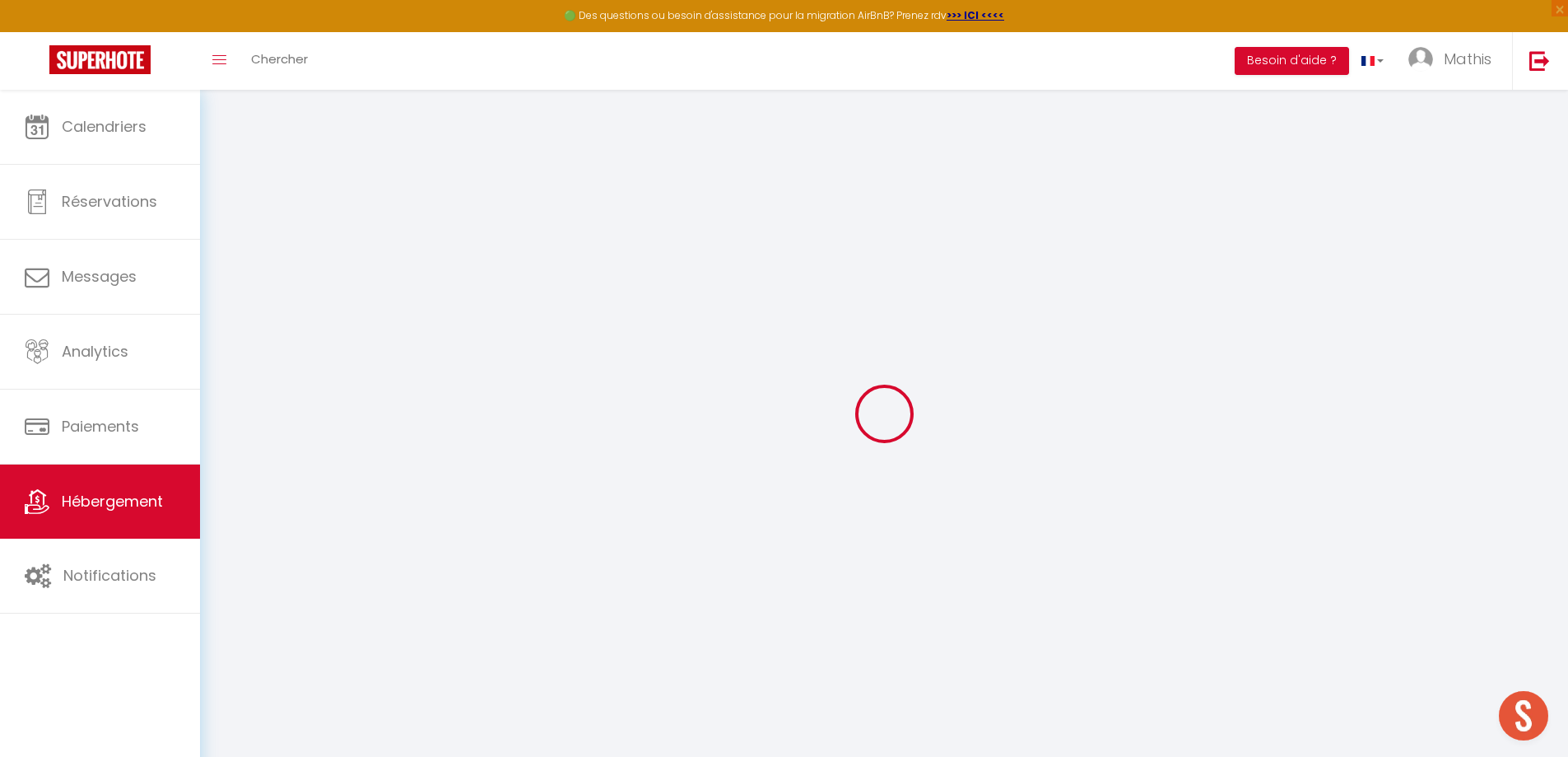
select select
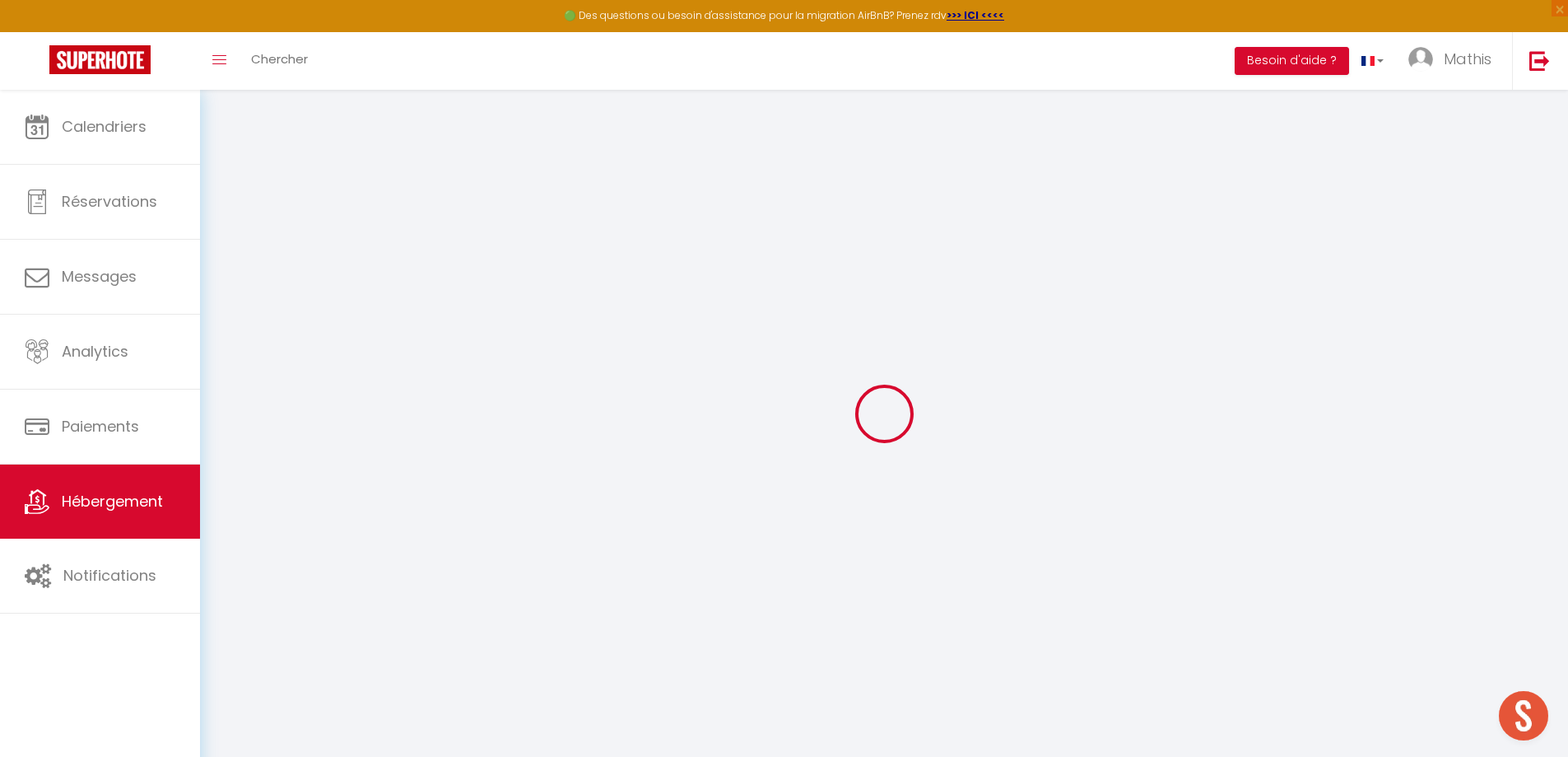
select select
checkbox input "false"
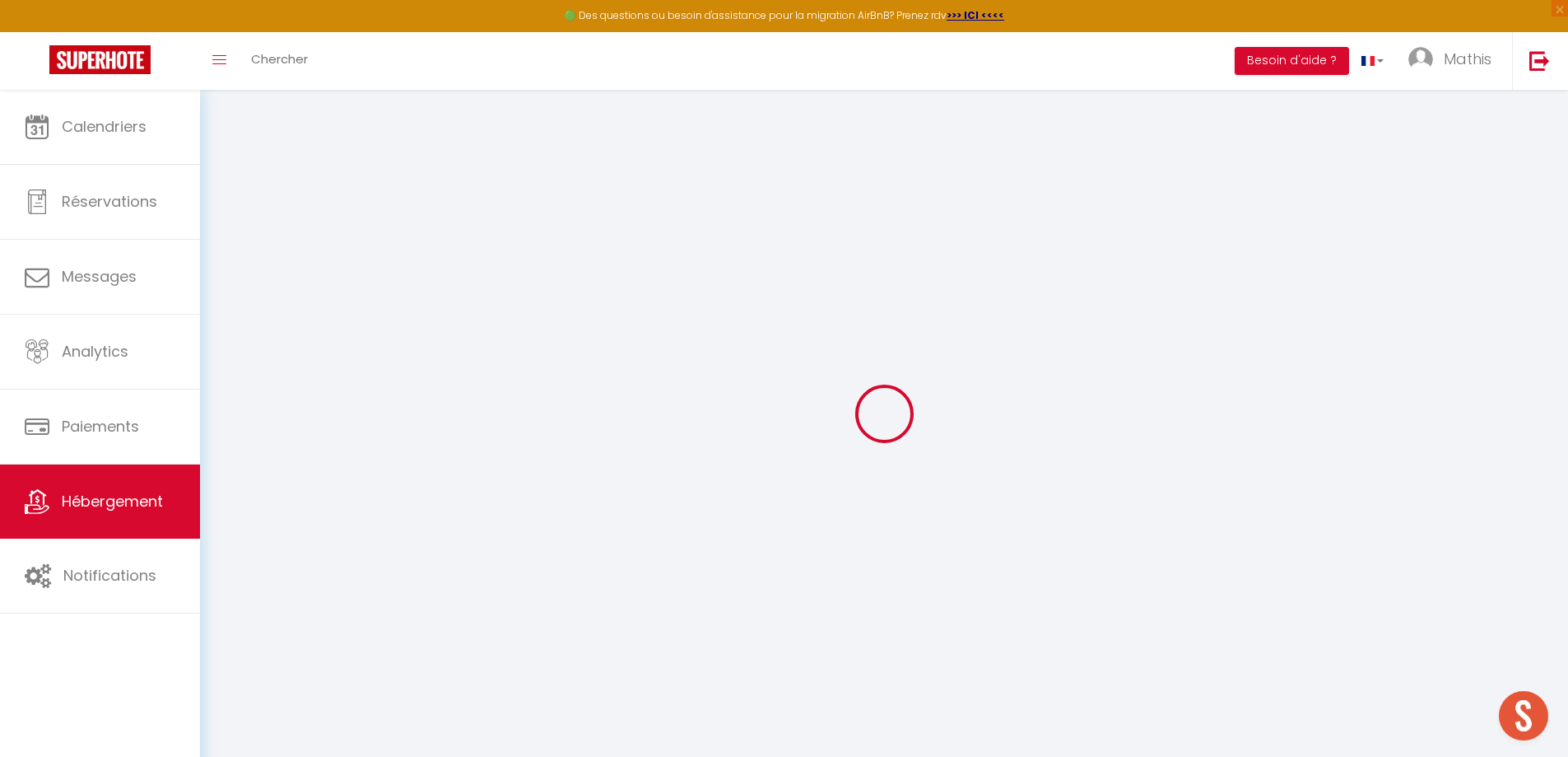
select select
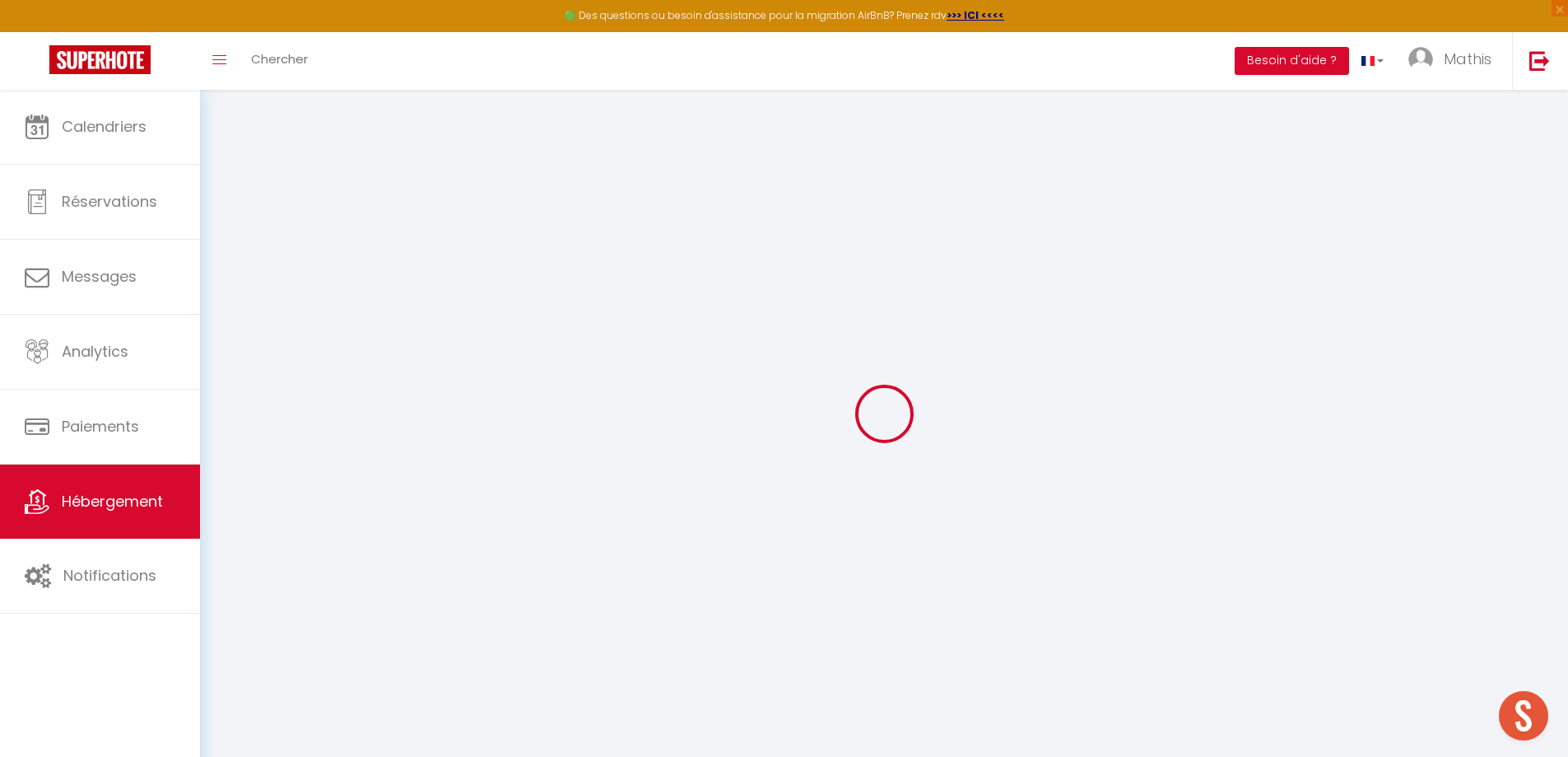
select select
checkbox input "false"
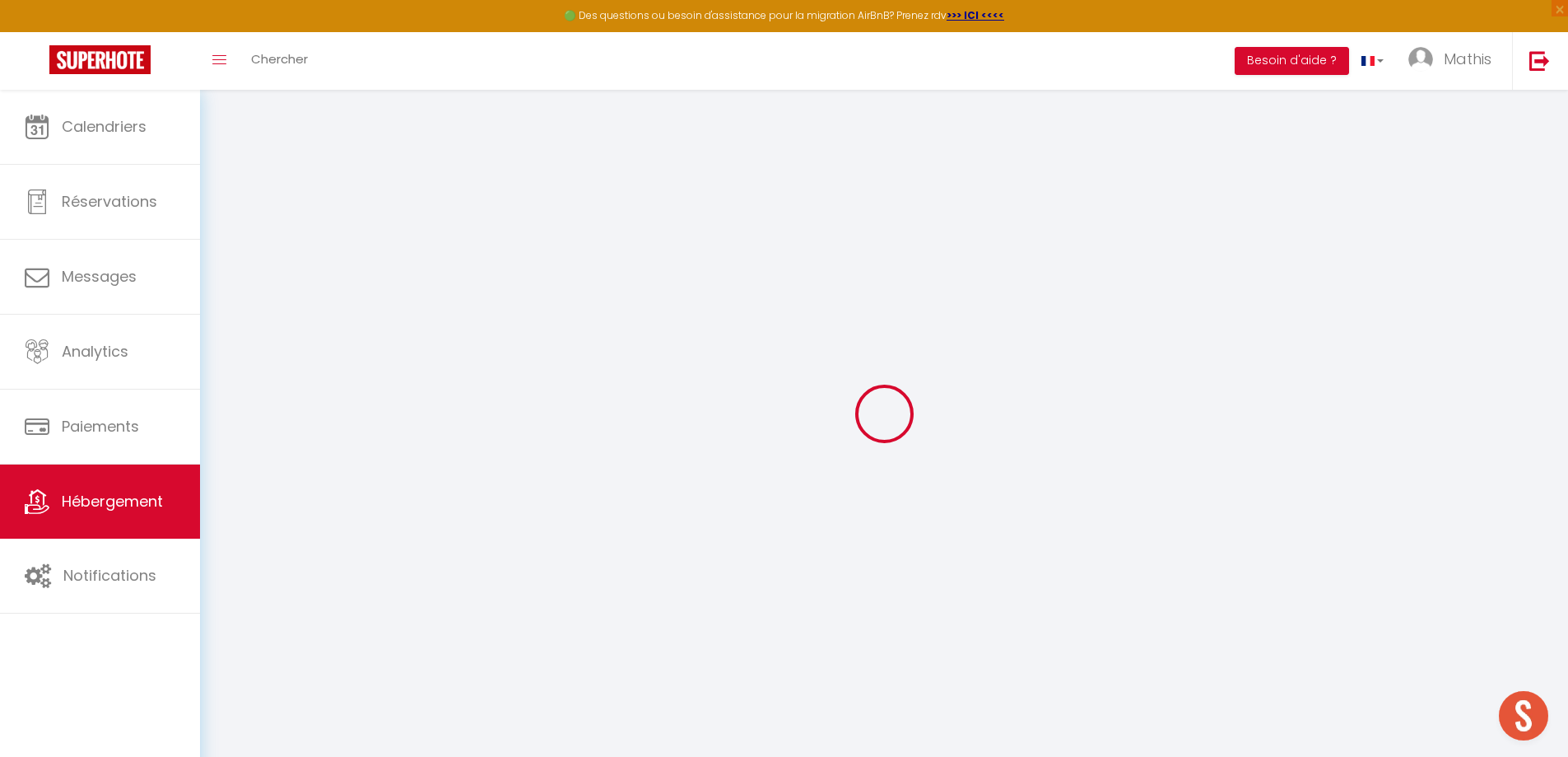
checkbox input "false"
select select
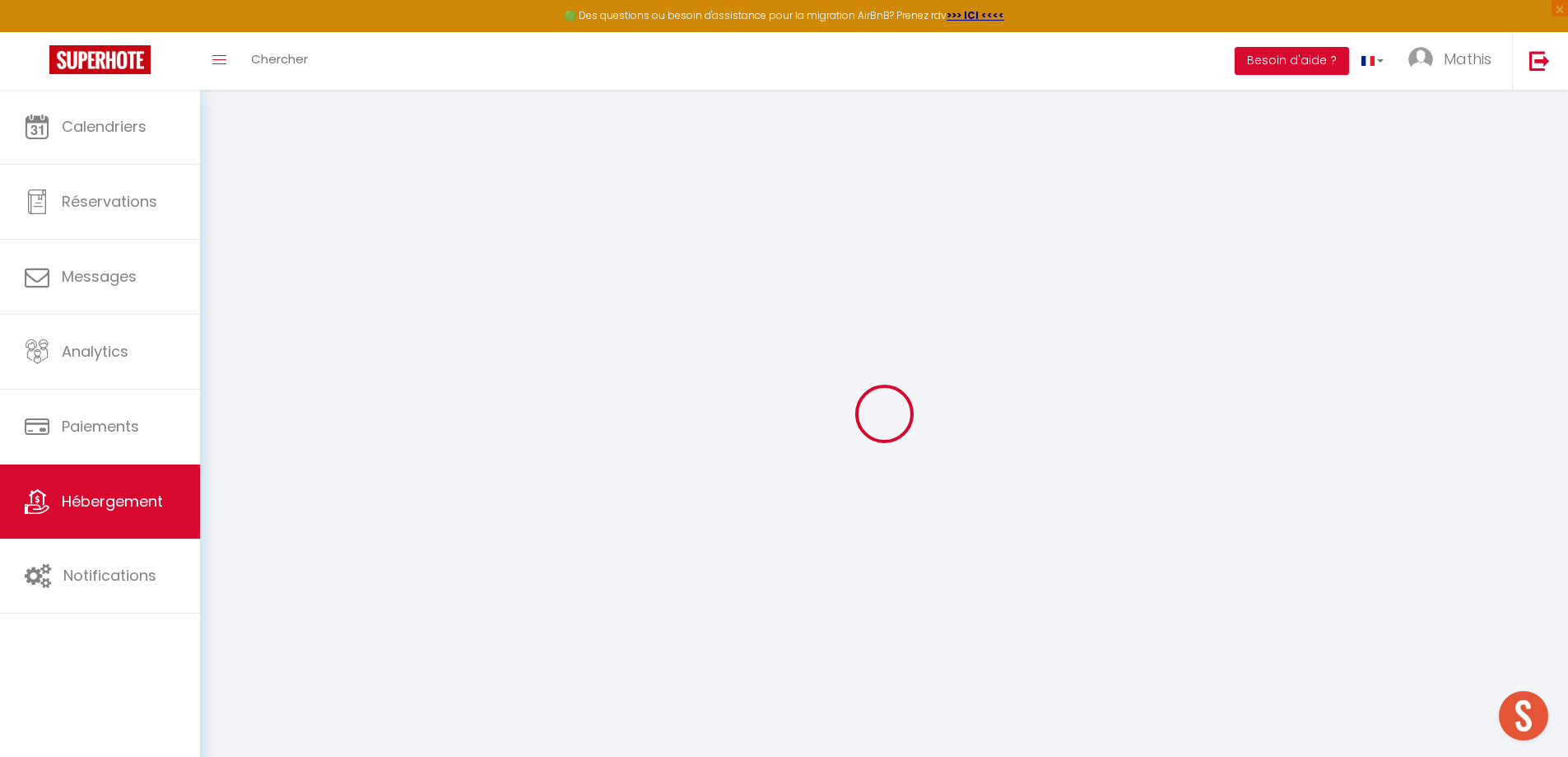
select select
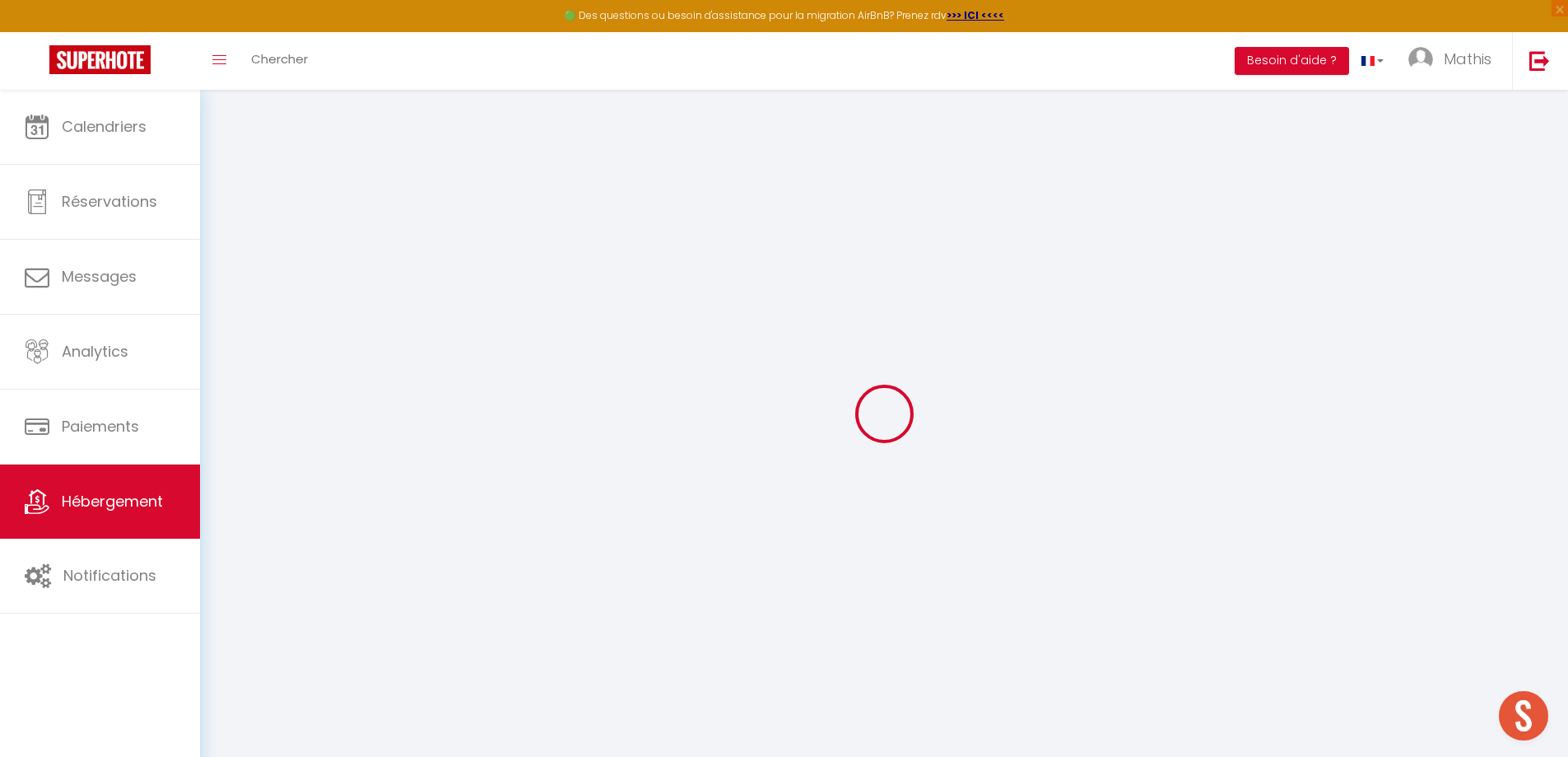
checkbox input "false"
select select
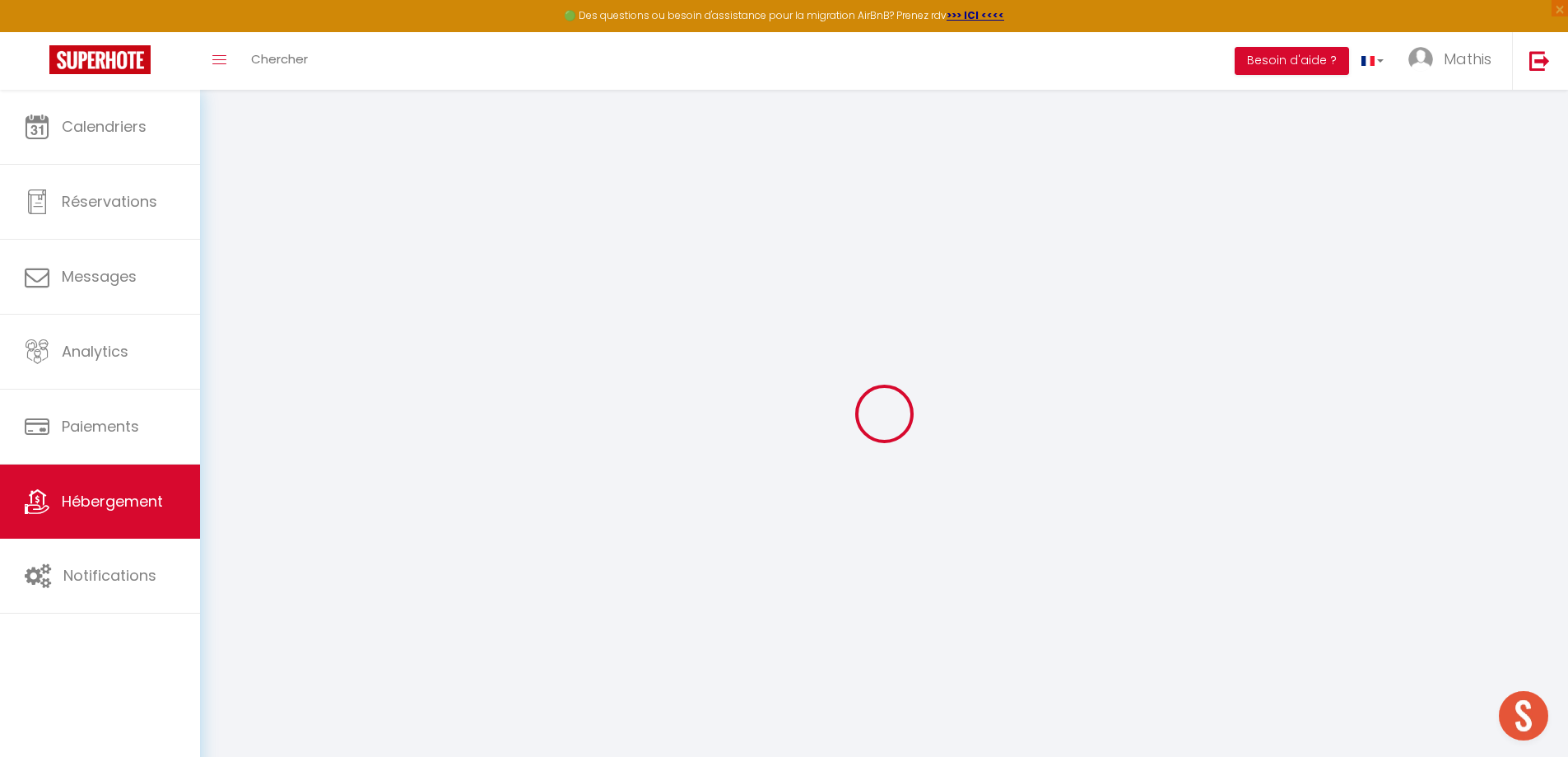
select select
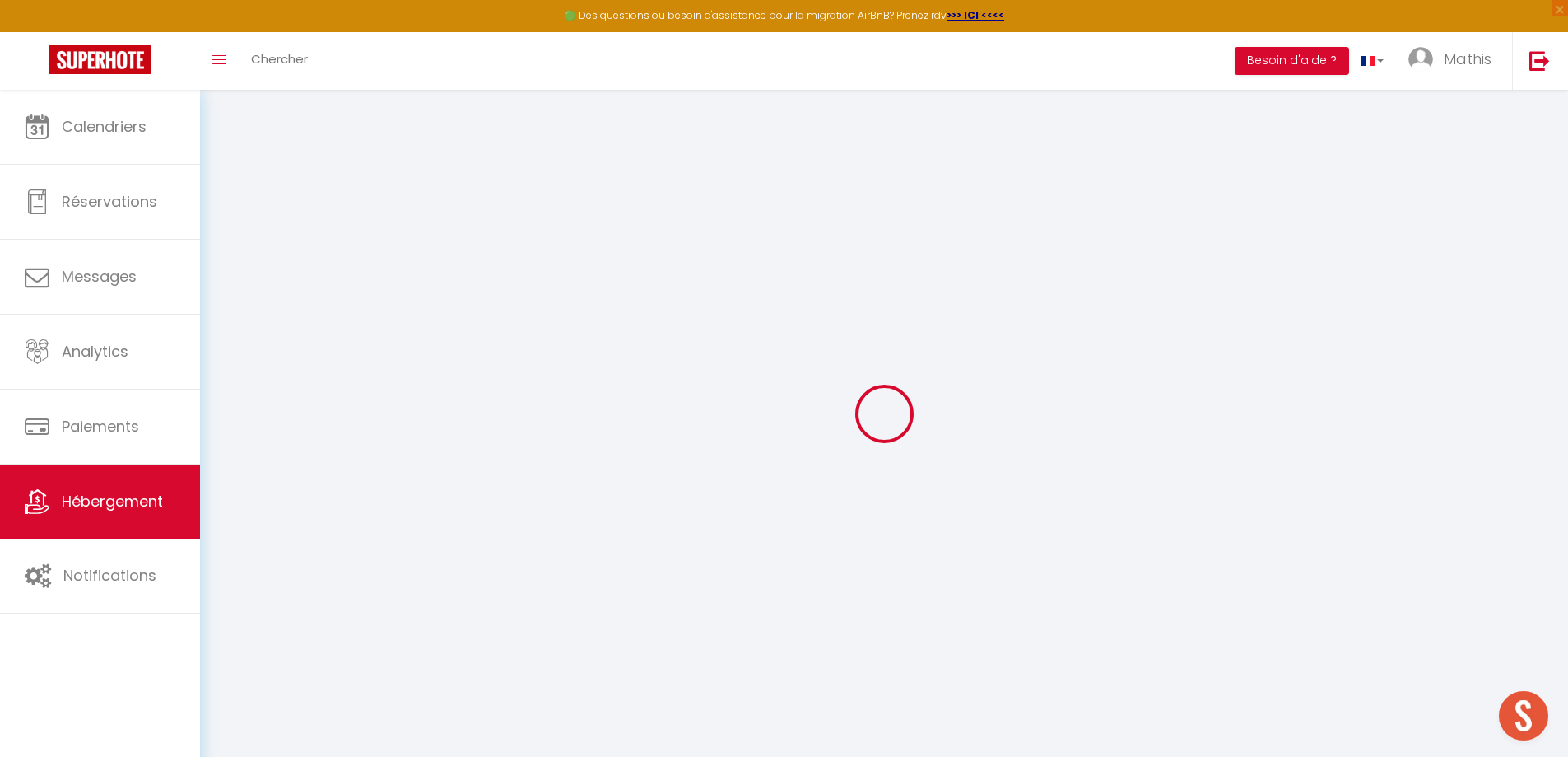
select select
checkbox input "false"
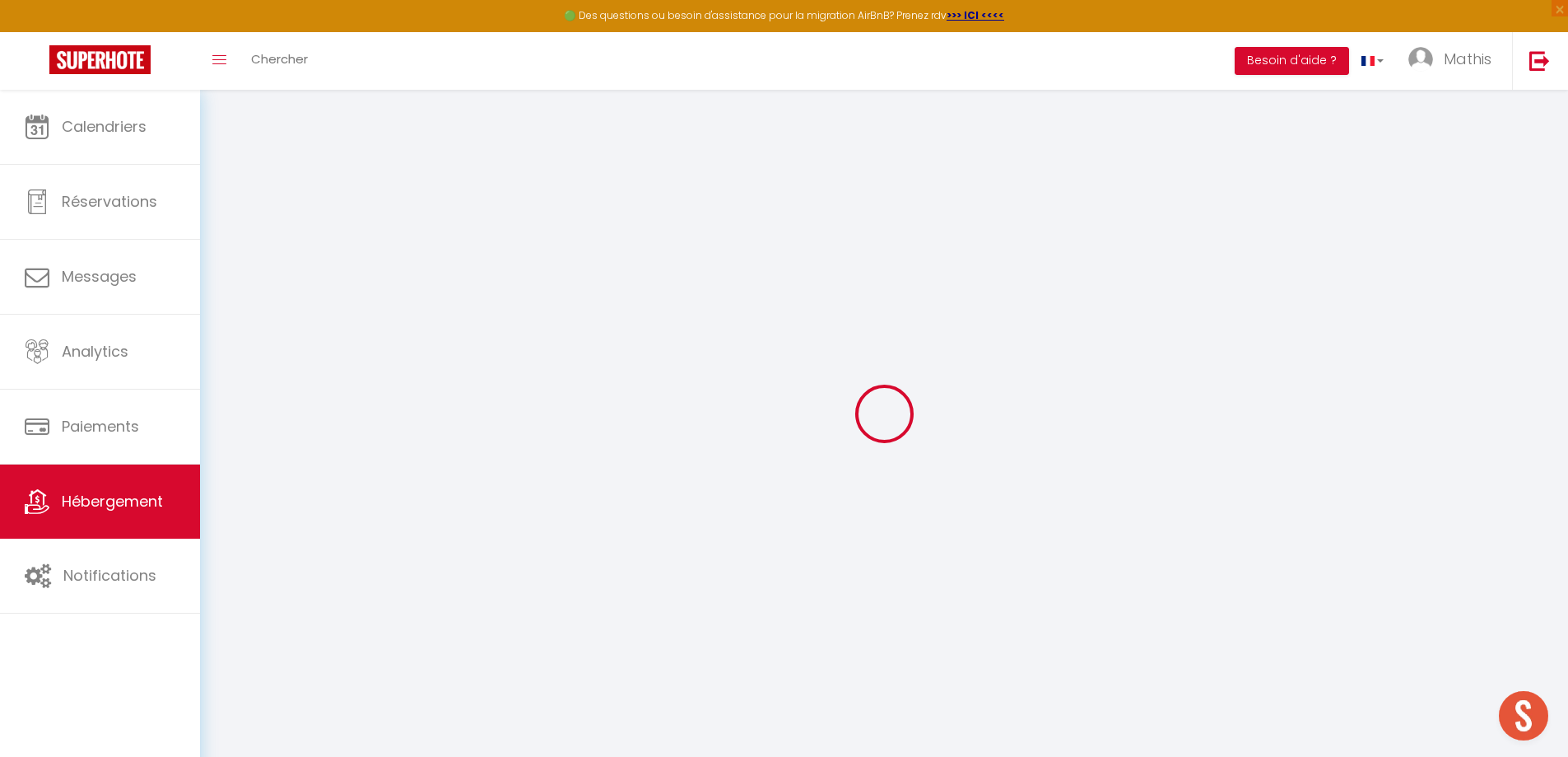
checkbox input "false"
select select
type input "[Signature] - Hyper Centre - Clim - Wifi"
type input "[PERSON_NAME]"
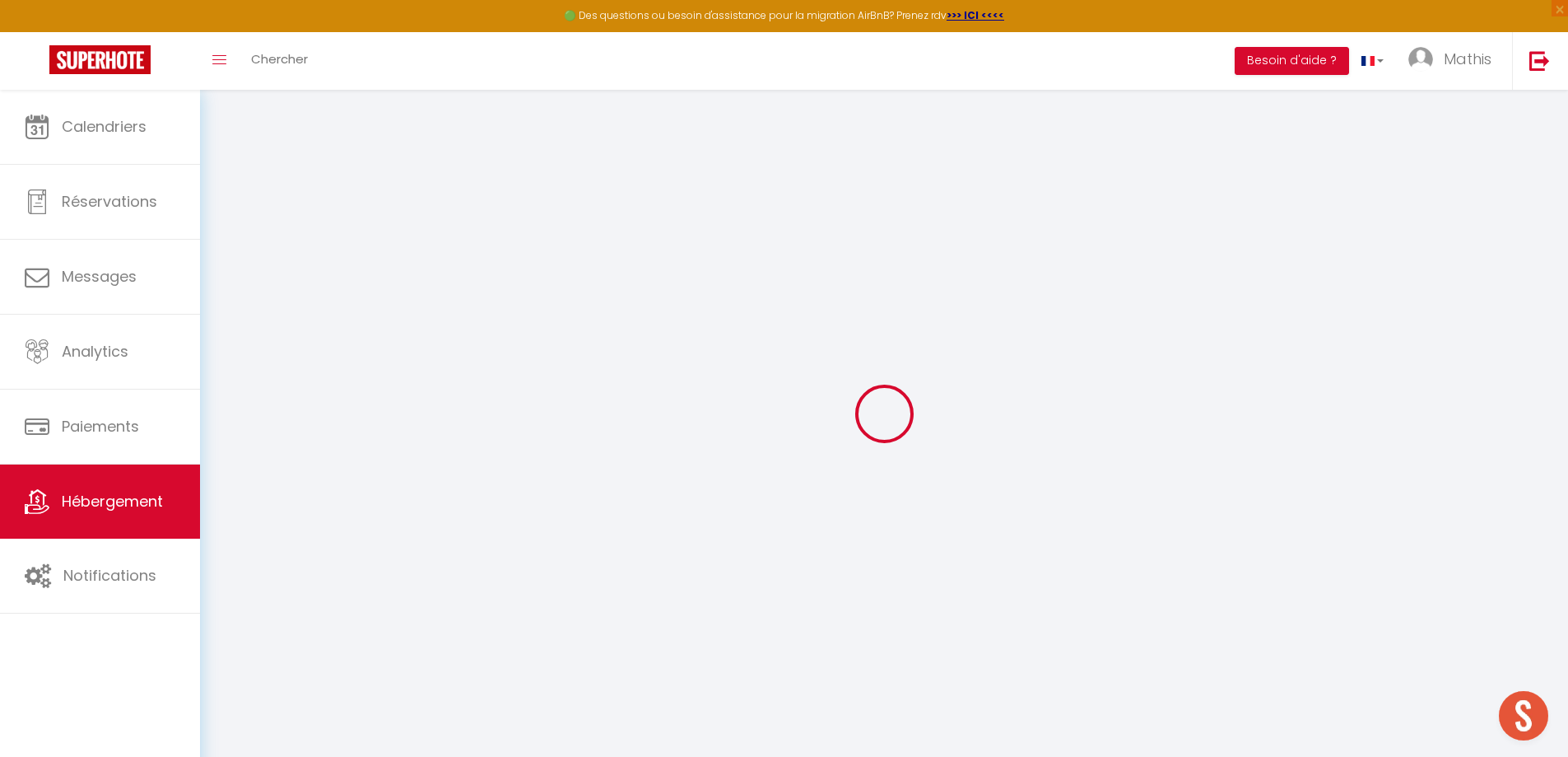
type input "Nowak"
type input "45"
select select
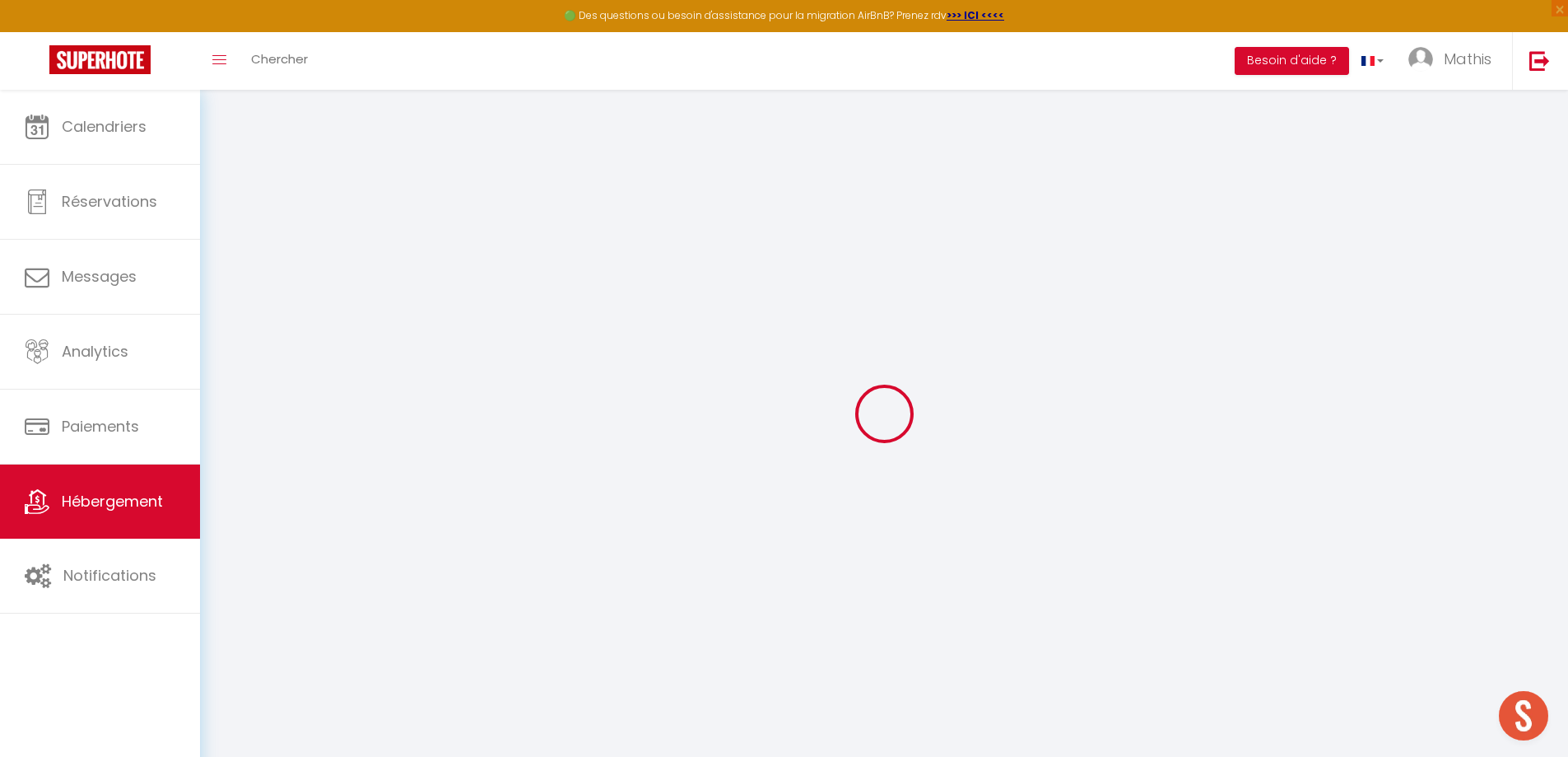
select select
type input "[STREET_ADDRESS]"
type input "40100"
type input "Dax"
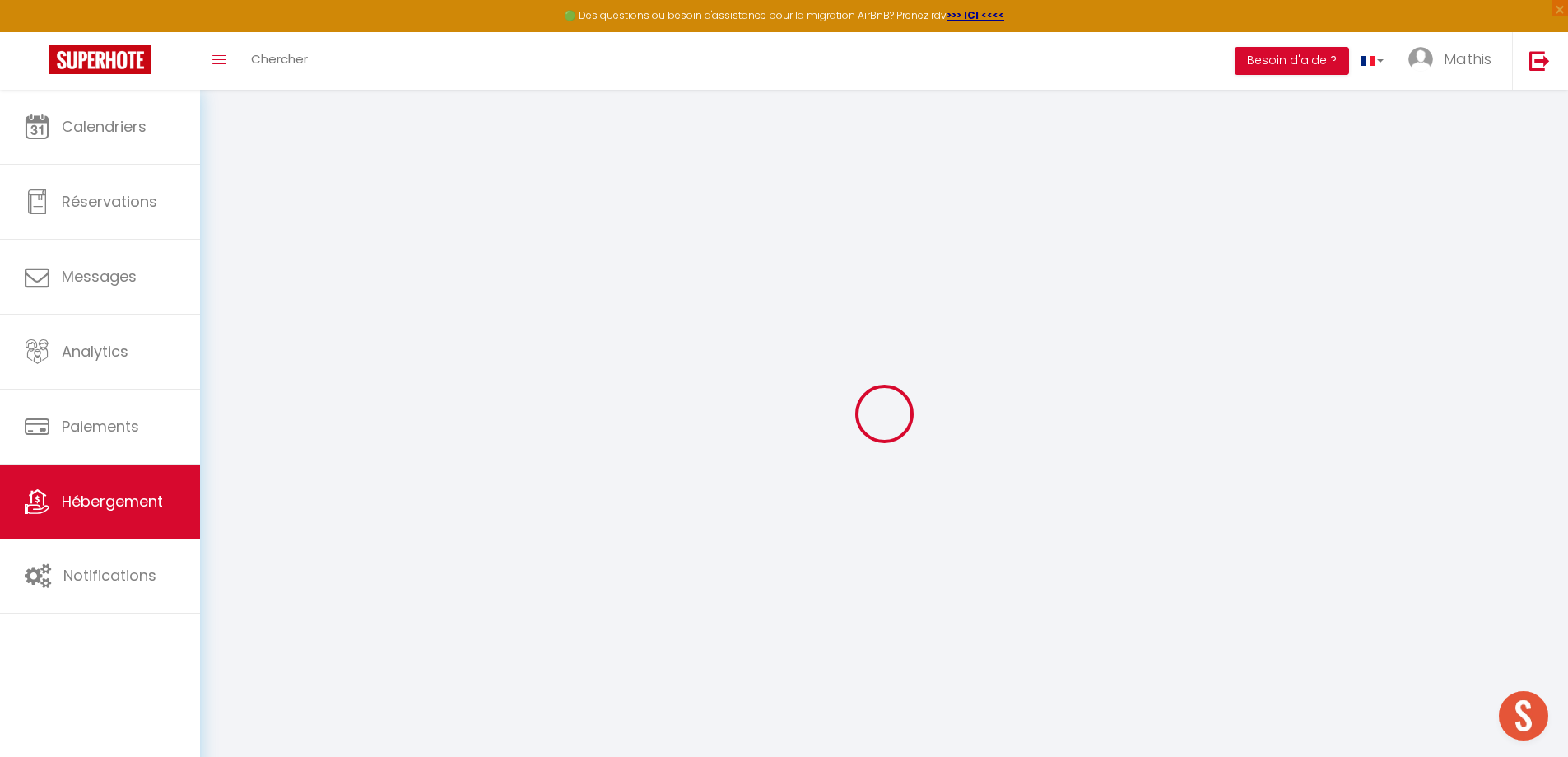
type input "[PERSON_NAME][EMAIL_ADDRESS][DOMAIN_NAME]"
select select
checkbox input "false"
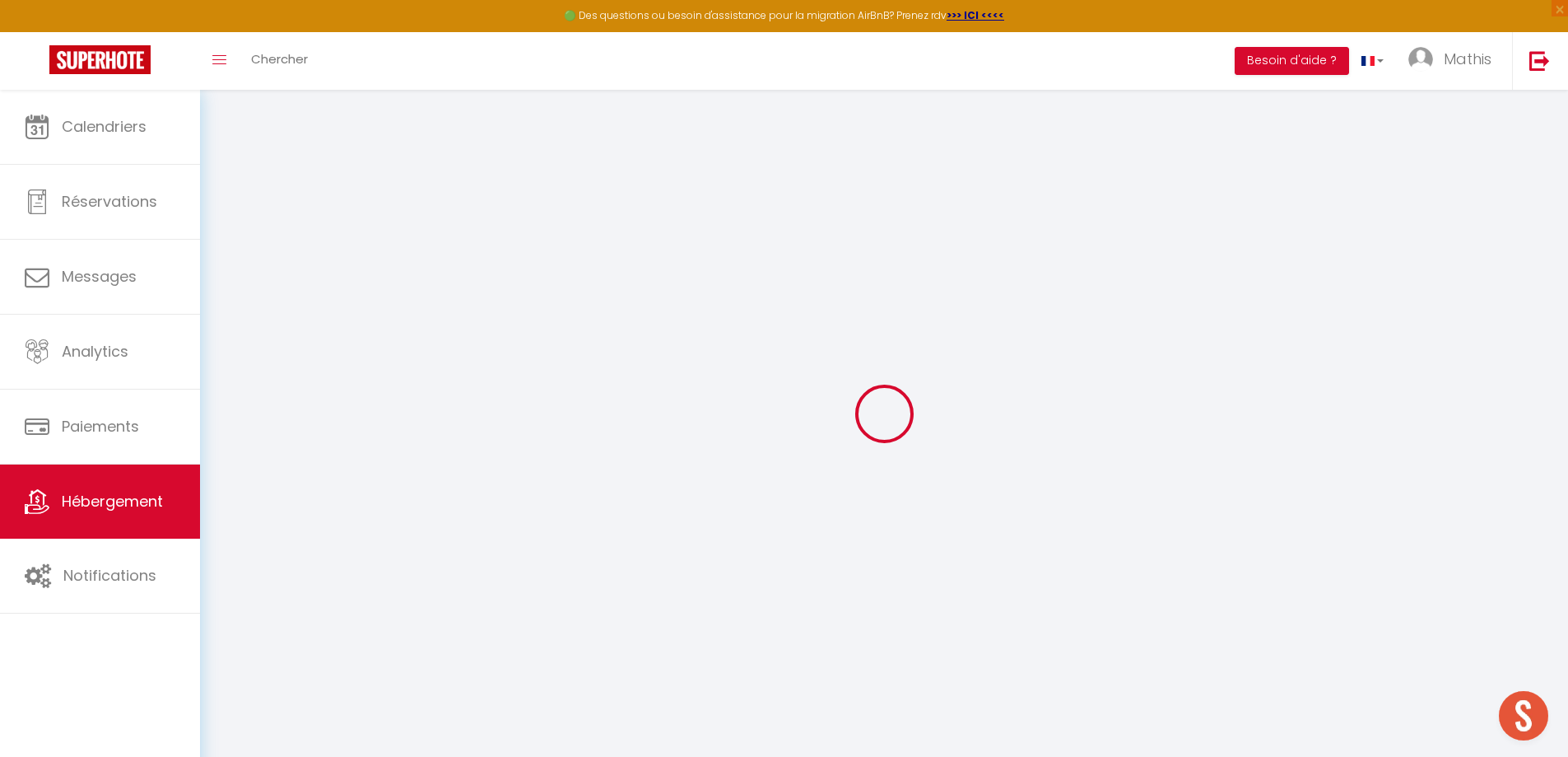
checkbox input "false"
type input "0"
select select
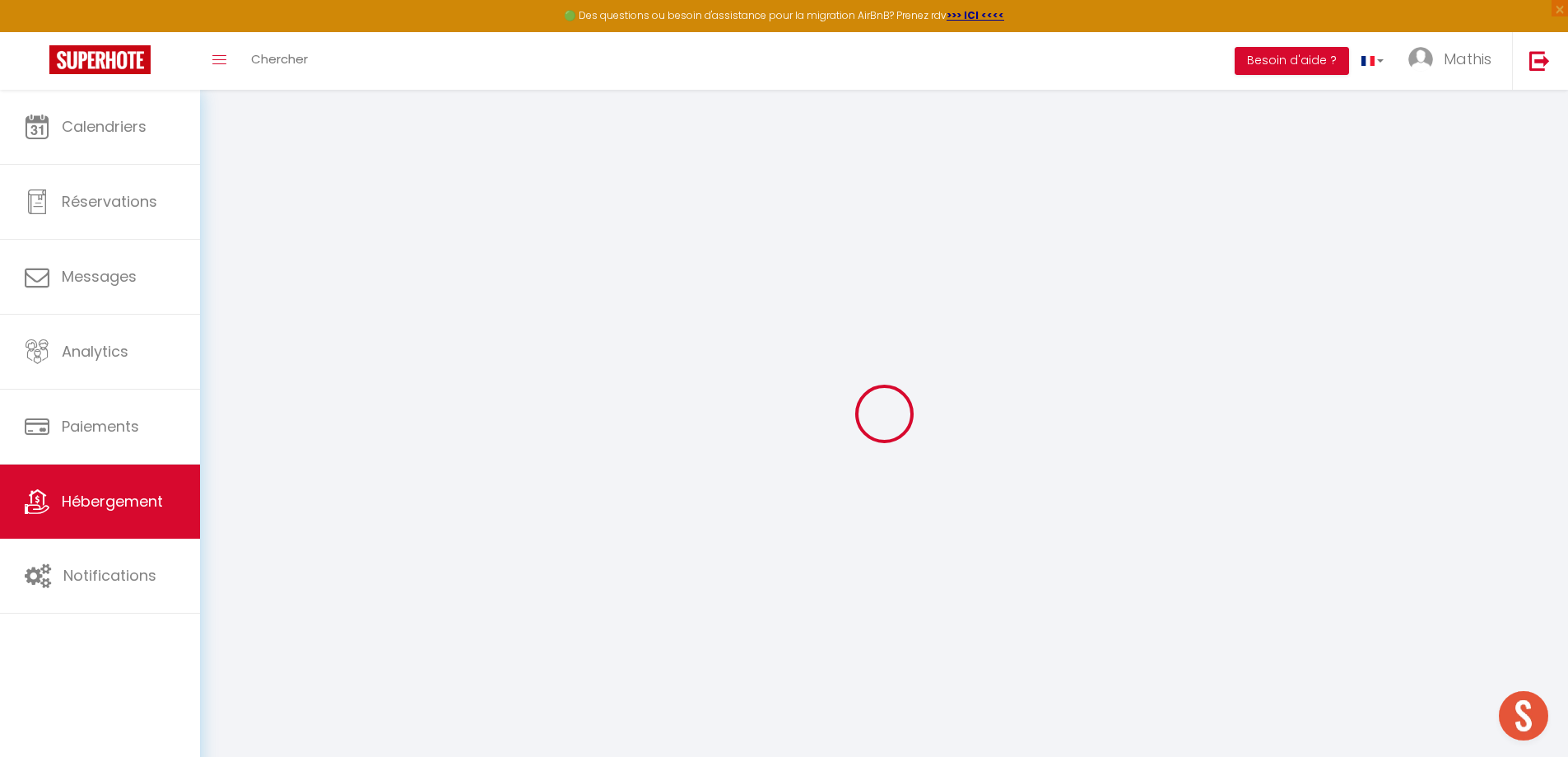
select select
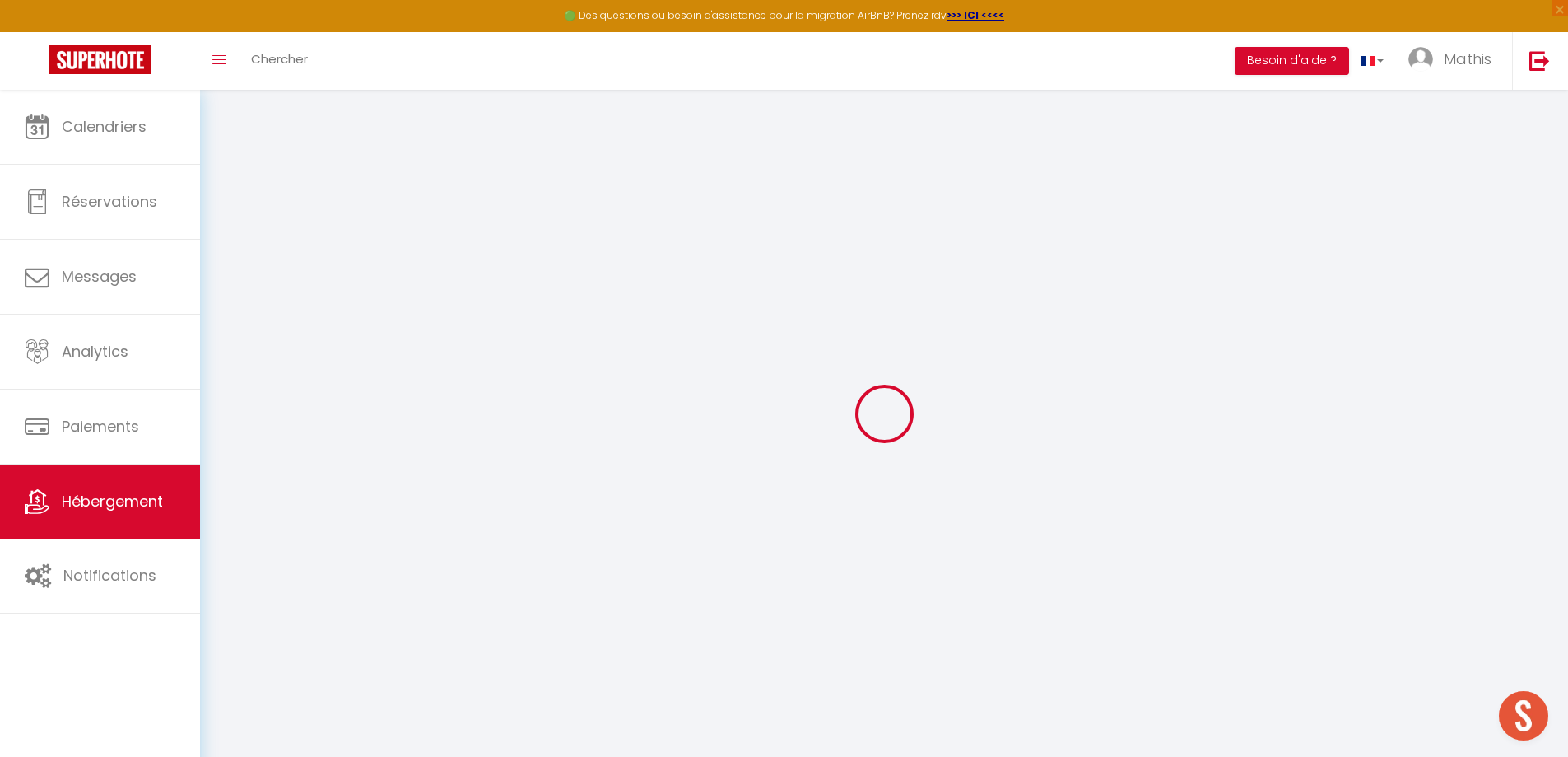
checkbox input "false"
select select
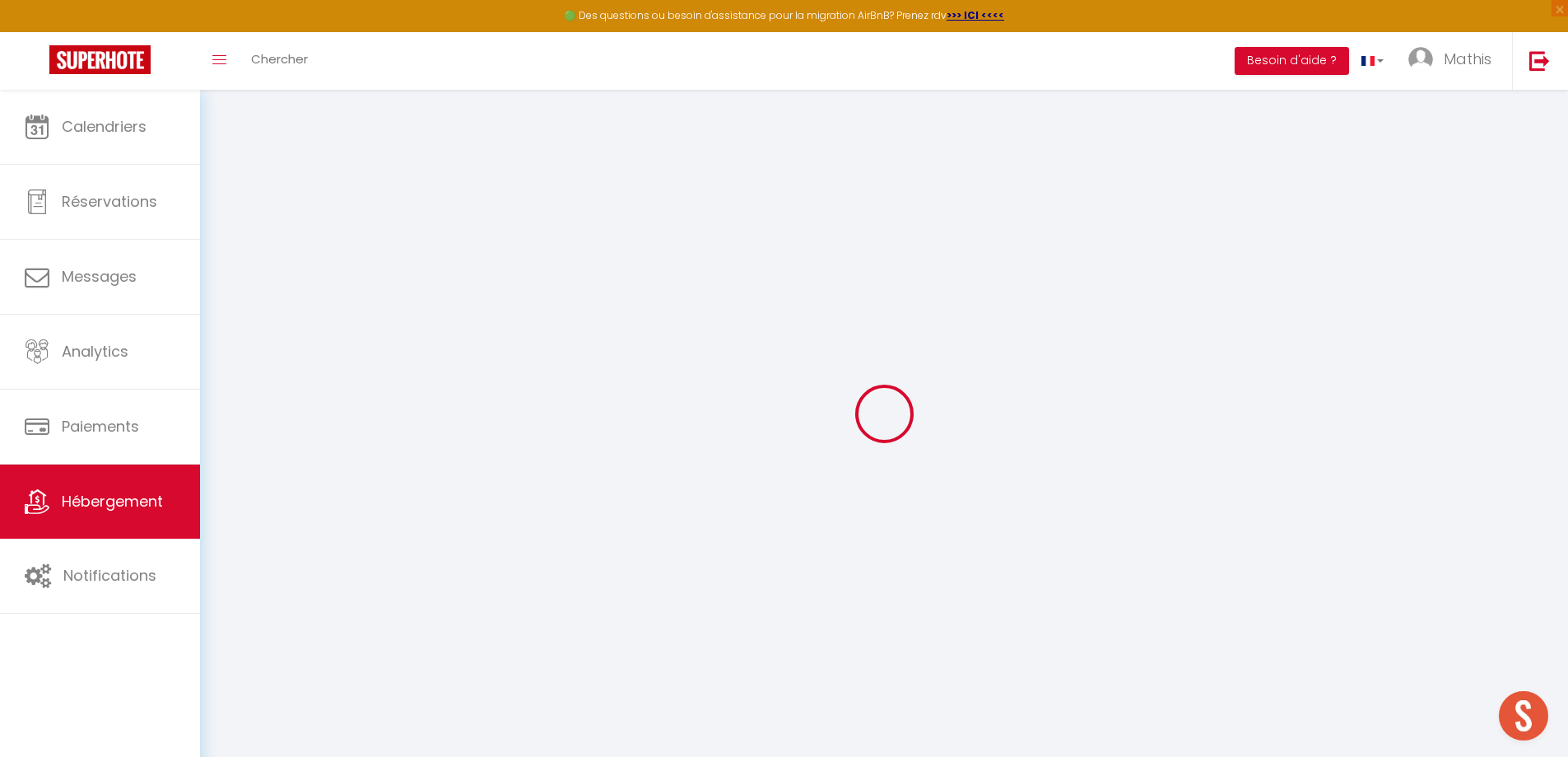
select select
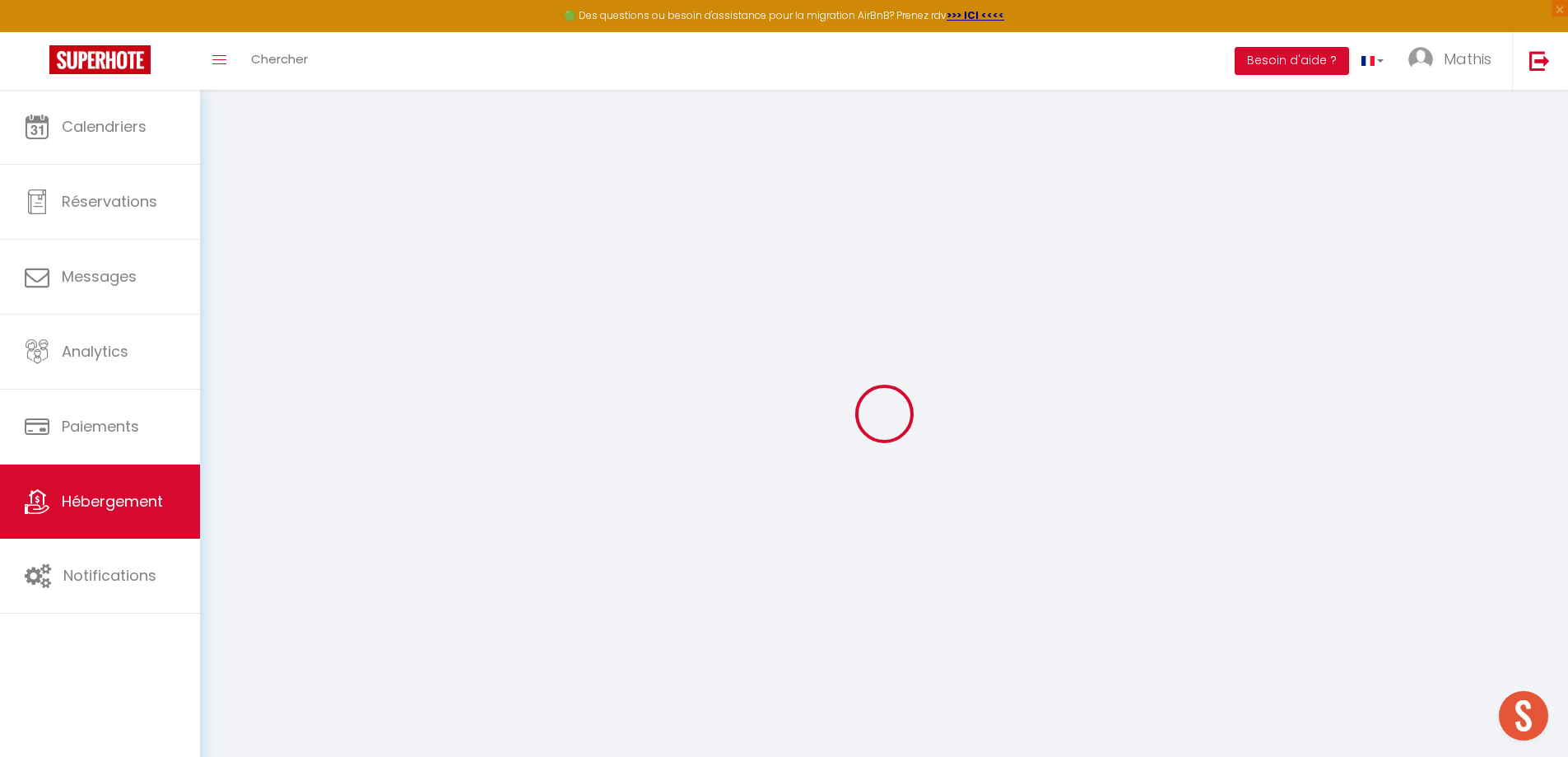
checkbox input "false"
select select
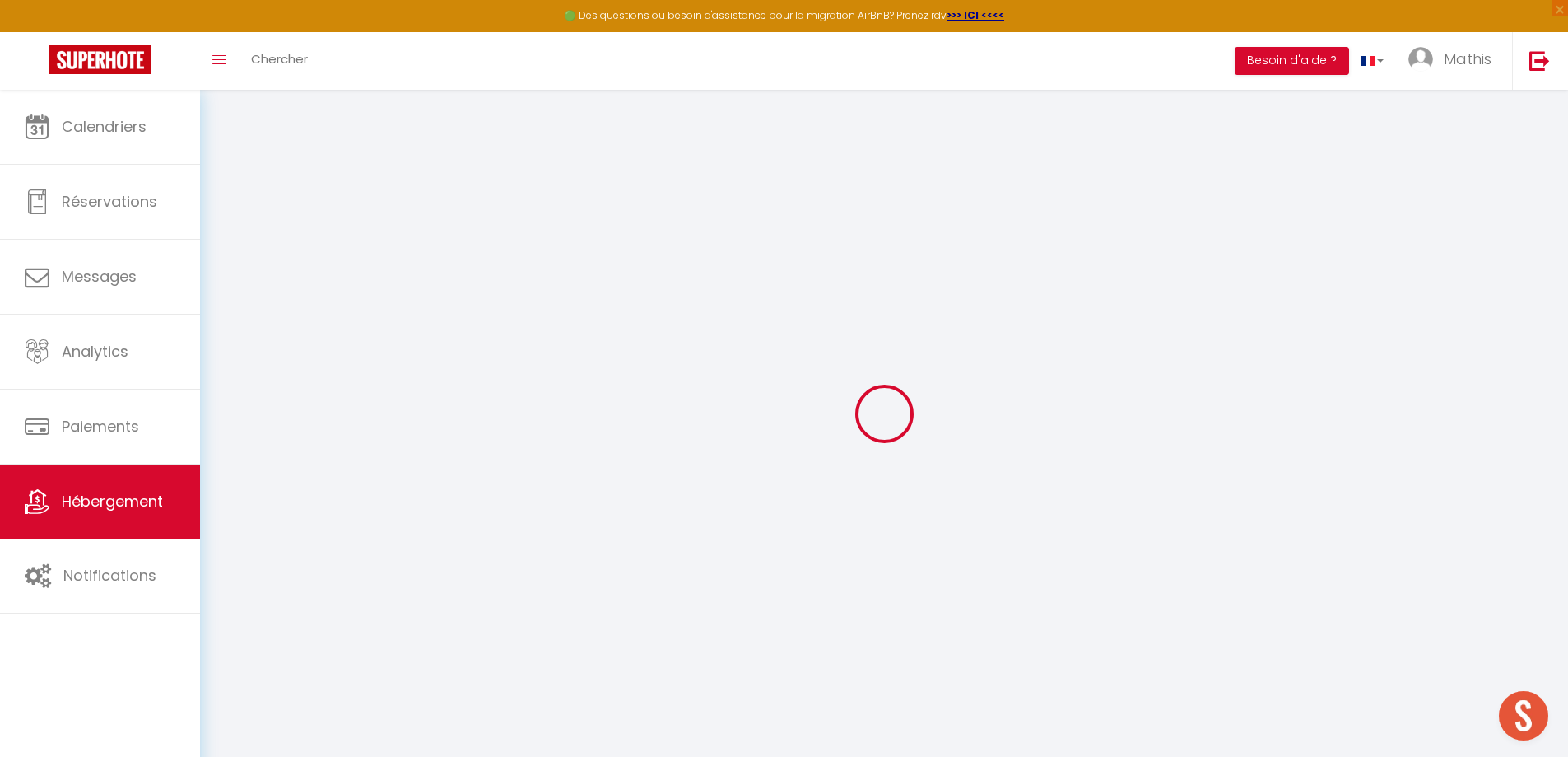
checkbox input "false"
select select "17:00"
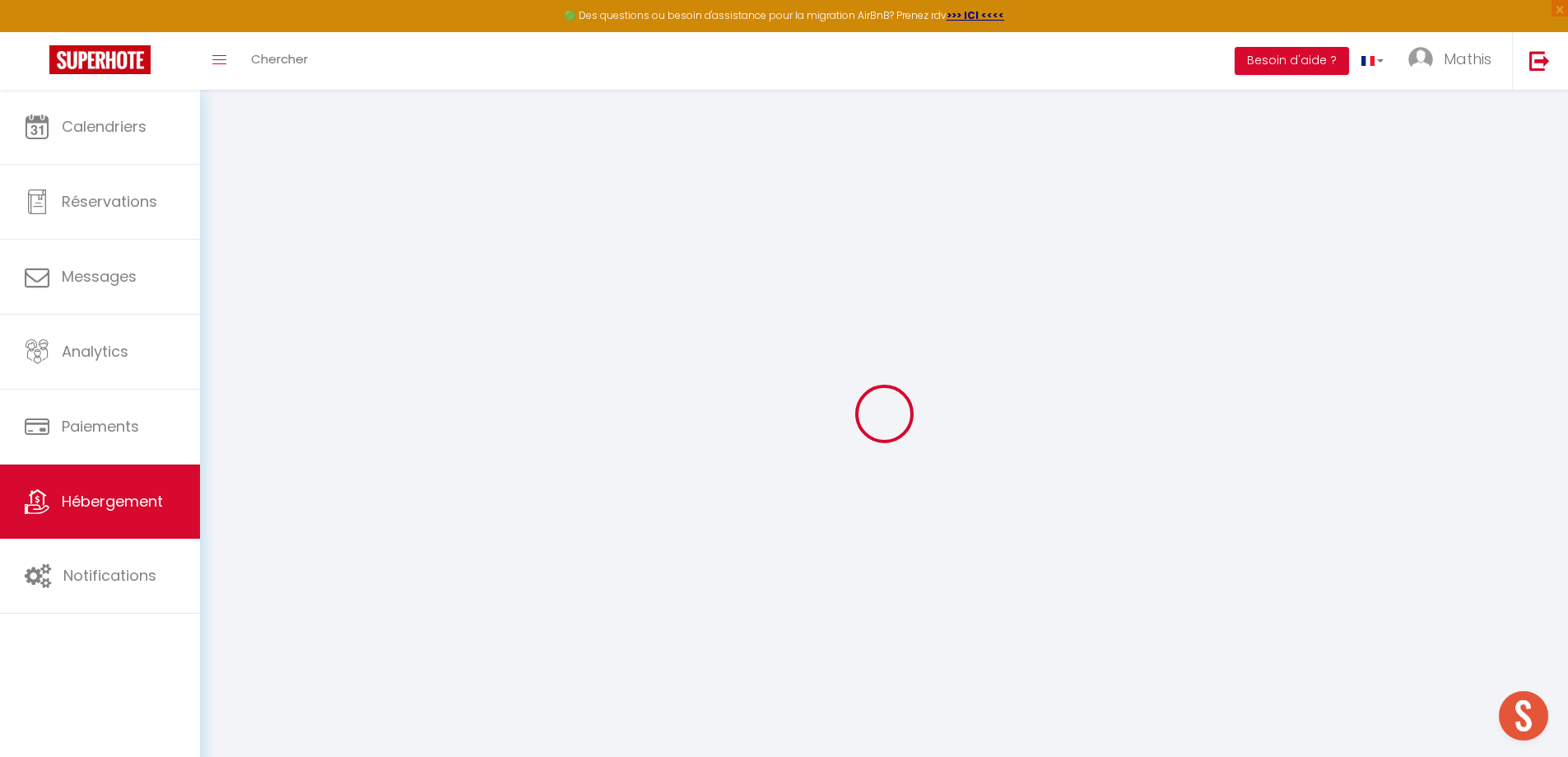
select select "23:45"
select select "11:00"
select select "30"
select select "120"
select select
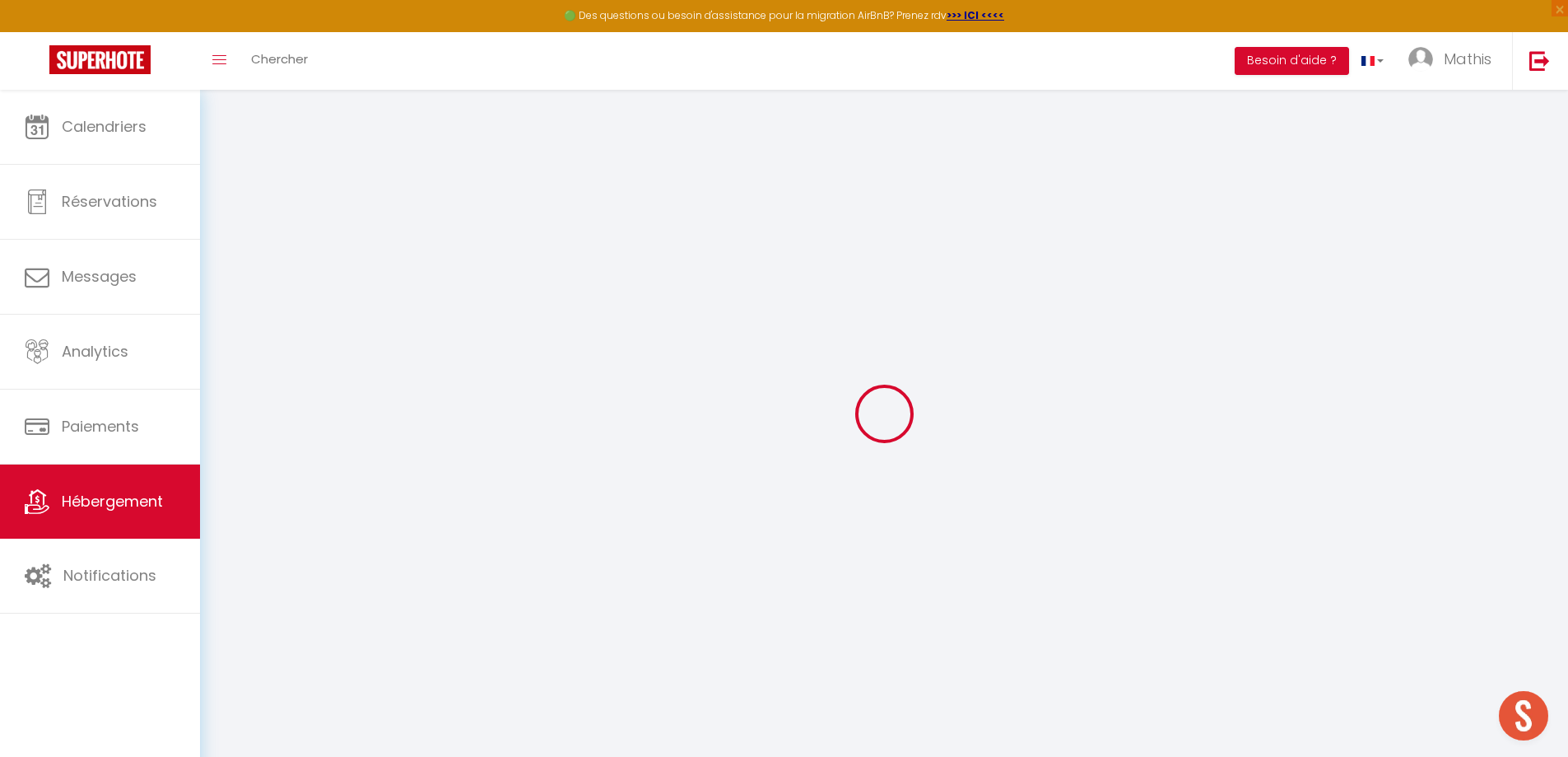
checkbox input "false"
select select
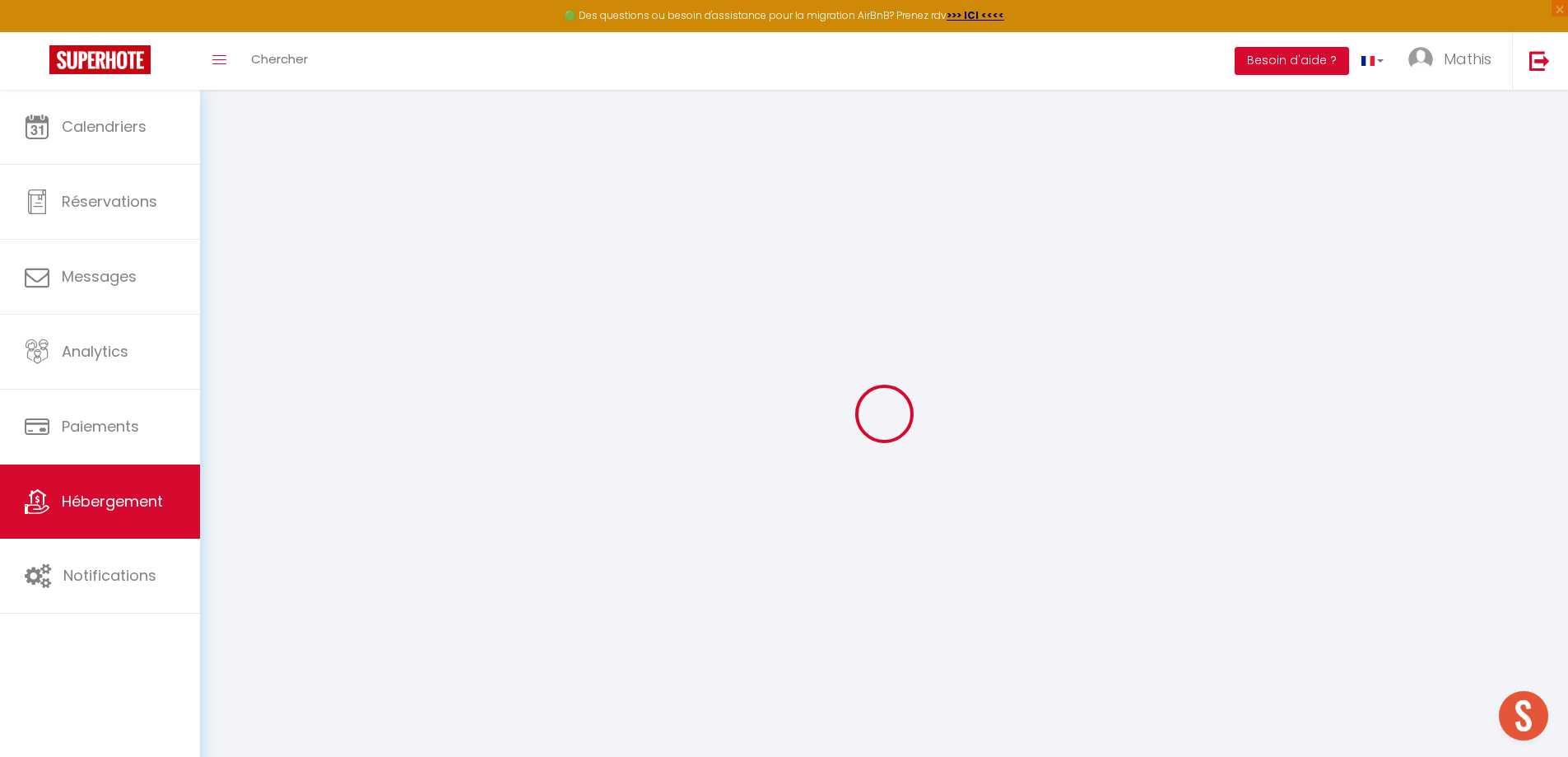
checkbox input "false"
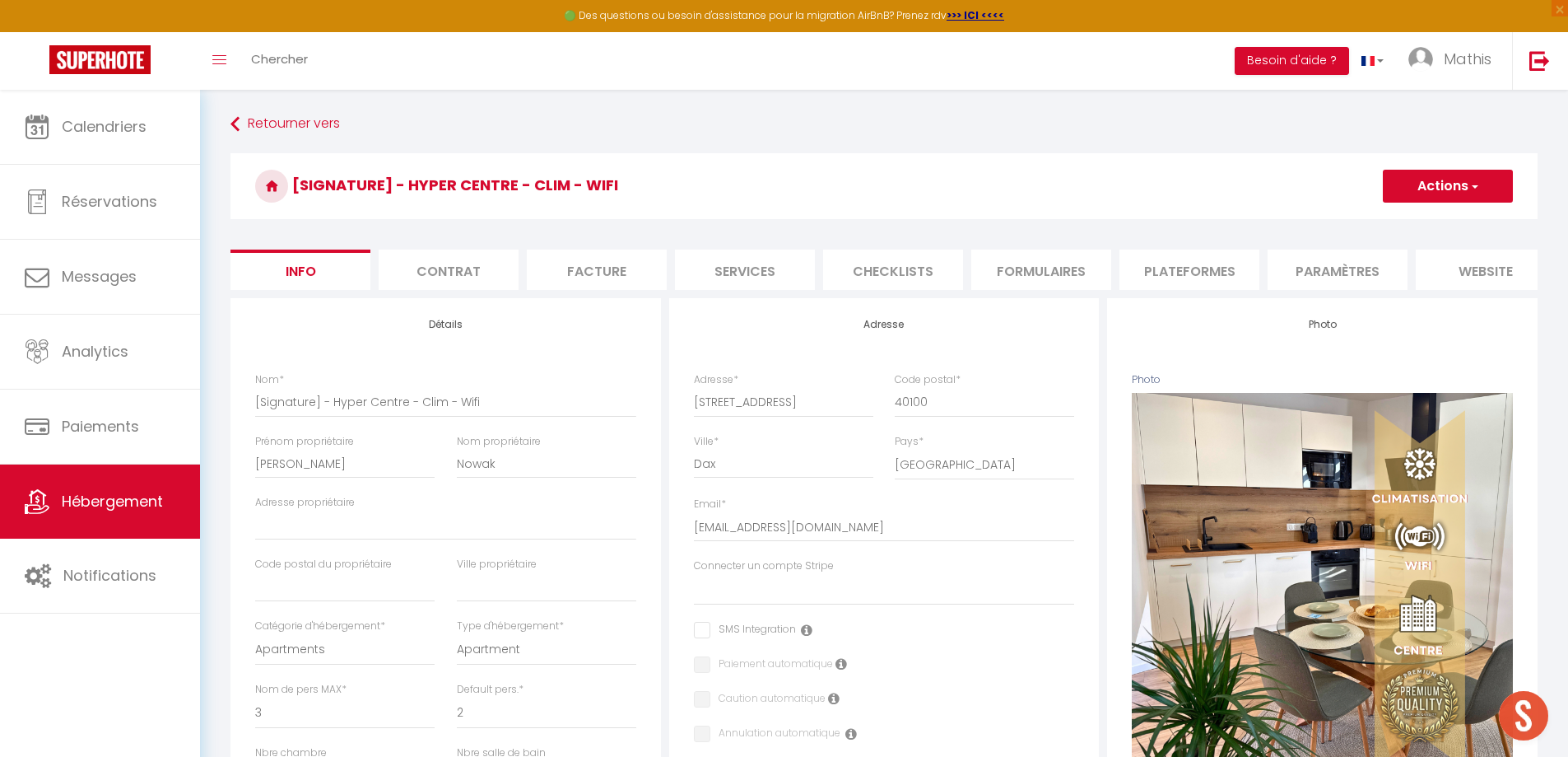
click at [932, 266] on li "Checklists" at bounding box center [892, 269] width 139 height 40
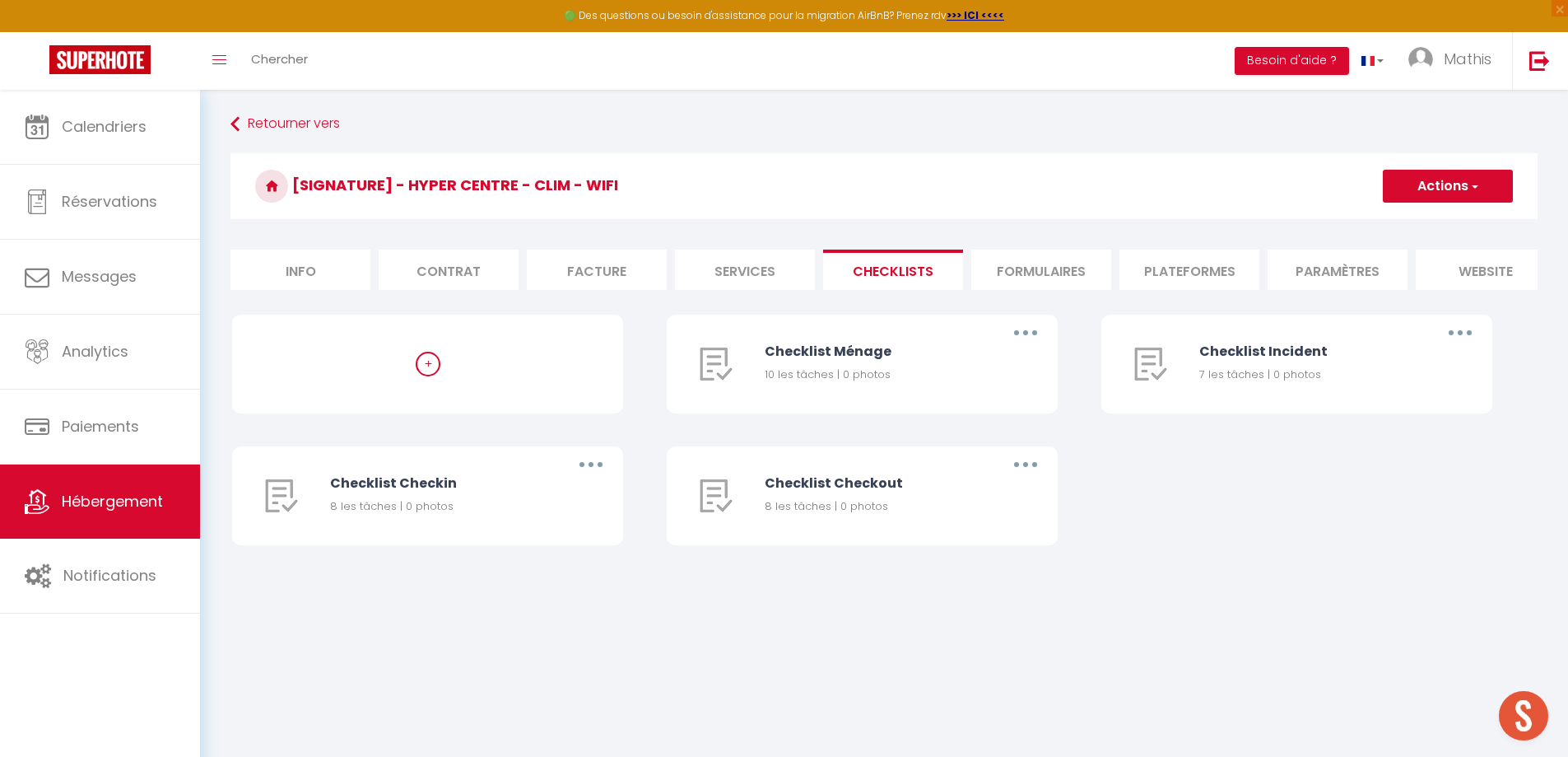
click at [1065, 280] on li "Formulaires" at bounding box center [1040, 269] width 139 height 40
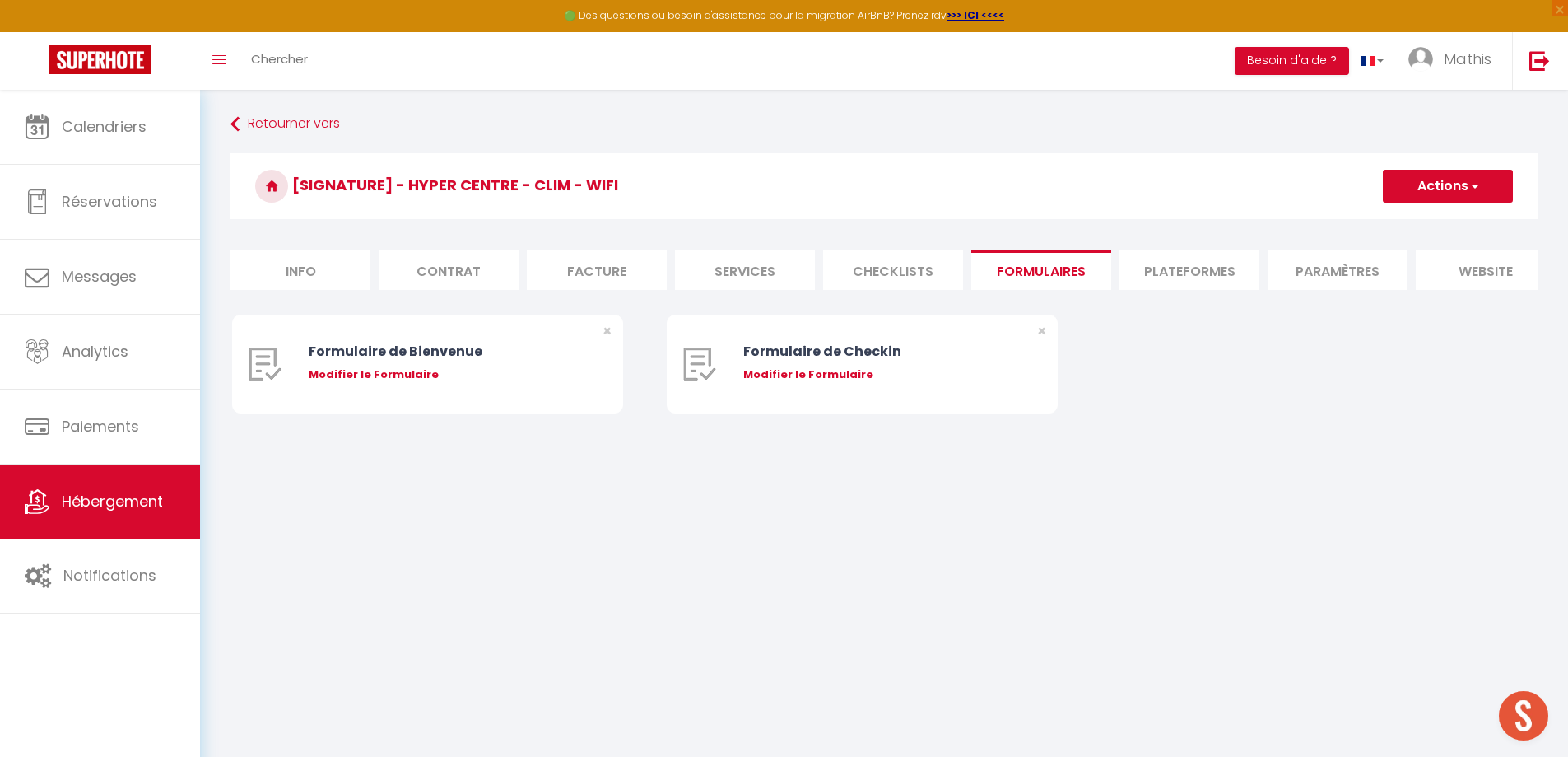
click at [1205, 260] on li "Plateformes" at bounding box center [1189, 269] width 139 height 40
select select
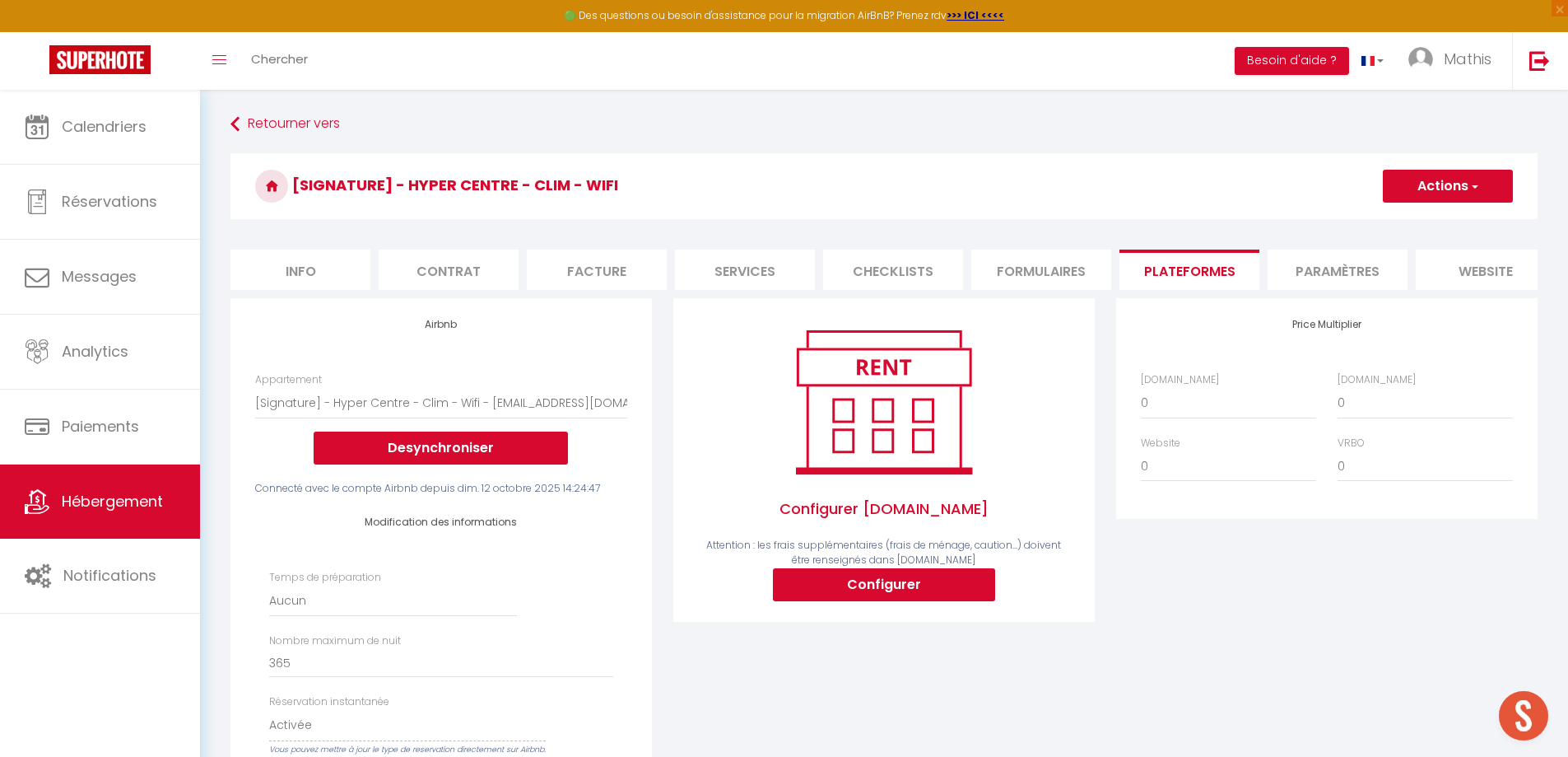
click at [615, 265] on li "Facture" at bounding box center [596, 269] width 139 height 40
select select
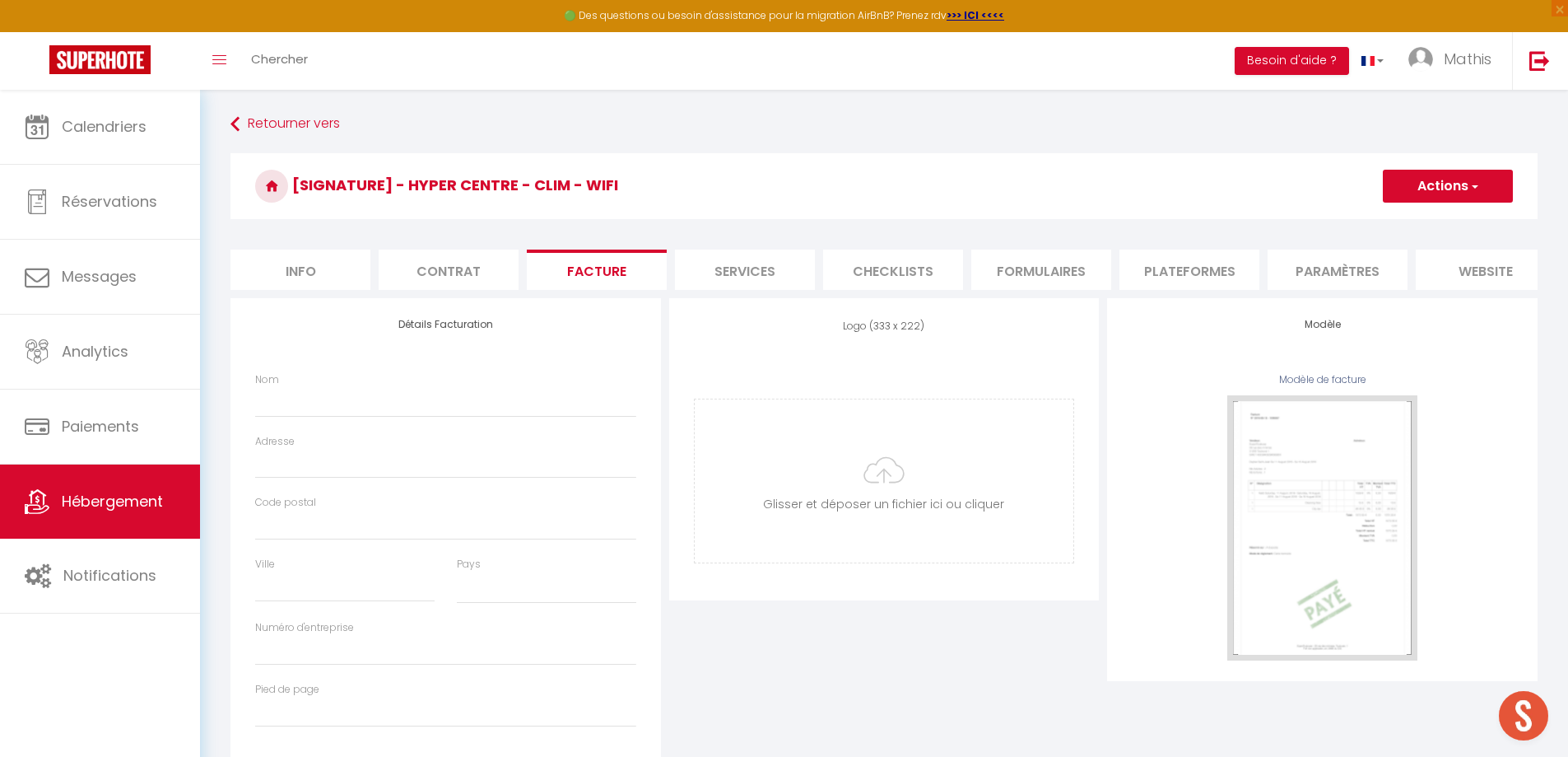
select select
click at [757, 271] on li "Services" at bounding box center [744, 269] width 139 height 40
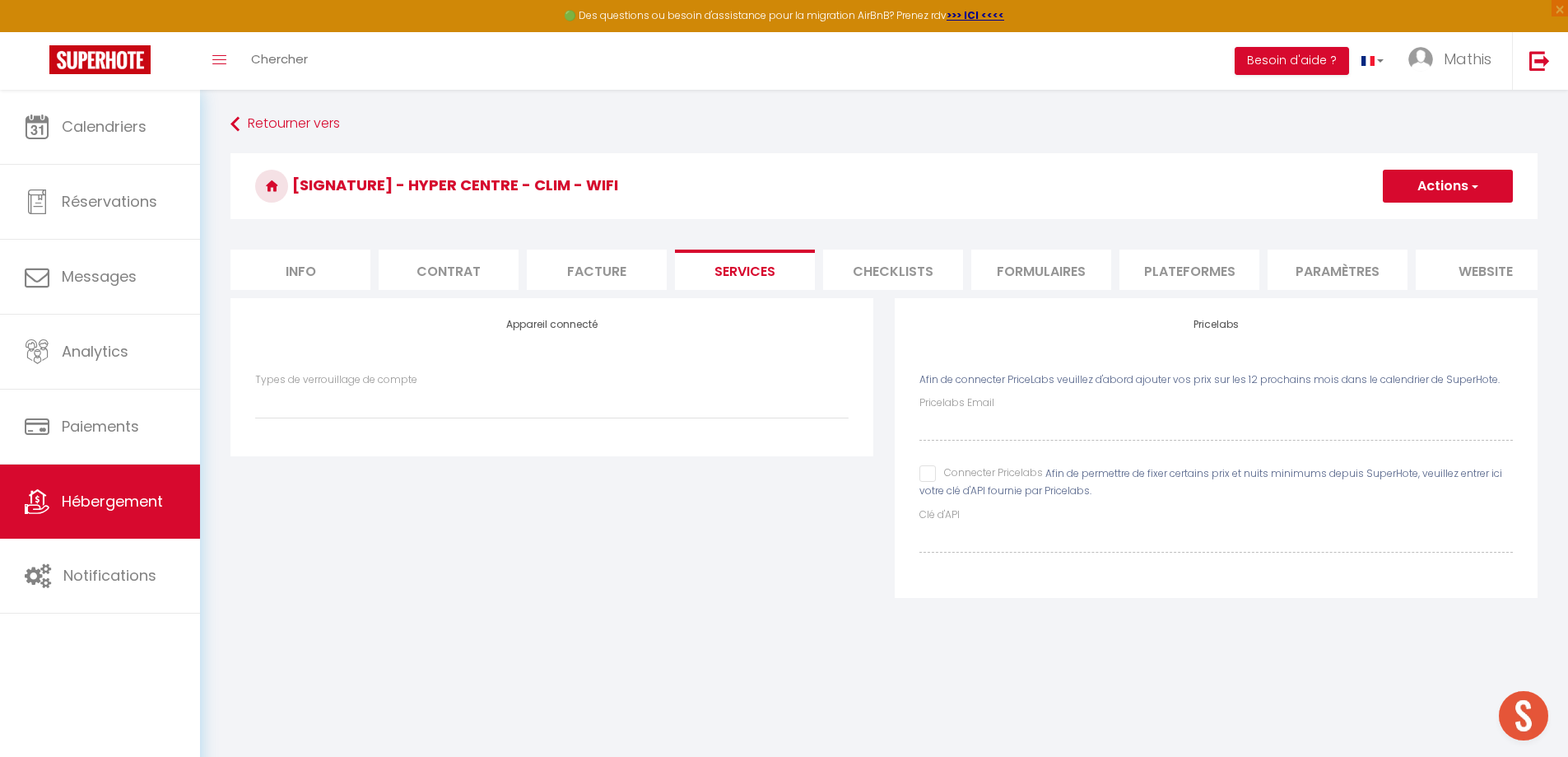
select select
click at [927, 482] on input "Connecter Pricelabs" at bounding box center [981, 473] width 124 height 17
checkbox input "true"
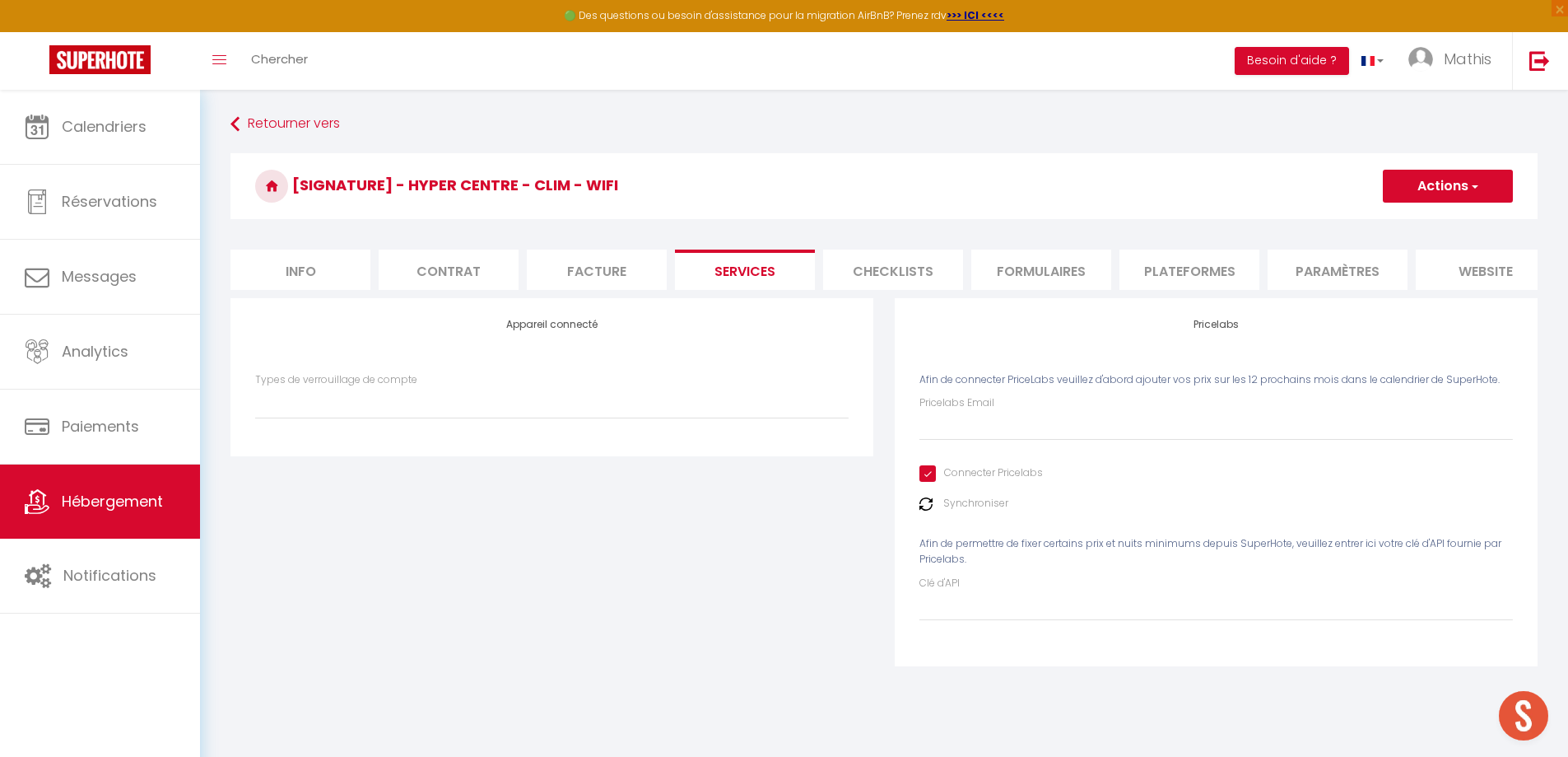
select select
click at [960, 428] on input "Pricelabs Email" at bounding box center [1216, 425] width 593 height 29
click at [1518, 472] on div "Pricelabs Afin de connecter PriceLabs veuillez d'abord ajouter vos prix sur les…" at bounding box center [1215, 481] width 643 height 367
click at [1273, 430] on input "Pricelabs Email" at bounding box center [1216, 425] width 593 height 29
paste input "[EMAIL_ADDRESS][DOMAIN_NAME]"
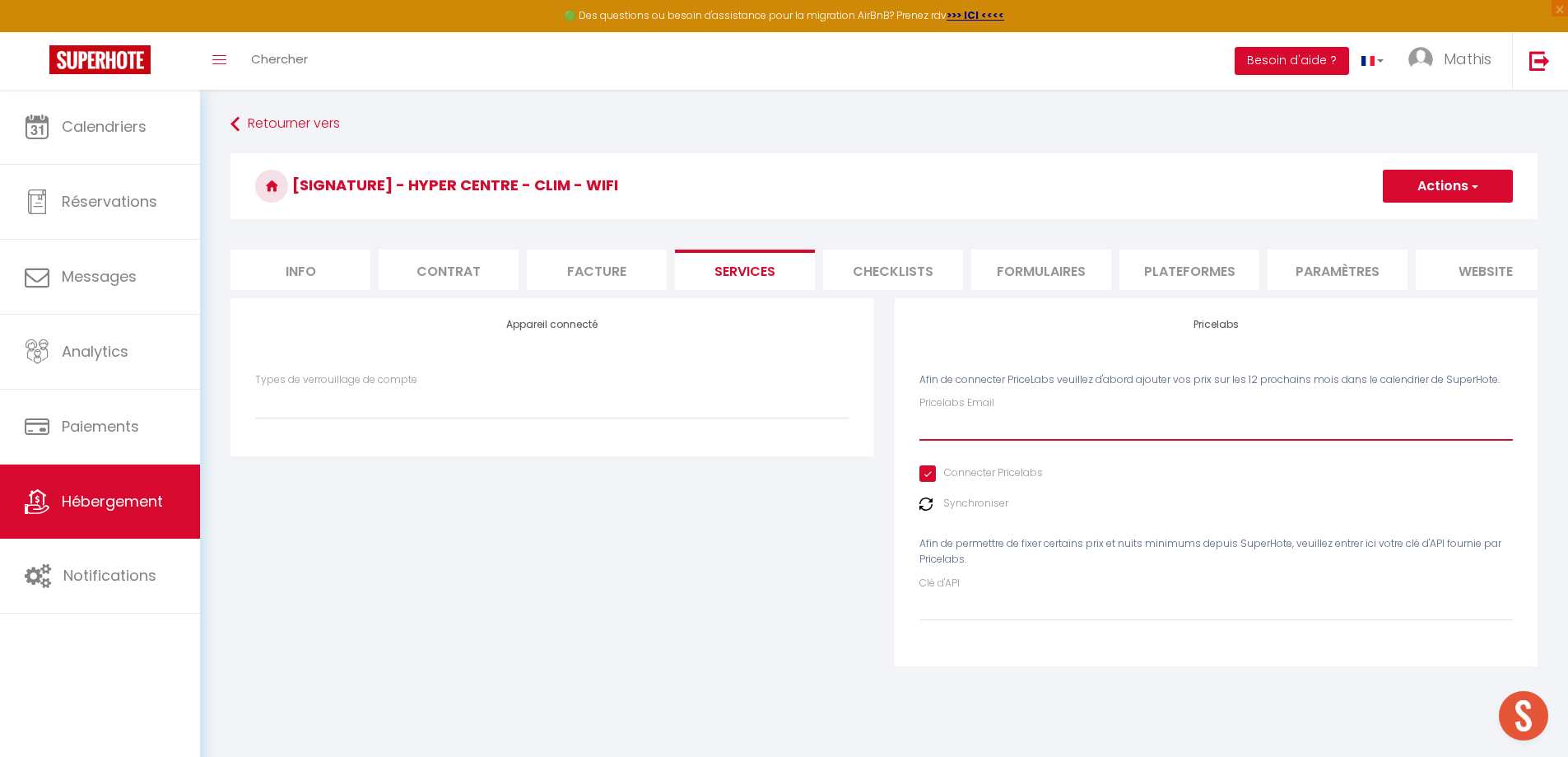
type input "[EMAIL_ADDRESS][DOMAIN_NAME]"
select select
type input "[EMAIL_ADDRESS][DOMAIN_NAME]"
click at [1440, 561] on span "Afin de permettre de fixer certains prix et nuits minimums depuis SuperHote, ve…" at bounding box center [1210, 550] width 582 height 29
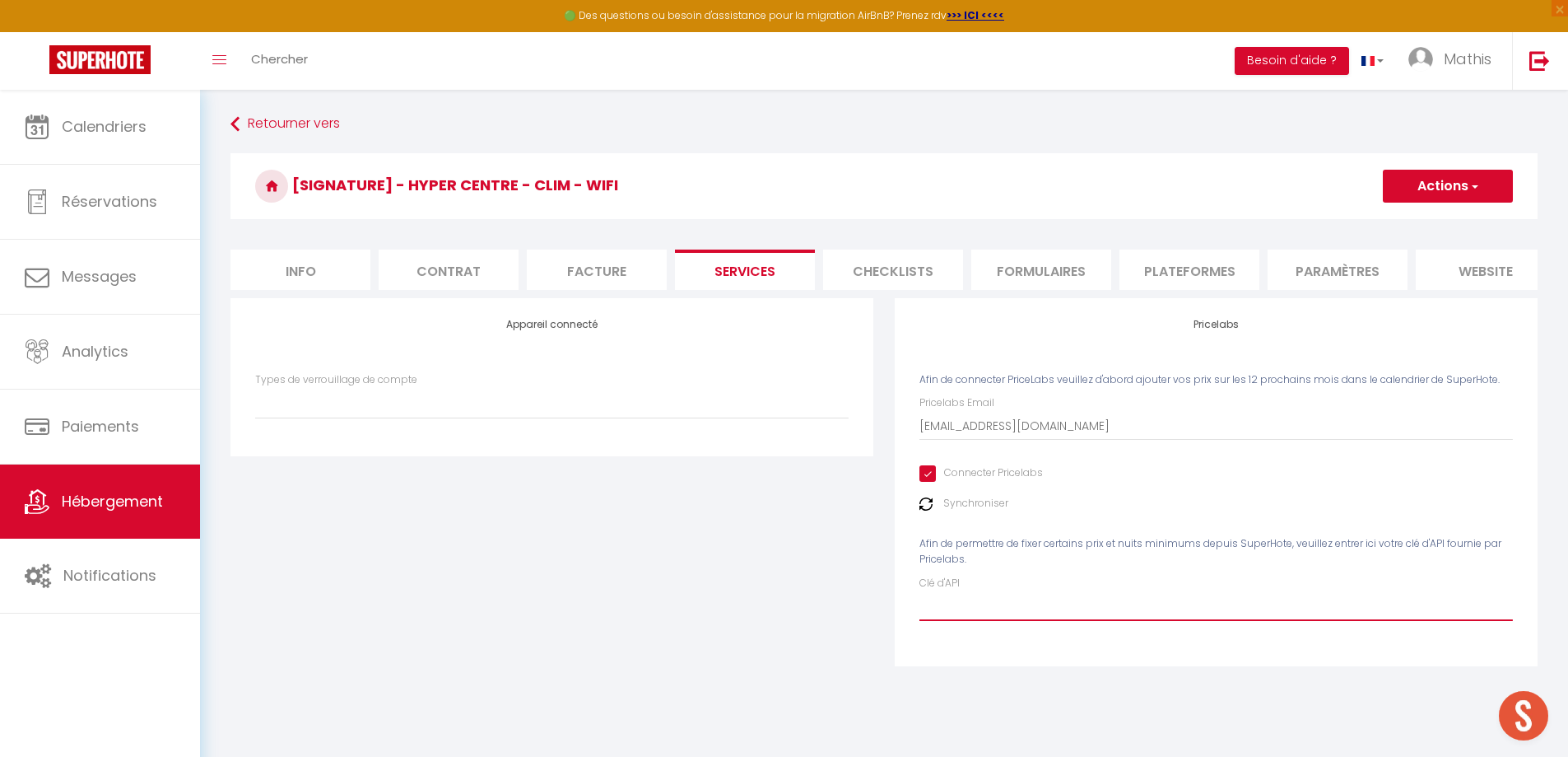
click at [1204, 607] on input "Clé d'API" at bounding box center [1216, 606] width 593 height 29
paste input "msa20SEqfHyYThdyaFvK8anspC8BhYSNlaAGuNER"
type input "msa20SEqfHyYThdyaFvK8anspC8BhYSNlaAGuNER"
select select
type input "msa20SEqfHyYThdyaFvK8anspC8BhYSNlaAGuNER"
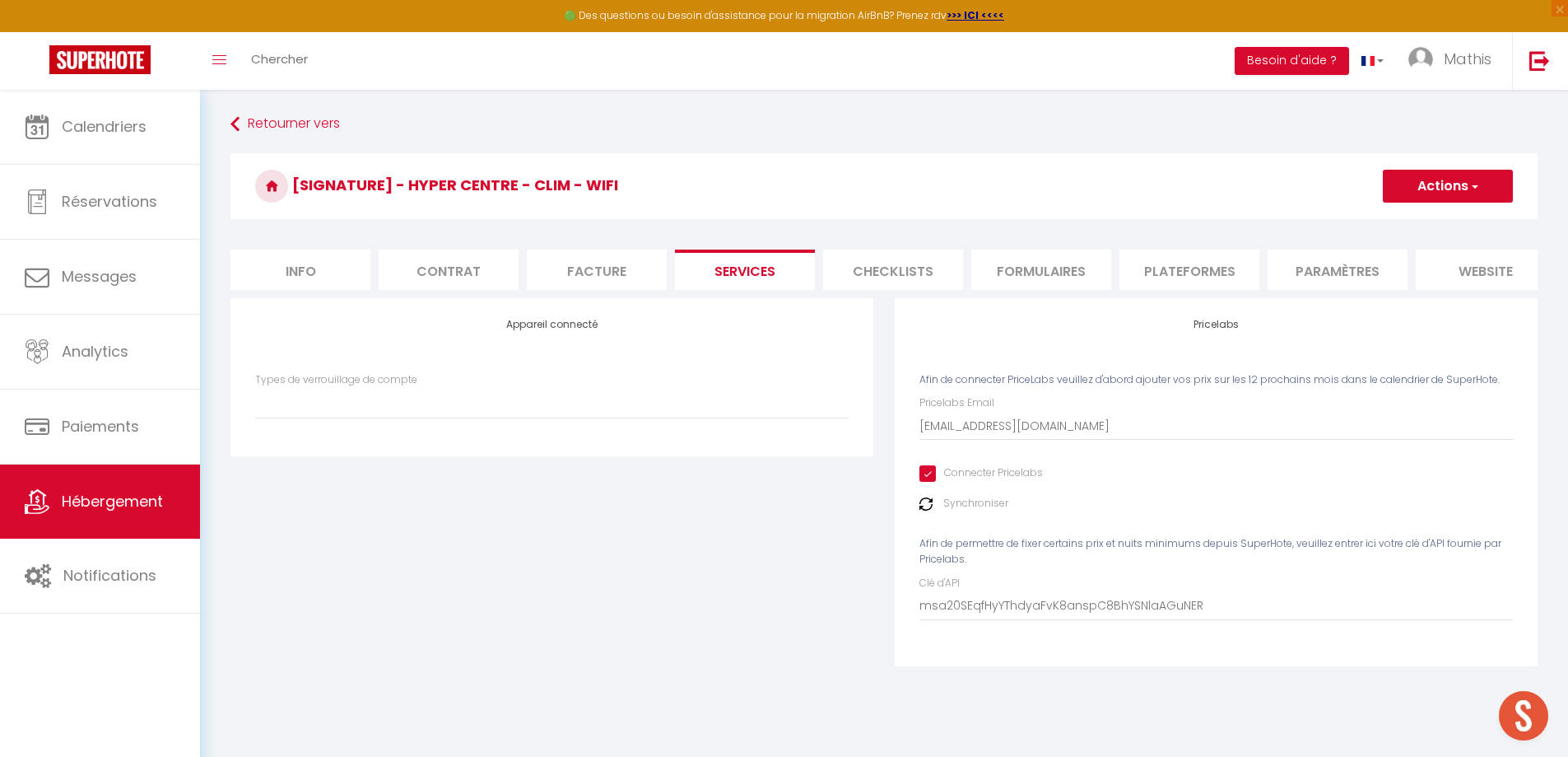
click at [1474, 177] on button "Actions" at bounding box center [1447, 186] width 130 height 33
click at [1416, 213] on link "Enregistrer" at bounding box center [1446, 222] width 130 height 21
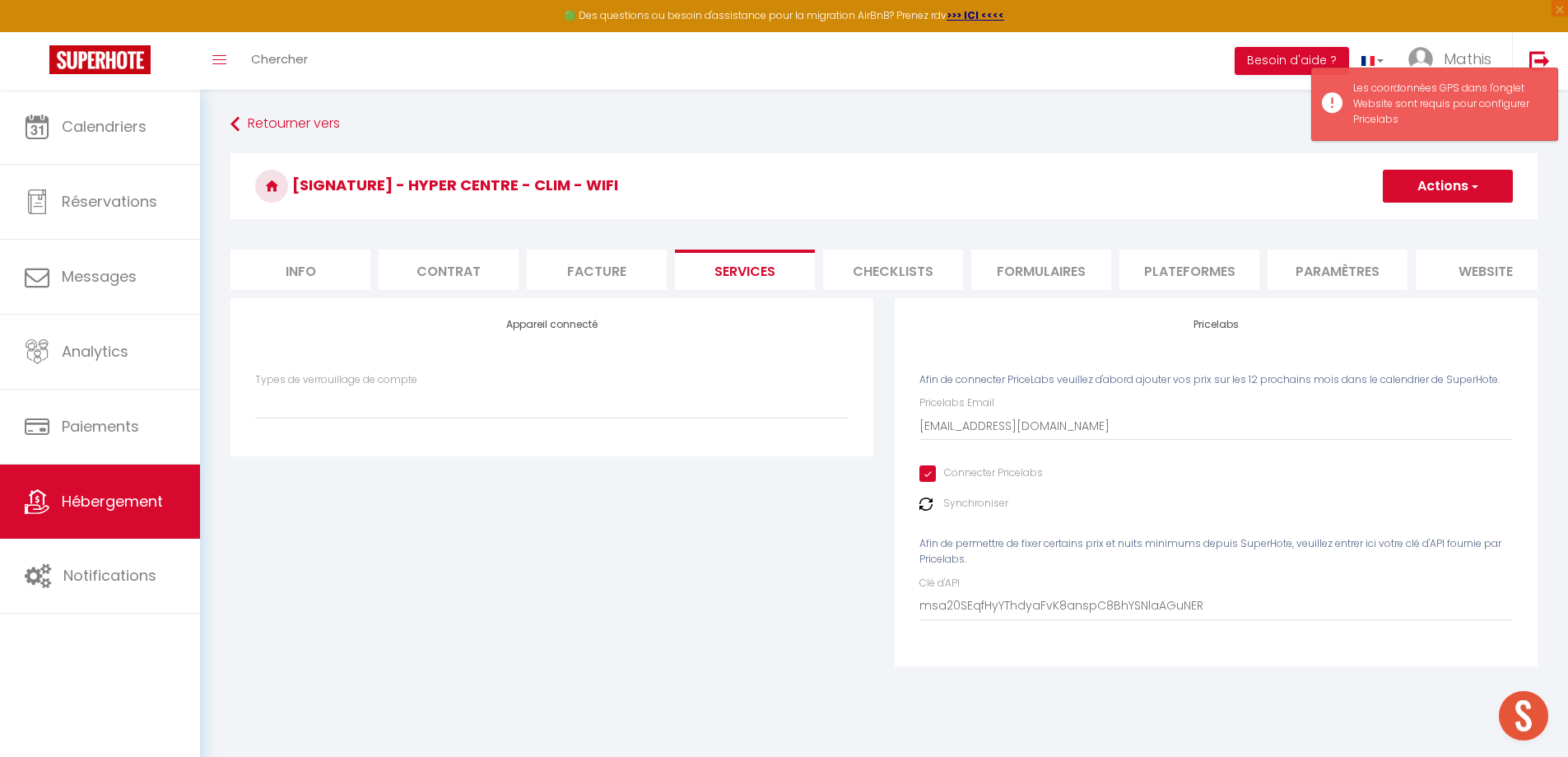
click at [1469, 286] on li "website" at bounding box center [1484, 269] width 139 height 40
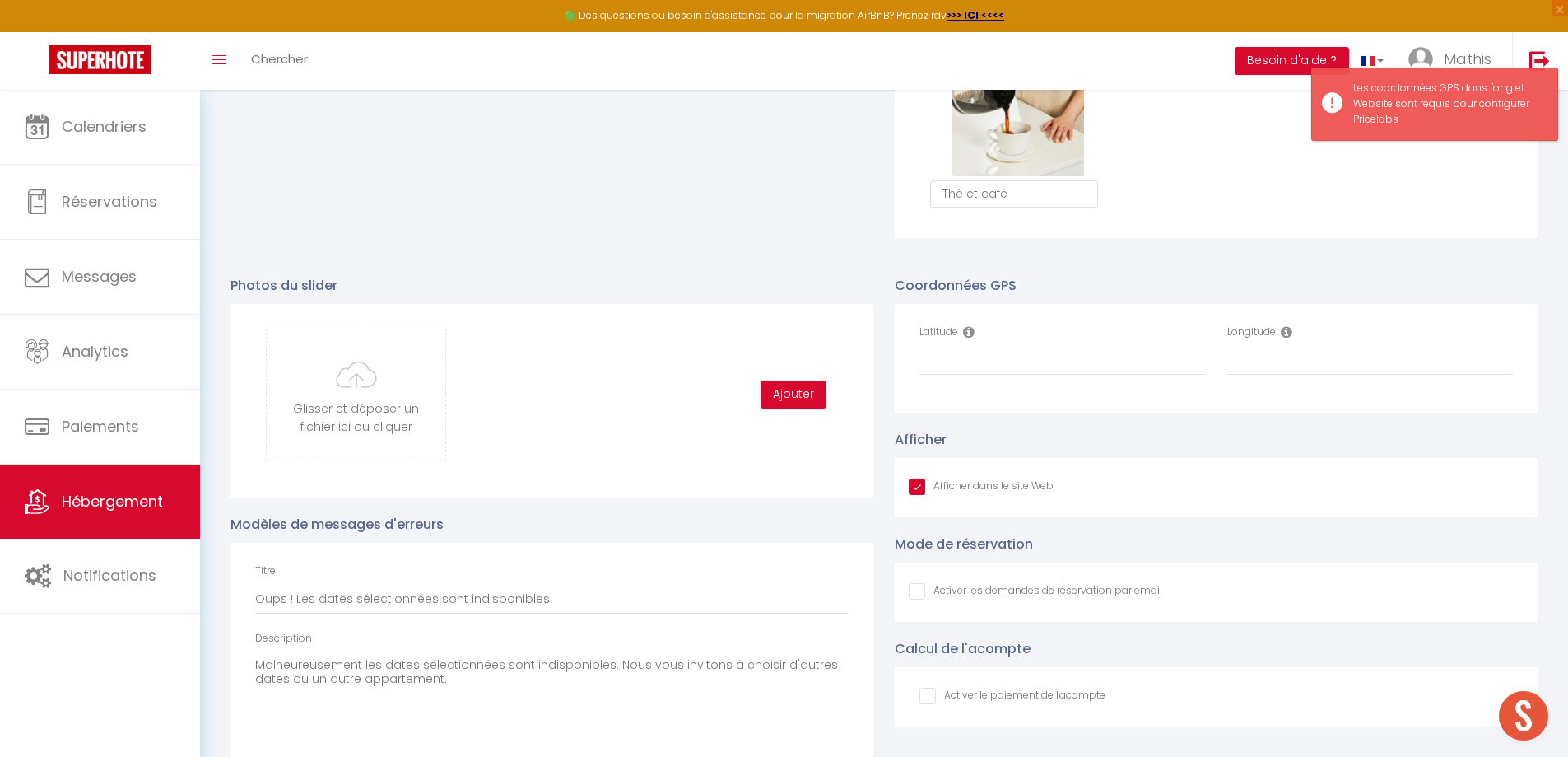
scroll to position [1564, 0]
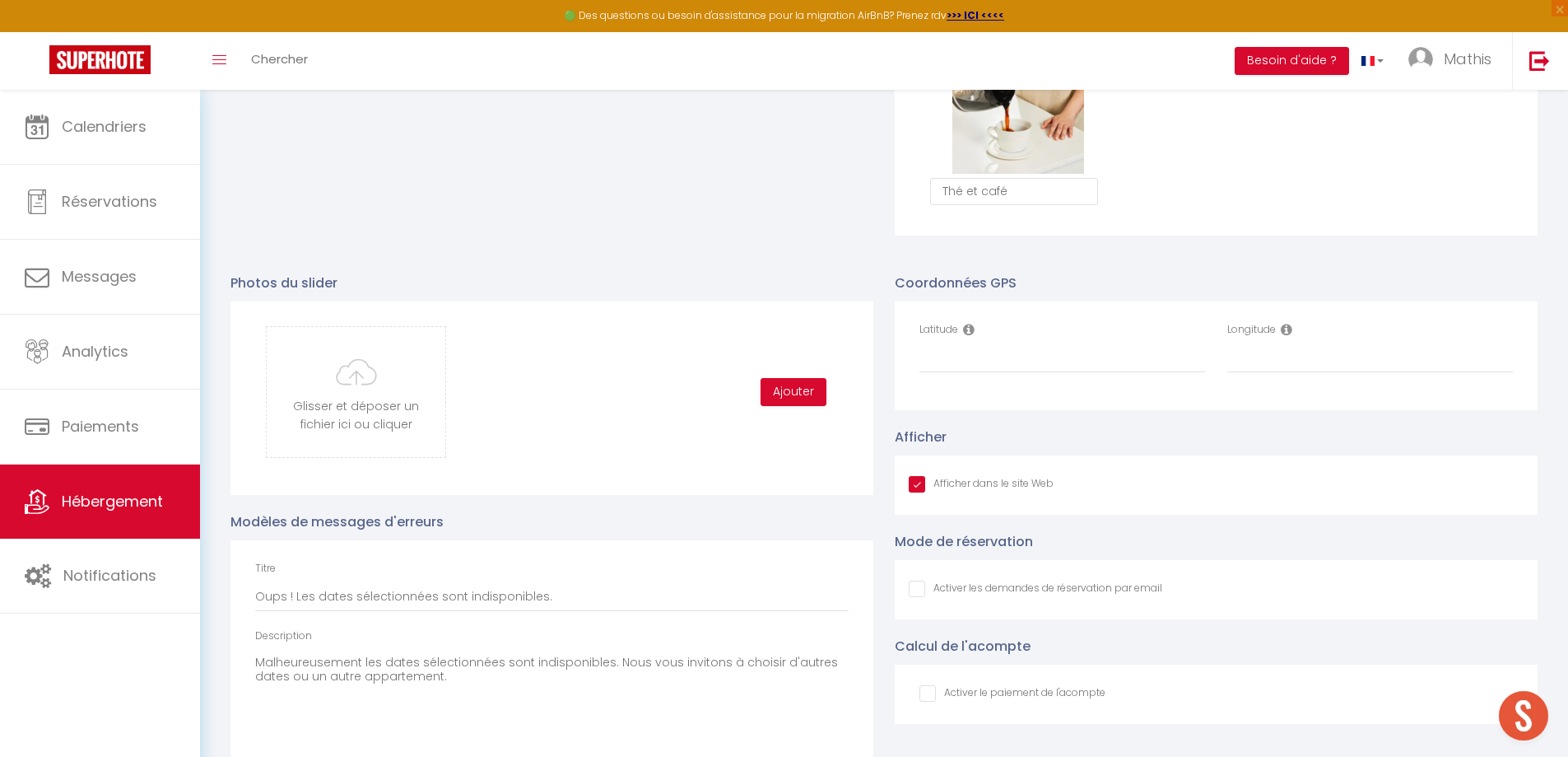
click at [761, 287] on p "Photos du slider" at bounding box center [551, 282] width 643 height 20
click at [955, 373] on input "Latitude" at bounding box center [1062, 358] width 286 height 29
paste input "43.710441"
type input "43.710441"
click at [1319, 368] on input "Longitude" at bounding box center [1369, 358] width 286 height 29
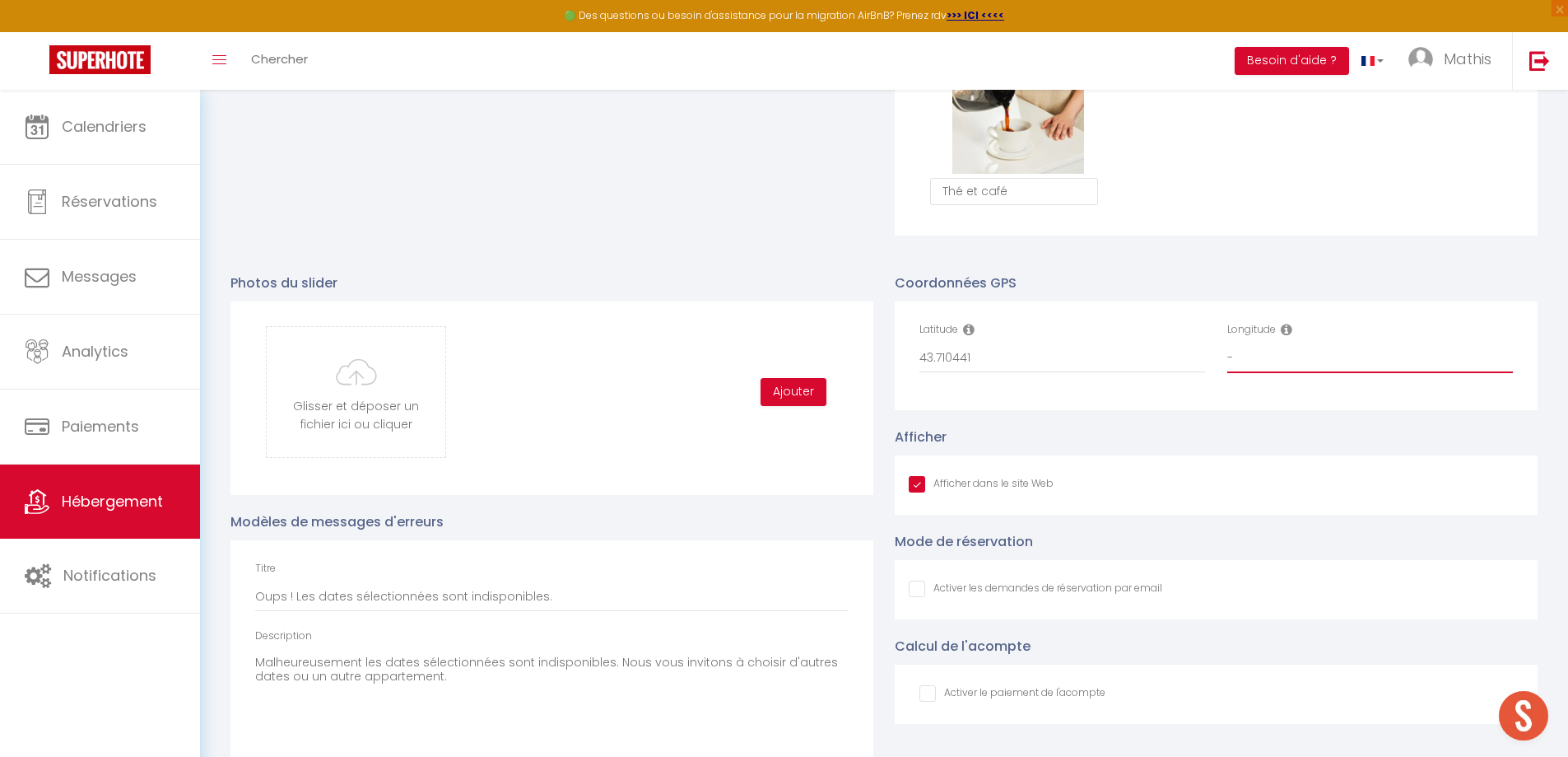
paste input "1.053107"
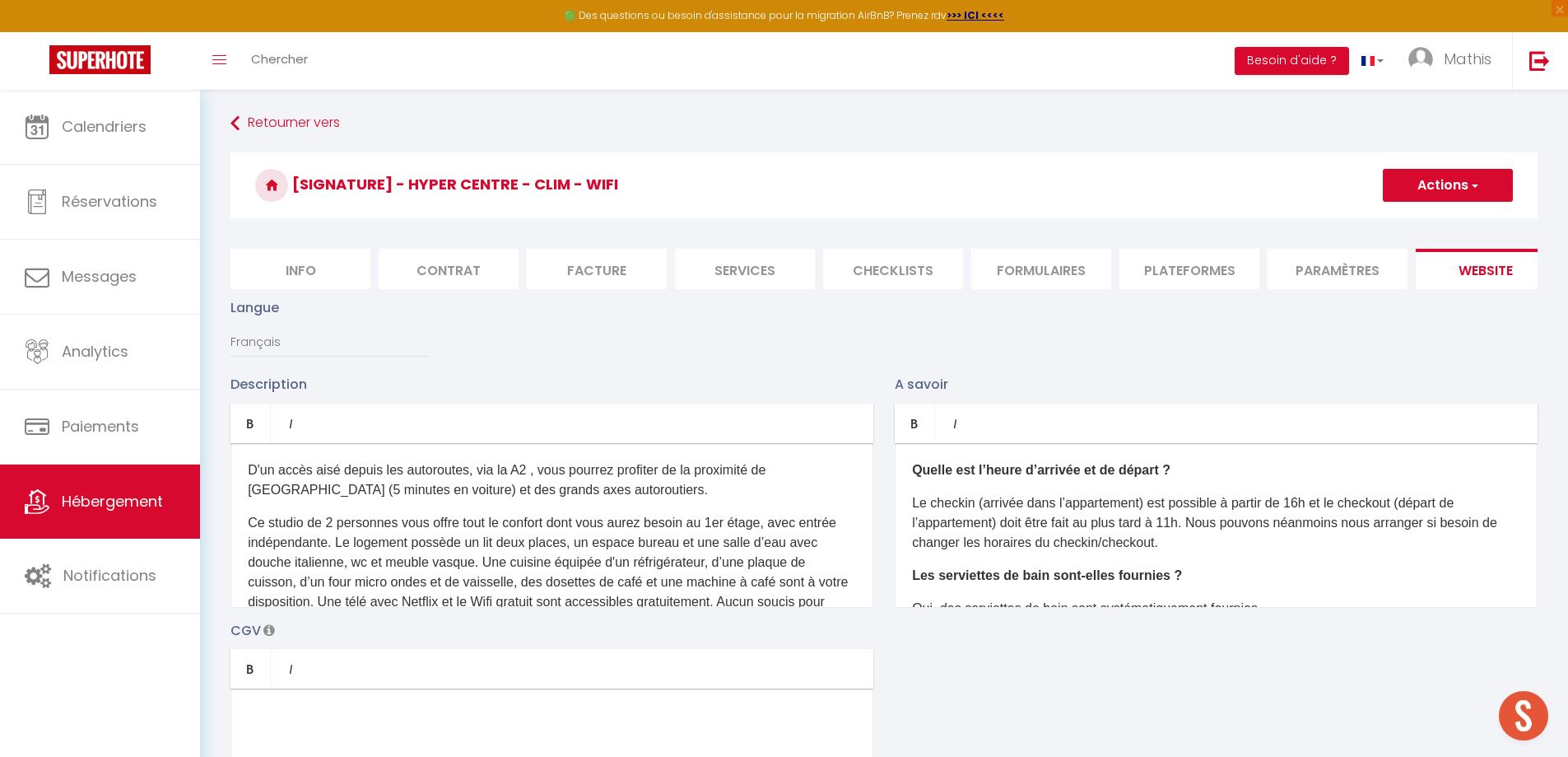
scroll to position [0, 0]
type input "-1.053107"
click at [1445, 195] on button "Actions" at bounding box center [1447, 186] width 130 height 33
click at [1417, 220] on input "Enregistrer" at bounding box center [1429, 221] width 60 height 17
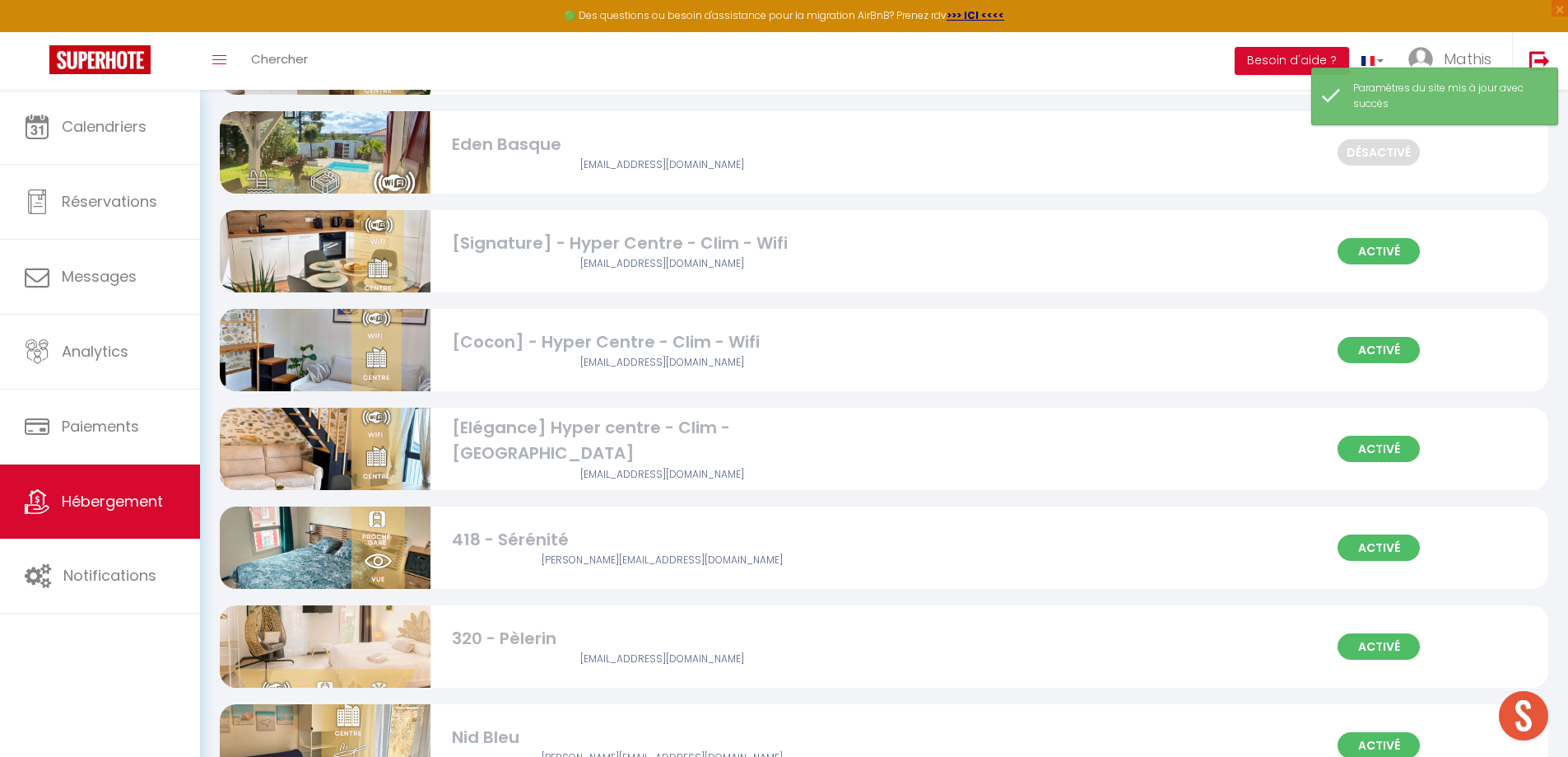
scroll to position [1975, 0]
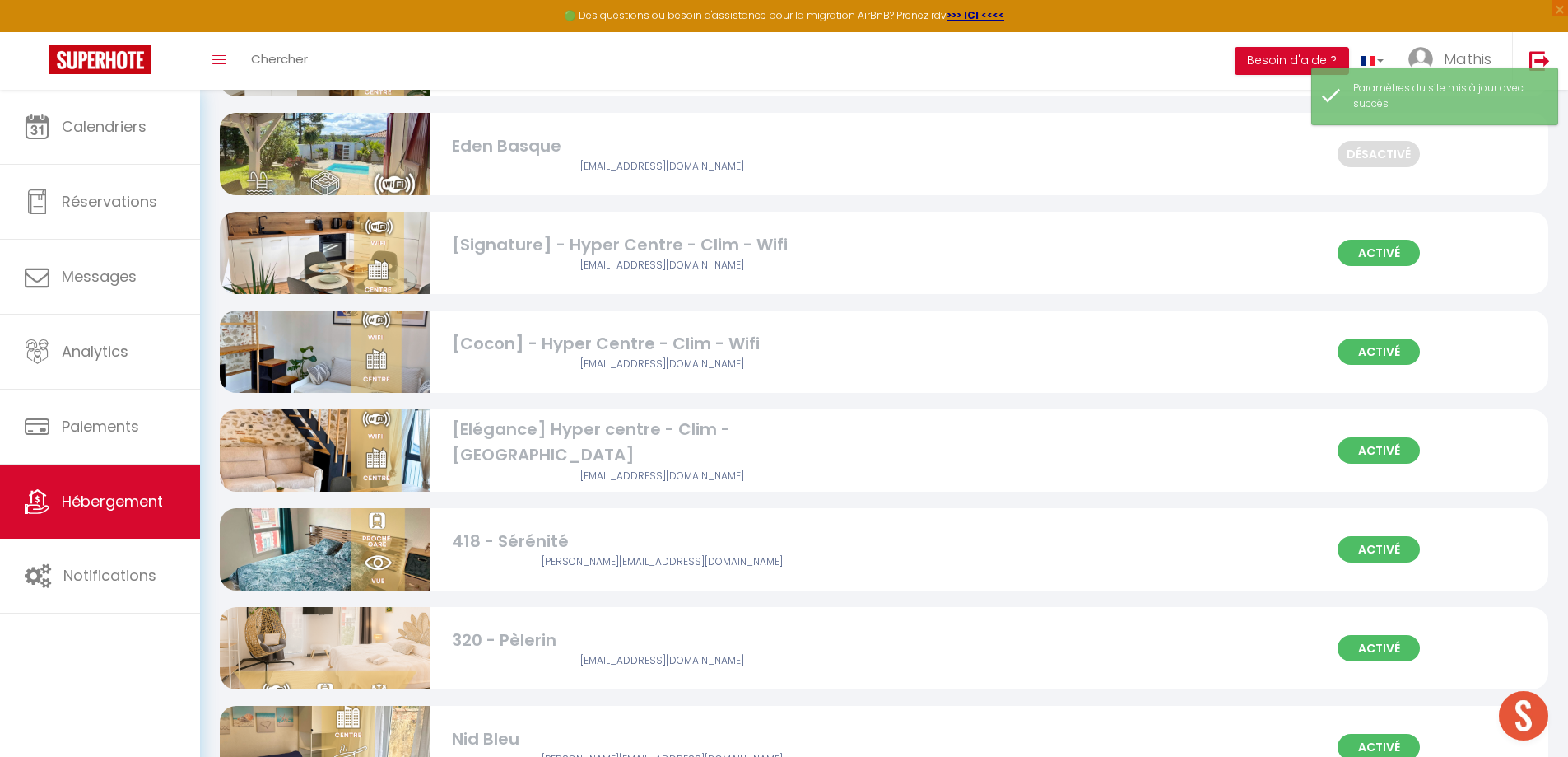
click at [570, 240] on div "[Signature] - Hyper Centre - Clim - Wifi" at bounding box center [662, 245] width 421 height 25
select select "3"
select select "2"
select select "1"
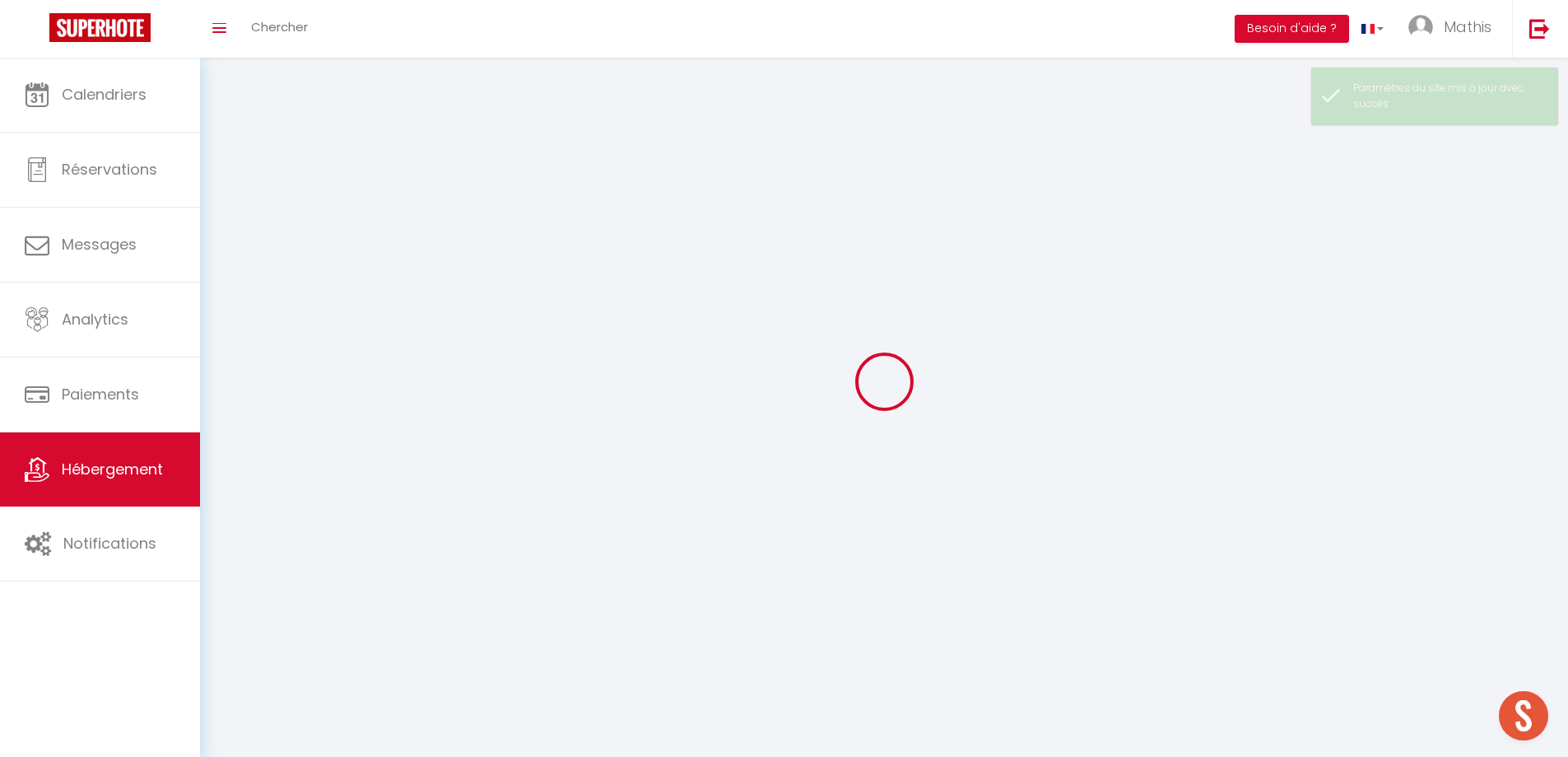
select select
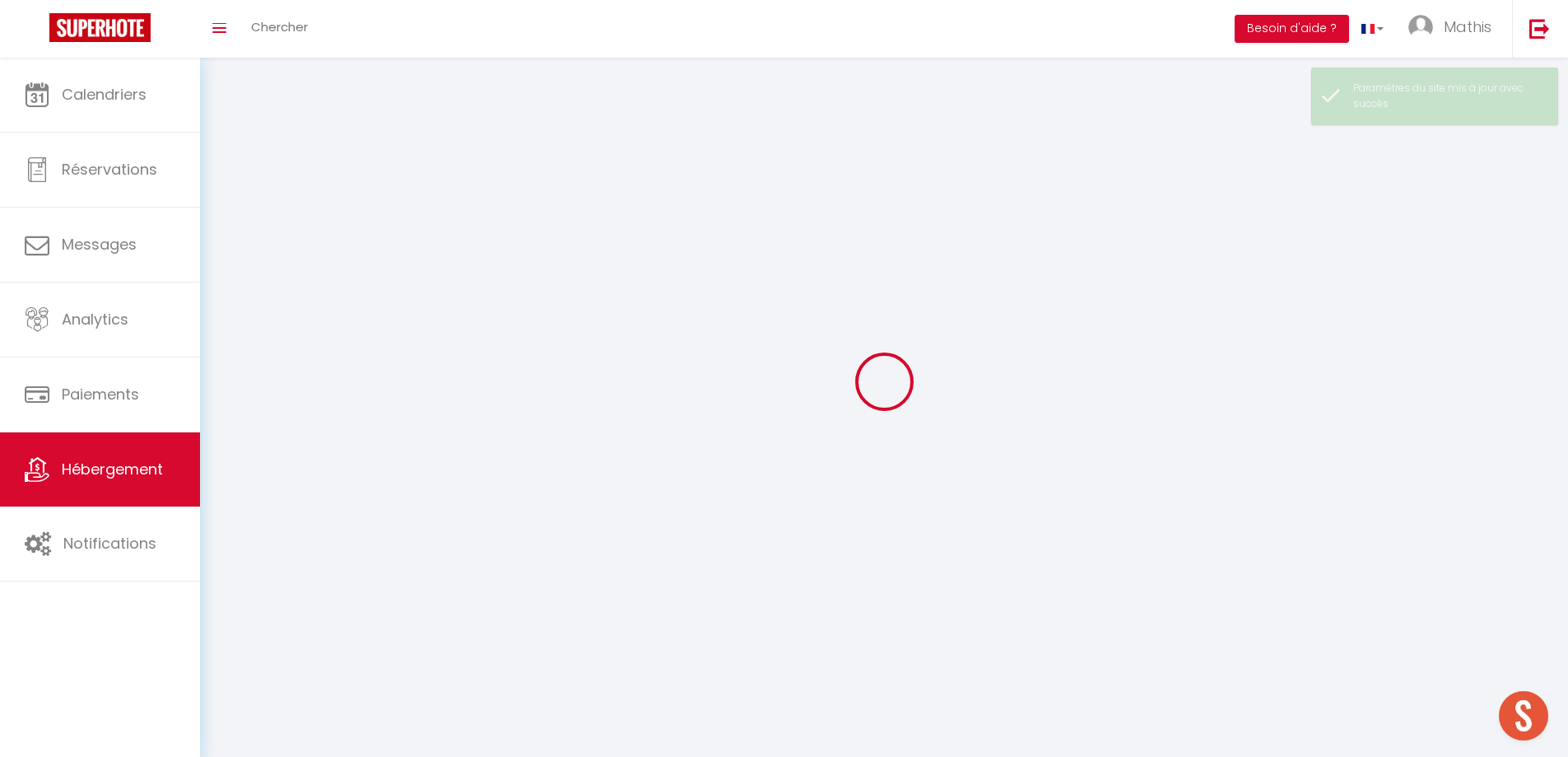
checkbox input "false"
select select
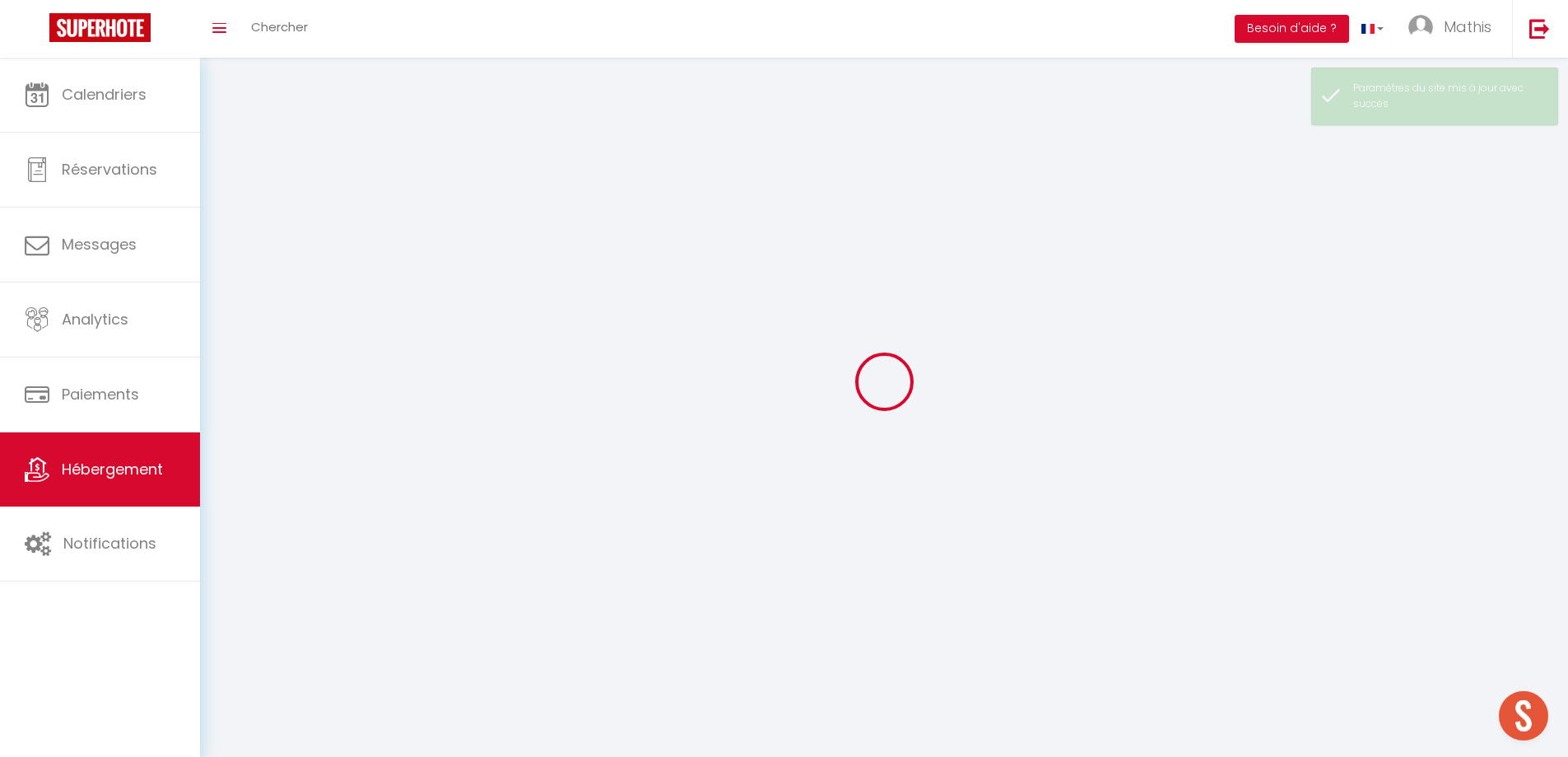
select select
select select "1"
select select
select select "28"
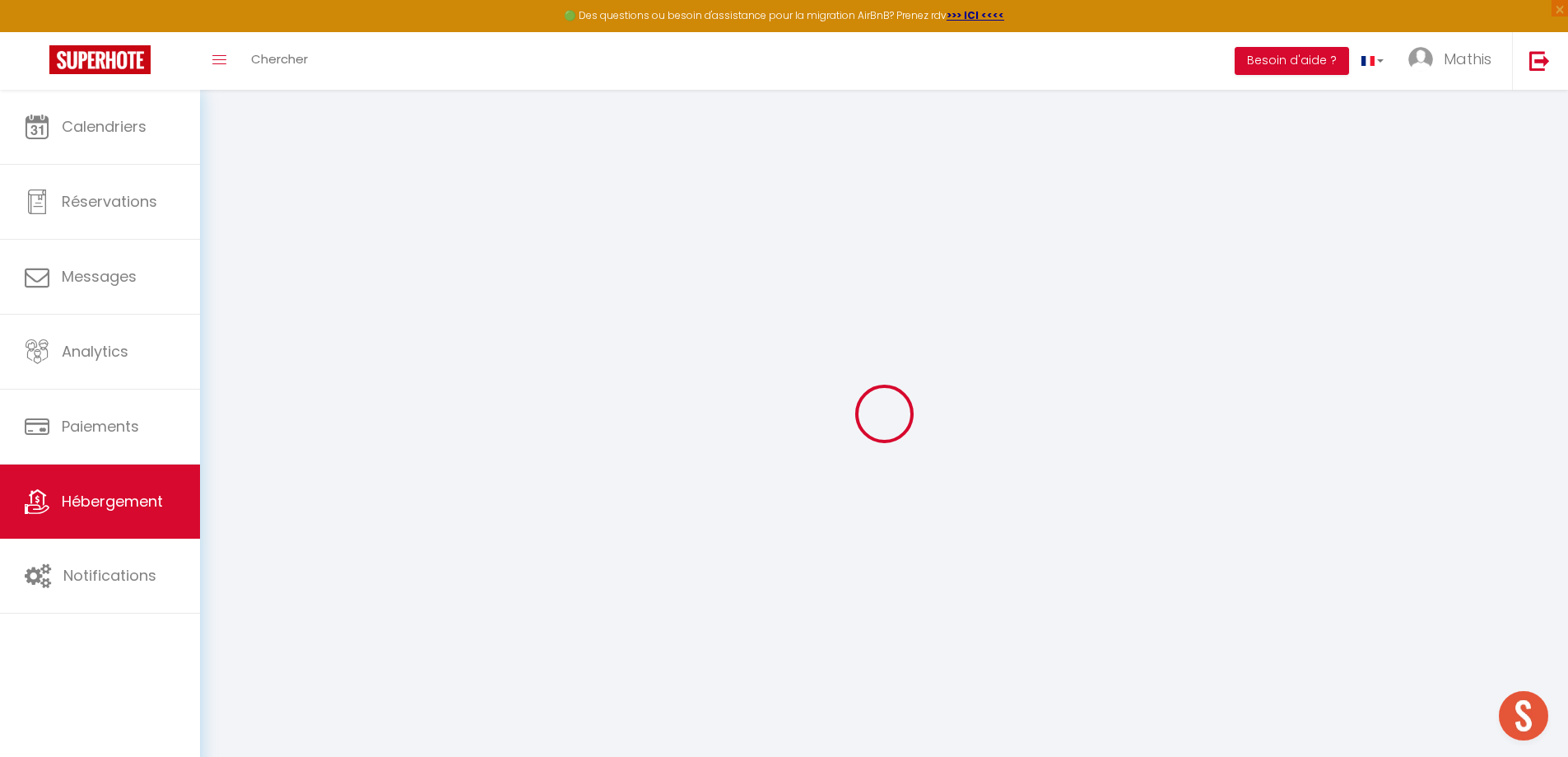
select select
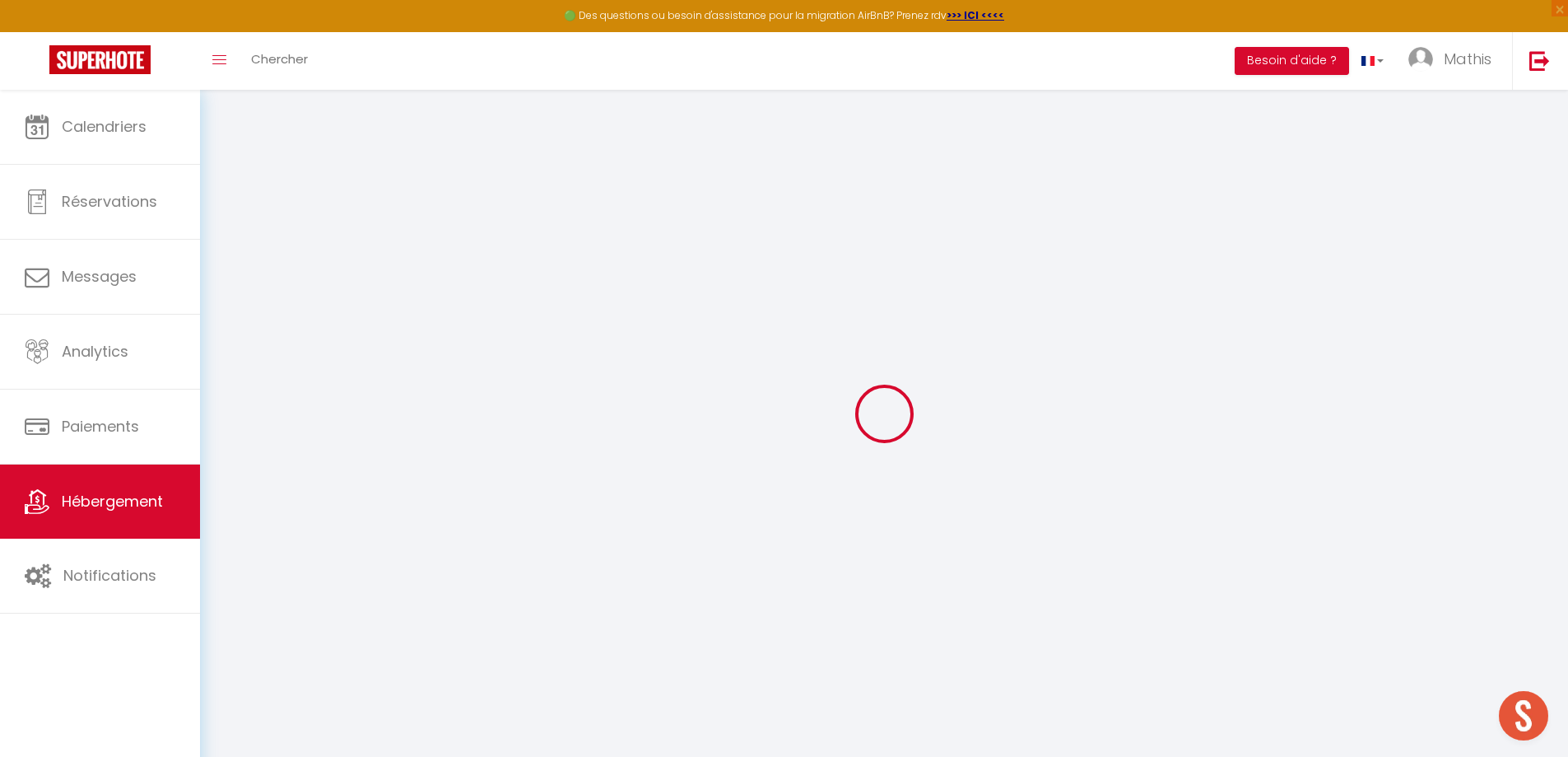
select select
checkbox input "false"
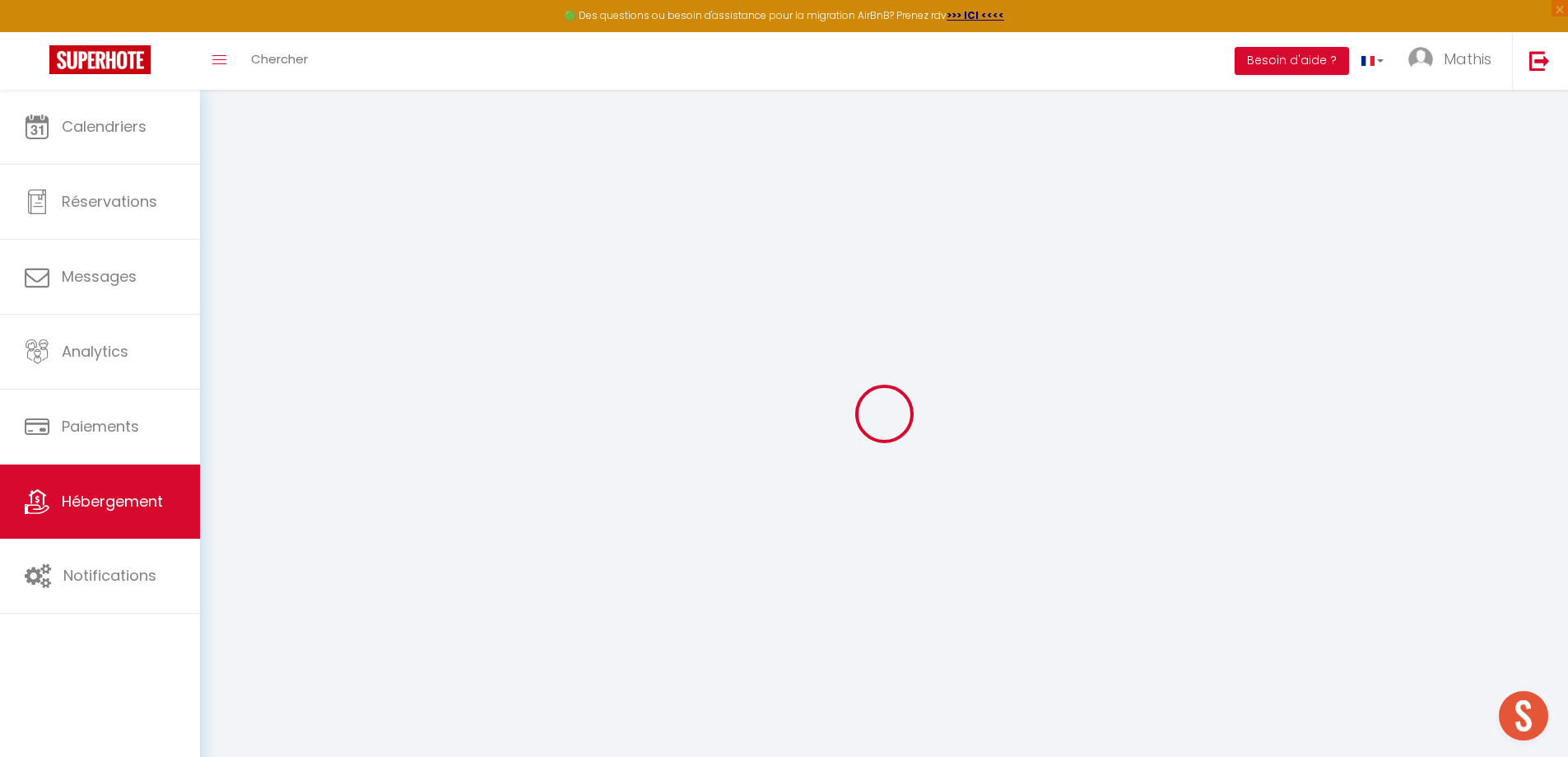
select select
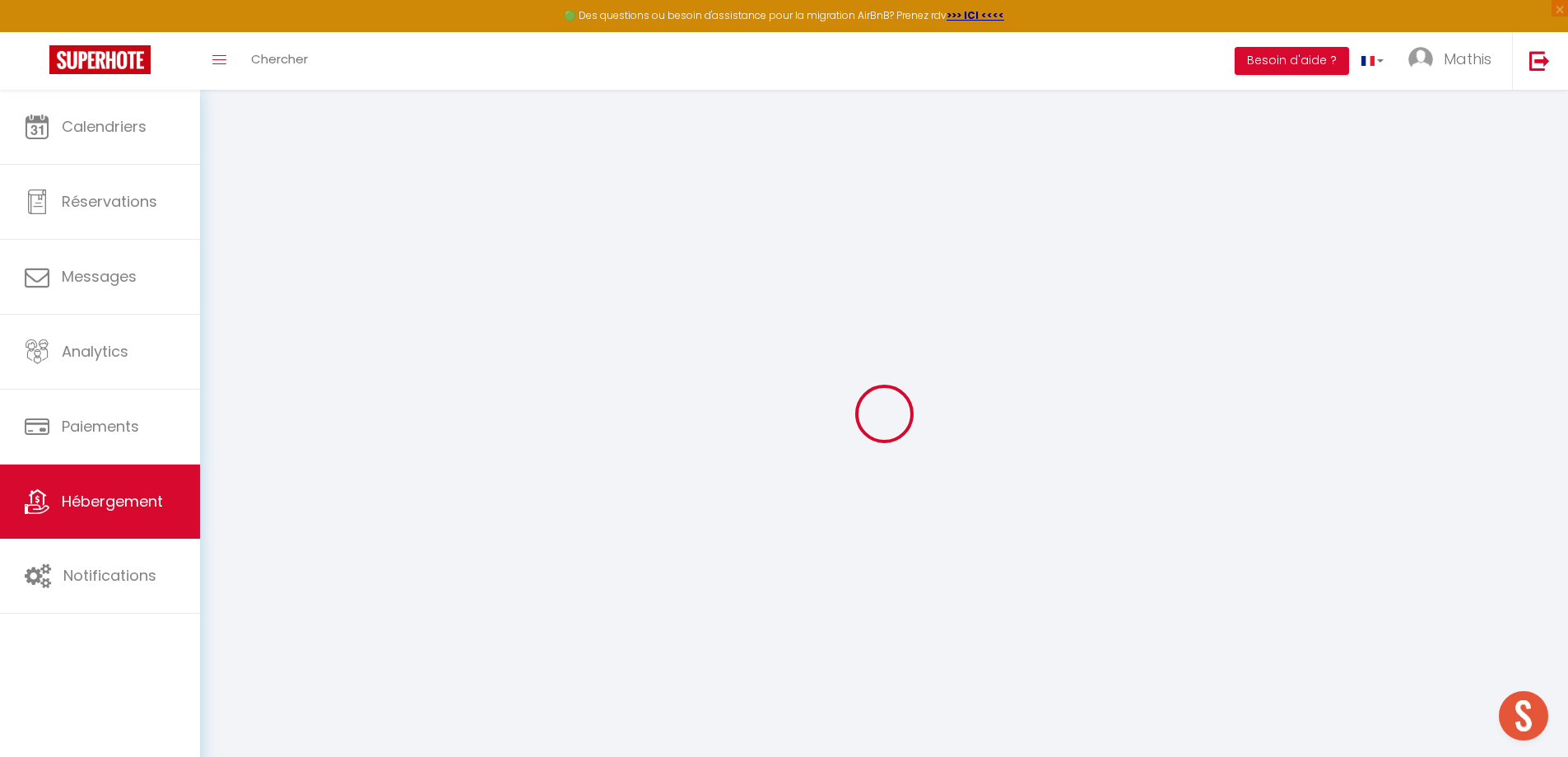
select select
checkbox input "false"
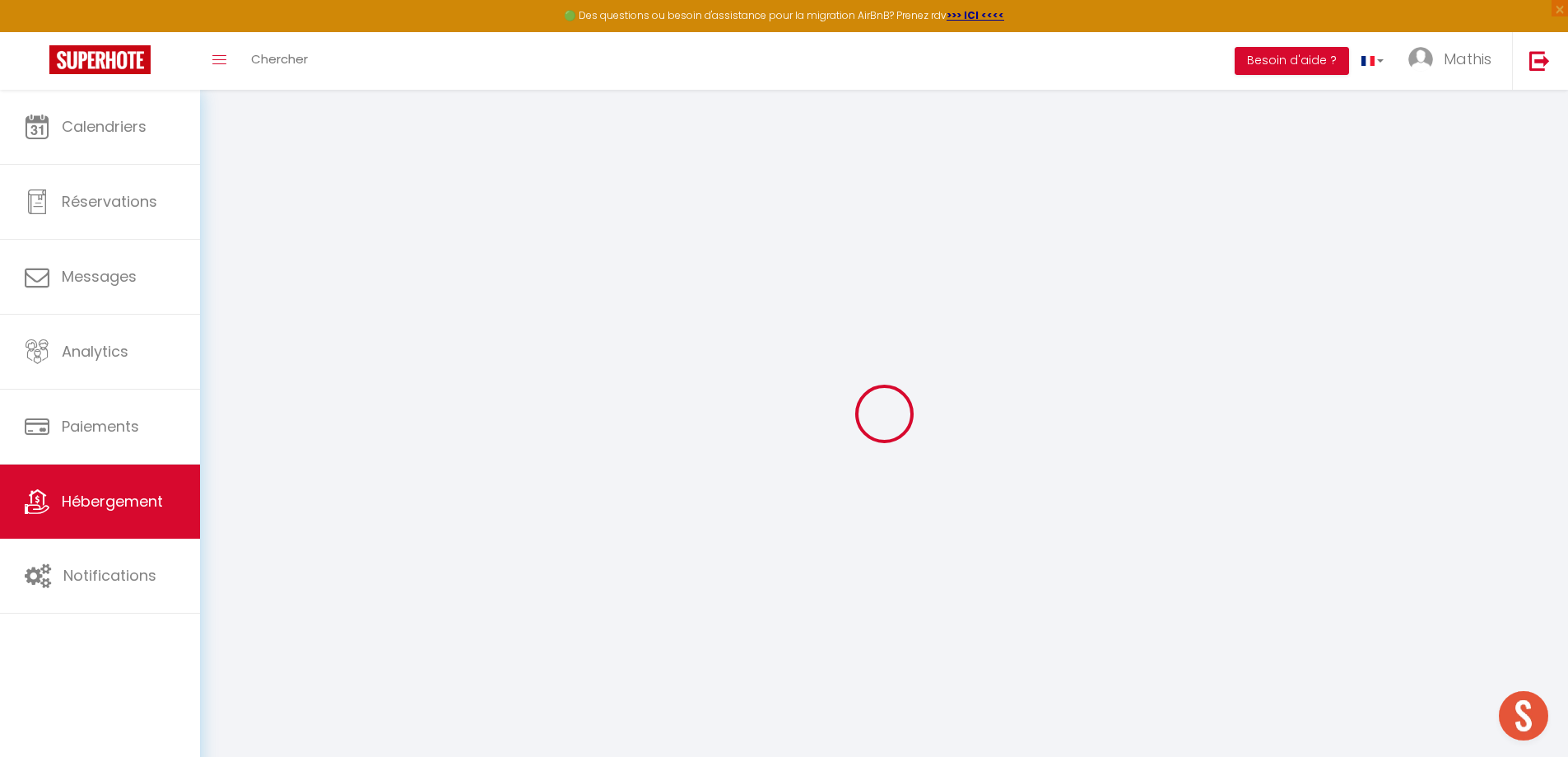
checkbox input "false"
select select
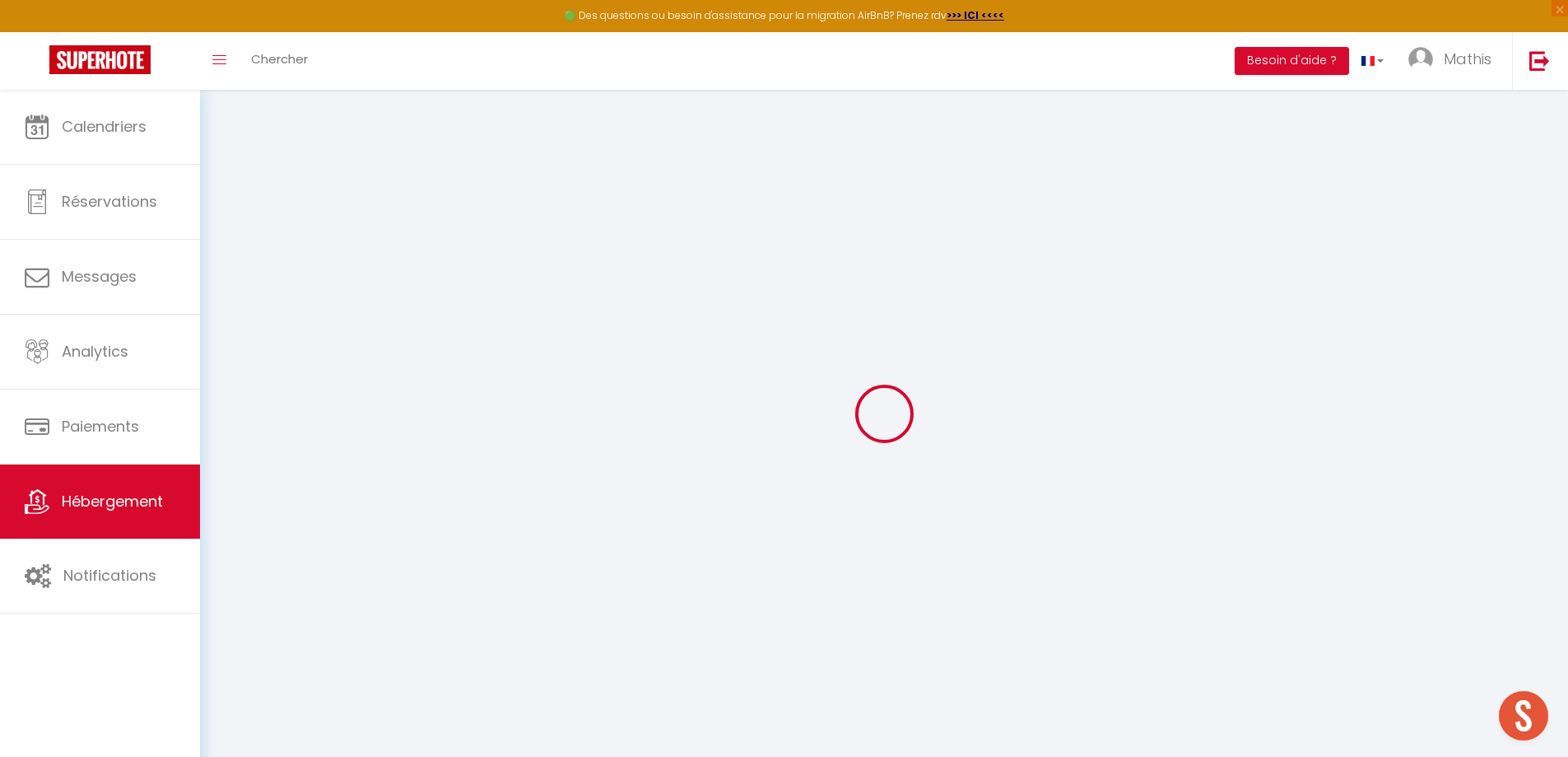
select select
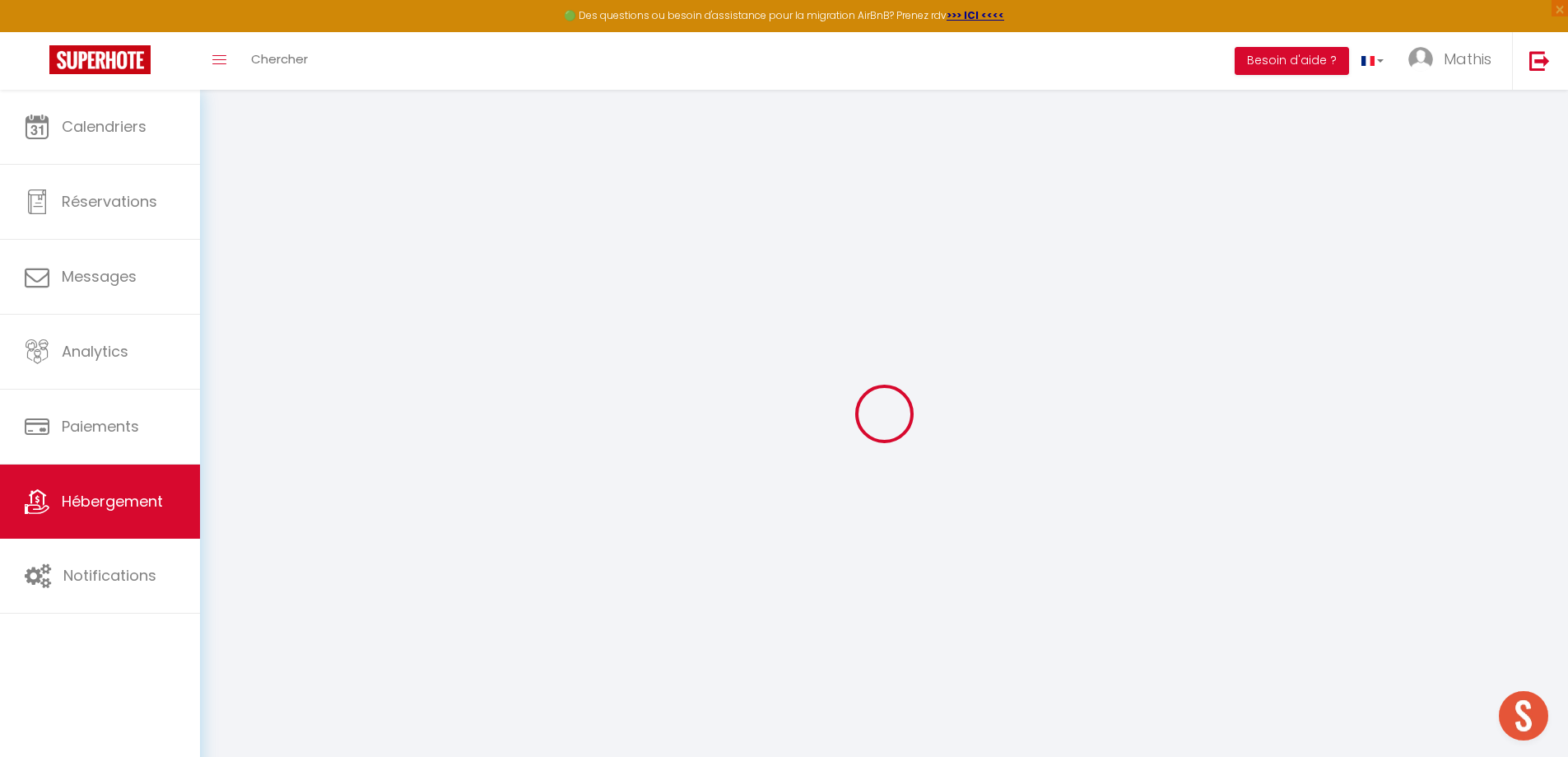
checkbox input "false"
select select
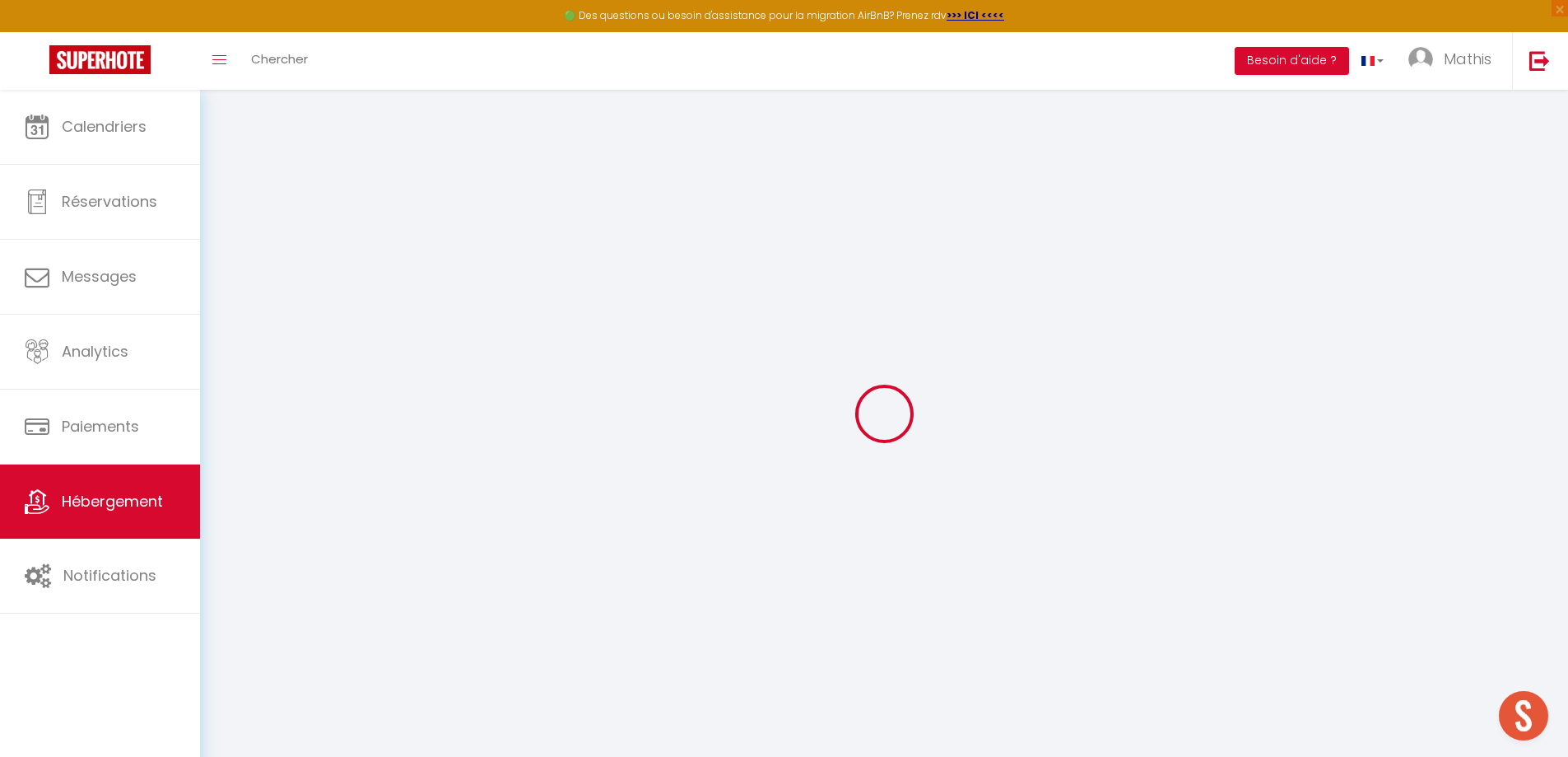
select select
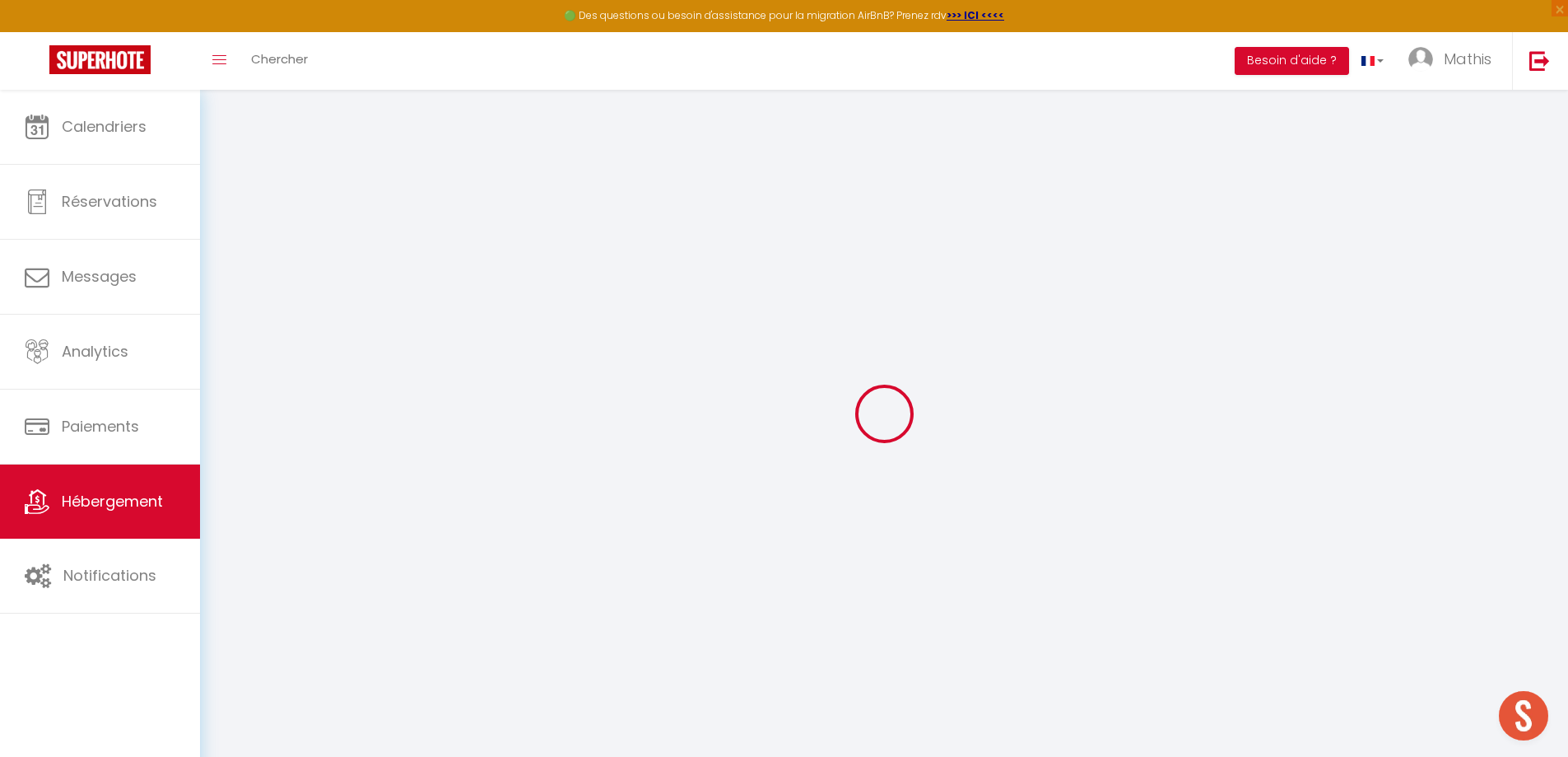
select select
checkbox input "false"
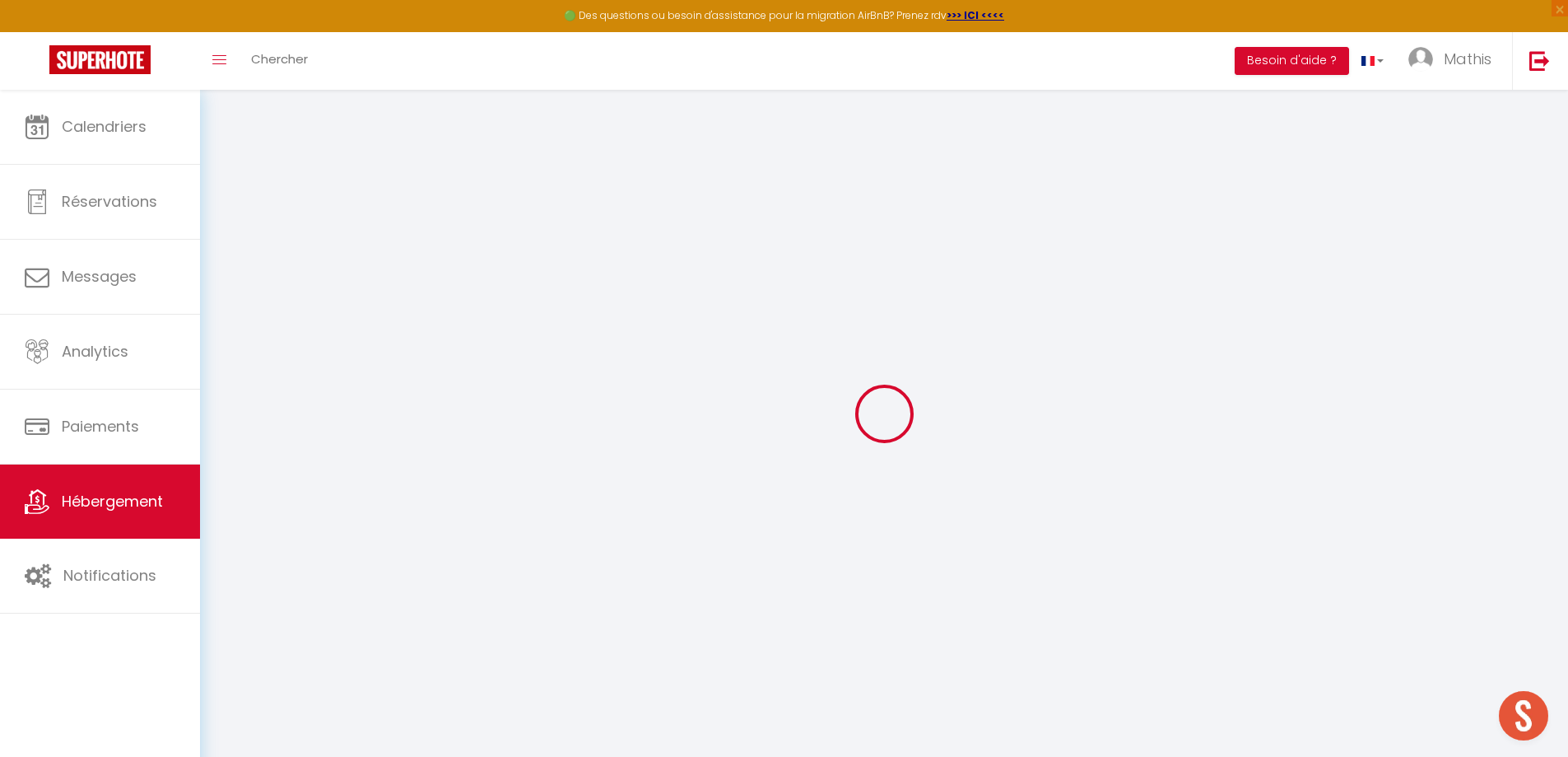
checkbox input "false"
select select
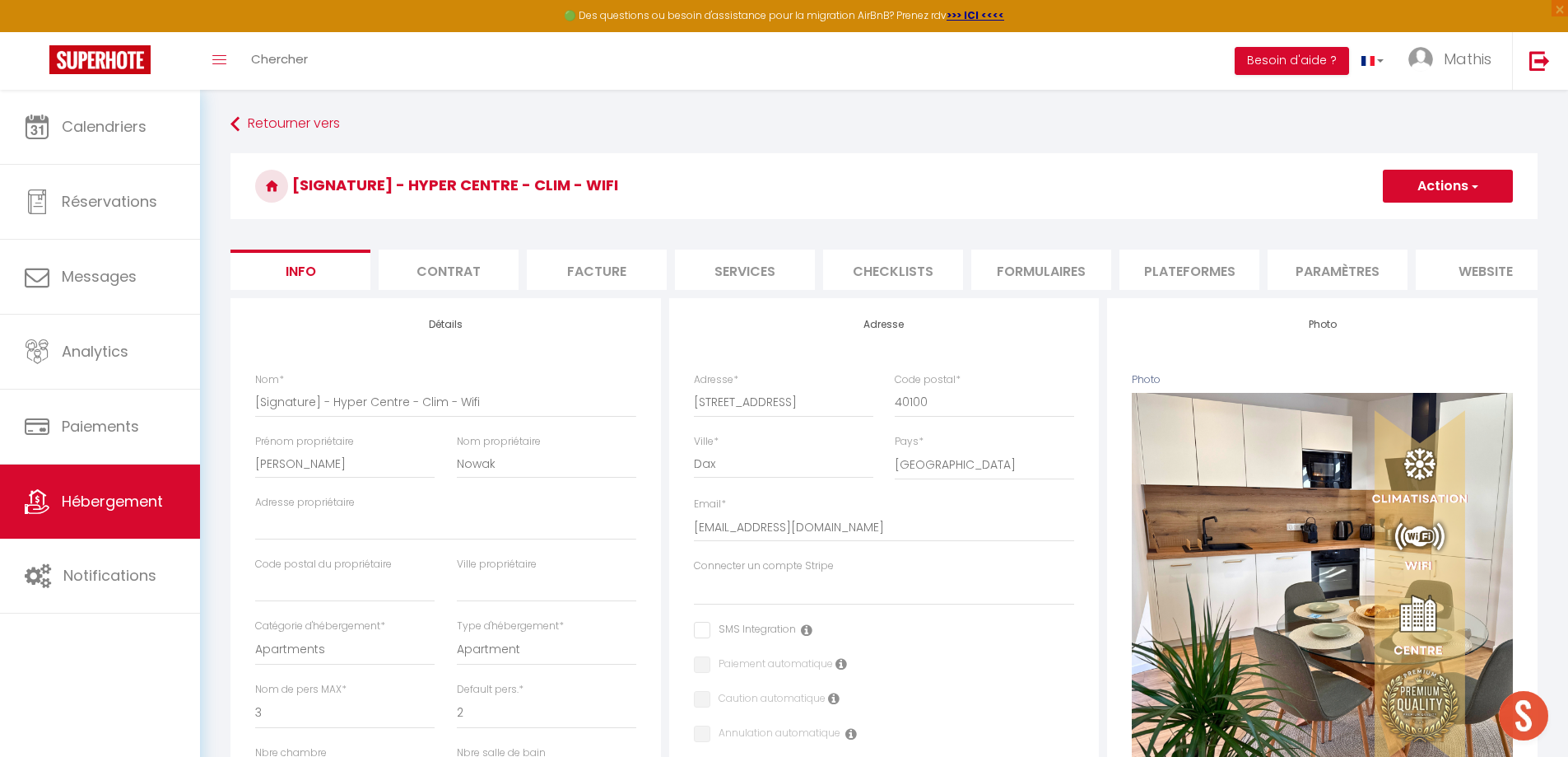
click at [1026, 277] on li "Formulaires" at bounding box center [1040, 269] width 139 height 40
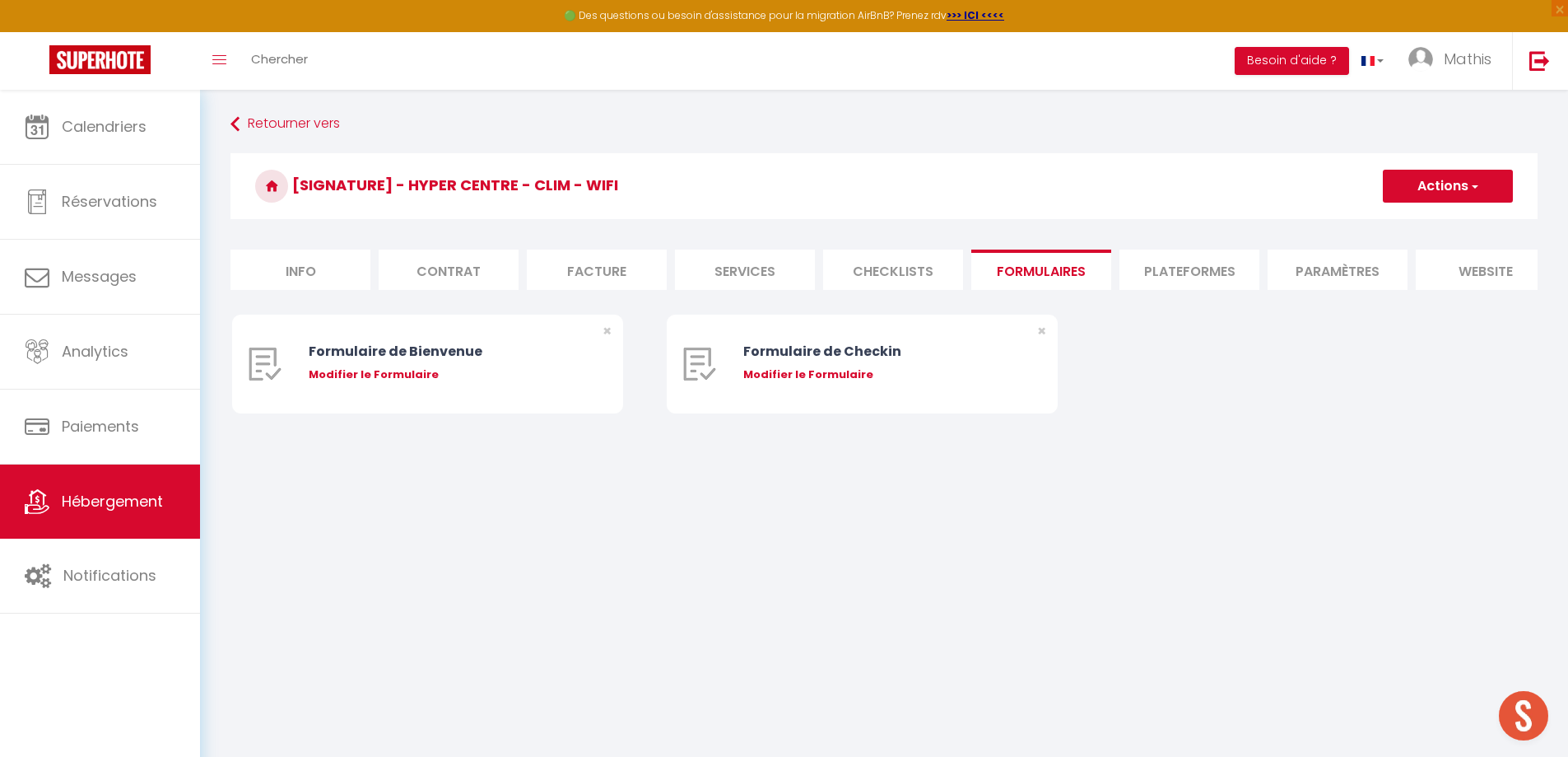
drag, startPoint x: 1199, startPoint y: 275, endPoint x: 1180, endPoint y: 275, distance: 19.0
click at [1199, 275] on li "Plateformes" at bounding box center [1189, 269] width 139 height 40
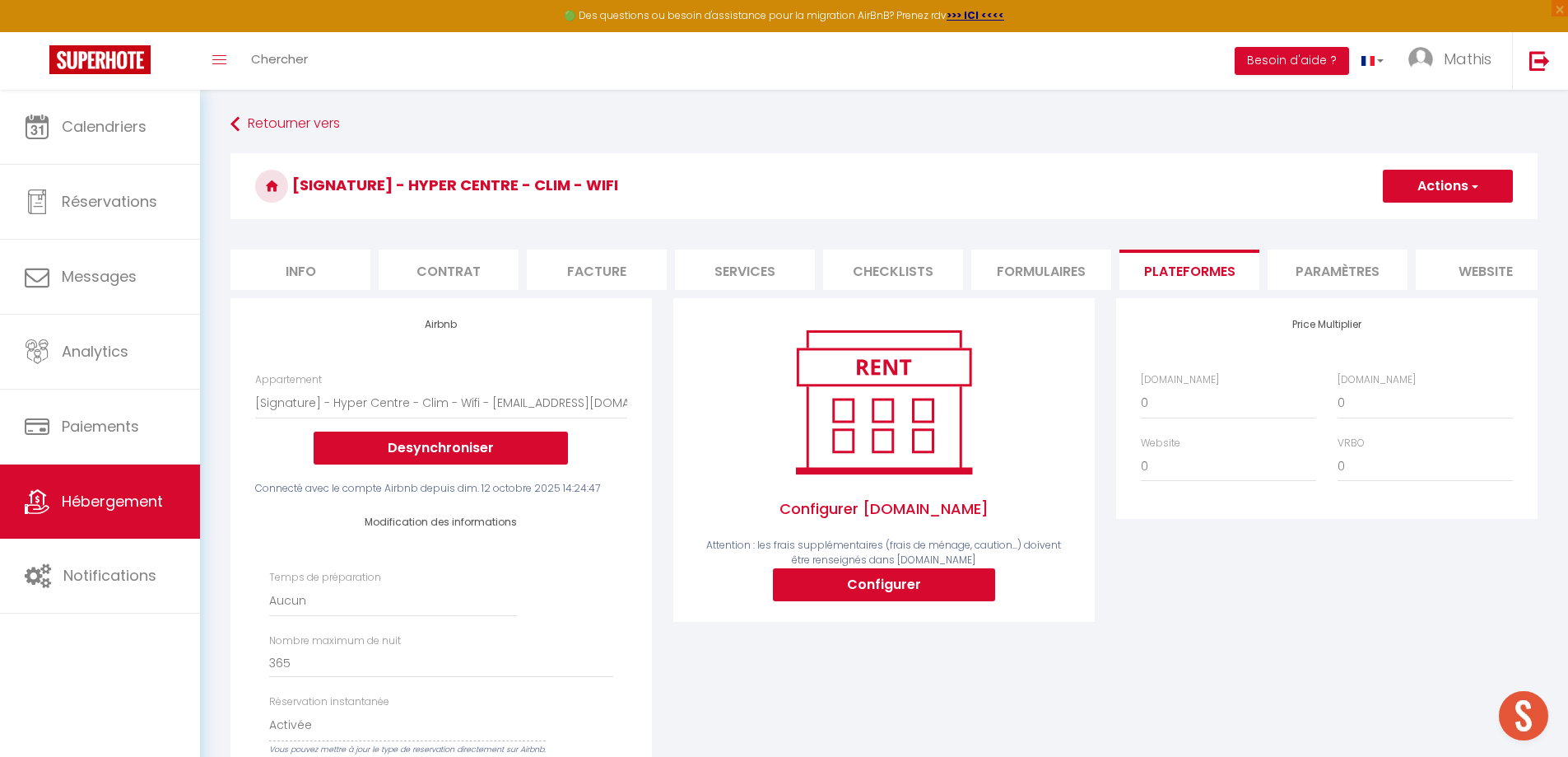
click at [846, 268] on li "Checklists" at bounding box center [892, 269] width 139 height 40
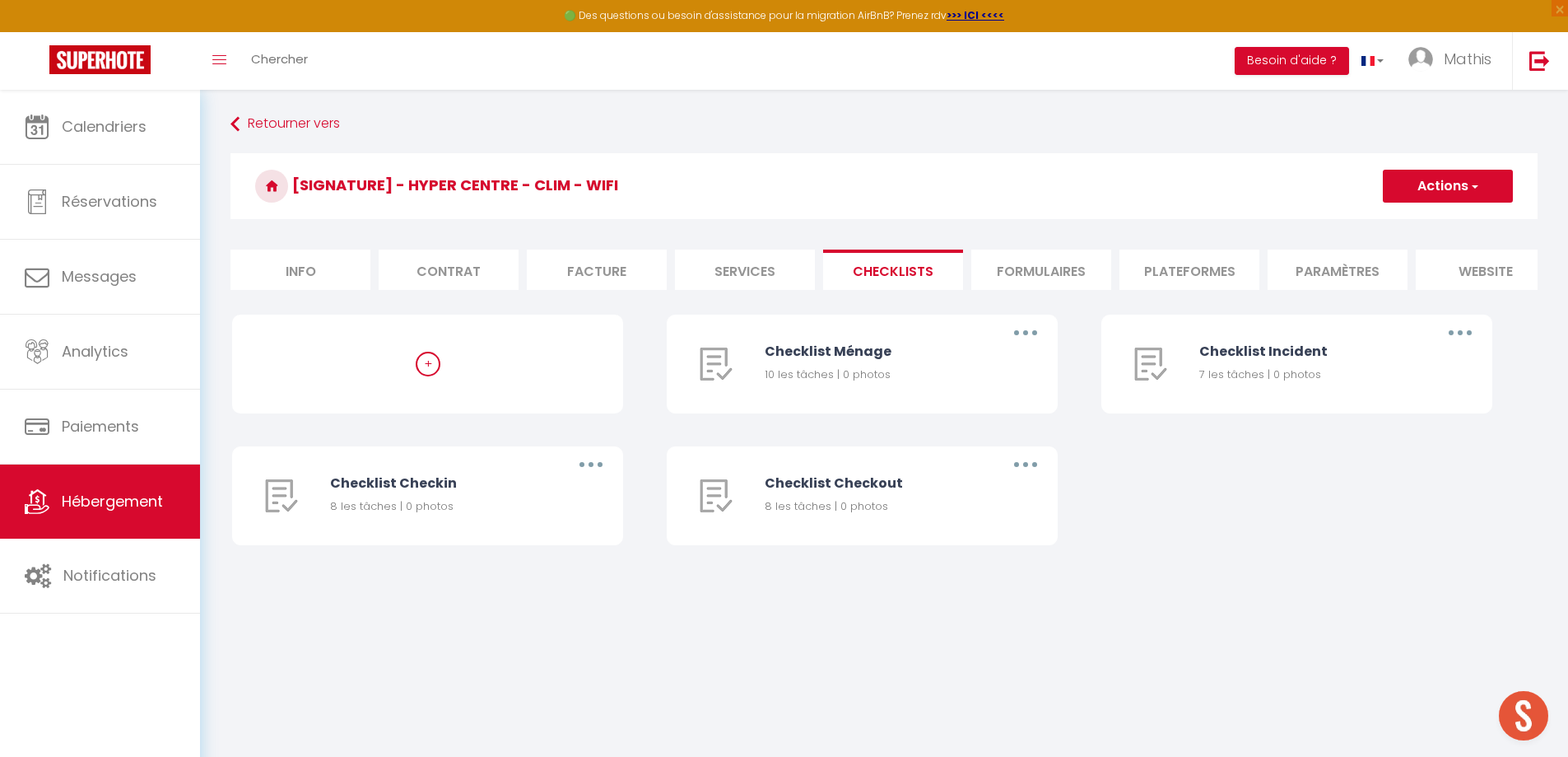
click at [713, 268] on li "Services" at bounding box center [744, 269] width 139 height 40
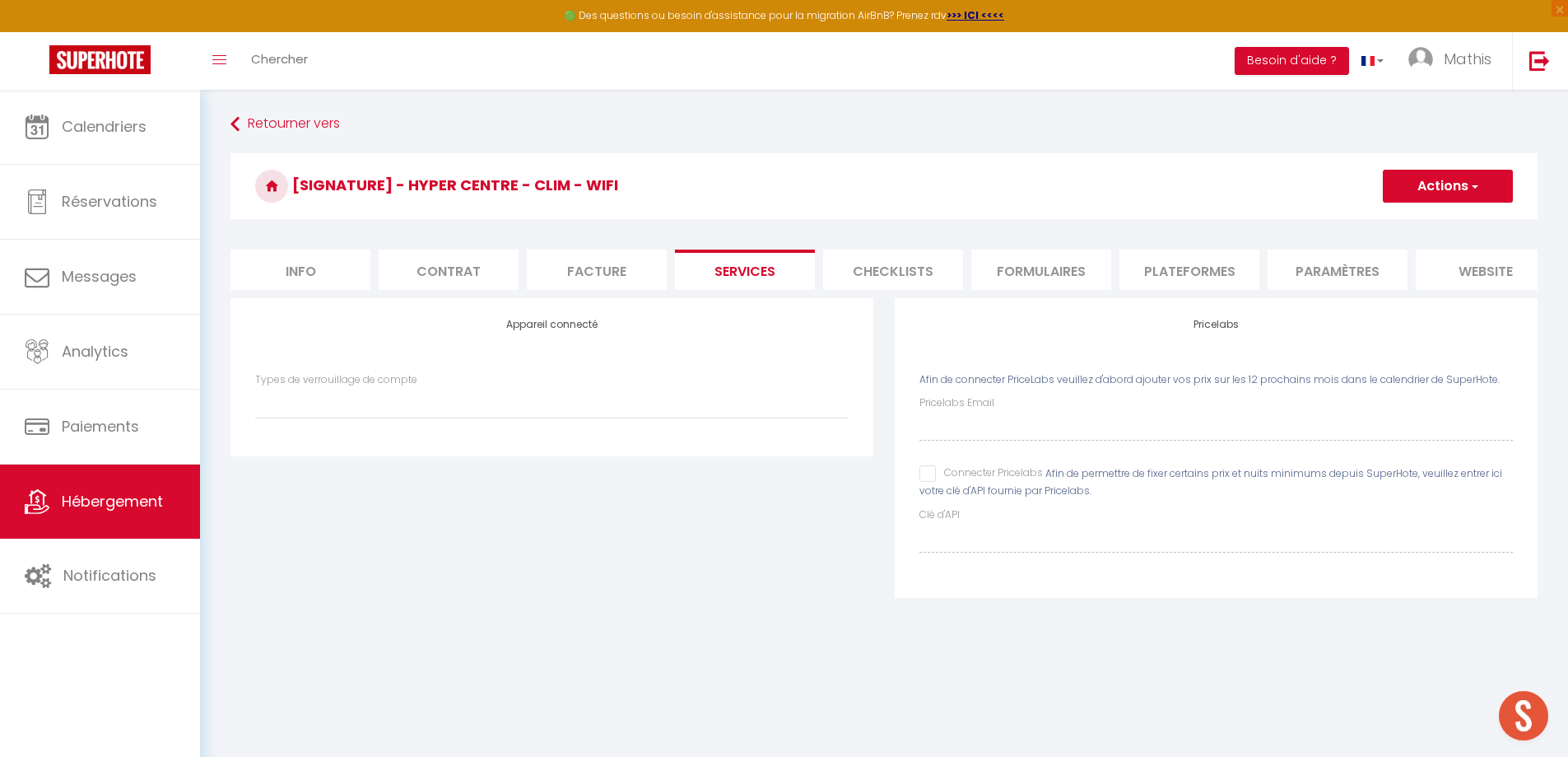
click at [923, 483] on div "Connecter Pricelabs" at bounding box center [981, 474] width 124 height 19
click at [928, 482] on input "Connecter Pricelabs" at bounding box center [981, 473] width 124 height 17
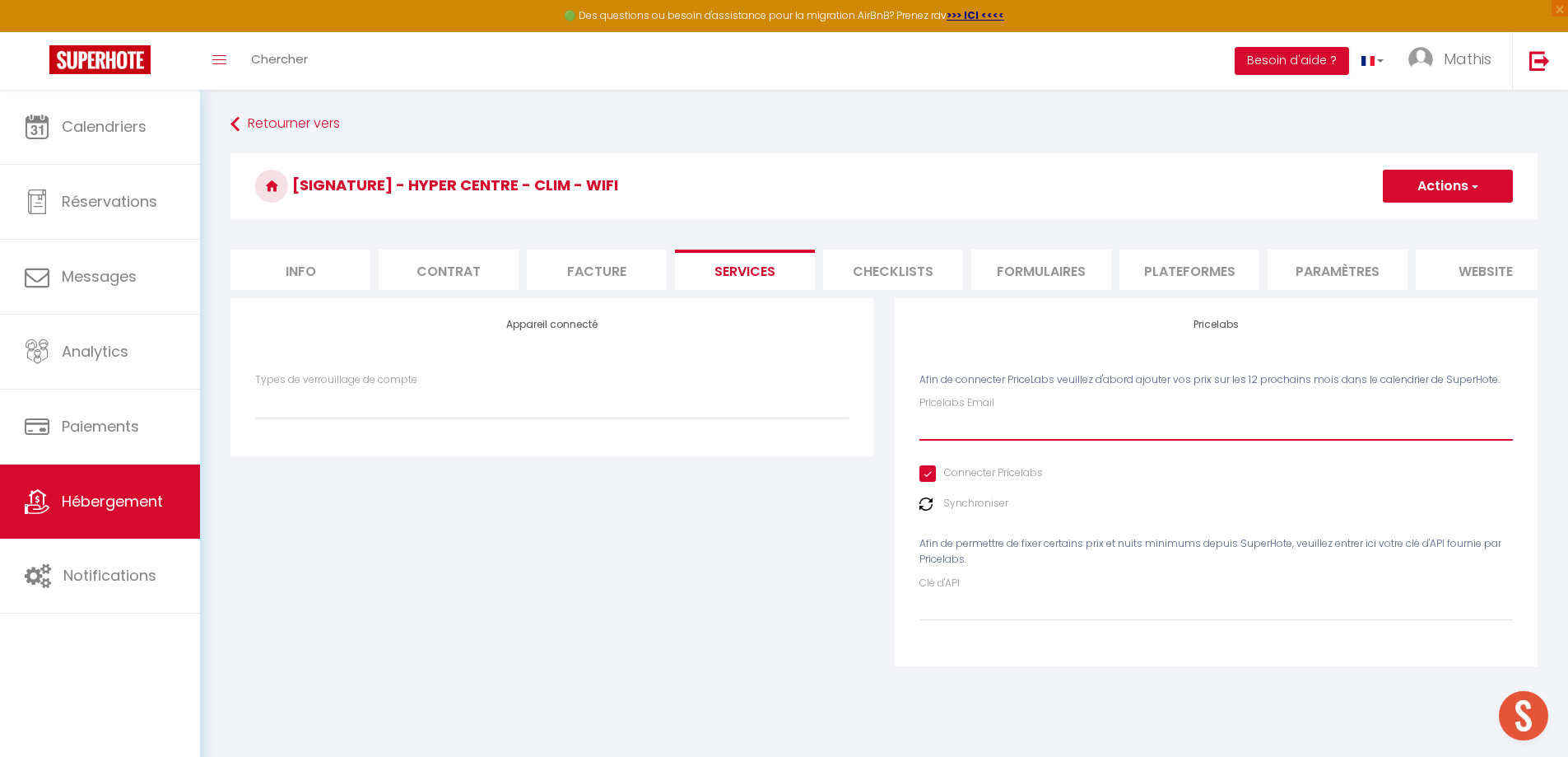
click at [951, 430] on input "Pricelabs Email" at bounding box center [1216, 425] width 593 height 29
click at [1092, 330] on h4 "Pricelabs" at bounding box center [1216, 325] width 593 height 12
click at [983, 428] on input "Pricelabs Email" at bounding box center [1216, 425] width 593 height 29
paste input "[EMAIL_ADDRESS][DOMAIN_NAME]"
drag, startPoint x: 1457, startPoint y: 545, endPoint x: 1452, endPoint y: 551, distance: 7.8
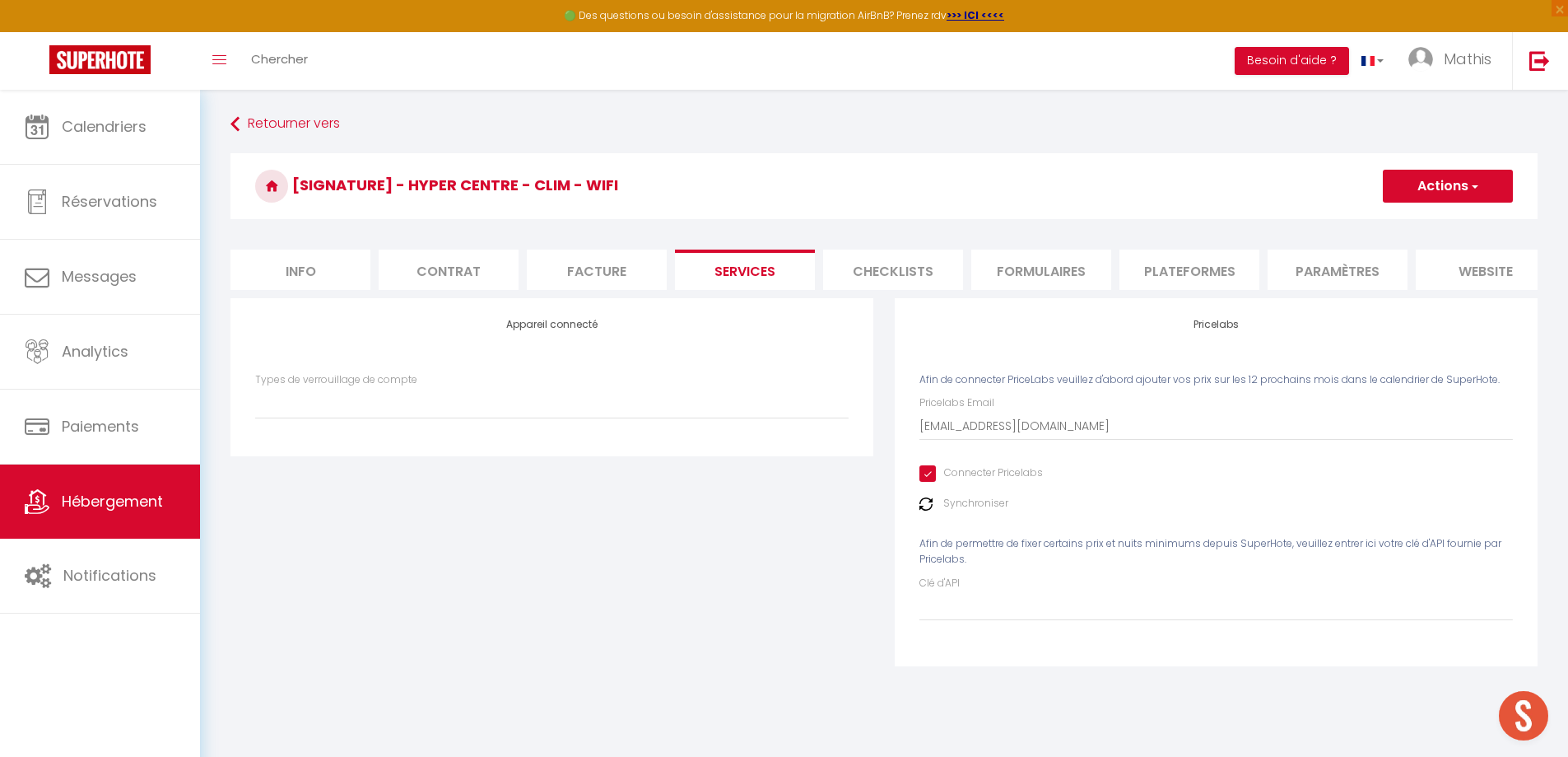
click at [1456, 546] on div "Pricelabs Email conciergerie.des.voyageurs@gmail.com Connecter Pricelabs Synchr…" at bounding box center [1216, 507] width 593 height 224
click at [1335, 620] on input "Clé d'API" at bounding box center [1216, 606] width 593 height 29
paste input "msa20SEqfHyYThdyaFvK8anspC8BhYSNlaAGuNER"
click at [1441, 183] on button "Actions" at bounding box center [1447, 186] width 130 height 33
click at [1410, 219] on link "Enregistrer" at bounding box center [1446, 222] width 130 height 21
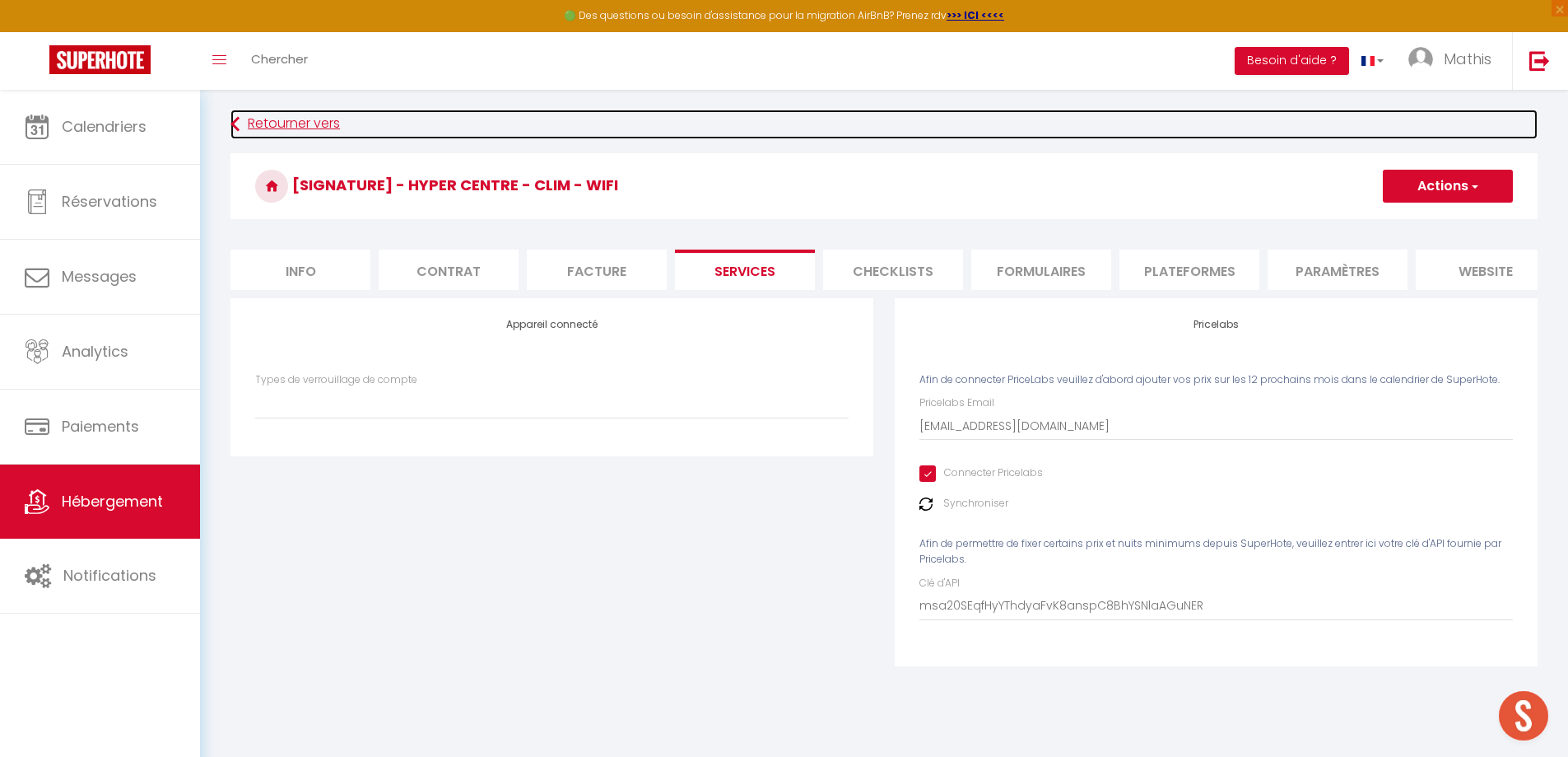
click at [306, 127] on link "Retourner vers" at bounding box center [883, 124] width 1307 height 29
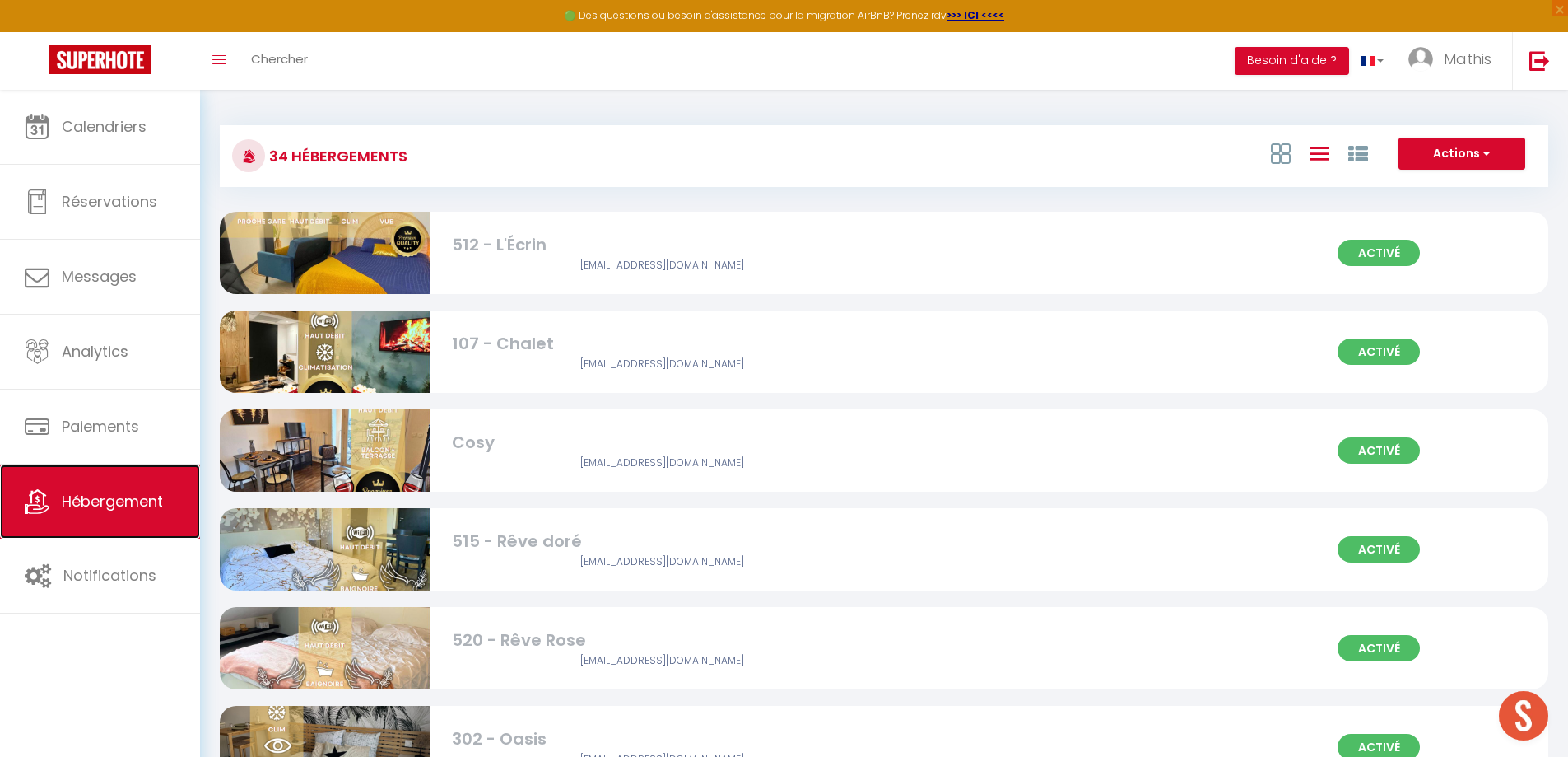
click at [150, 488] on link "Hébergement" at bounding box center [99, 501] width 200 height 74
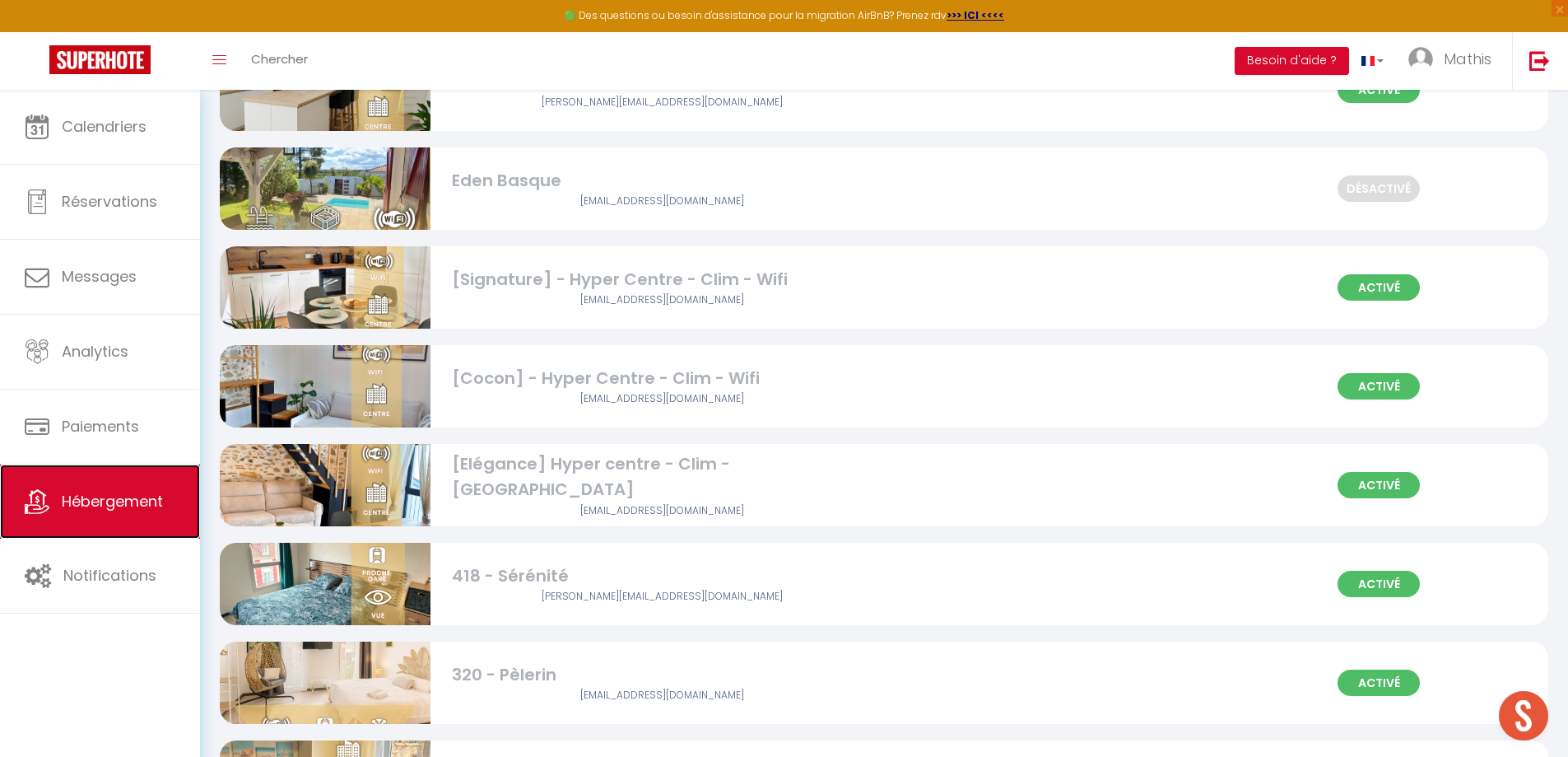
scroll to position [1893, 0]
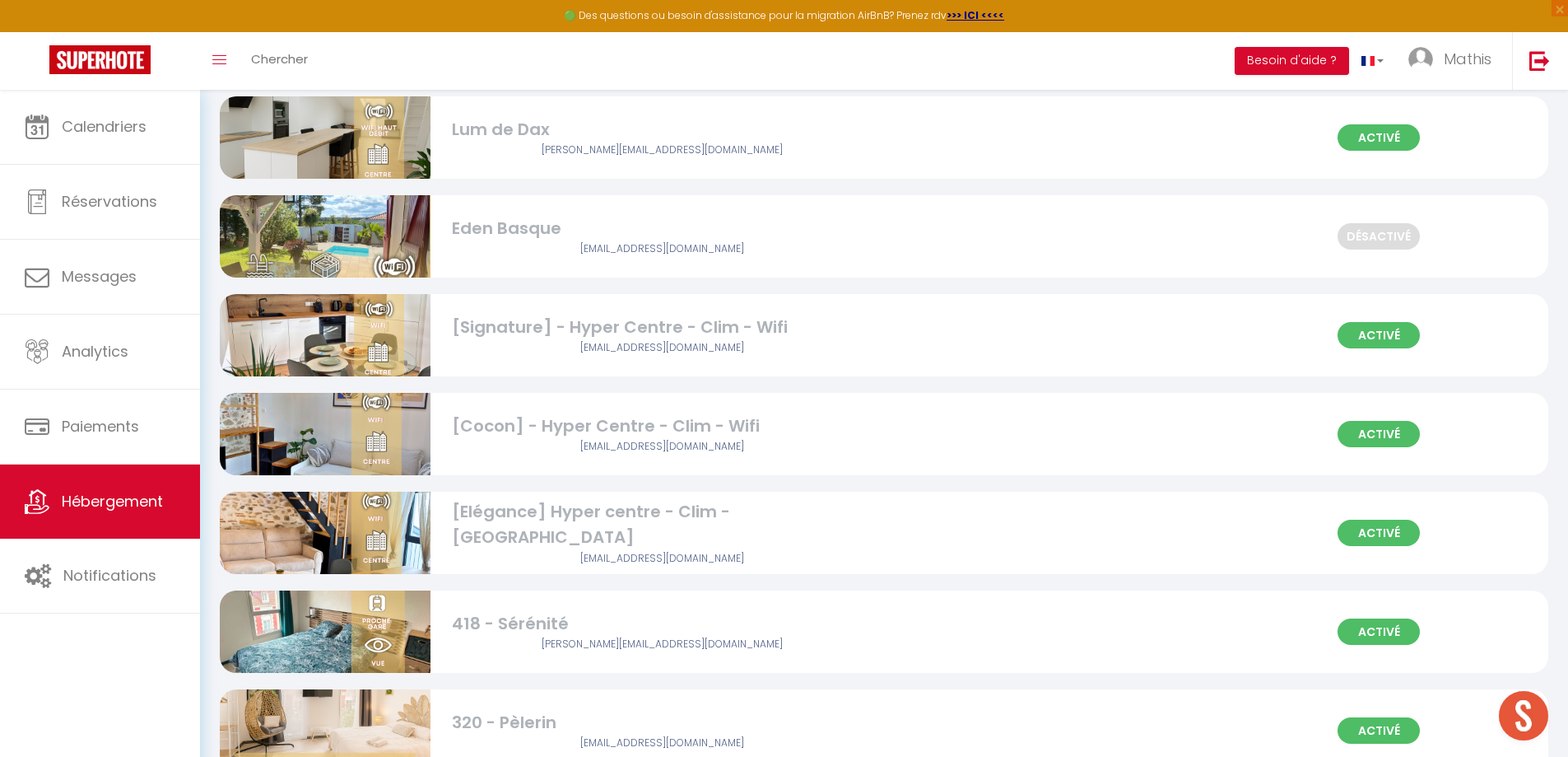
click at [512, 425] on div "[Cocon] - Hyper Centre - Clim - Wifi" at bounding box center [662, 426] width 421 height 25
click at [512, 424] on div "[Cocon] - Hyper Centre - Clim - Wifi" at bounding box center [662, 426] width 421 height 25
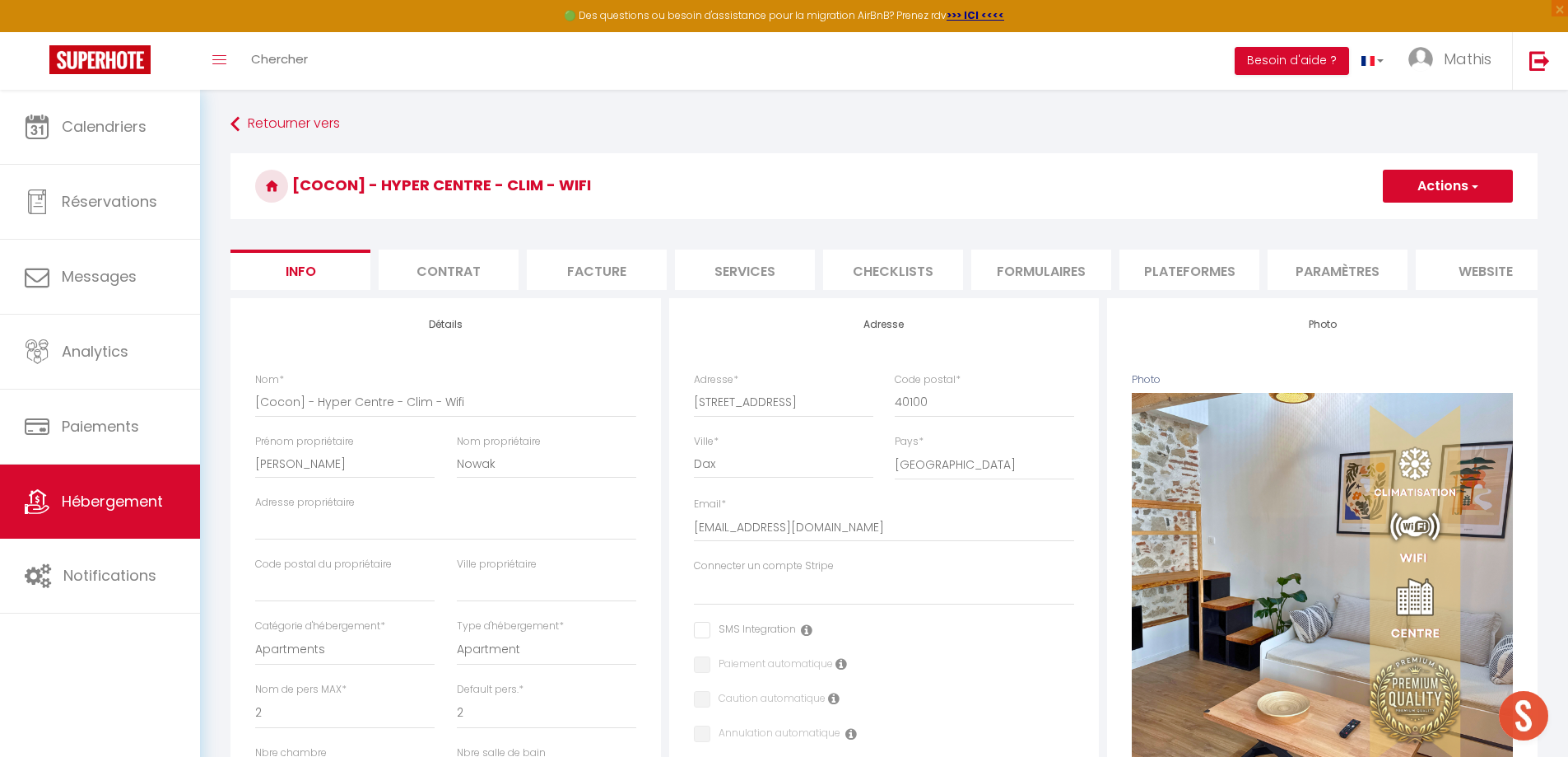
click at [1325, 280] on li "Paramètres" at bounding box center [1337, 269] width 139 height 40
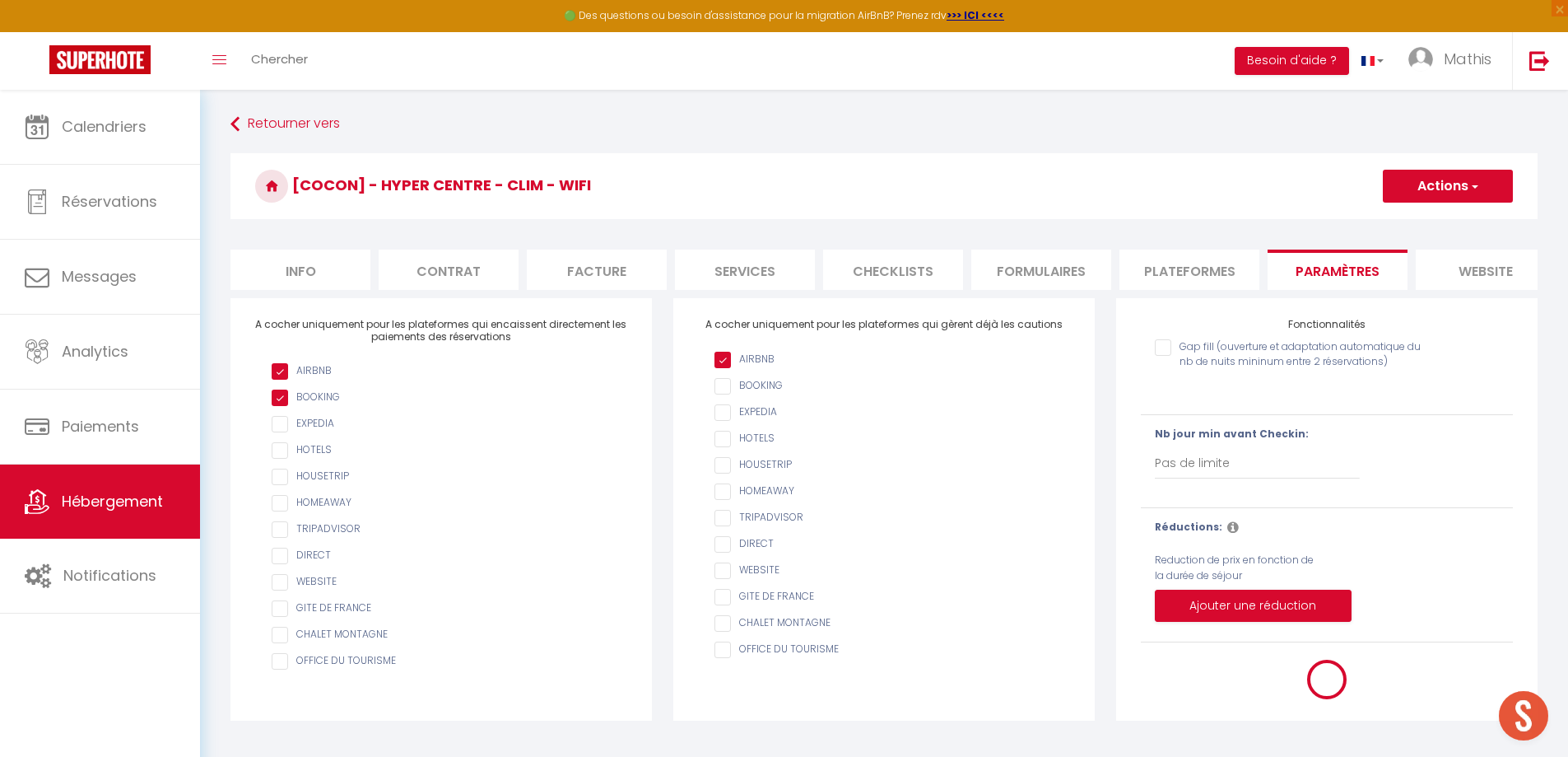
click at [1466, 266] on li "website" at bounding box center [1484, 269] width 139 height 40
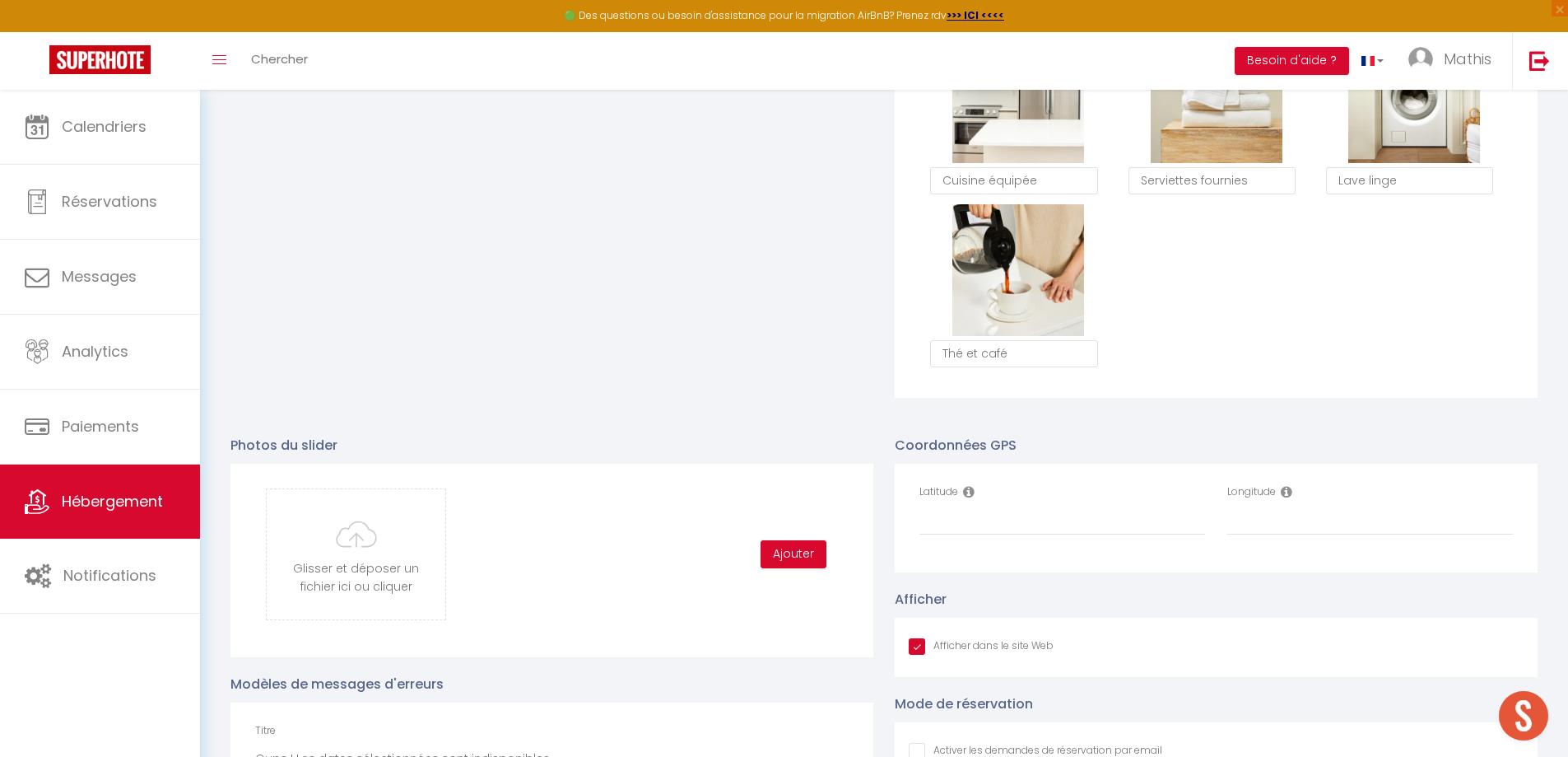
scroll to position [1647, 0]
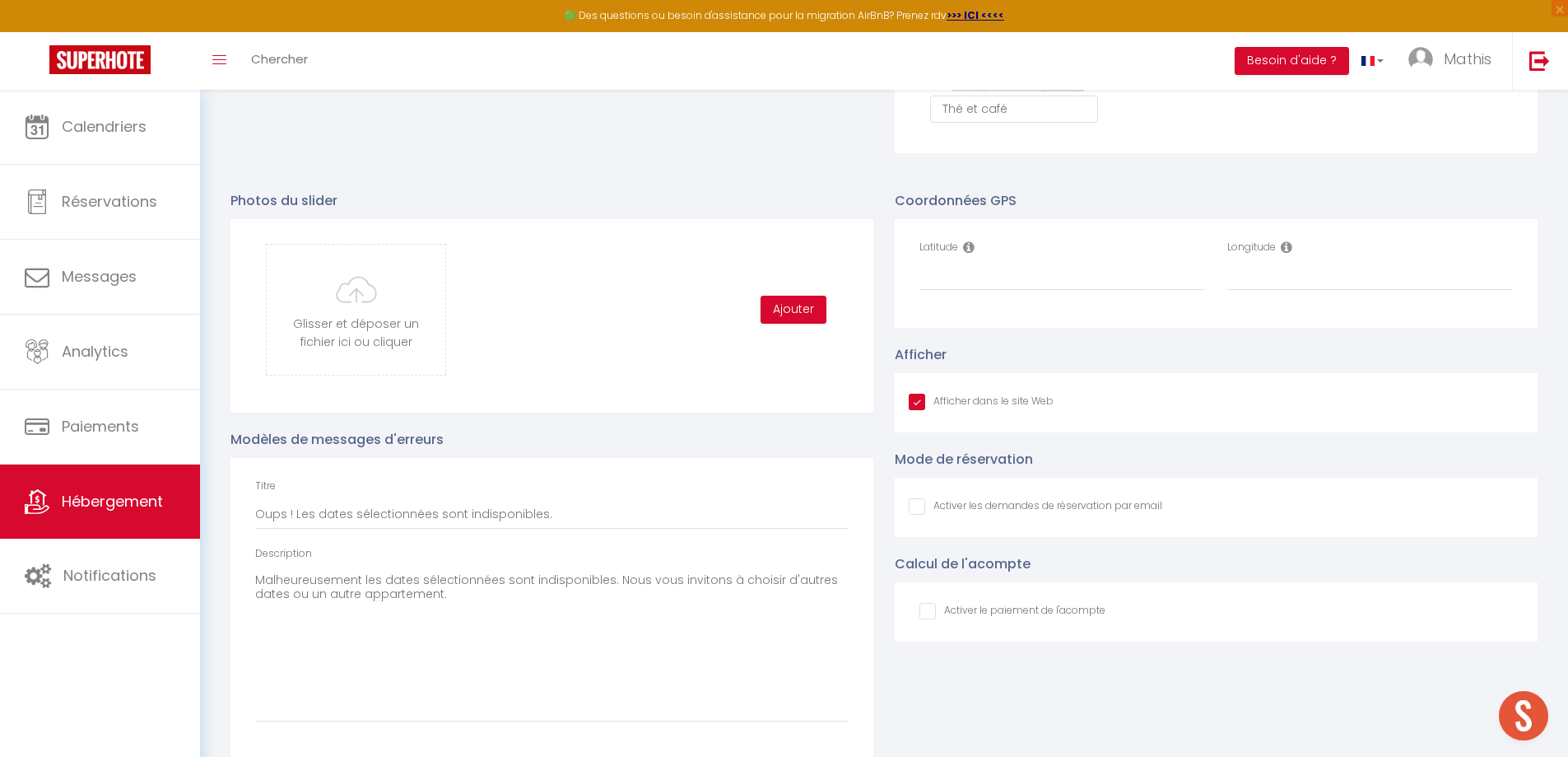
click at [953, 403] on div "Afficher dans le site Web" at bounding box center [1215, 402] width 643 height 60
click at [920, 410] on input "Afficher dans le site Web" at bounding box center [981, 401] width 145 height 17
click at [977, 288] on input "Latitude" at bounding box center [1062, 276] width 286 height 29
paste input "43.710441"
click at [1238, 291] on input "Longitude" at bounding box center [1369, 276] width 286 height 29
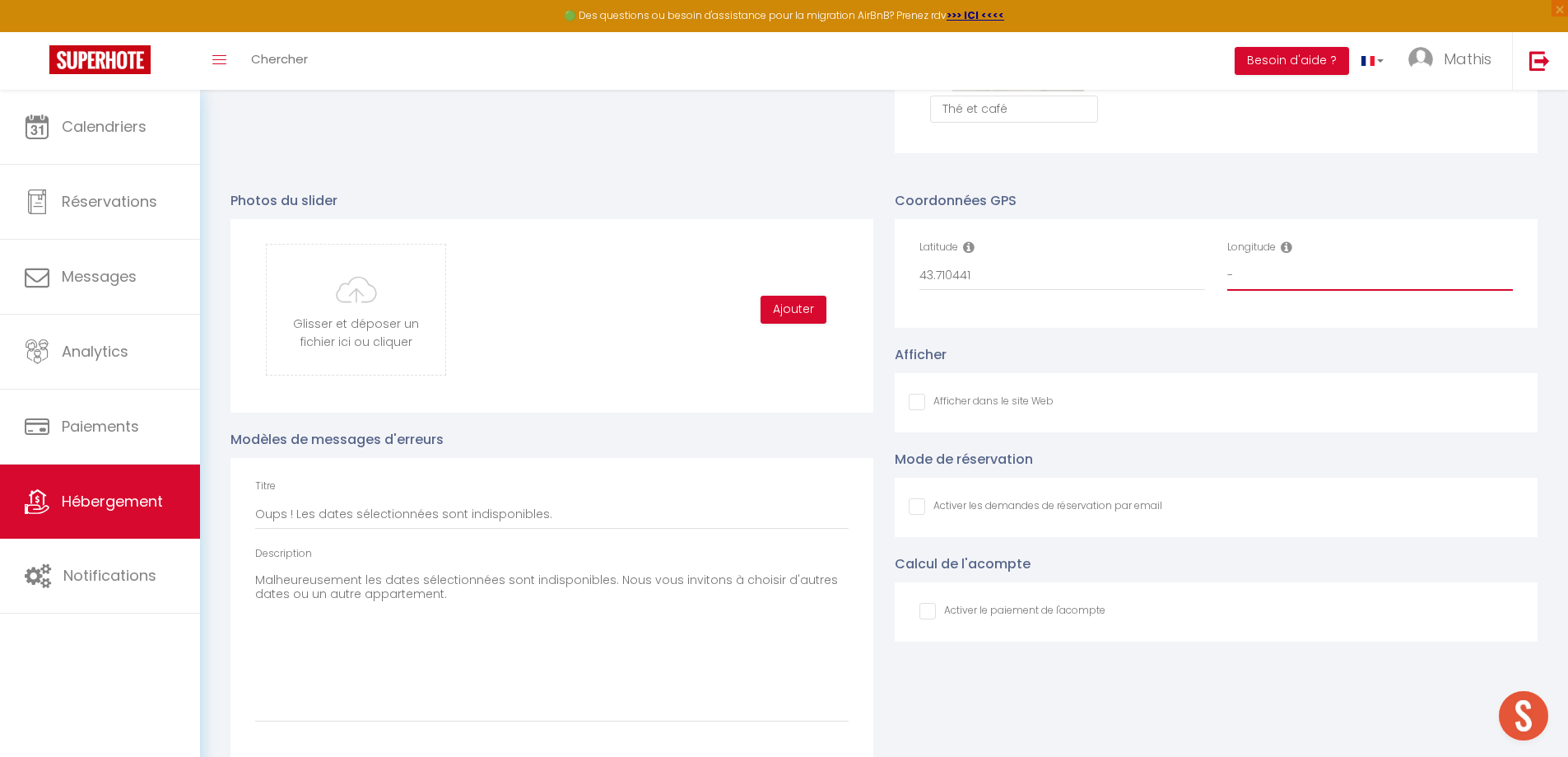
paste input "1.053107"
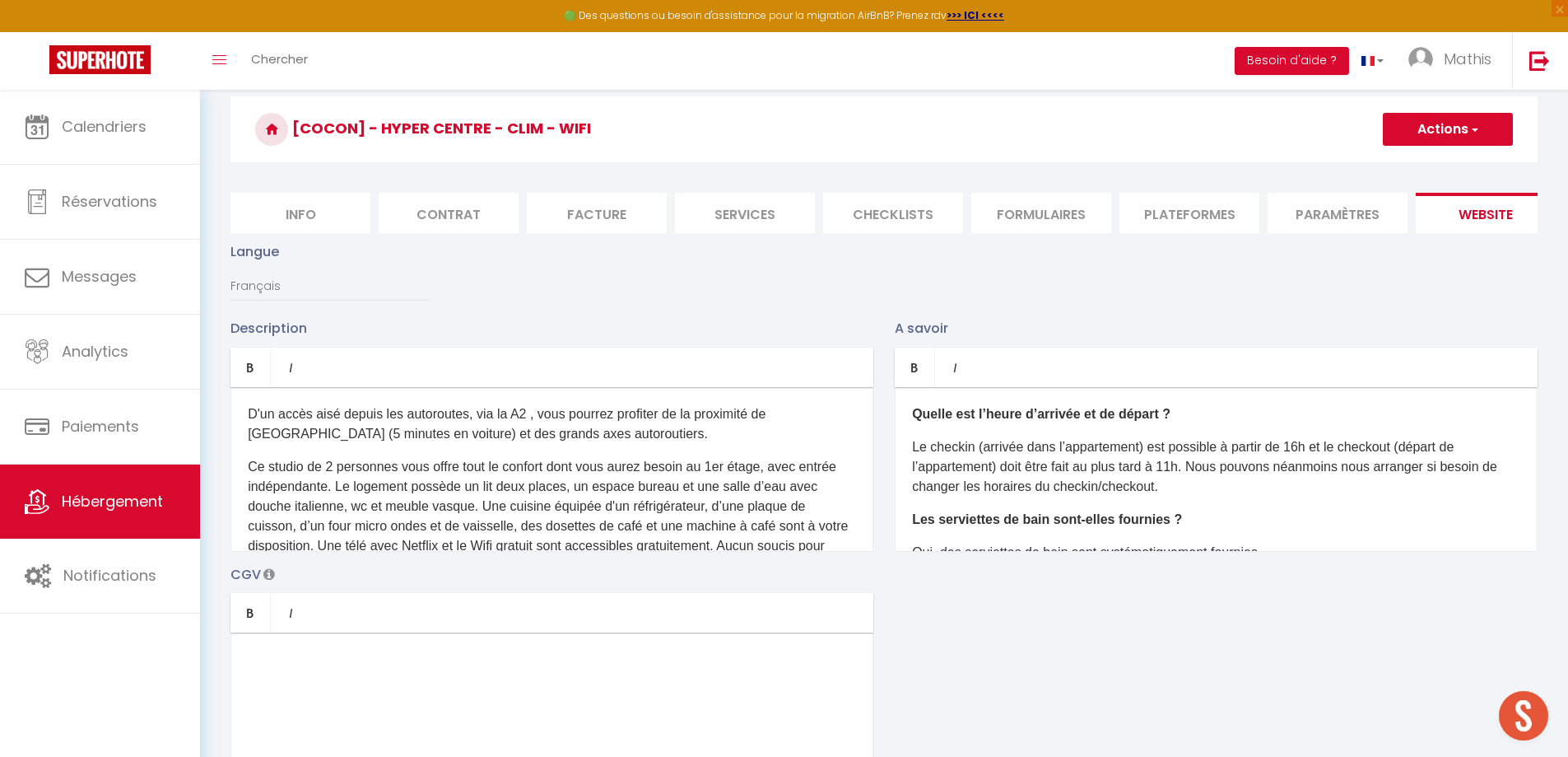
scroll to position [0, 0]
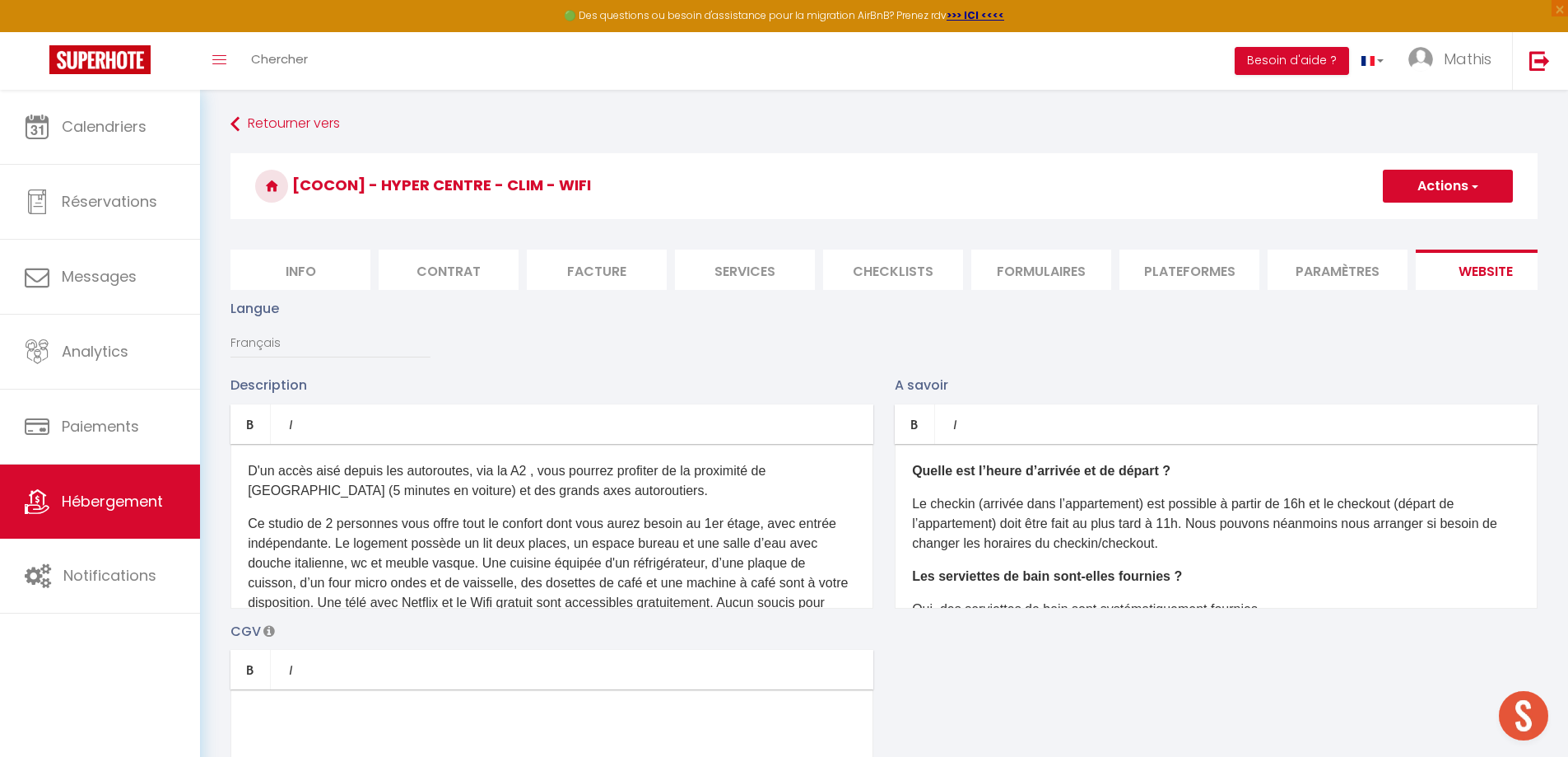
click at [1502, 185] on button "Actions" at bounding box center [1447, 186] width 130 height 33
click at [1438, 227] on input "Enregistrer" at bounding box center [1429, 221] width 60 height 17
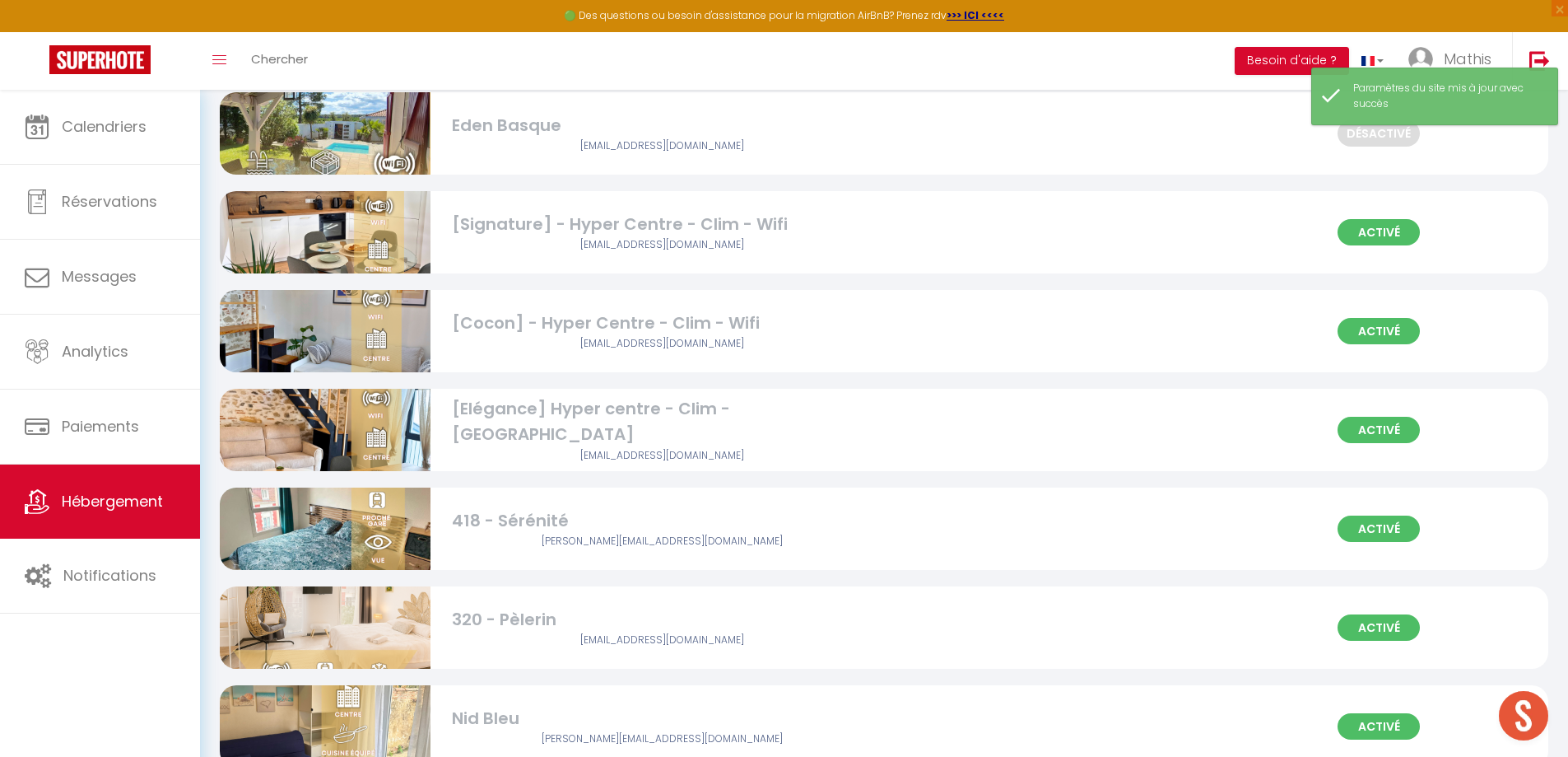
scroll to position [1975, 0]
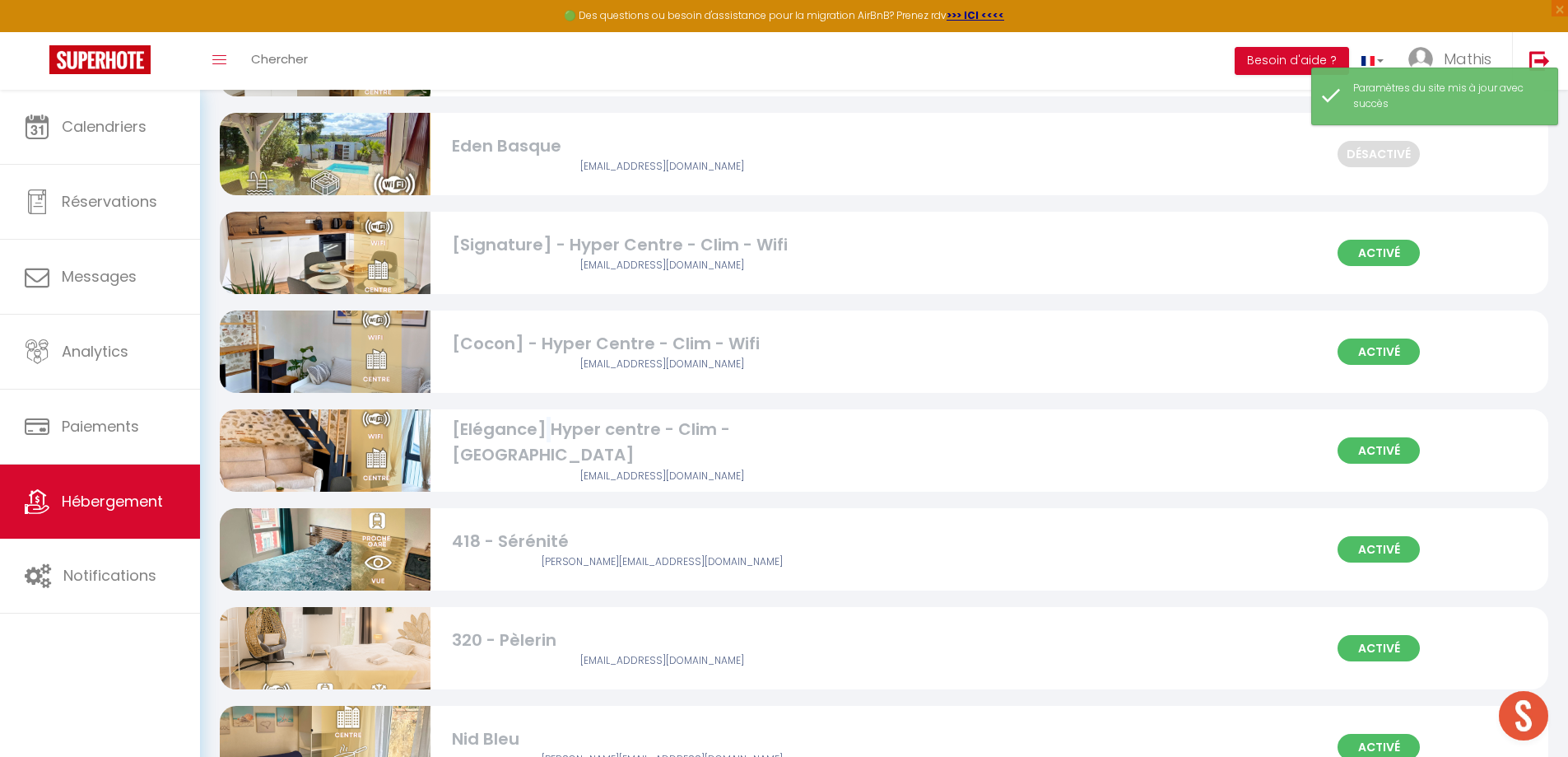
click at [546, 431] on div "[Elégance] Hyper centre - Clim - [GEOGRAPHIC_DATA]" at bounding box center [662, 442] width 421 height 52
click at [557, 449] on div "[Elégance] Hyper centre - Clim - [GEOGRAPHIC_DATA]" at bounding box center [662, 442] width 421 height 52
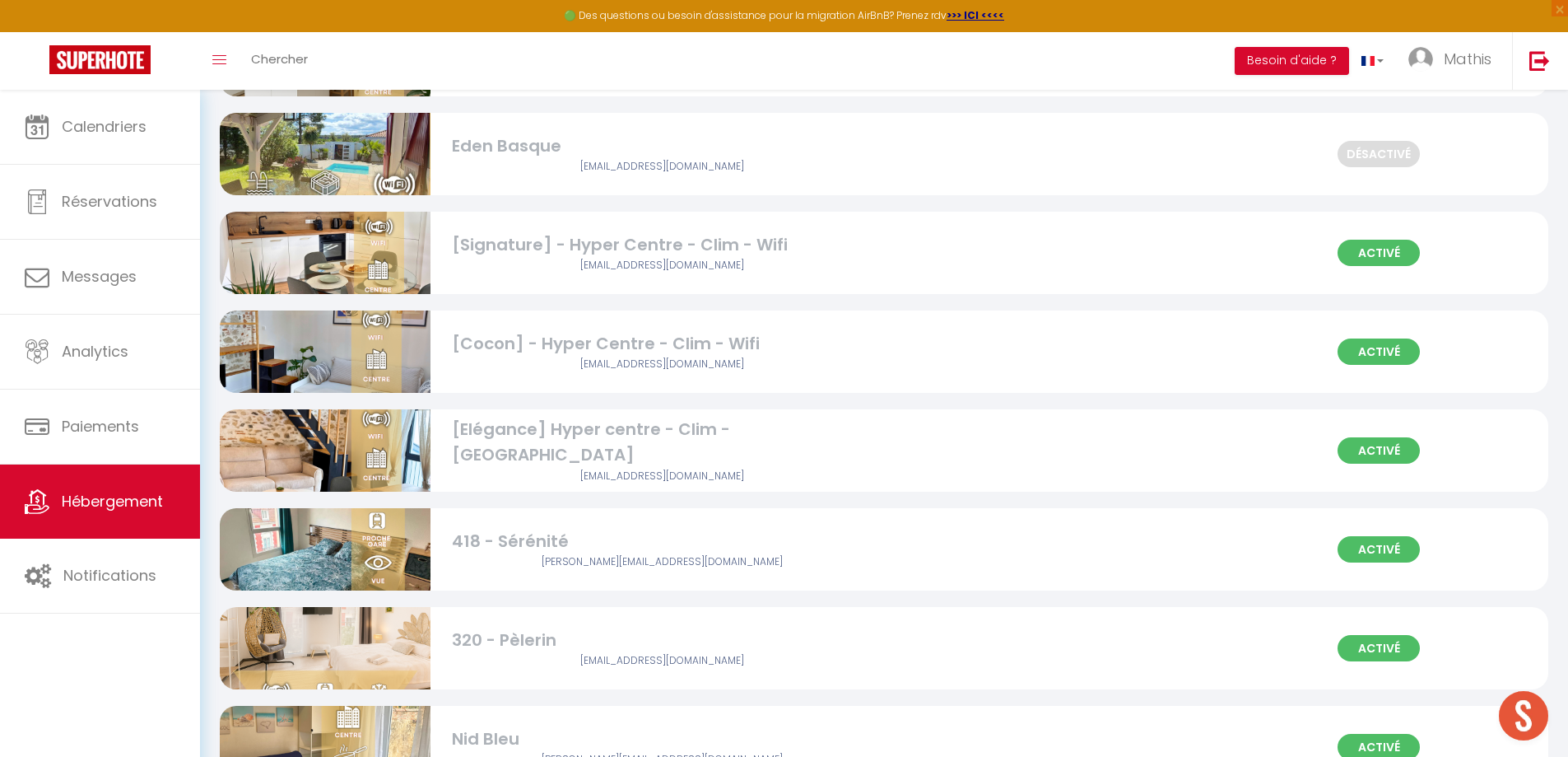
click at [551, 449] on div "[Elégance] Hyper centre - Clim - [GEOGRAPHIC_DATA]" at bounding box center [662, 442] width 421 height 52
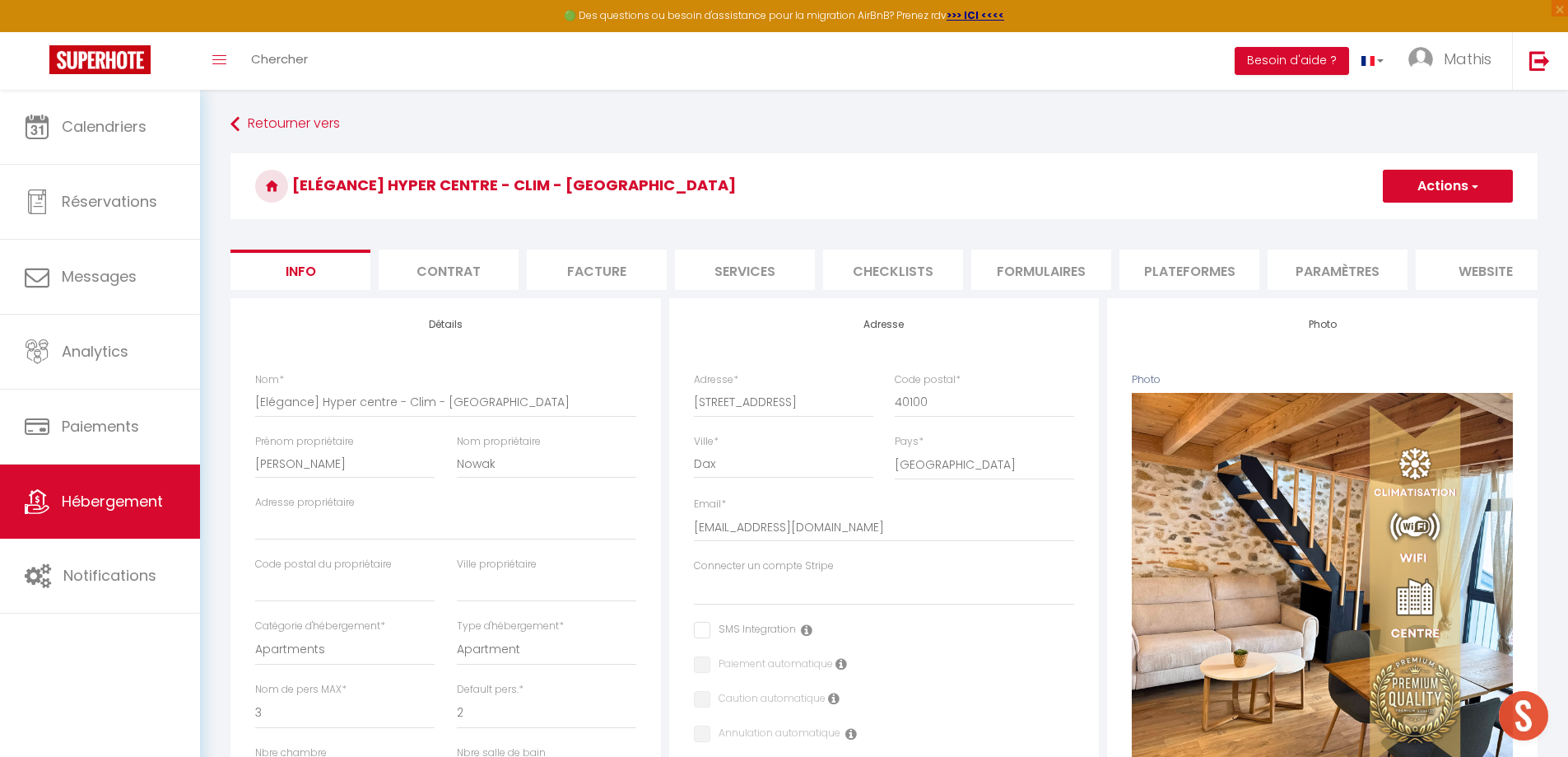
scroll to position [0, 175]
drag, startPoint x: 1346, startPoint y: 272, endPoint x: 1204, endPoint y: 270, distance: 142.0
click at [1343, 273] on li "website" at bounding box center [1311, 269] width 139 height 40
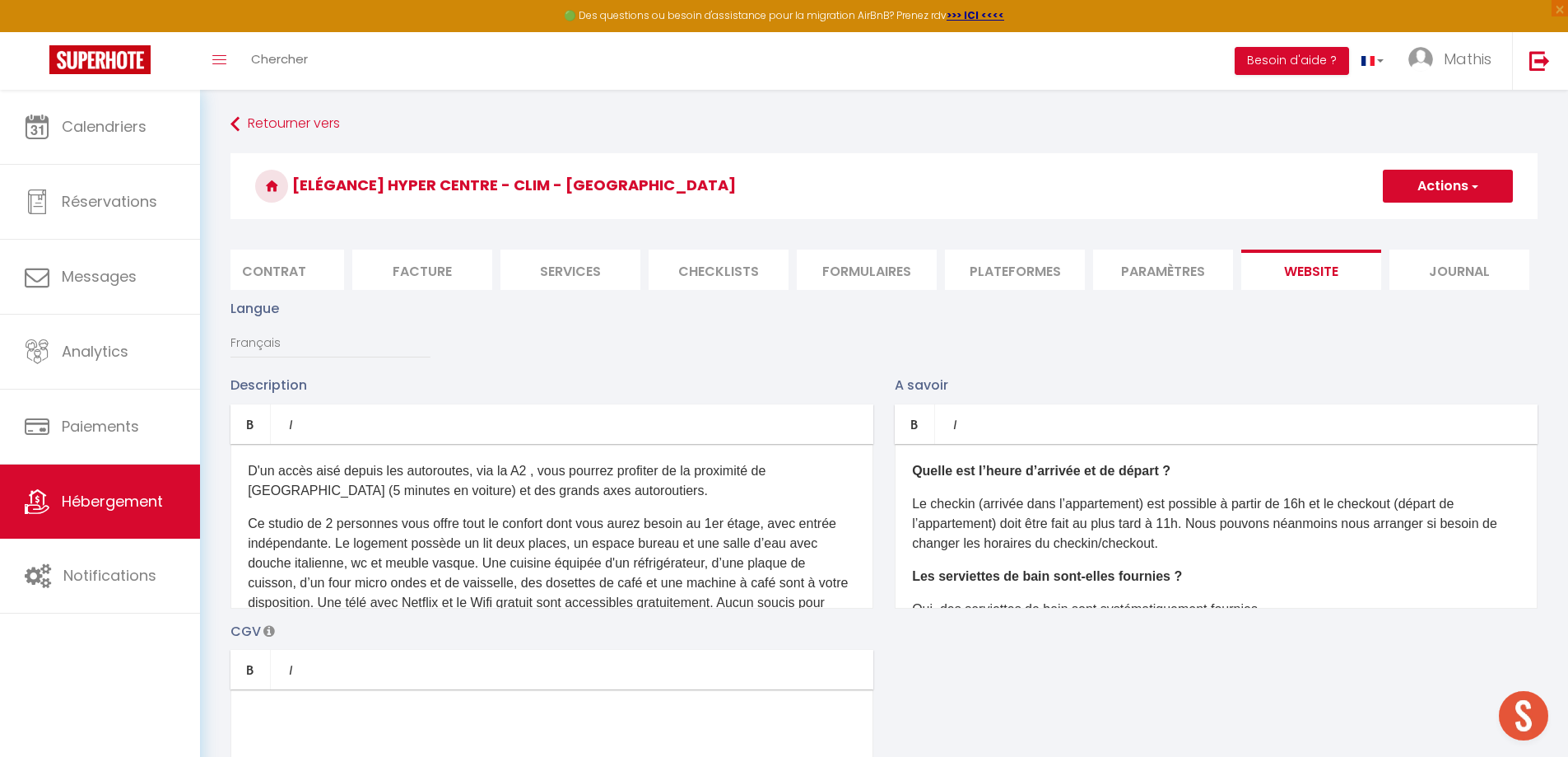
click at [1162, 265] on li "Paramètres" at bounding box center [1162, 269] width 139 height 40
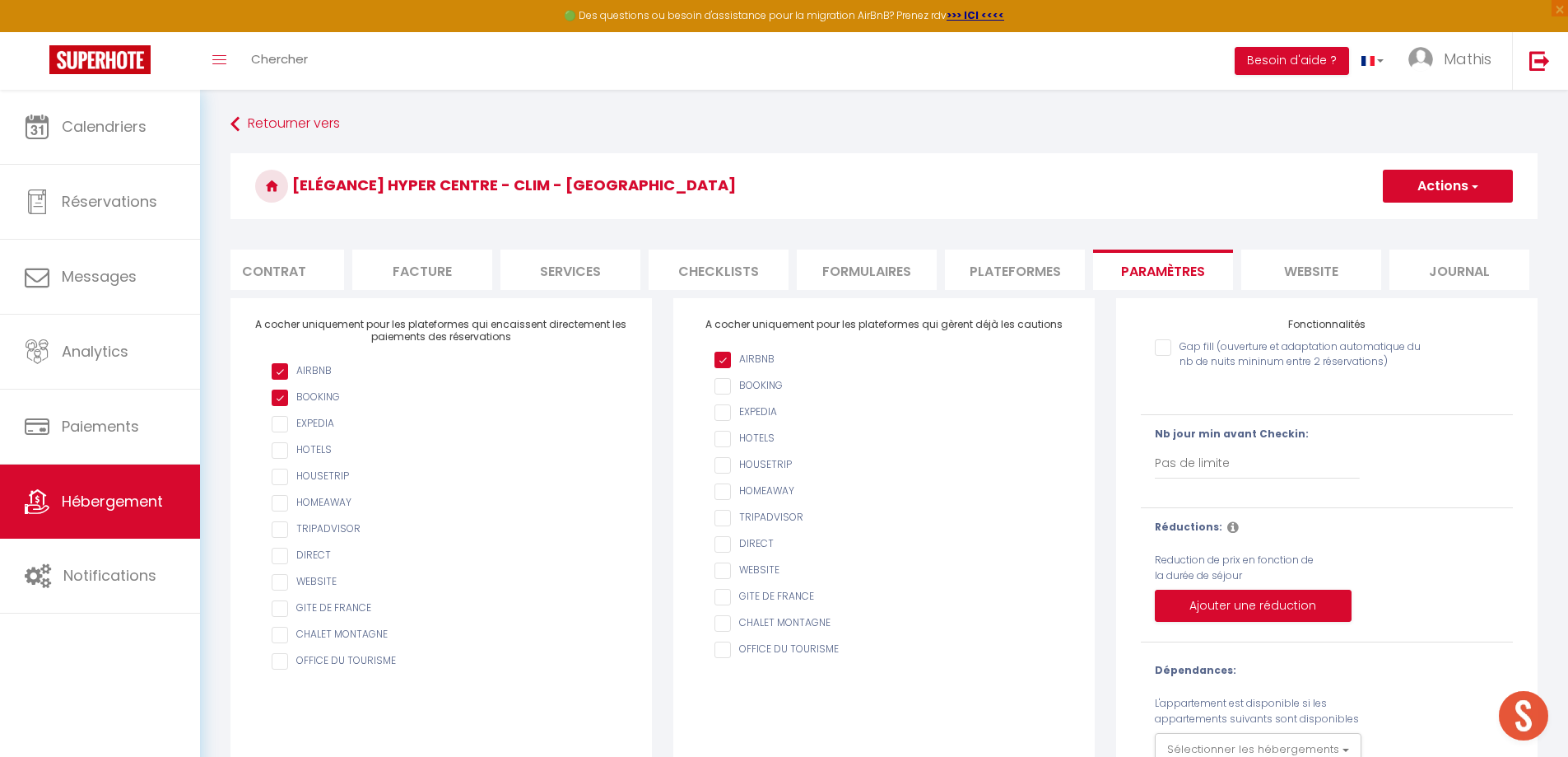
click at [1333, 281] on li "website" at bounding box center [1311, 269] width 139 height 40
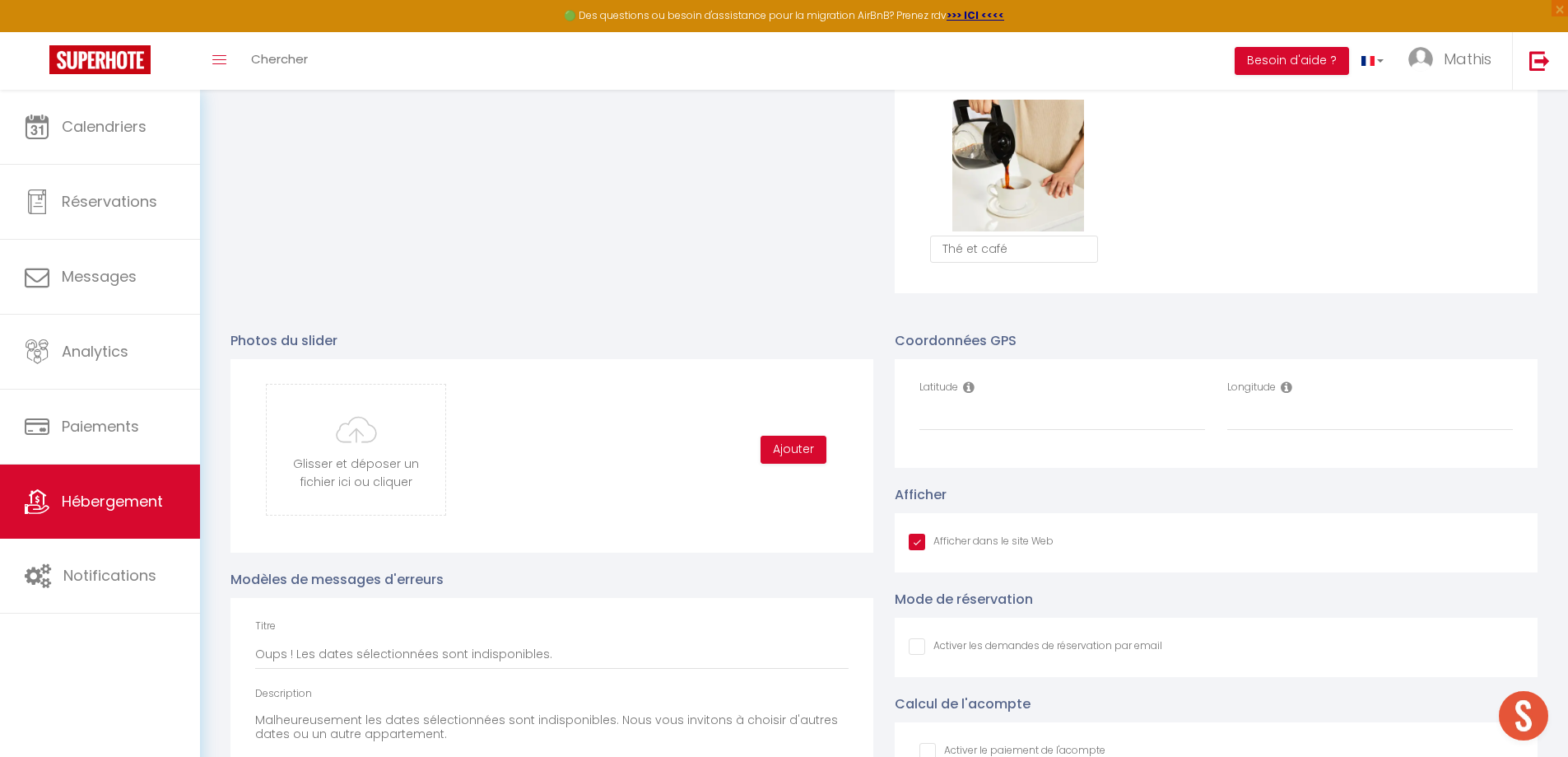
scroll to position [1564, 0]
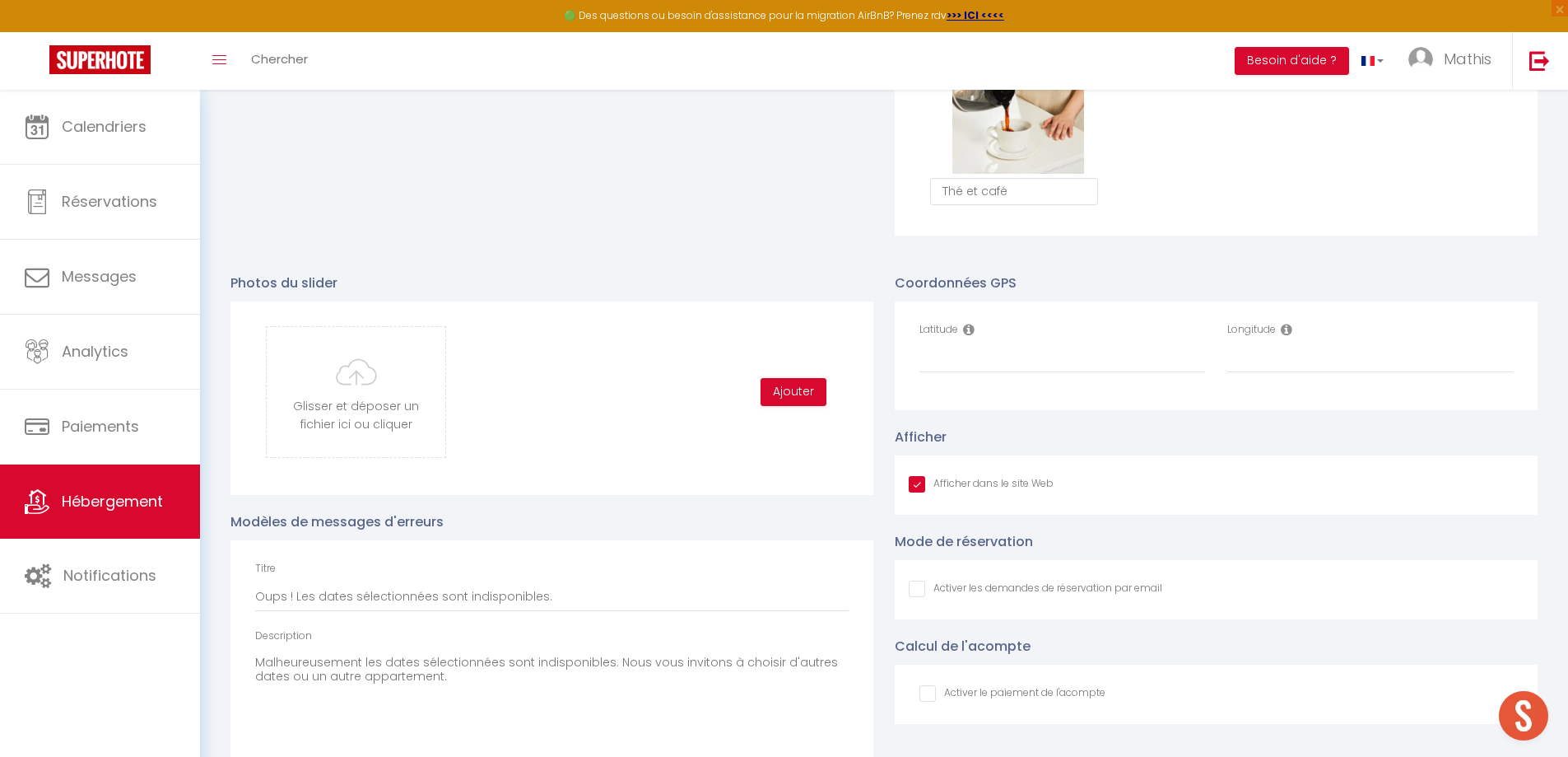
click at [909, 493] on input "Afficher dans le site Web" at bounding box center [981, 484] width 145 height 17
click at [1253, 373] on input "Longitude" at bounding box center [1369, 358] width 286 height 29
paste input "1.053107"
click at [946, 338] on label "Latitude" at bounding box center [939, 330] width 39 height 16
click at [0, 0] on input "Latitude" at bounding box center [0, 0] width 0 height 0
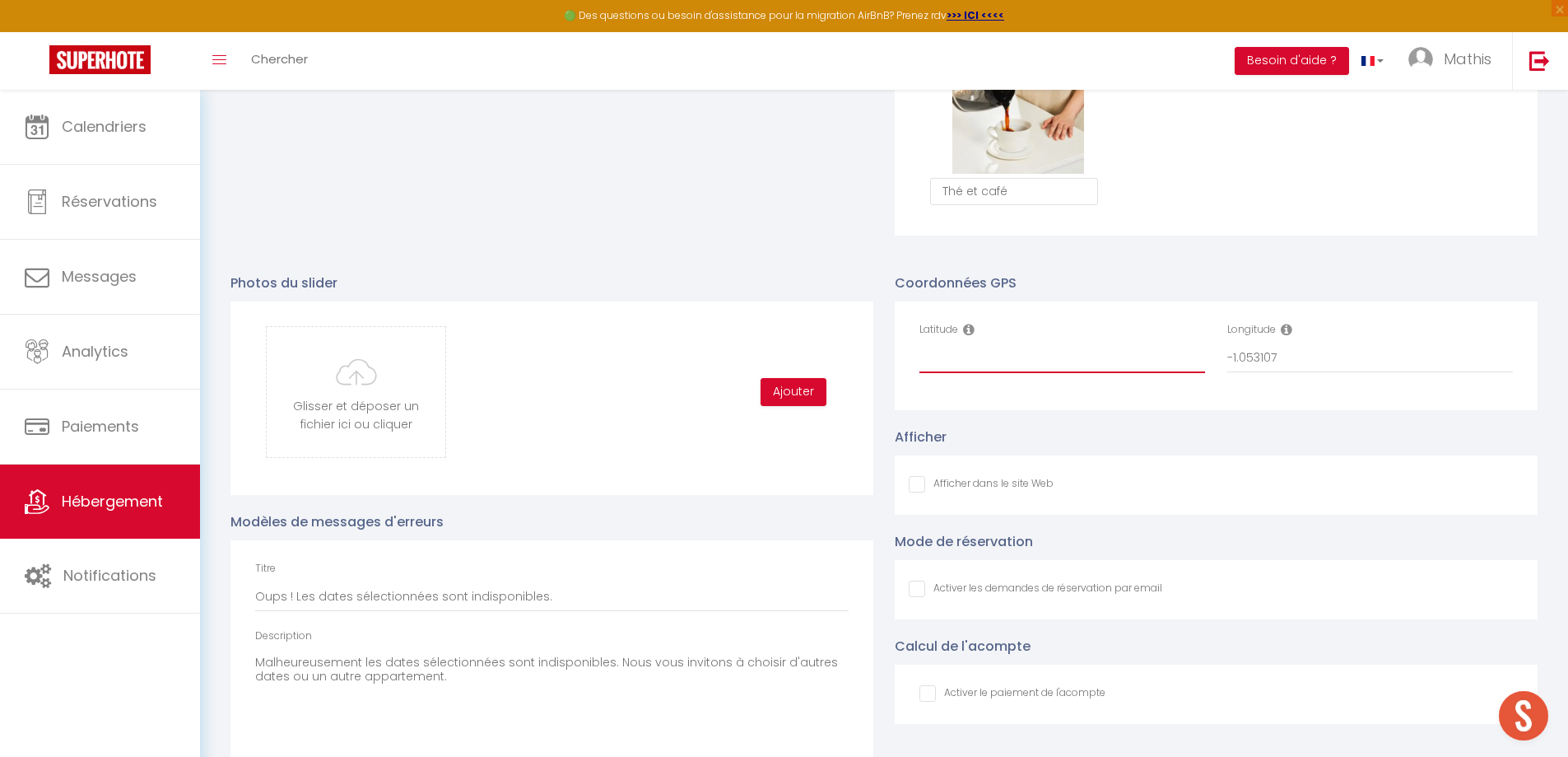
click at [939, 370] on input "Latitude" at bounding box center [1062, 358] width 286 height 29
paste input "43.710441"
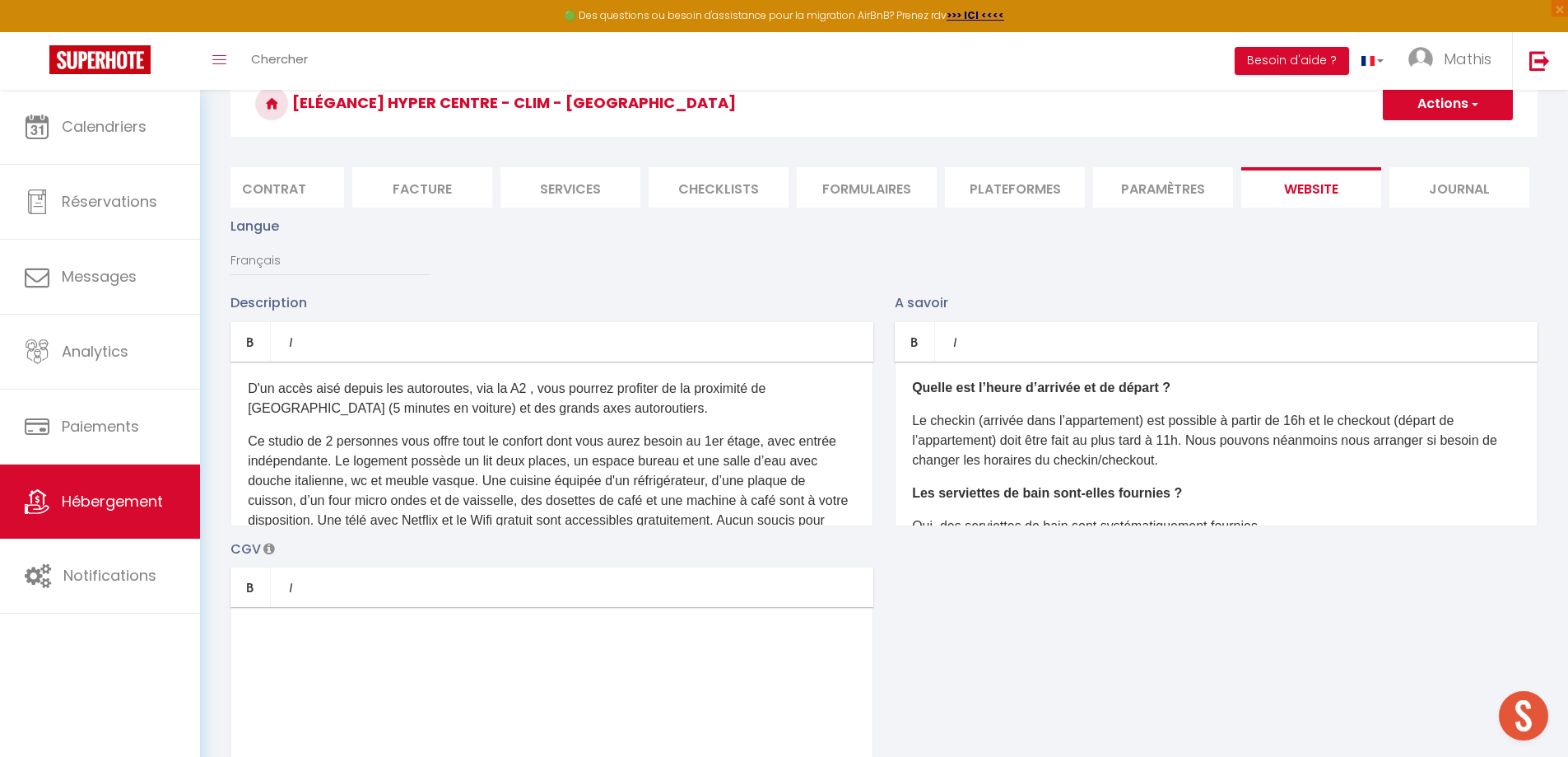
scroll to position [0, 0]
click at [1454, 115] on button "Actions" at bounding box center [1447, 103] width 130 height 33
click at [1431, 137] on input "Enregistrer" at bounding box center [1429, 139] width 60 height 17
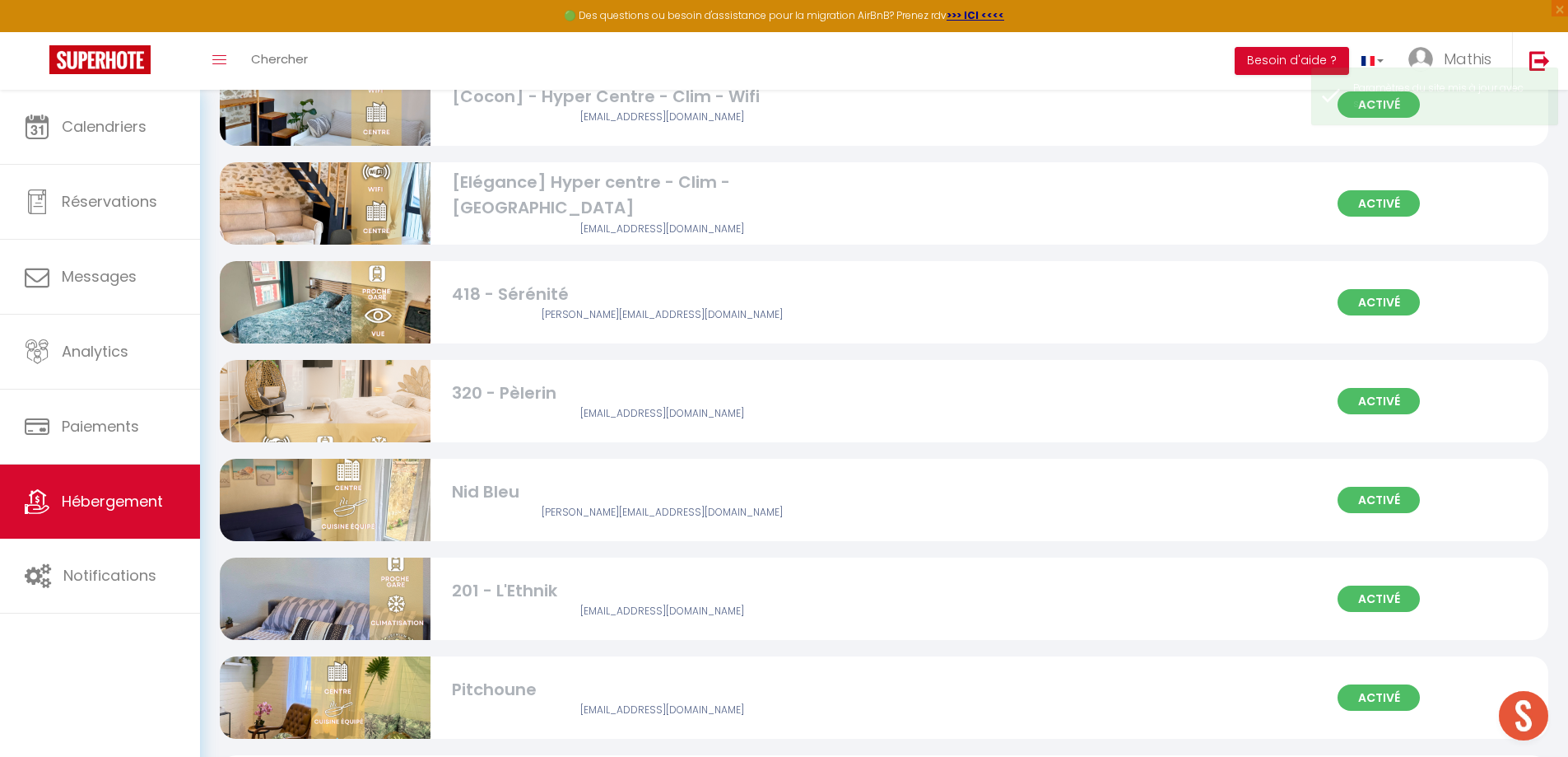
scroll to position [1812, 0]
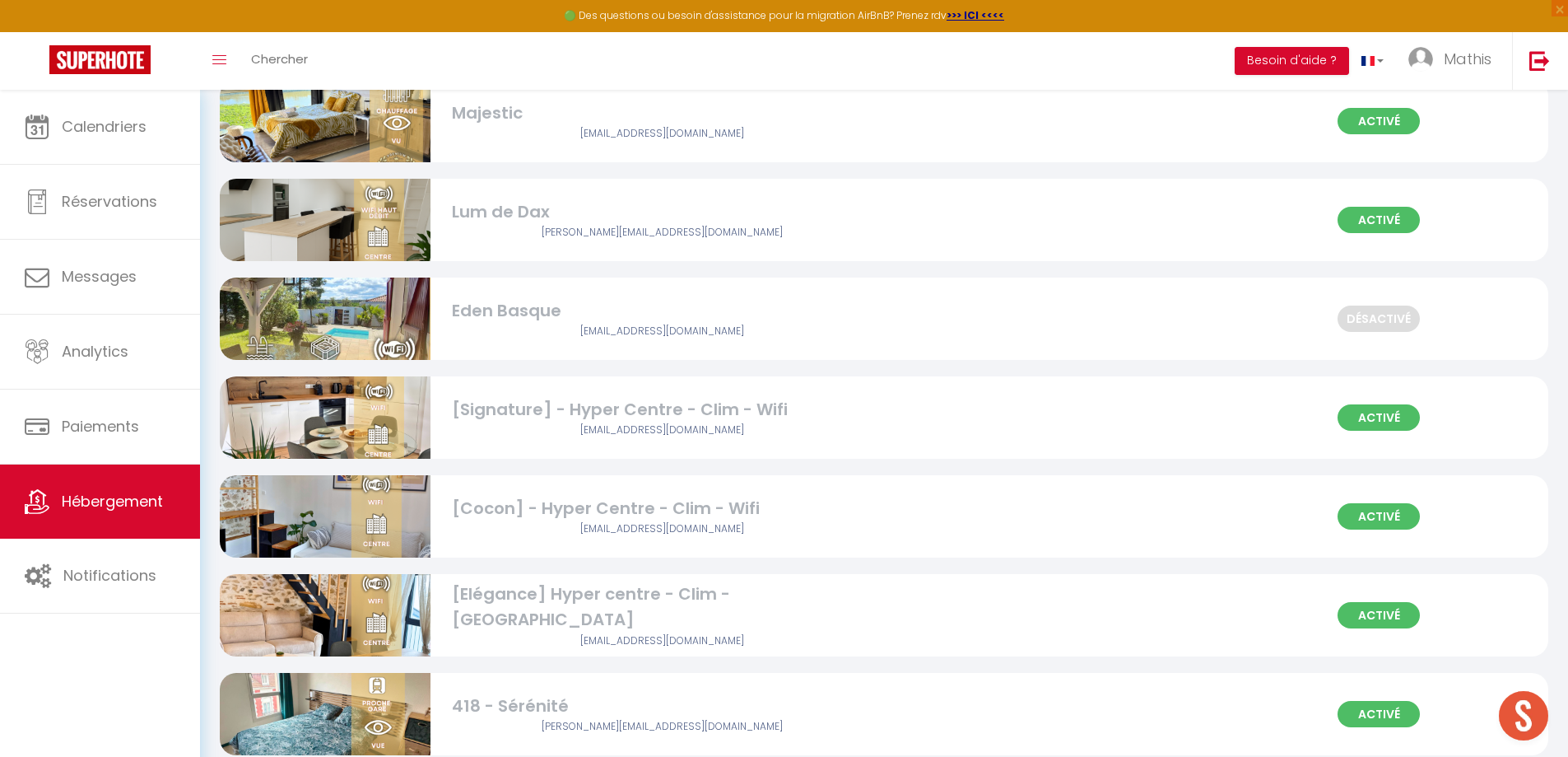
click at [502, 432] on div "[EMAIL_ADDRESS][DOMAIN_NAME]" at bounding box center [662, 430] width 421 height 16
click at [565, 397] on div "[Signature] - Hyper Centre - Clim - Wifi" at bounding box center [662, 410] width 421 height 25
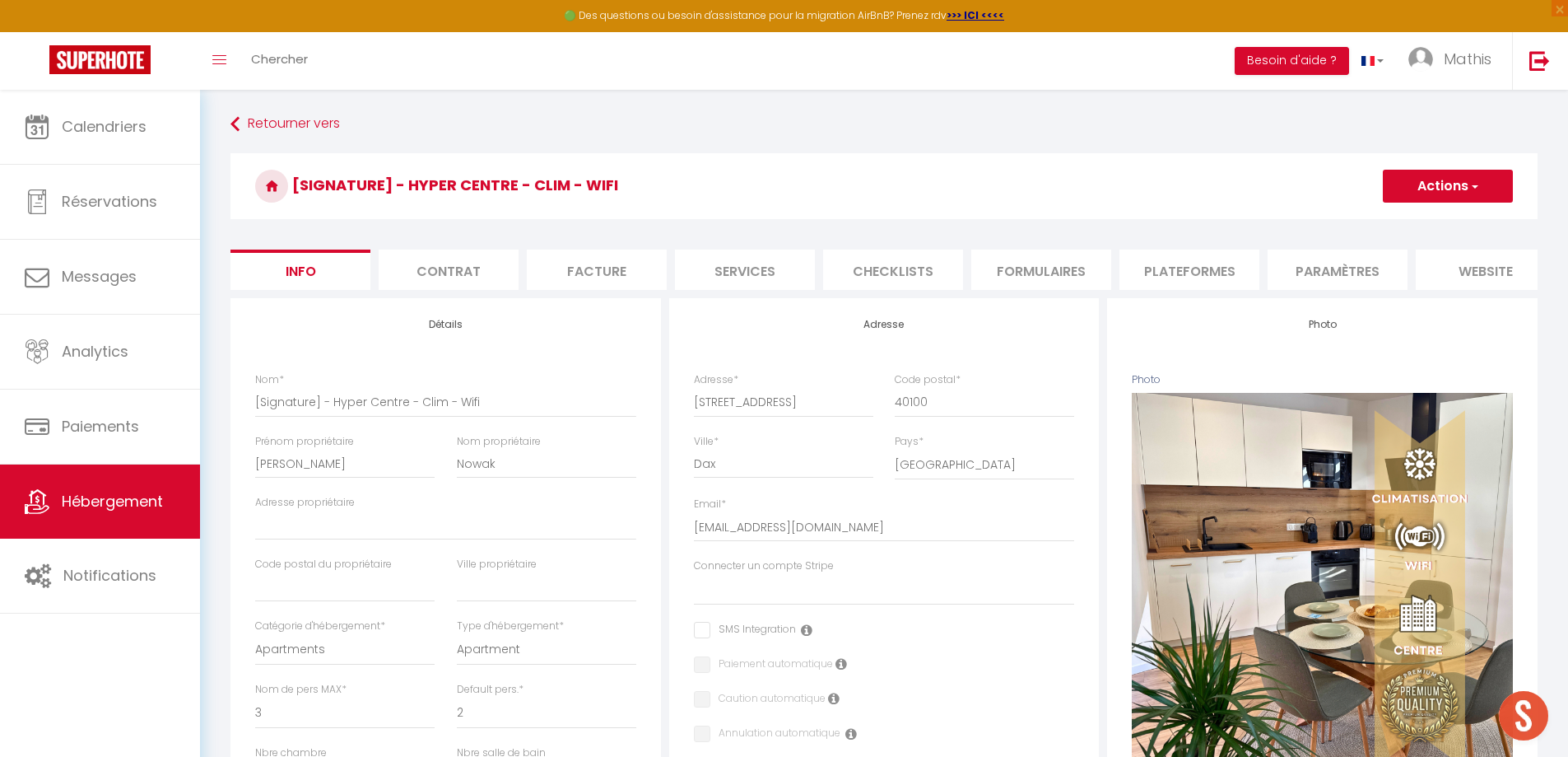
click at [766, 261] on li "Services" at bounding box center [744, 269] width 139 height 40
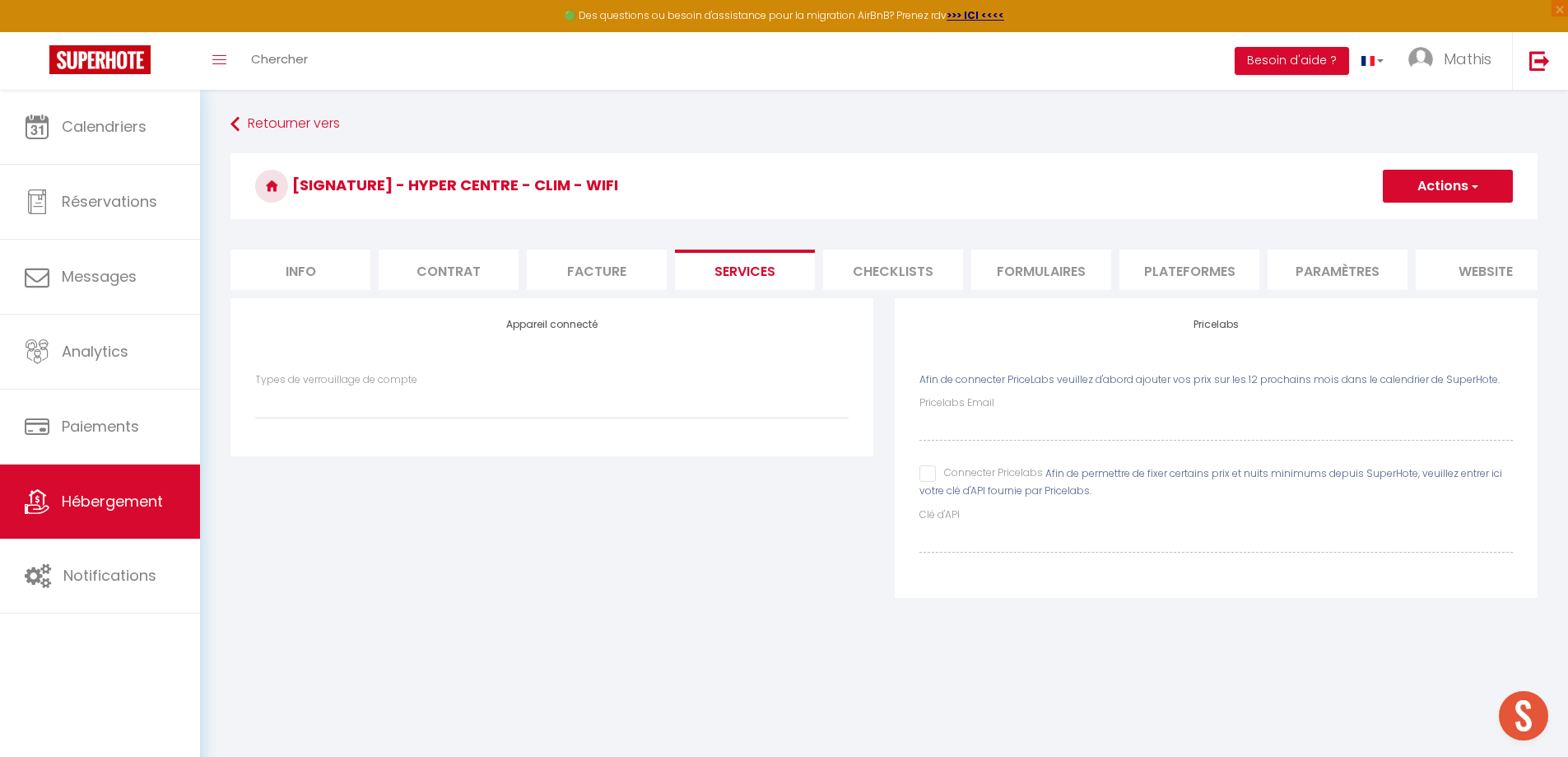
click at [1078, 267] on li "Formulaires" at bounding box center [1040, 269] width 139 height 40
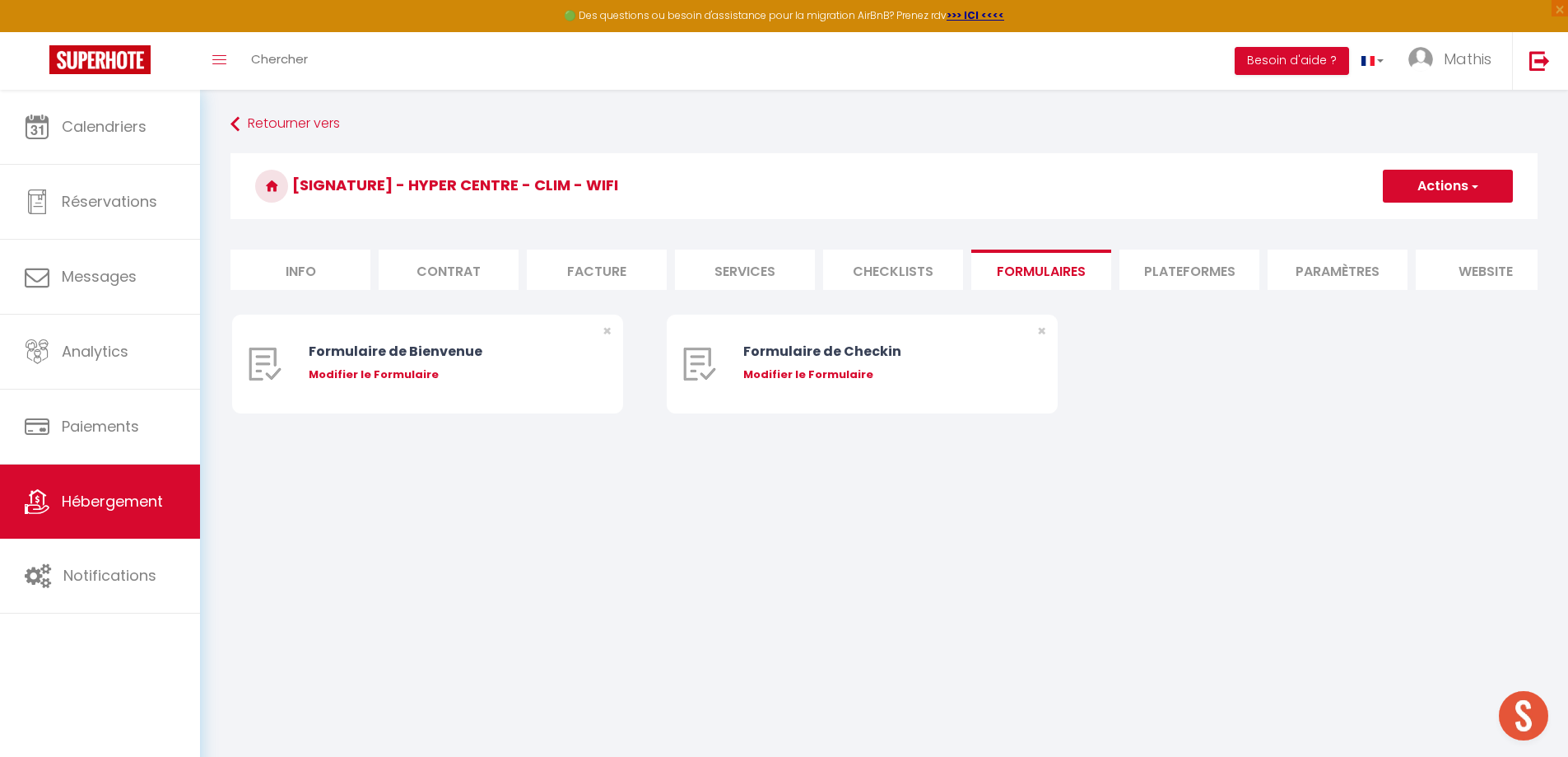
click at [1153, 270] on li "Plateformes" at bounding box center [1189, 269] width 139 height 40
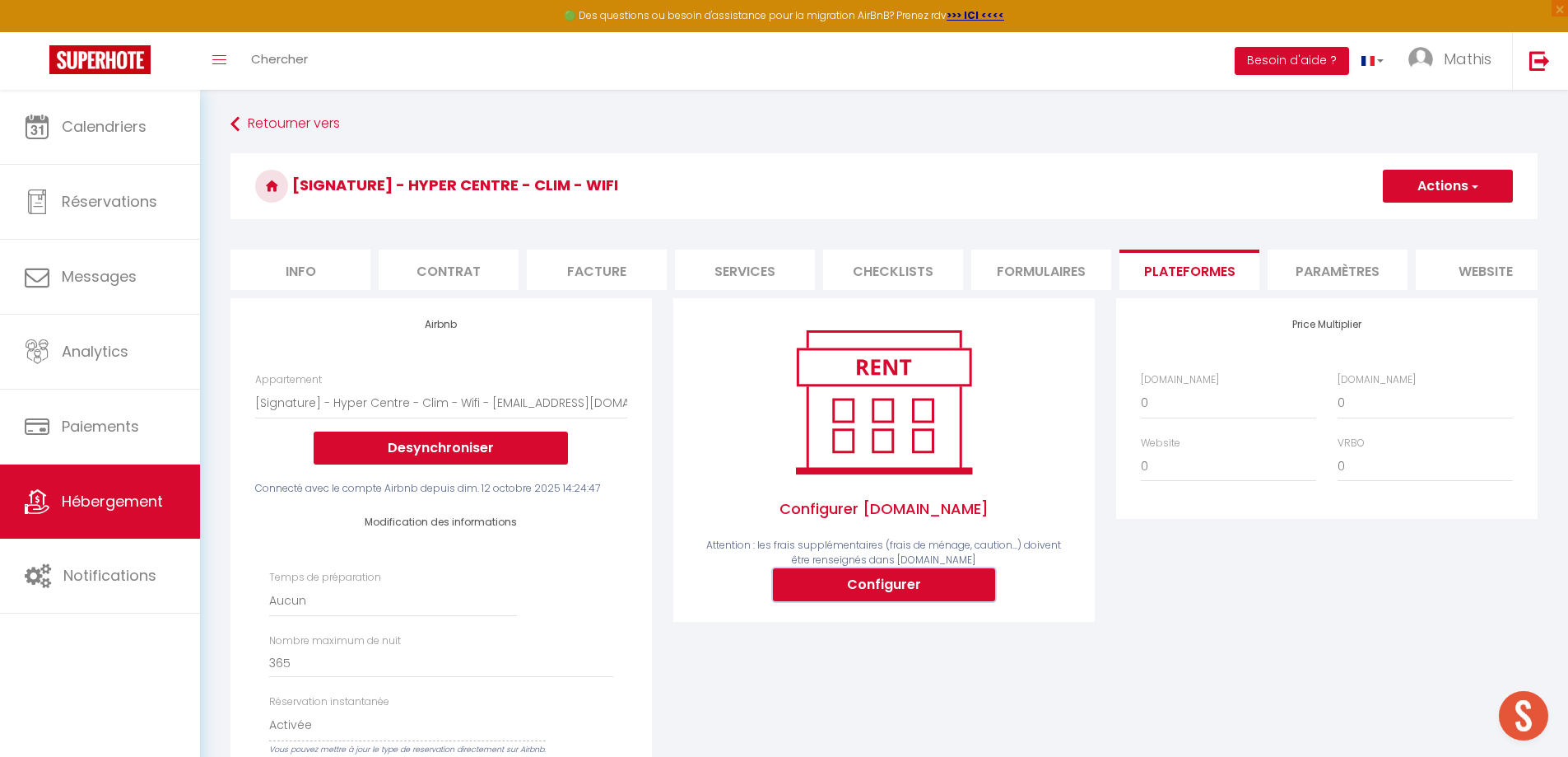
click at [864, 593] on button "Configurer" at bounding box center [883, 584] width 222 height 33
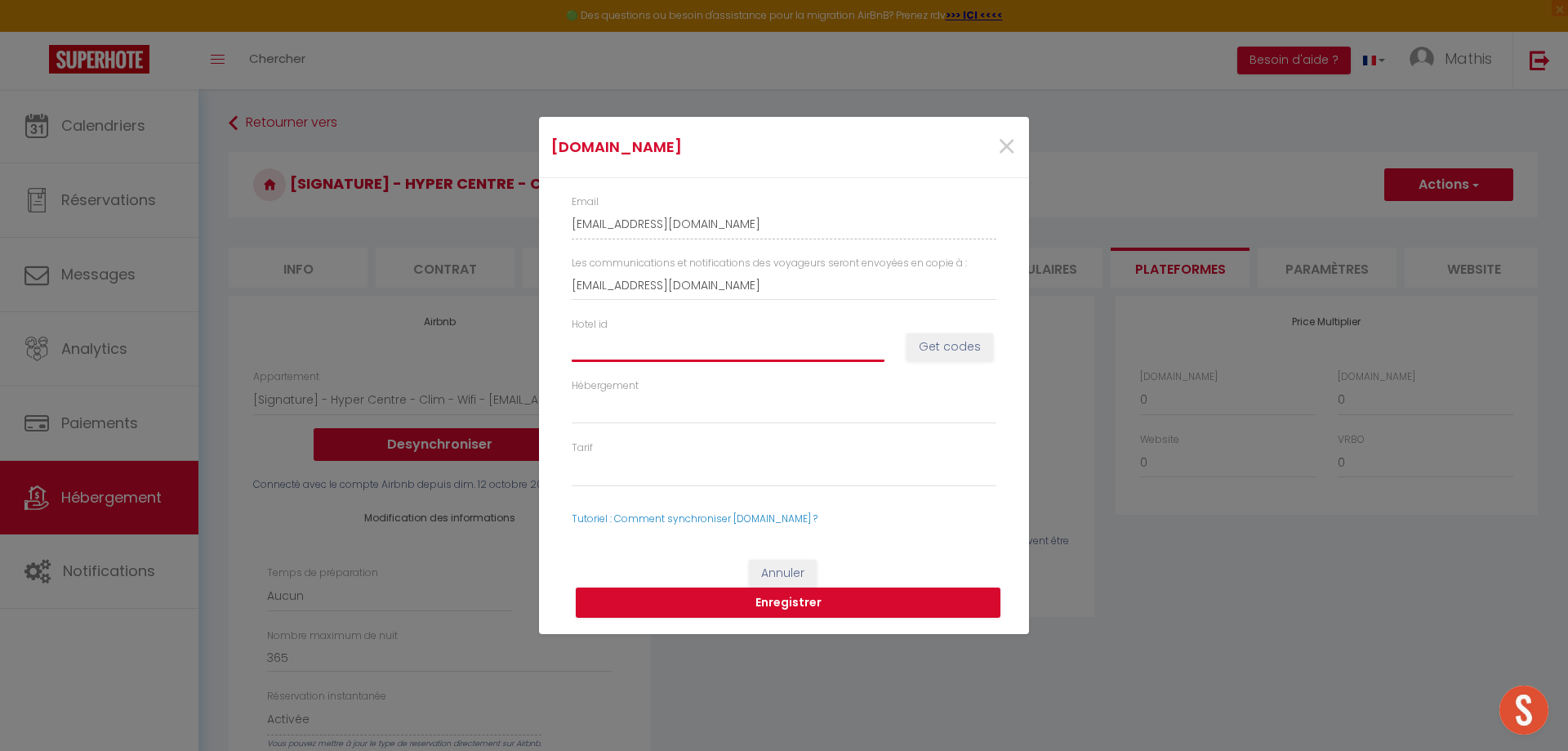
click at [644, 343] on input "Hotel id" at bounding box center [728, 346] width 313 height 29
paste input "14699821"
click at [933, 338] on button "Get codes" at bounding box center [950, 346] width 86 height 28
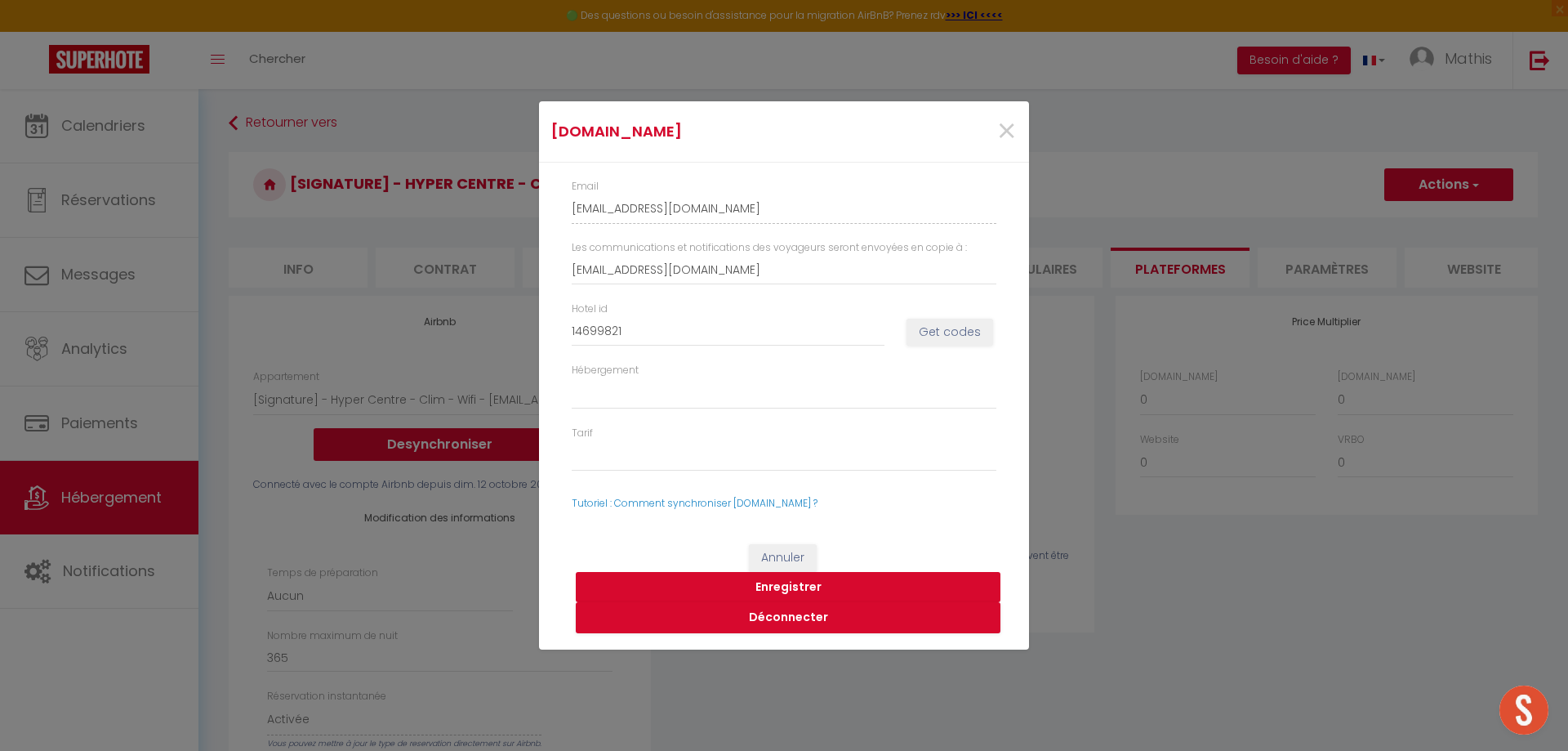
click at [824, 590] on button "Enregistrer" at bounding box center [788, 587] width 425 height 31
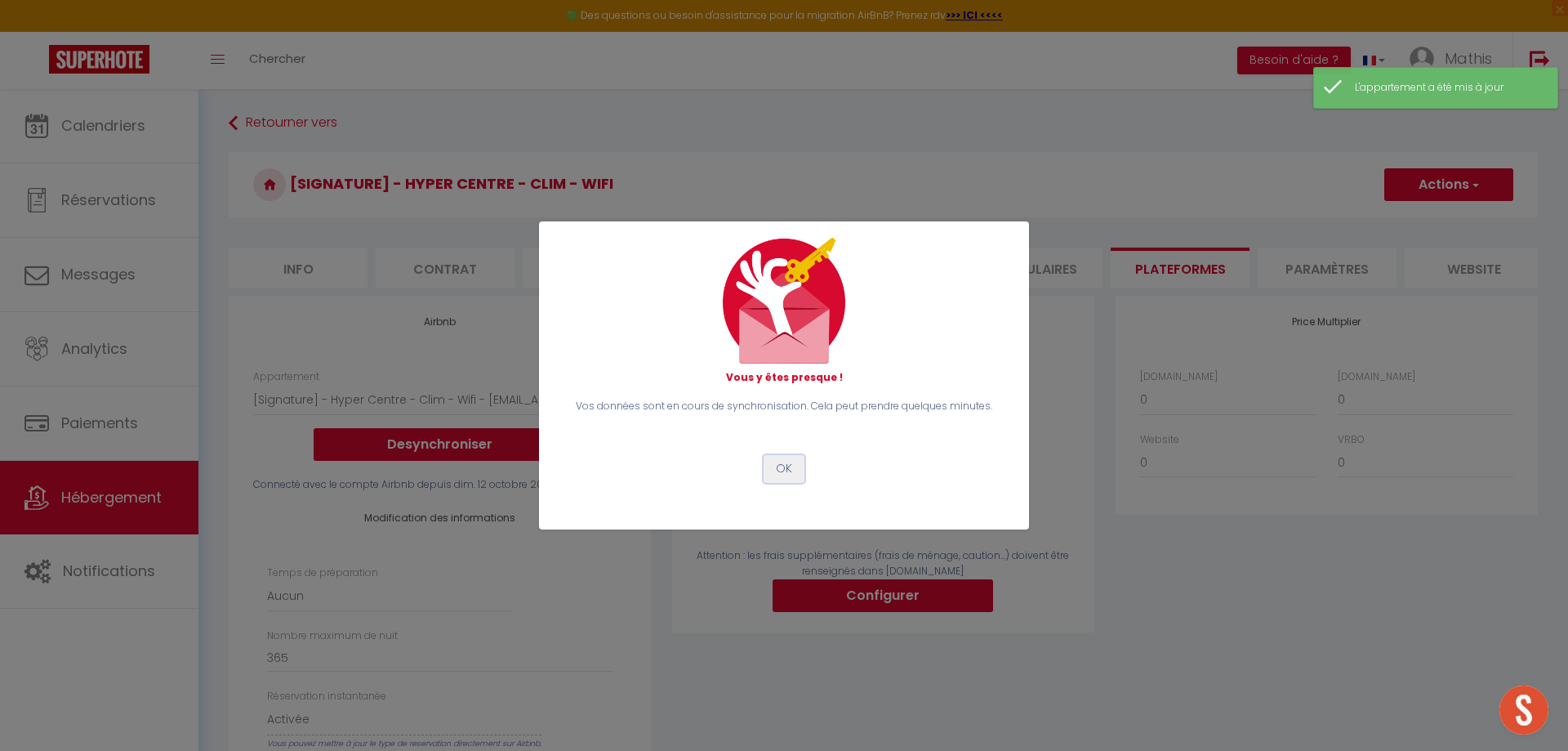
click at [783, 468] on button "OK" at bounding box center [784, 468] width 41 height 28
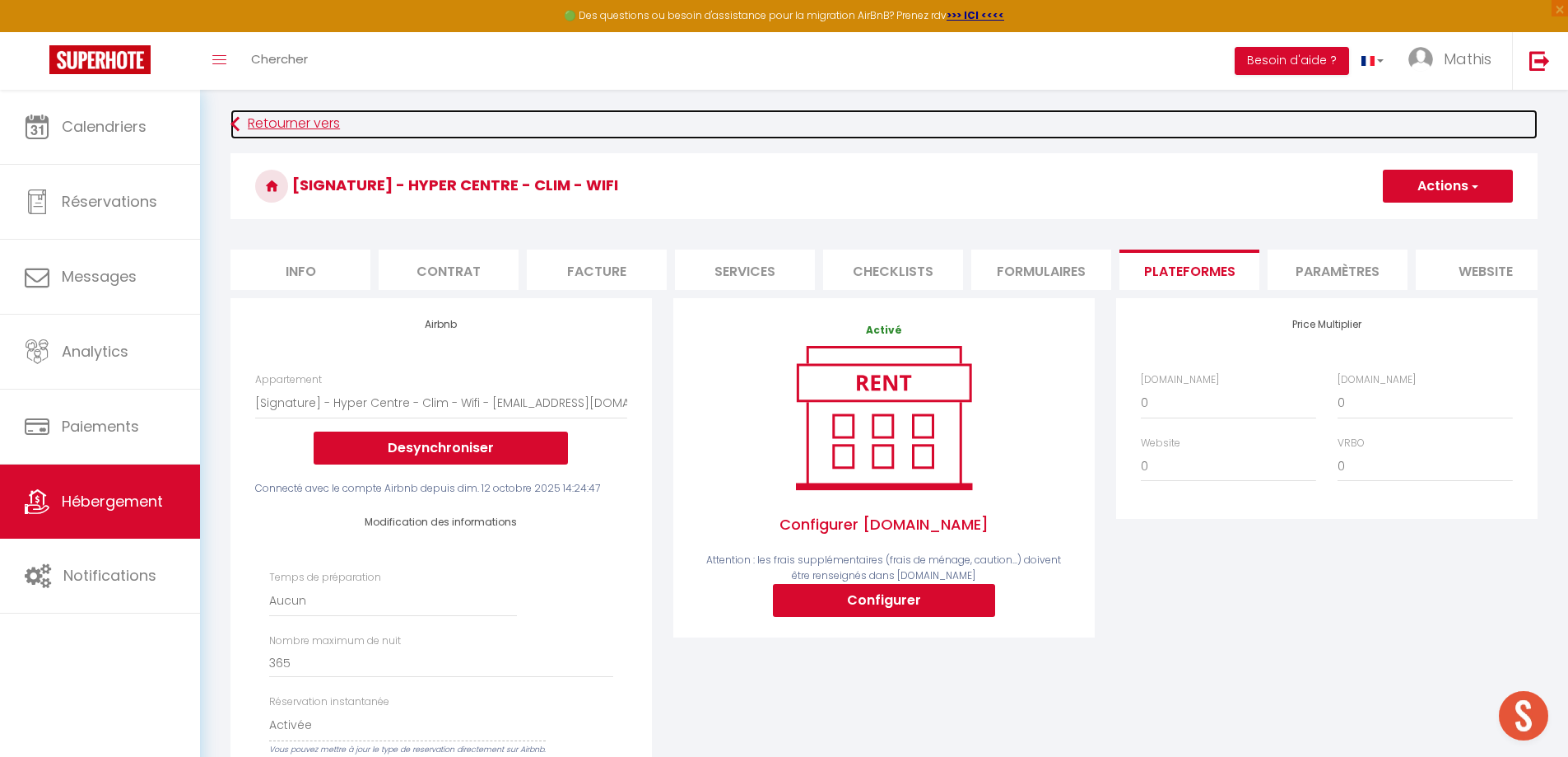
click at [345, 137] on link "Retourner vers" at bounding box center [883, 124] width 1307 height 29
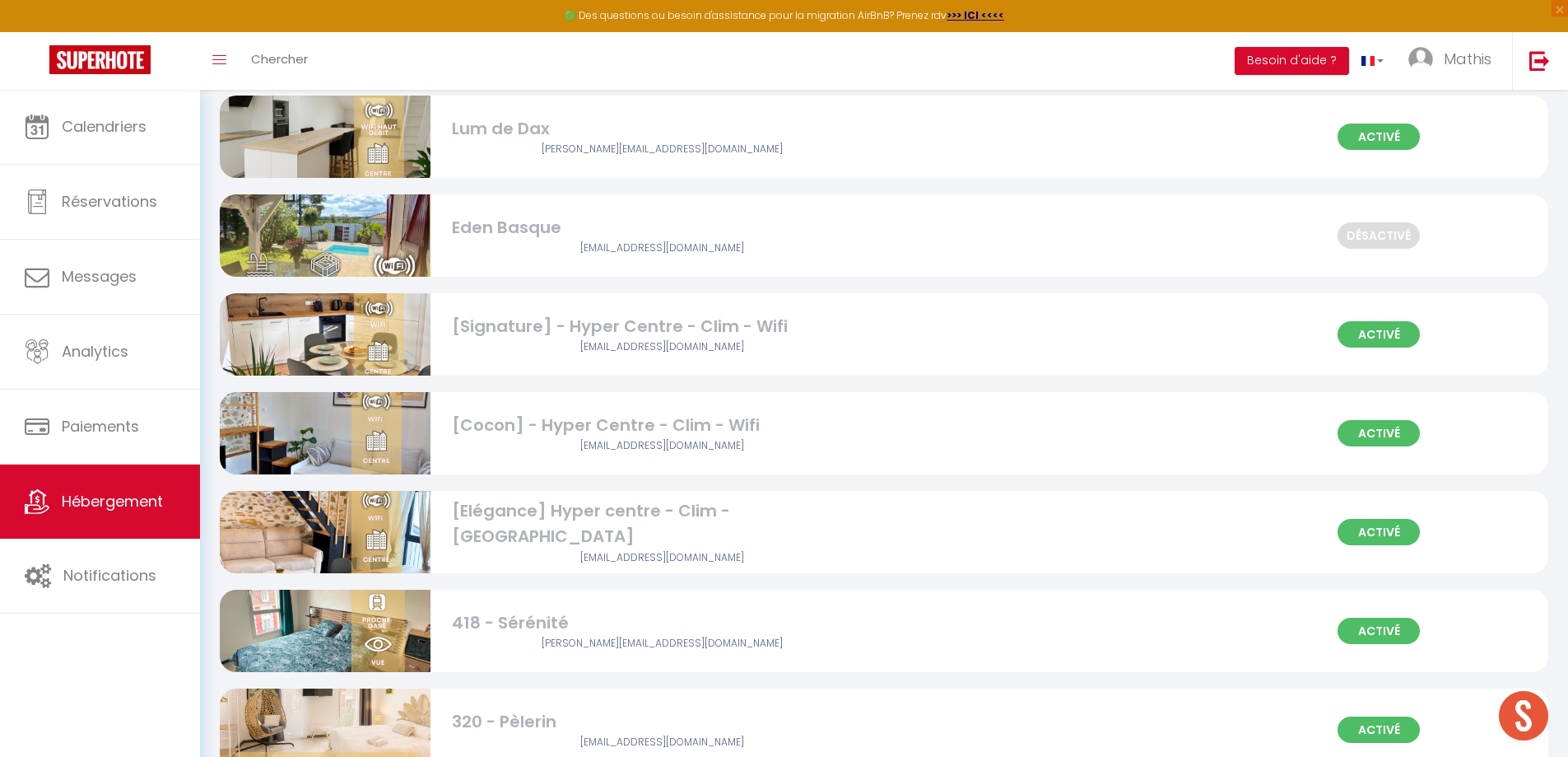
scroll to position [1975, 0]
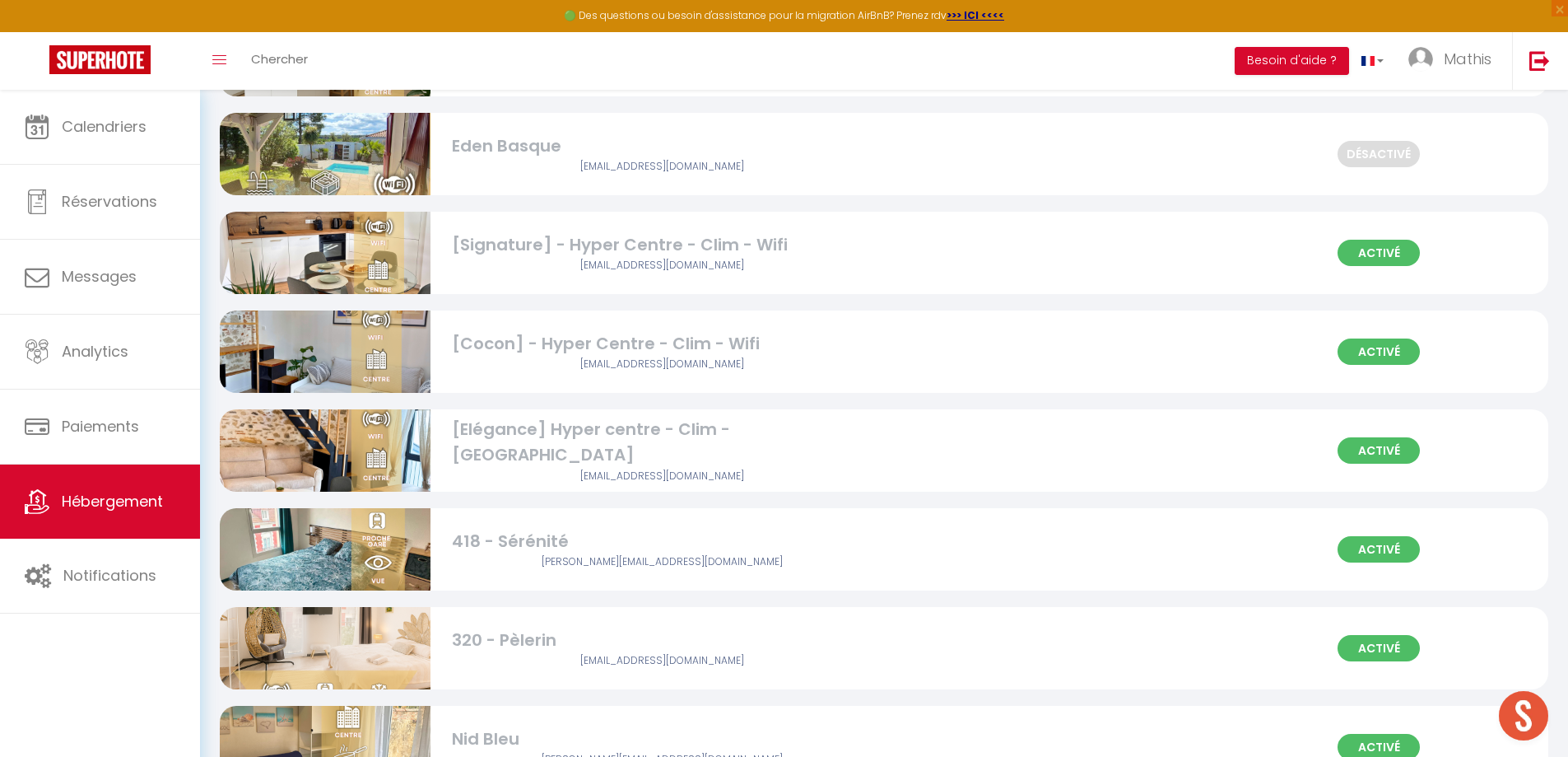
click at [566, 340] on div "[Cocon] - Hyper Centre - Clim - Wifi" at bounding box center [662, 343] width 421 height 25
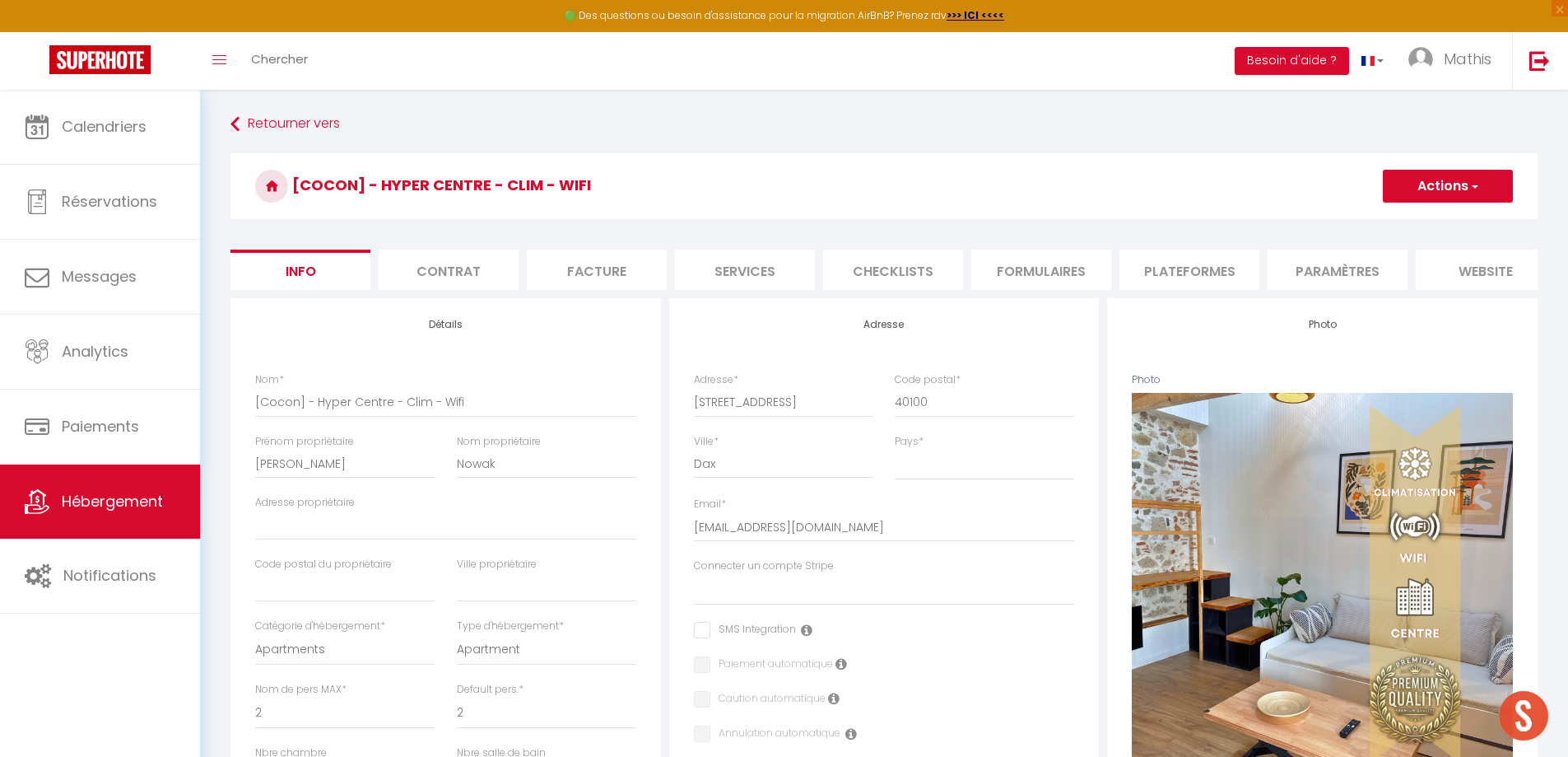
click at [1199, 277] on li "Plateformes" at bounding box center [1189, 269] width 139 height 40
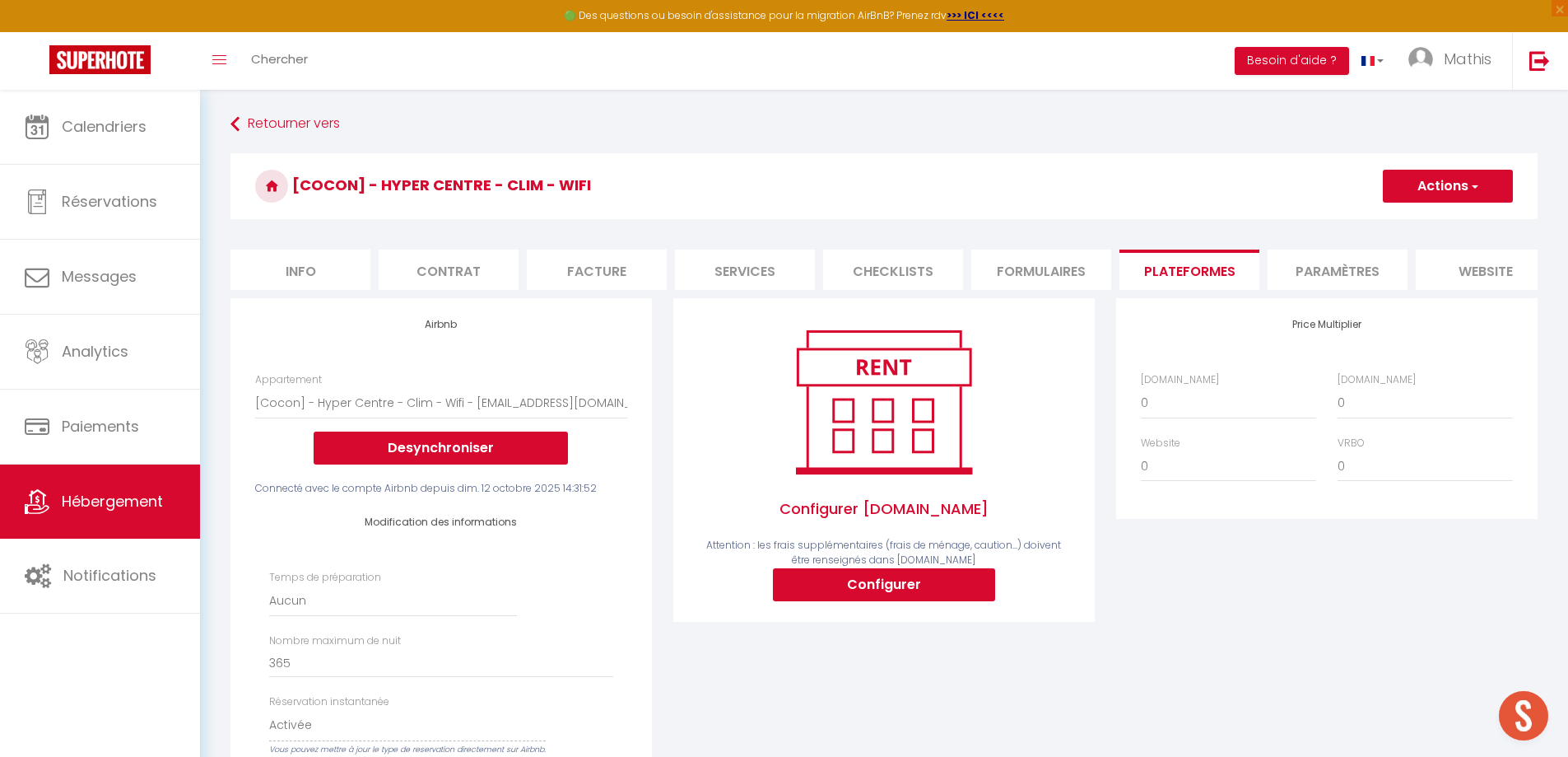
click at [1313, 266] on li "Paramètres" at bounding box center [1337, 269] width 139 height 40
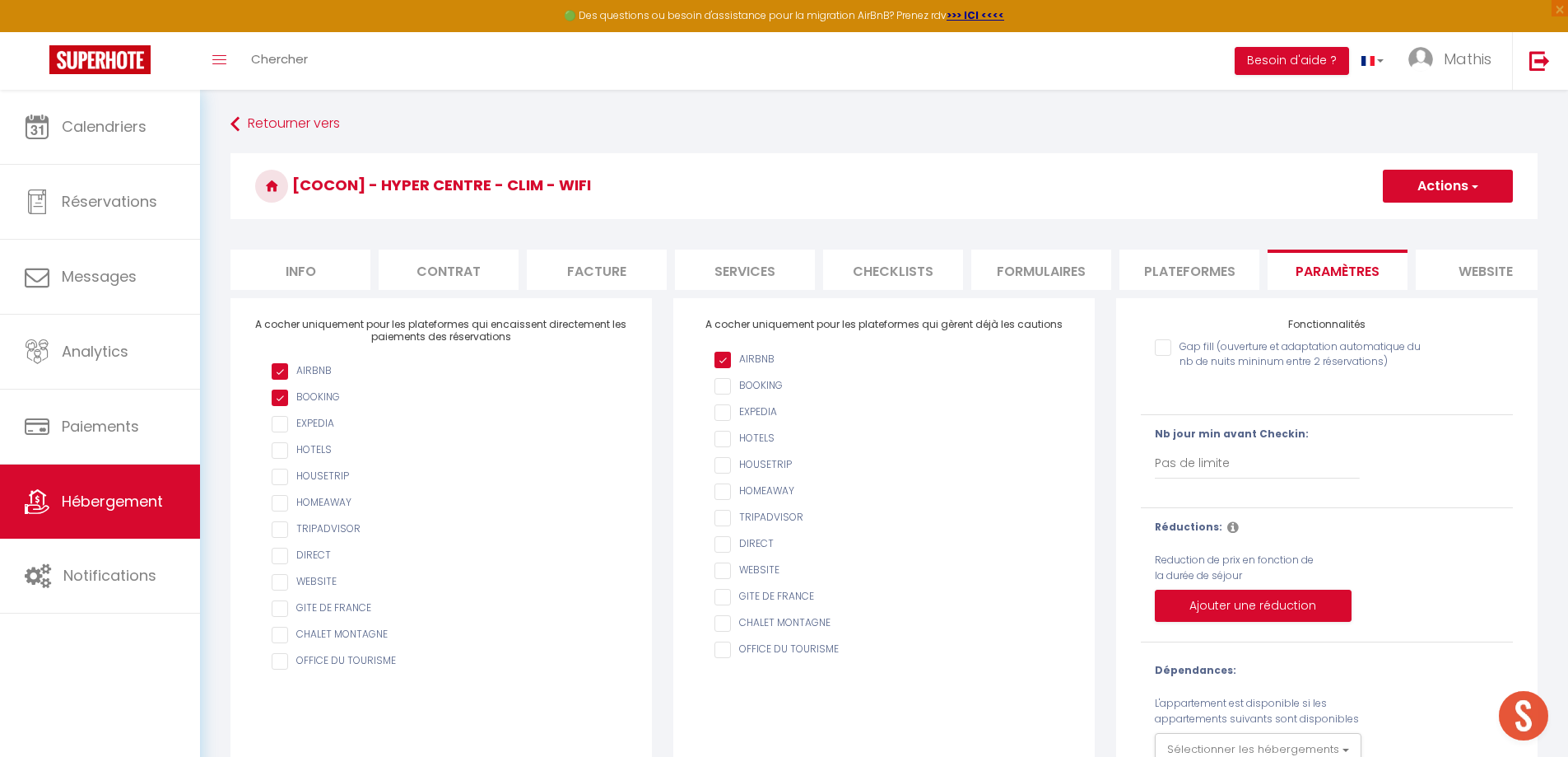
click at [968, 261] on ul "Info Contrat Facture Services Checklists Formulaires Plateformes Paramètres web…" at bounding box center [883, 269] width 1307 height 40
click at [906, 262] on li "Checklists" at bounding box center [892, 269] width 139 height 40
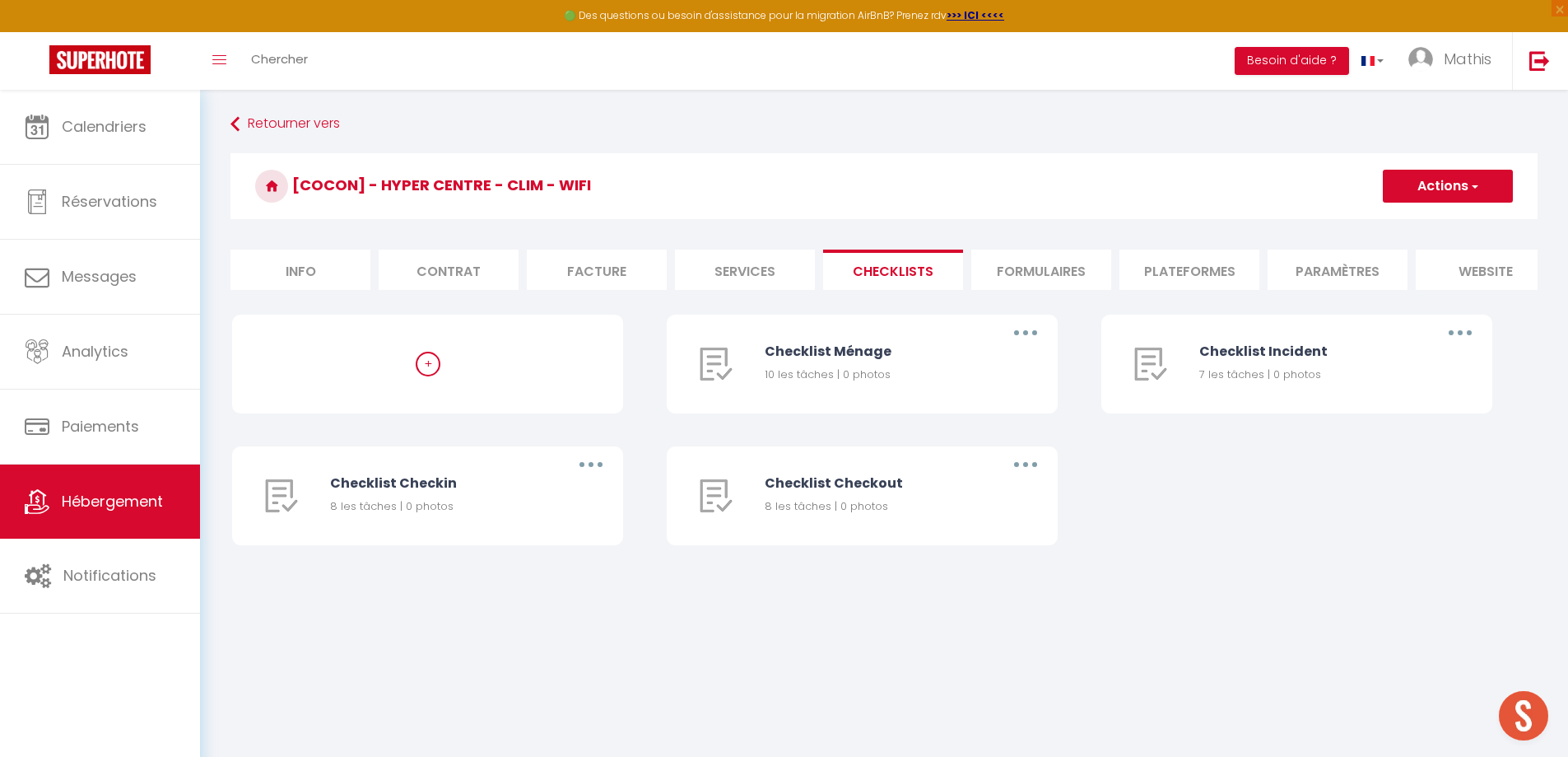
click at [1031, 266] on li "Formulaires" at bounding box center [1040, 269] width 139 height 40
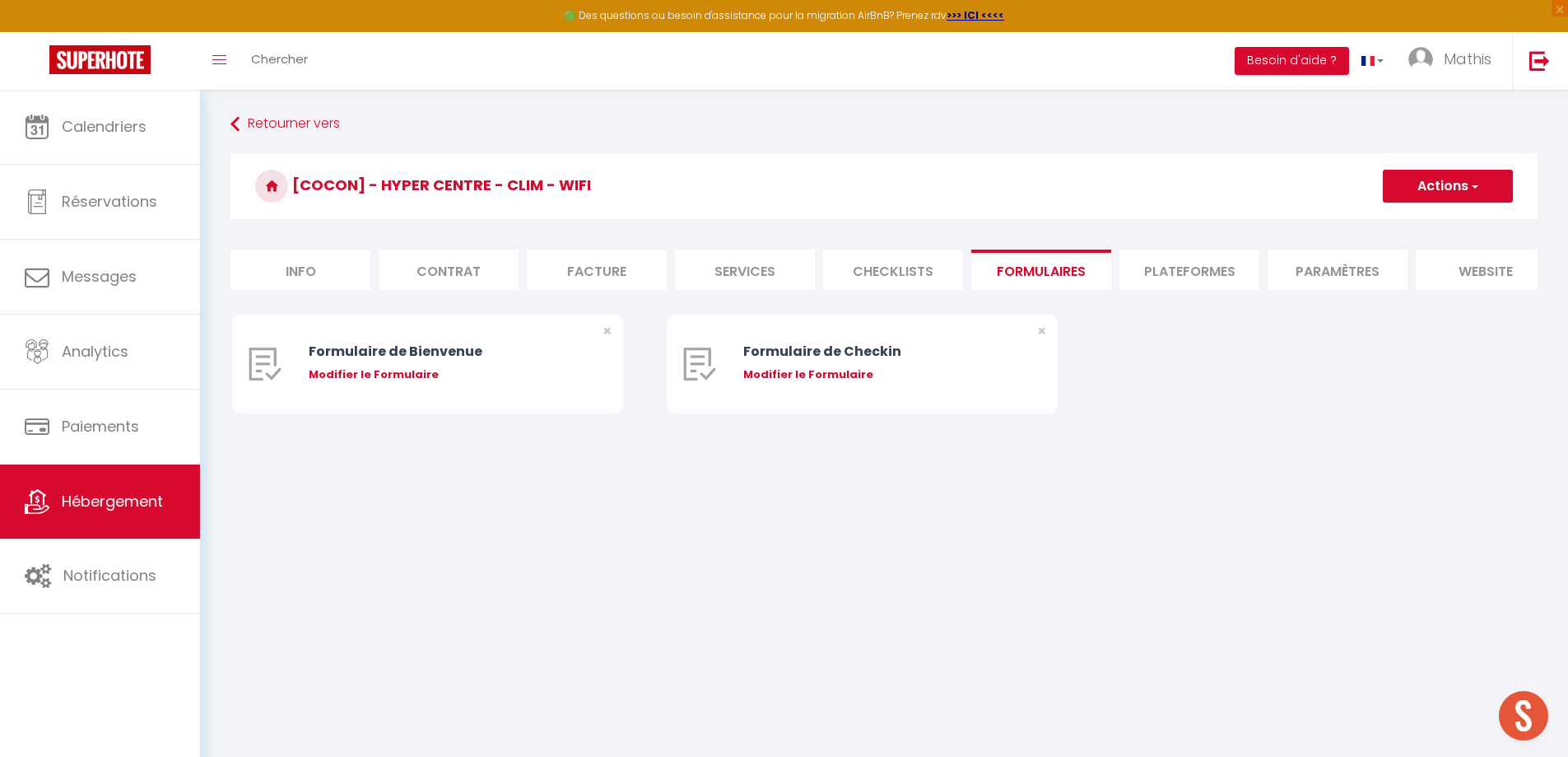
click at [1156, 268] on li "Plateformes" at bounding box center [1189, 269] width 139 height 40
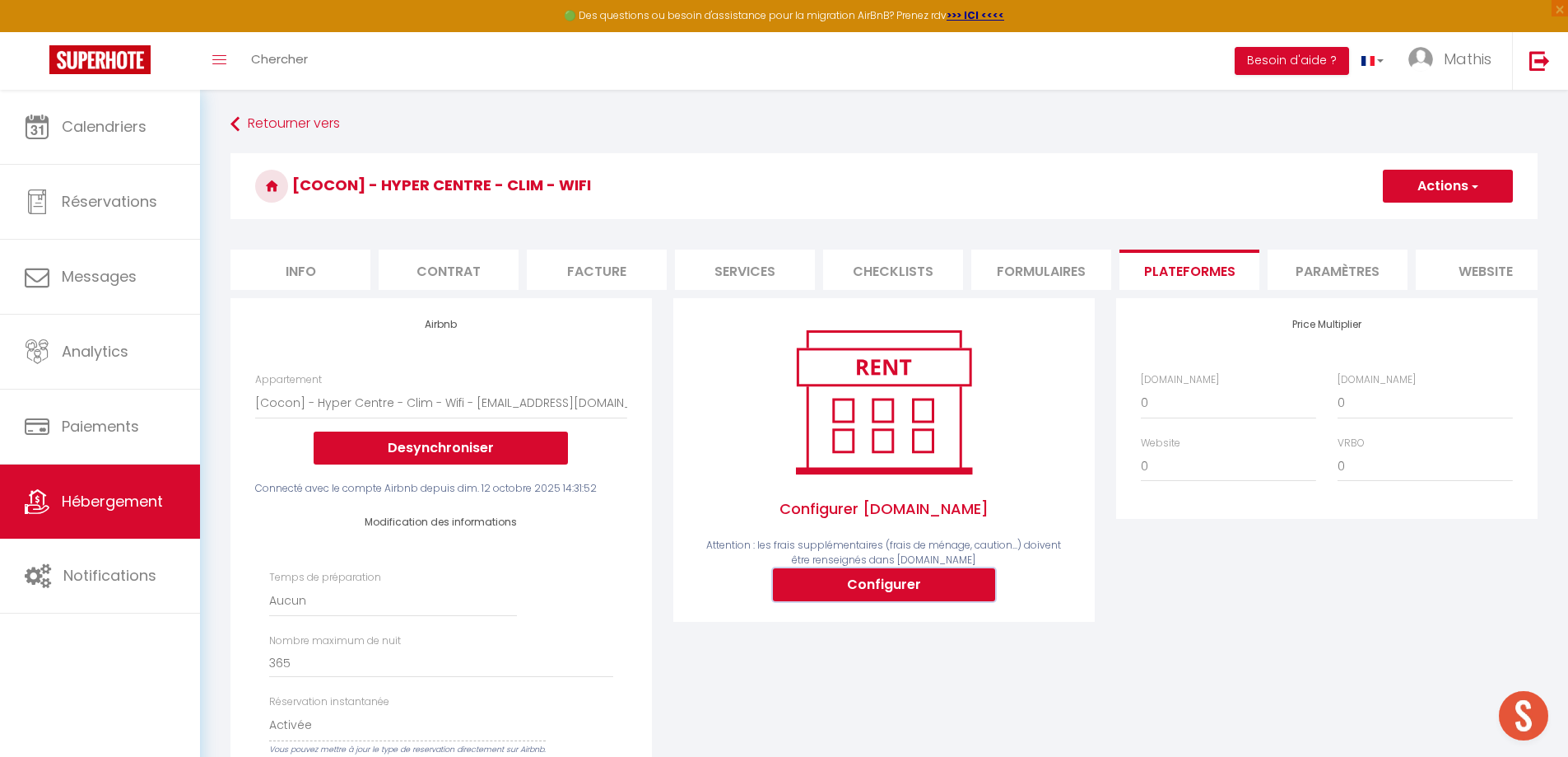
click at [911, 593] on button "Configurer" at bounding box center [883, 584] width 222 height 33
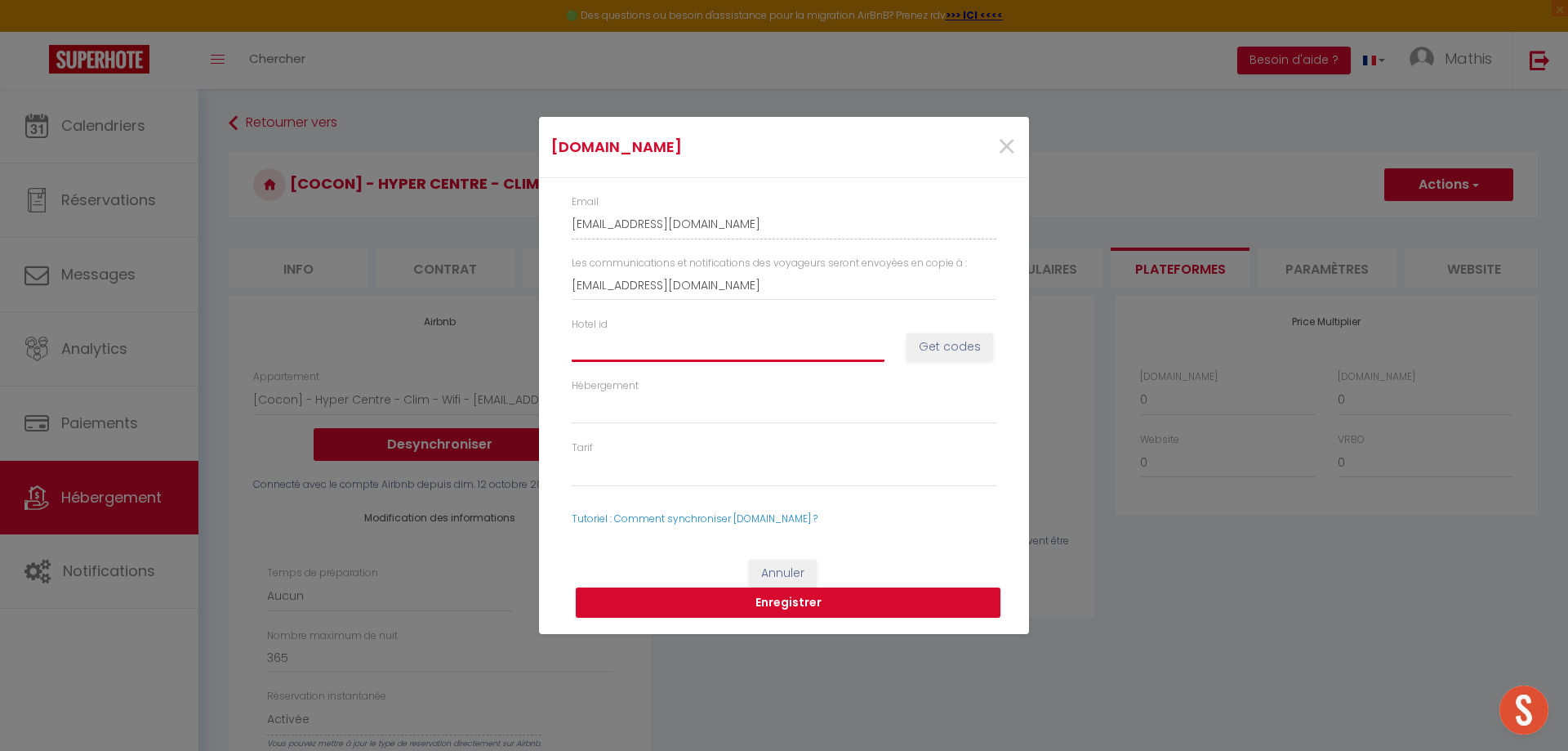
click at [637, 345] on input "Hotel id" at bounding box center [728, 346] width 313 height 29
paste input "15062170"
click at [935, 354] on button "Get codes" at bounding box center [950, 346] width 86 height 28
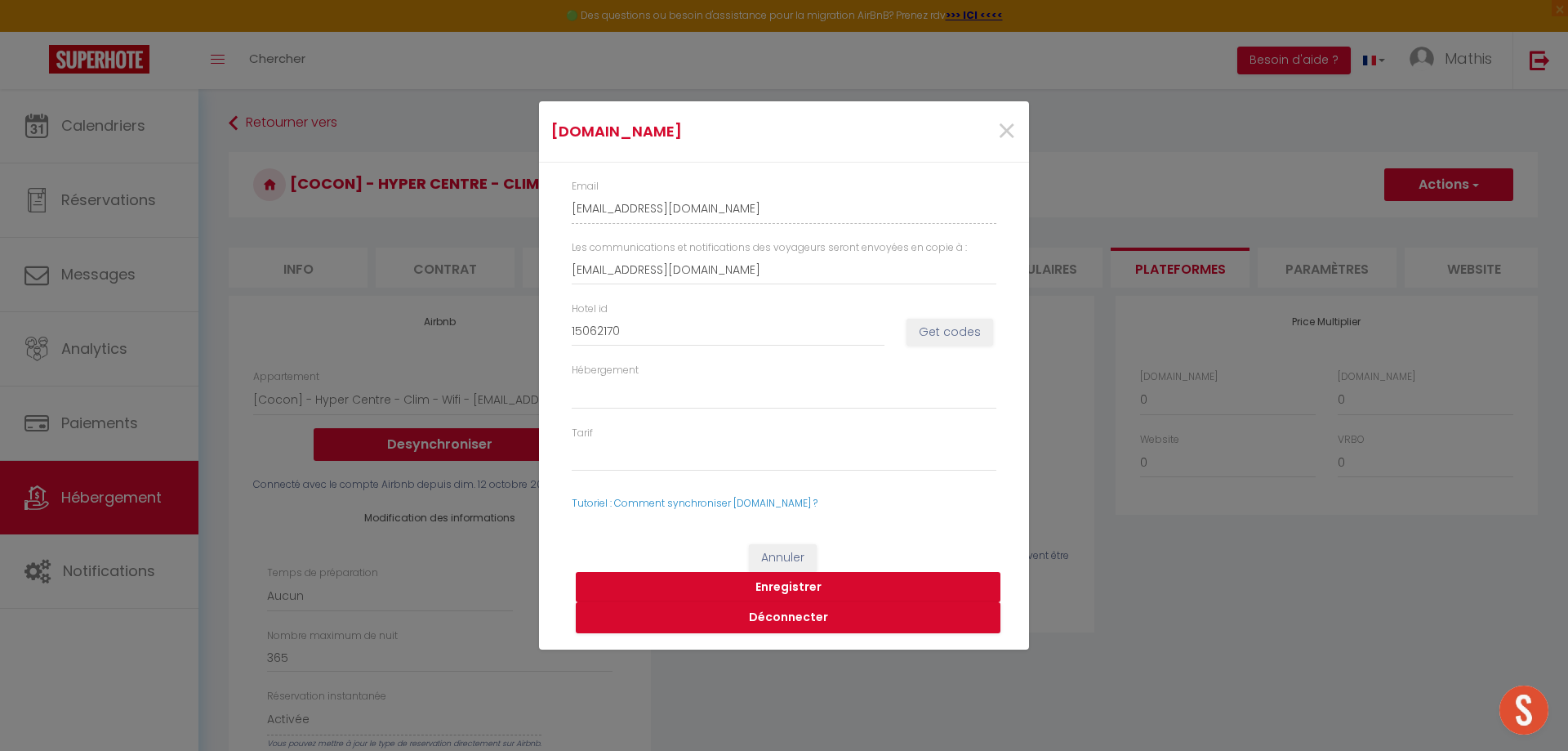
click at [809, 588] on button "Enregistrer" at bounding box center [788, 587] width 425 height 31
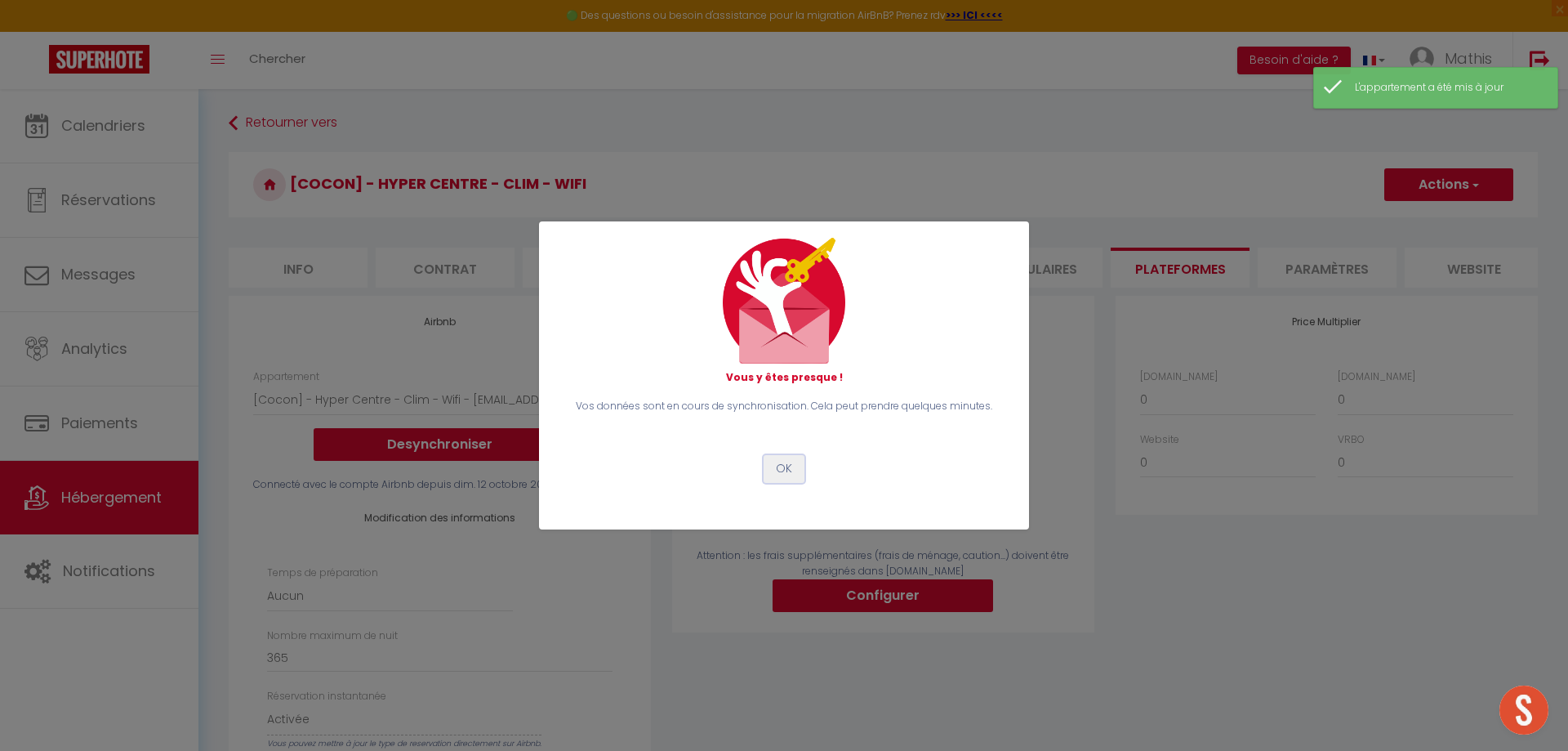
click at [786, 466] on button "OK" at bounding box center [784, 468] width 41 height 28
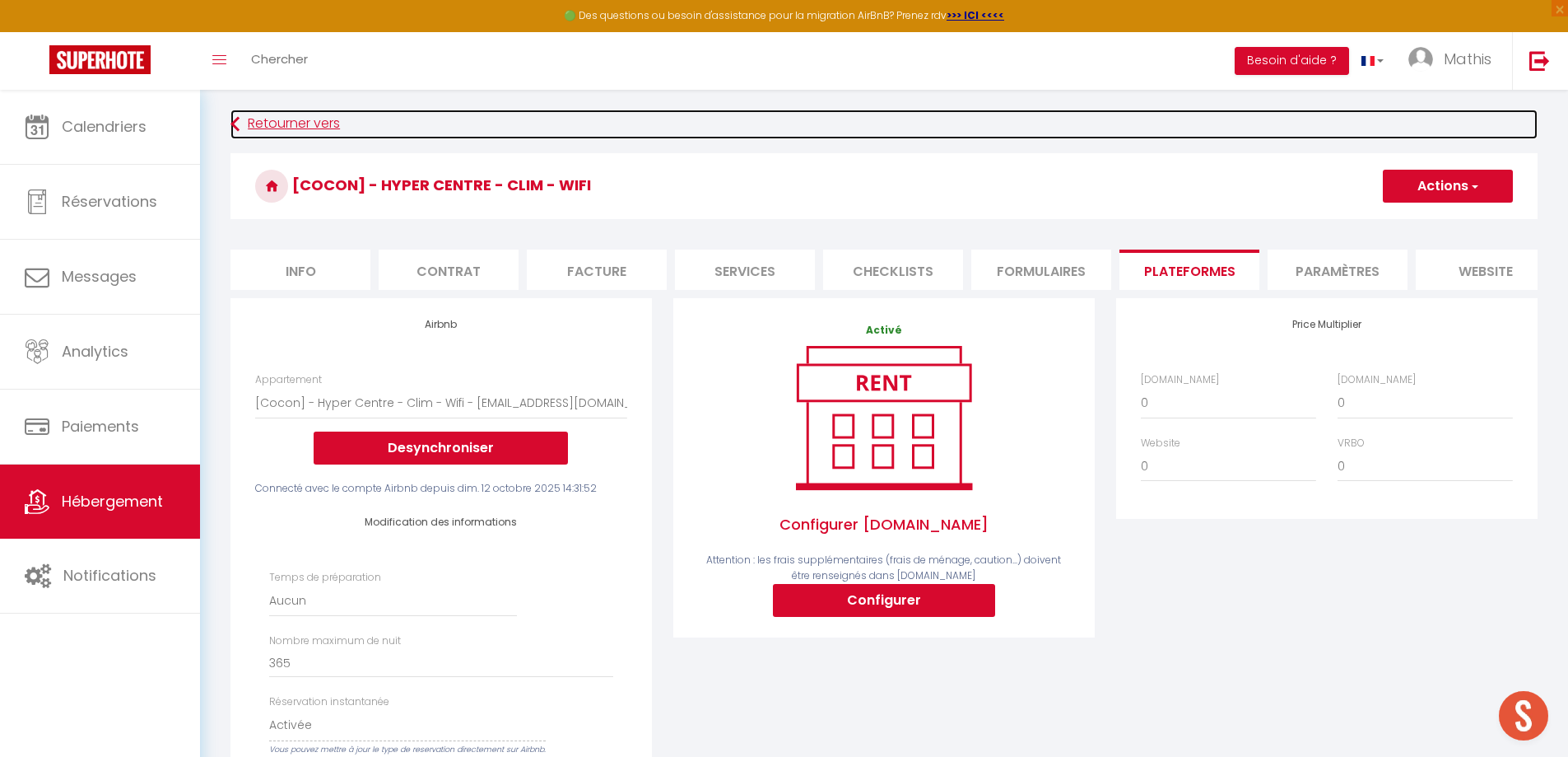
click at [290, 127] on link "Retourner vers" at bounding box center [883, 124] width 1307 height 29
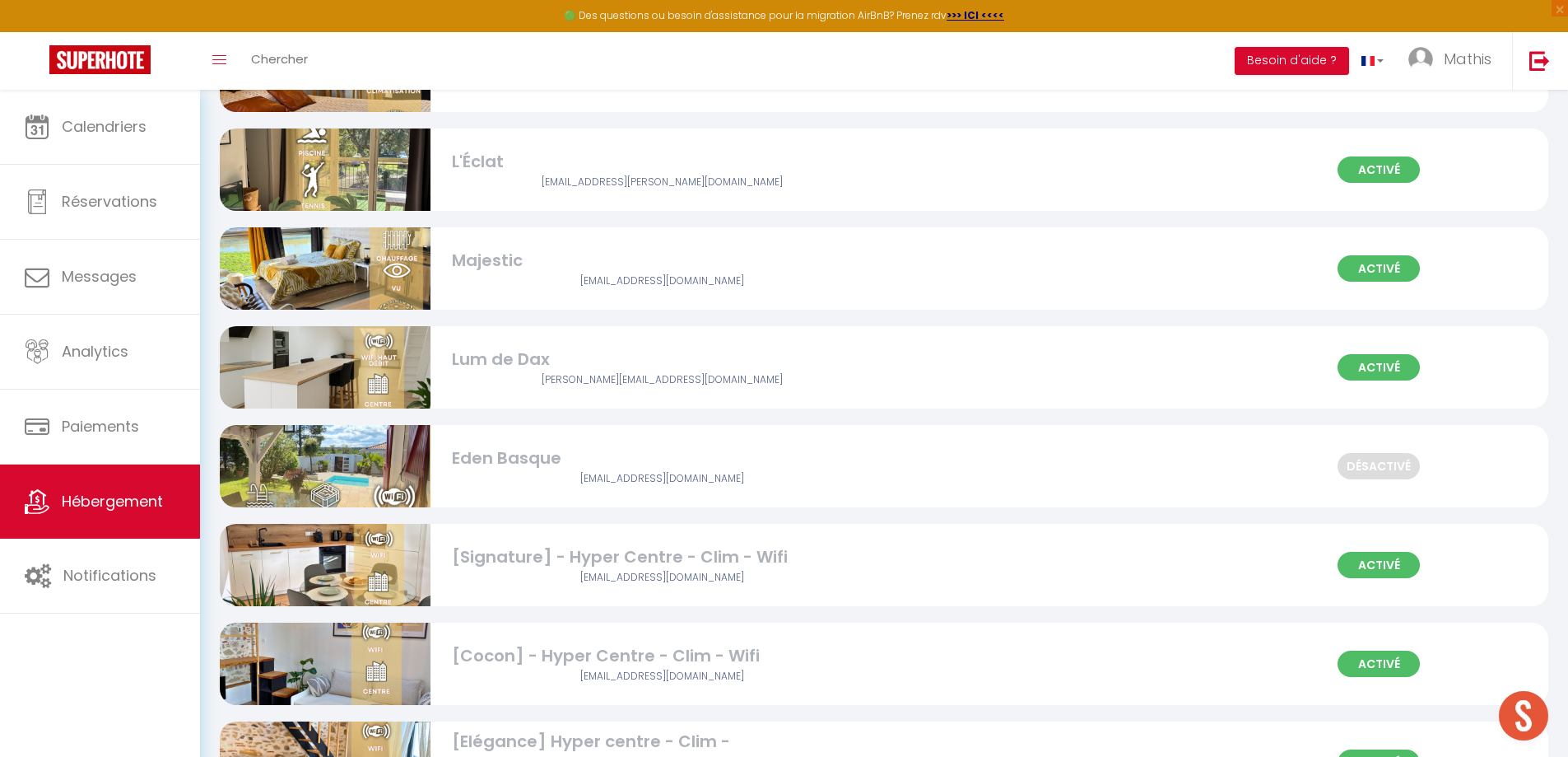
scroll to position [1893, 0]
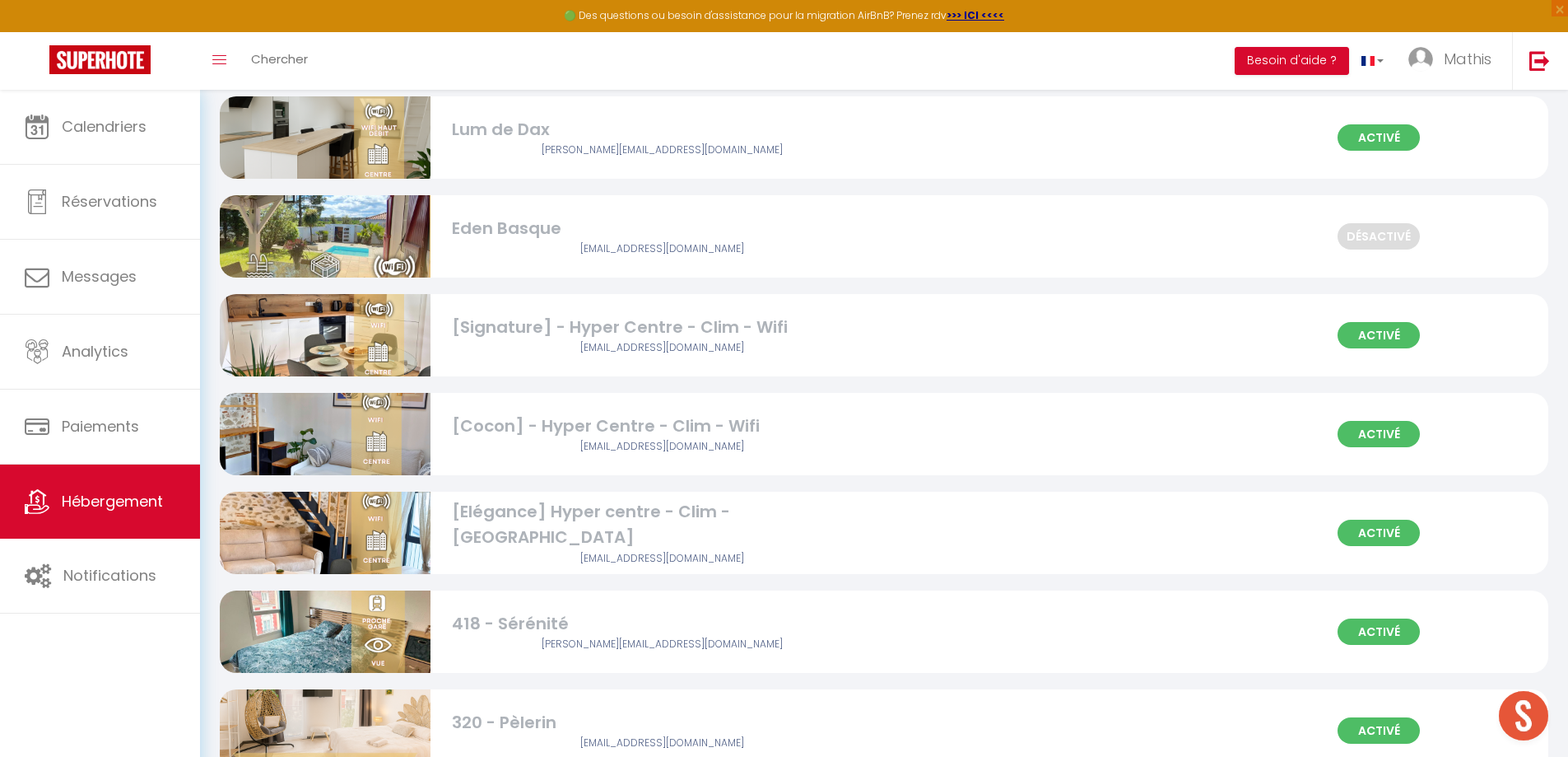
click at [589, 515] on div "[Elégance] Hyper centre - Clim - [GEOGRAPHIC_DATA]" at bounding box center [662, 524] width 421 height 52
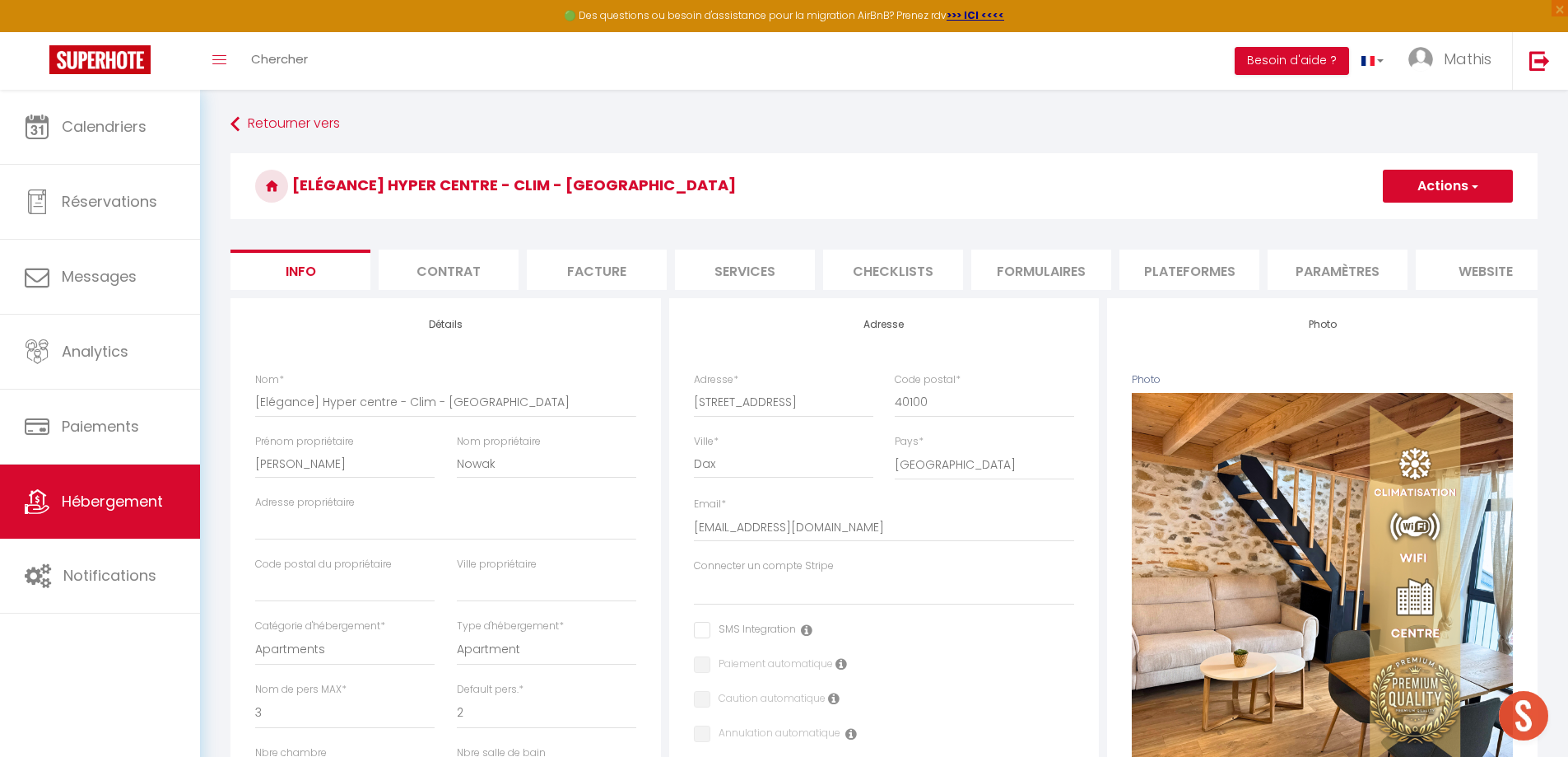
click at [964, 272] on ul "Info Contrat Facture Services Checklists Formulaires Plateformes Paramètres web…" at bounding box center [883, 269] width 1307 height 40
click at [1177, 260] on li "Plateformes" at bounding box center [1189, 269] width 139 height 40
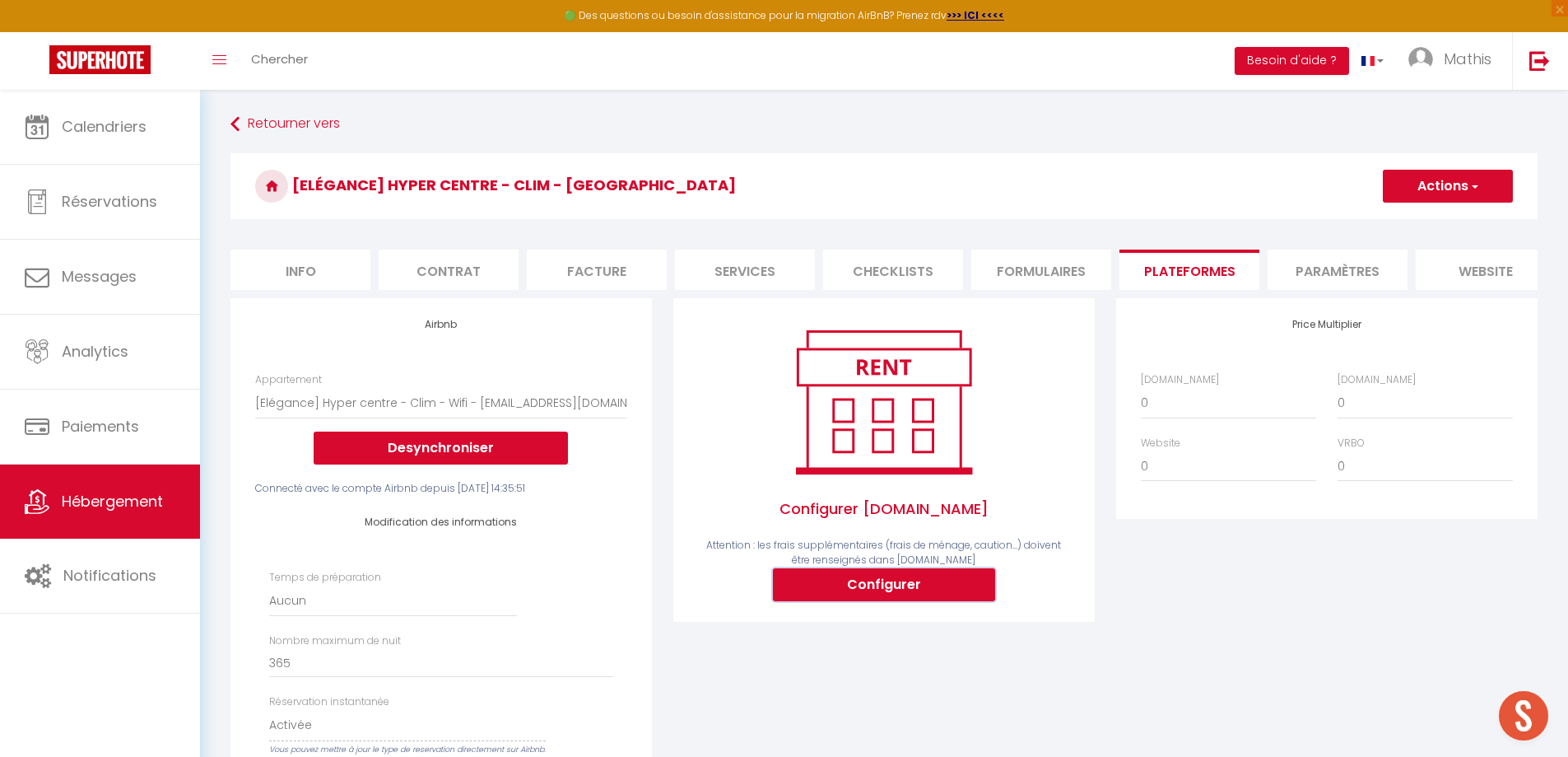
click at [839, 593] on button "Configurer" at bounding box center [883, 584] width 222 height 33
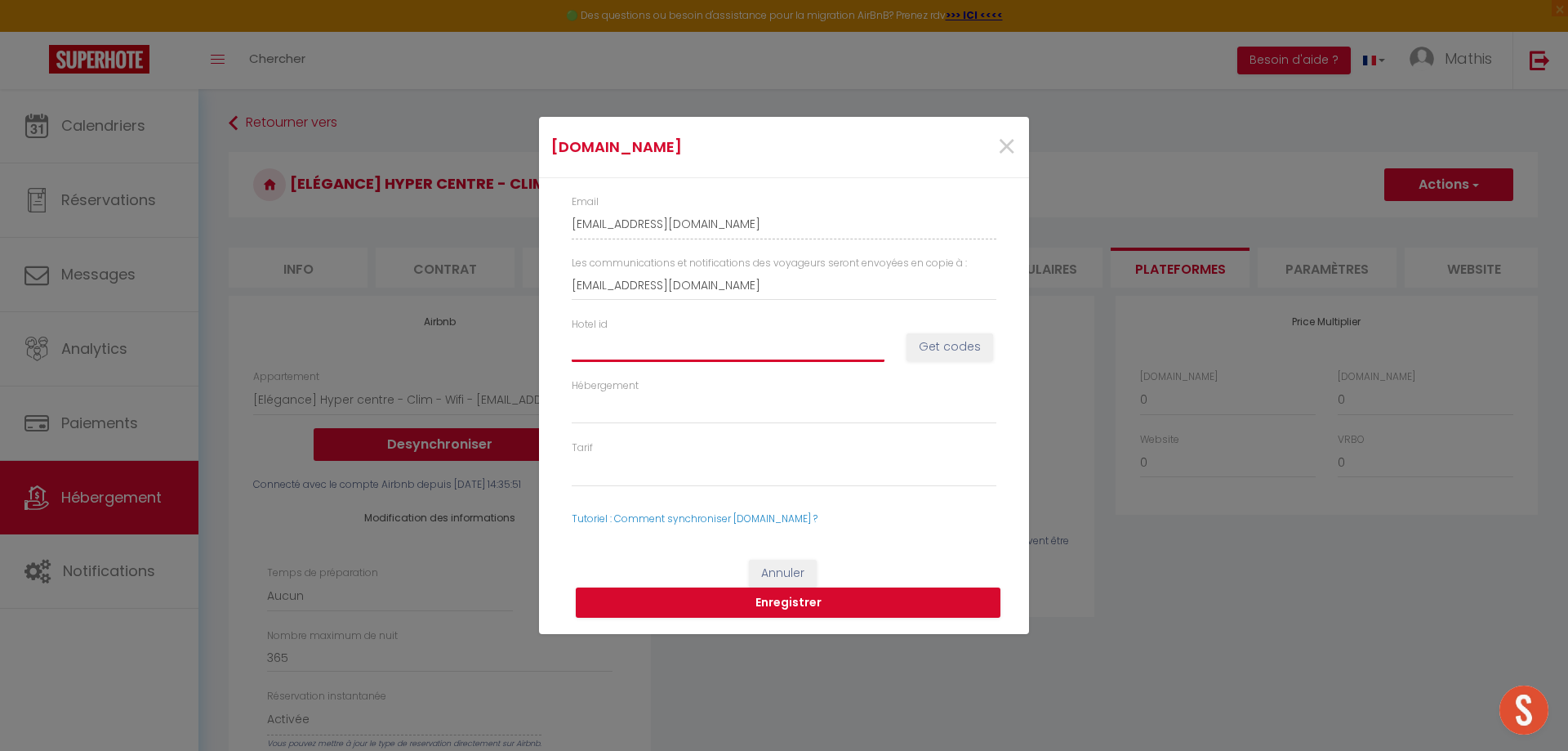
click at [635, 347] on input "Hotel id" at bounding box center [728, 346] width 313 height 29
paste input "15062220"
click at [952, 341] on button "Get codes" at bounding box center [950, 346] width 86 height 28
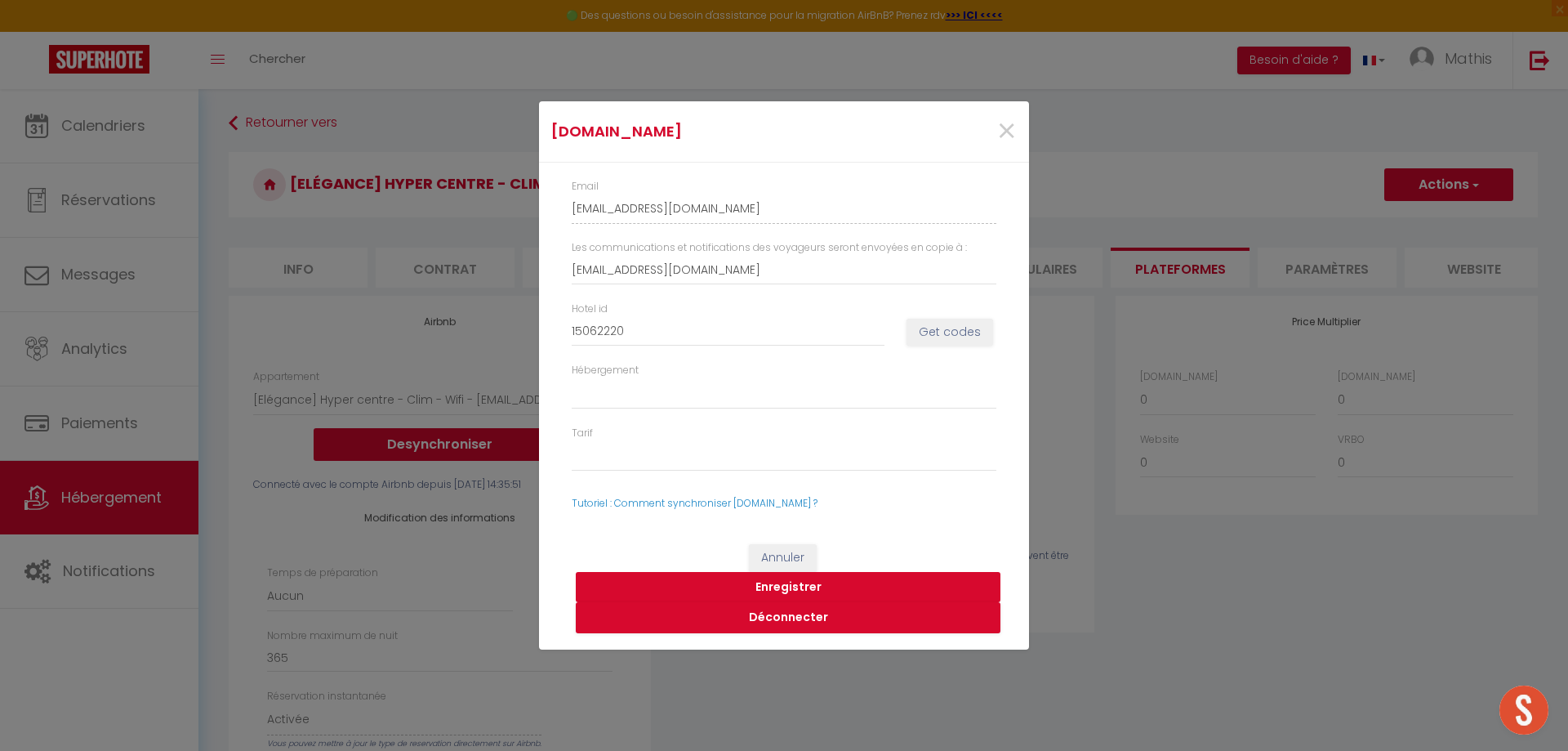
click at [792, 588] on button "Enregistrer" at bounding box center [788, 587] width 425 height 31
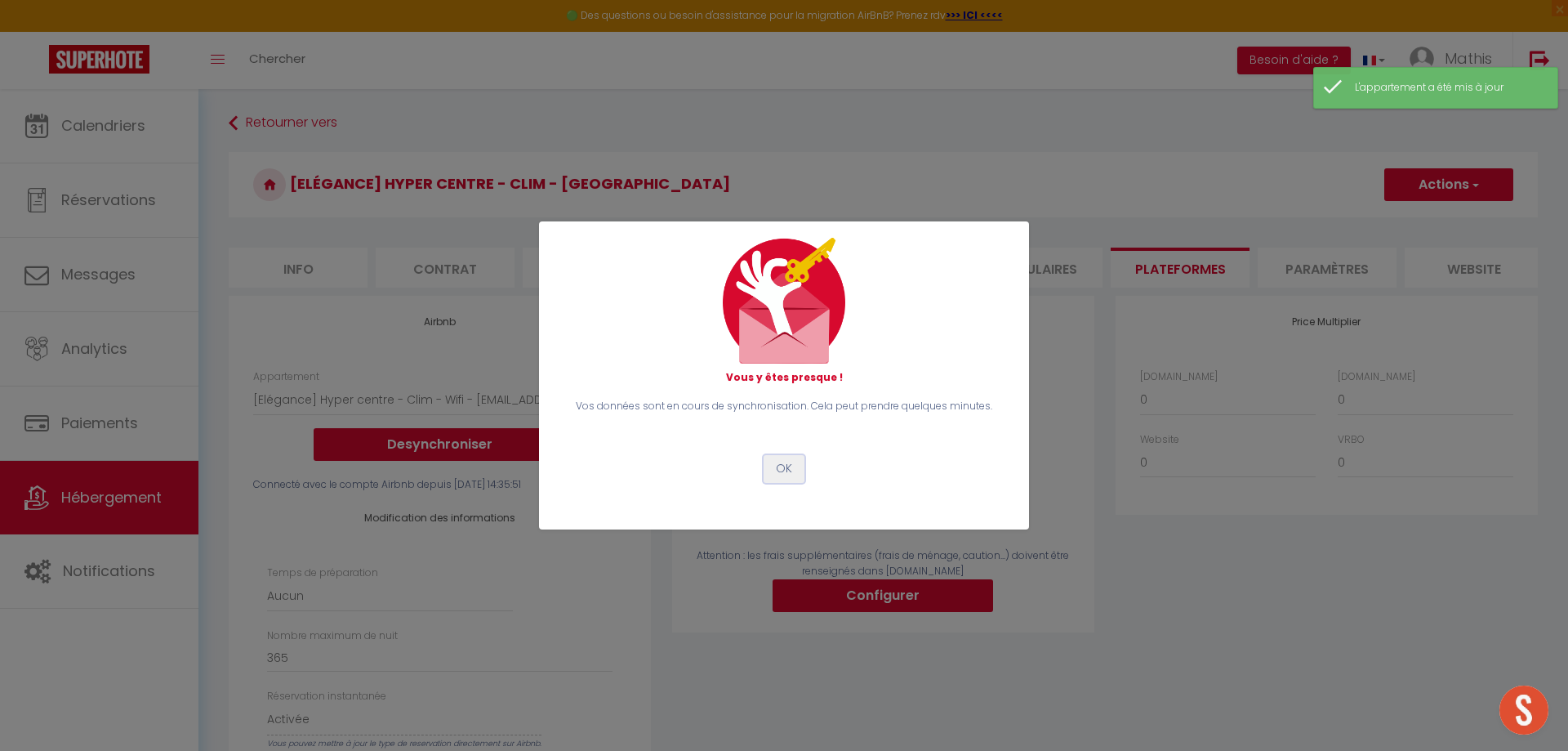
click at [784, 480] on button "OK" at bounding box center [784, 468] width 41 height 28
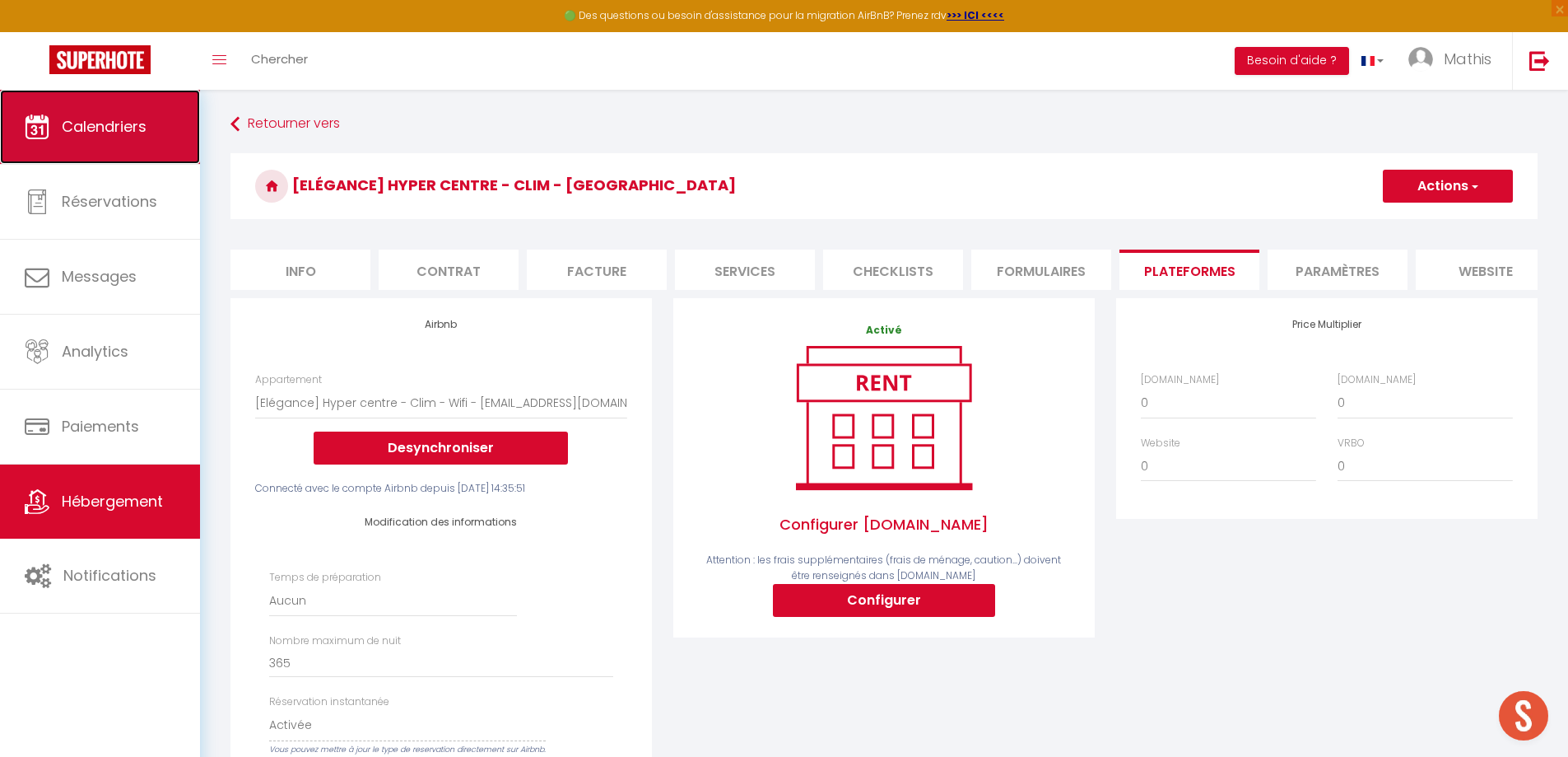
click at [124, 153] on link "Calendriers" at bounding box center [99, 127] width 200 height 74
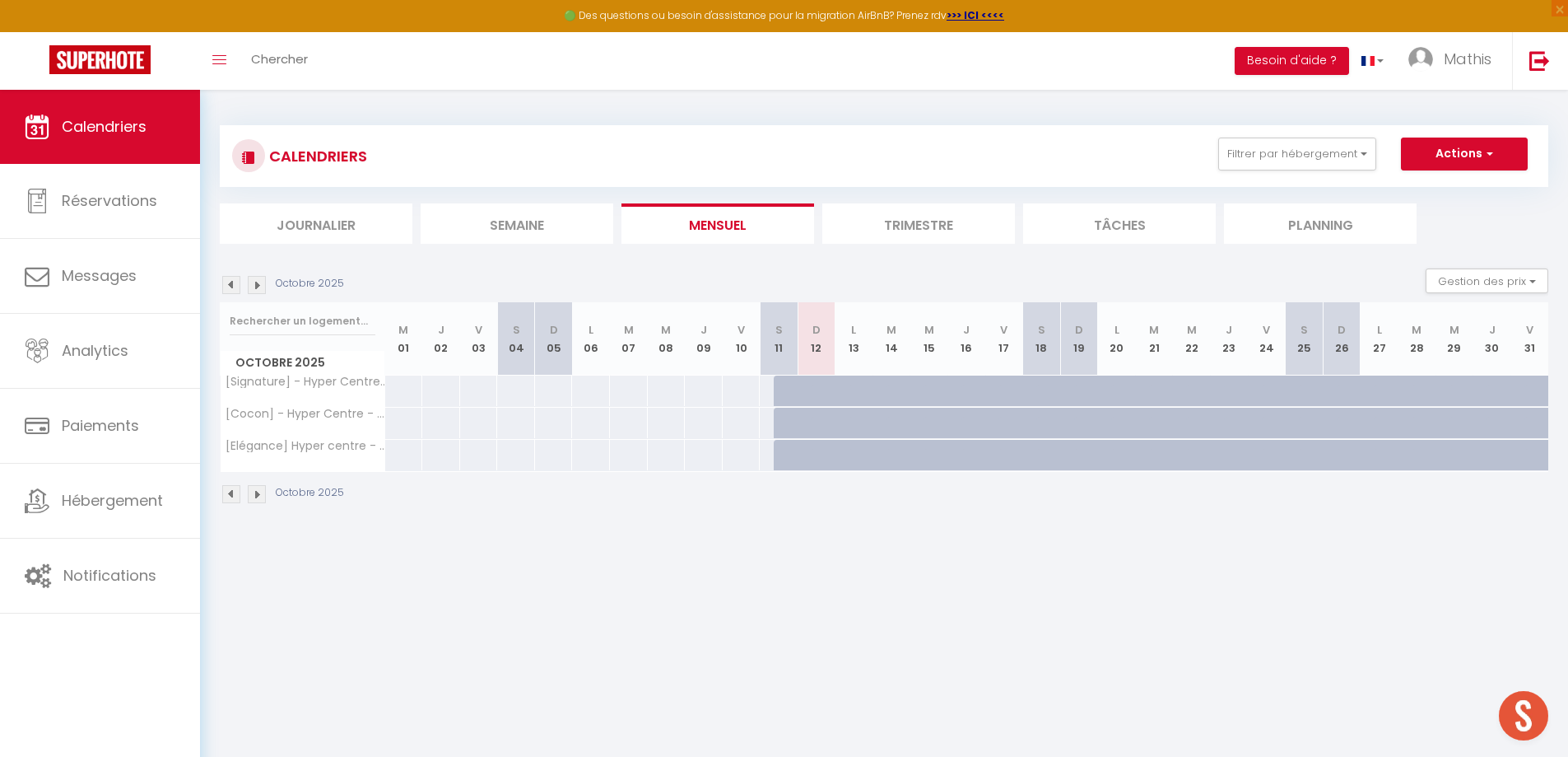
click at [806, 394] on div at bounding box center [816, 391] width 38 height 31
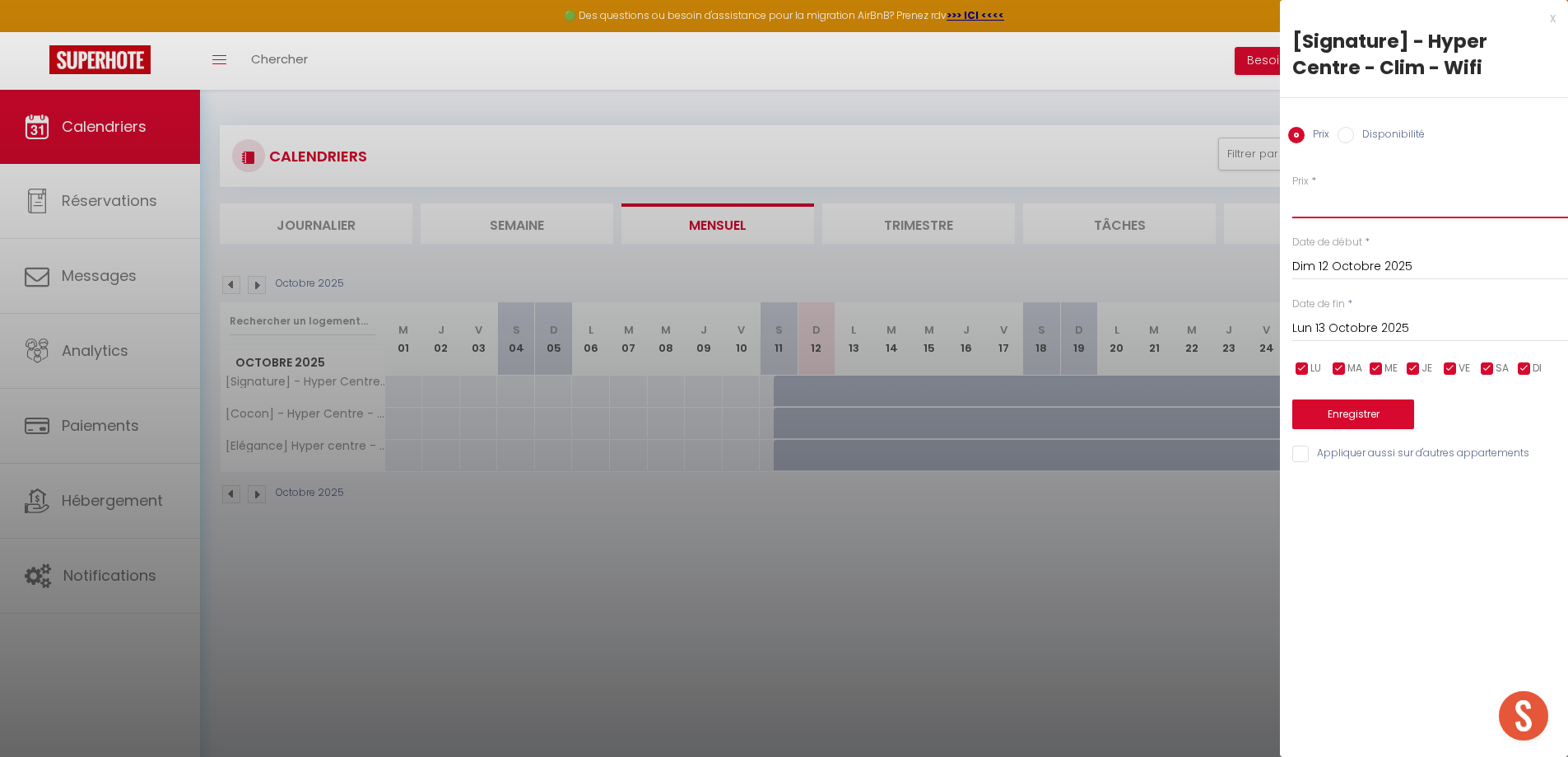
click at [1342, 208] on input "Prix" at bounding box center [1430, 203] width 276 height 29
click at [1337, 328] on input "Lun 13 Octobre 2025" at bounding box center [1430, 329] width 276 height 21
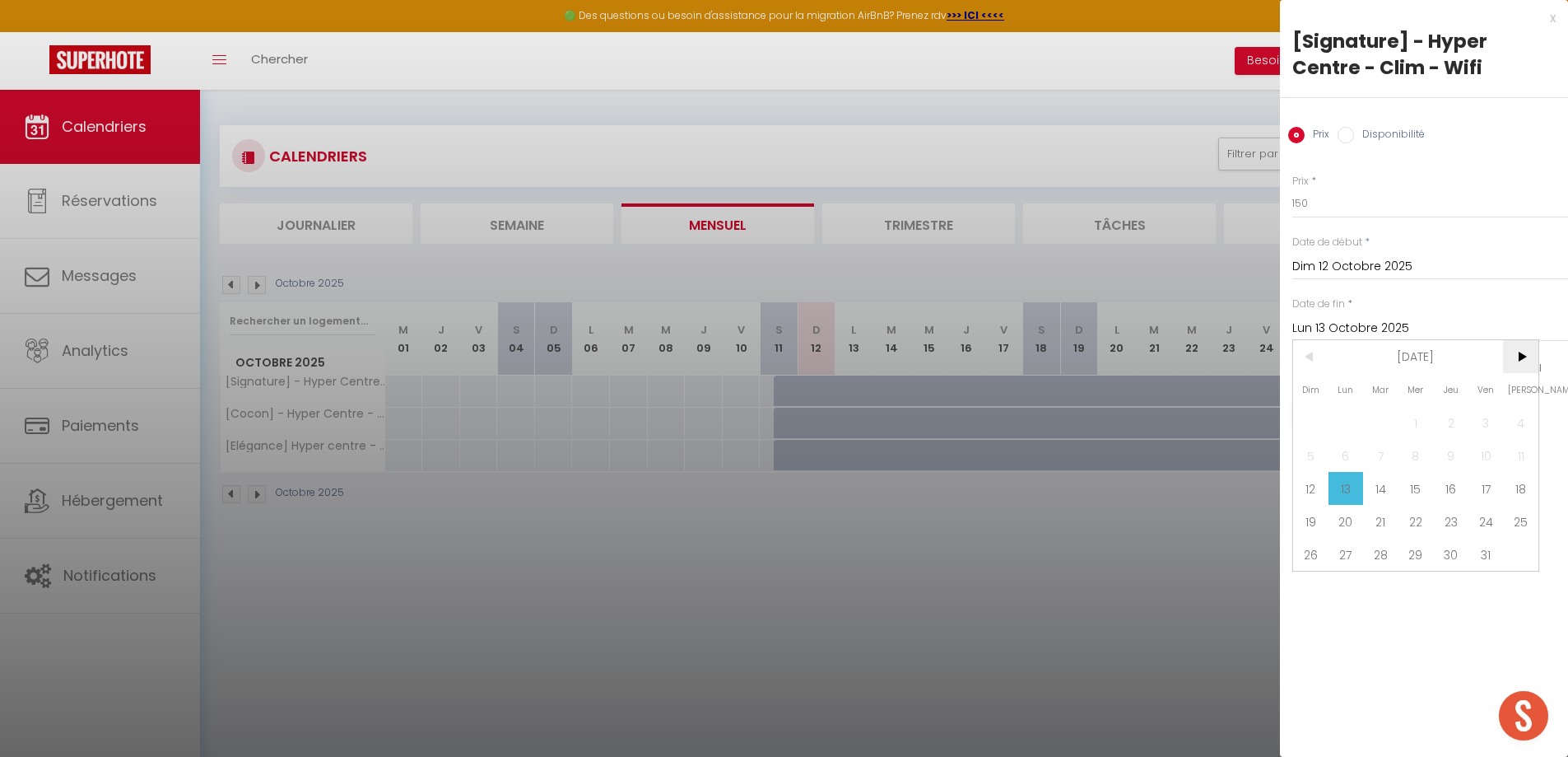
click at [1524, 359] on span ">" at bounding box center [1520, 357] width 35 height 33
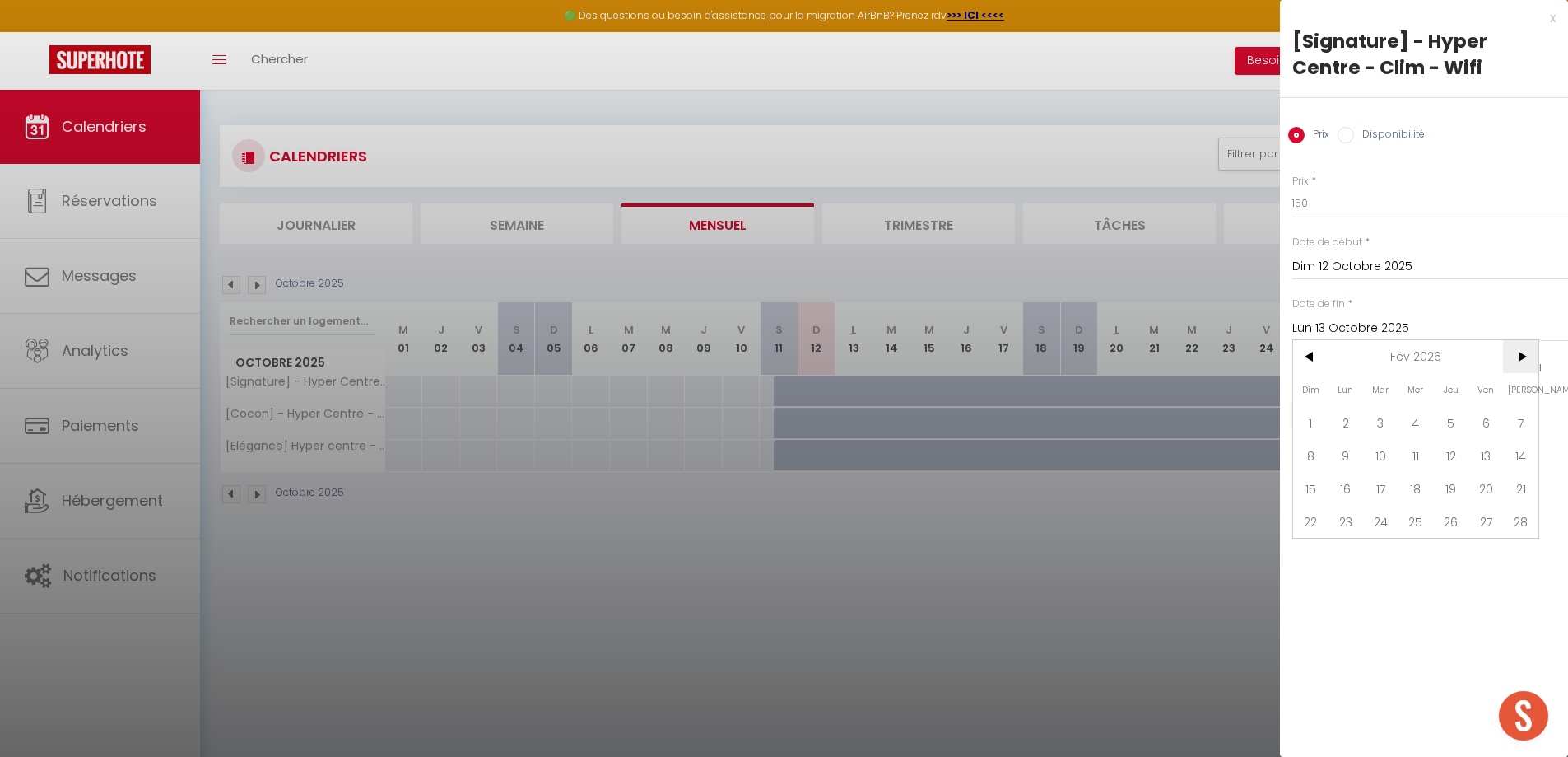
click at [1524, 360] on span ">" at bounding box center [1520, 357] width 35 height 33
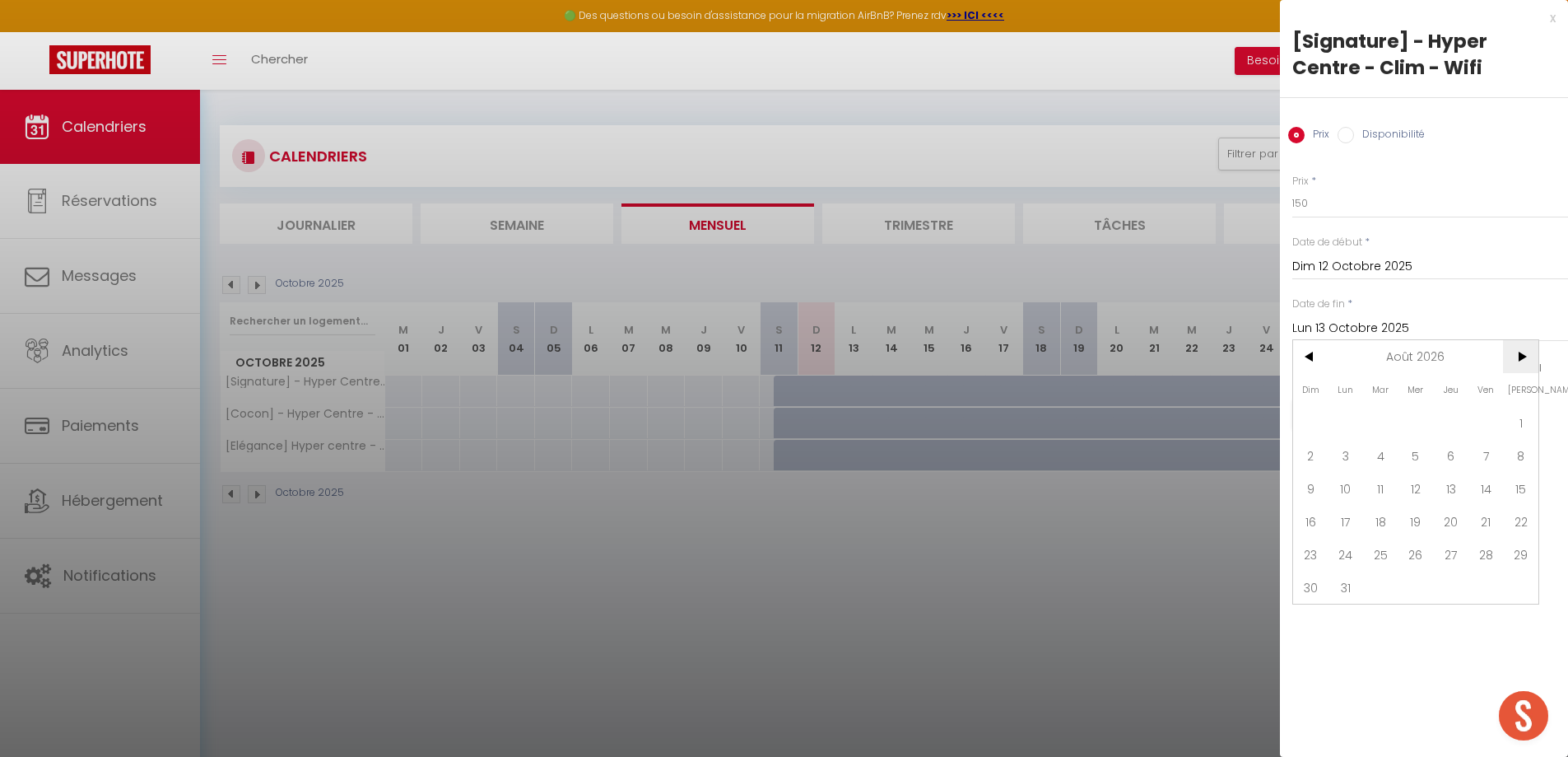
click at [1524, 360] on span ">" at bounding box center [1520, 357] width 35 height 33
click at [1516, 552] on span "31" at bounding box center [1520, 554] width 35 height 33
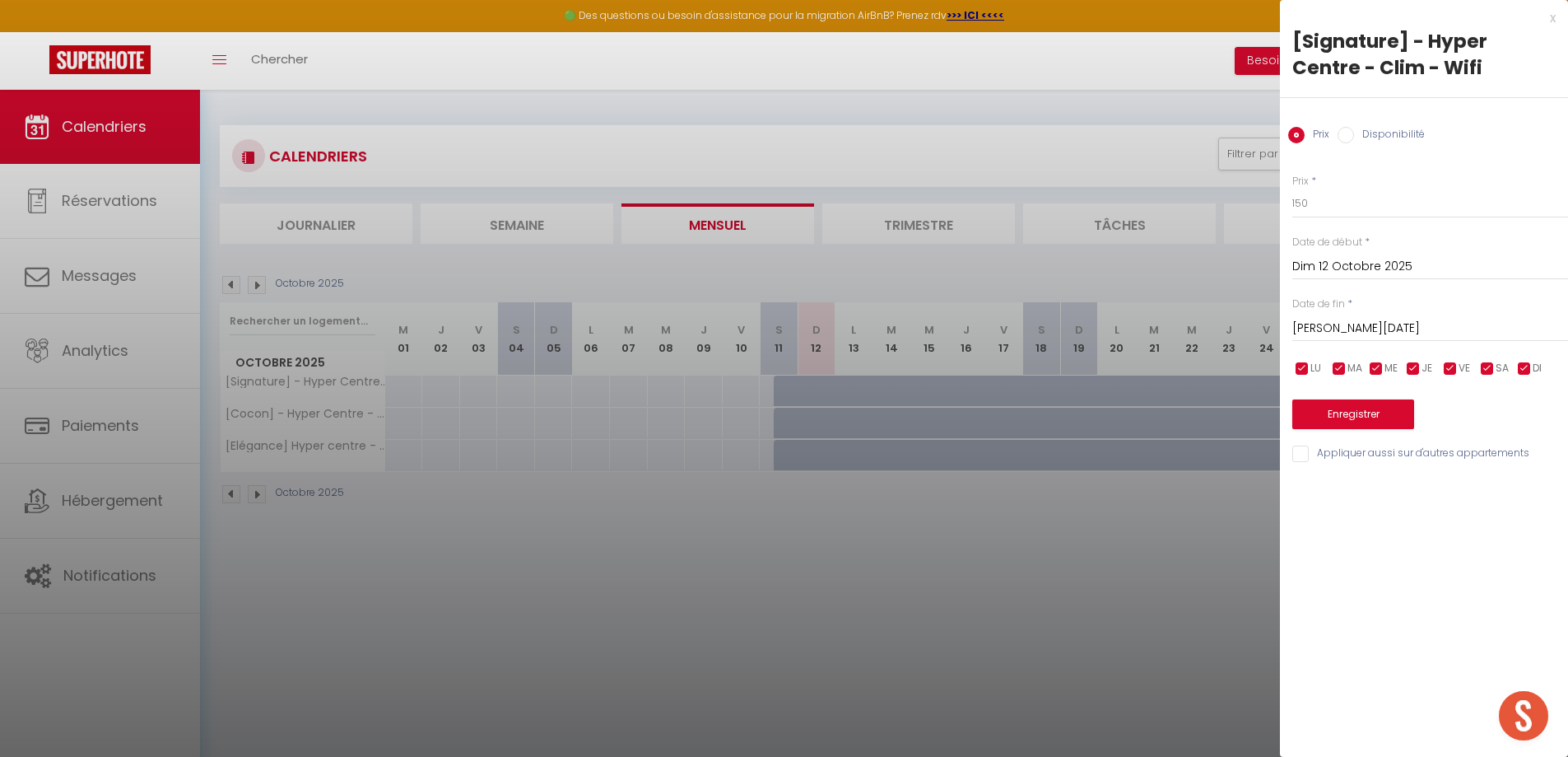
click at [1322, 457] on input "Appliquer aussi sur d'autres appartements" at bounding box center [1430, 454] width 276 height 17
click at [1340, 421] on button "Enregistrer" at bounding box center [1352, 414] width 122 height 29
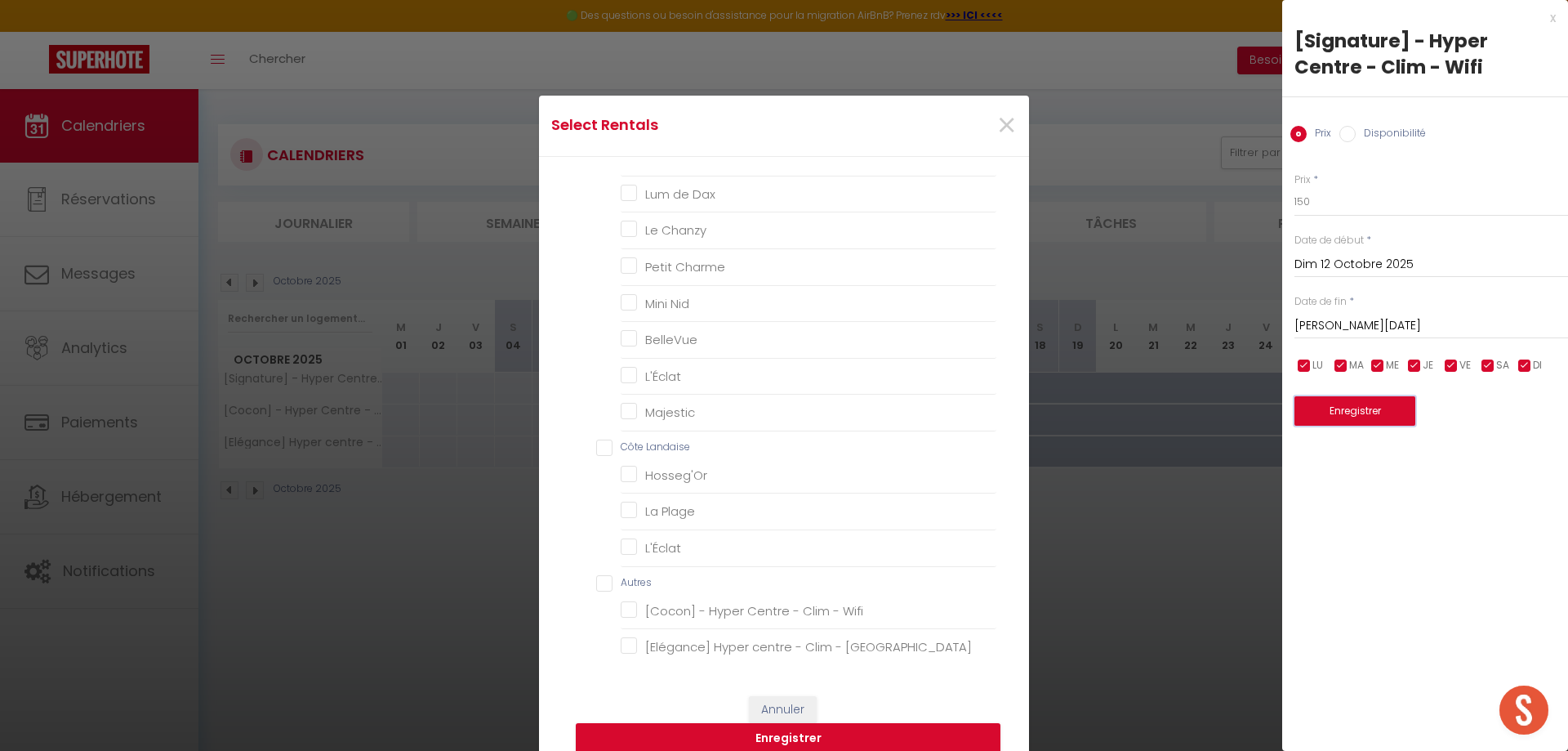
scroll to position [939, 0]
click at [620, 597] on Wifi "[Cocon] - Hyper Centre - Clim - Wifi" at bounding box center [808, 599] width 376 height 16
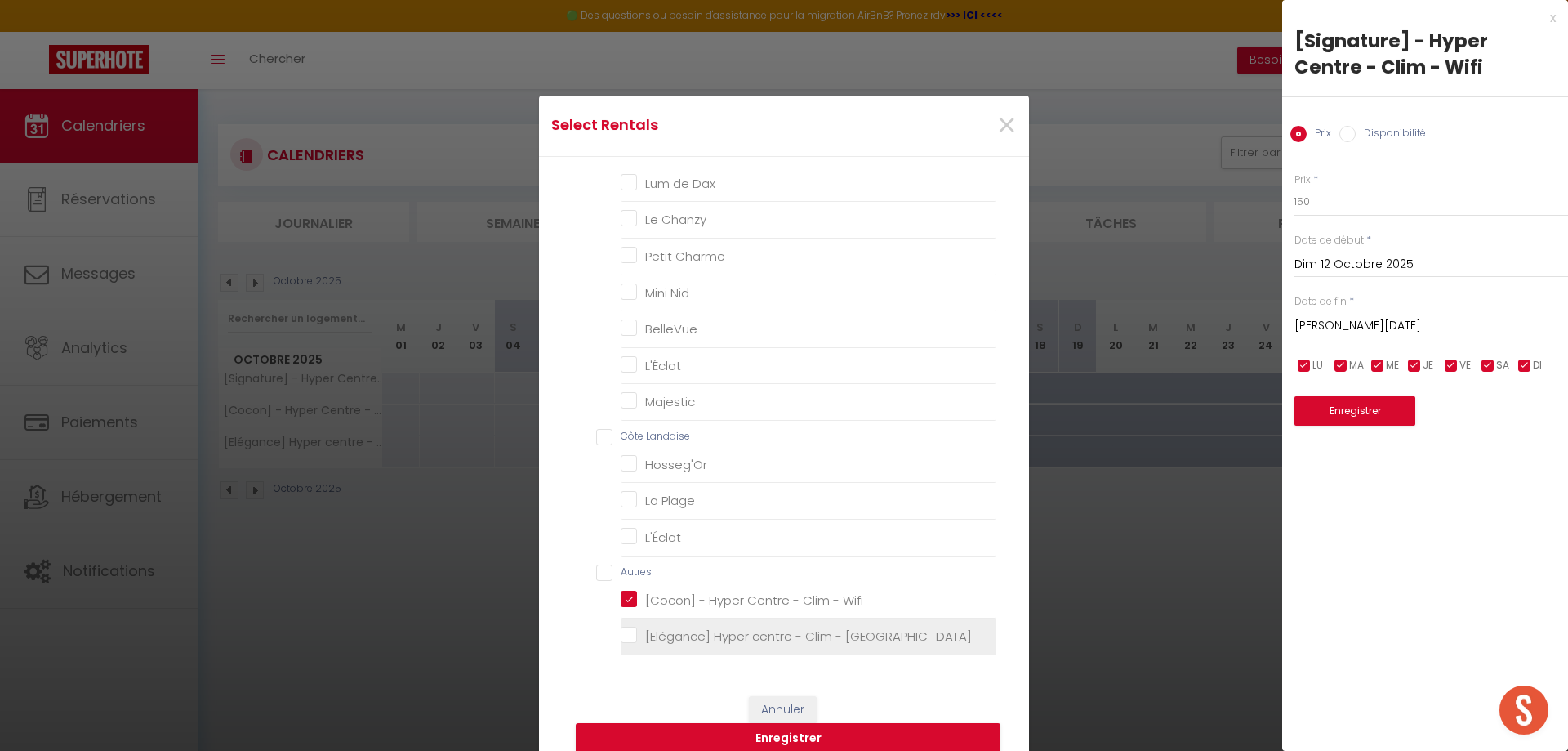
click at [625, 636] on Wifi "[Elégance] Hyper centre - Clim - [GEOGRAPHIC_DATA]" at bounding box center [808, 636] width 376 height 16
click at [712, 733] on button "Enregistrer" at bounding box center [788, 738] width 425 height 31
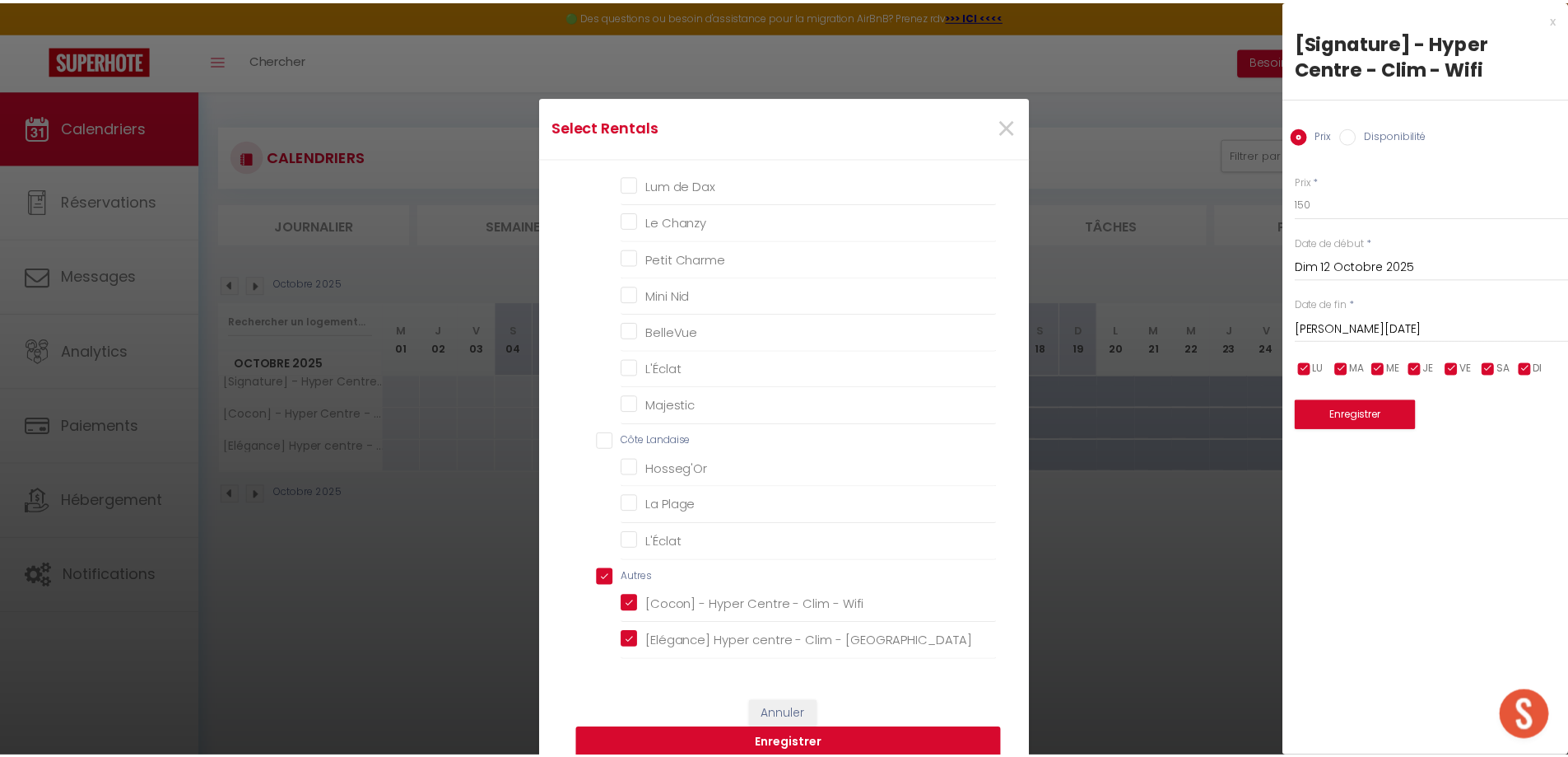
scroll to position [0, 0]
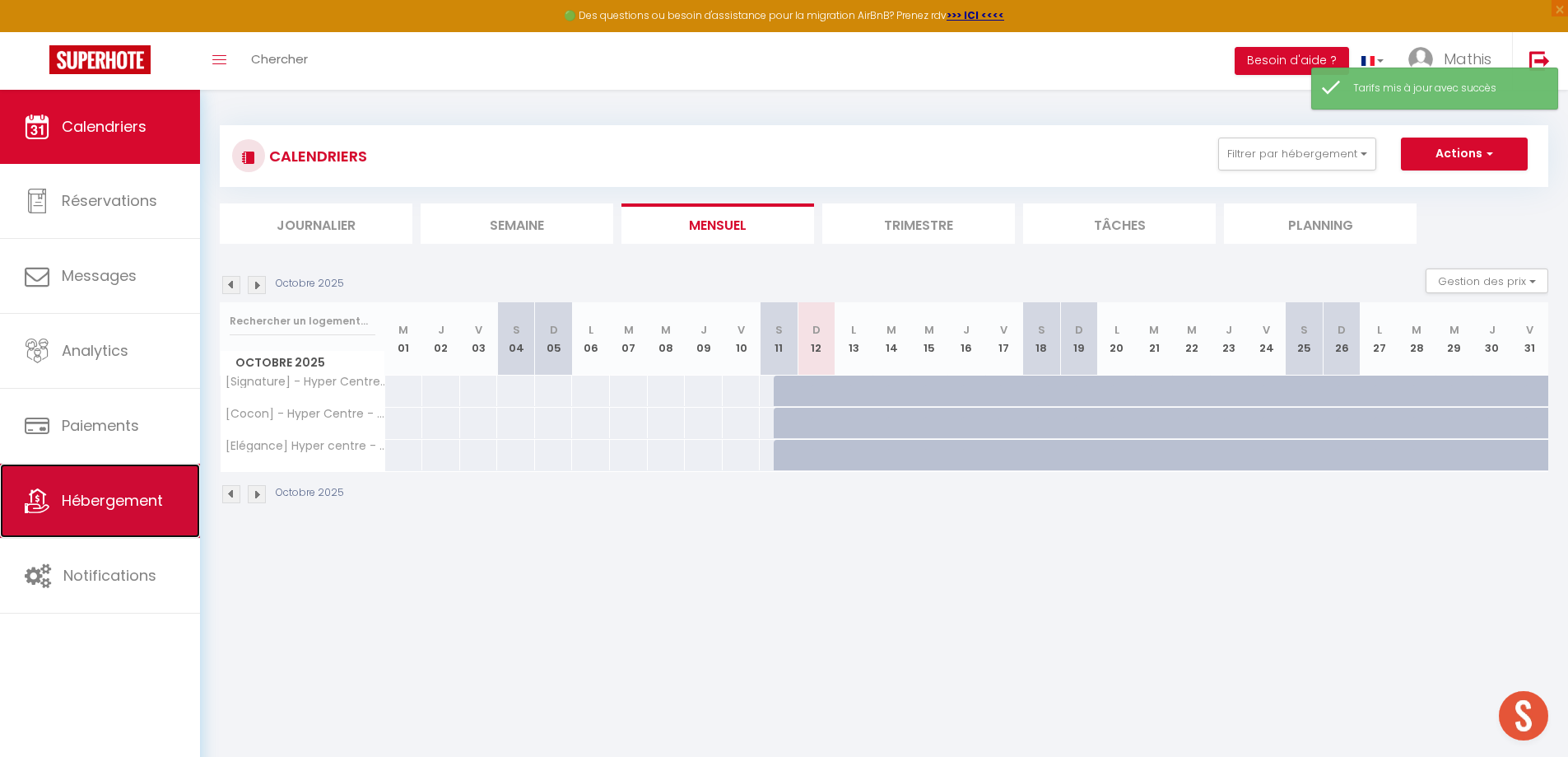
click at [110, 491] on span "Hébergement" at bounding box center [112, 499] width 101 height 20
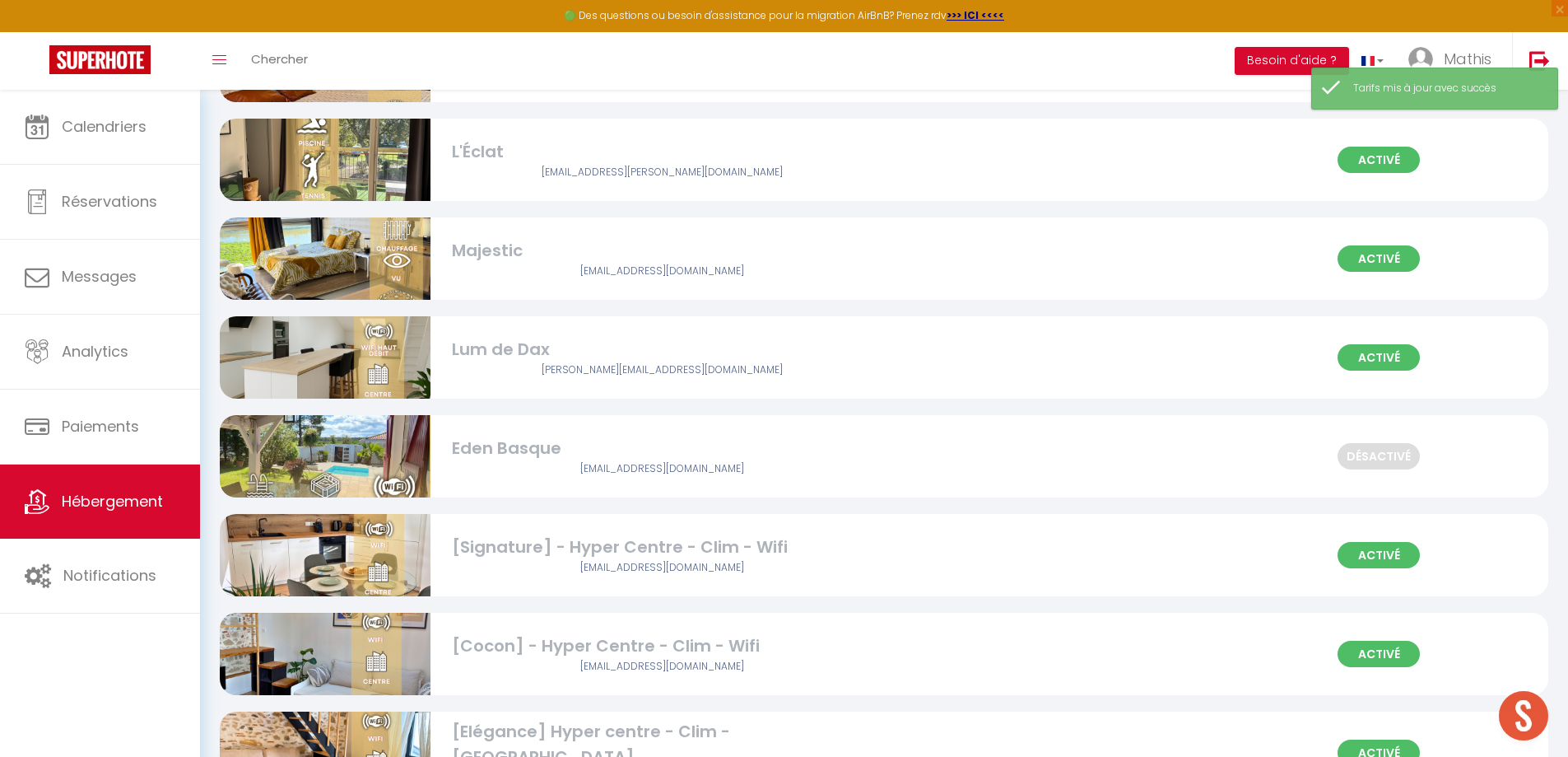
scroll to position [1893, 0]
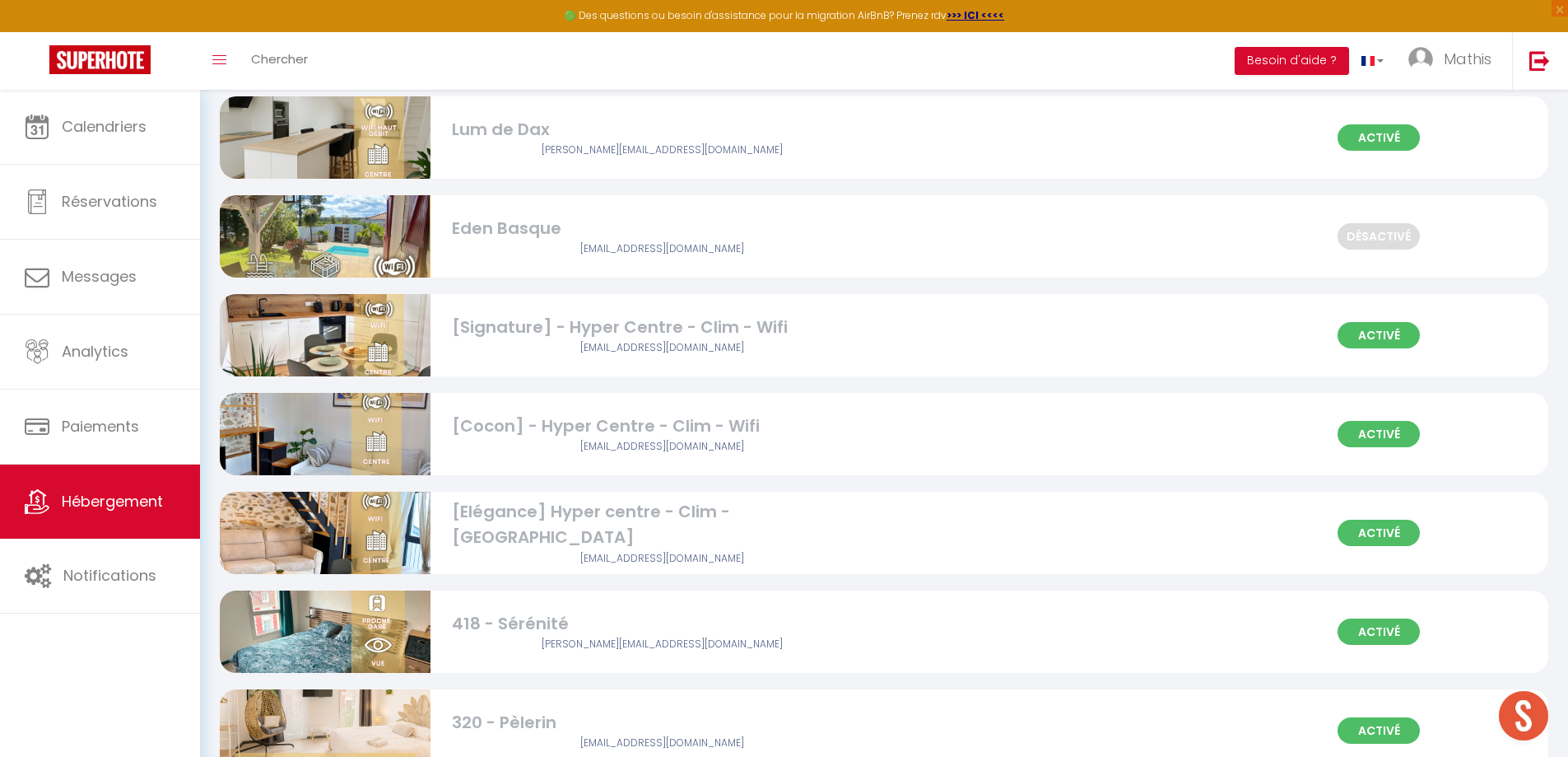
click at [608, 328] on div "[Signature] - Hyper Centre - Clim - Wifi" at bounding box center [662, 327] width 421 height 25
click at [514, 328] on div "[Signature] - Hyper Centre - Clim - Wifi" at bounding box center [662, 327] width 421 height 25
click at [326, 337] on img at bounding box center [325, 335] width 211 height 211
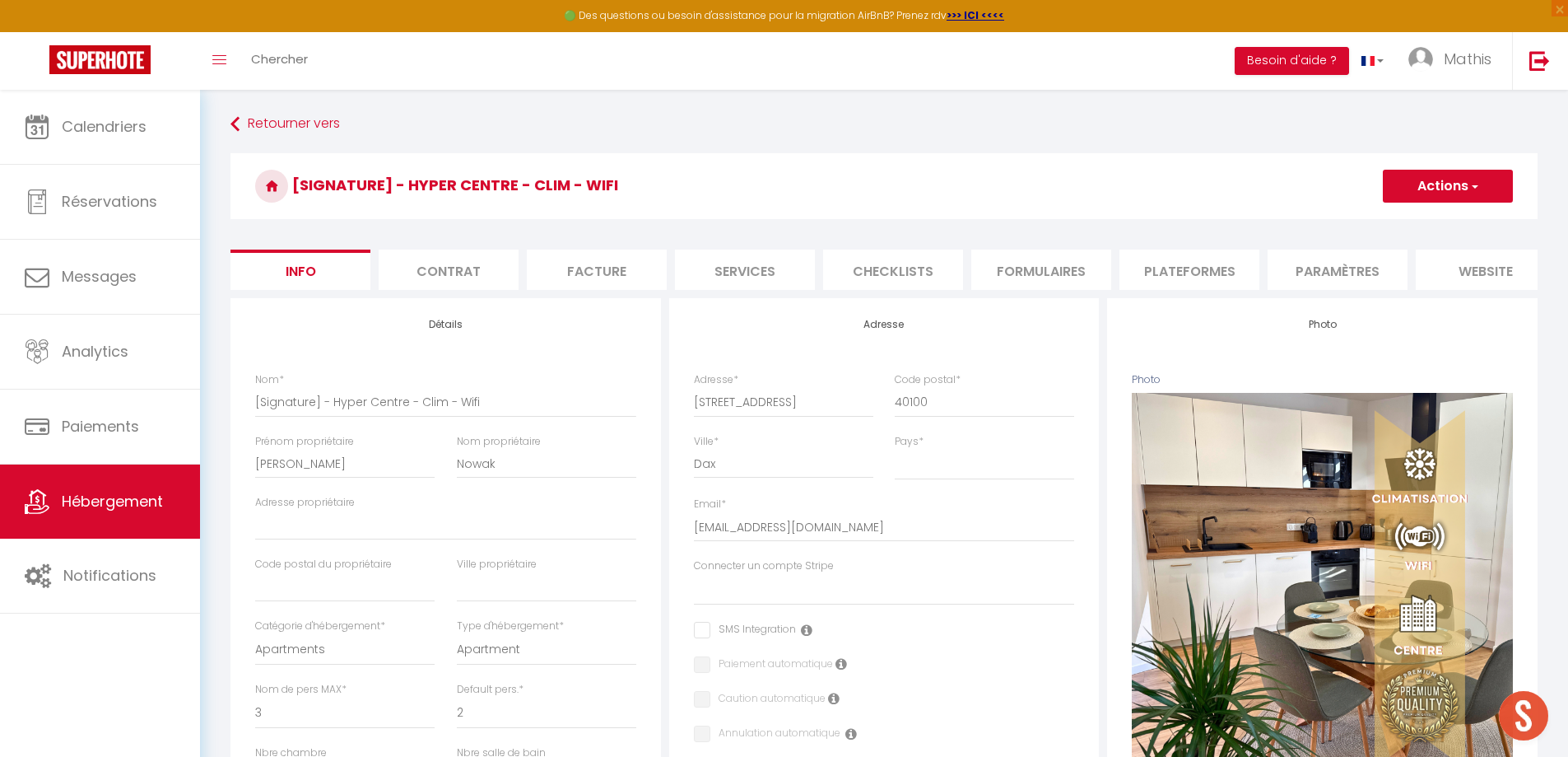
click at [1243, 272] on li "Plateformes" at bounding box center [1189, 269] width 139 height 40
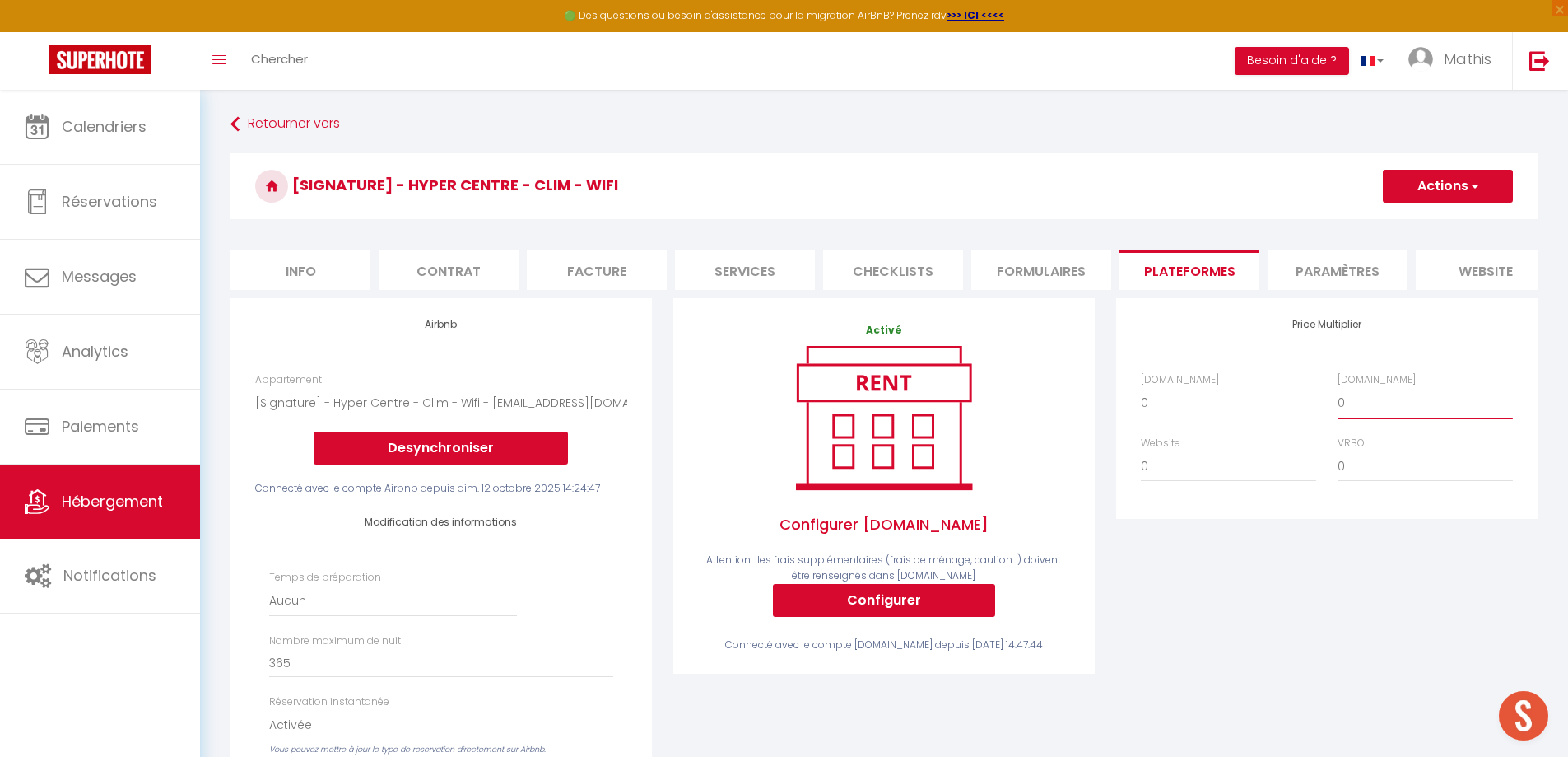
click at [1373, 416] on select "0 + 1 % + 2 % + 3 % + 4 % + 5 % + 6 % + 7 % + 8 % + 9 %" at bounding box center [1425, 403] width 176 height 31
click at [1337, 399] on select "0 + 1 % + 2 % + 3 % + 4 % + 5 % + 6 % + 7 % + 8 % + 9 %" at bounding box center [1425, 403] width 176 height 31
click at [1166, 415] on select "0 + 1 % + 2 % + 3 % + 4 % + 5 % + 6 % + 7 % + 8 % + 9 %" at bounding box center [1229, 403] width 176 height 31
click at [1141, 399] on select "0 + 1 % + 2 % + 3 % + 4 % + 5 % + 6 % + 7 % + 8 % + 9 %" at bounding box center [1229, 403] width 176 height 31
click at [1163, 418] on select "0 + 1 % + 2 % + 3 % + 4 % + 5 % + 6 % + 7 % + 8 % + 9 %" at bounding box center [1229, 403] width 176 height 31
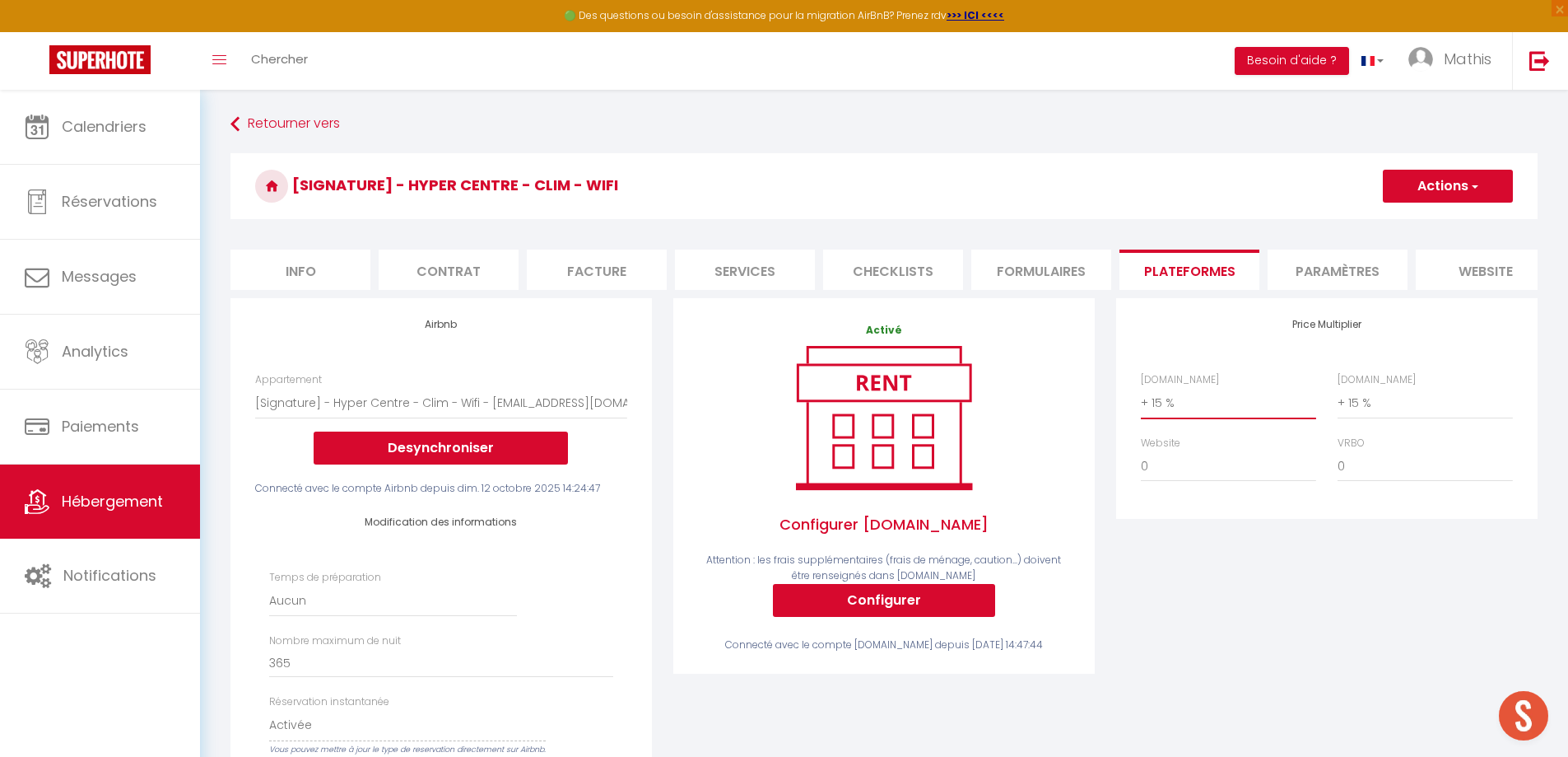
click at [1141, 399] on select "0 + 1 % + 2 % + 3 % + 4 % + 5 % + 6 % + 7 % + 8 % + 9 %" at bounding box center [1229, 403] width 176 height 31
click at [1438, 192] on button "Actions" at bounding box center [1447, 186] width 130 height 33
click at [1415, 221] on link "Enregistrer" at bounding box center [1446, 222] width 130 height 21
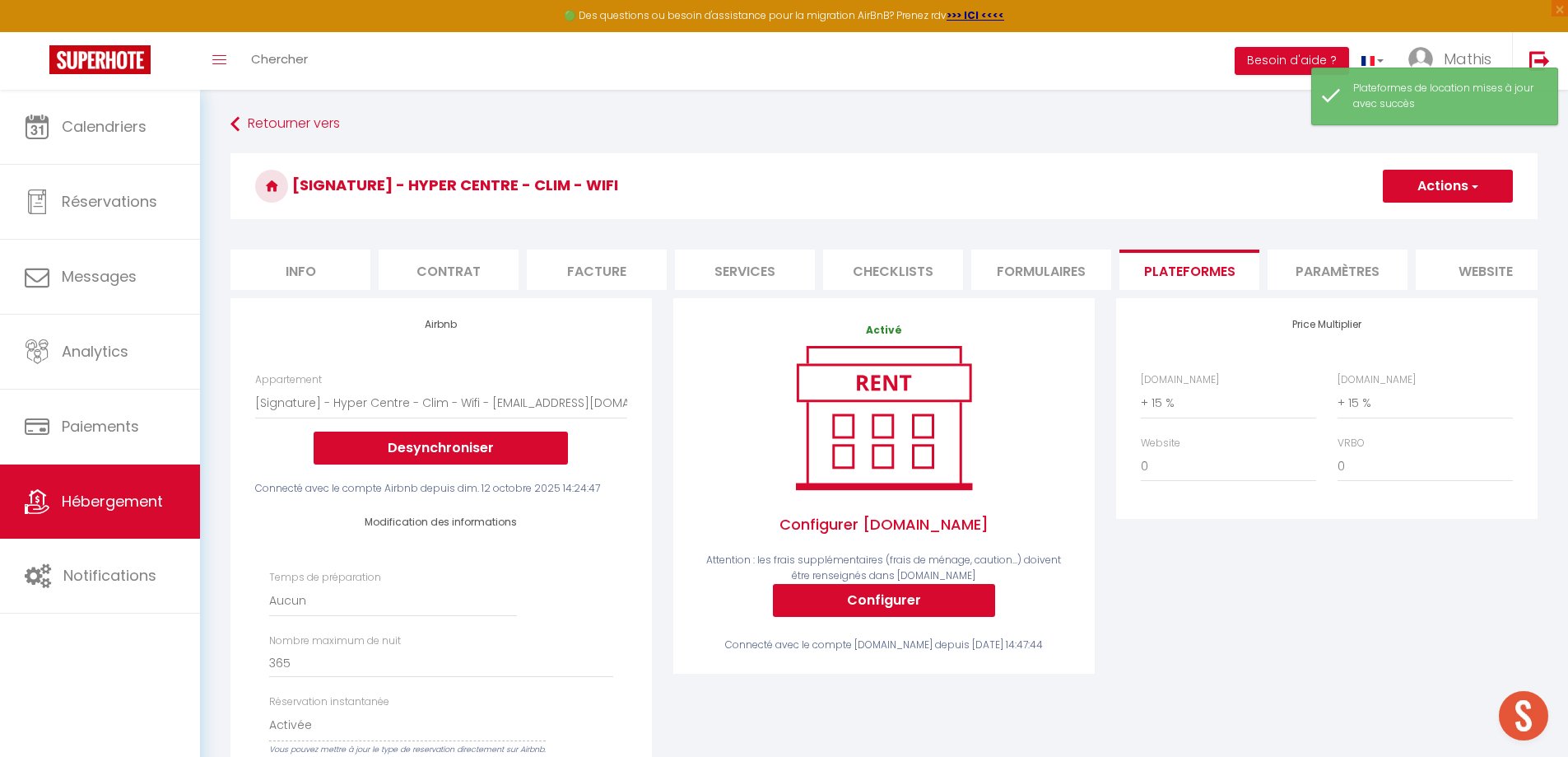
click at [766, 256] on li "Services" at bounding box center [744, 269] width 139 height 40
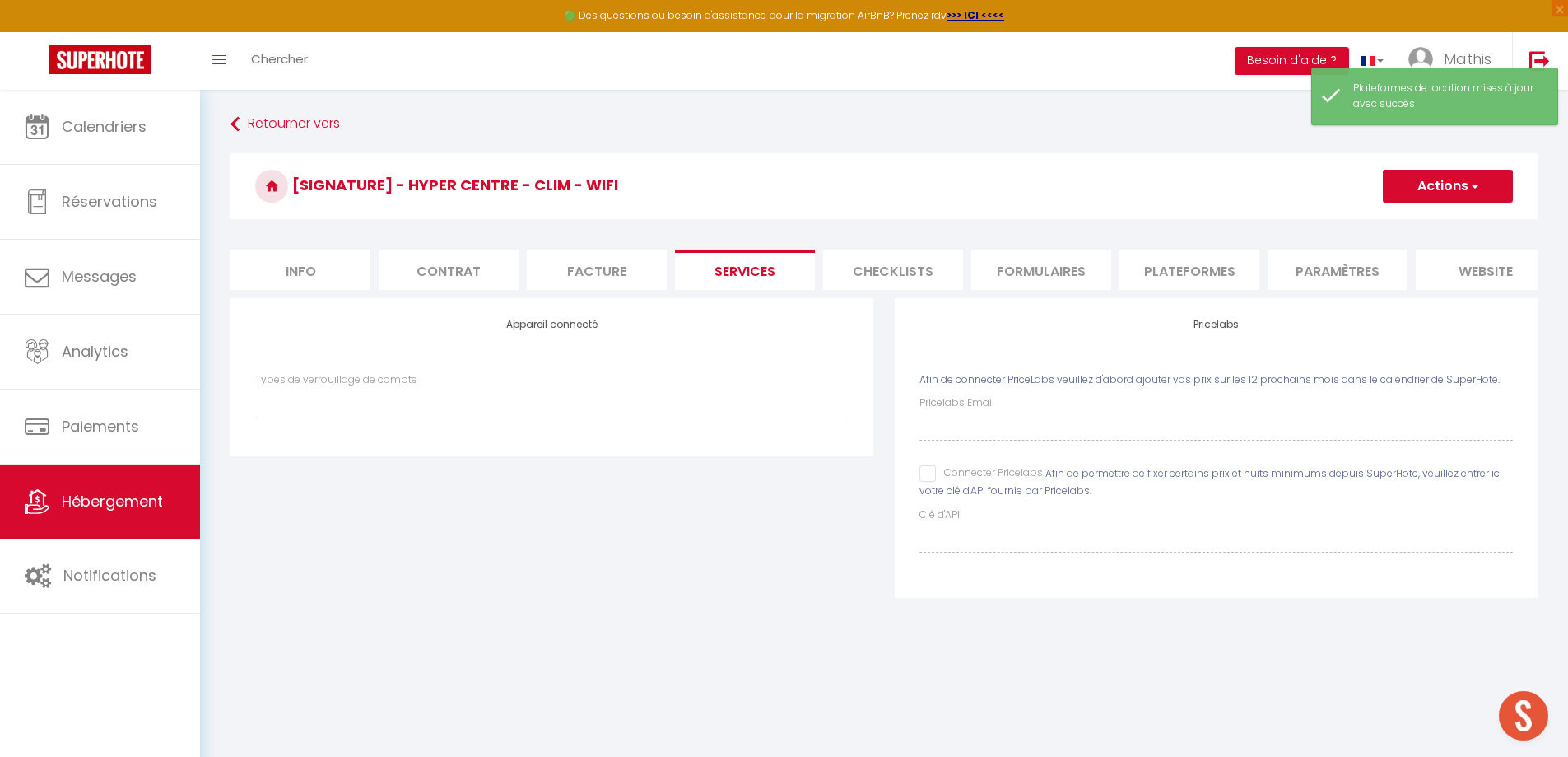
click at [933, 482] on input "Connecter Pricelabs" at bounding box center [981, 473] width 124 height 17
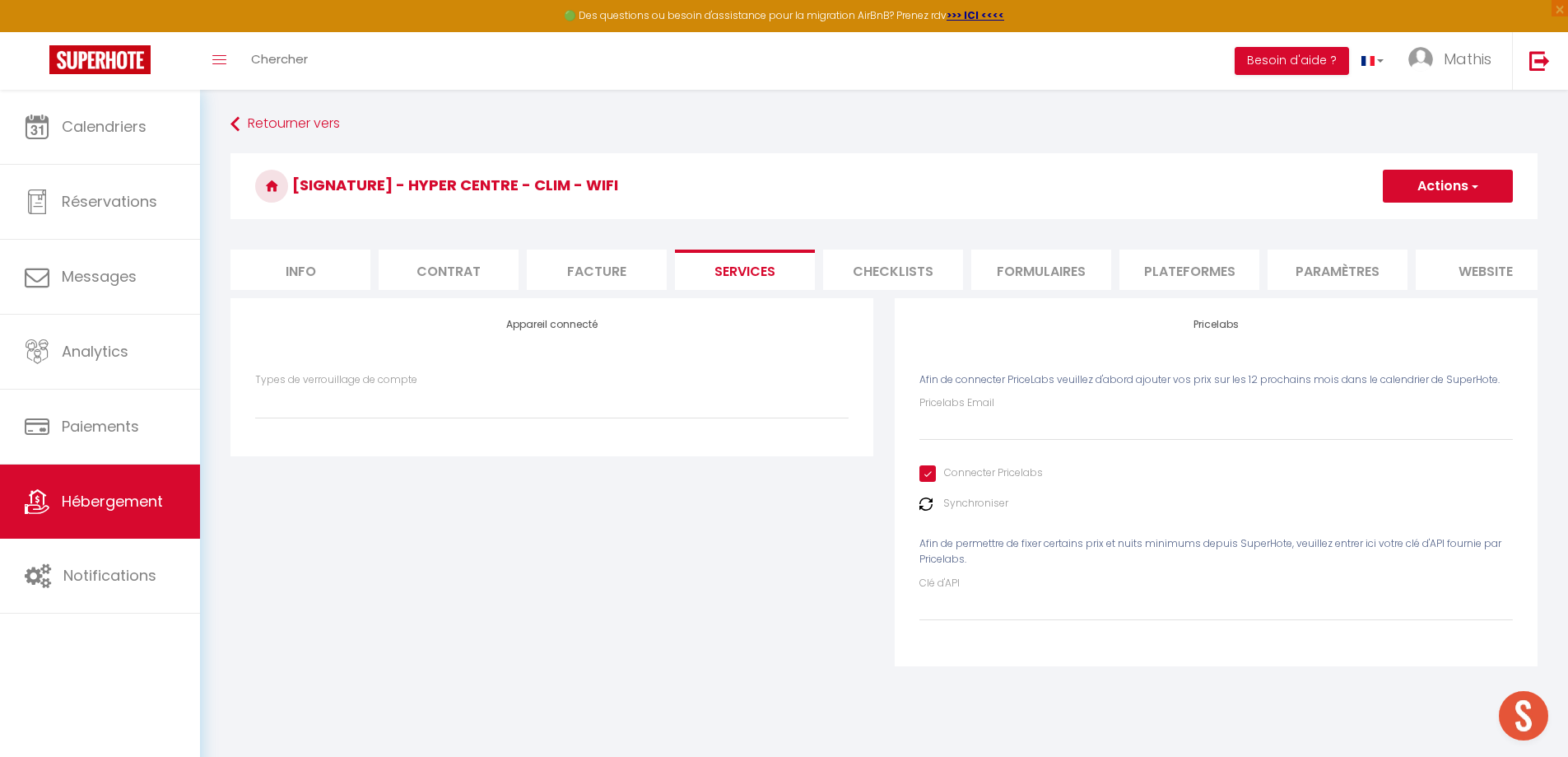
click at [1523, 515] on div "Pricelabs Afin de connecter PriceLabs veuillez d'abord ajouter vos prix sur les…" at bounding box center [1215, 481] width 643 height 367
click at [1199, 440] on input "Pricelabs Email" at bounding box center [1216, 425] width 593 height 29
paste input "[EMAIL_ADDRESS][DOMAIN_NAME]"
click at [956, 620] on input "Clé d'API" at bounding box center [1216, 606] width 593 height 29
drag, startPoint x: 1433, startPoint y: 491, endPoint x: 1282, endPoint y: 603, distance: 188.0
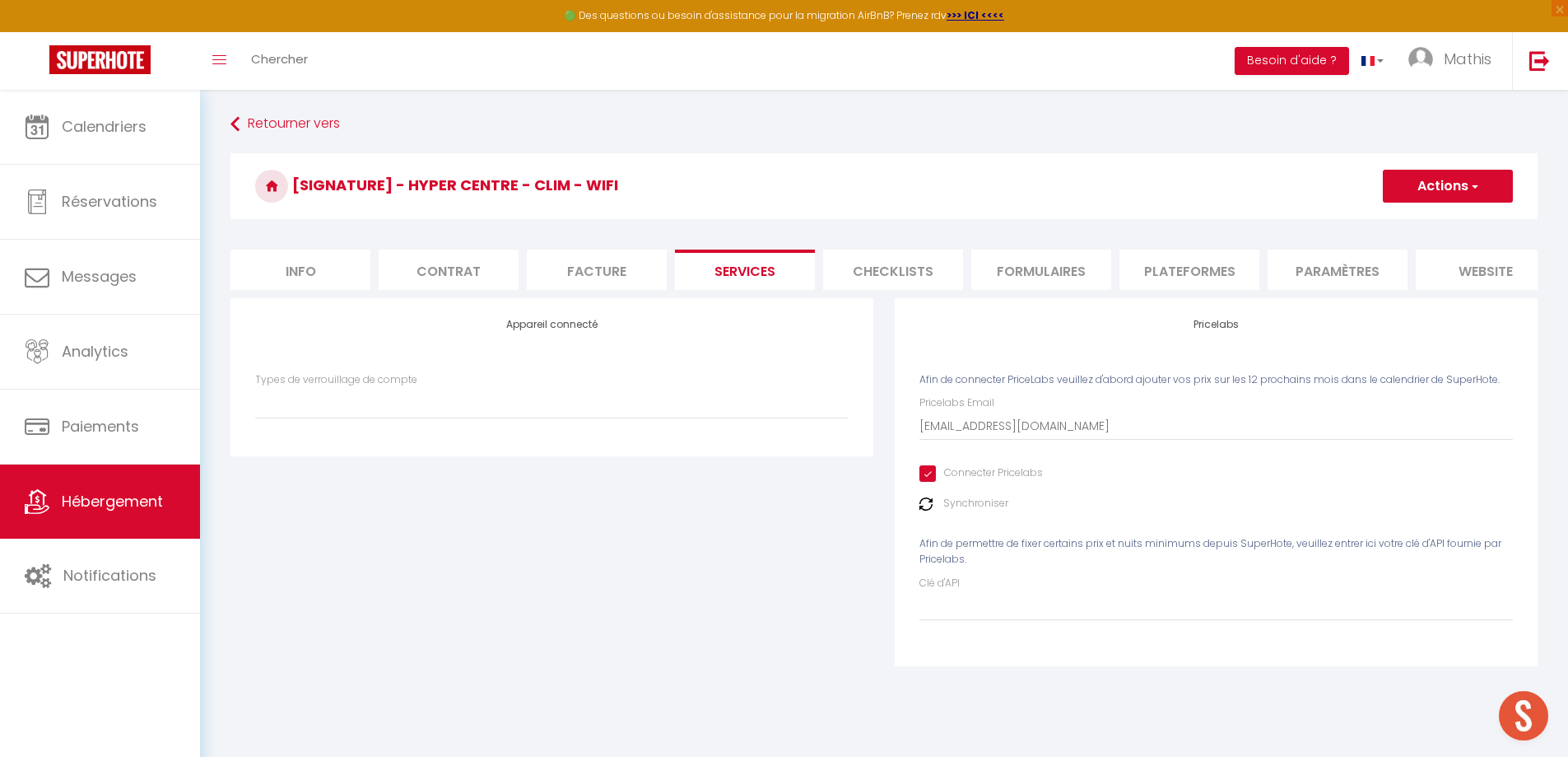
click at [1431, 490] on div "Pricelabs Email conciergerie.des.voyageurs@gmail.com Connecter Pricelabs Synchr…" at bounding box center [1216, 507] width 593 height 224
click at [1207, 620] on input "Clé d'API" at bounding box center [1216, 606] width 593 height 29
paste input "msa20SEqfHyYThdyaFvK8anspC8BhYSNlaAGuNER"
click at [1437, 171] on button "Actions" at bounding box center [1447, 186] width 130 height 33
click at [1412, 214] on link "Enregistrer" at bounding box center [1446, 222] width 130 height 21
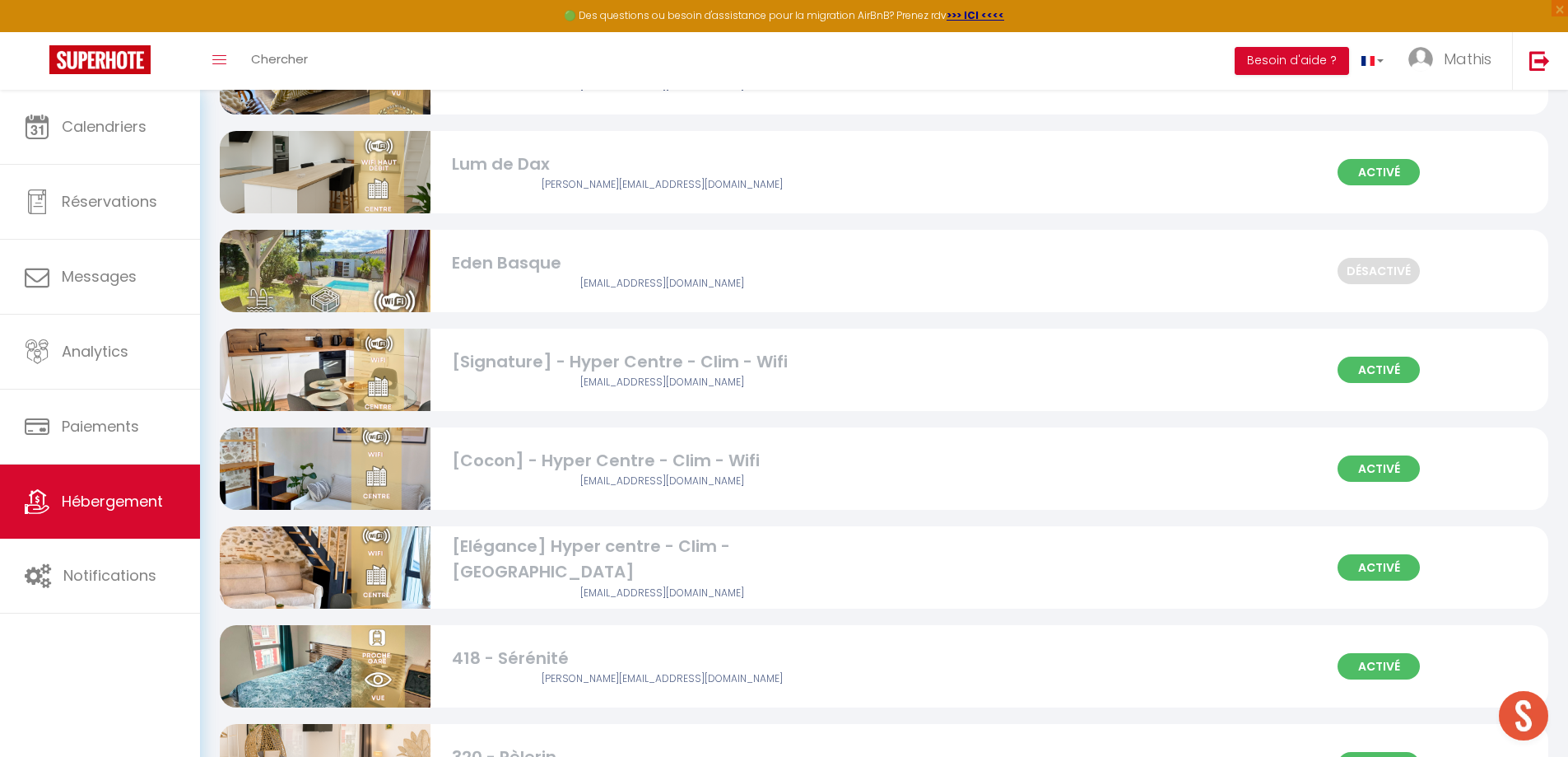
scroll to position [1846, 0]
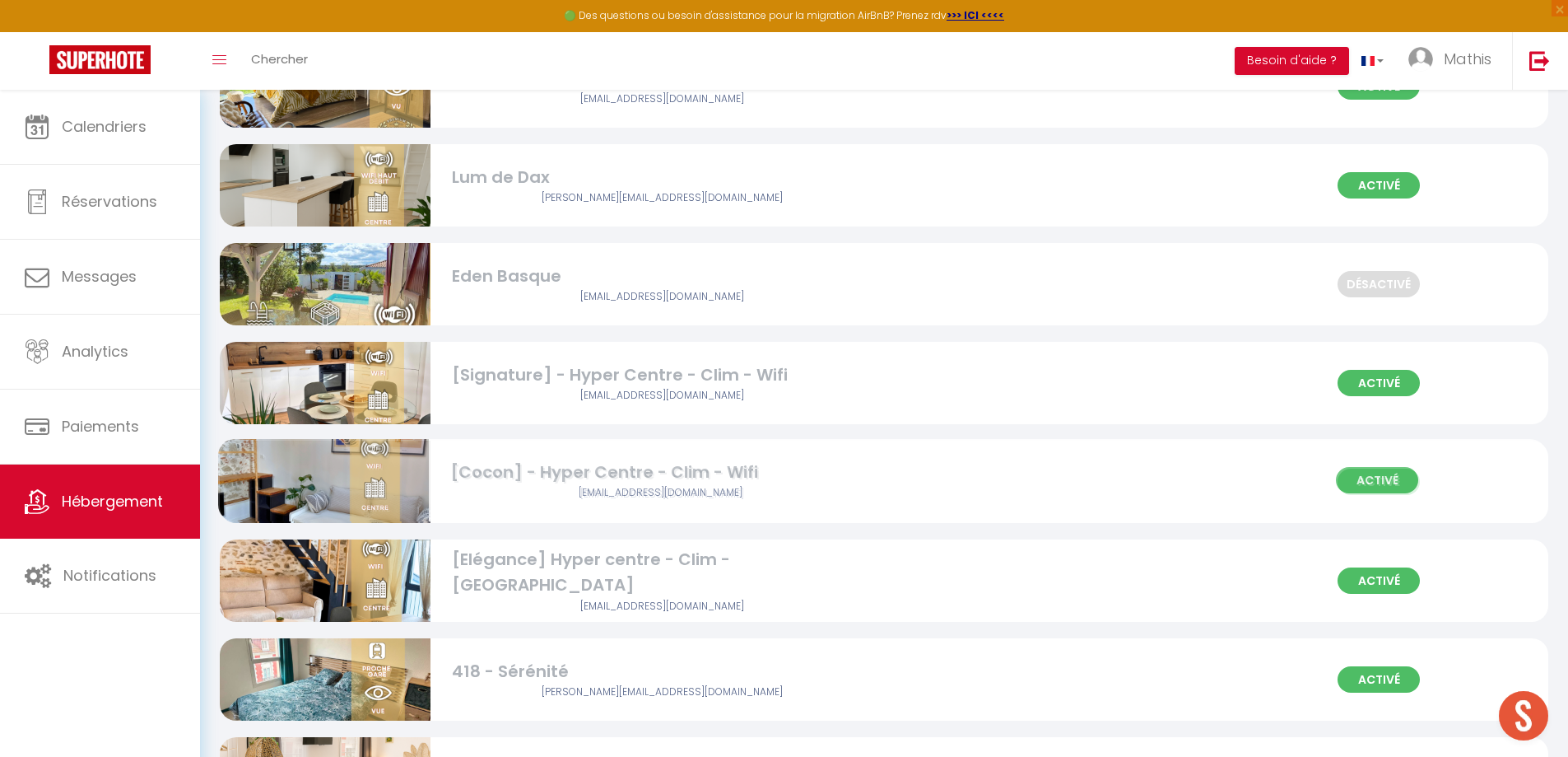
click at [578, 484] on div "[Cocon] - Hyper Centre - Clim - Wifi" at bounding box center [662, 474] width 421 height 25
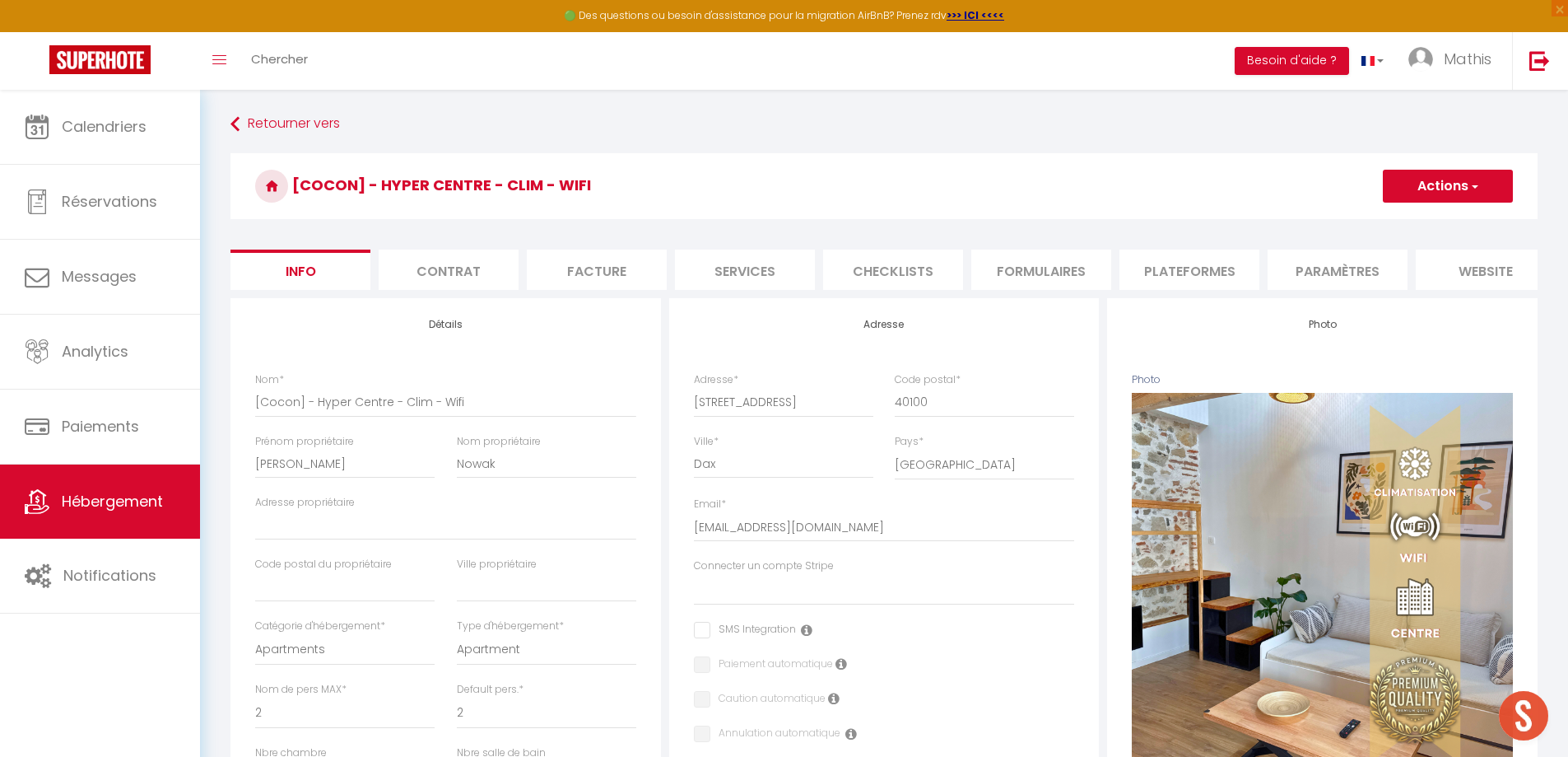
click at [1162, 272] on li "Plateformes" at bounding box center [1189, 269] width 139 height 40
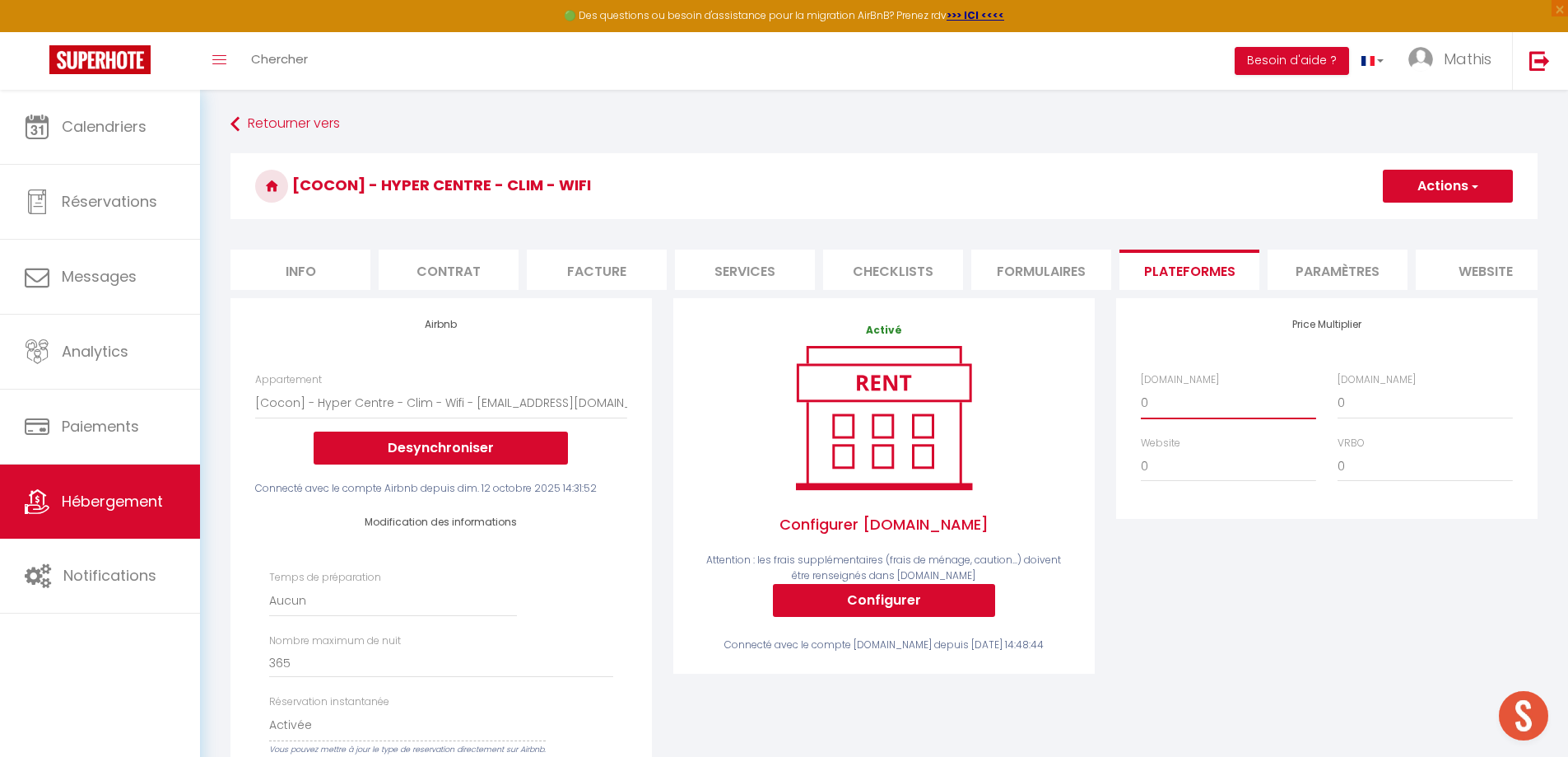
click at [1167, 412] on select "0 + 1 % + 2 % + 3 % + 4 % + 5 % + 6 % + 7 % + 8 % + 9 %" at bounding box center [1229, 403] width 176 height 31
click at [1141, 399] on select "0 + 1 % + 2 % + 3 % + 4 % + 5 % + 6 % + 7 % + 8 % + 9 %" at bounding box center [1229, 403] width 176 height 31
click at [1385, 418] on select "0 + 1 % + 2 % + 3 % + 4 % + 5 % + 6 % + 7 % + 8 % + 9 %" at bounding box center [1425, 403] width 176 height 31
click at [1337, 399] on select "0 + 1 % + 2 % + 3 % + 4 % + 5 % + 6 % + 7 % + 8 % + 9 %" at bounding box center [1425, 403] width 176 height 31
click at [1416, 201] on button "Actions" at bounding box center [1447, 186] width 130 height 33
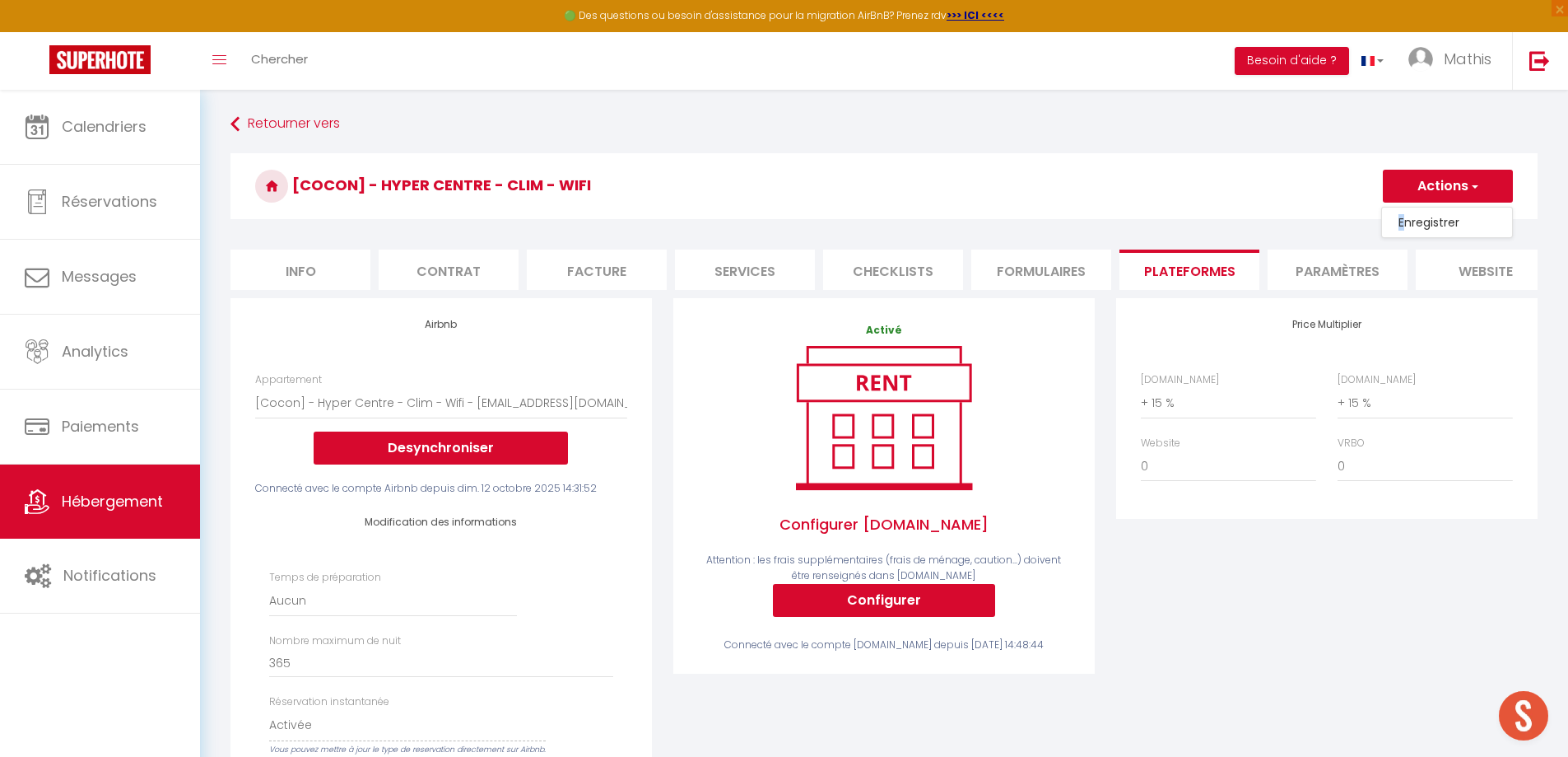
click at [1400, 231] on link "Enregistrer" at bounding box center [1446, 222] width 130 height 21
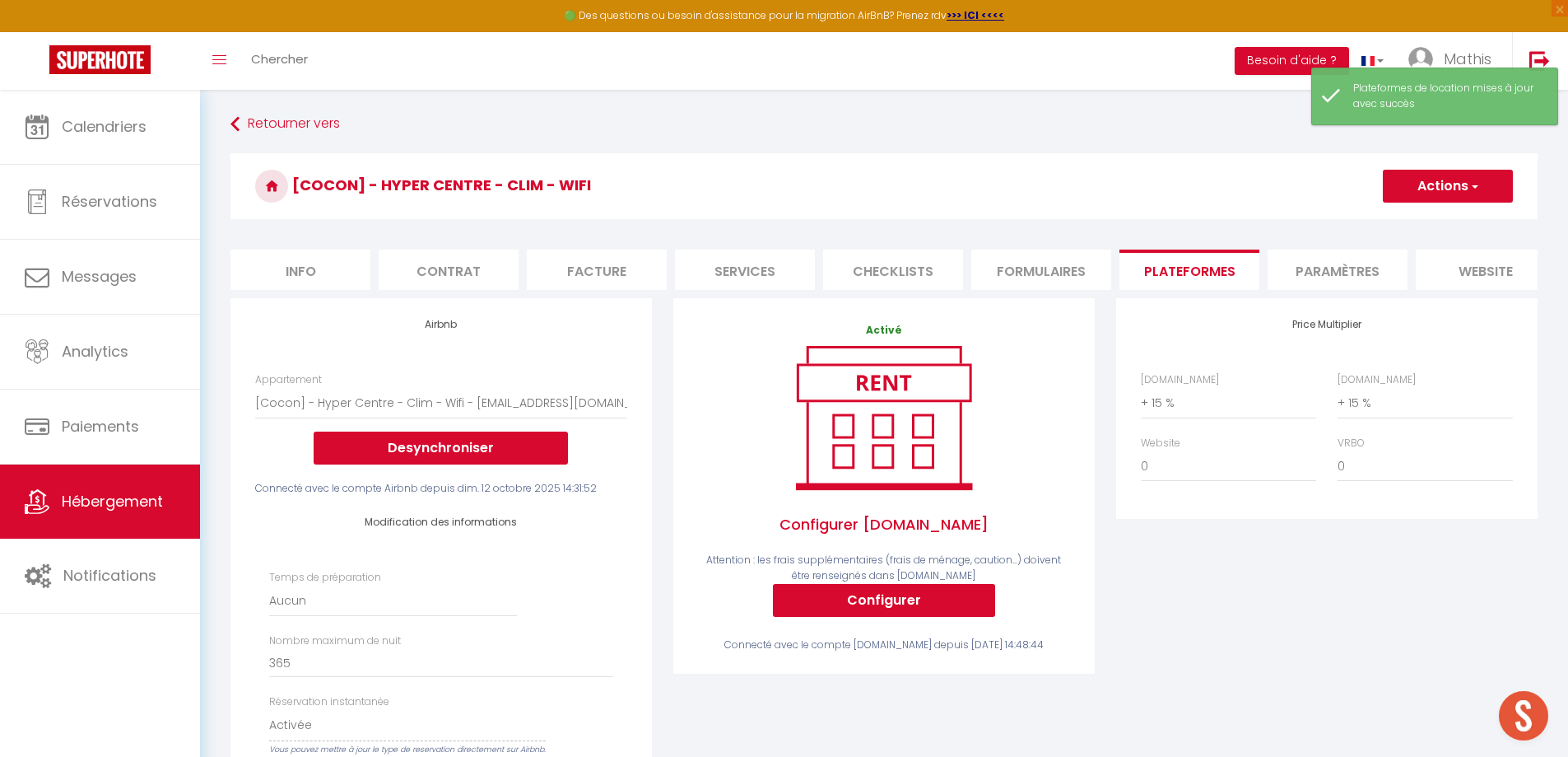
click at [793, 270] on li "Services" at bounding box center [744, 269] width 139 height 40
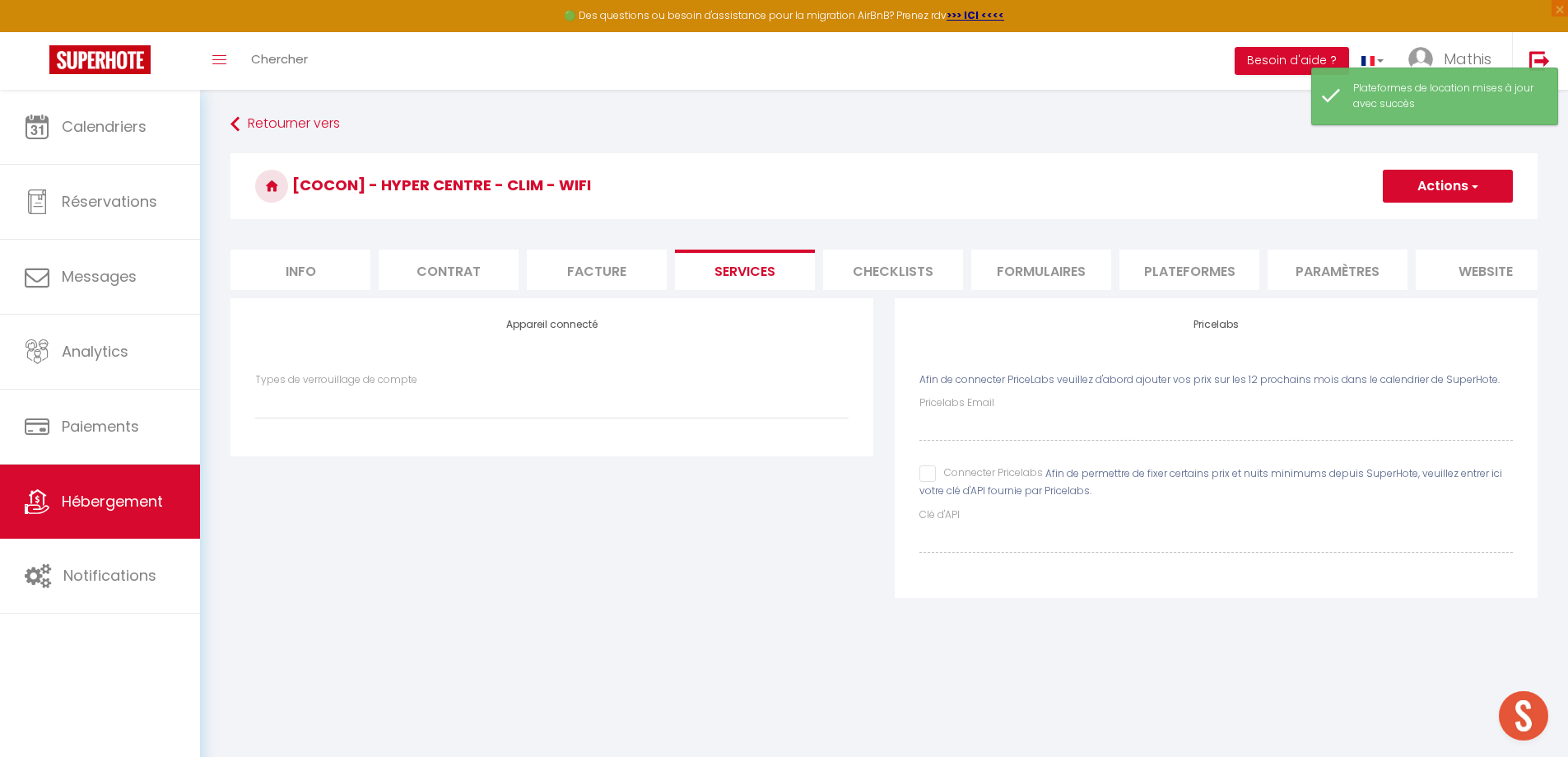
click at [931, 482] on input "Connecter Pricelabs" at bounding box center [981, 473] width 124 height 17
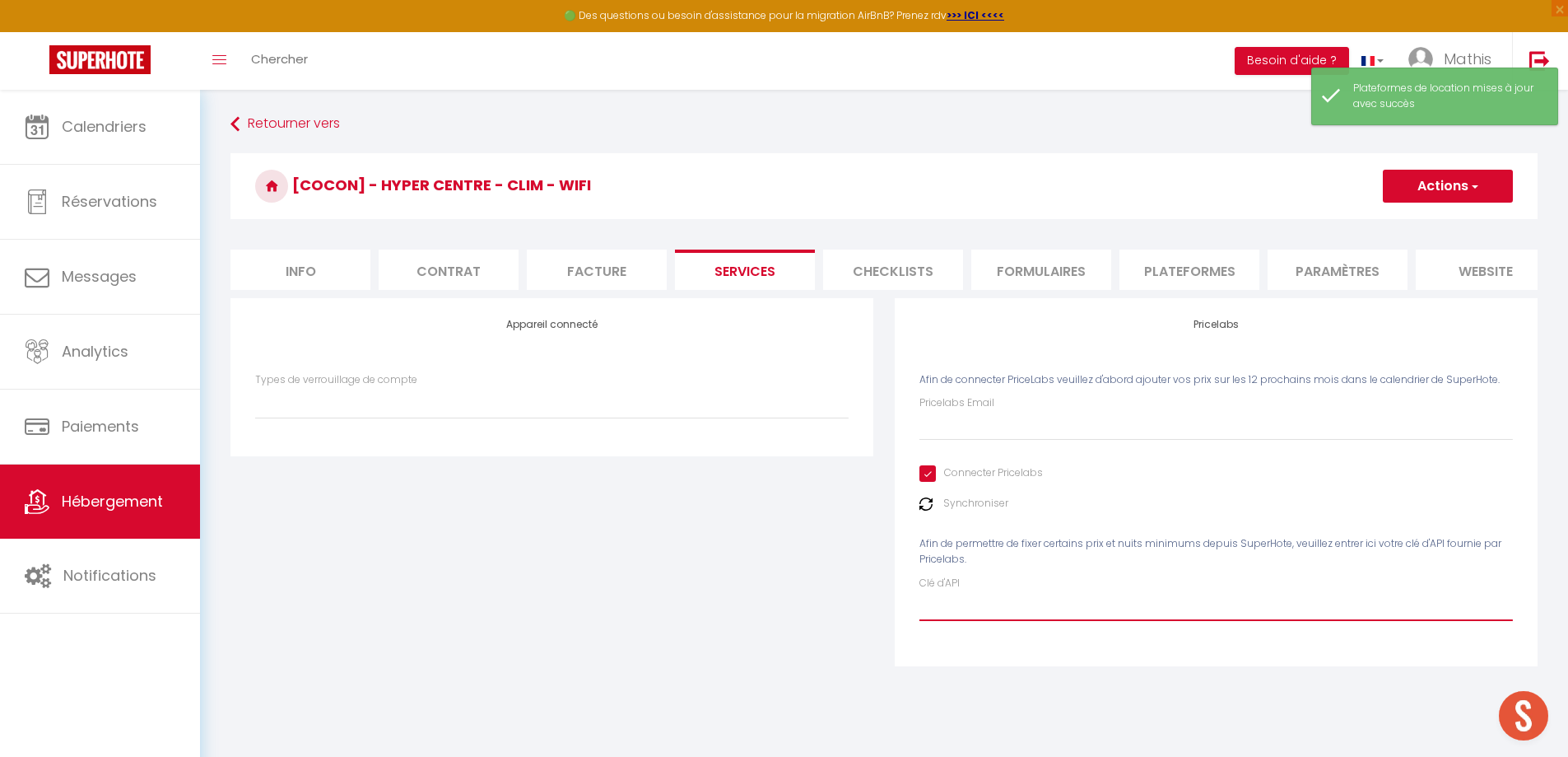
click at [964, 619] on input "Clé d'API" at bounding box center [1216, 606] width 593 height 29
click at [963, 610] on input "Clé d'API" at bounding box center [1216, 606] width 593 height 29
paste input "msa20SEqfHyYThdyaFvK8anspC8BhYSNlaAGuNER"
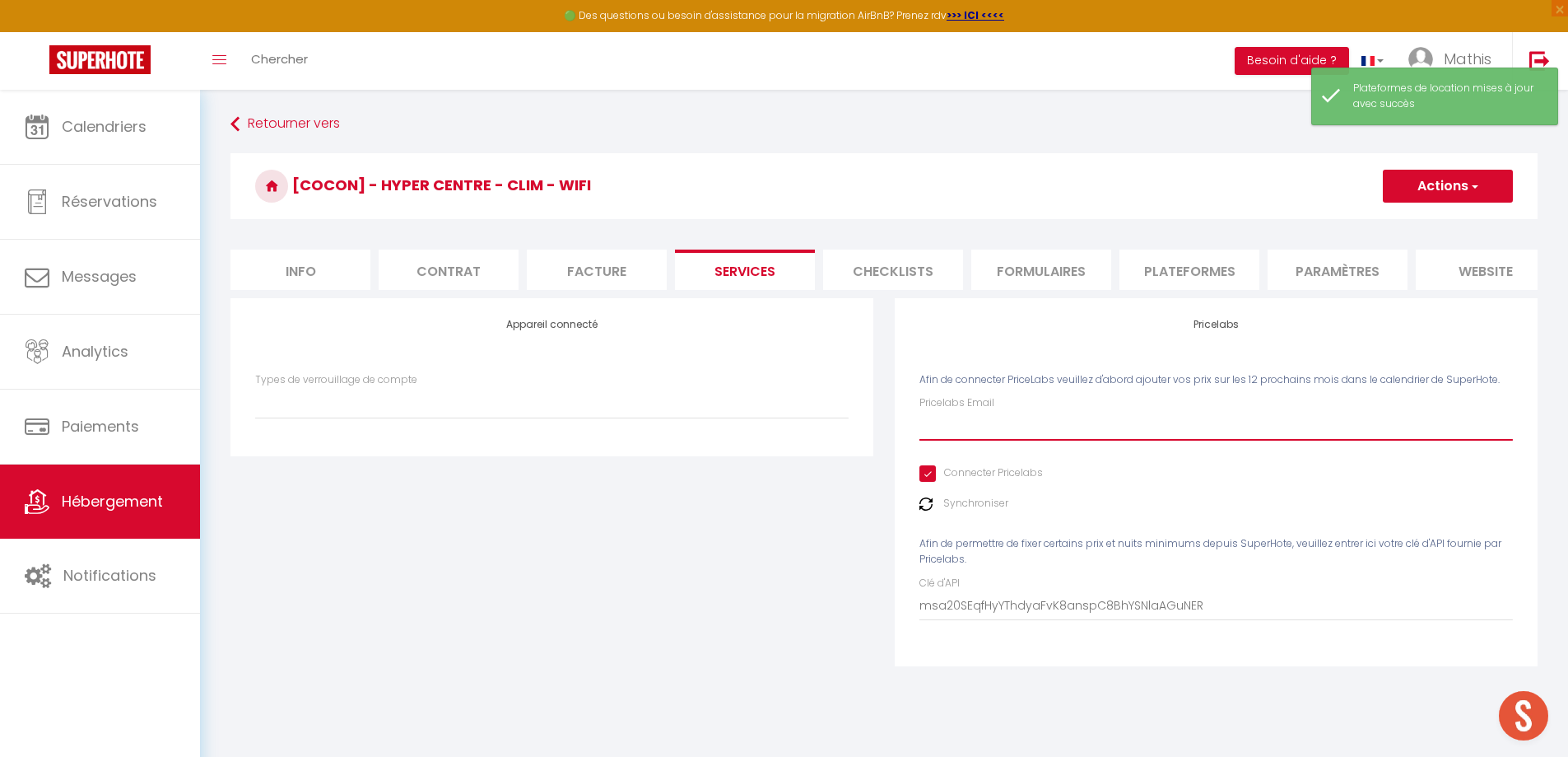
click at [970, 434] on input "Pricelabs Email" at bounding box center [1216, 425] width 593 height 29
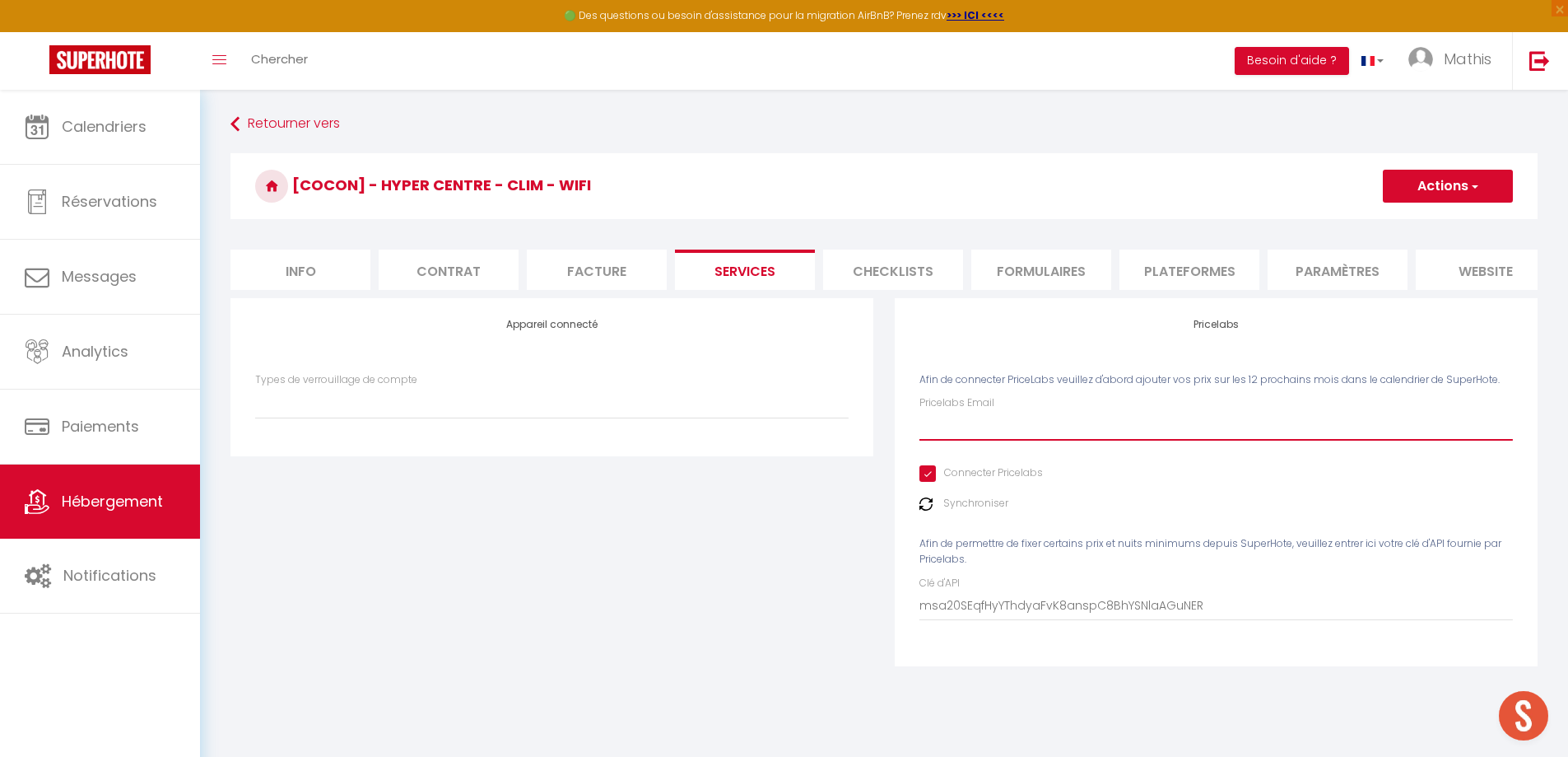
click at [1437, 440] on input "Pricelabs Email" at bounding box center [1216, 425] width 593 height 29
paste input "[EMAIL_ADDRESS][DOMAIN_NAME]"
click at [1444, 181] on button "Actions" at bounding box center [1447, 186] width 130 height 33
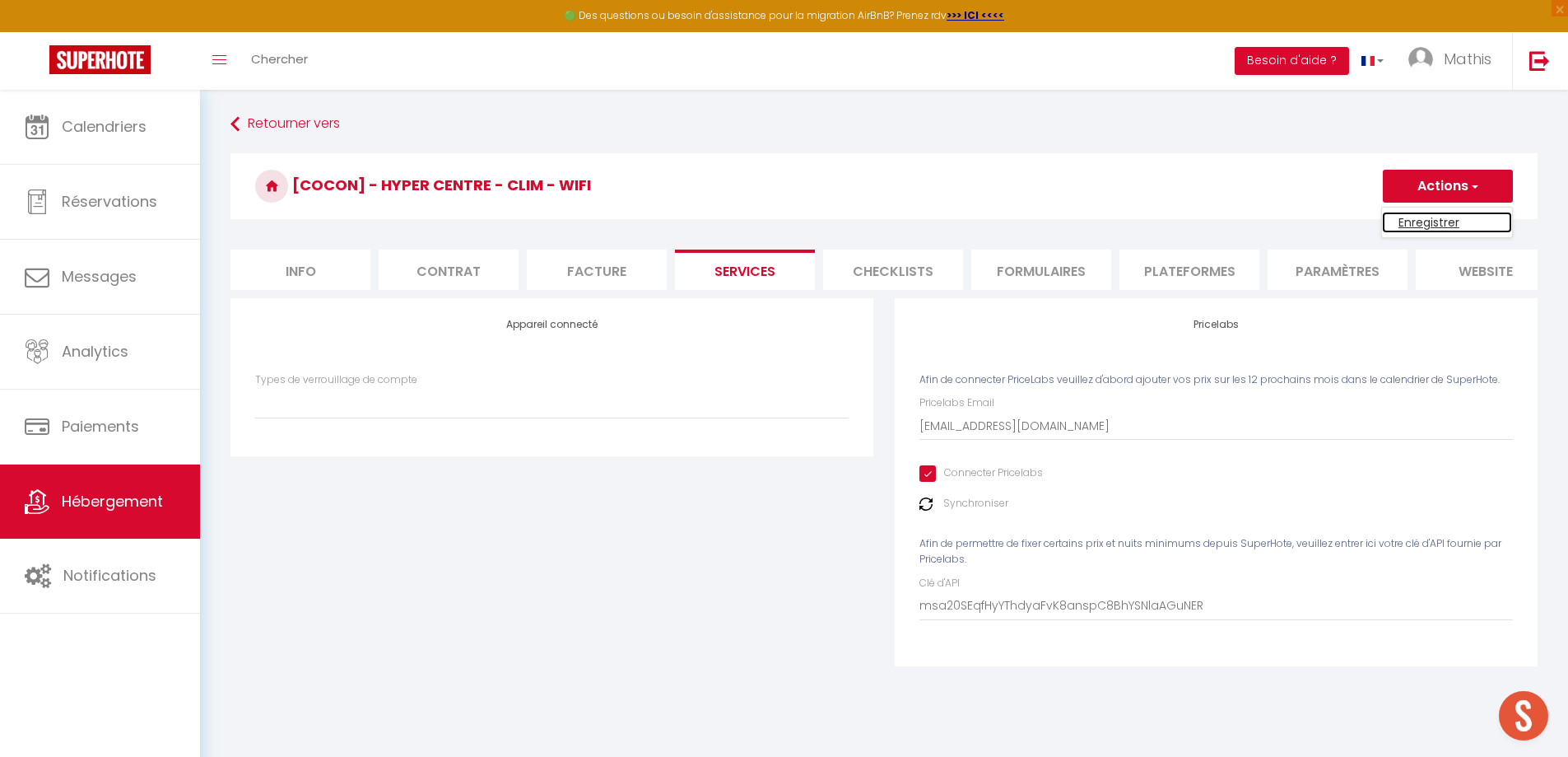
click at [1426, 222] on link "Enregistrer" at bounding box center [1446, 222] width 130 height 21
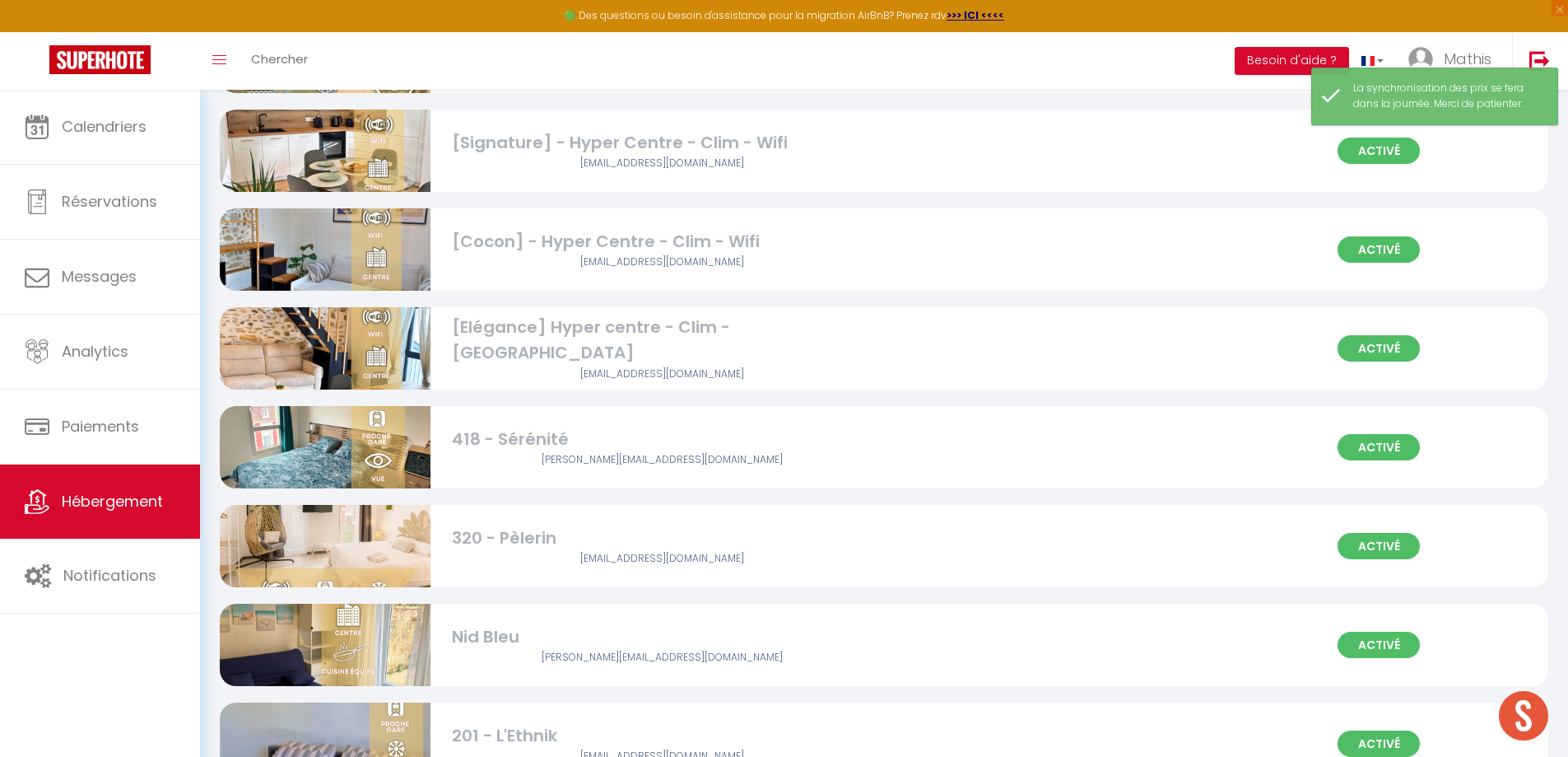
scroll to position [2058, 0]
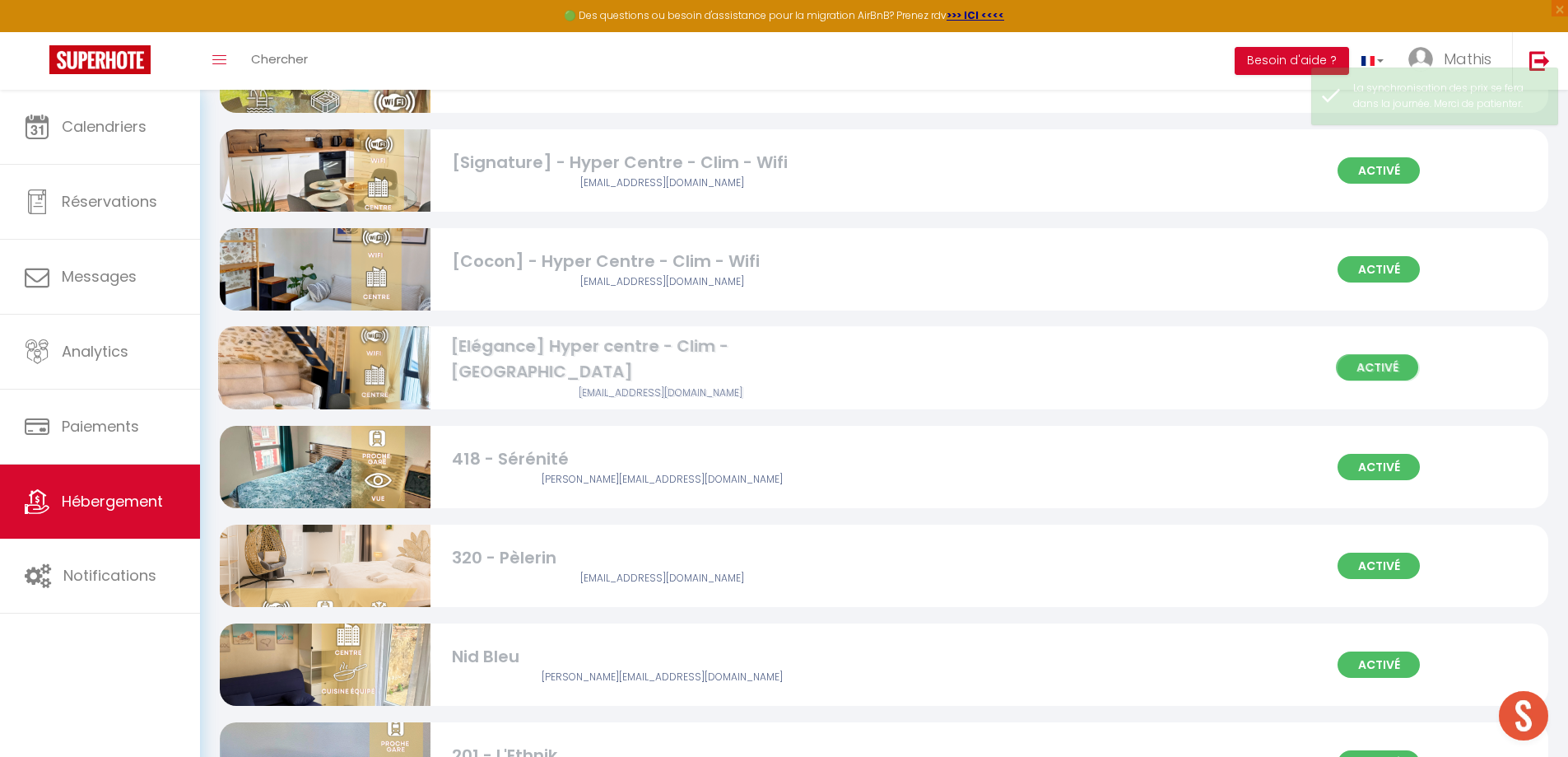
click at [519, 364] on div "[Elégance] Hyper centre - Clim - [GEOGRAPHIC_DATA]" at bounding box center [662, 360] width 421 height 52
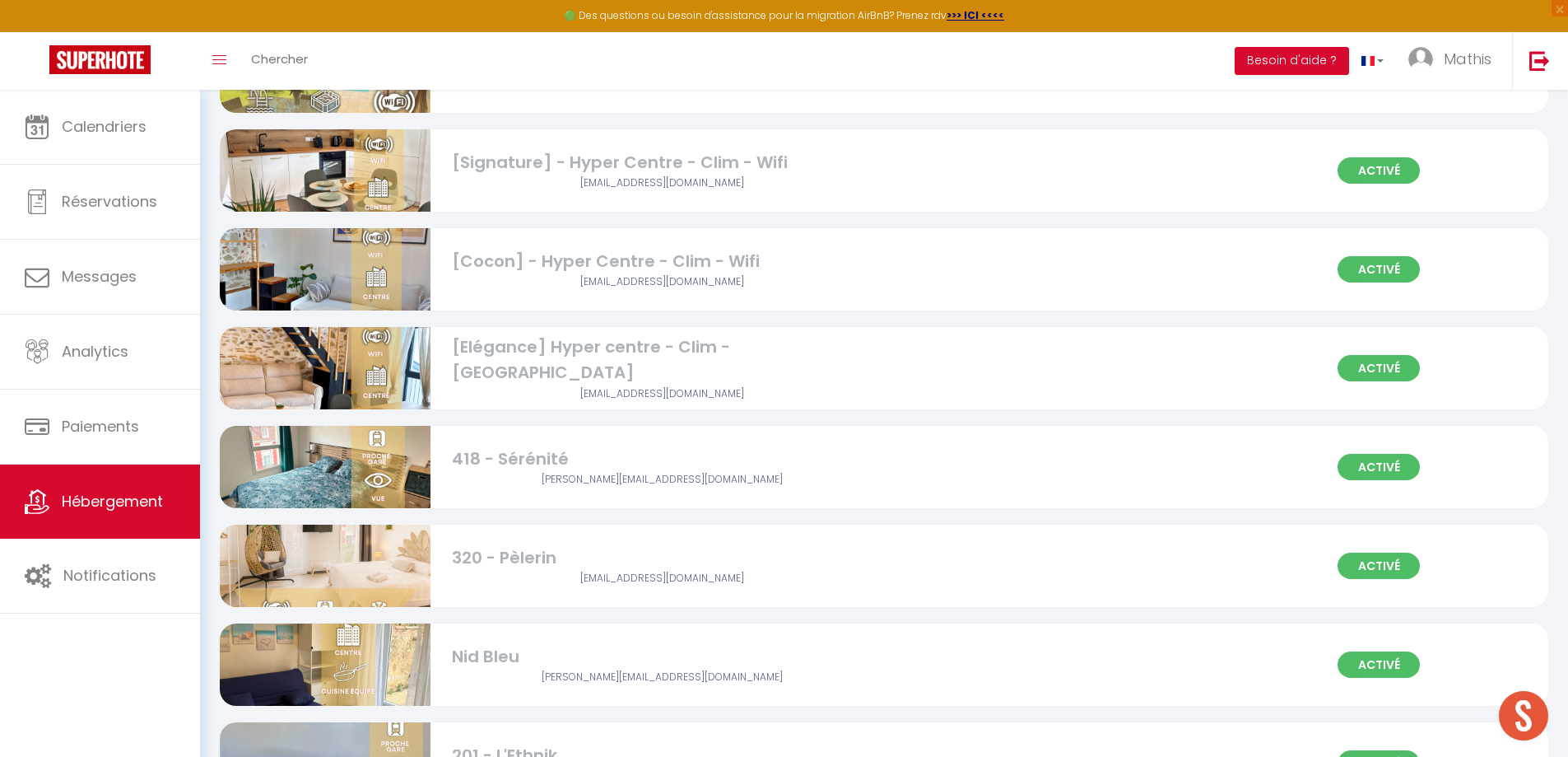
click at [533, 372] on div "[Elégance] Hyper centre - Clim - [GEOGRAPHIC_DATA]" at bounding box center [662, 360] width 421 height 52
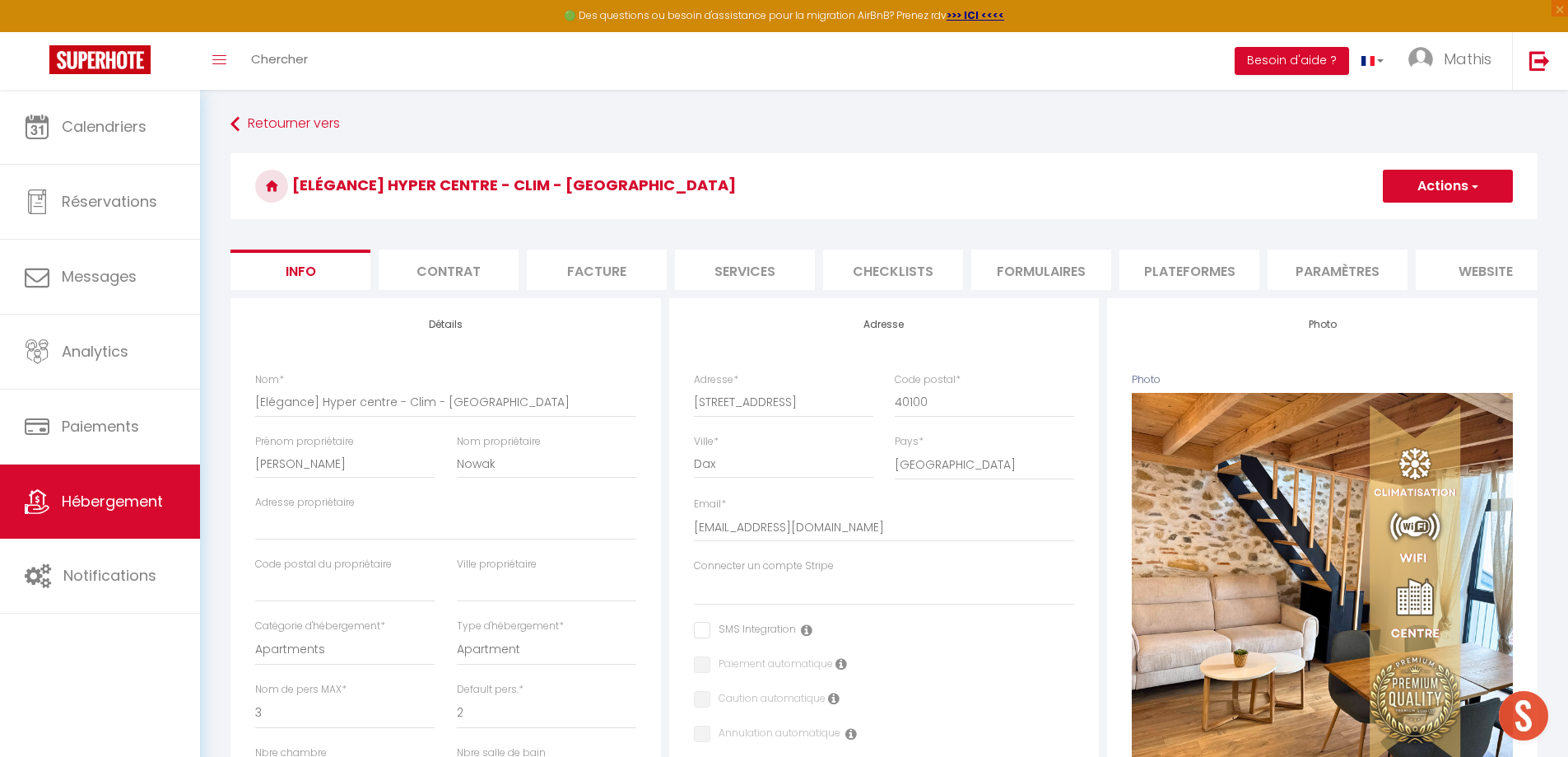
click at [1280, 280] on li "Paramètres" at bounding box center [1337, 269] width 139 height 40
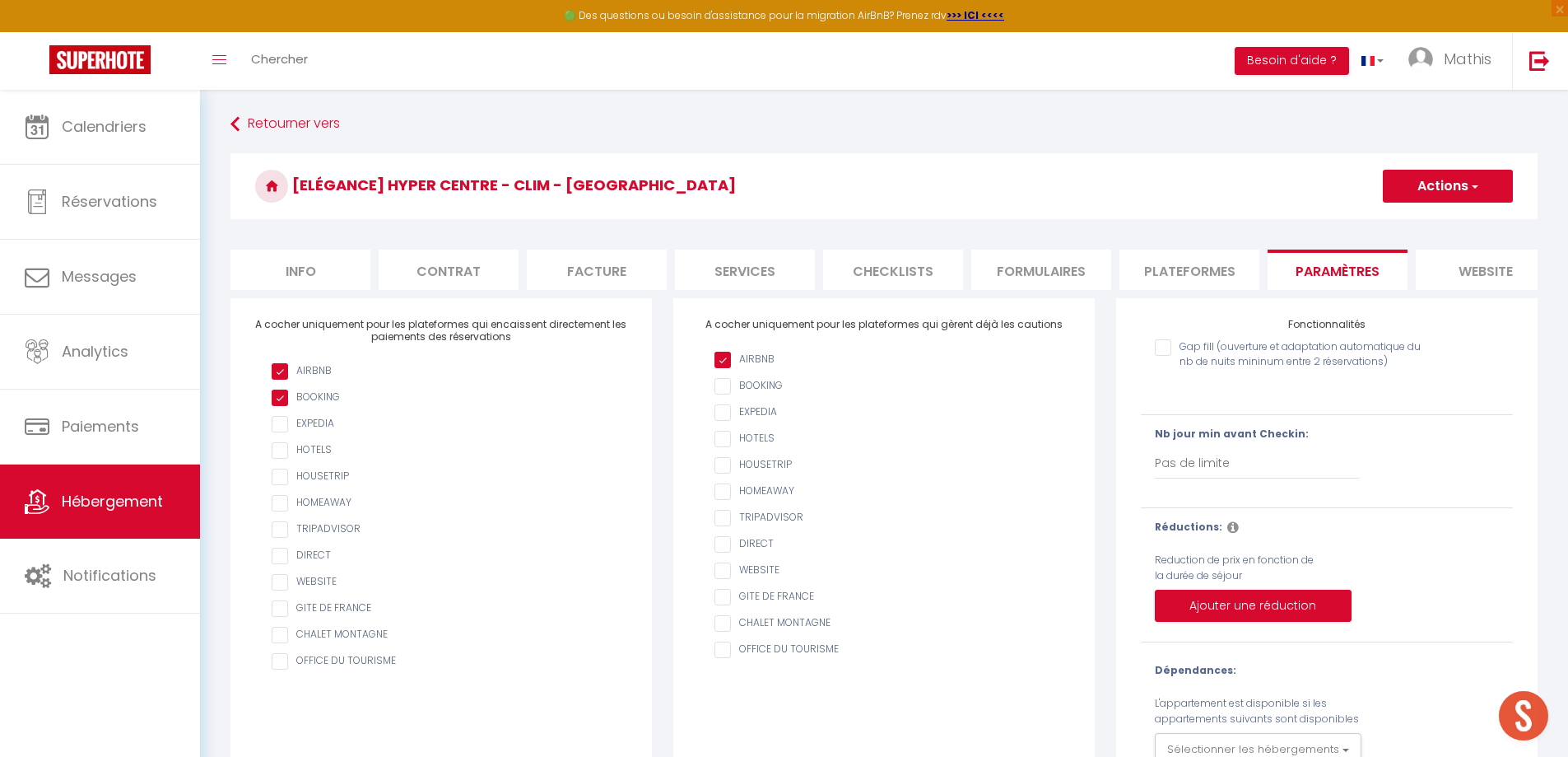
click at [1202, 282] on li "Plateformes" at bounding box center [1189, 269] width 139 height 40
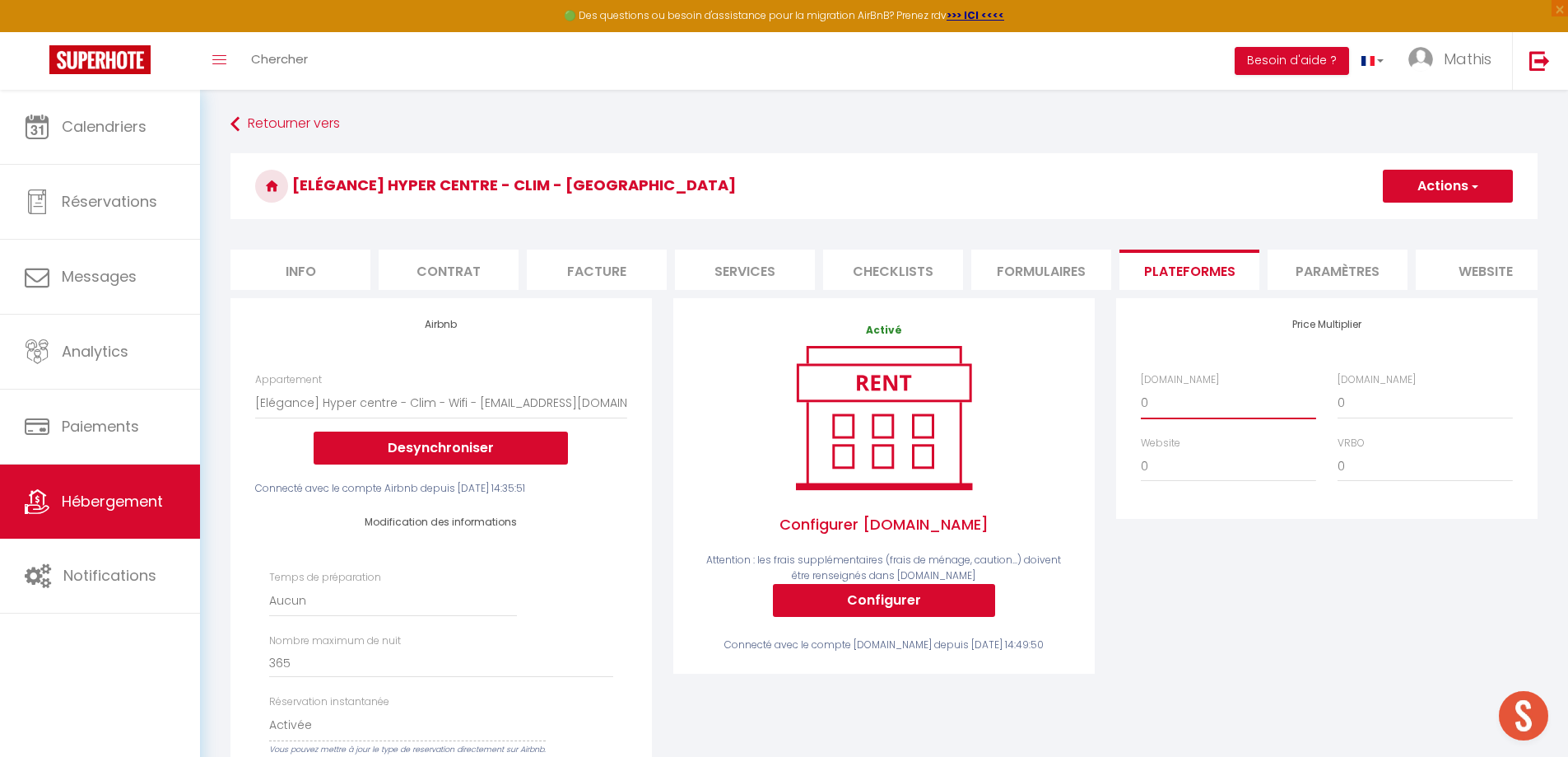
click at [1157, 414] on select "0 + 1 % + 2 % + 3 % + 4 % + 5 % + 6 % + 7 % + 8 % + 9 %" at bounding box center [1229, 403] width 176 height 31
click at [1141, 399] on select "0 + 1 % + 2 % + 3 % + 4 % + 5 % + 6 % + 7 % + 8 % + 9 %" at bounding box center [1229, 403] width 176 height 31
click at [1352, 415] on select "0 + 1 % + 2 % + 3 % + 4 % + 5 % + 6 % + 7 % + 8 % + 9 %" at bounding box center [1425, 403] width 176 height 31
click at [1337, 399] on select "0 + 1 % + 2 % + 3 % + 4 % + 5 % + 6 % + 7 % + 8 % + 9 %" at bounding box center [1425, 403] width 176 height 31
click at [1435, 192] on button "Actions" at bounding box center [1447, 186] width 130 height 33
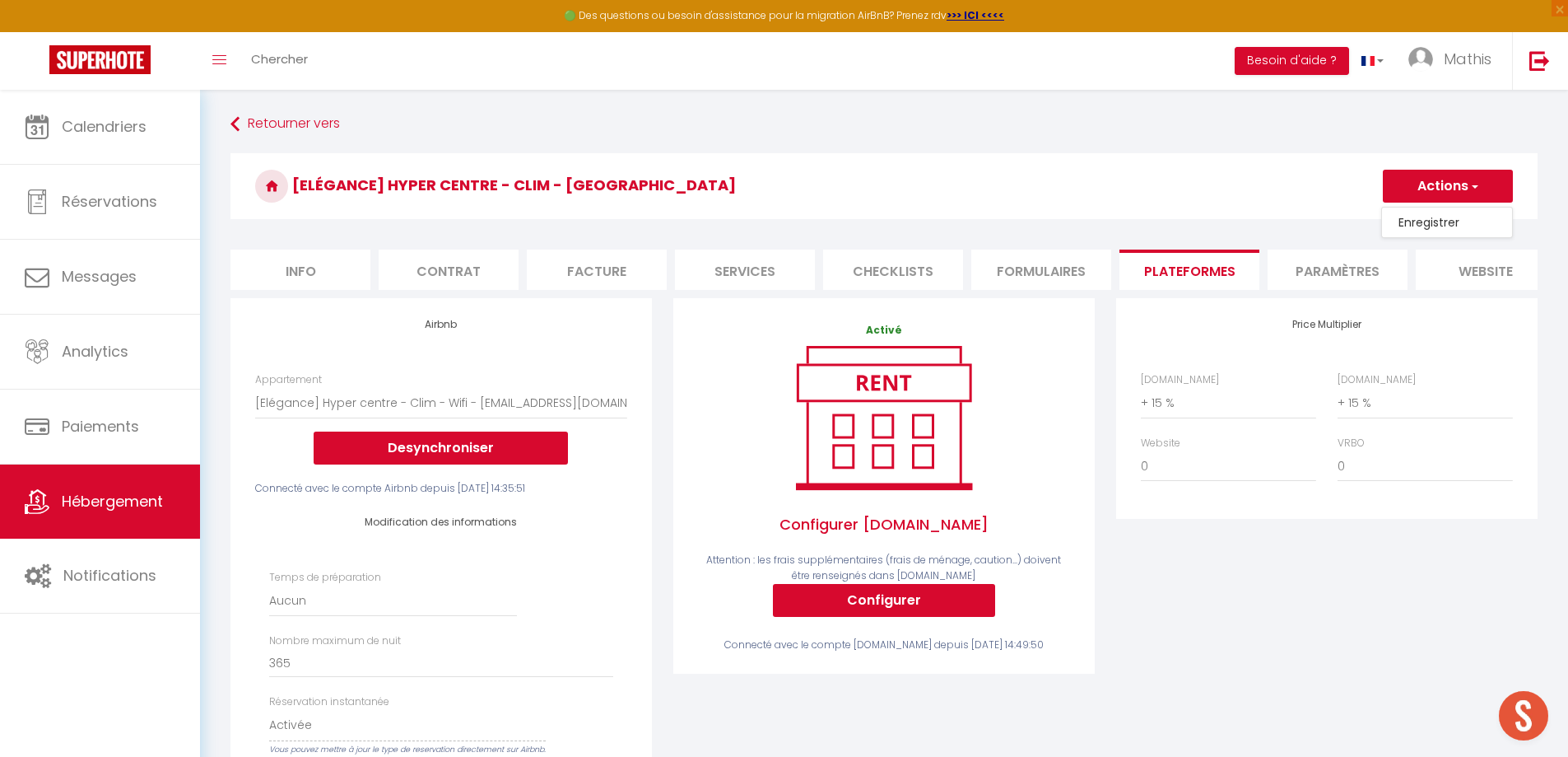
click at [1421, 223] on link "Enregistrer" at bounding box center [1446, 222] width 130 height 21
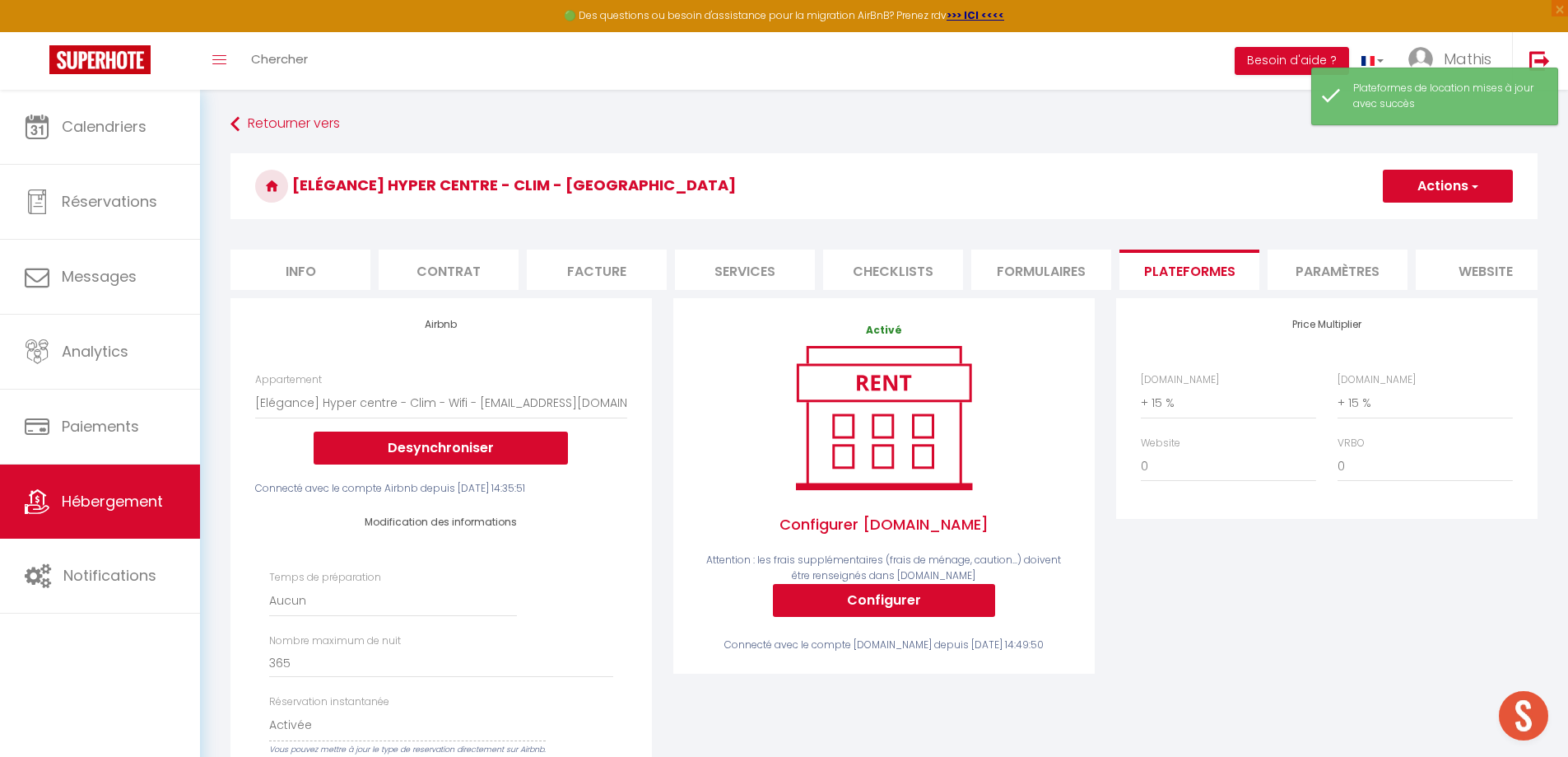
click at [920, 272] on li "Checklists" at bounding box center [892, 269] width 139 height 40
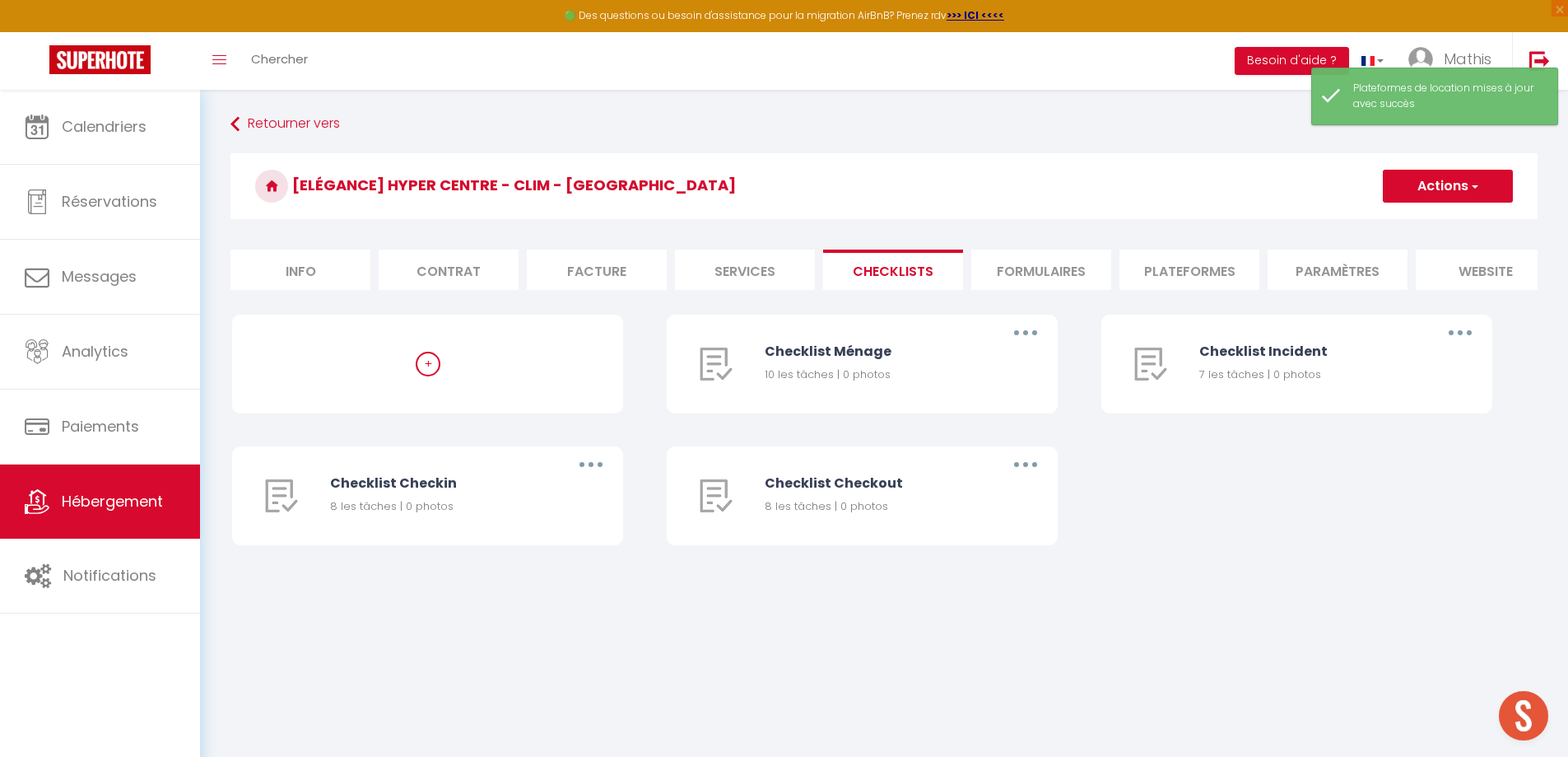
click at [997, 274] on li "Formulaires" at bounding box center [1040, 269] width 139 height 40
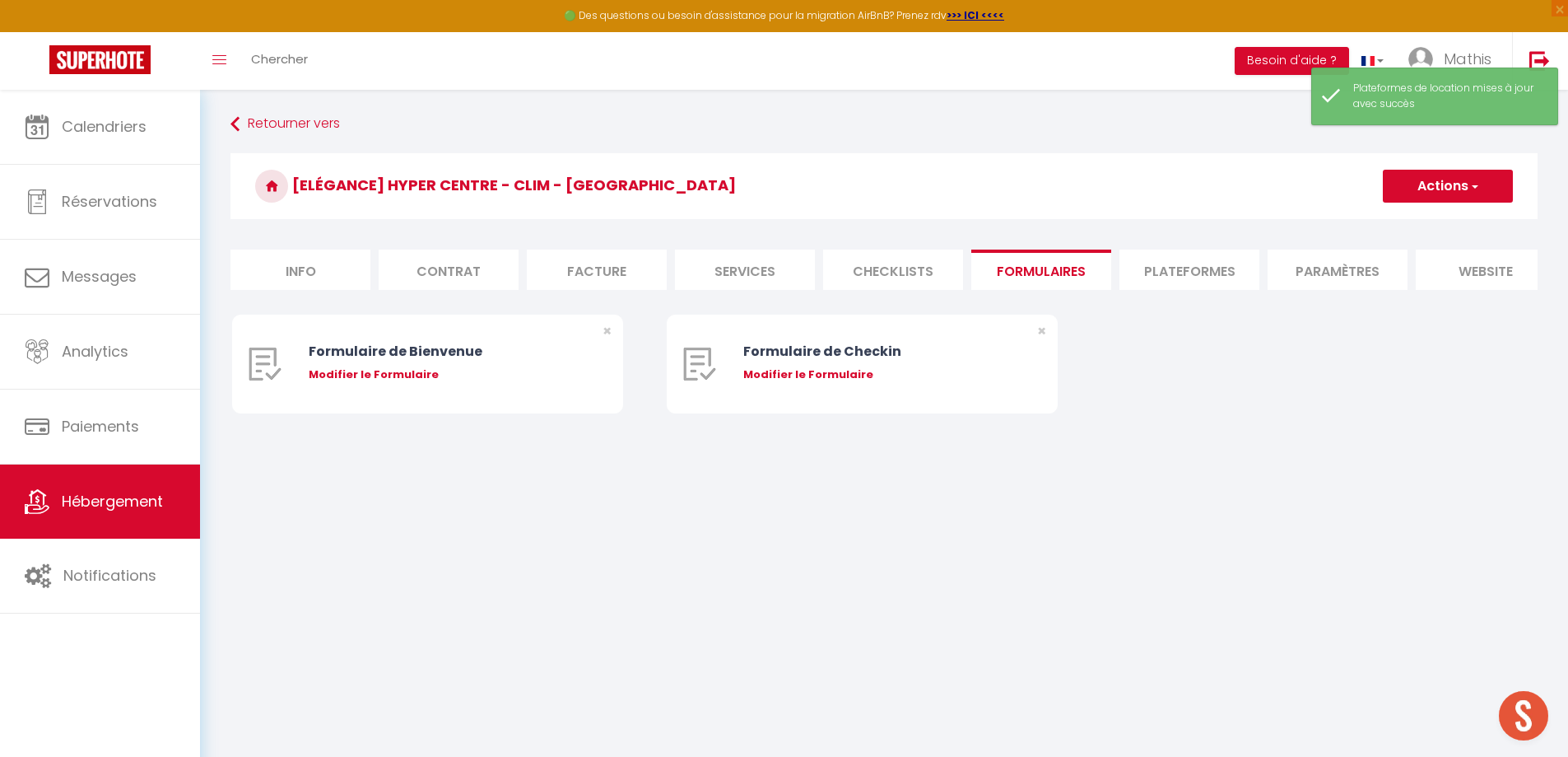
click at [787, 272] on li "Services" at bounding box center [744, 269] width 139 height 40
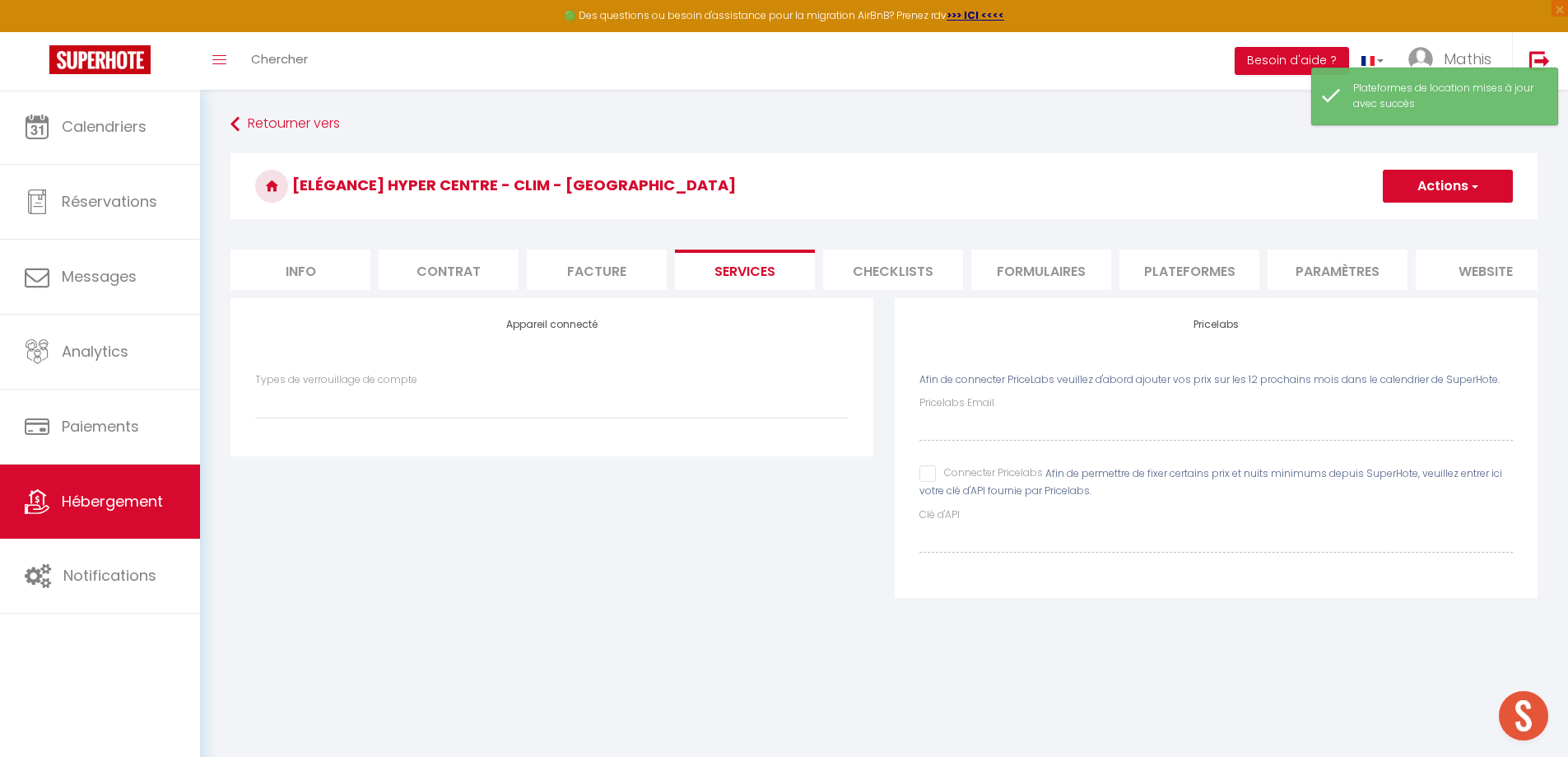
click at [928, 482] on input "Connecter Pricelabs" at bounding box center [981, 473] width 124 height 17
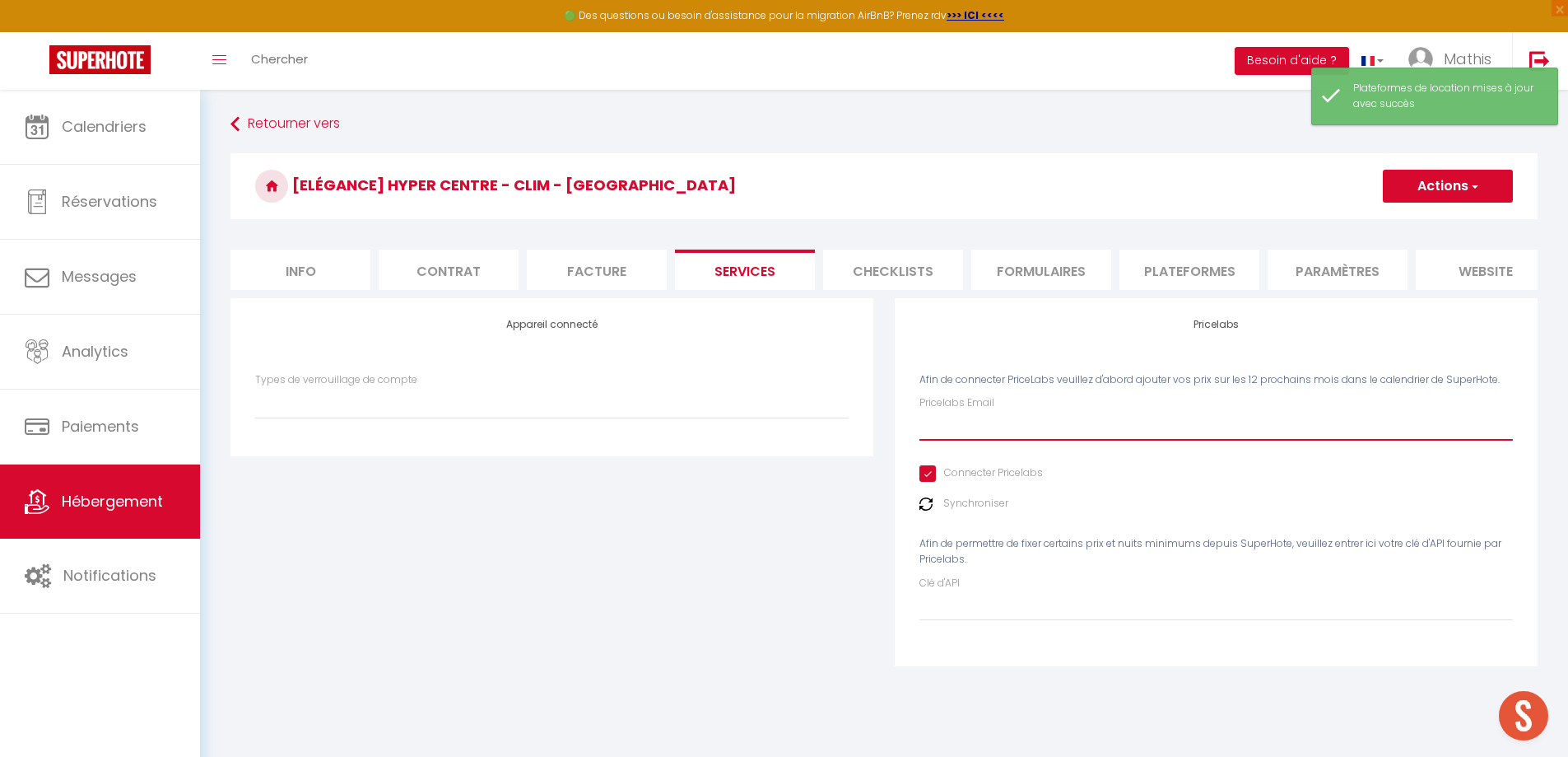
click at [975, 440] on input "Pricelabs Email" at bounding box center [1216, 425] width 593 height 29
paste input "[EMAIL_ADDRESS][DOMAIN_NAME]"
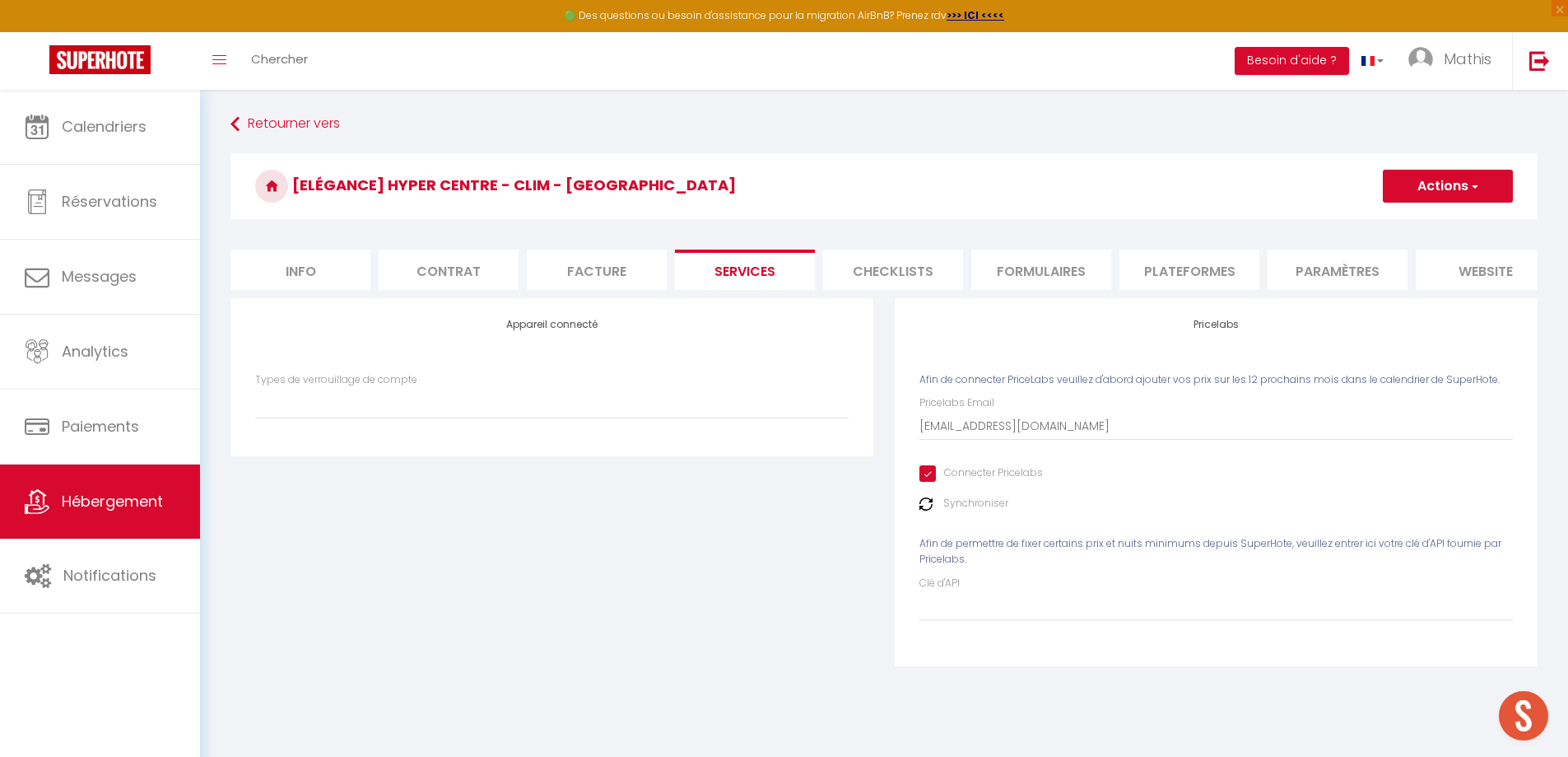
click at [1413, 555] on span "Afin de permettre de fixer certains prix et nuits minimums depuis SuperHote, ve…" at bounding box center [1210, 550] width 582 height 29
click at [1364, 620] on input "Clé d'API" at bounding box center [1216, 606] width 593 height 29
paste input "msa20SEqfHyYThdyaFvK8anspC8BhYSNlaAGuNER"
click at [1449, 202] on button "Actions" at bounding box center [1447, 186] width 130 height 33
click at [1420, 228] on link "Enregistrer" at bounding box center [1446, 222] width 130 height 21
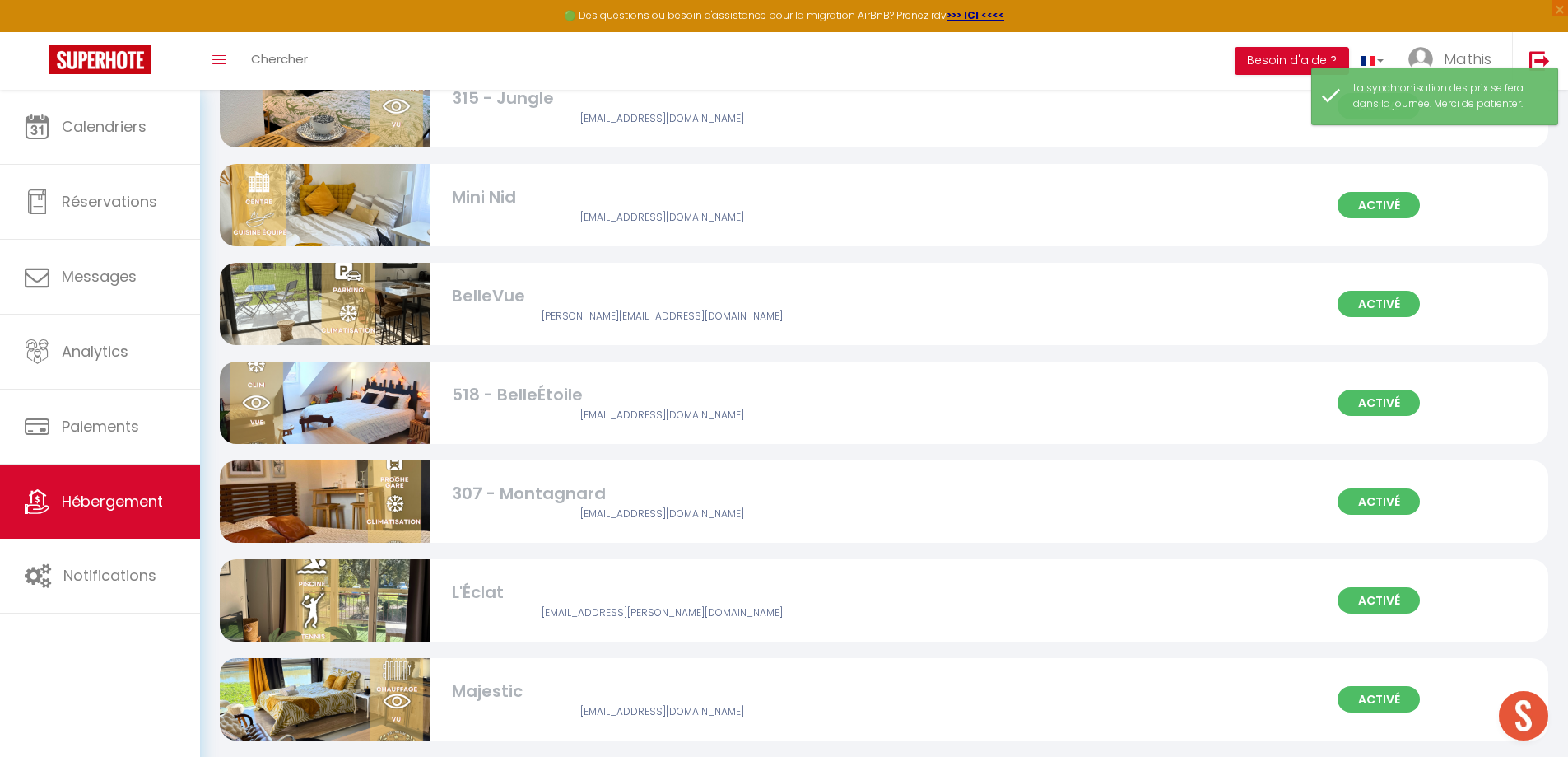
scroll to position [1235, 0]
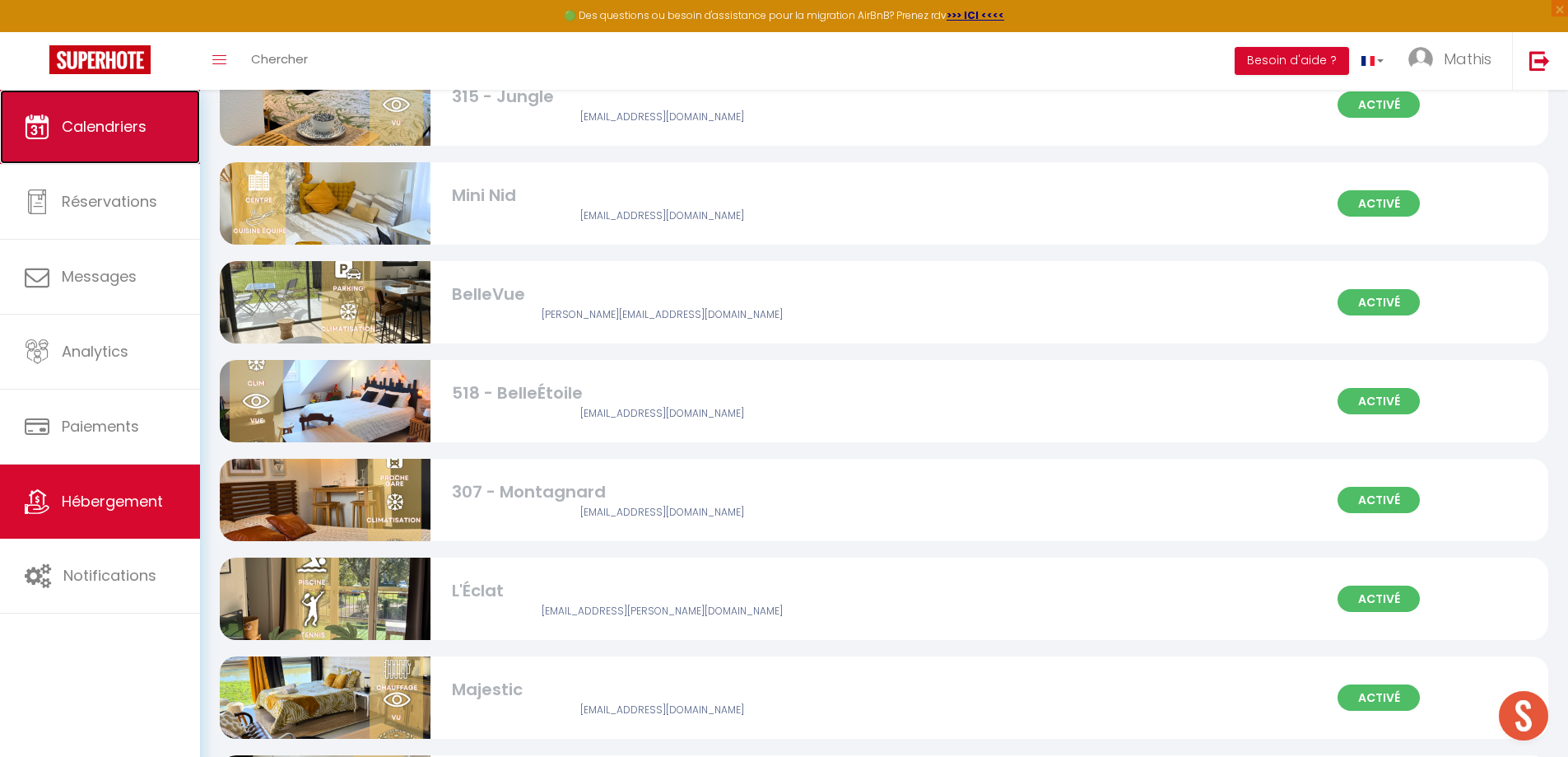
click at [155, 134] on link "Calendriers" at bounding box center [99, 127] width 200 height 74
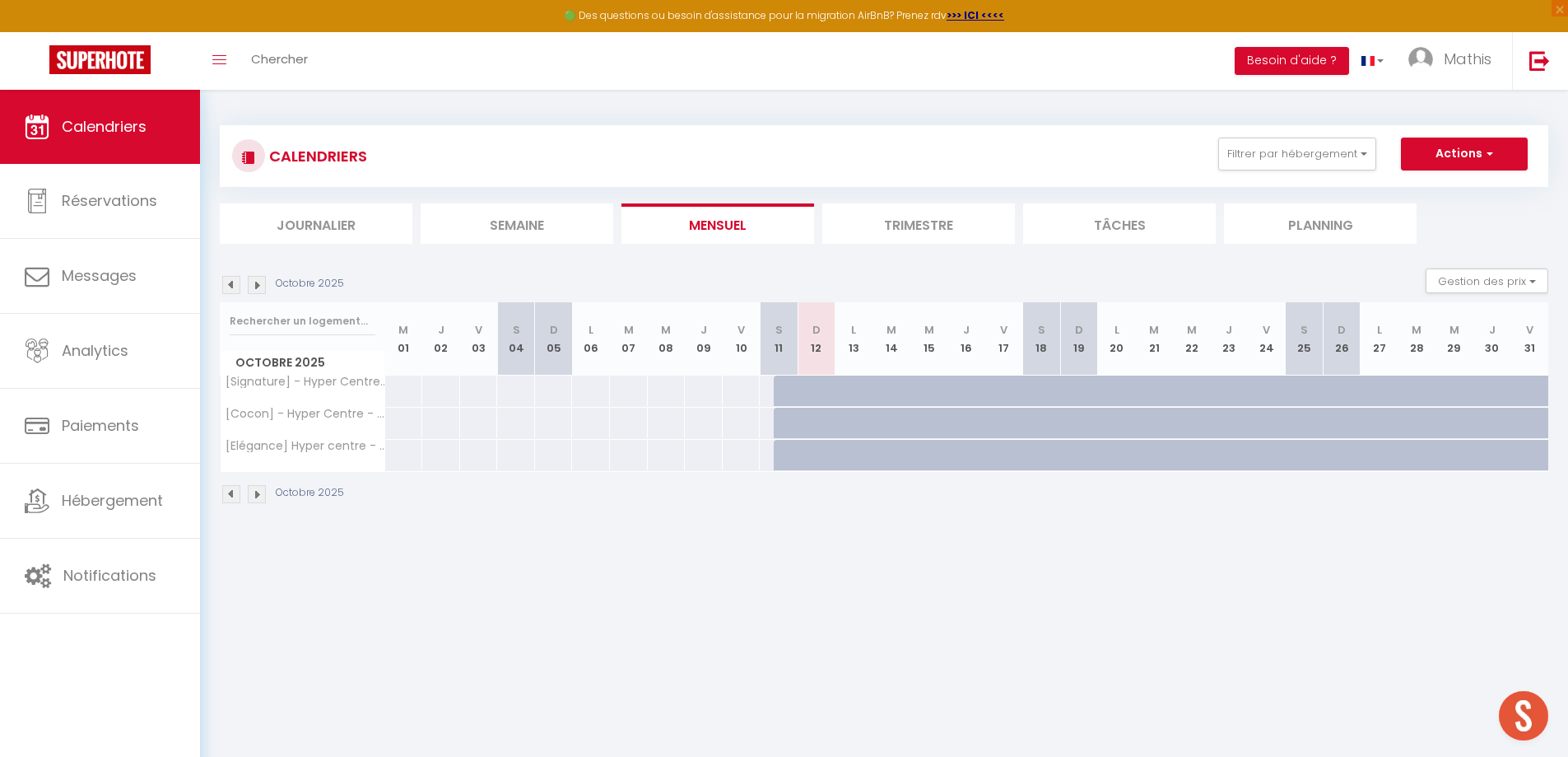
drag, startPoint x: 874, startPoint y: 459, endPoint x: 759, endPoint y: 494, distance: 120.2
